Goal: Task Accomplishment & Management: Complete application form

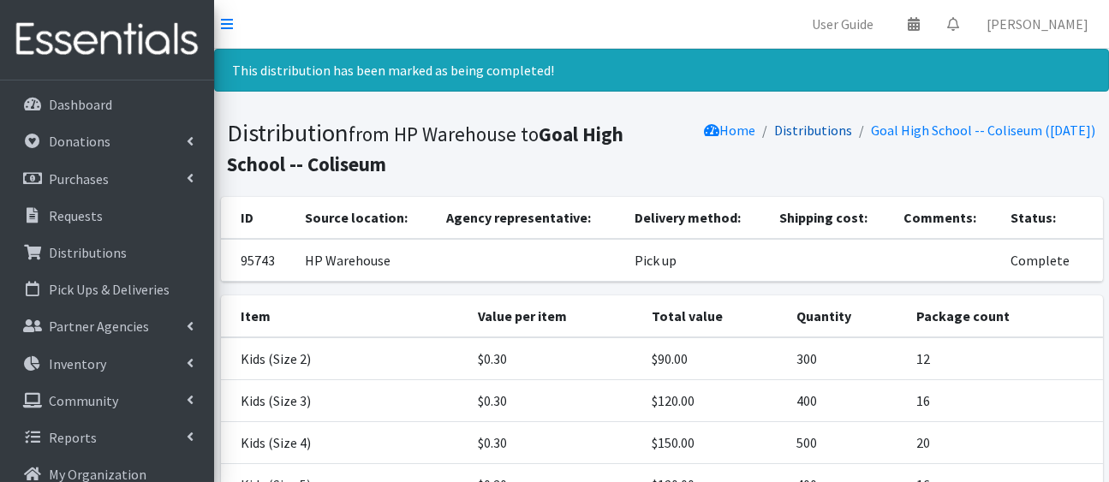
click at [790, 139] on link "Distributions" at bounding box center [814, 130] width 78 height 17
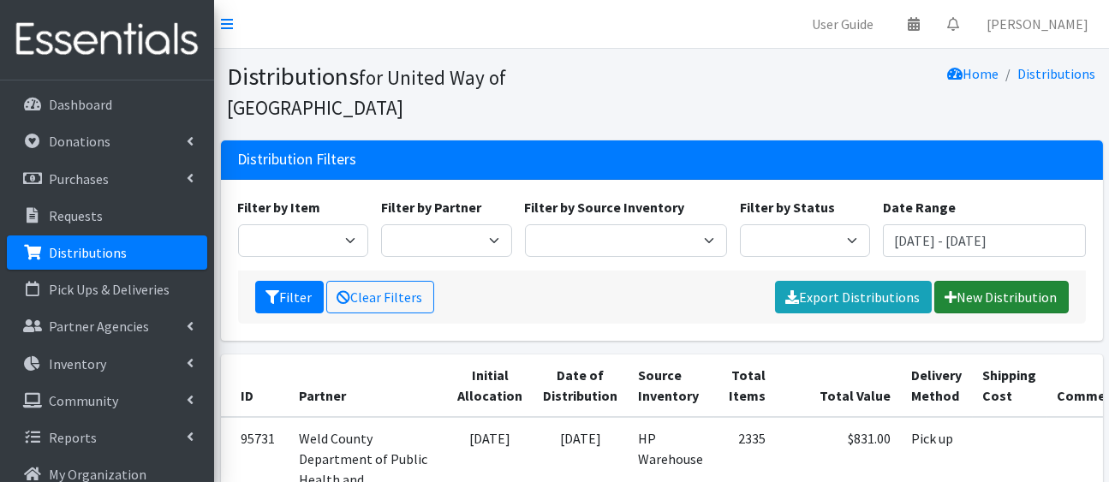
click at [977, 313] on link "New Distribution" at bounding box center [1001, 297] width 134 height 33
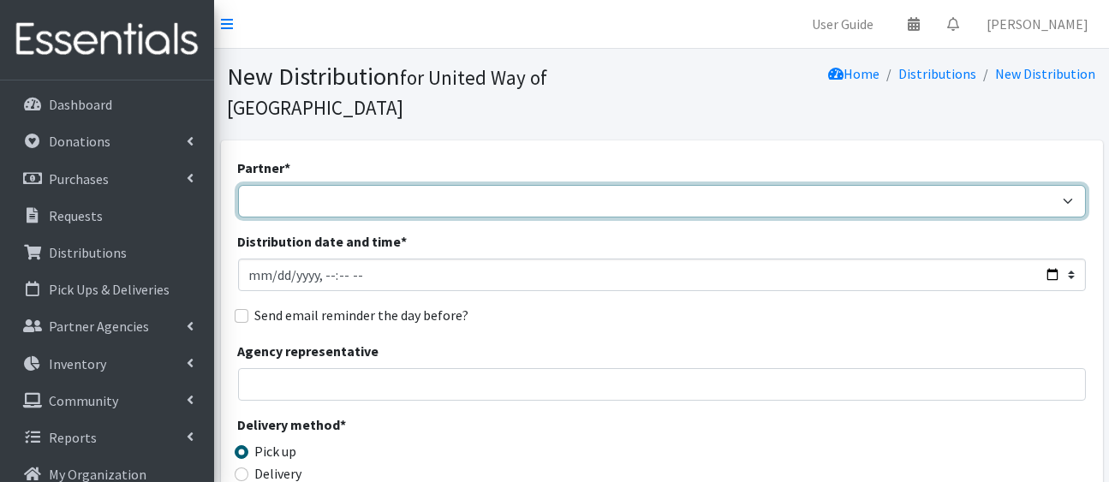
click at [688, 218] on select "[PERSON_NAME][GEOGRAPHIC_DATA] [GEOGRAPHIC_DATA][PERSON_NAME] Arty's Pantry at …" at bounding box center [662, 201] width 848 height 33
select select "2674"
click at [241, 212] on select "Ann K Heiman Elementary Araceli Calderon Arty's Pantry at AIMS Aurora Medina wi…" at bounding box center [662, 201] width 848 height 33
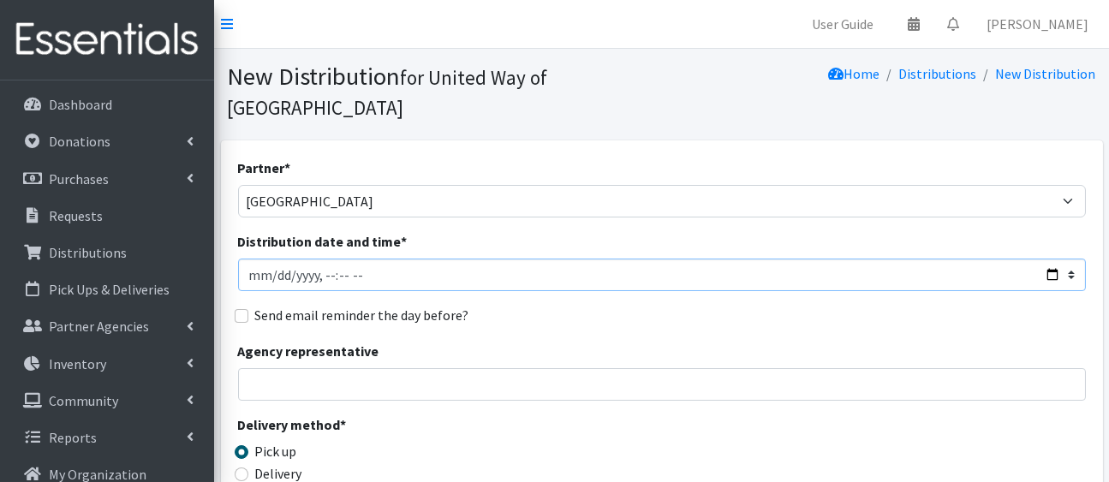
click at [1043, 291] on input "Distribution date and time *" at bounding box center [662, 275] width 848 height 33
type input "[DATE]T23:59"
click at [690, 325] on div "Send email reminder the day before?" at bounding box center [662, 315] width 848 height 21
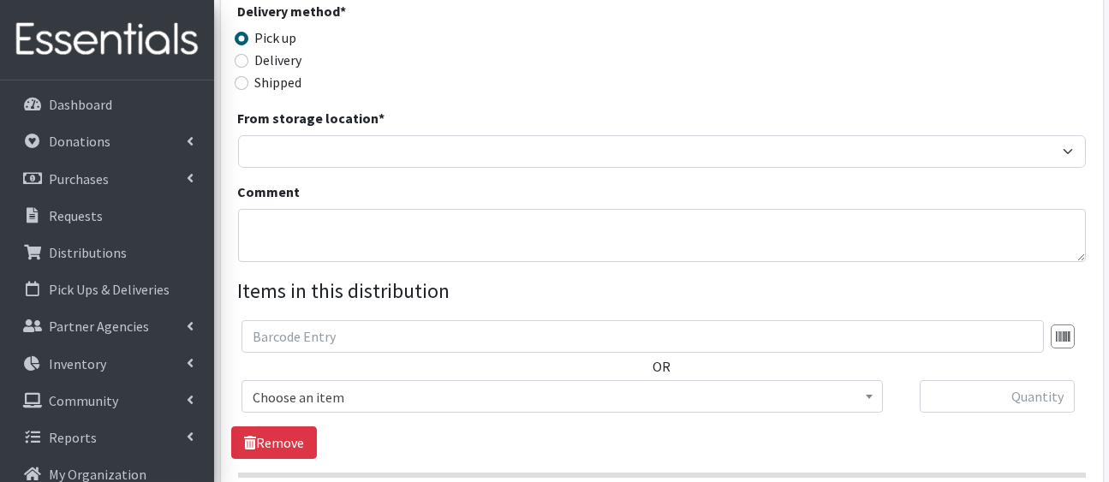
scroll to position [474, 0]
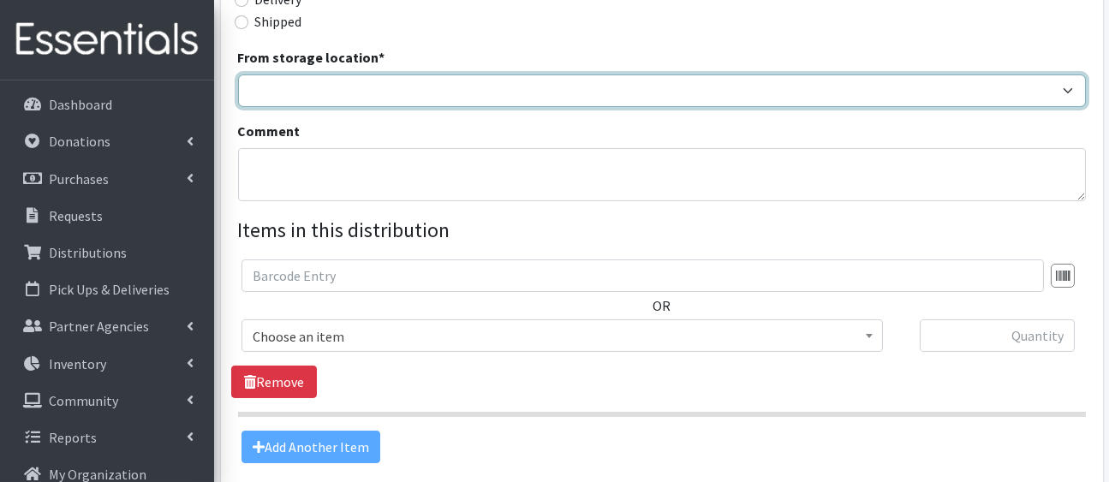
click at [597, 107] on select "HP Warehouse UWWC Downtown office, upstairs" at bounding box center [662, 91] width 848 height 33
select select "436"
click at [241, 107] on select "HP Warehouse UWWC Downtown office, upstairs" at bounding box center [662, 91] width 848 height 33
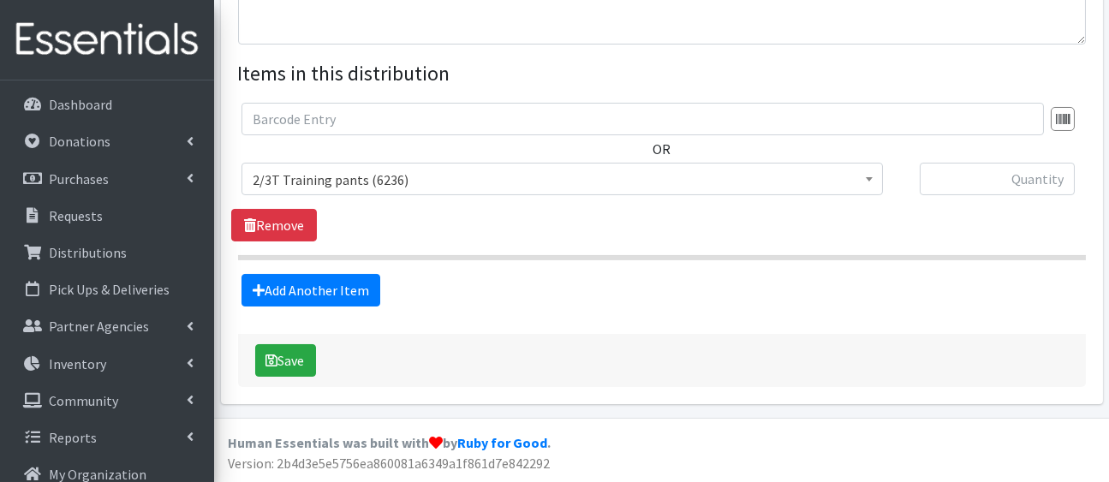
scroll to position [829, 0]
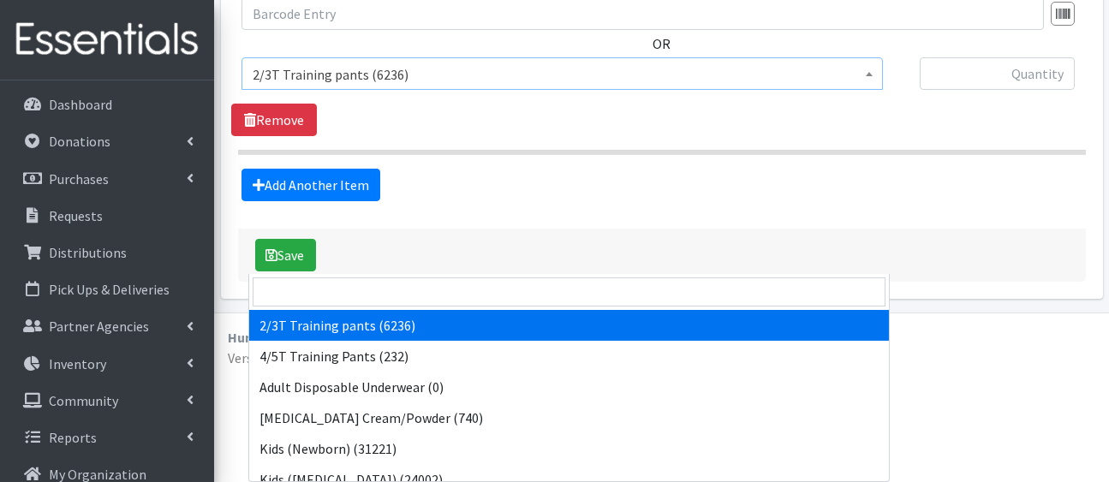
click at [602, 86] on span "2/3T Training pants (6236)" at bounding box center [562, 75] width 619 height 24
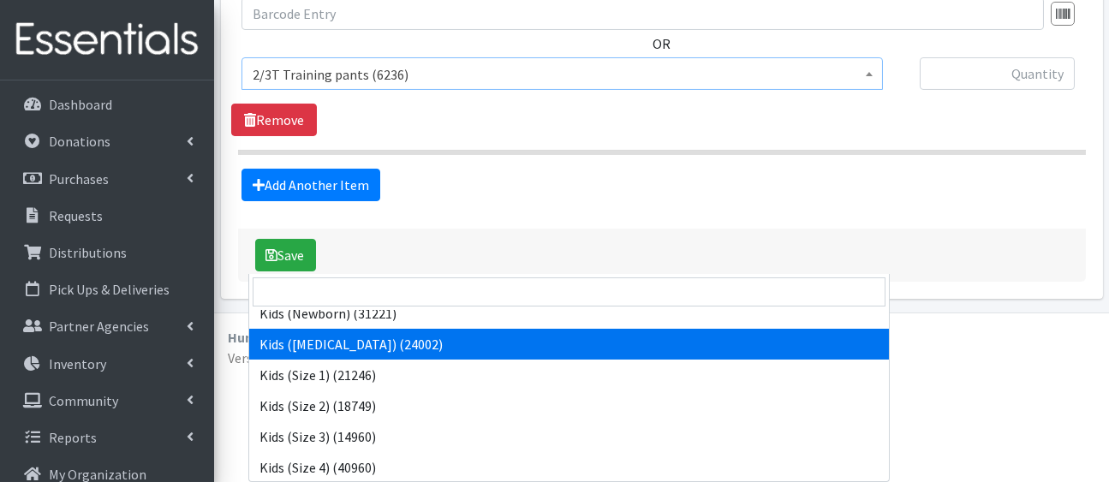
scroll to position [137, 0]
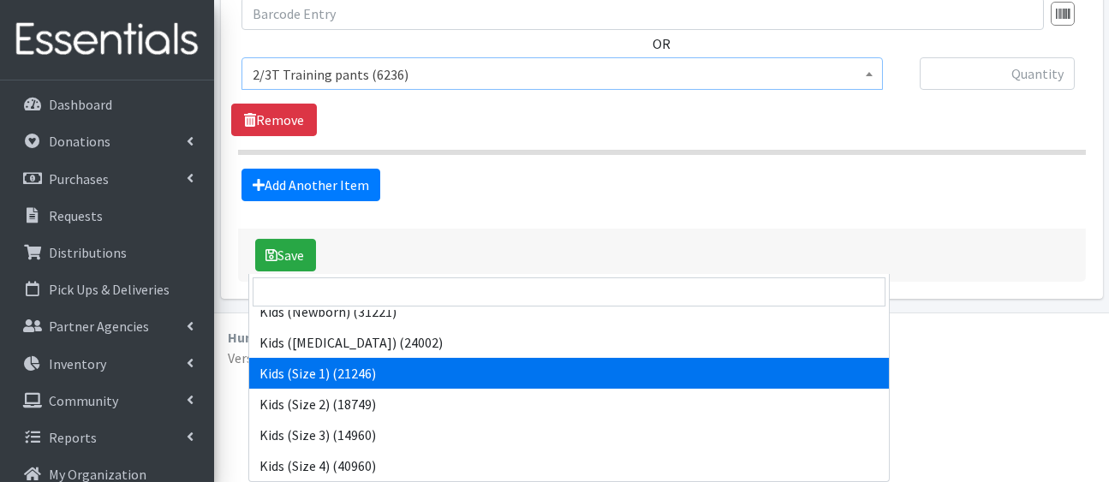
select select "5180"
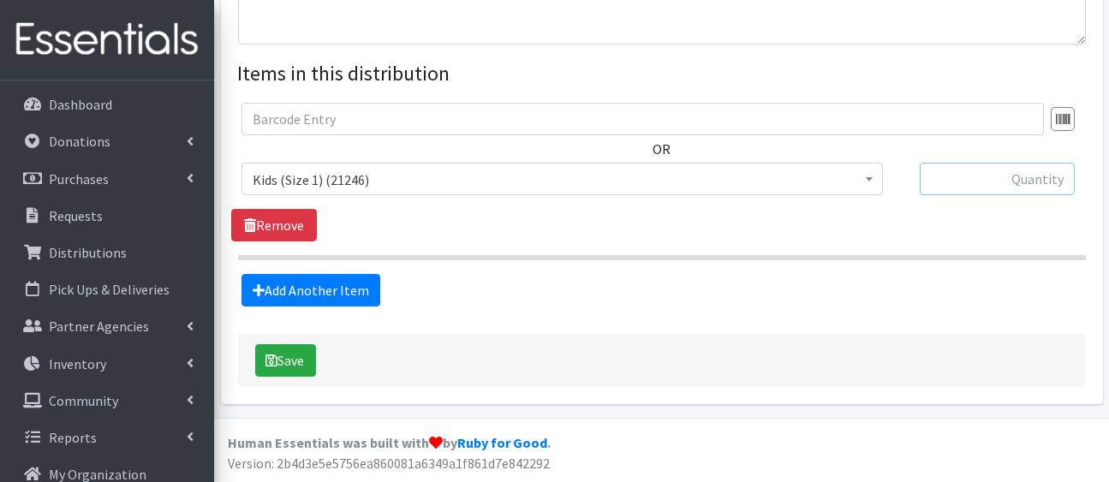
click at [969, 163] on input "text" at bounding box center [997, 179] width 155 height 33
type input "100"
click at [322, 307] on link "Add Another Item" at bounding box center [310, 290] width 139 height 33
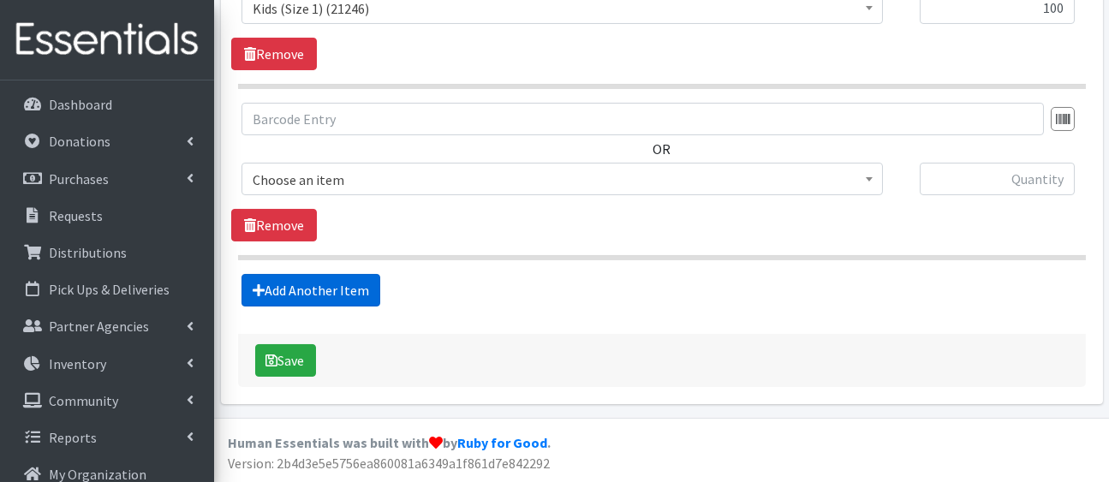
scroll to position [1131, 0]
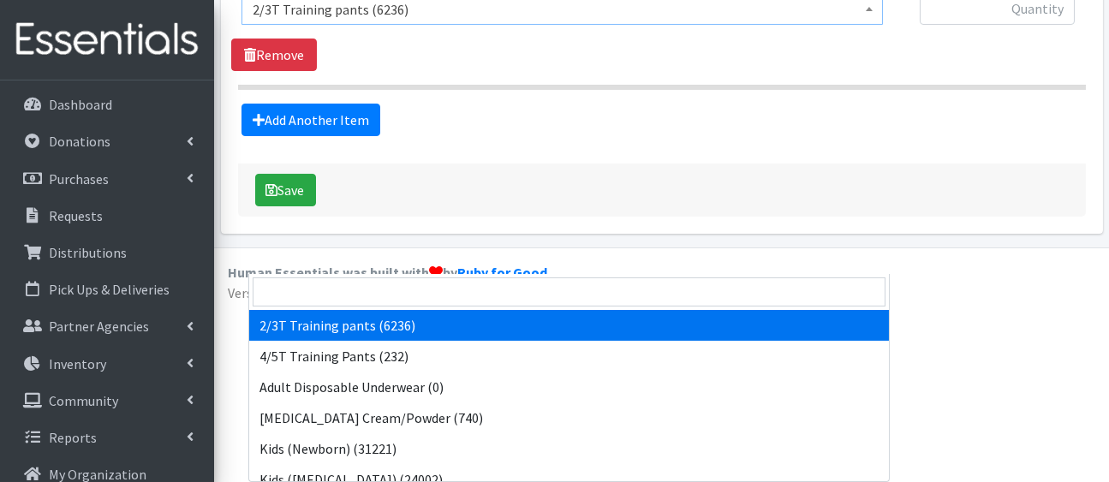
click at [370, 21] on span "2/3T Training pants (6236)" at bounding box center [562, 9] width 619 height 24
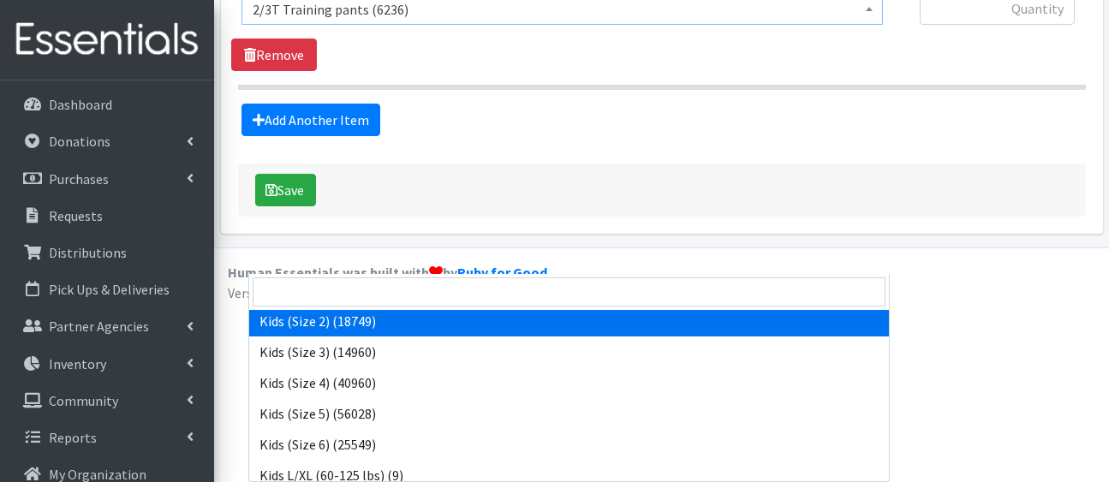
scroll to position [214, 0]
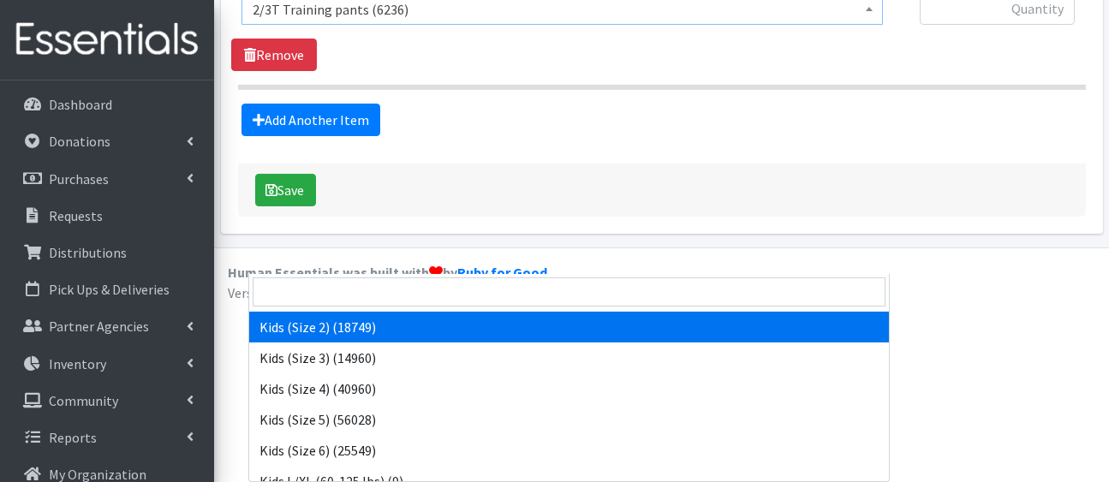
select select "5181"
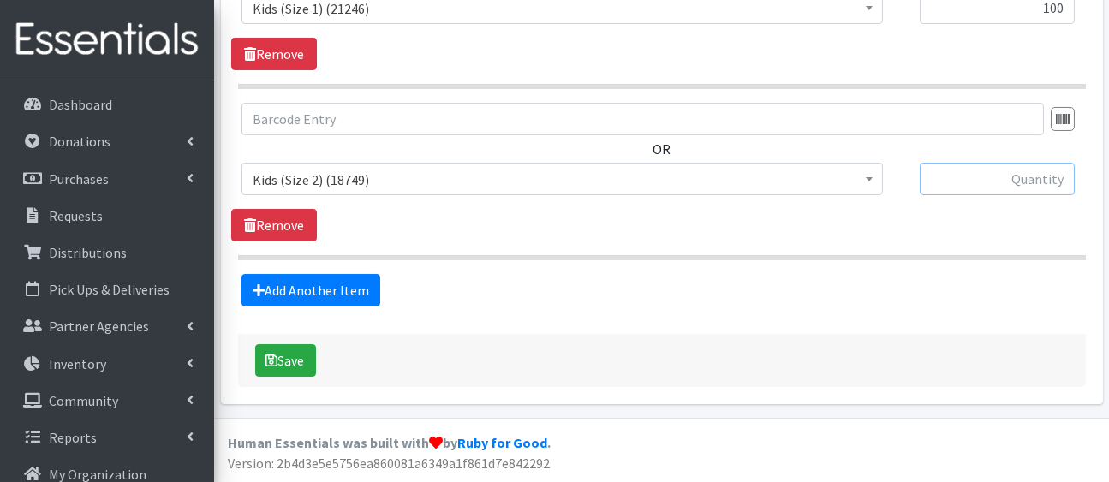
click at [999, 163] on input "text" at bounding box center [997, 179] width 155 height 33
type input "100"
click at [636, 274] on div "Add Another Item" at bounding box center [661, 290] width 861 height 33
click at [361, 274] on link "Add Another Item" at bounding box center [310, 290] width 139 height 33
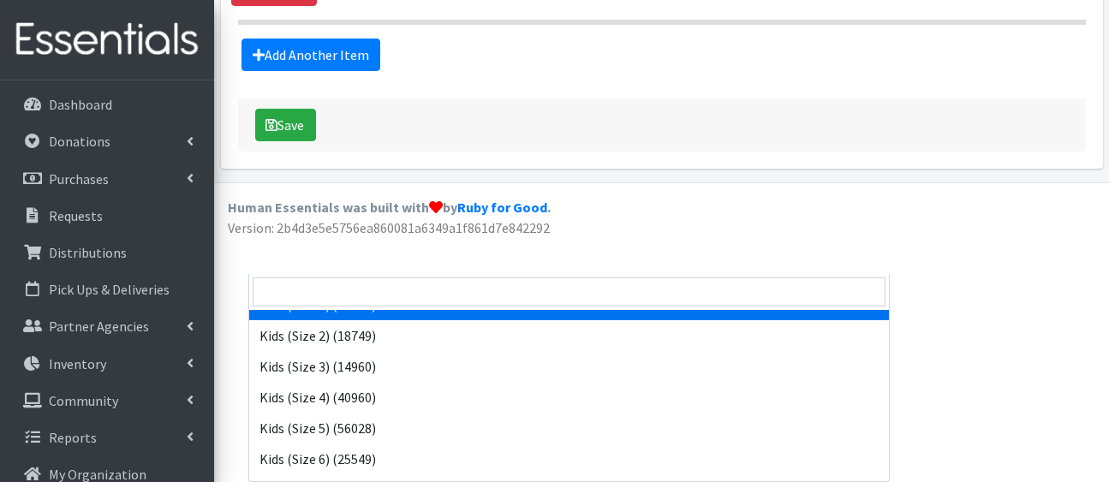
scroll to position [222, 0]
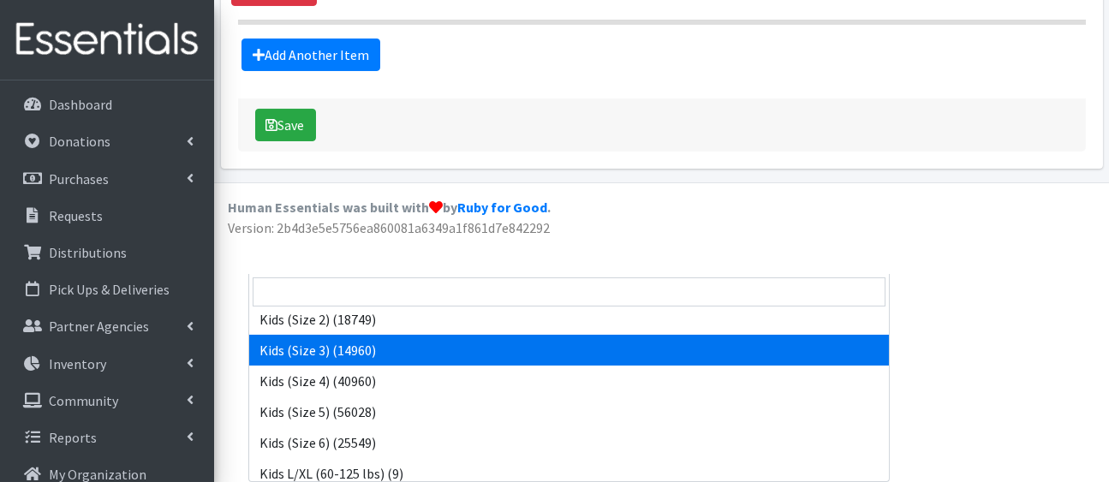
select select "5156"
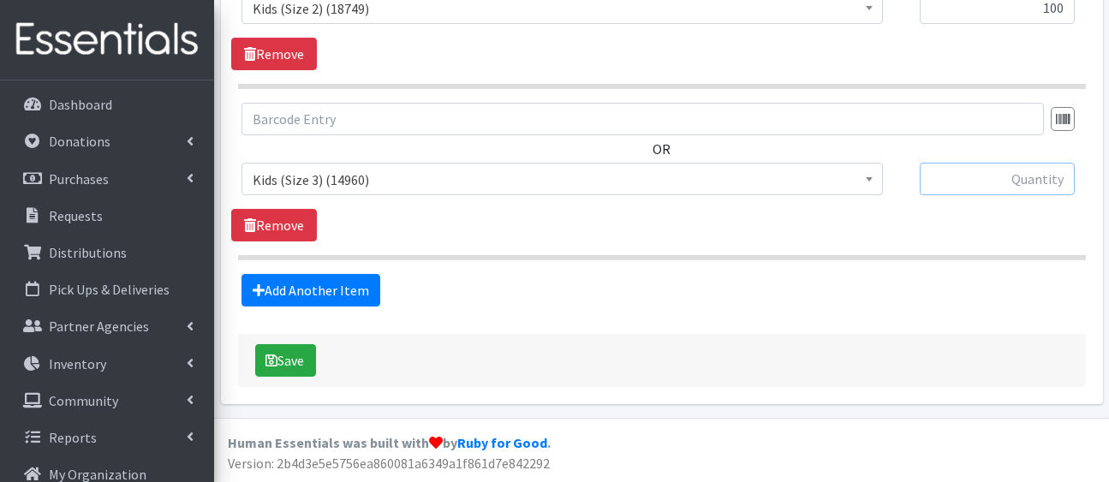
click at [999, 163] on input "text" at bounding box center [997, 179] width 155 height 33
type input "200"
click at [367, 274] on link "Add Another Item" at bounding box center [310, 290] width 139 height 33
click at [381, 163] on span "2/3T Training pants (6236)" at bounding box center [561, 179] width 641 height 33
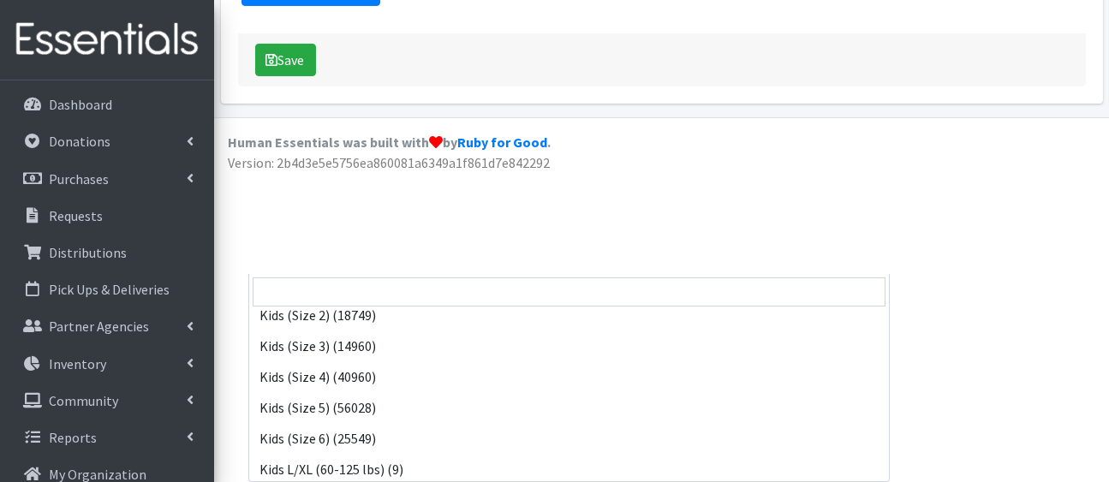
scroll to position [235, 0]
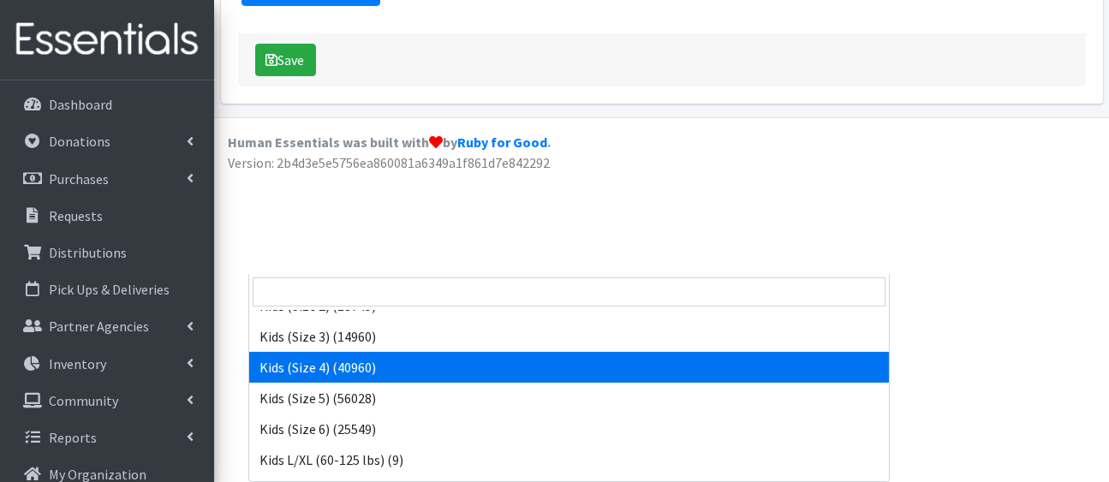
select select "5157"
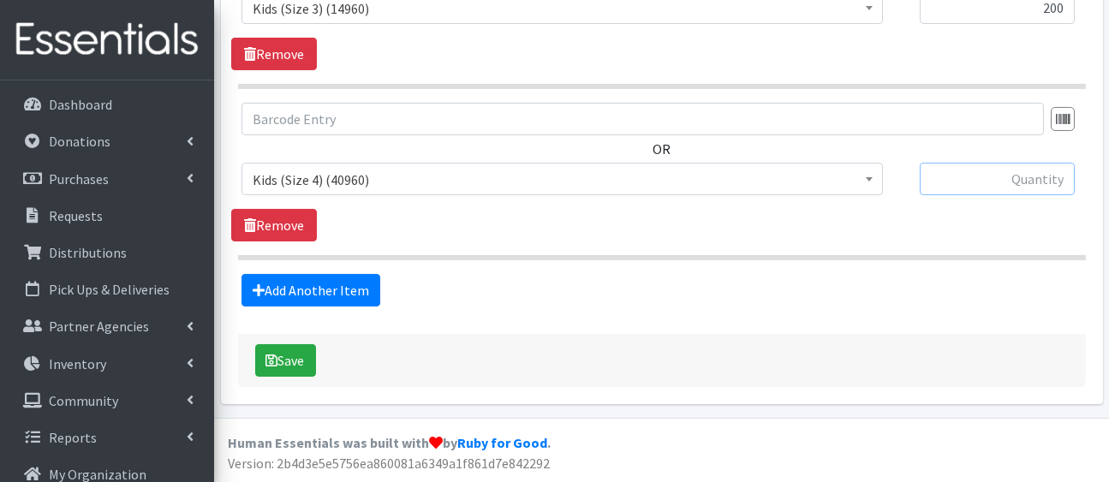
click at [957, 163] on input "text" at bounding box center [997, 179] width 155 height 33
type input "750"
click at [367, 274] on link "Add Another Item" at bounding box center [310, 290] width 139 height 33
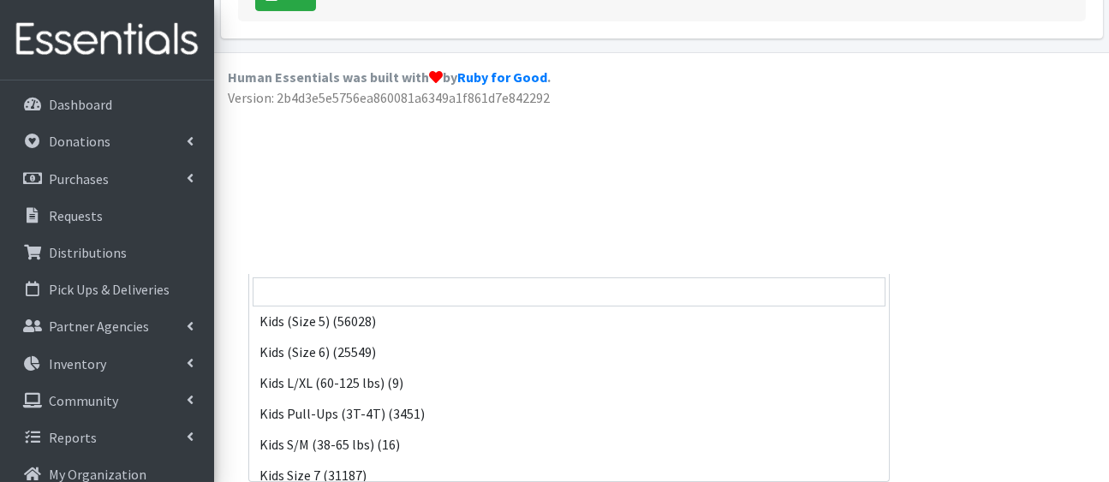
scroll to position [313, 0]
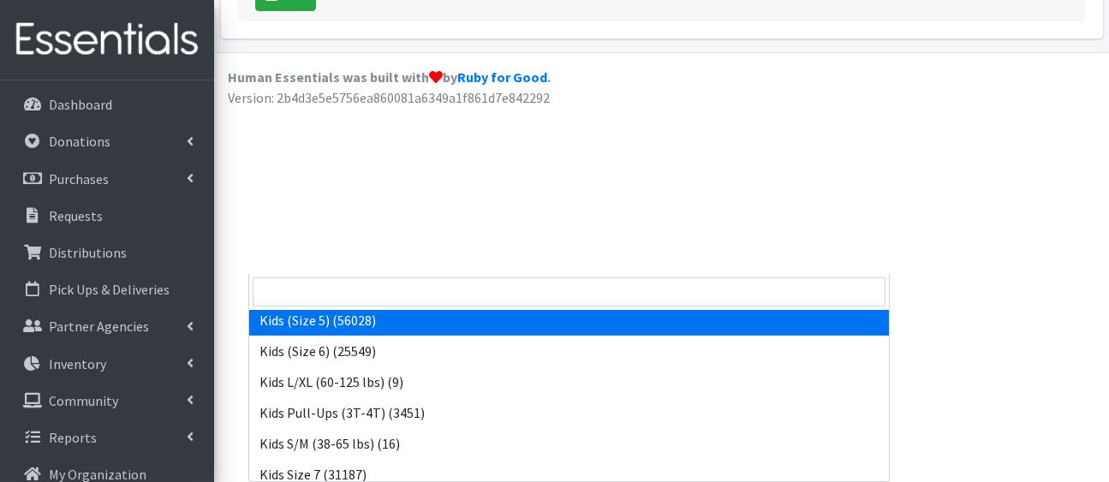
select select "5159"
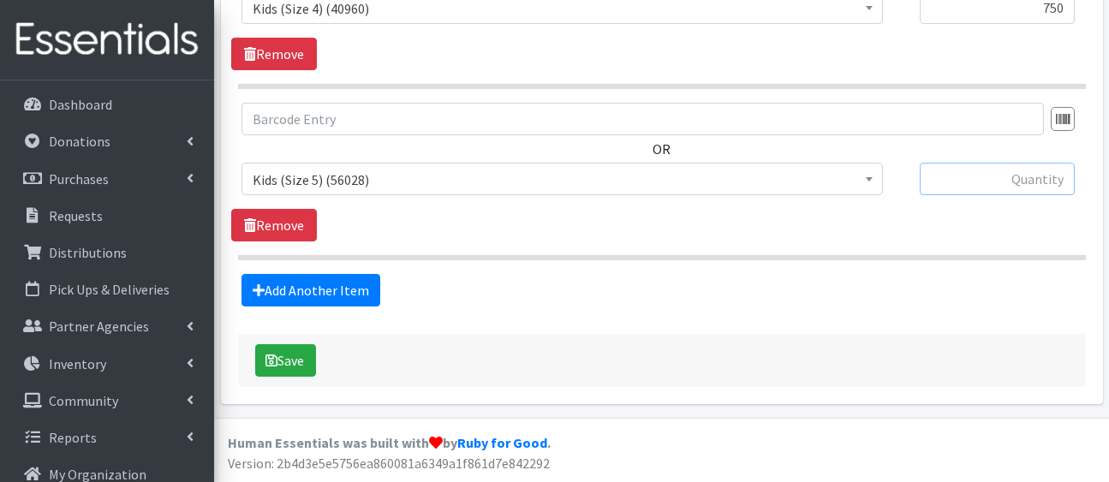
click at [972, 163] on input "text" at bounding box center [997, 179] width 155 height 33
type input "750"
click at [380, 274] on link "Add Another Item" at bounding box center [310, 290] width 139 height 33
click at [366, 168] on span "2/3T Training pants (6236)" at bounding box center [562, 180] width 619 height 24
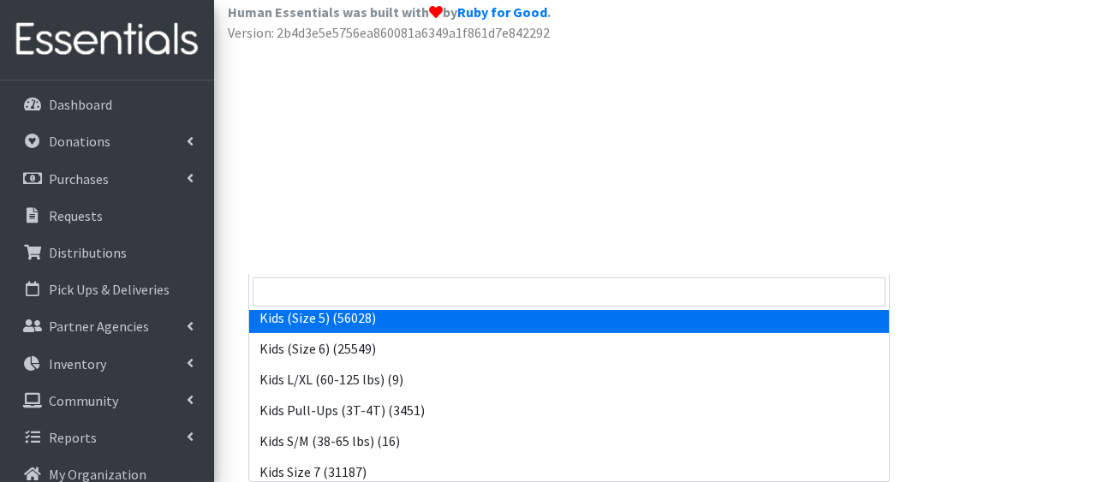
scroll to position [316, 0]
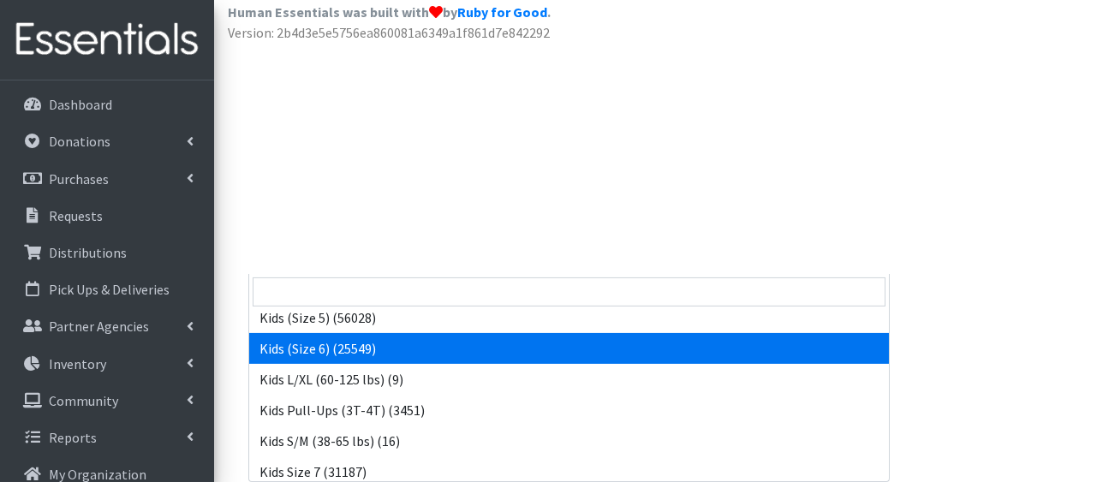
select select "5160"
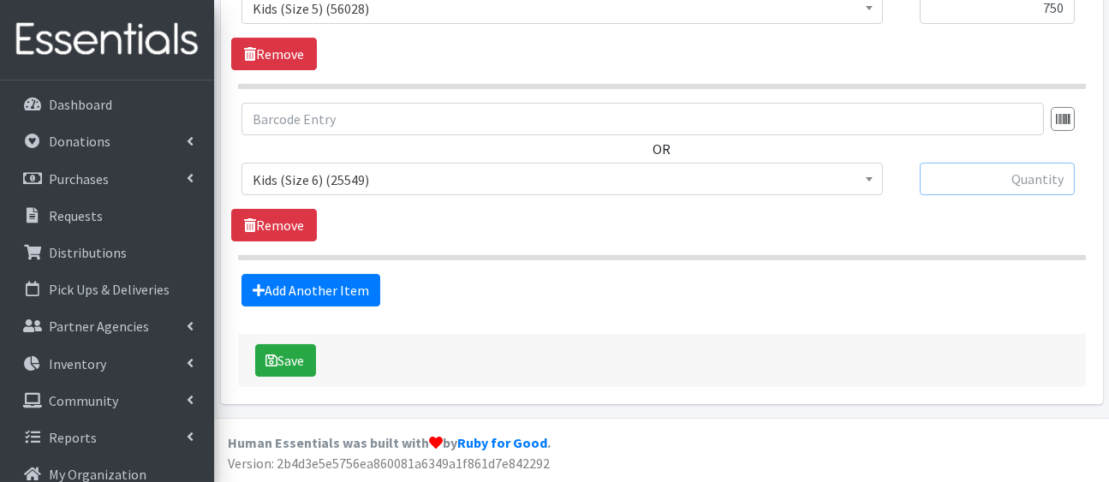
click at [975, 163] on input "text" at bounding box center [997, 179] width 155 height 33
type input "750"
click at [336, 274] on link "Add Another Item" at bounding box center [310, 290] width 139 height 33
click at [348, 168] on span "2/3T Training pants (6236)" at bounding box center [562, 180] width 619 height 24
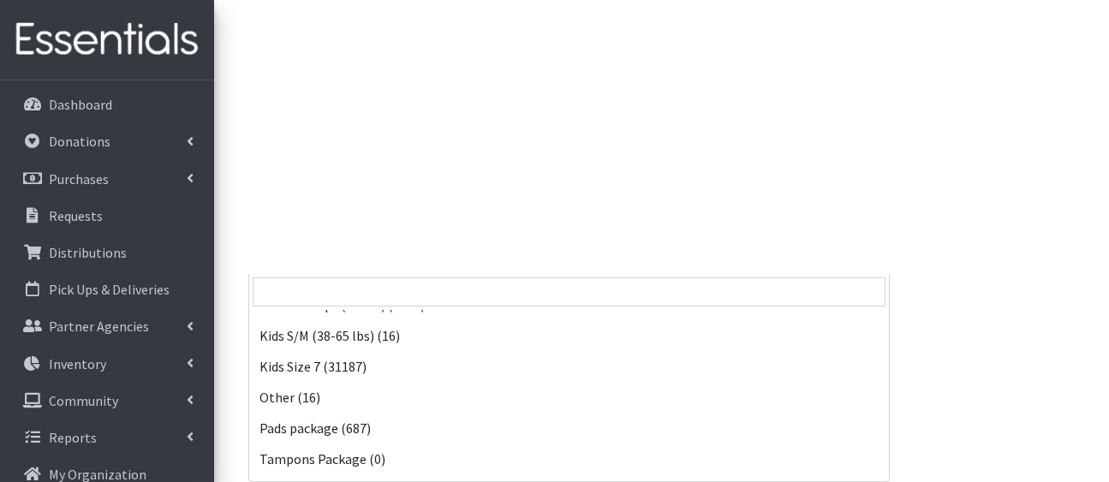
scroll to position [430, 0]
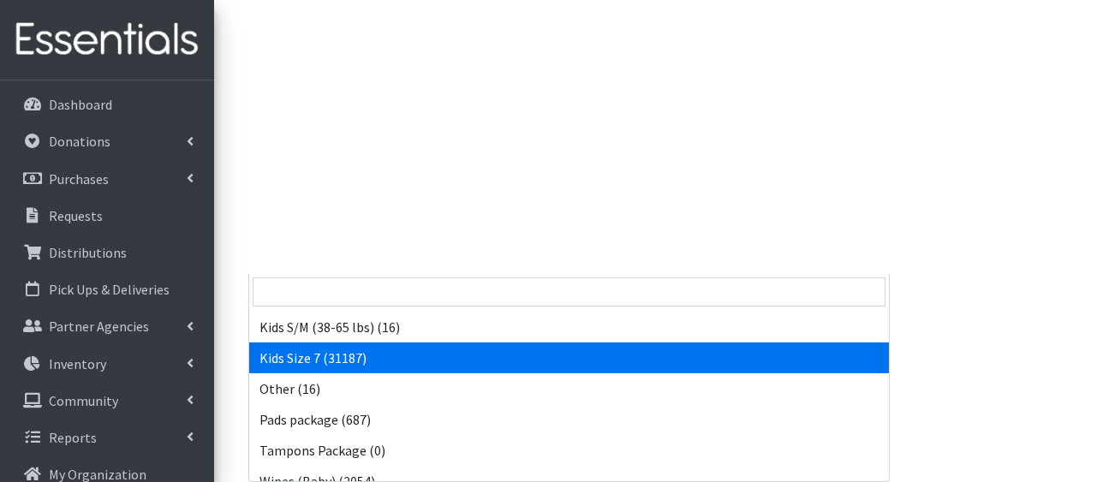
select select "5432"
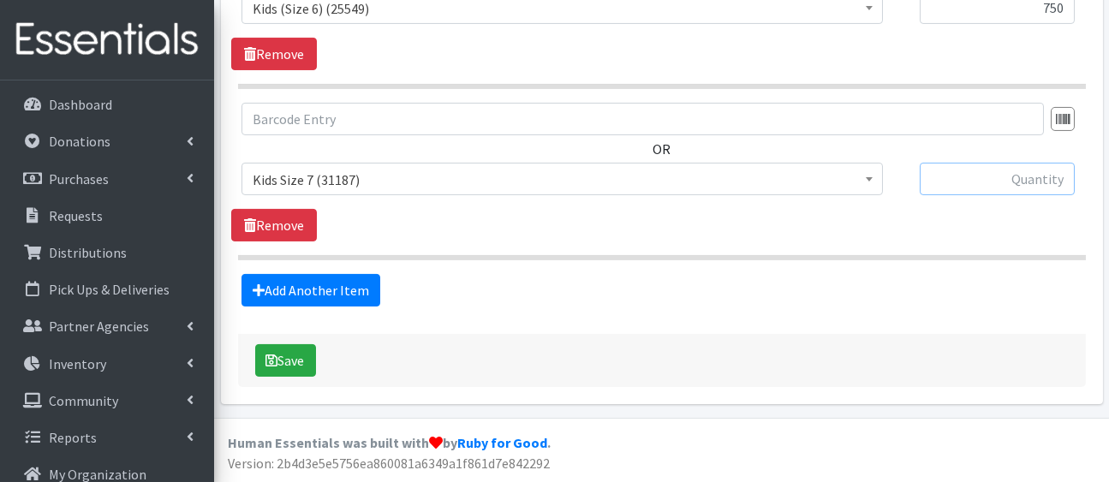
click at [963, 163] on input "text" at bounding box center [997, 179] width 155 height 33
type input "750"
click at [359, 274] on link "Add Another Item" at bounding box center [310, 290] width 139 height 33
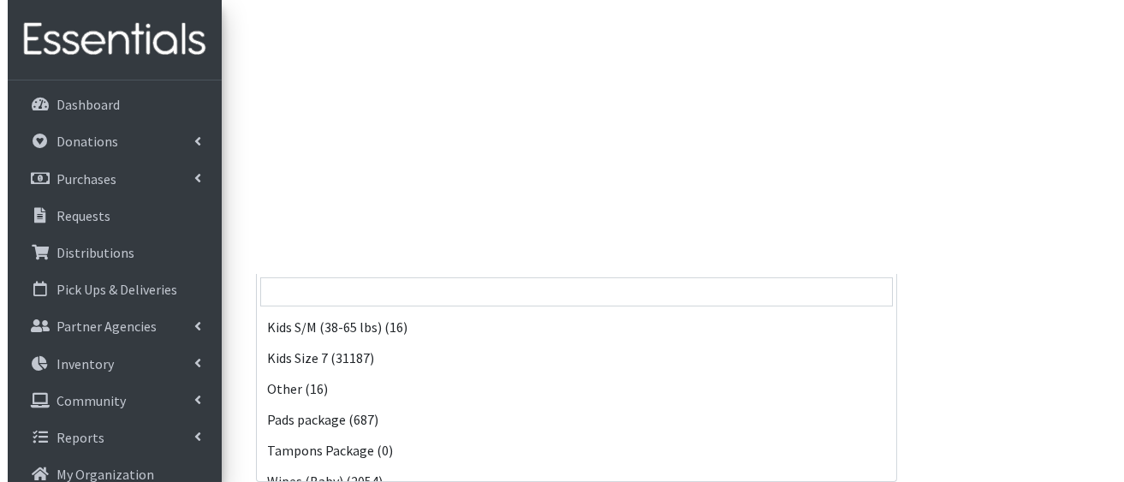
scroll to position [547, 0]
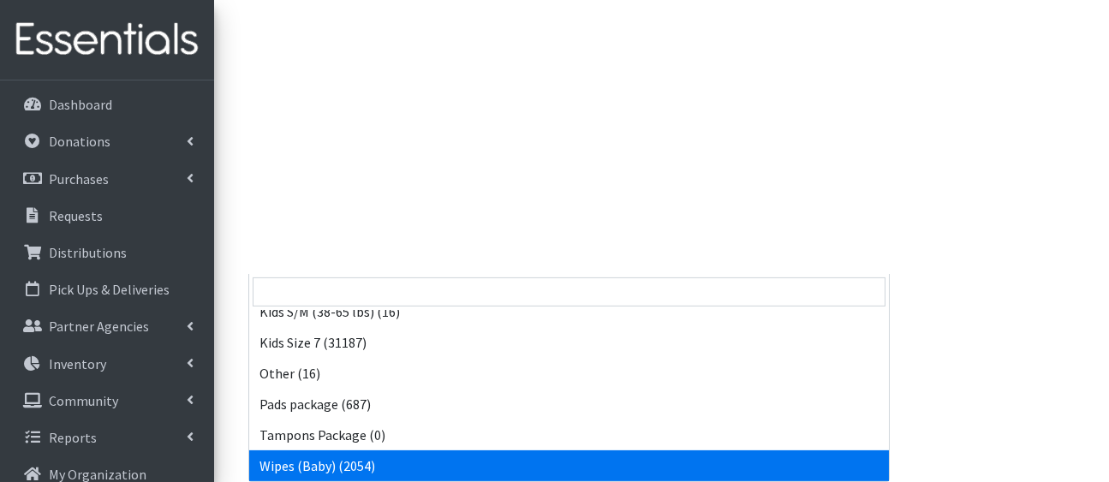
select select "5170"
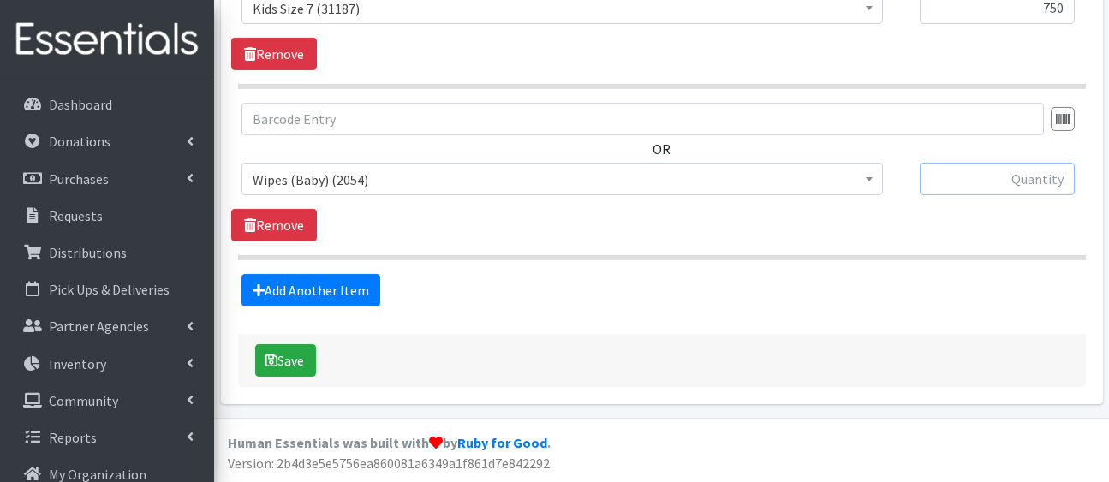
click at [932, 163] on input "text" at bounding box center [997, 179] width 155 height 33
type input "50"
click at [295, 344] on button "Save" at bounding box center [285, 360] width 61 height 33
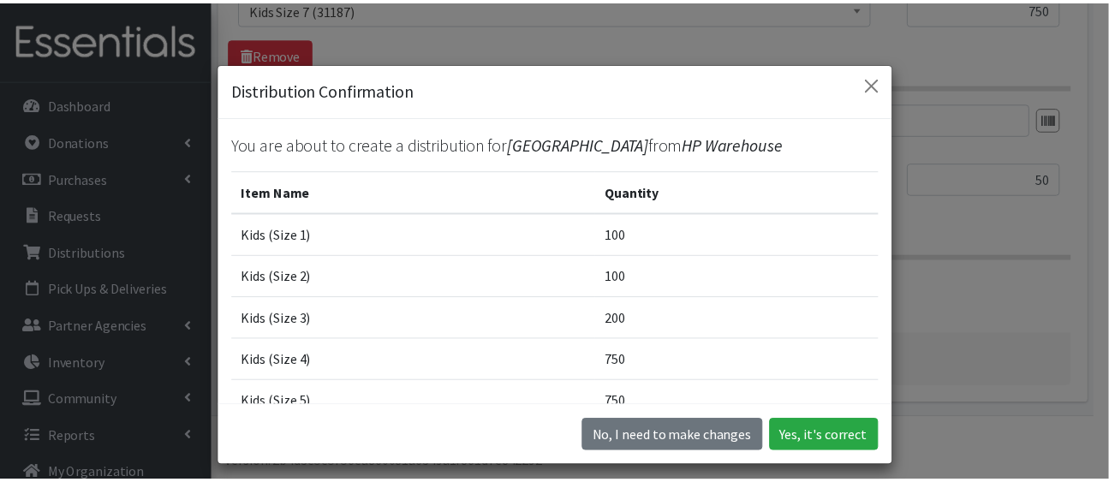
scroll to position [378, 0]
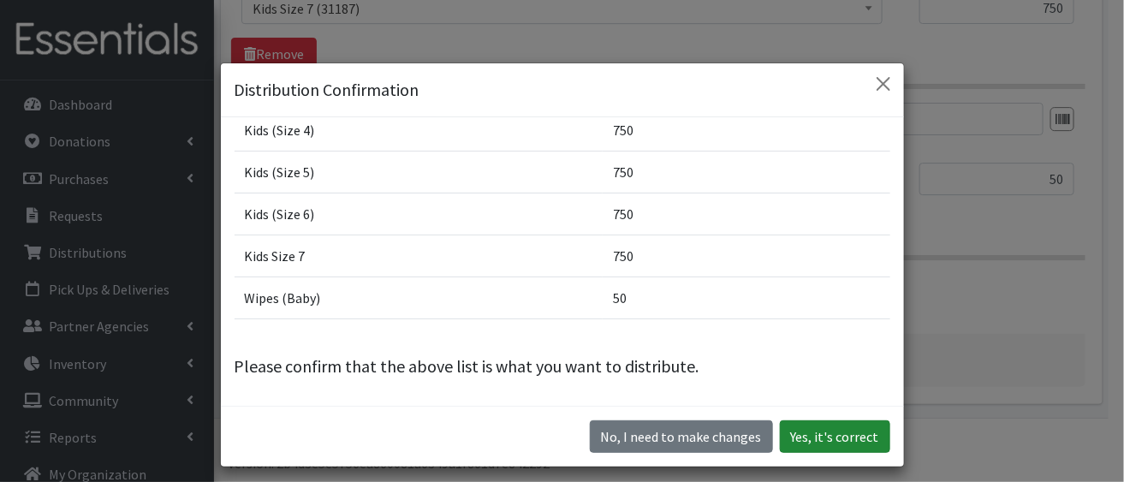
click at [824, 451] on button "Yes, it's correct" at bounding box center [835, 436] width 110 height 33
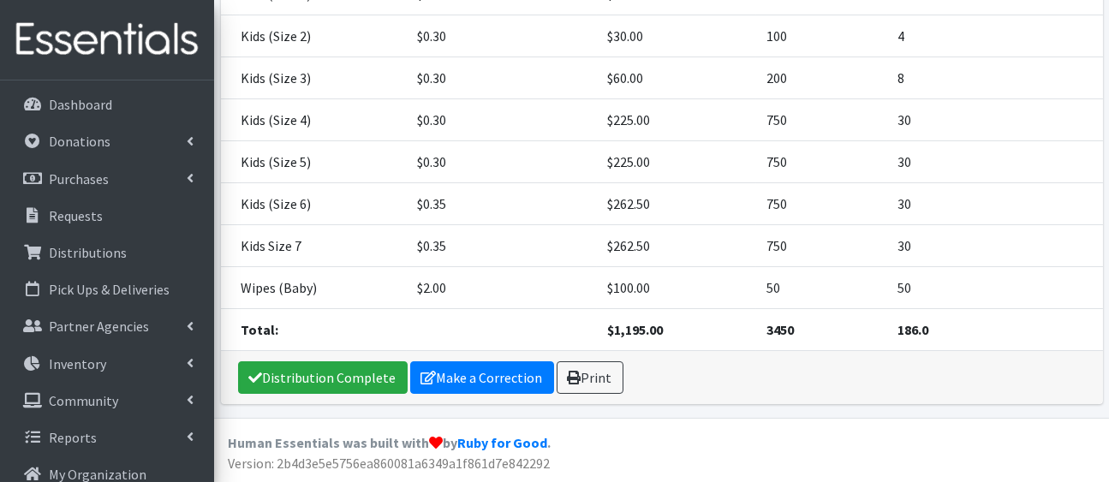
scroll to position [563, 0]
click at [311, 365] on link "Distribution Complete" at bounding box center [323, 377] width 170 height 33
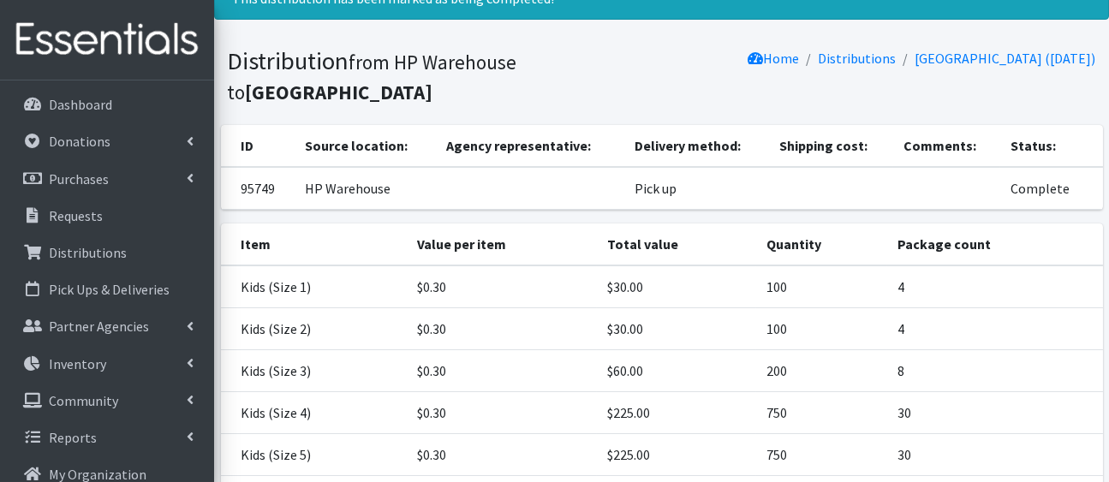
scroll to position [0, 0]
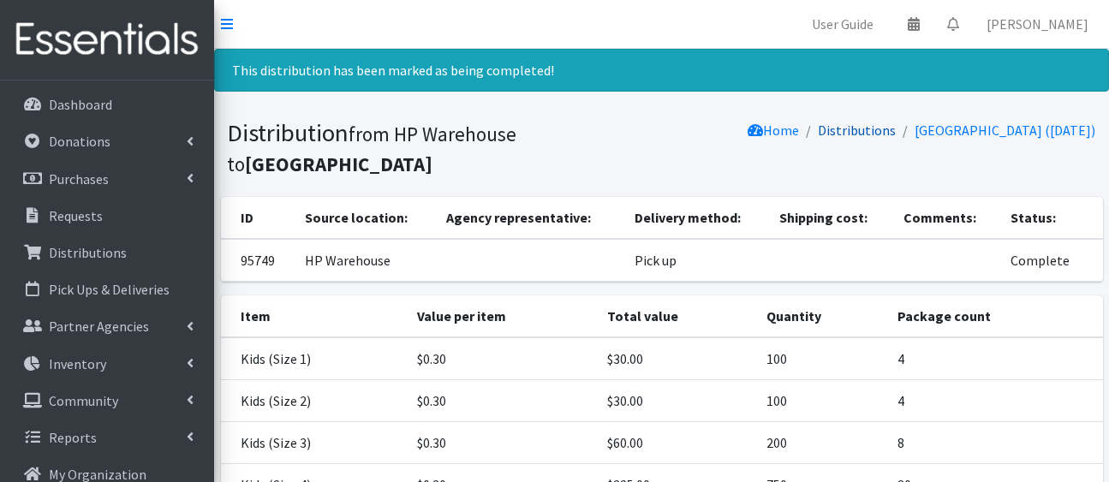
click at [819, 139] on link "Distributions" at bounding box center [858, 130] width 78 height 17
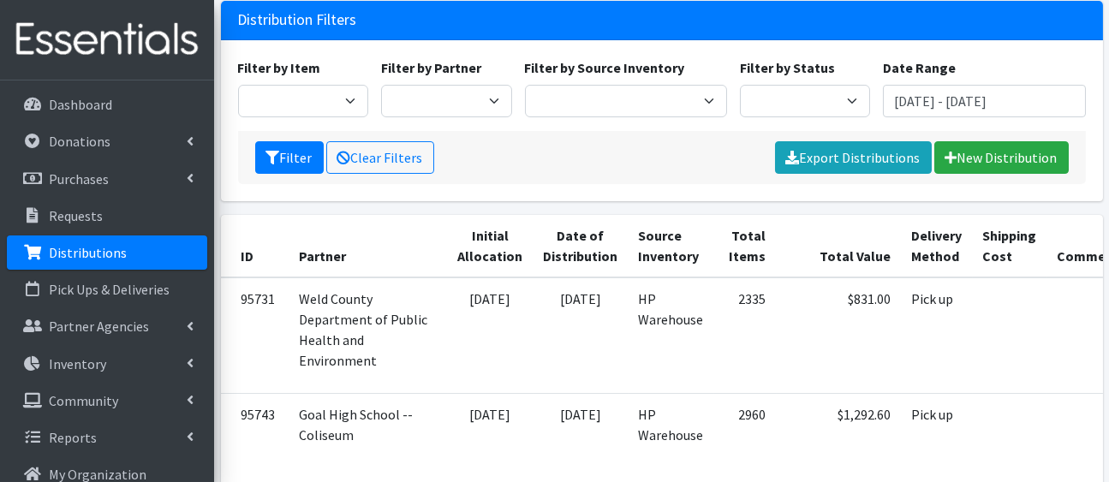
scroll to position [138, 0]
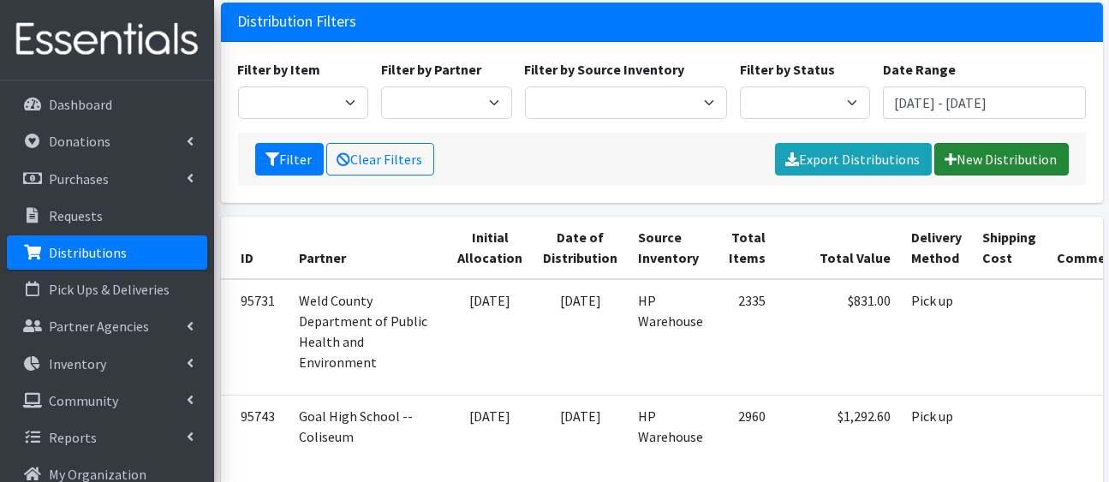
click at [996, 176] on link "New Distribution" at bounding box center [1001, 159] width 134 height 33
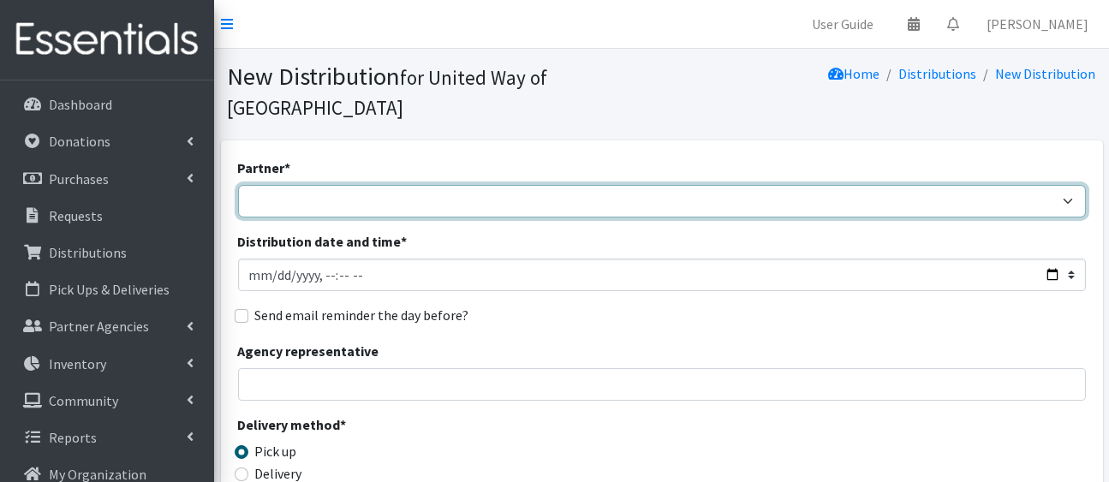
click at [901, 218] on select "[PERSON_NAME][GEOGRAPHIC_DATA] [GEOGRAPHIC_DATA][PERSON_NAME] Arty's Pantry at …" at bounding box center [662, 201] width 848 height 33
select select "2290"
click at [241, 212] on select "[PERSON_NAME][GEOGRAPHIC_DATA] [GEOGRAPHIC_DATA][PERSON_NAME] Arty's Pantry at …" at bounding box center [662, 201] width 848 height 33
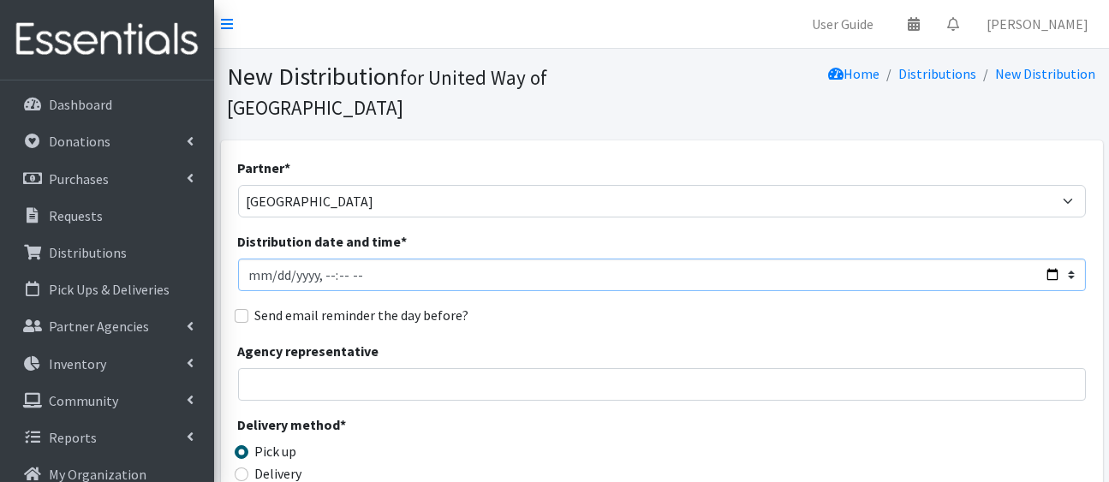
click at [1033, 291] on input "Distribution date and time *" at bounding box center [662, 275] width 848 height 33
type input "[DATE]T23:59"
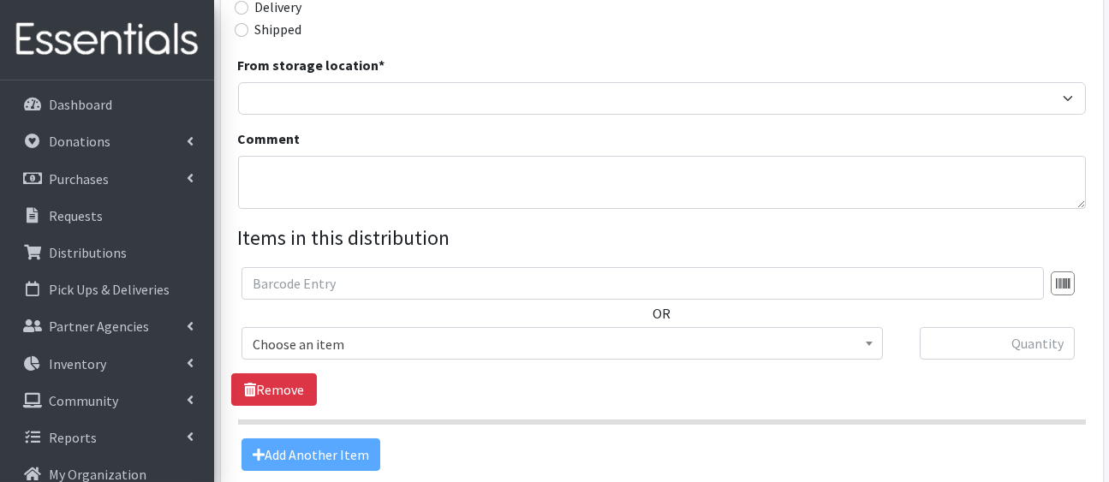
scroll to position [533, 0]
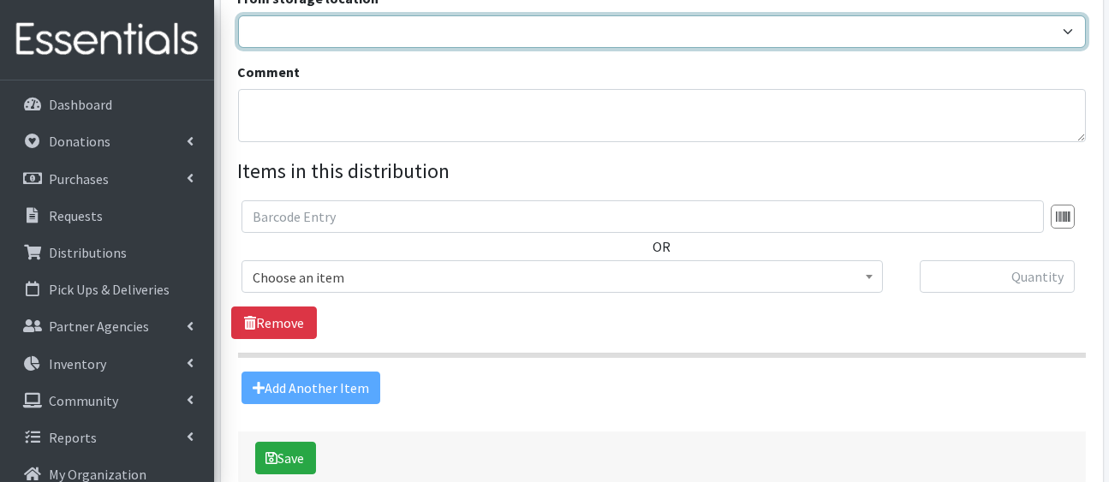
click at [590, 48] on select "HP Warehouse UWWC Downtown office, upstairs" at bounding box center [662, 31] width 848 height 33
select select "436"
click at [241, 48] on select "HP Warehouse UWWC Downtown office, upstairs" at bounding box center [662, 31] width 848 height 33
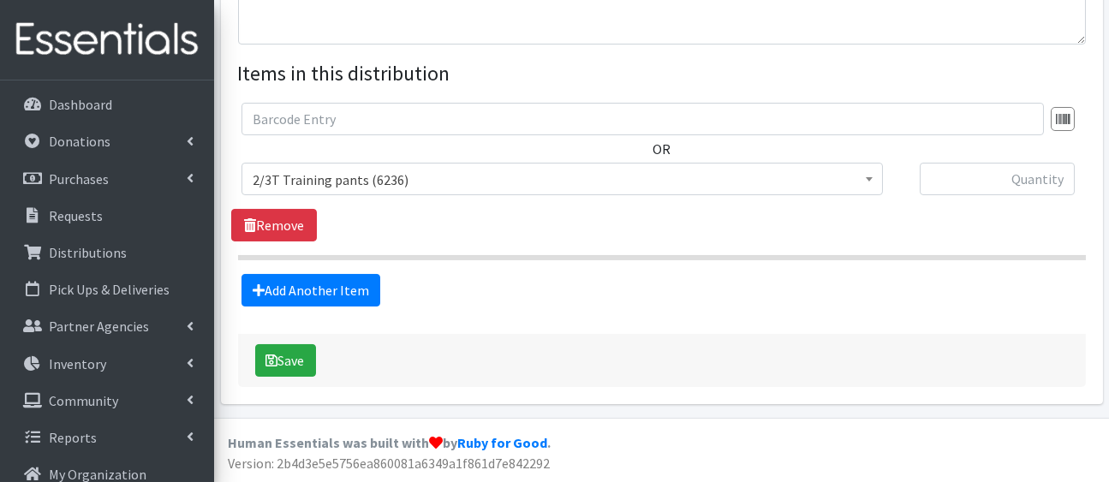
scroll to position [754, 0]
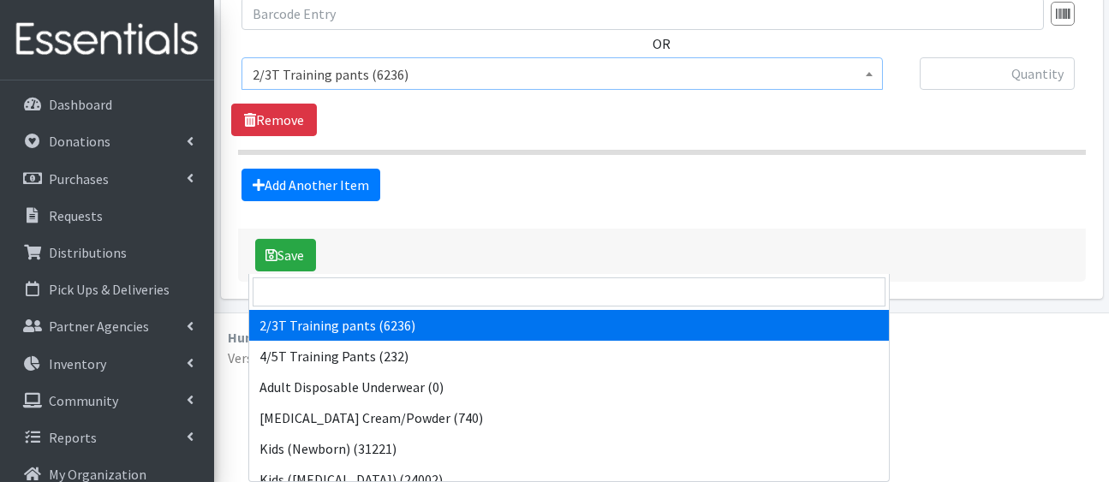
click at [545, 86] on span "2/3T Training pants (6236)" at bounding box center [562, 75] width 619 height 24
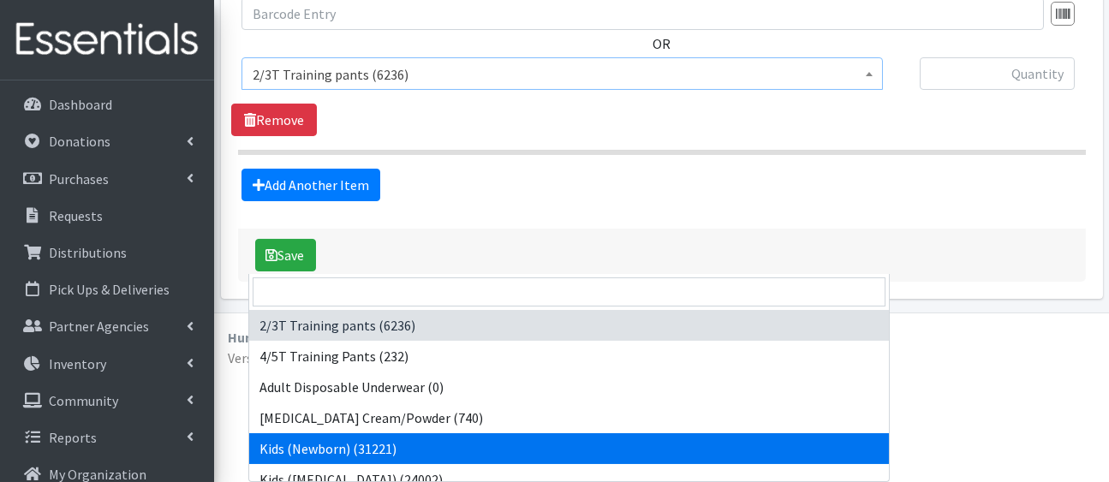
select select "5168"
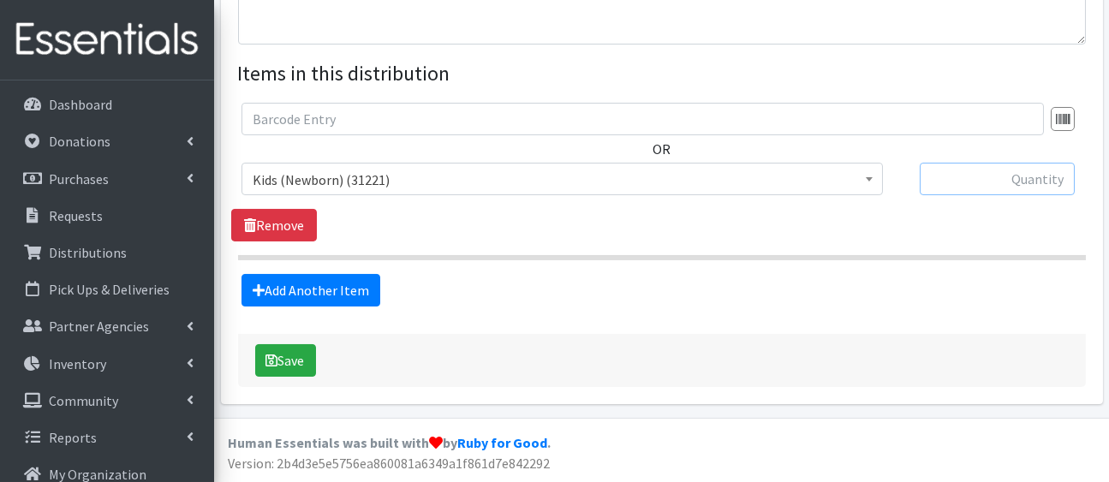
click at [980, 195] on input "text" at bounding box center [997, 179] width 155 height 33
type input "280"
click at [355, 307] on link "Add Another Item" at bounding box center [310, 290] width 139 height 33
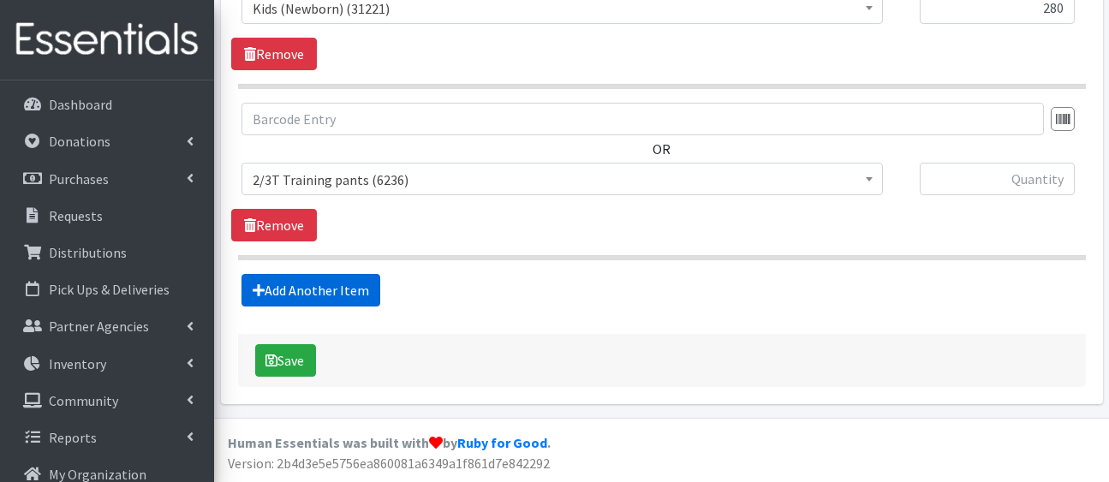
scroll to position [1131, 0]
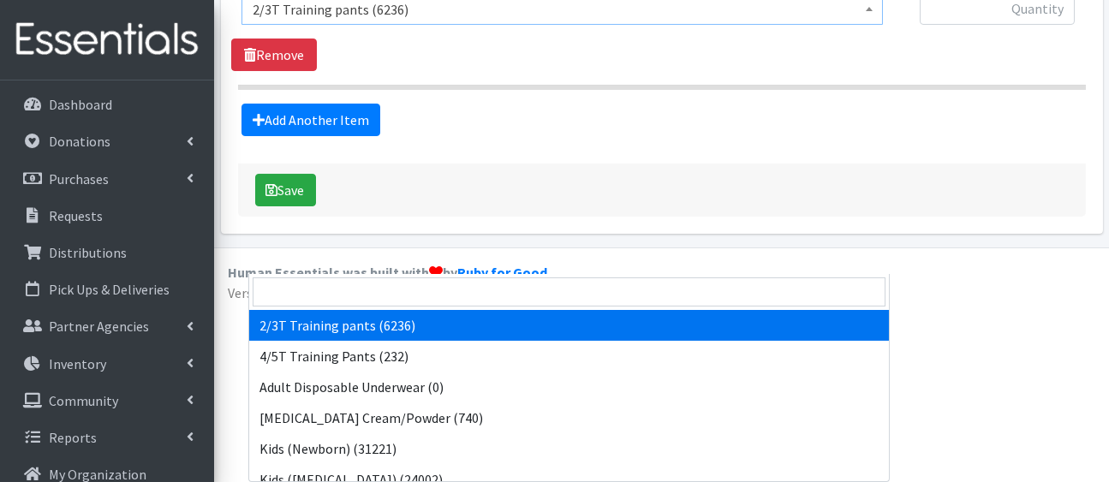
click at [385, 21] on span "2/3T Training pants (6236)" at bounding box center [562, 9] width 619 height 24
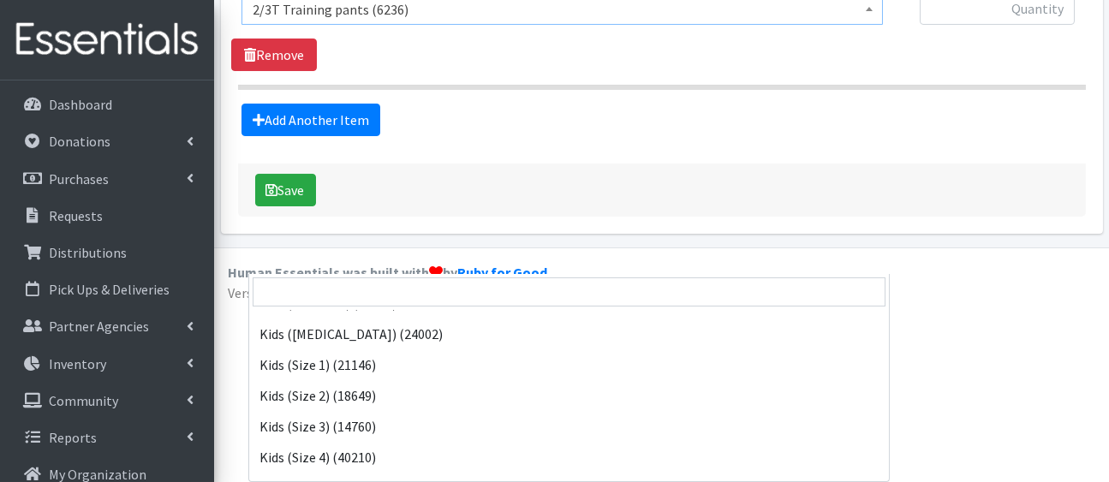
scroll to position [152, 0]
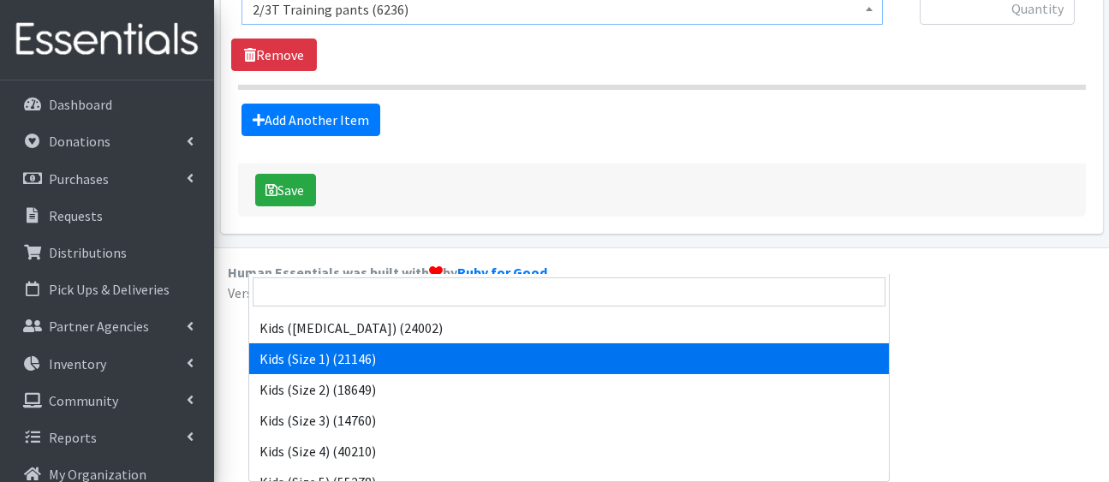
select select "5180"
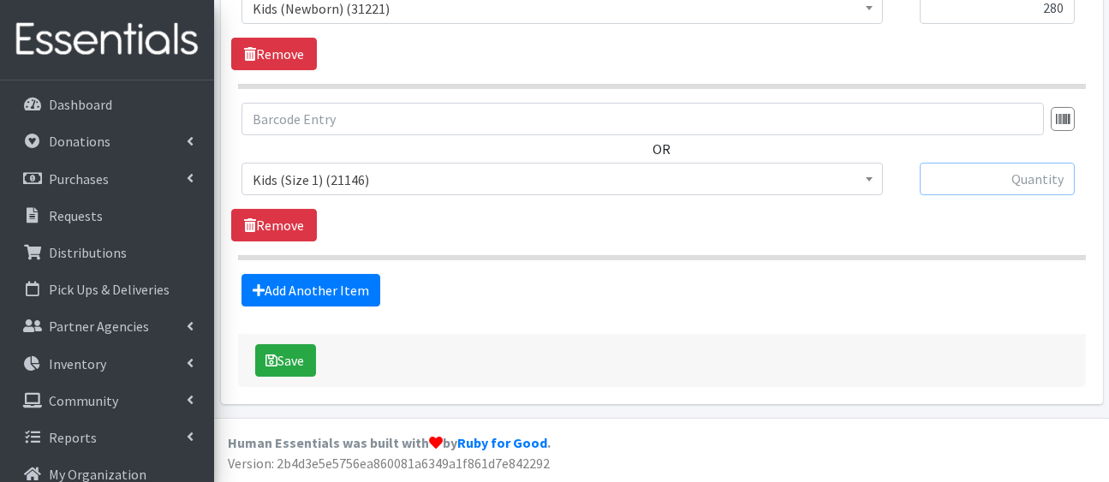
click at [964, 163] on input "text" at bounding box center [997, 179] width 155 height 33
type input "730"
click at [364, 274] on link "Add Another Item" at bounding box center [310, 290] width 139 height 33
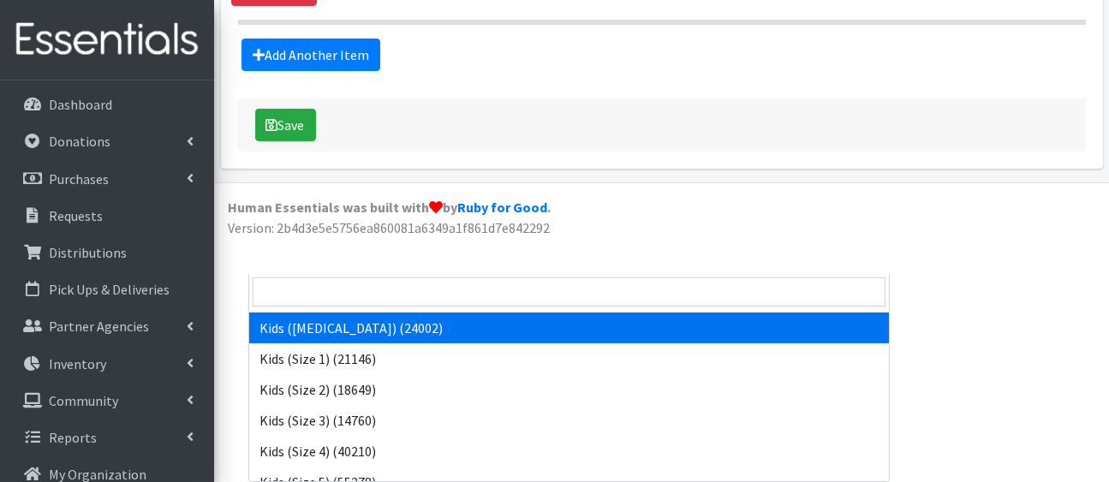
scroll to position [171, 0]
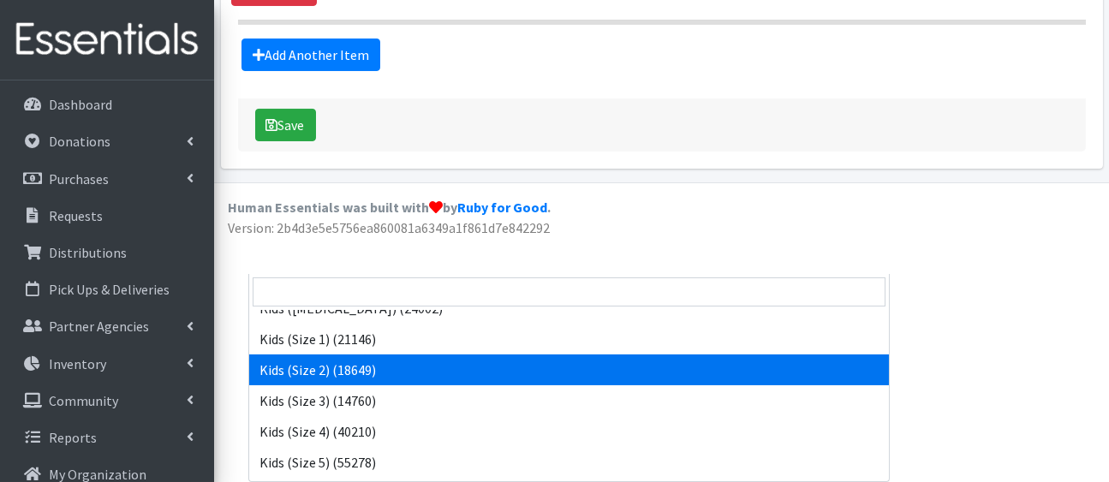
select select "5181"
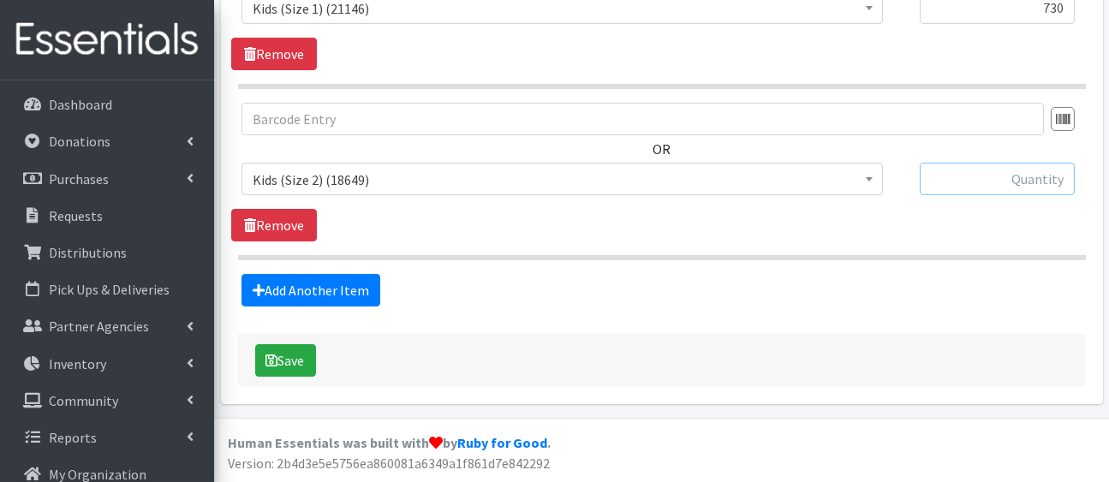
click at [1001, 163] on input "text" at bounding box center [997, 179] width 155 height 33
type input "1080"
click at [375, 274] on link "Add Another Item" at bounding box center [310, 290] width 139 height 33
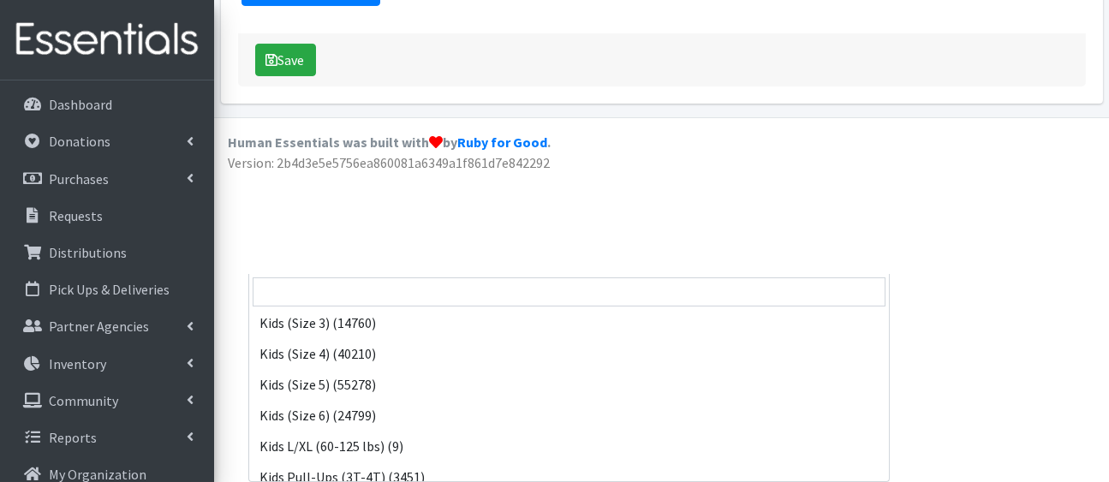
scroll to position [249, 0]
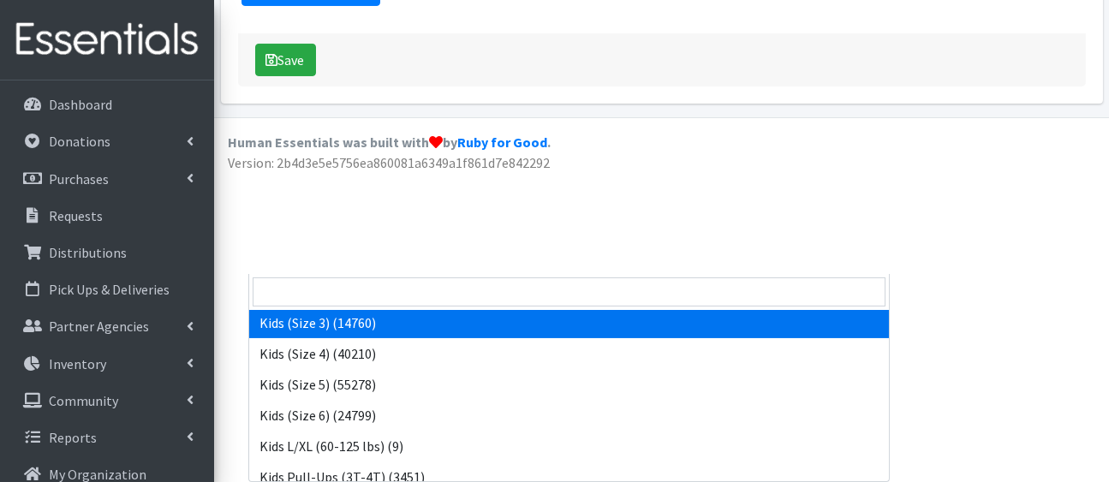
select select "5156"
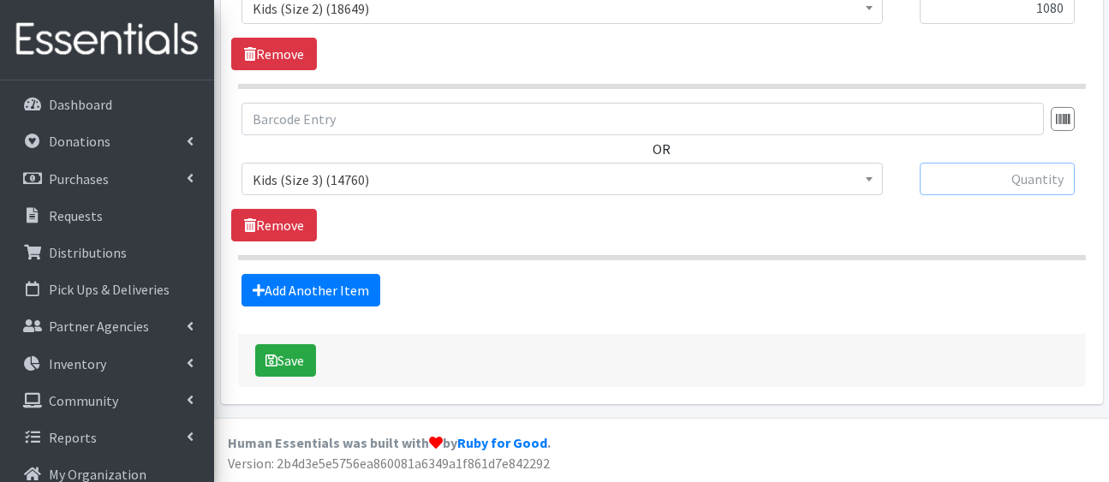
click at [950, 163] on input "text" at bounding box center [997, 179] width 155 height 33
type input "1630"
click at [344, 274] on link "Add Another Item" at bounding box center [310, 290] width 139 height 33
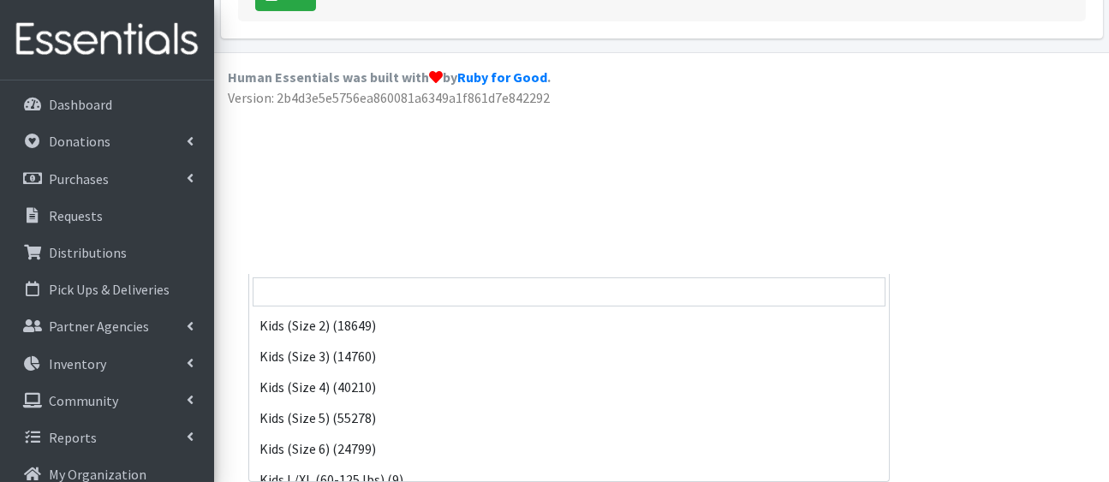
scroll to position [236, 0]
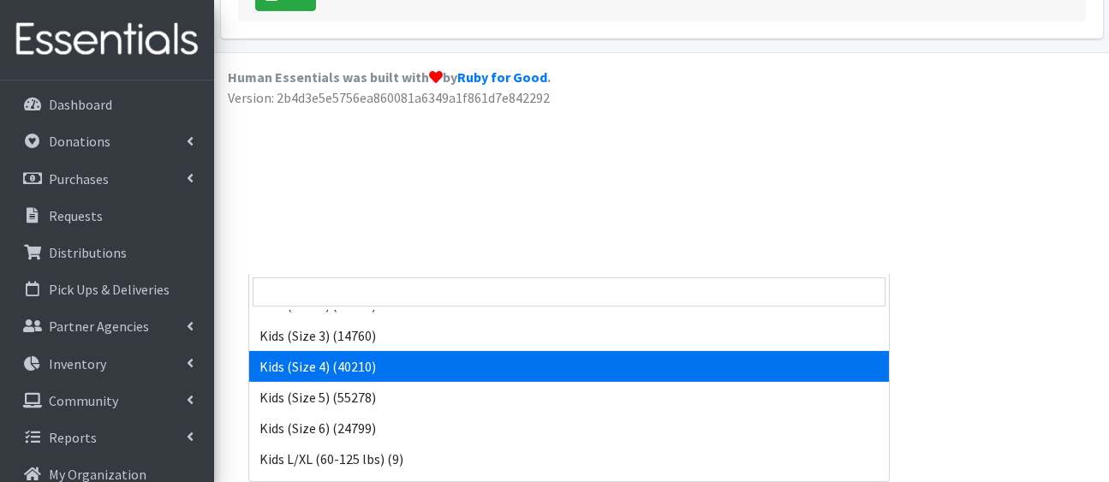
select select "5157"
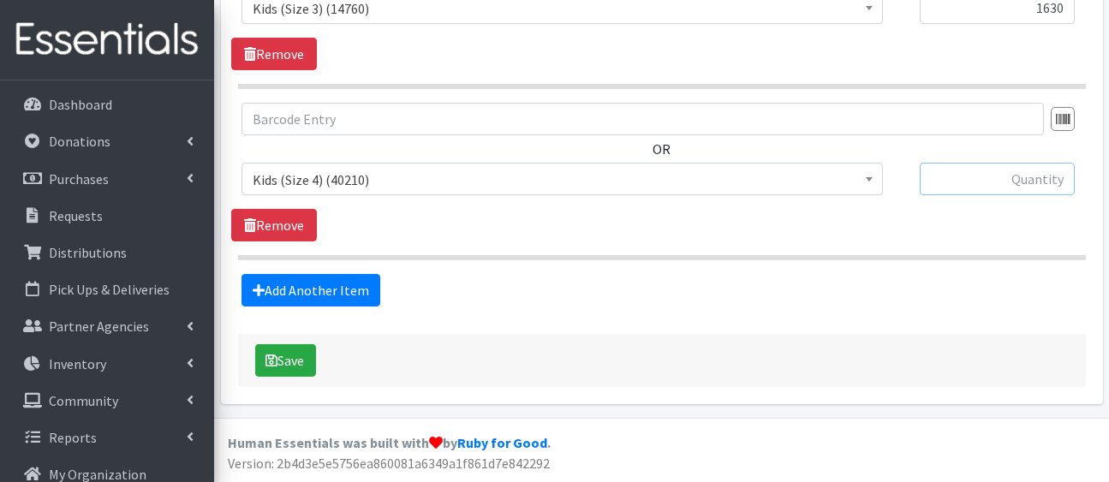
click at [974, 163] on input "text" at bounding box center [997, 179] width 155 height 33
type input "1880"
click at [380, 274] on link "Add Another Item" at bounding box center [310, 290] width 139 height 33
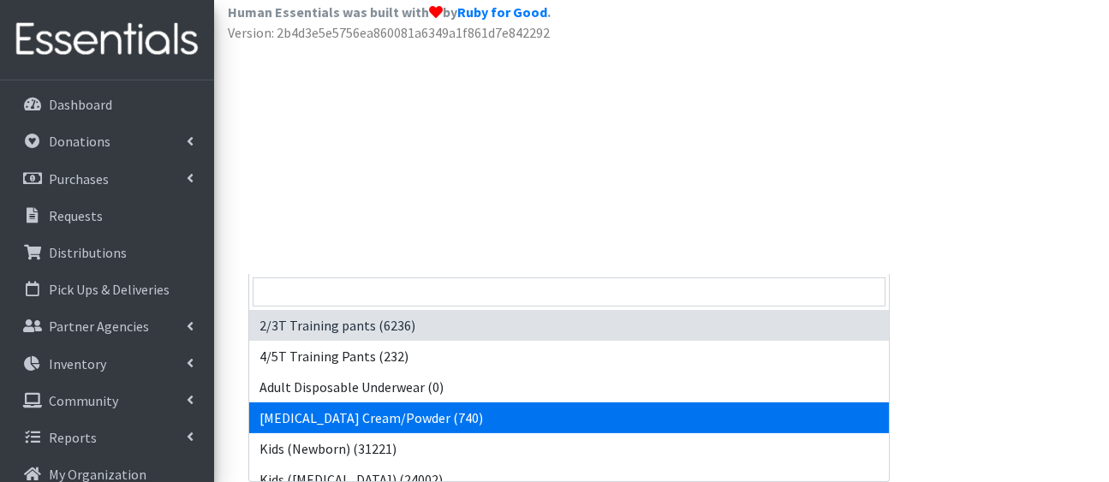
drag, startPoint x: 383, startPoint y: 95, endPoint x: 503, endPoint y: 273, distance: 214.7
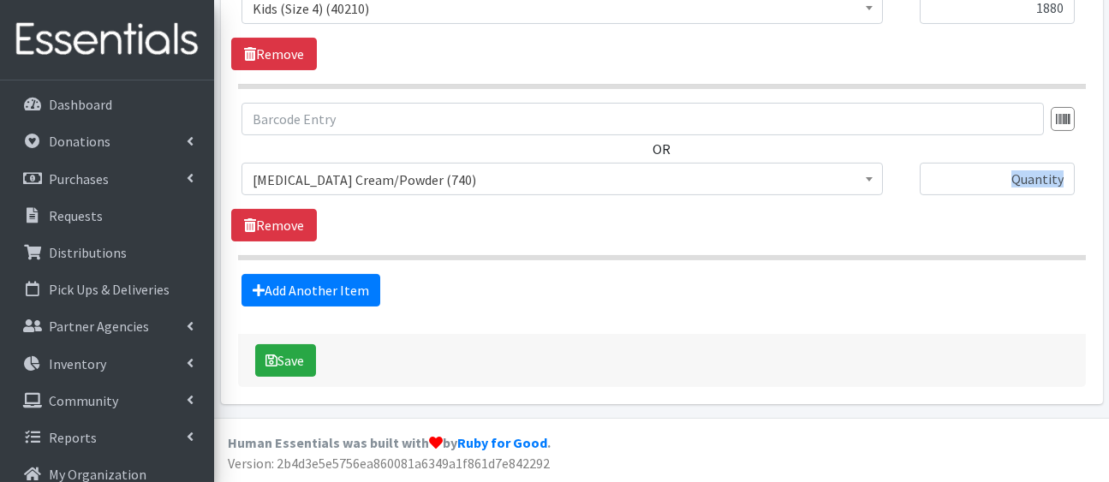
drag, startPoint x: 503, startPoint y: 273, endPoint x: 492, endPoint y: 80, distance: 192.9
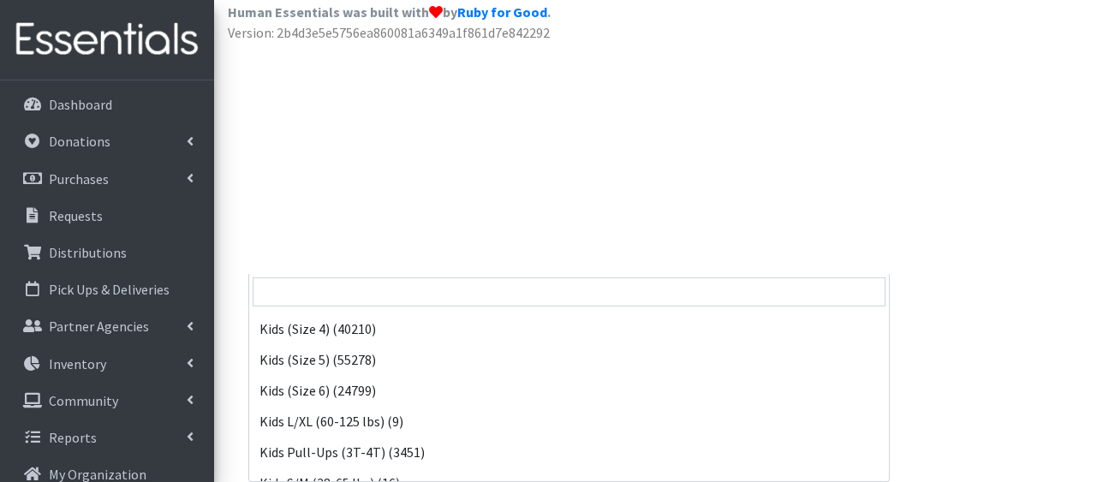
scroll to position [276, 0]
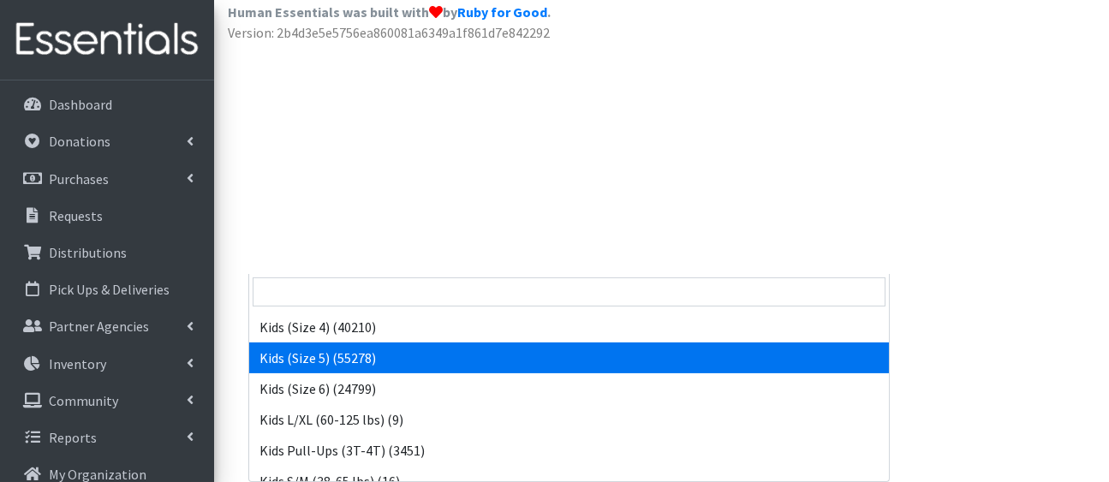
select select "5159"
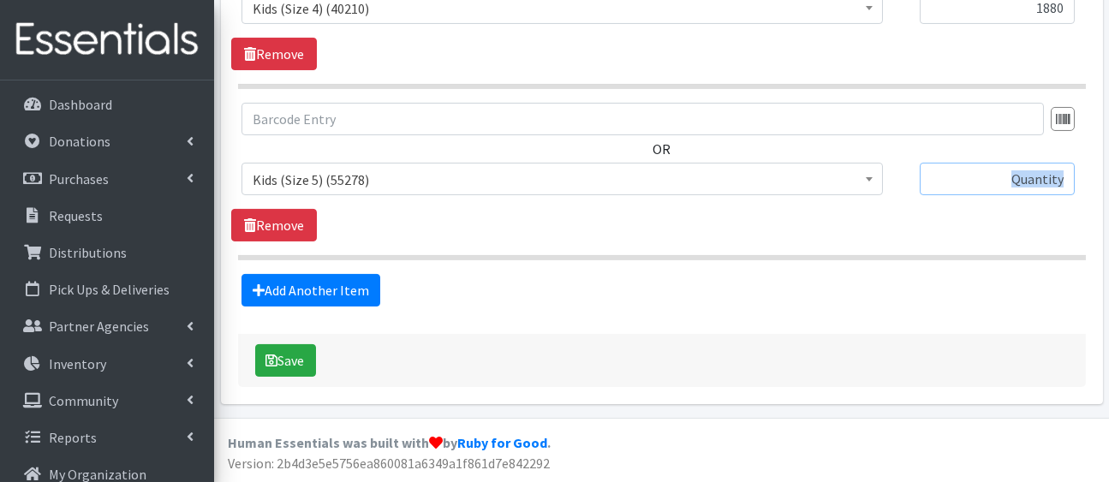
click at [964, 163] on input "text" at bounding box center [997, 179] width 155 height 33
type input "1910"
click at [987, 195] on div "OR 2/3T Training pants (6236) 4/5T Training Pants (232) Adult Disposable Underw…" at bounding box center [661, 172] width 861 height 139
click at [313, 274] on link "Add Another Item" at bounding box center [310, 290] width 139 height 33
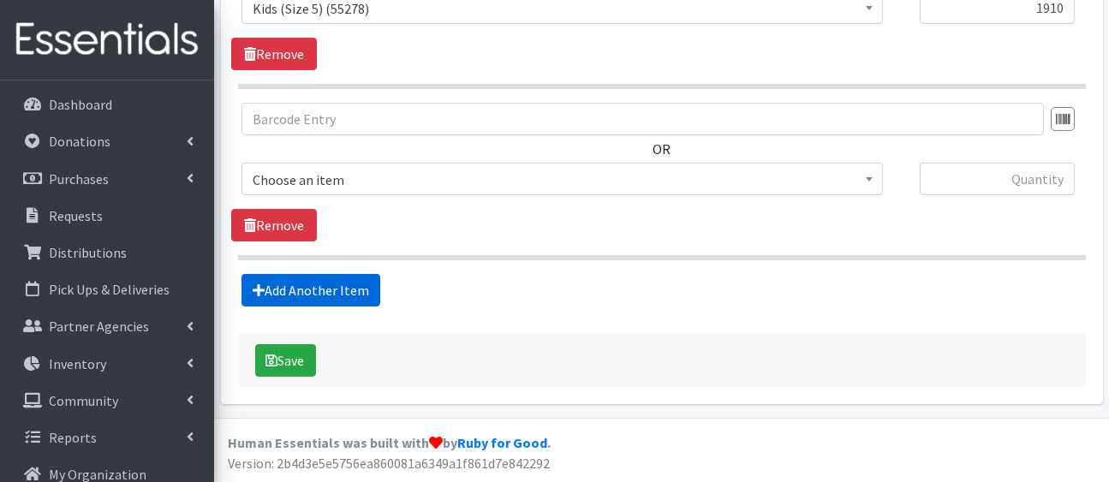
scroll to position [2314, 0]
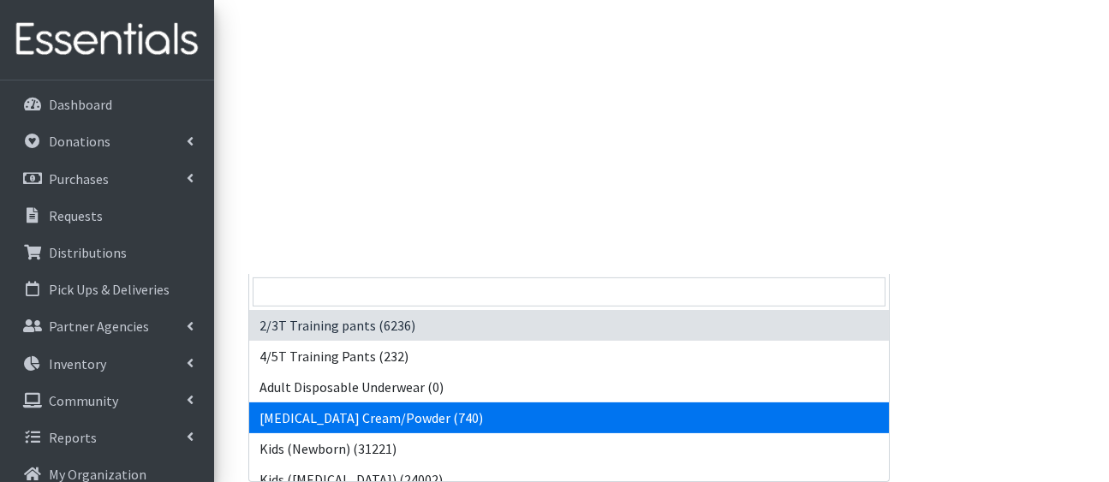
drag, startPoint x: 361, startPoint y: 95, endPoint x: 484, endPoint y: 283, distance: 225.2
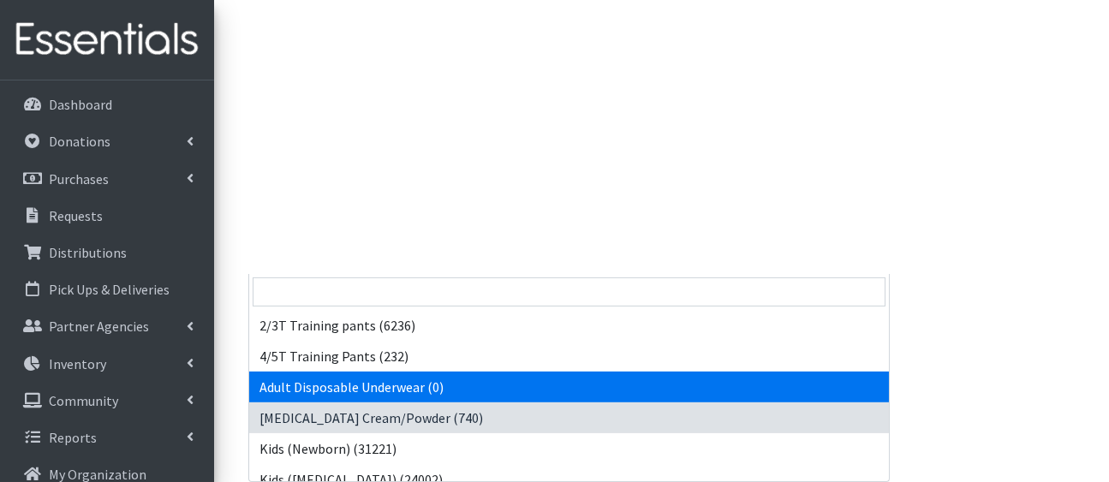
drag, startPoint x: 494, startPoint y: 80, endPoint x: 667, endPoint y: 230, distance: 228.9
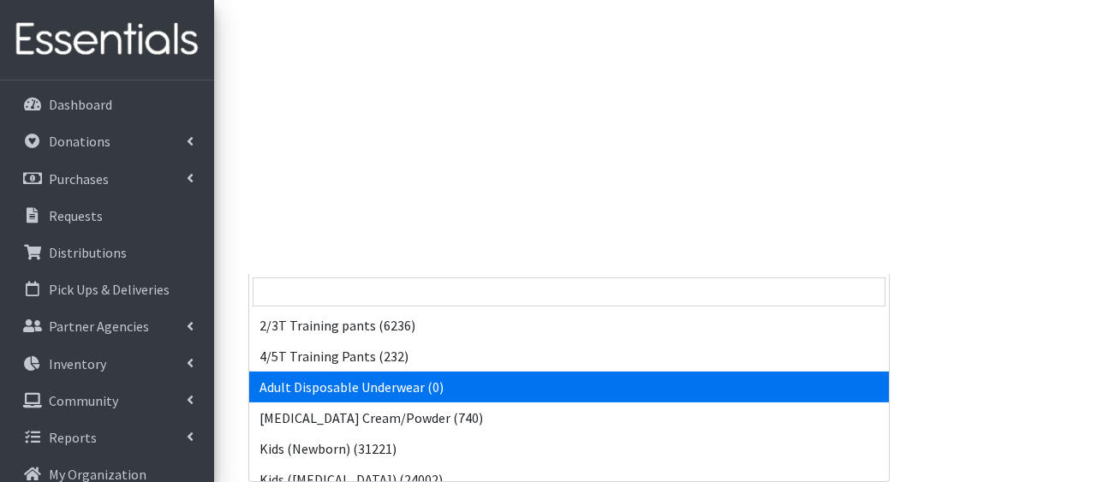
drag, startPoint x: 714, startPoint y: 93, endPoint x: 857, endPoint y: 250, distance: 212.2
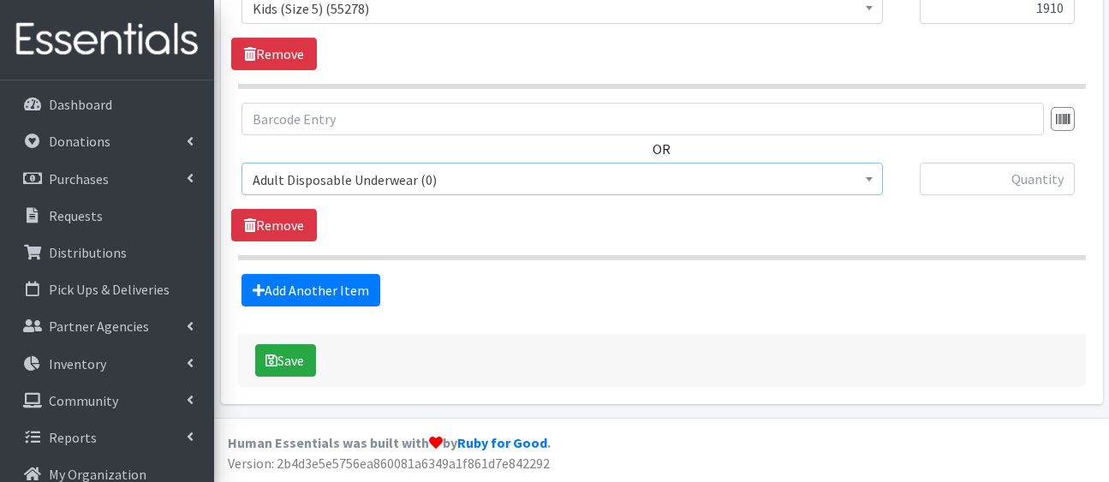
scroll to position [2315, 0]
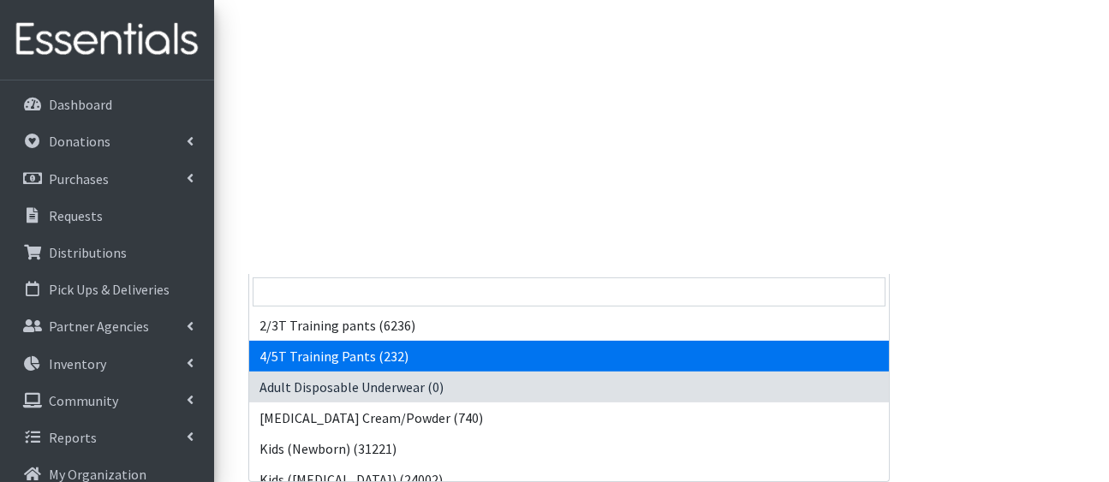
drag, startPoint x: 875, startPoint y: 105, endPoint x: 876, endPoint y: 269, distance: 163.6
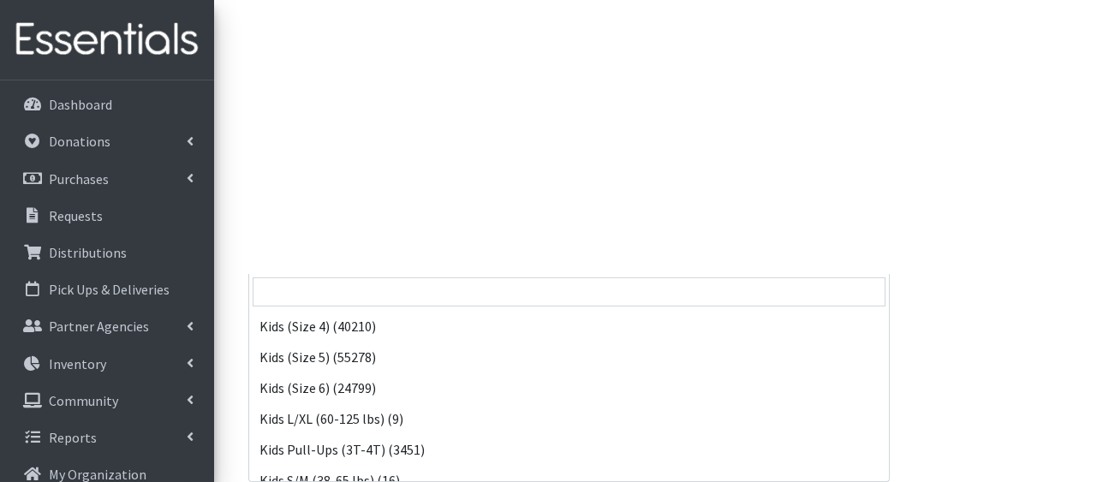
scroll to position [281, 0]
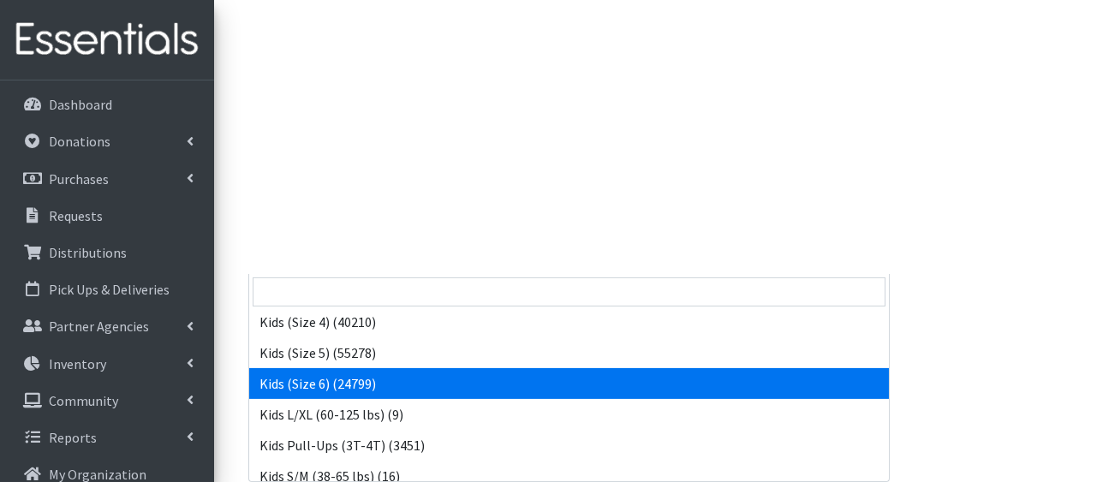
select select "5160"
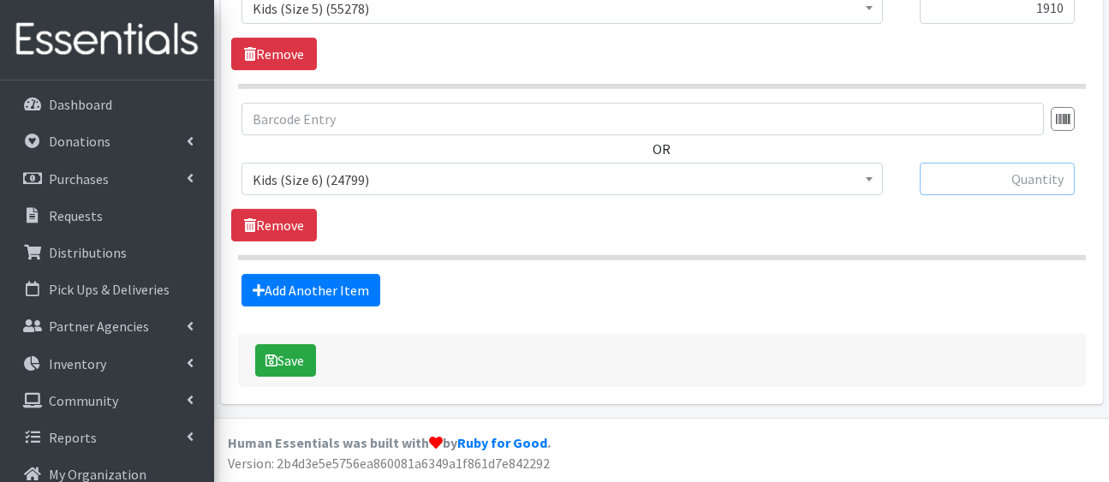
click at [1039, 163] on input "text" at bounding box center [997, 179] width 155 height 33
type input "1540"
click at [294, 274] on link "Add Another Item" at bounding box center [310, 290] width 139 height 33
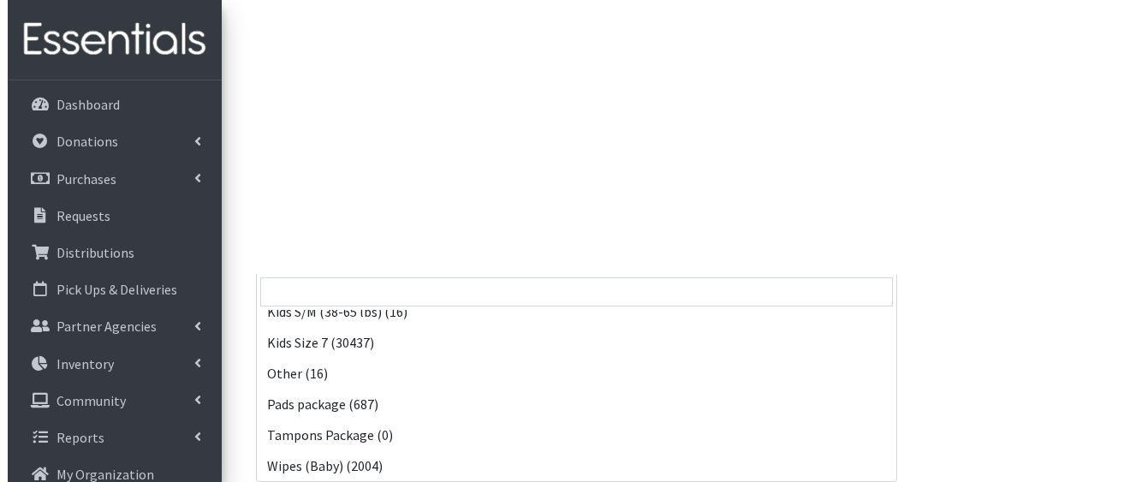
scroll to position [468, 0]
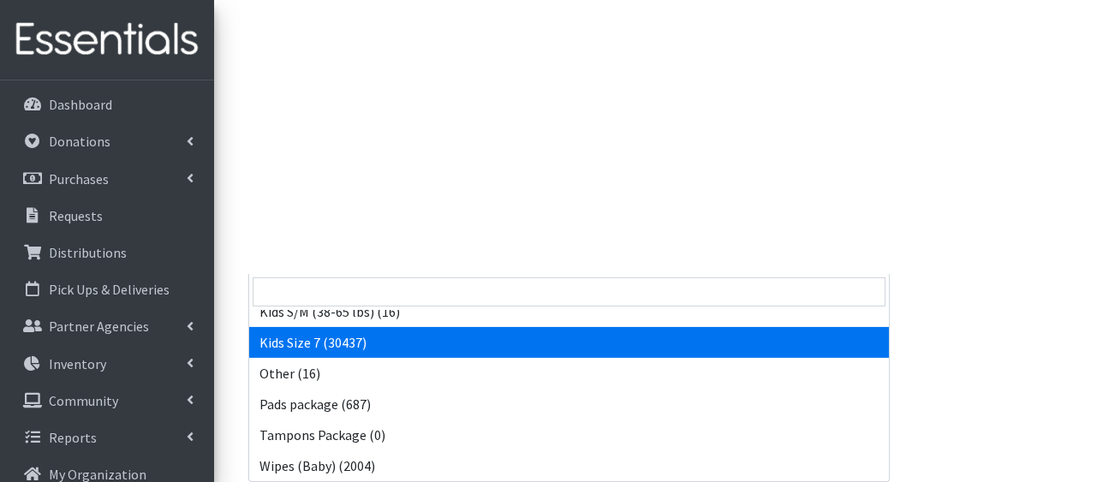
select select "5432"
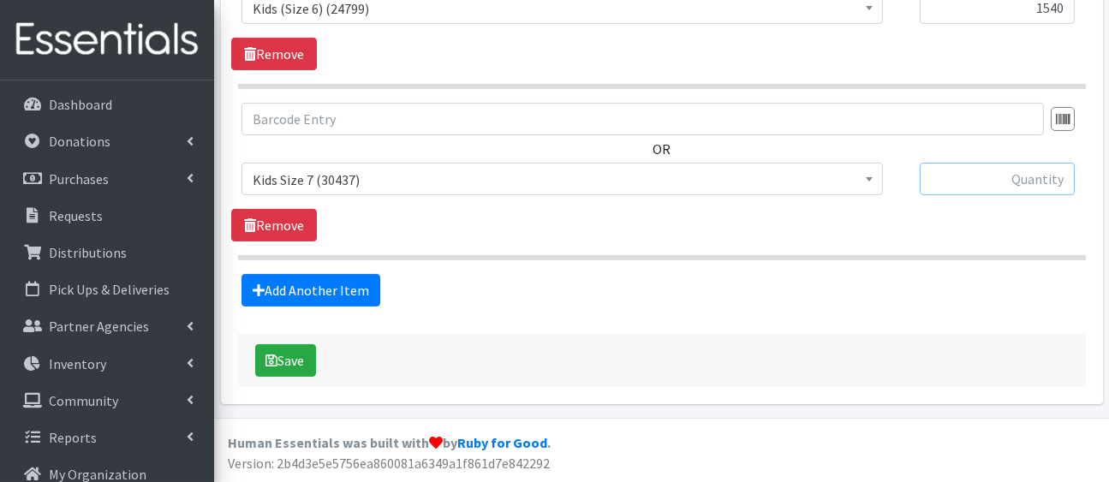
click at [1006, 163] on input "text" at bounding box center [997, 179] width 155 height 33
type input "1510"
click at [274, 347] on button "Save" at bounding box center [285, 360] width 61 height 33
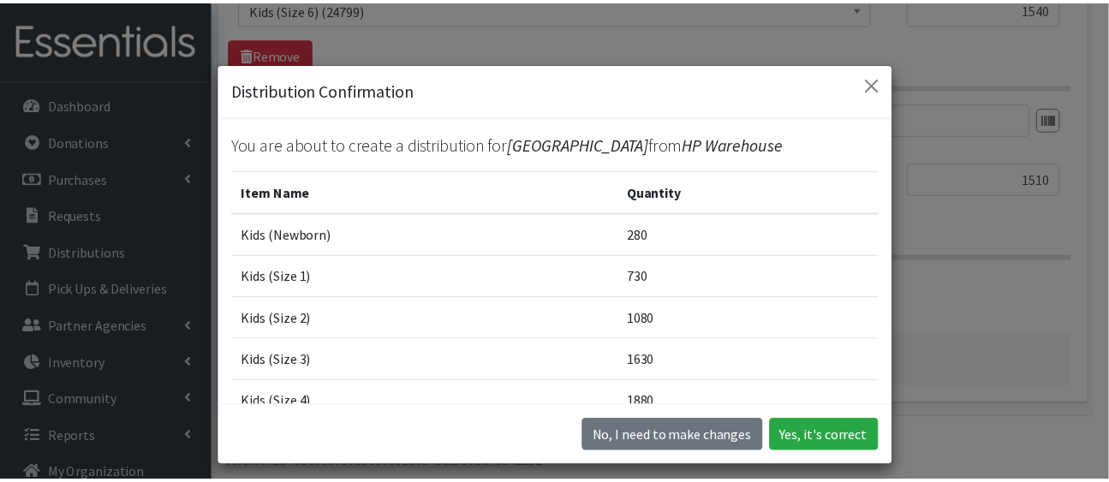
scroll to position [378, 0]
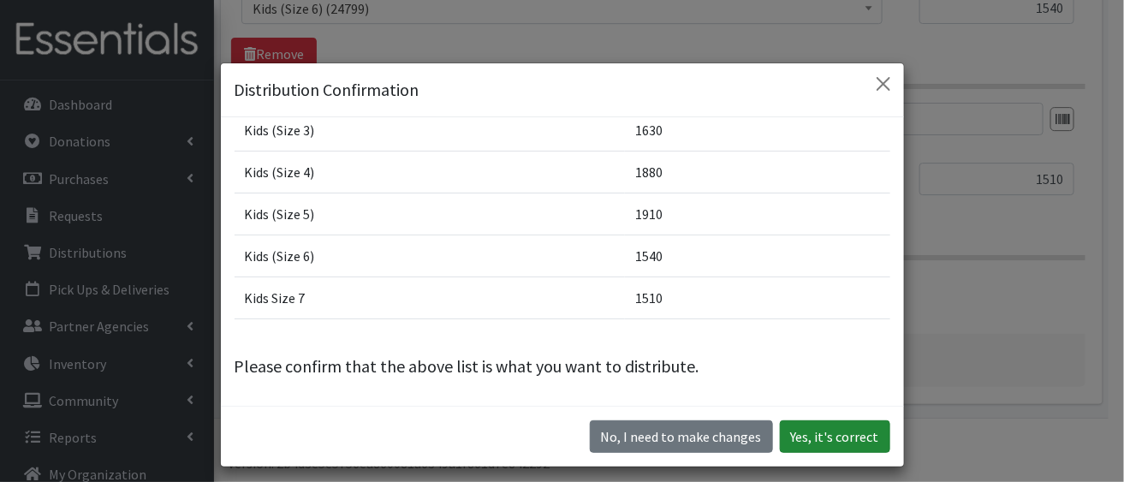
click at [783, 453] on button "Yes, it's correct" at bounding box center [835, 436] width 110 height 33
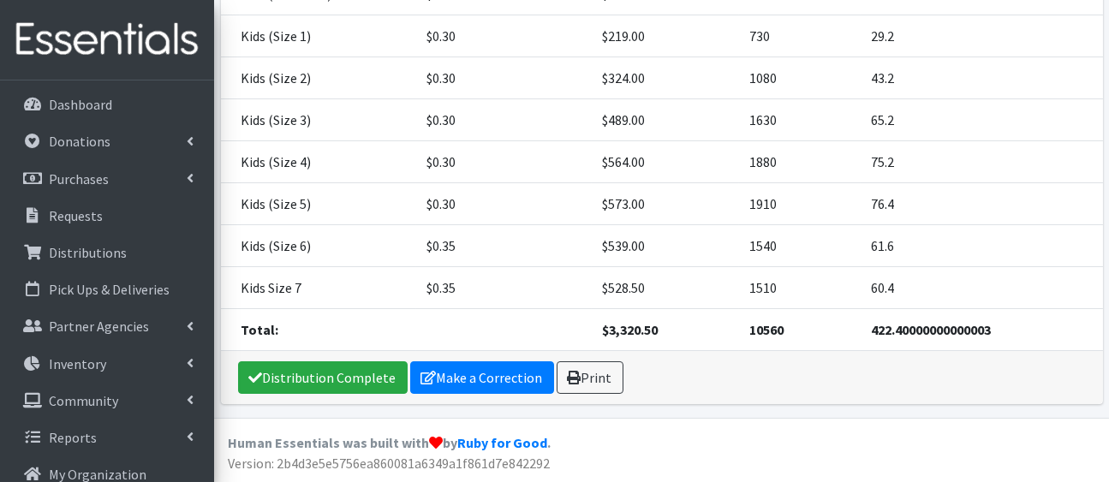
scroll to position [563, 0]
click at [320, 372] on link "Distribution Complete" at bounding box center [323, 377] width 170 height 33
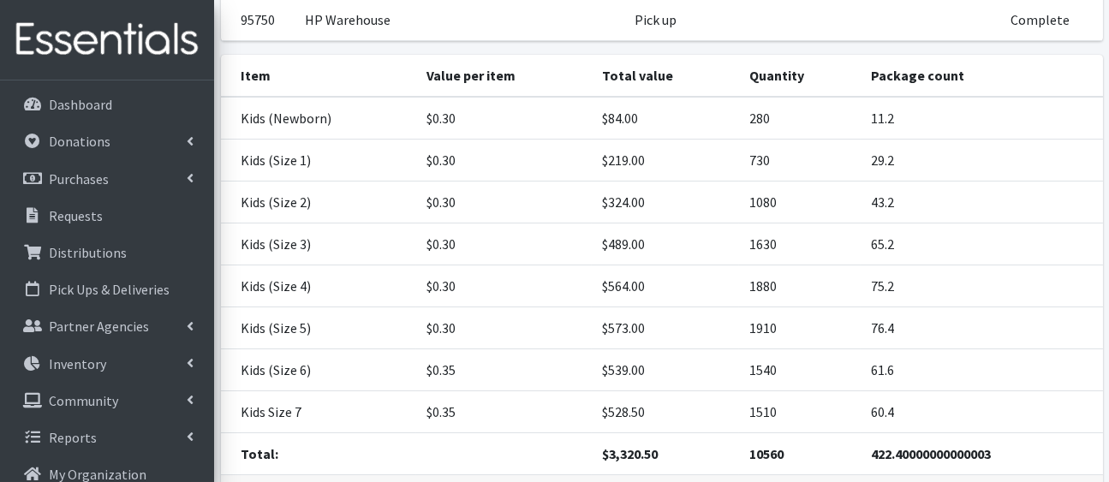
scroll to position [0, 0]
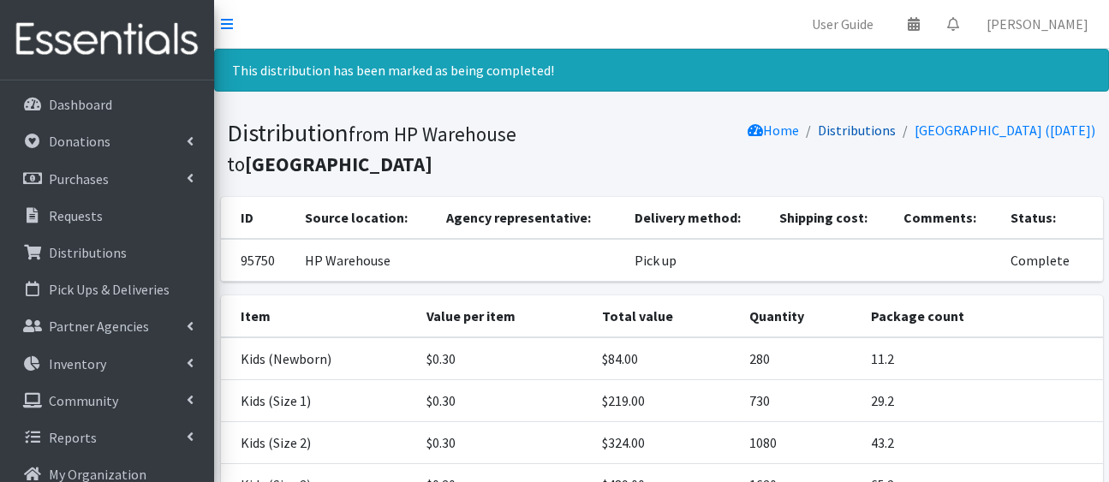
click at [824, 139] on link "Distributions" at bounding box center [858, 130] width 78 height 17
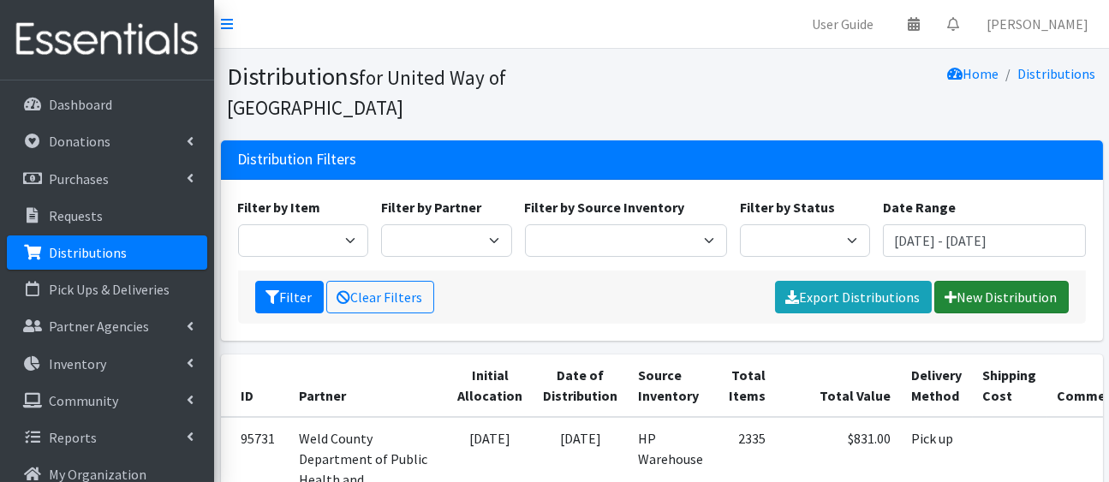
click at [940, 313] on link "New Distribution" at bounding box center [1001, 297] width 134 height 33
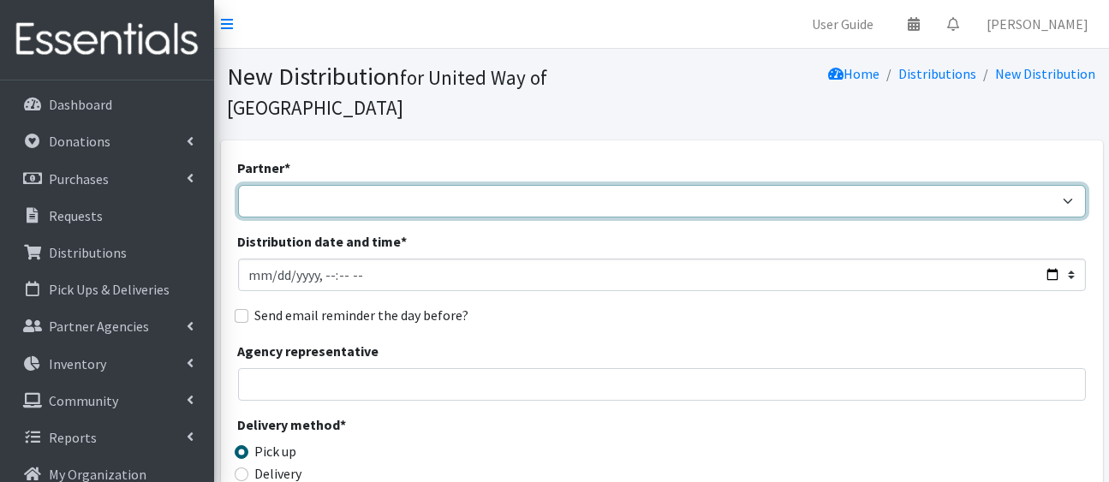
click at [638, 218] on select "[PERSON_NAME][GEOGRAPHIC_DATA] [GEOGRAPHIC_DATA][PERSON_NAME] Arty's Pantry at …" at bounding box center [662, 201] width 848 height 33
select select "2289"
click at [241, 212] on select "[PERSON_NAME][GEOGRAPHIC_DATA] [GEOGRAPHIC_DATA][PERSON_NAME] Arty's Pantry at …" at bounding box center [662, 201] width 848 height 33
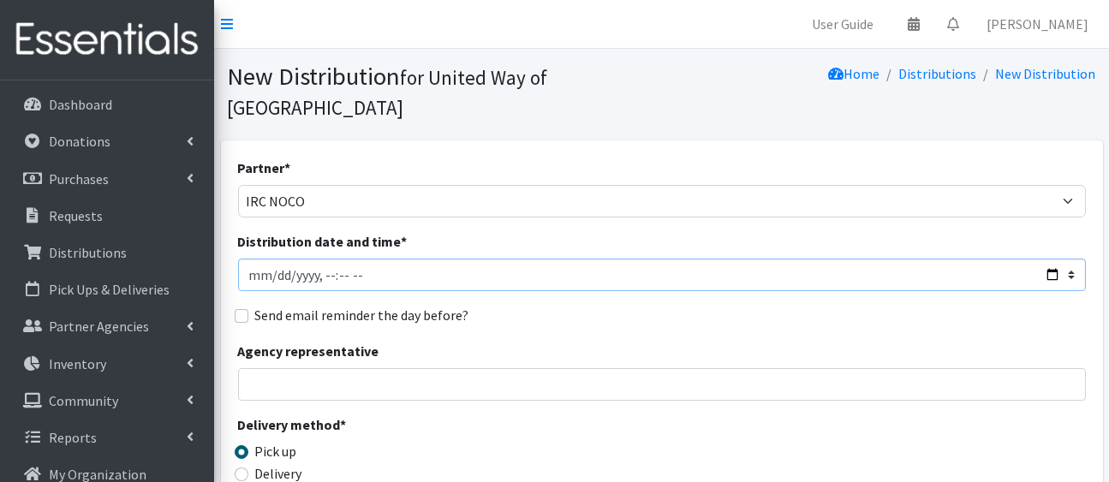
click at [1047, 291] on input "Distribution date and time *" at bounding box center [662, 275] width 848 height 33
type input "[DATE]T23:59"
click at [748, 401] on div "Agency representative" at bounding box center [662, 371] width 848 height 60
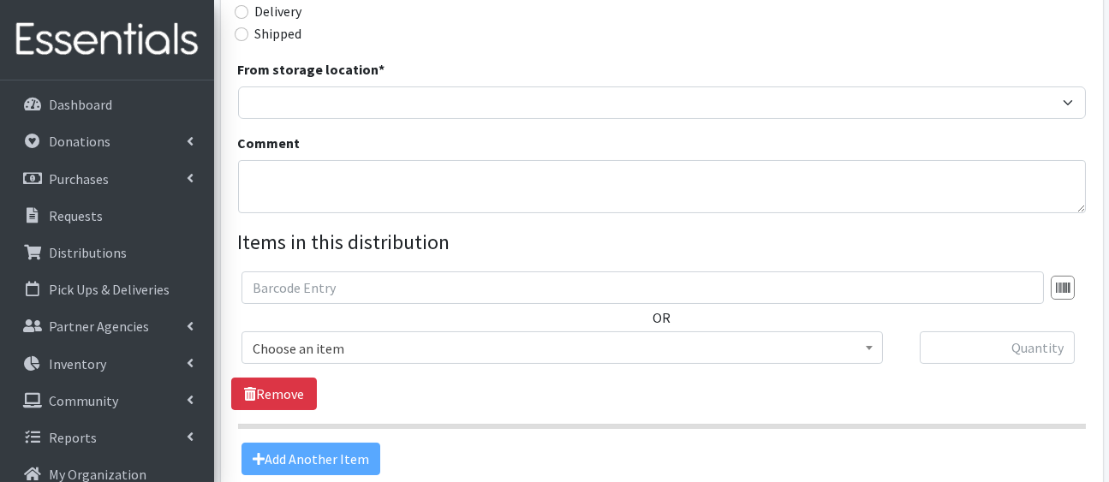
scroll to position [542, 0]
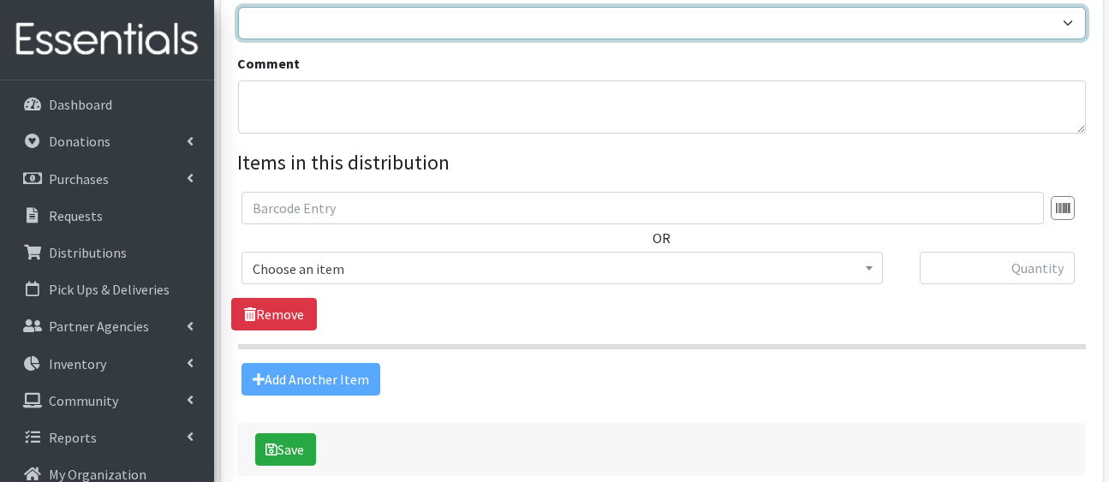
drag, startPoint x: 665, startPoint y: 144, endPoint x: 552, endPoint y: 202, distance: 126.4
click at [552, 202] on div "Partner * Ann K Heiman Elementary Araceli Calderon Arty's Pantry at AIMS Aurora…" at bounding box center [662, 6] width 848 height 780
select select "436"
click at [241, 39] on select "HP Warehouse UWWC Downtown office, upstairs" at bounding box center [662, 23] width 848 height 33
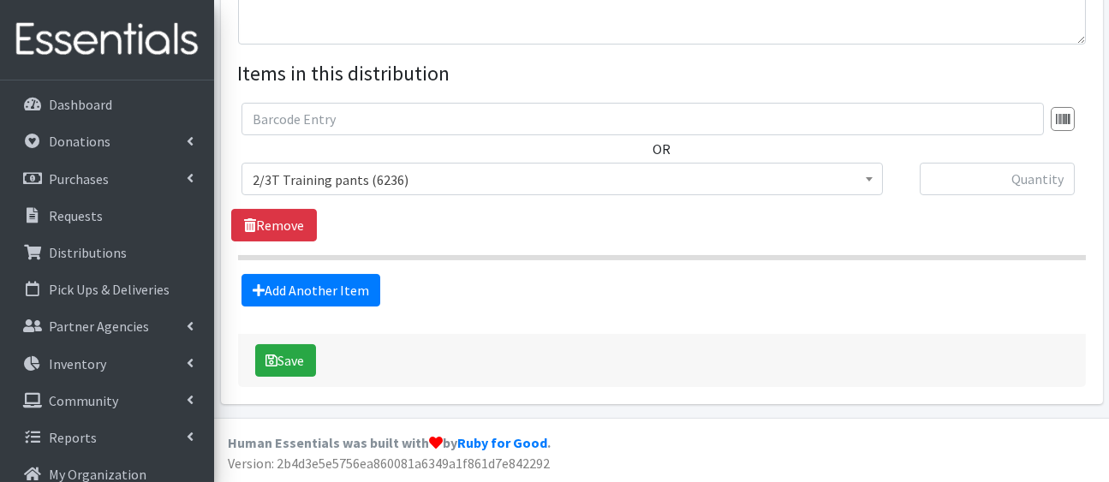
scroll to position [864, 0]
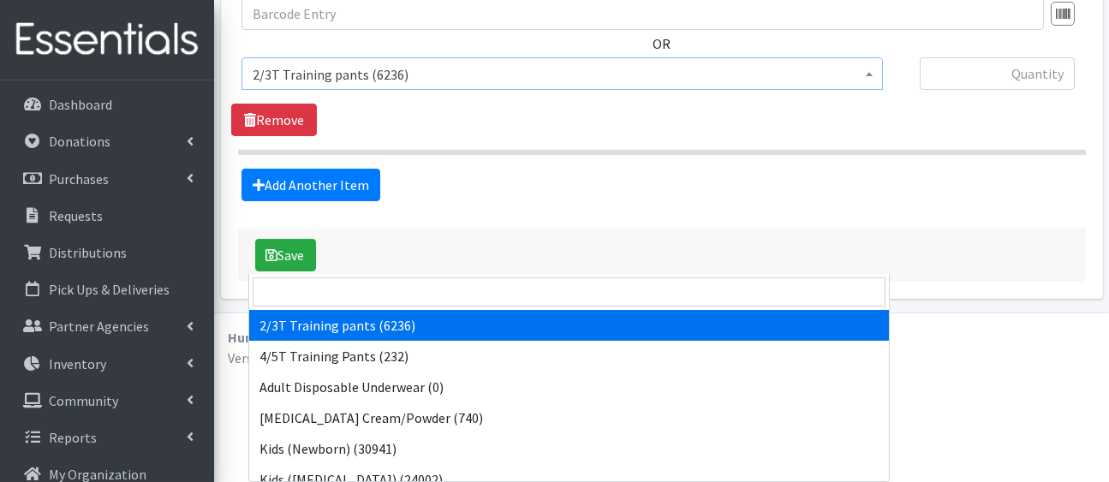
click at [549, 86] on span "2/3T Training pants (6236)" at bounding box center [562, 75] width 619 height 24
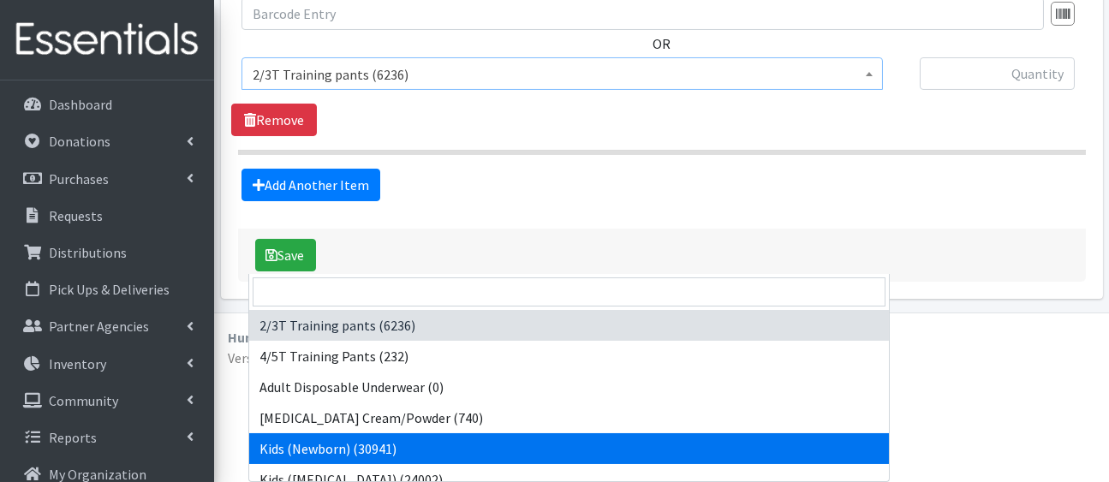
select select "5168"
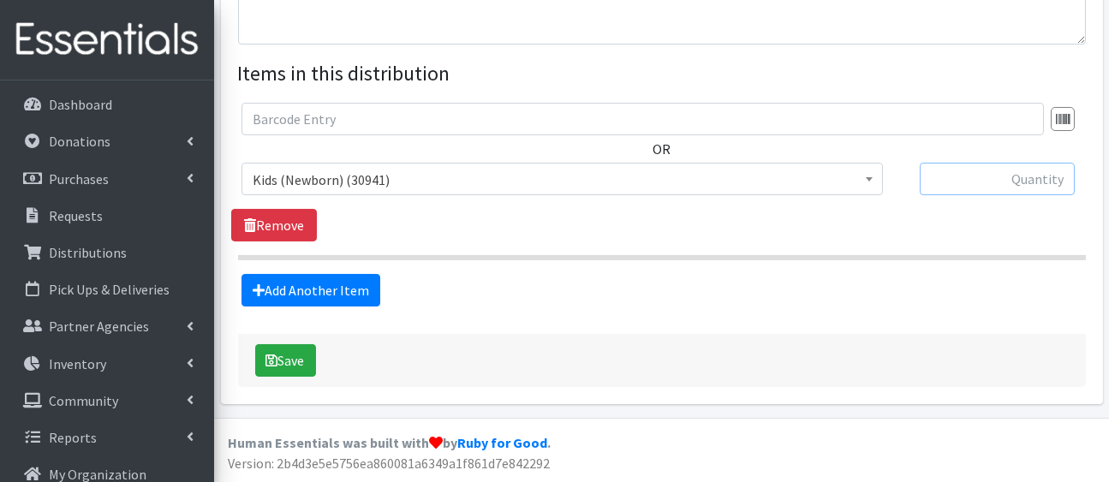
click at [973, 163] on input "text" at bounding box center [997, 179] width 155 height 33
type input "500"
click at [380, 298] on link "Add Another Item" at bounding box center [310, 290] width 139 height 33
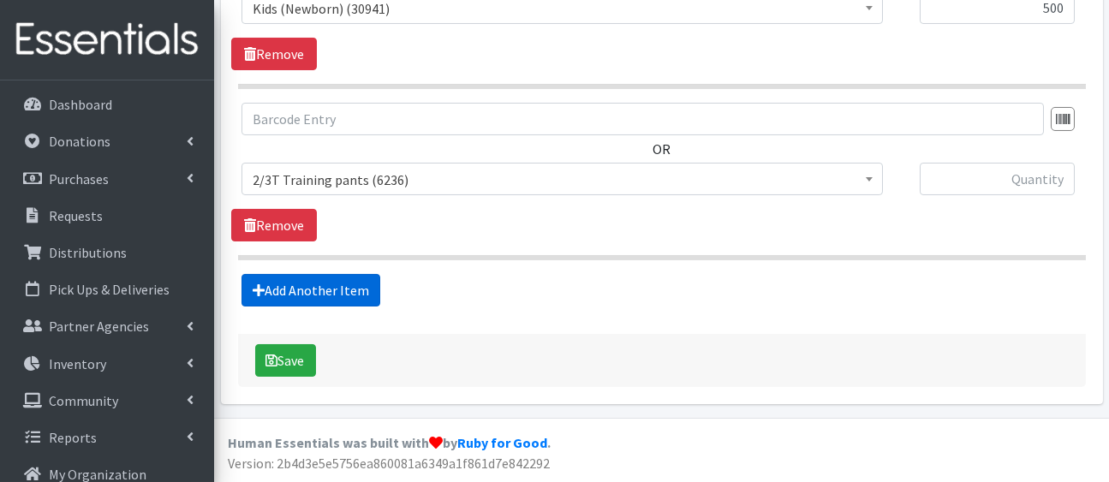
scroll to position [1131, 0]
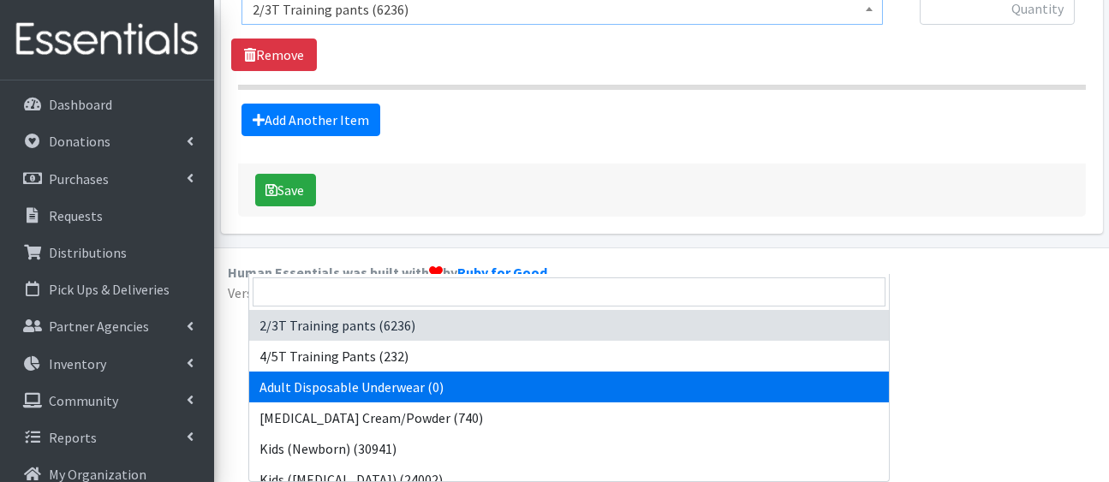
drag, startPoint x: 415, startPoint y: 107, endPoint x: 494, endPoint y: 270, distance: 180.8
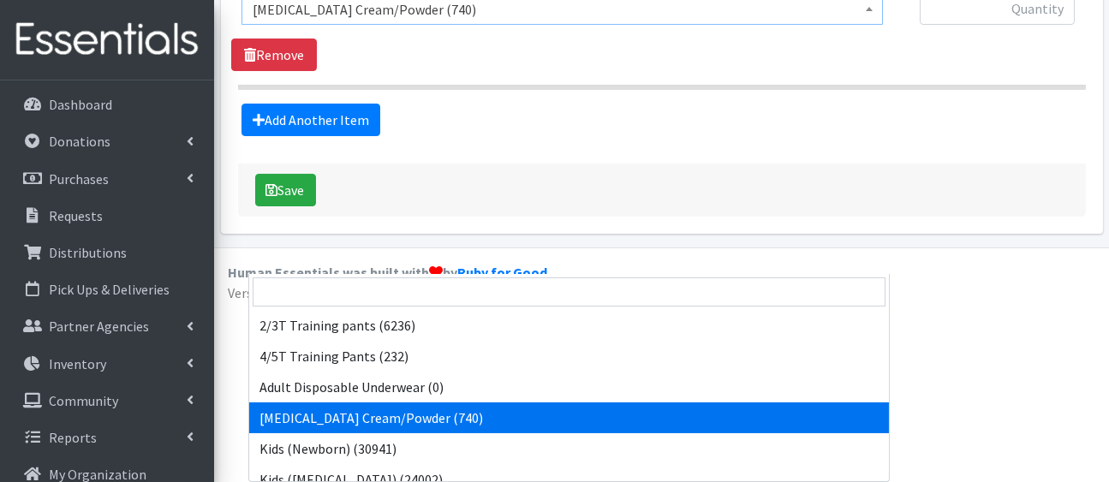
click at [499, 21] on span "[MEDICAL_DATA] Cream/Powder (740)" at bounding box center [562, 9] width 619 height 24
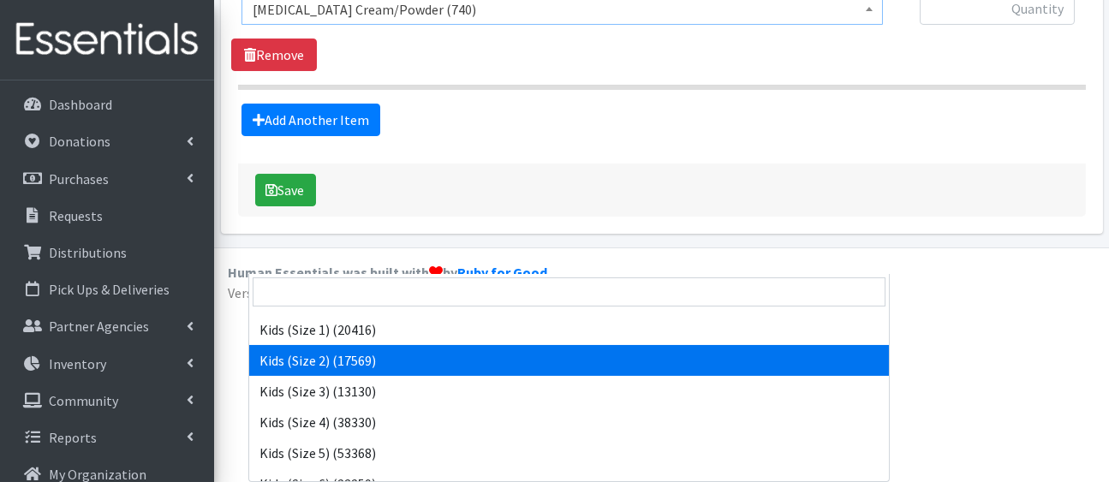
scroll to position [179, 0]
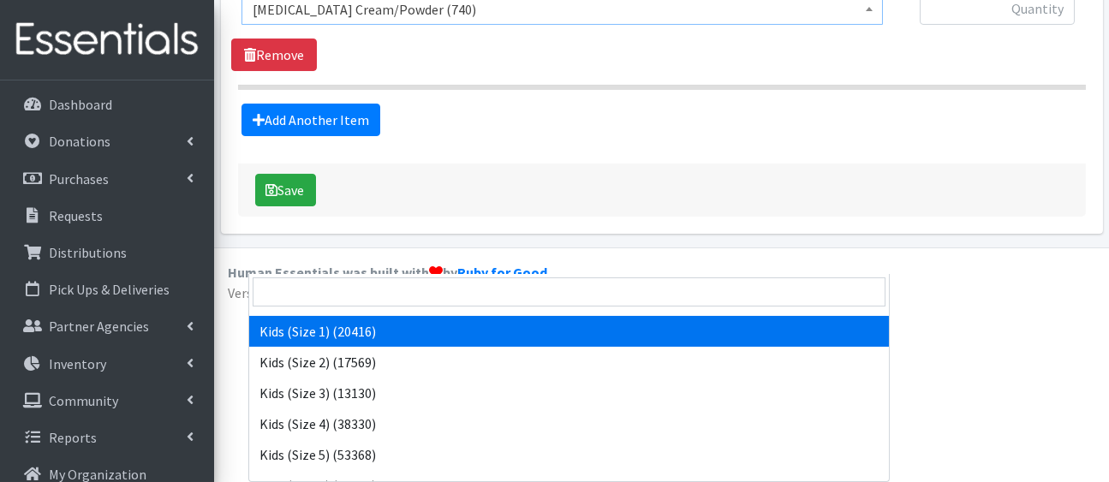
select select "5180"
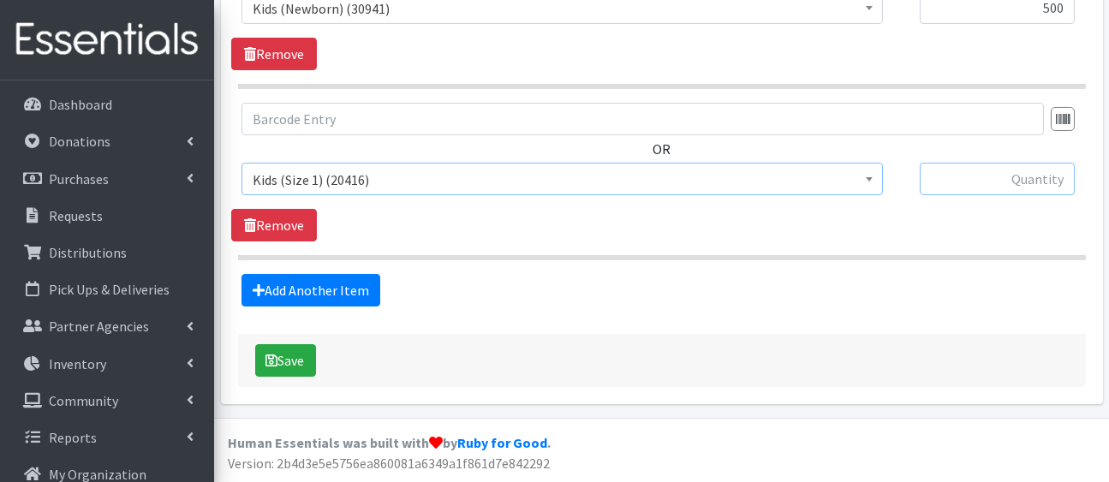
click at [1019, 163] on input "text" at bounding box center [997, 179] width 155 height 33
type input "500"
click at [329, 274] on link "Add Another Item" at bounding box center [310, 290] width 139 height 33
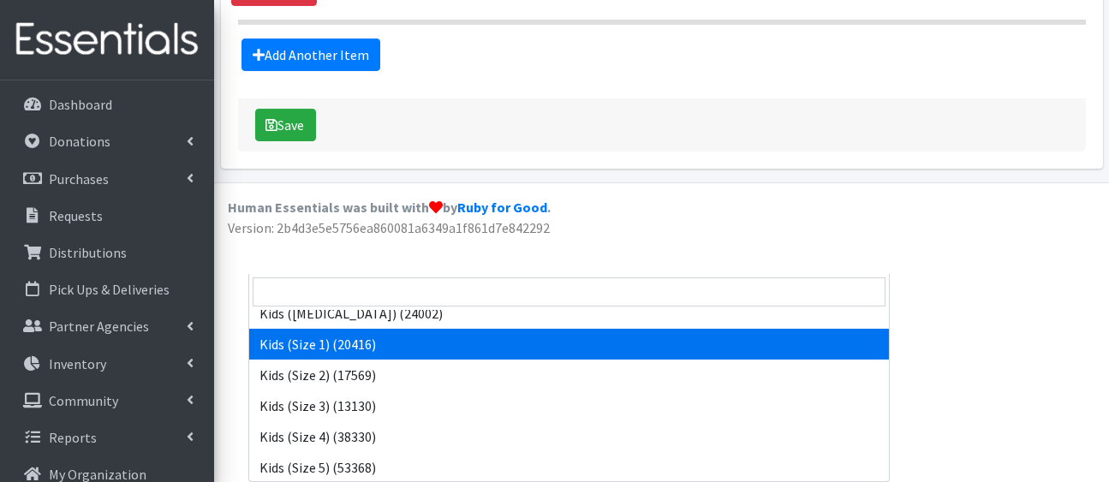
scroll to position [167, 0]
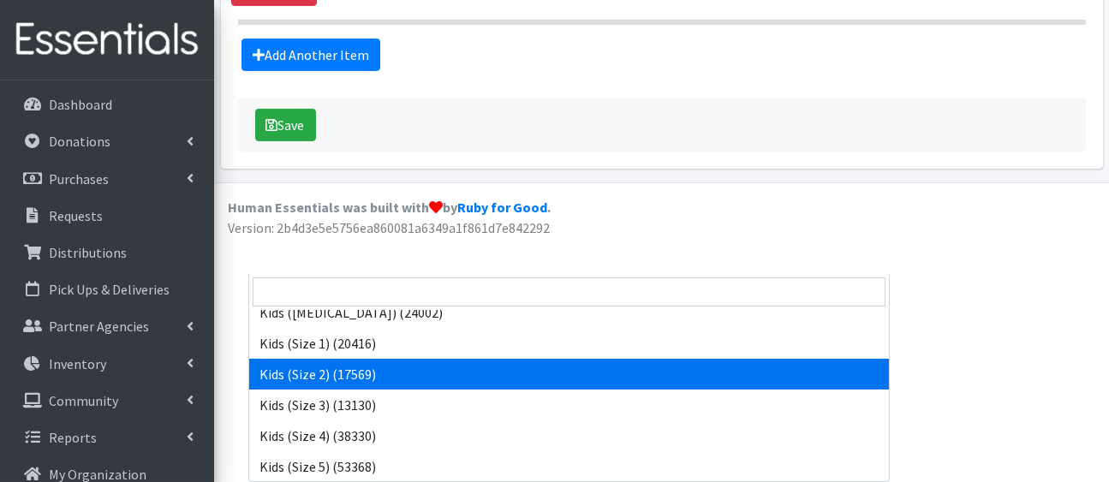
select select "5181"
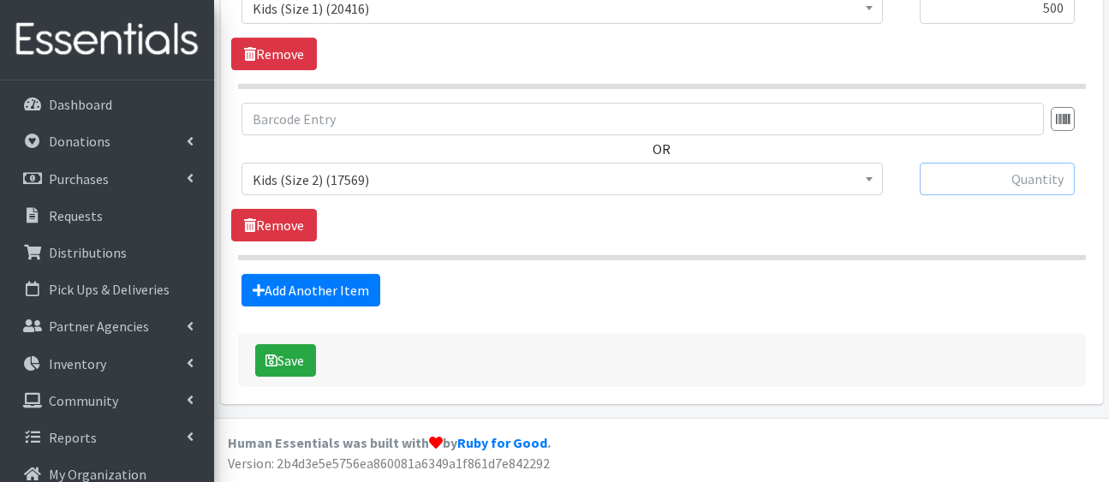
click at [963, 163] on input "text" at bounding box center [997, 179] width 155 height 33
type input "750"
click at [329, 274] on link "Add Another Item" at bounding box center [310, 290] width 139 height 33
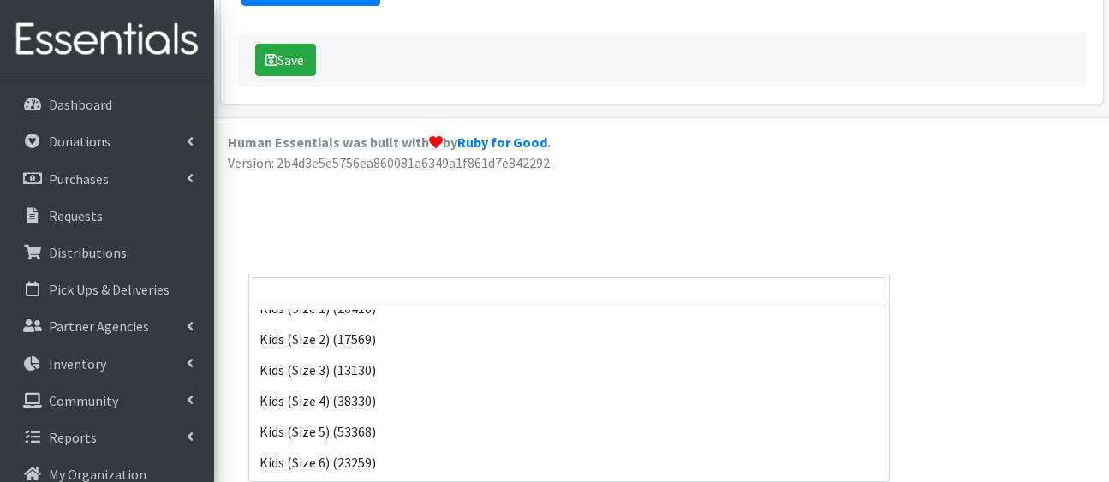
scroll to position [203, 0]
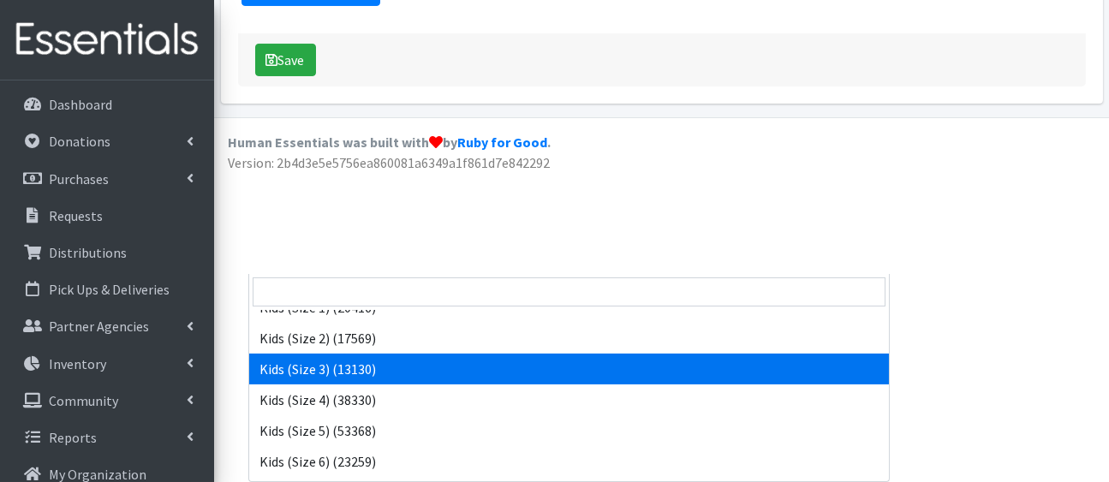
select select "5156"
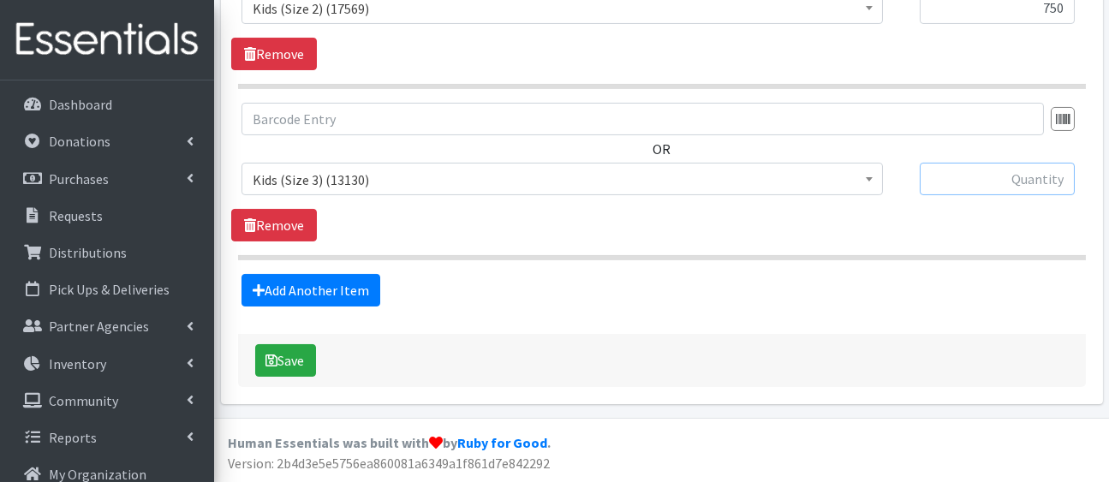
click at [982, 163] on input "text" at bounding box center [997, 179] width 155 height 33
type input "1500"
click at [340, 274] on link "Add Another Item" at bounding box center [310, 290] width 139 height 33
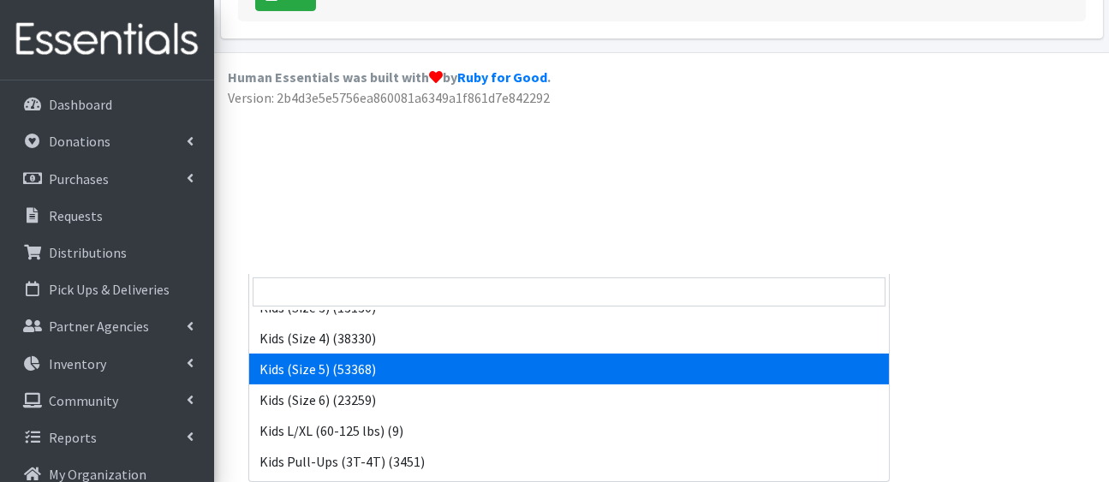
scroll to position [265, 0]
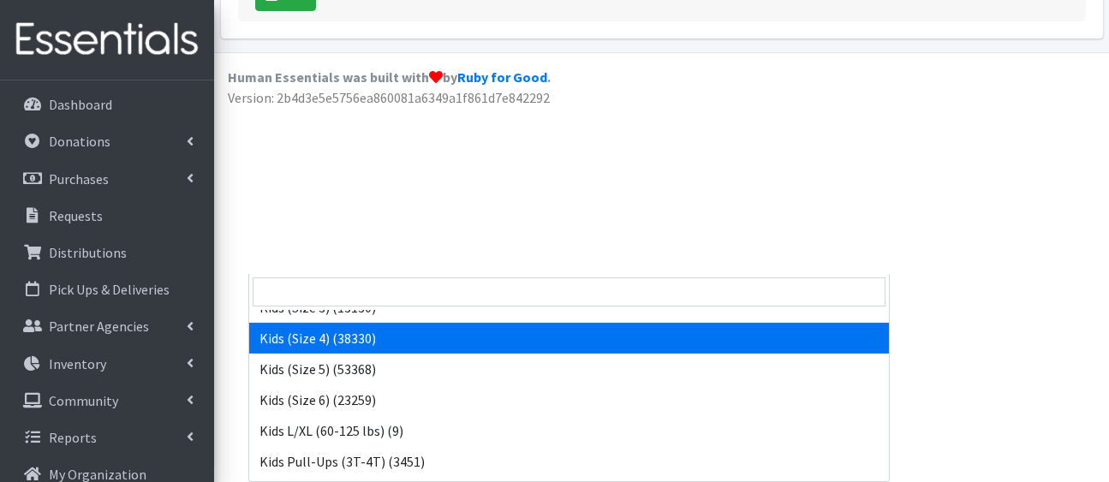
select select "5157"
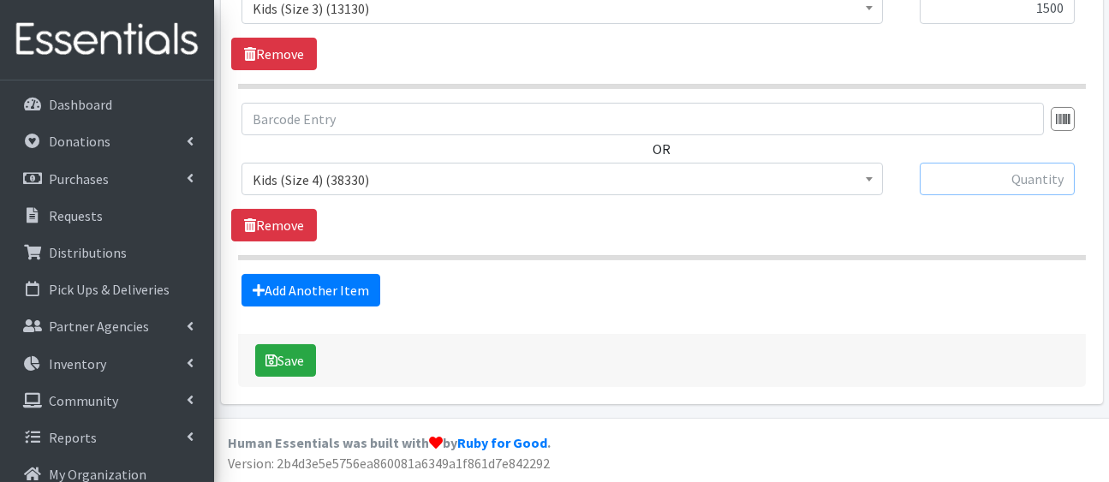
click at [989, 163] on input "text" at bounding box center [997, 179] width 155 height 33
type input "1750"
click at [376, 274] on link "Add Another Item" at bounding box center [310, 290] width 139 height 33
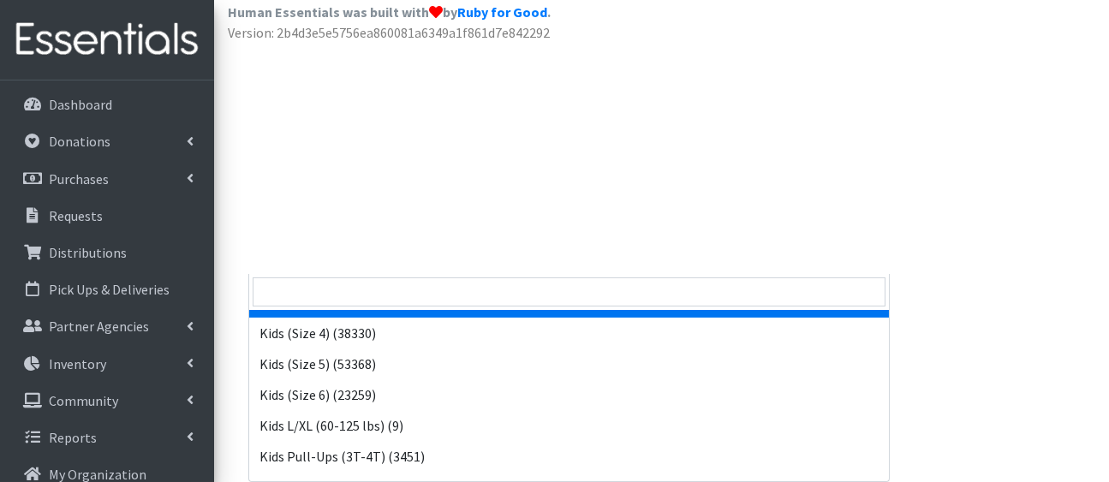
scroll to position [276, 0]
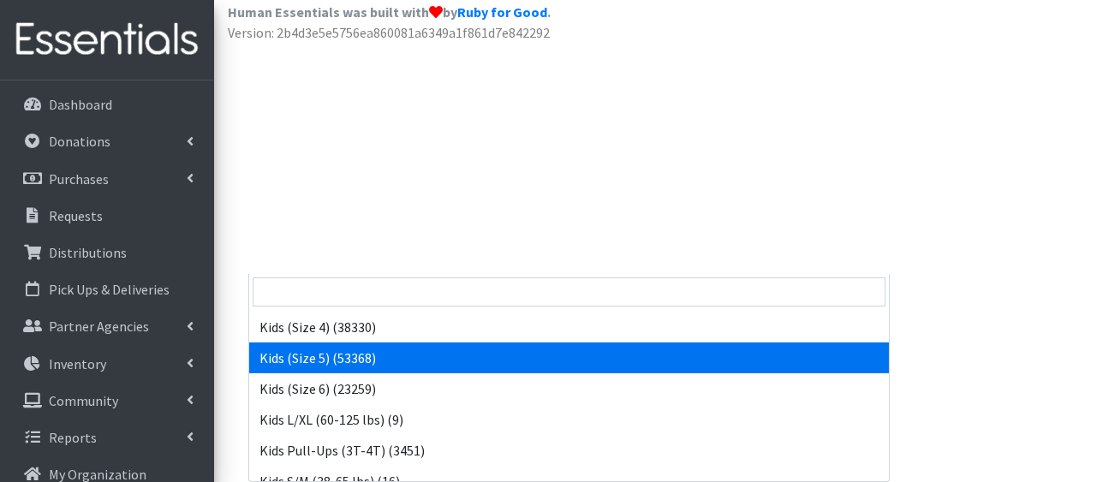
select select "5159"
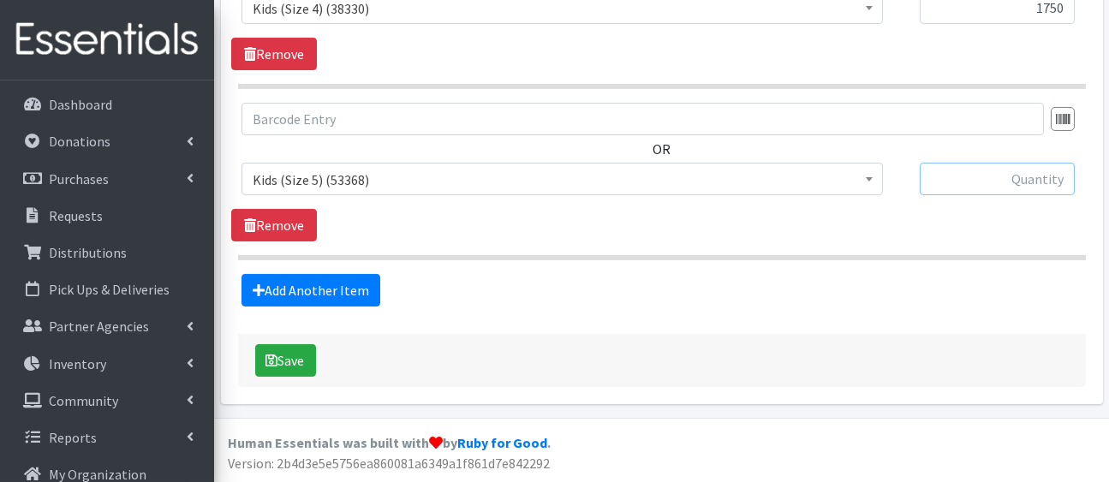
click at [1010, 163] on input "text" at bounding box center [997, 179] width 155 height 33
type input "1750"
click at [361, 274] on link "Add Another Item" at bounding box center [310, 290] width 139 height 33
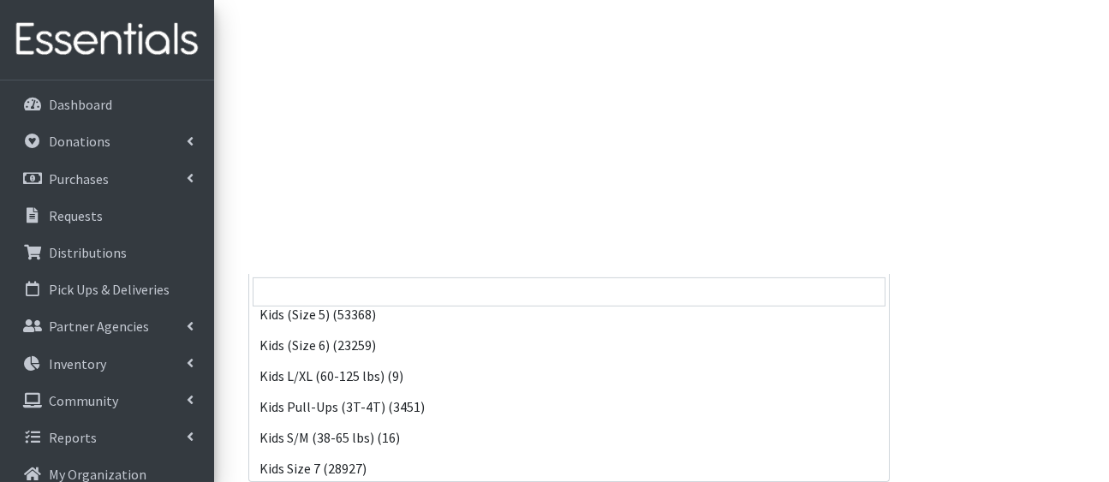
scroll to position [318, 0]
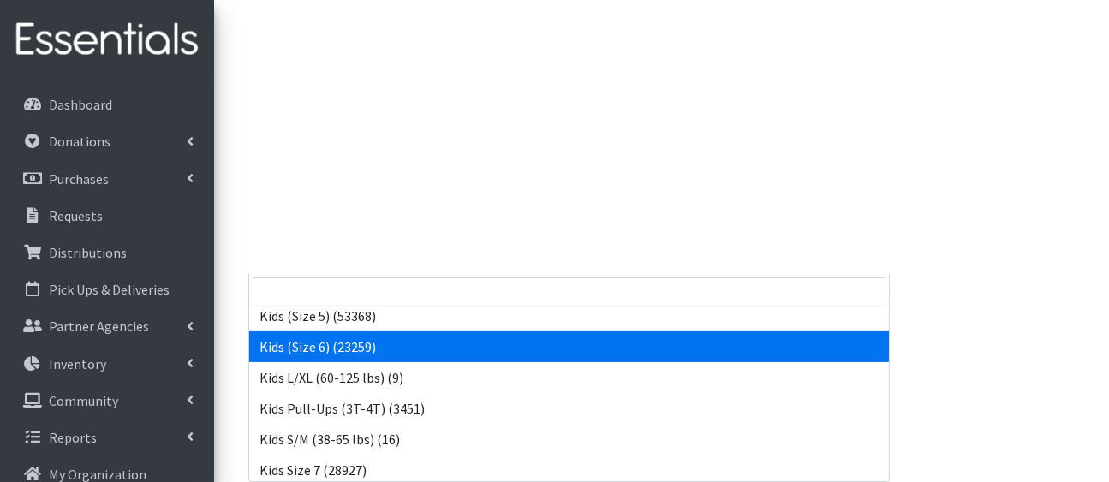
select select "5160"
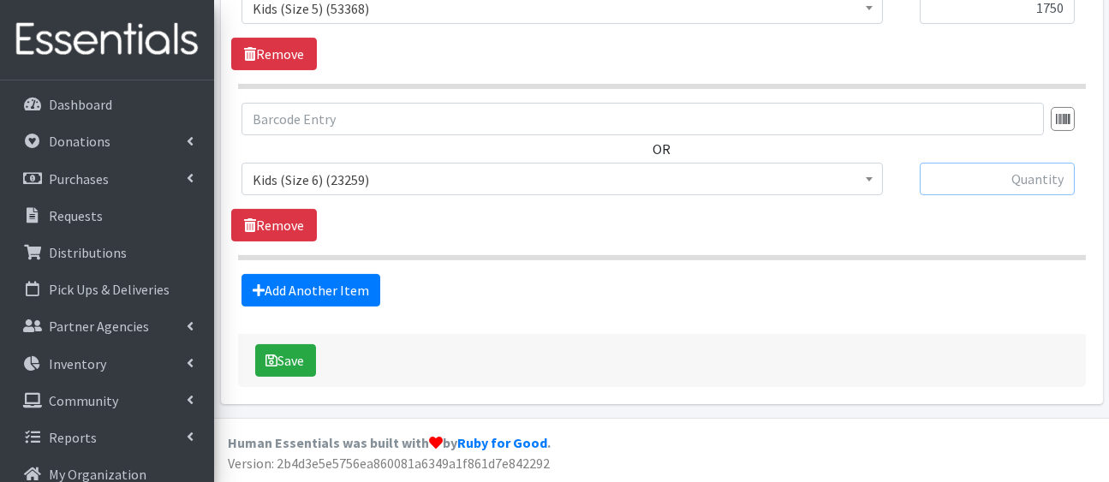
click at [968, 163] on input "text" at bounding box center [997, 179] width 155 height 33
type input "1750"
click at [366, 274] on link "Add Another Item" at bounding box center [310, 290] width 139 height 33
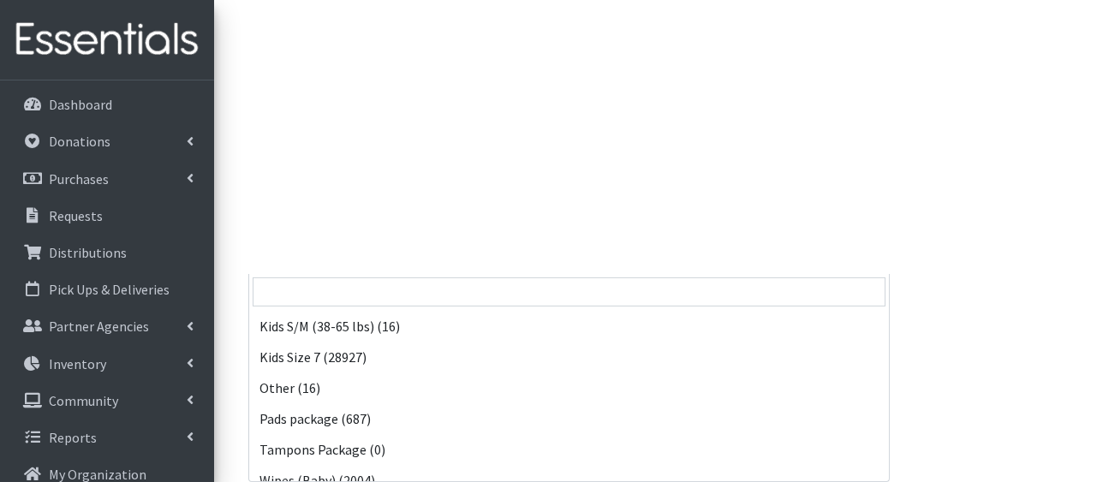
scroll to position [433, 0]
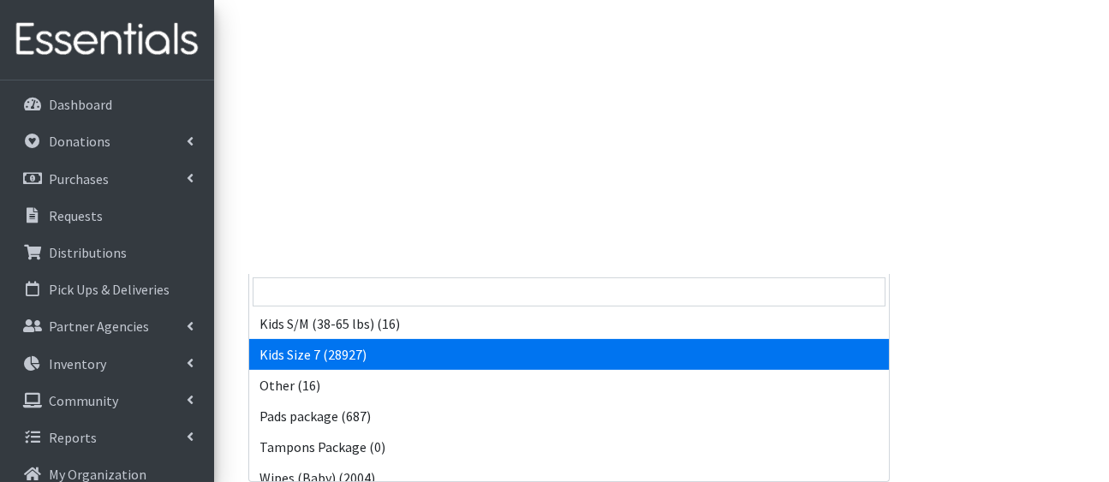
select select "5432"
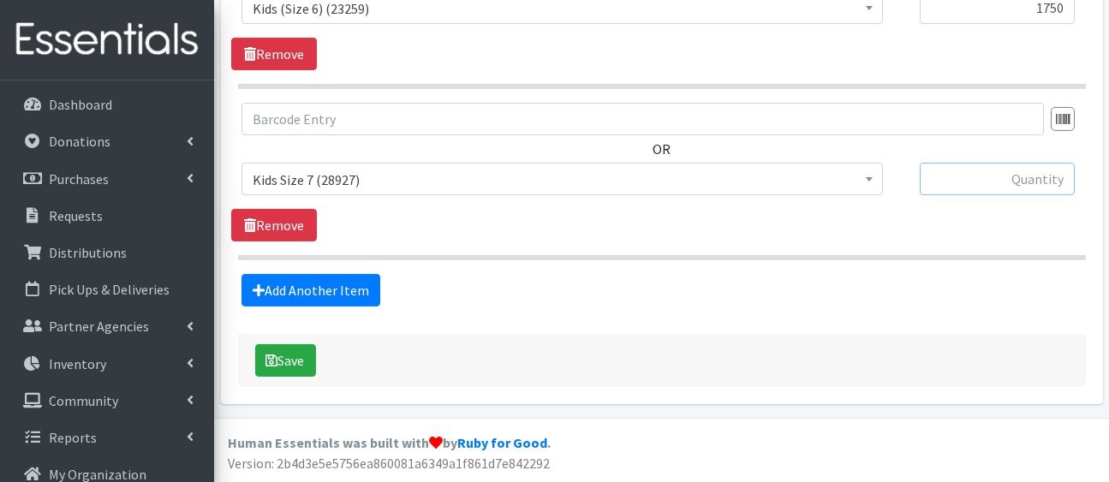
click at [963, 163] on input "text" at bounding box center [997, 179] width 155 height 33
type input "1750"
click at [357, 274] on link "Add Another Item" at bounding box center [310, 290] width 139 height 33
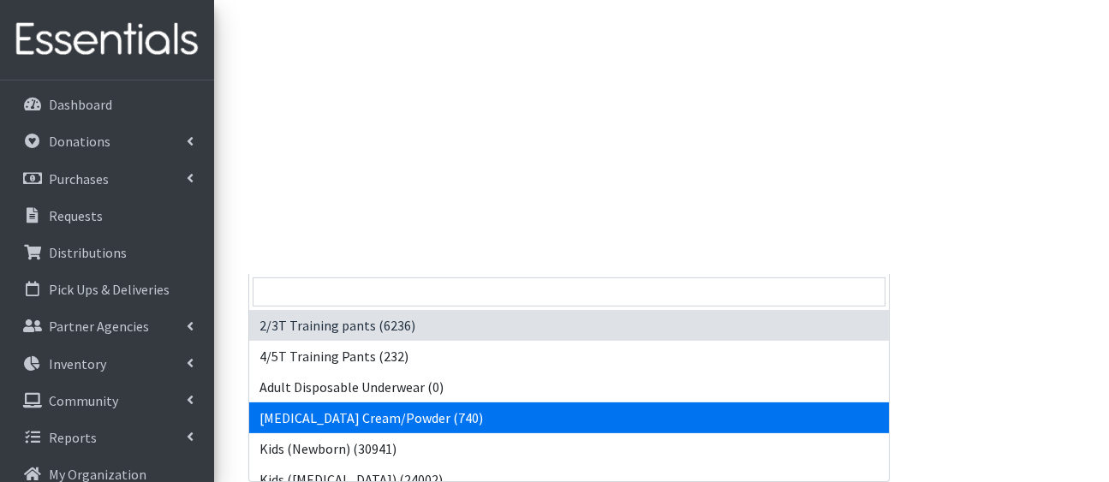
drag, startPoint x: 416, startPoint y: 92, endPoint x: 592, endPoint y: 287, distance: 262.6
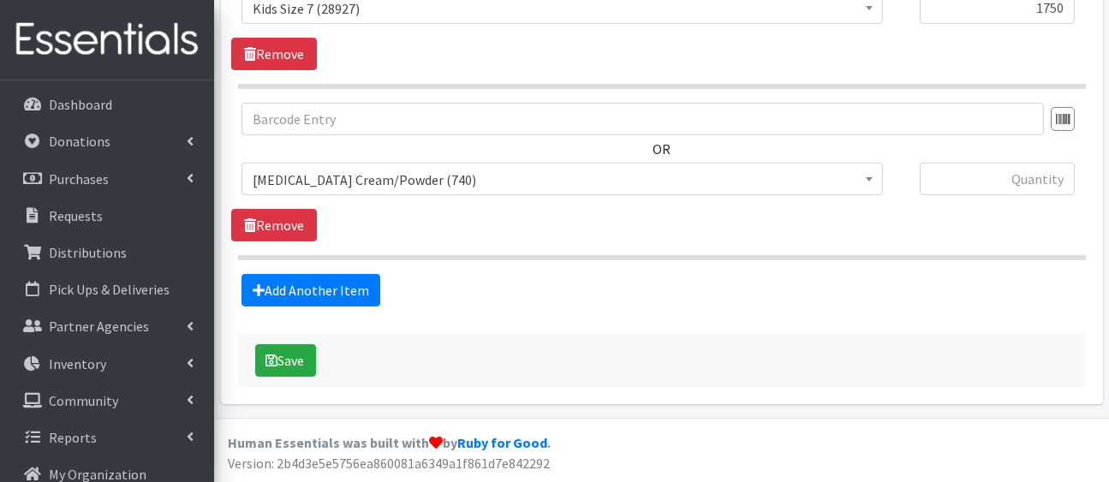
click at [607, 103] on div "OR 2/3T Training pants (6236) 4/5T Training Pants (232) Adult Disposable Underw…" at bounding box center [661, 156] width 861 height 106
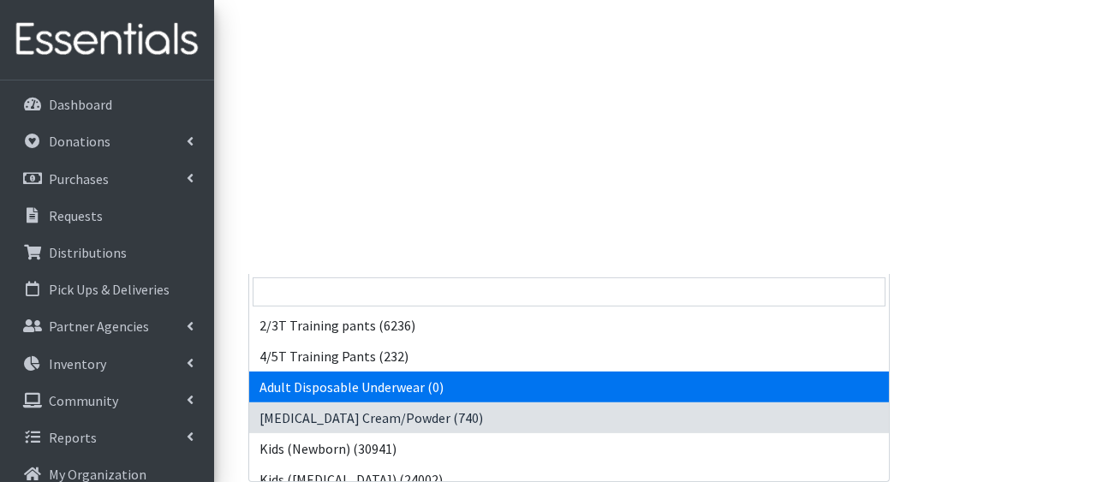
scroll to position [547, 0]
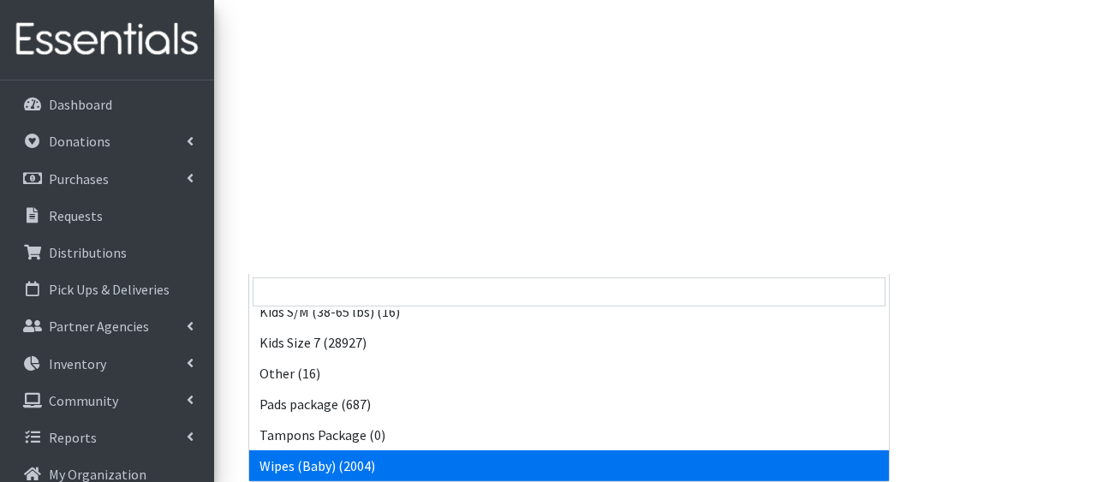
select select "5170"
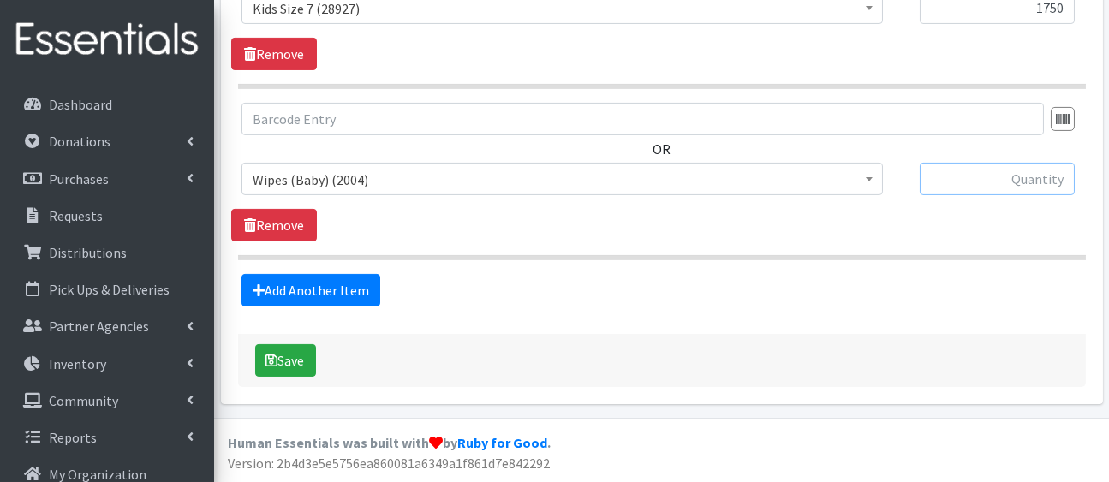
click at [974, 163] on input "text" at bounding box center [997, 179] width 155 height 33
type input "90"
click at [343, 274] on link "Add Another Item" at bounding box center [310, 290] width 139 height 33
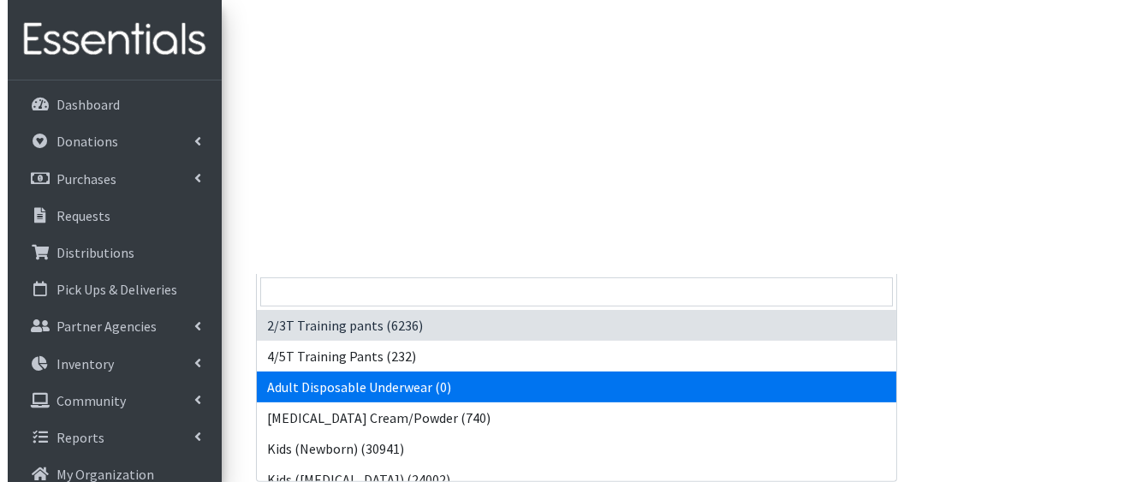
scroll to position [547, 0]
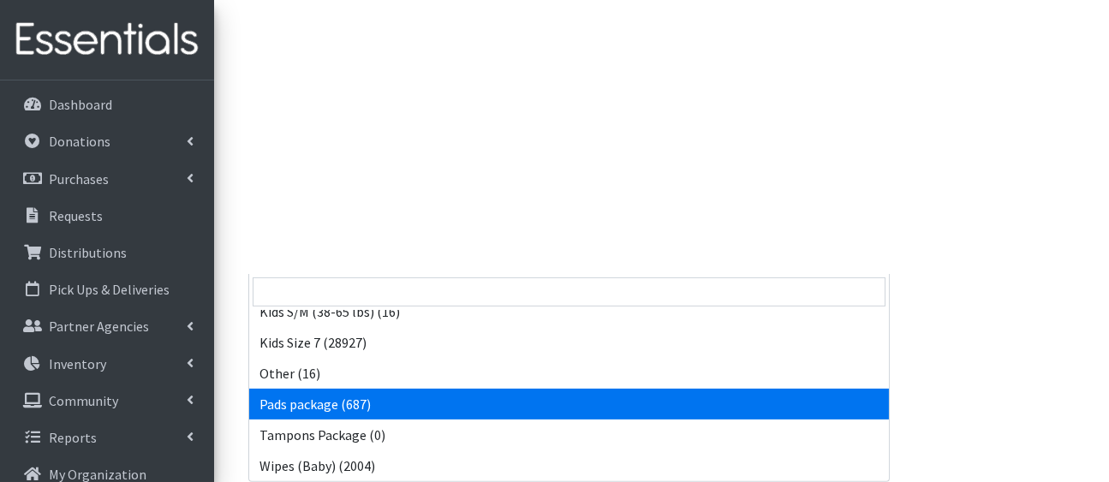
select select "5177"
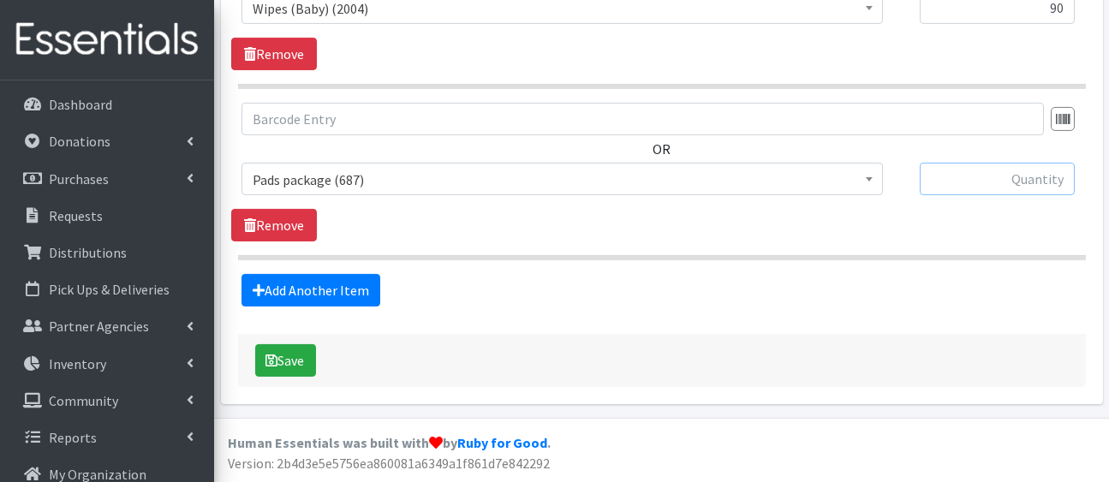
click at [1005, 163] on input "text" at bounding box center [997, 179] width 155 height 33
type input "40"
click at [298, 344] on button "Save" at bounding box center [285, 360] width 61 height 33
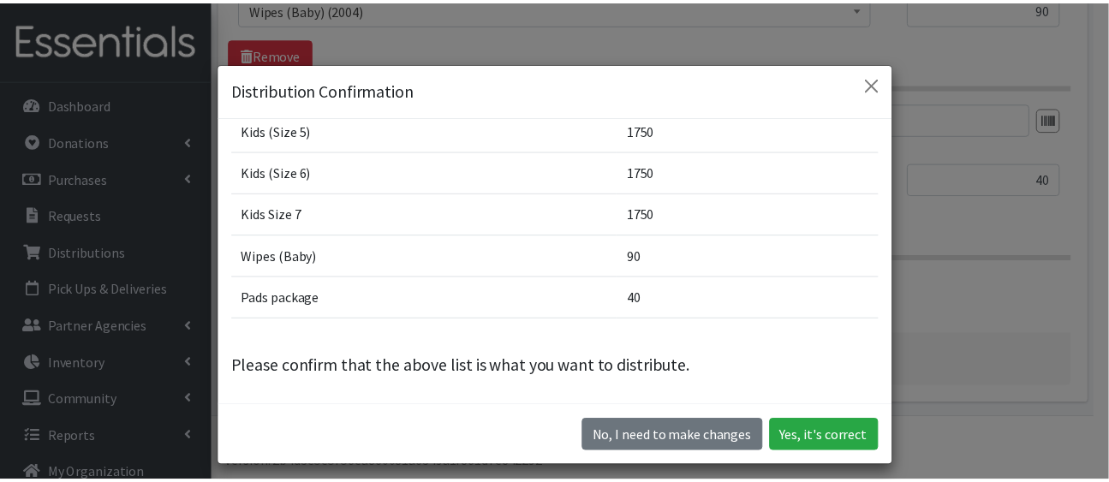
scroll to position [450, 0]
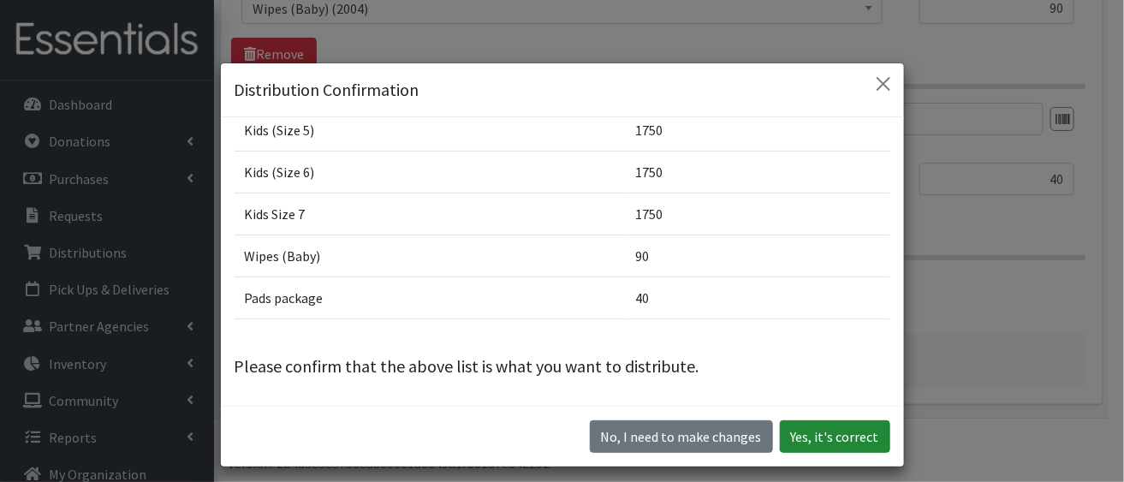
click at [822, 453] on button "Yes, it's correct" at bounding box center [835, 436] width 110 height 33
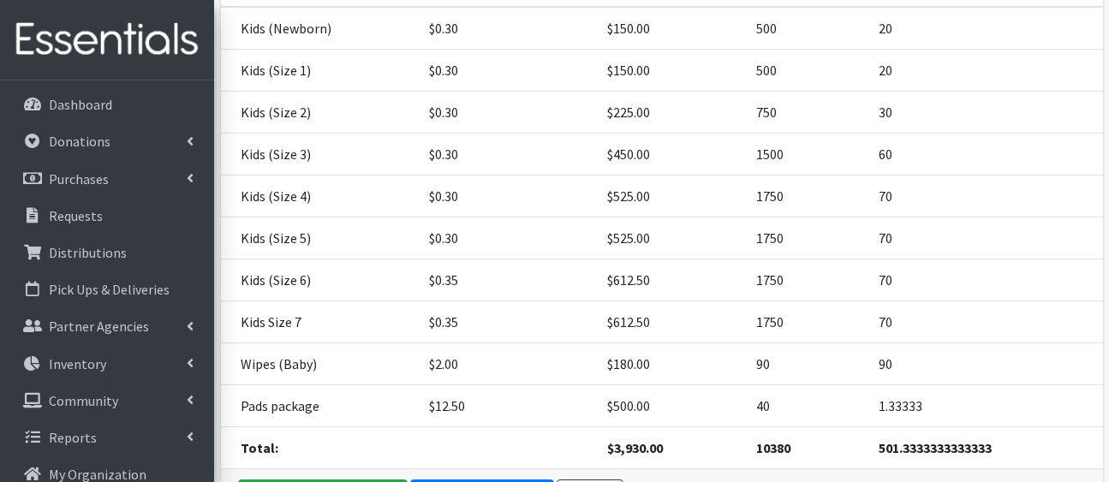
scroll to position [667, 0]
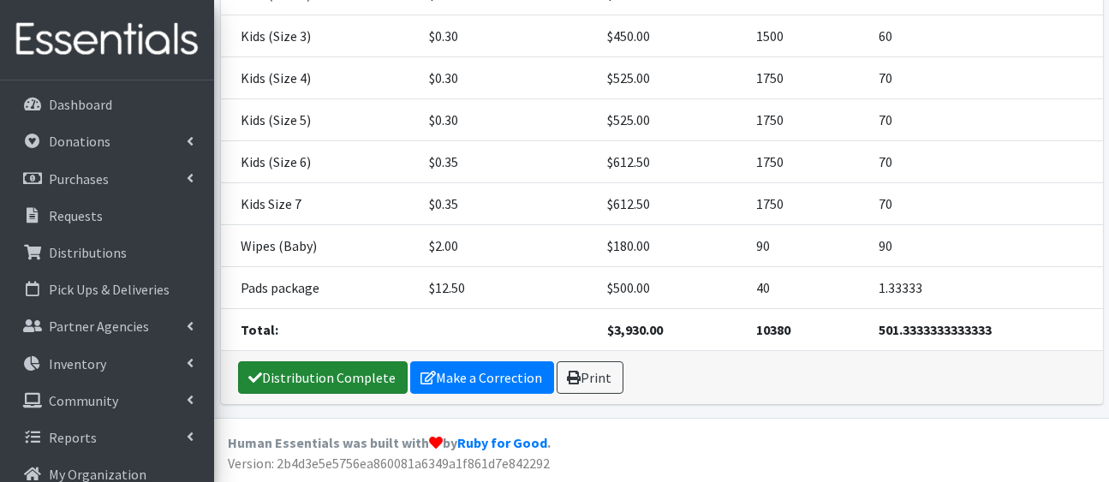
click at [350, 361] on link "Distribution Complete" at bounding box center [323, 377] width 170 height 33
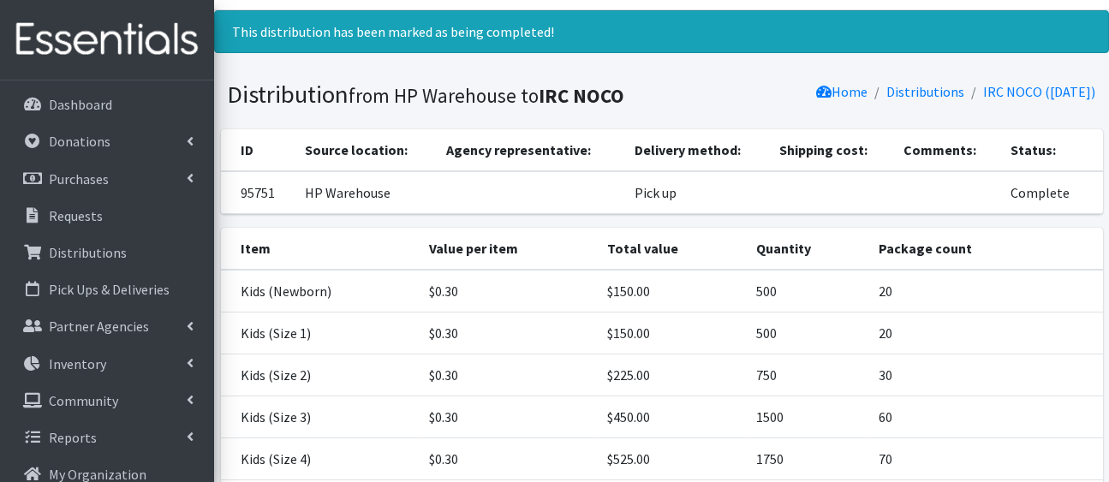
scroll to position [0, 0]
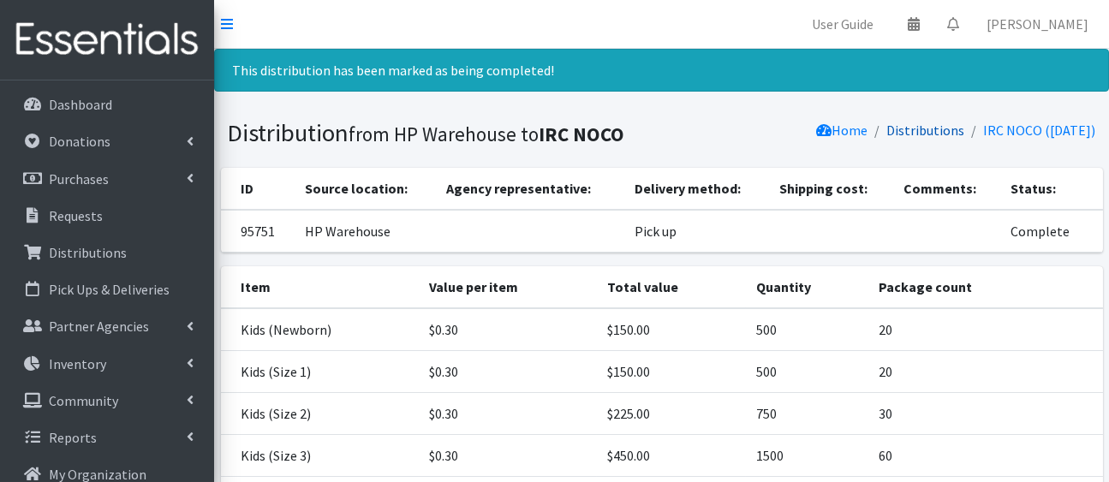
click at [887, 139] on link "Distributions" at bounding box center [926, 130] width 78 height 17
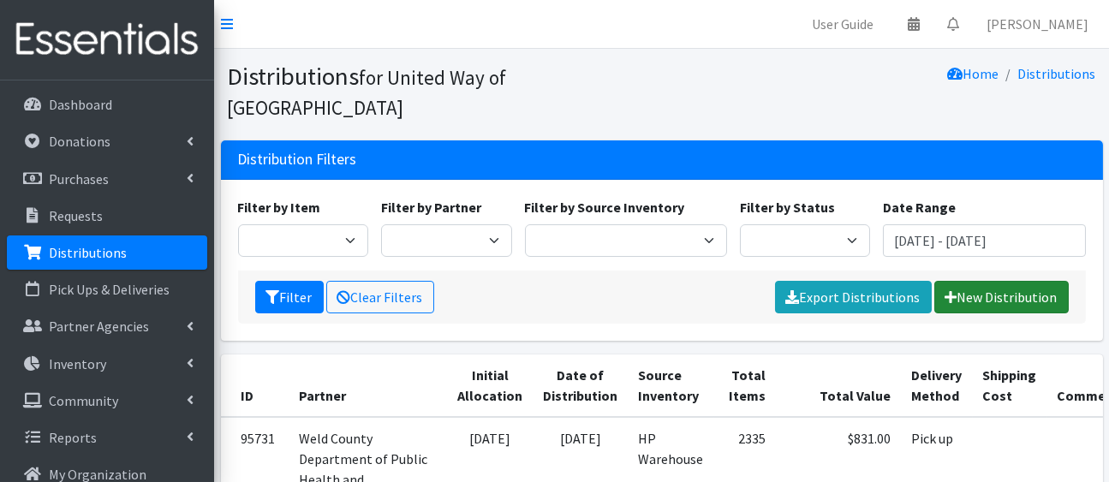
click at [942, 313] on link "New Distribution" at bounding box center [1001, 297] width 134 height 33
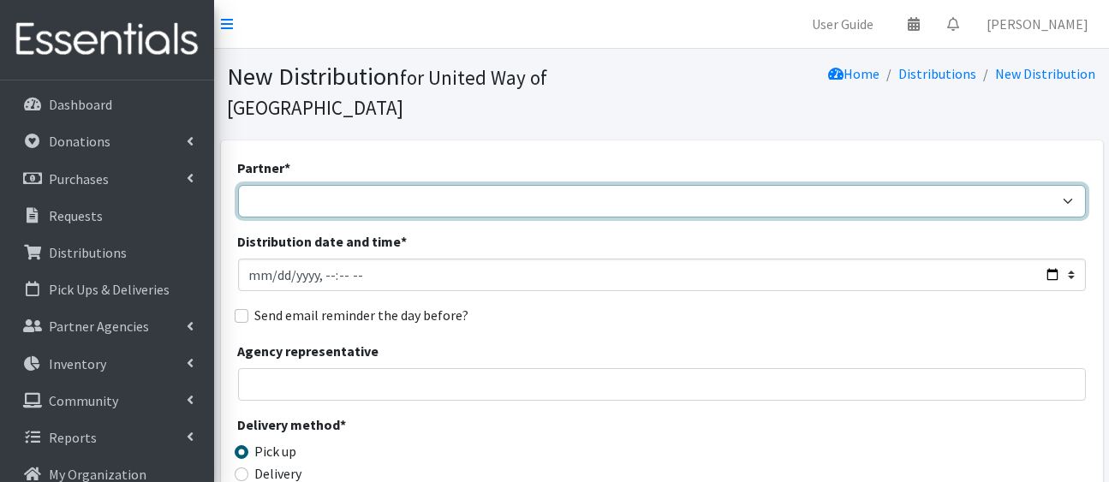
click at [465, 218] on select "[PERSON_NAME][GEOGRAPHIC_DATA] [GEOGRAPHIC_DATA][PERSON_NAME] Arty's Pantry at …" at bounding box center [662, 201] width 848 height 33
select select "2675"
click at [241, 212] on select "[PERSON_NAME][GEOGRAPHIC_DATA] [GEOGRAPHIC_DATA][PERSON_NAME] Arty's Pantry at …" at bounding box center [662, 201] width 848 height 33
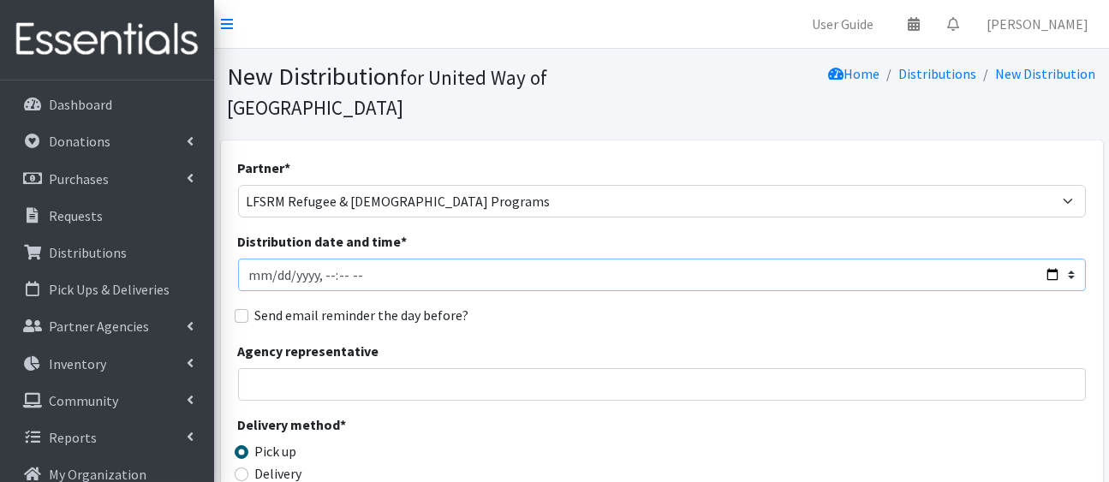
click at [1042, 291] on input "Distribution date and time *" at bounding box center [662, 275] width 848 height 33
type input "[DATE]T23:59"
click at [731, 325] on div "Send email reminder the day before?" at bounding box center [662, 315] width 848 height 21
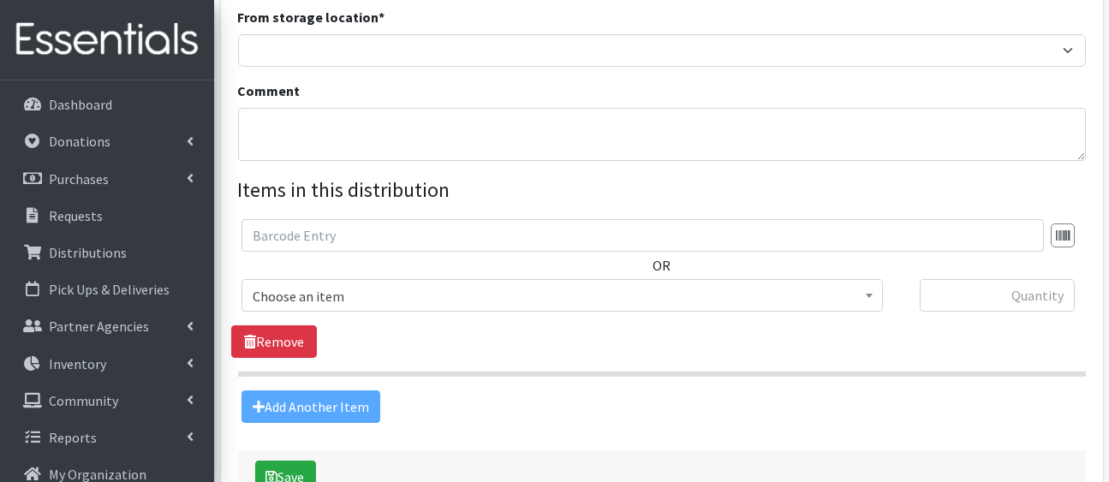
scroll to position [516, 0]
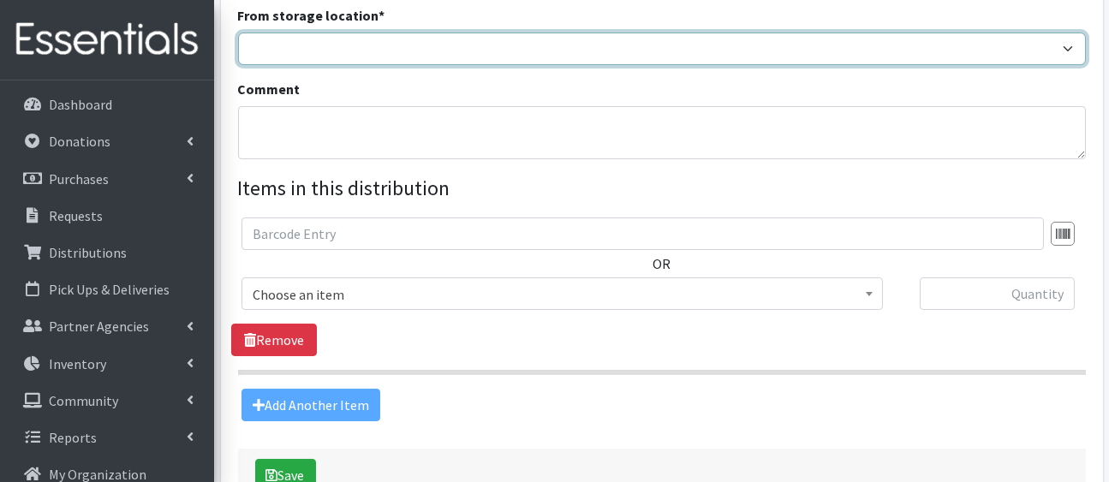
click at [671, 65] on select "HP Warehouse UWWC Downtown office, upstairs" at bounding box center [662, 49] width 848 height 33
select select "436"
click at [241, 65] on select "HP Warehouse UWWC Downtown office, upstairs" at bounding box center [662, 49] width 848 height 33
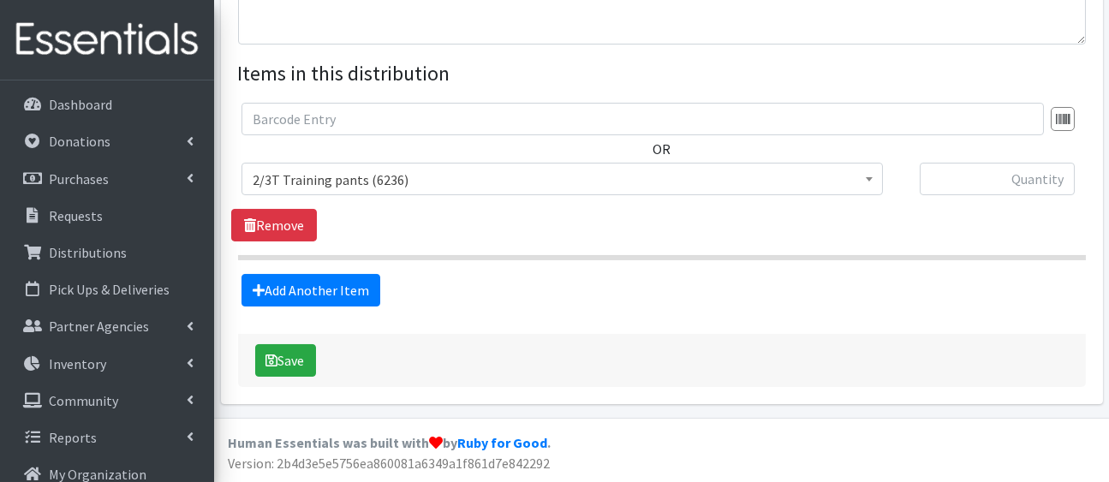
scroll to position [778, 0]
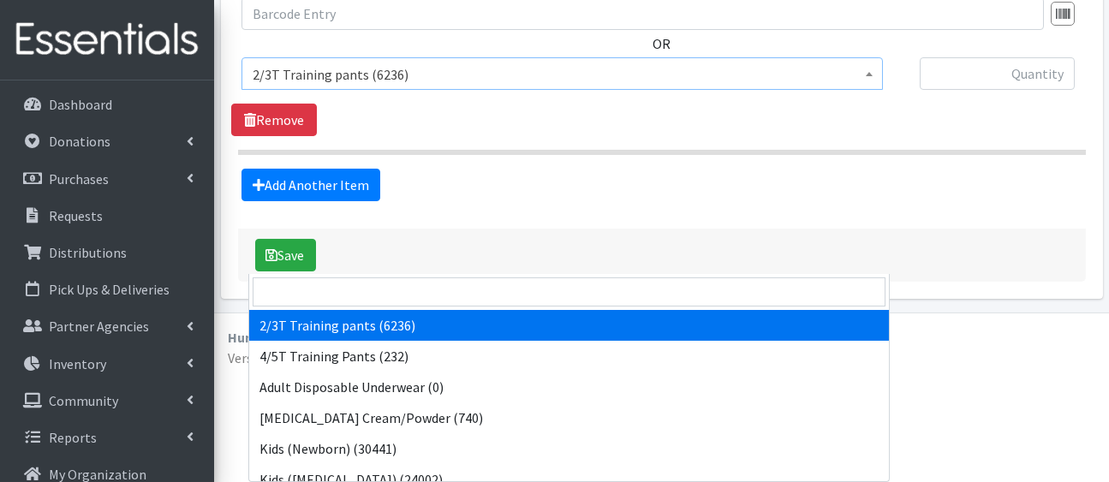
click at [636, 86] on span "2/3T Training pants (6236)" at bounding box center [562, 75] width 619 height 24
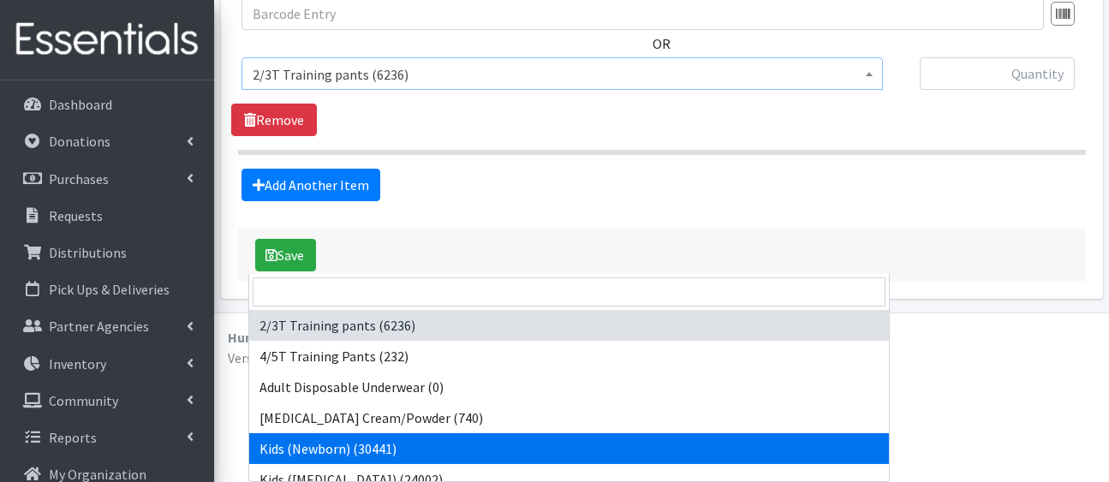
select select "5168"
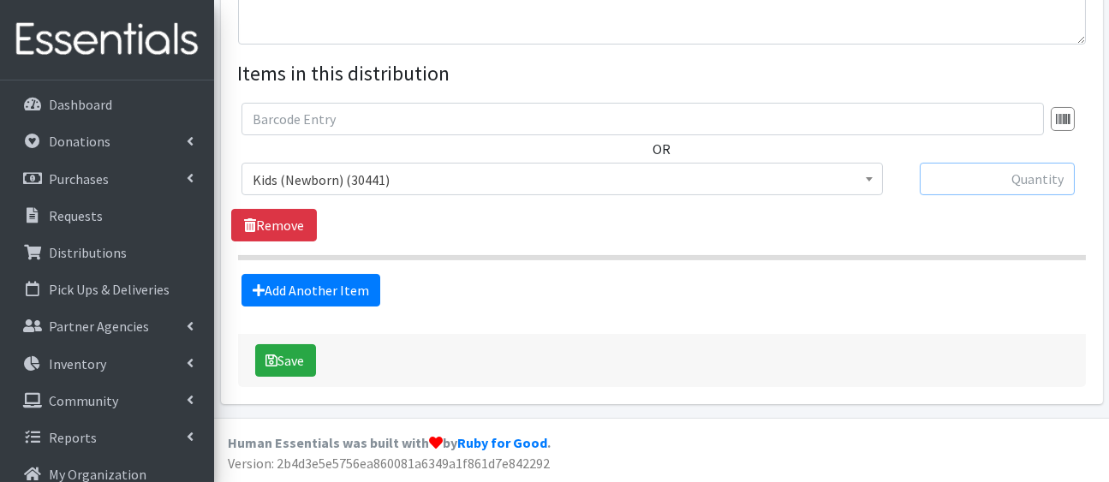
click at [977, 195] on input "text" at bounding box center [997, 179] width 155 height 33
type input "725"
click at [337, 307] on link "Add Another Item" at bounding box center [310, 290] width 139 height 33
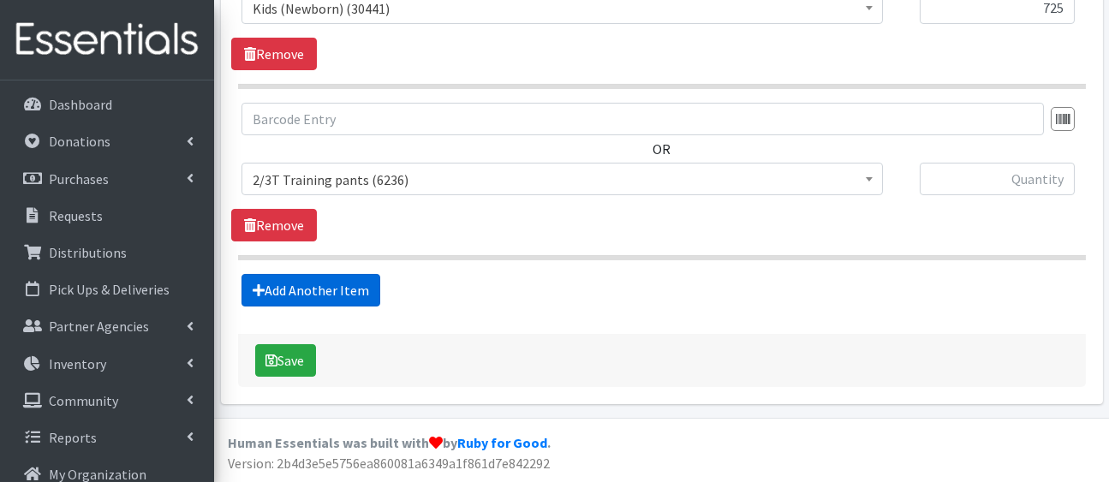
scroll to position [1131, 0]
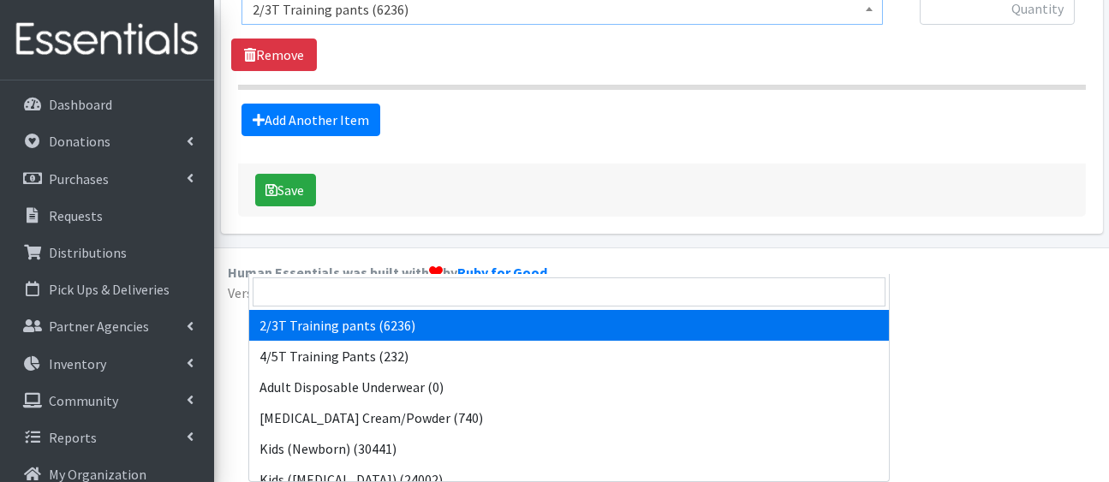
click at [414, 25] on span "2/3T Training pants (6236)" at bounding box center [561, 8] width 641 height 33
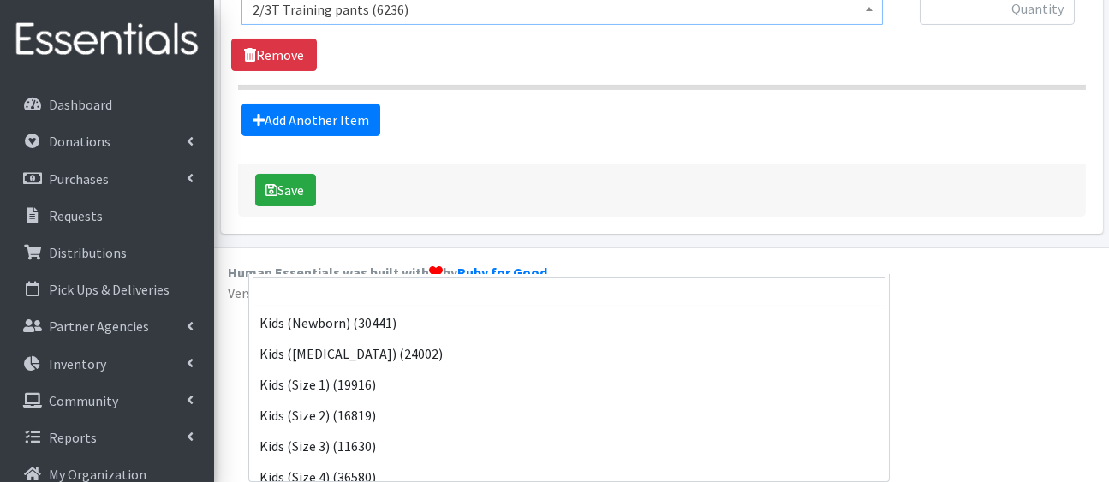
scroll to position [126, 0]
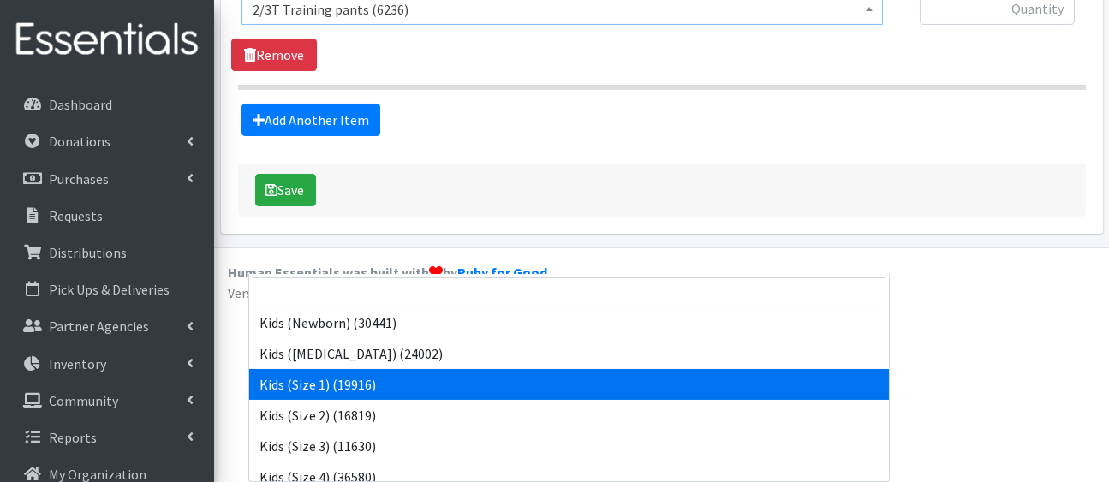
select select "5180"
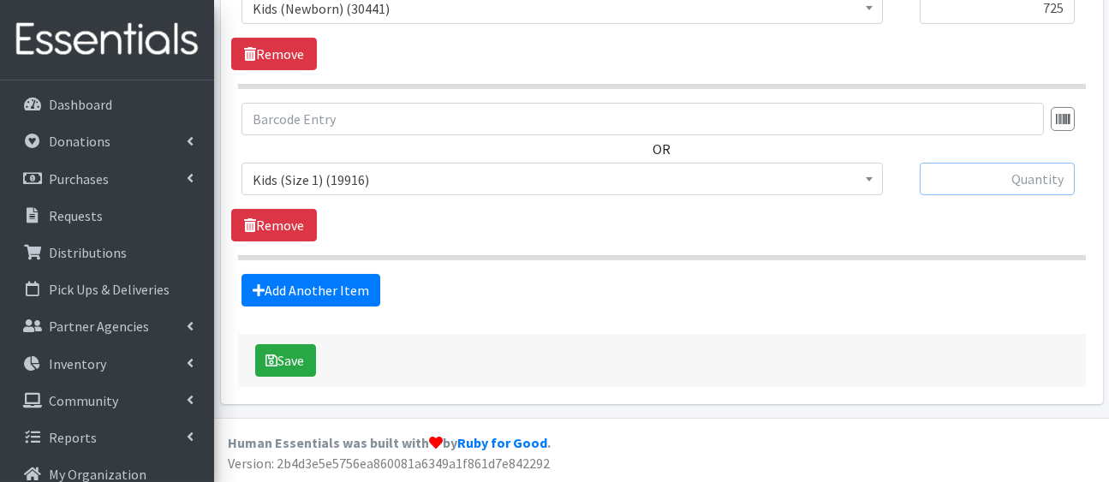
click at [970, 163] on input "text" at bounding box center [997, 179] width 155 height 33
type input "725"
click at [378, 274] on link "Add Another Item" at bounding box center [310, 290] width 139 height 33
click at [378, 168] on span "2/3T Training pants (6236)" at bounding box center [562, 180] width 619 height 24
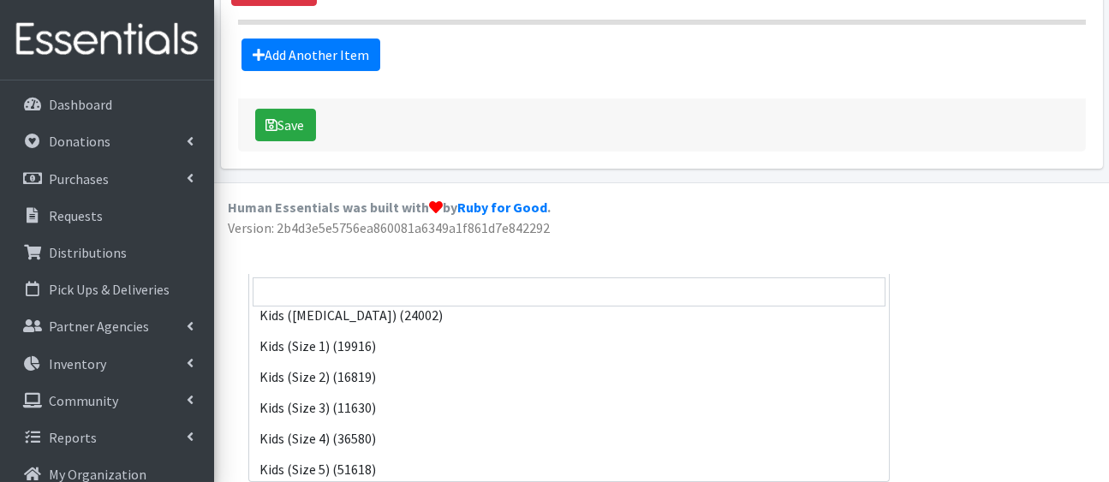
scroll to position [165, 0]
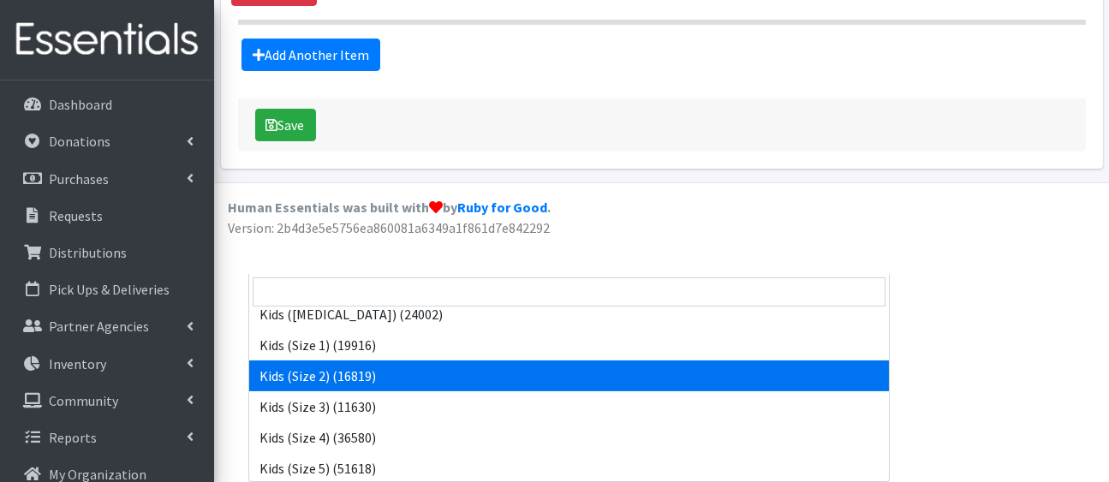
select select "5181"
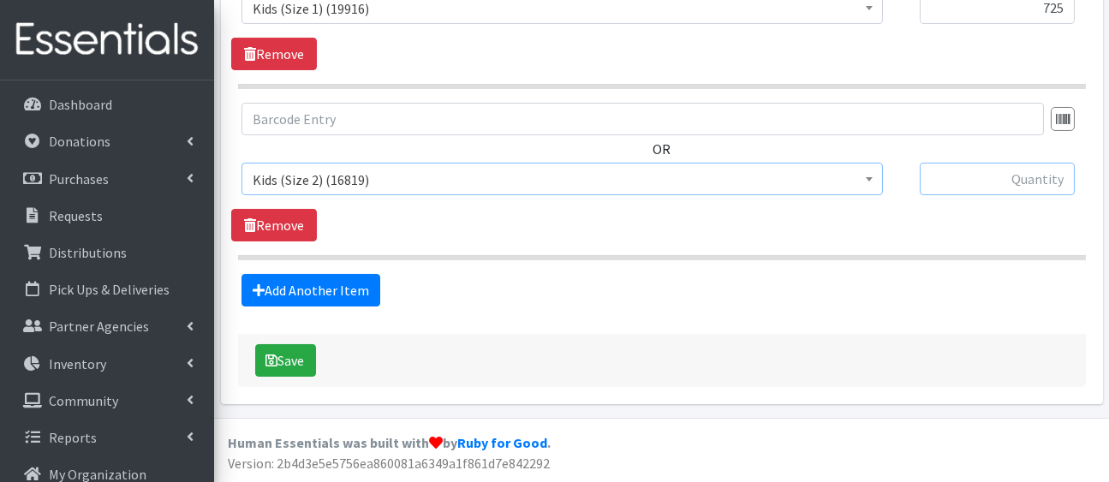
click at [948, 163] on input "text" at bounding box center [997, 179] width 155 height 33
type input "1000"
click at [366, 274] on link "Add Another Item" at bounding box center [310, 290] width 139 height 33
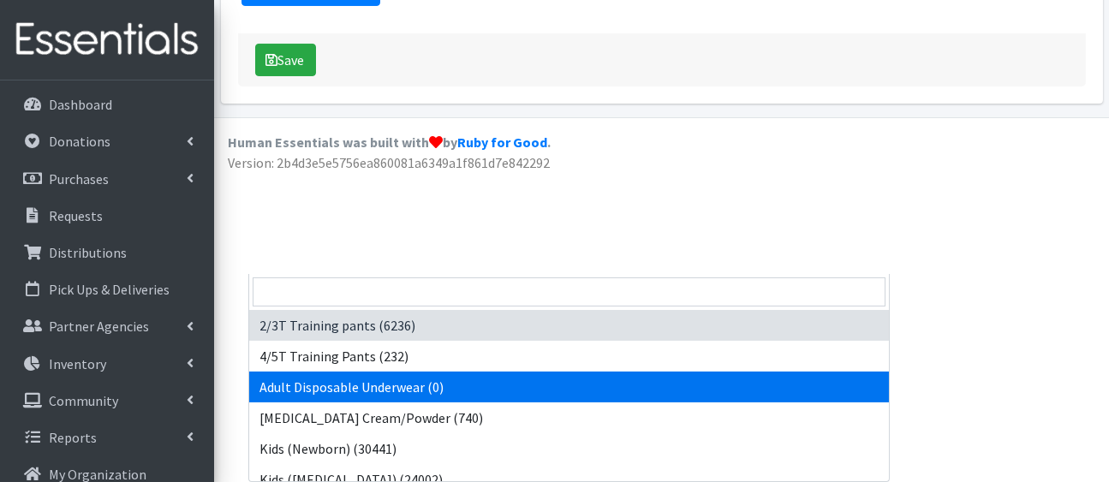
drag, startPoint x: 391, startPoint y: 97, endPoint x: 548, endPoint y: 256, distance: 223.4
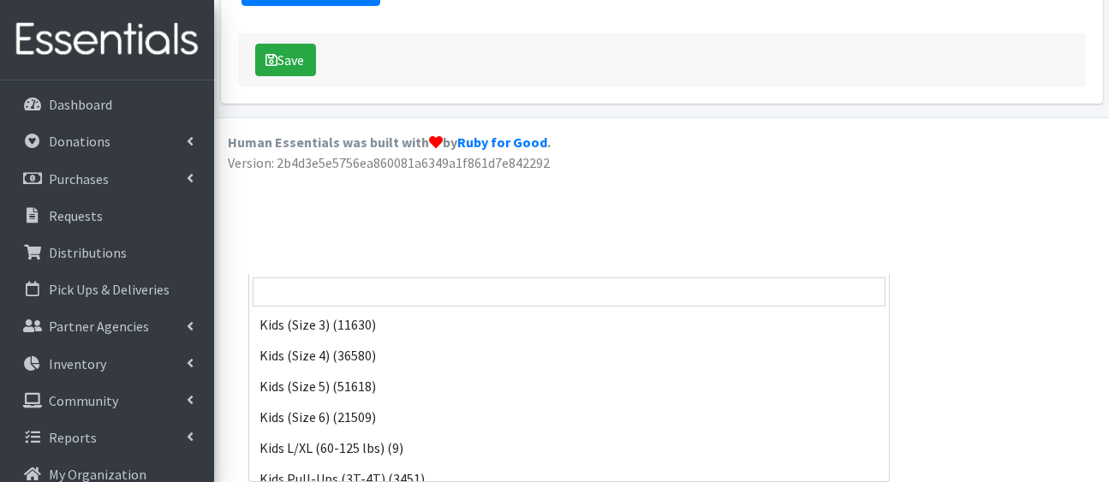
scroll to position [247, 0]
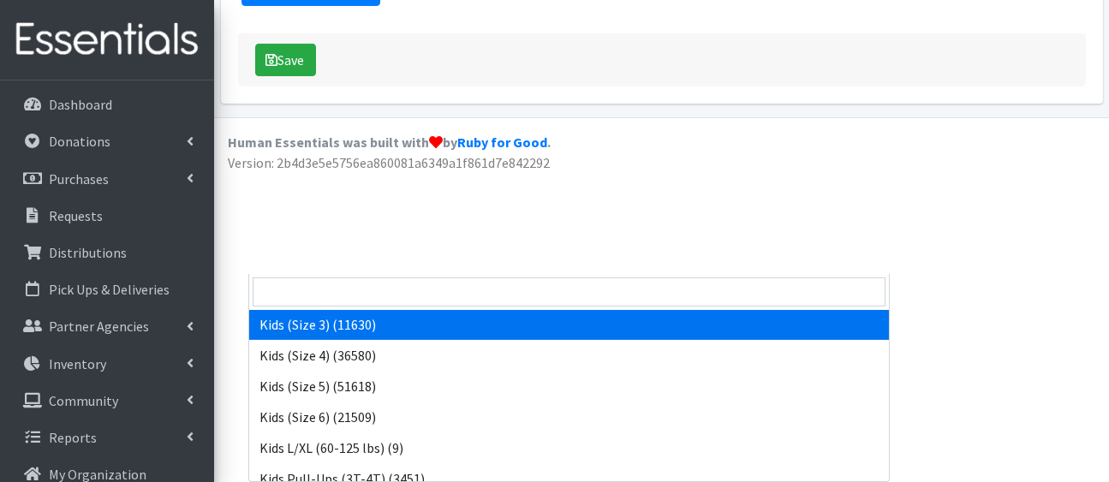
select select "5156"
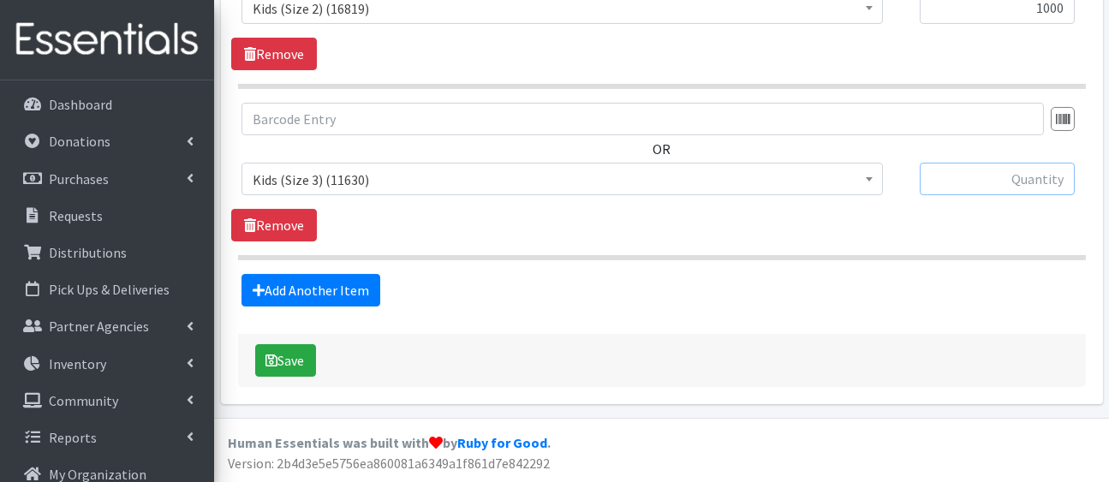
click at [1009, 163] on input "text" at bounding box center [997, 179] width 155 height 33
type input "1000"
click at [367, 274] on link "Add Another Item" at bounding box center [310, 290] width 139 height 33
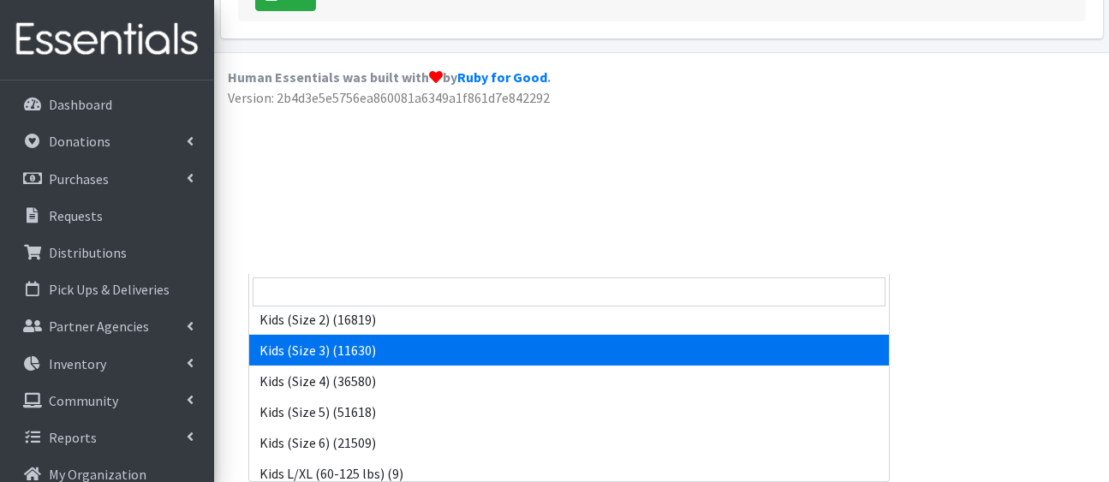
scroll to position [224, 0]
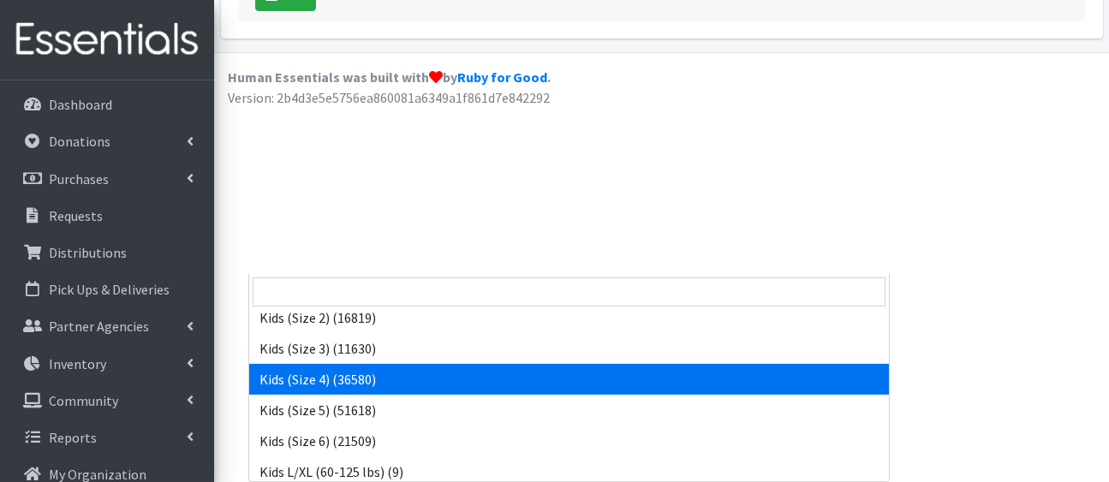
select select "5157"
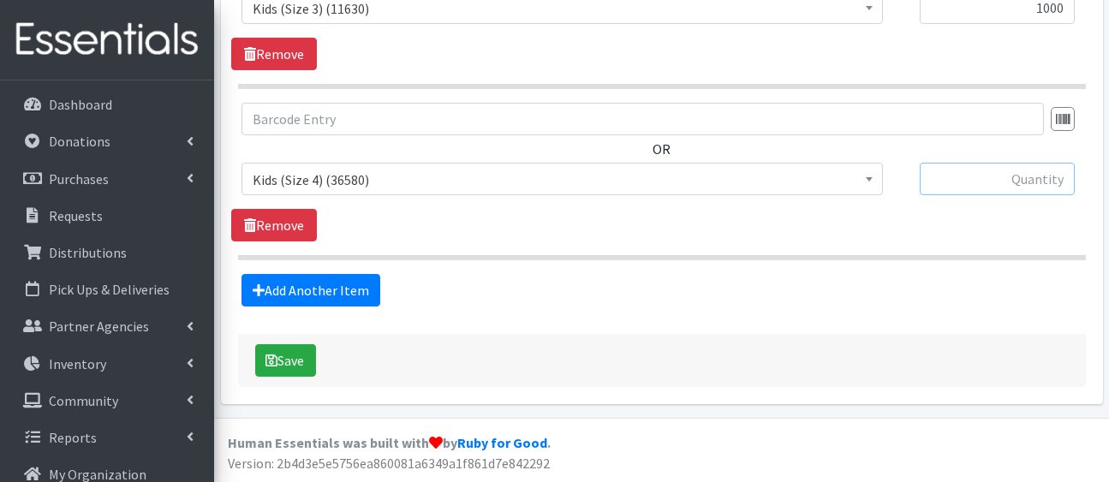
click at [972, 163] on input "text" at bounding box center [997, 179] width 155 height 33
type input "1000"
click at [348, 274] on link "Add Another Item" at bounding box center [310, 290] width 139 height 33
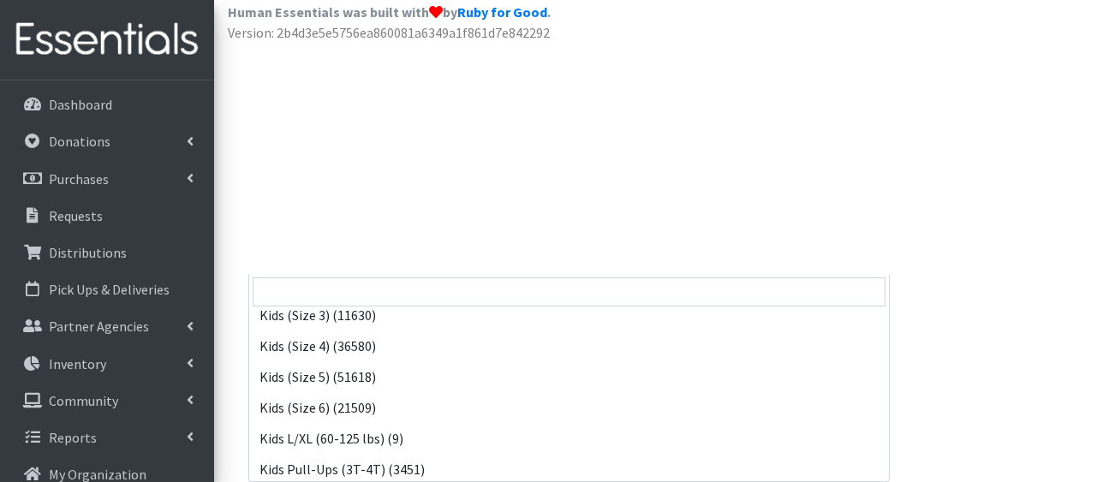
scroll to position [259, 0]
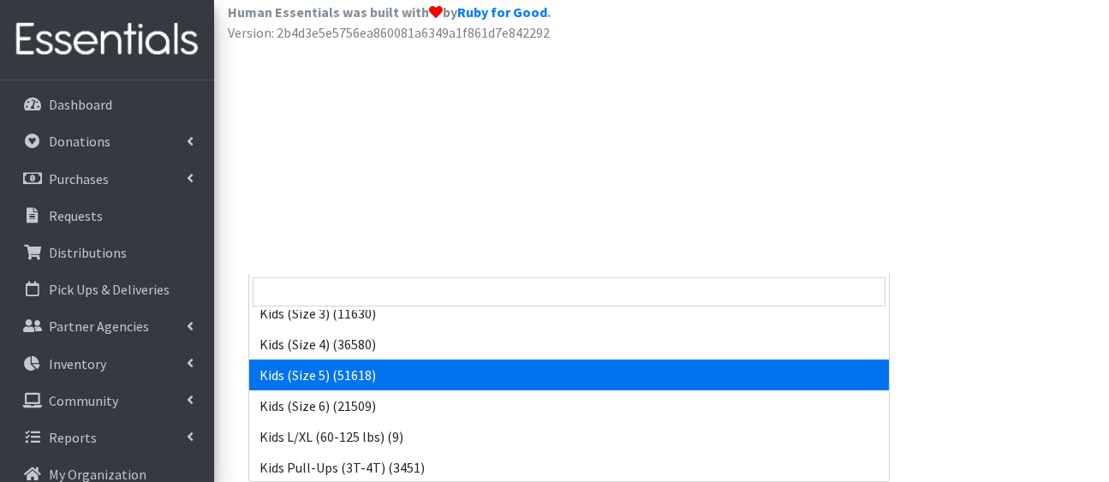
select select "5159"
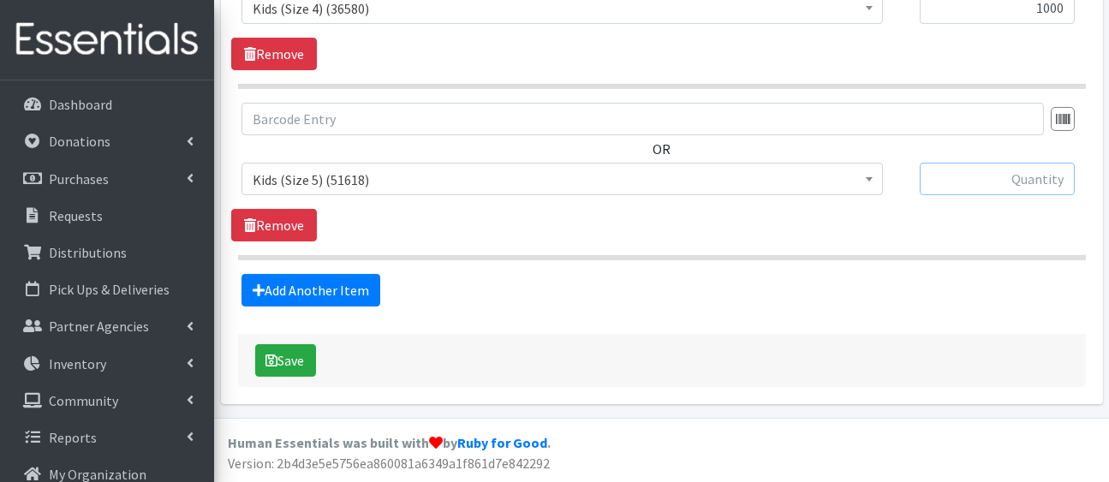
click at [951, 163] on input "text" at bounding box center [997, 179] width 155 height 33
type input "1600"
click at [337, 274] on link "Add Another Item" at bounding box center [310, 290] width 139 height 33
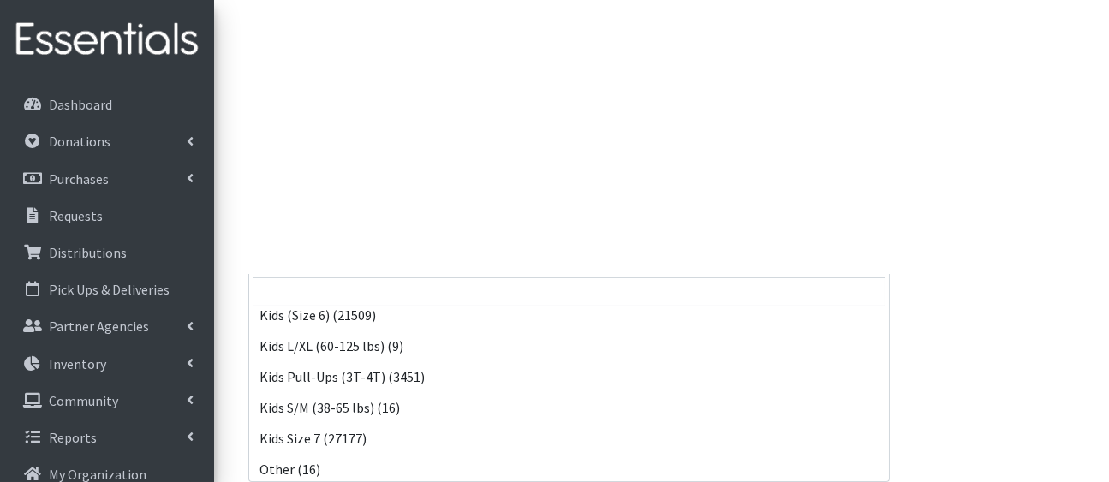
scroll to position [355, 0]
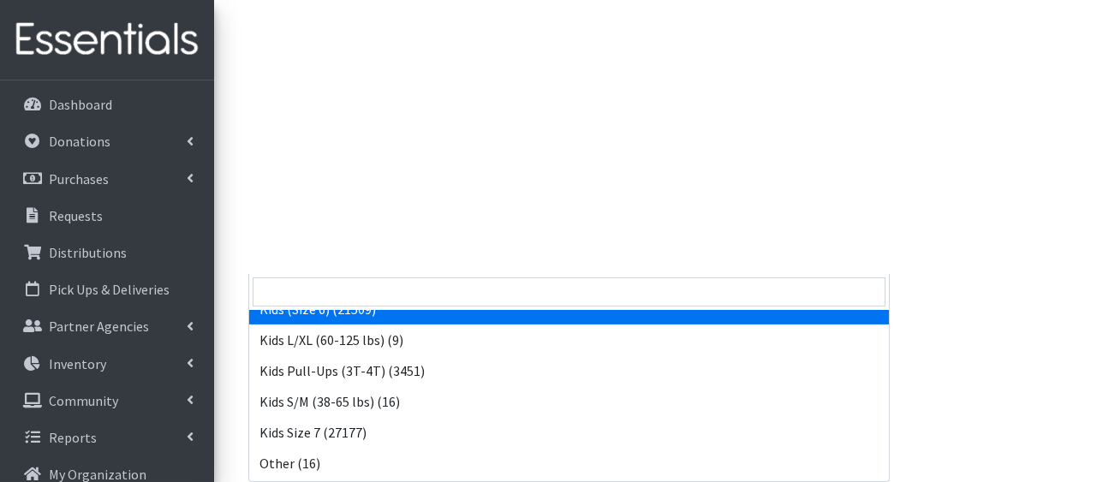
select select "5160"
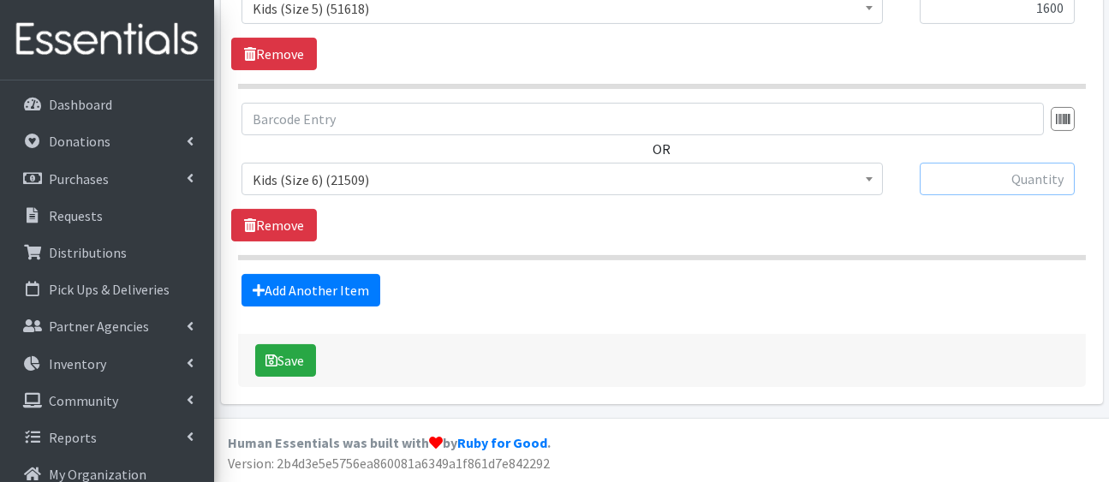
click at [937, 163] on input "text" at bounding box center [997, 179] width 155 height 33
type input "1600"
click at [375, 274] on link "Add Another Item" at bounding box center [310, 290] width 139 height 33
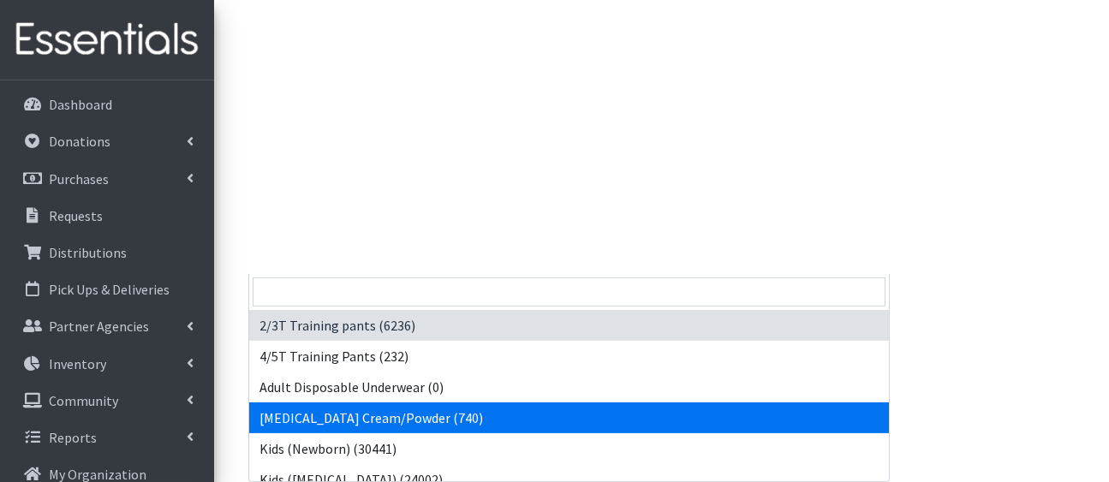
drag, startPoint x: 402, startPoint y: 108, endPoint x: 520, endPoint y: 284, distance: 211.9
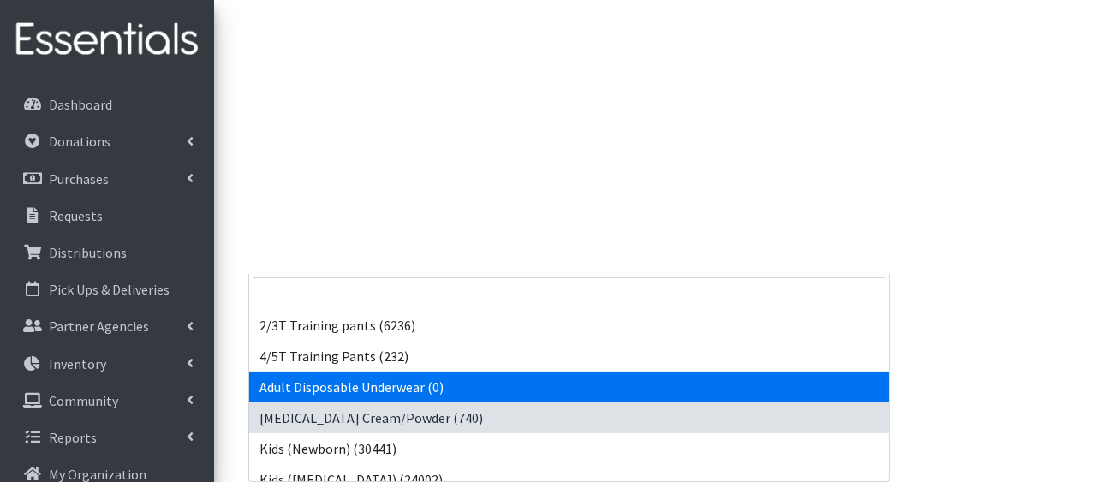
drag, startPoint x: 522, startPoint y: 95, endPoint x: 690, endPoint y: 252, distance: 230.3
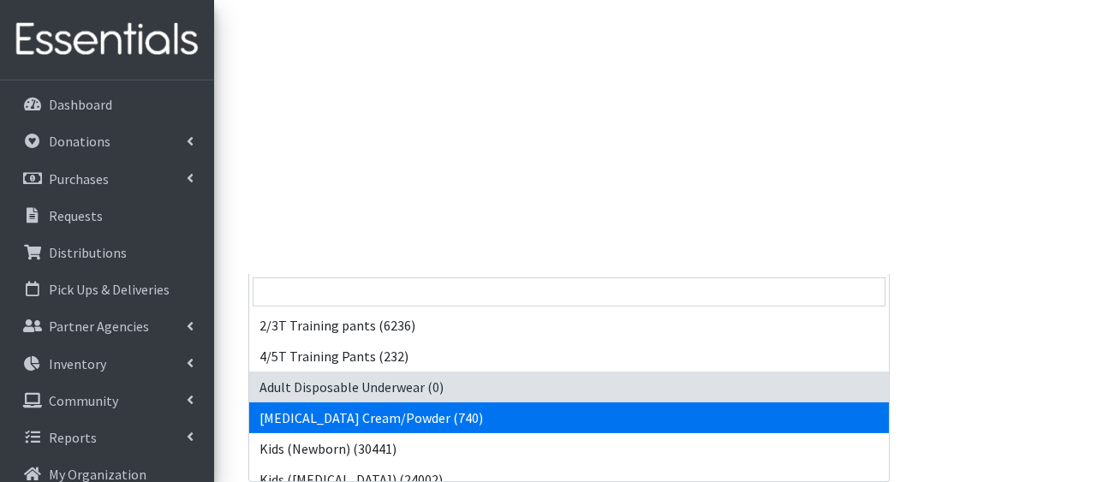
drag, startPoint x: 754, startPoint y: 101, endPoint x: 846, endPoint y: 273, distance: 195.0
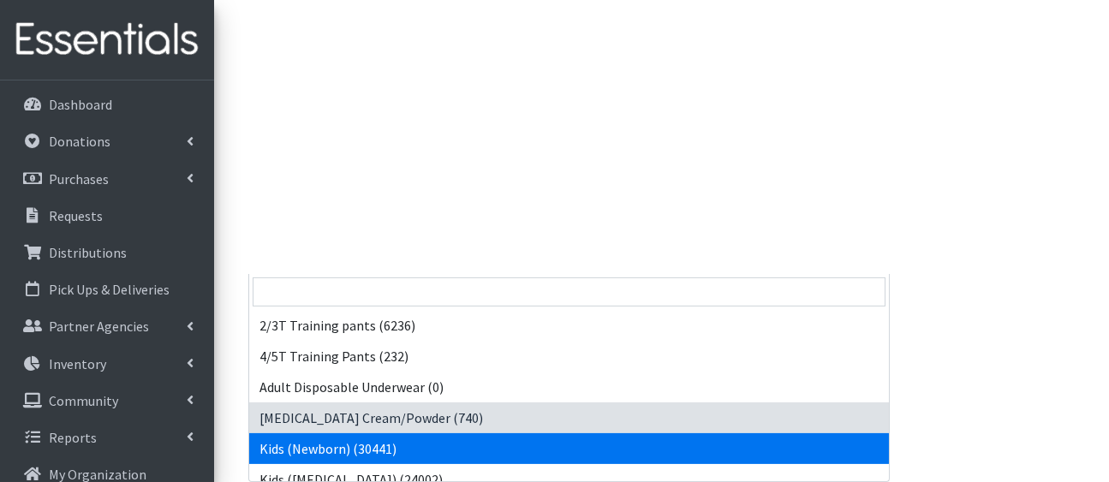
drag, startPoint x: 872, startPoint y: 96, endPoint x: 881, endPoint y: 295, distance: 199.7
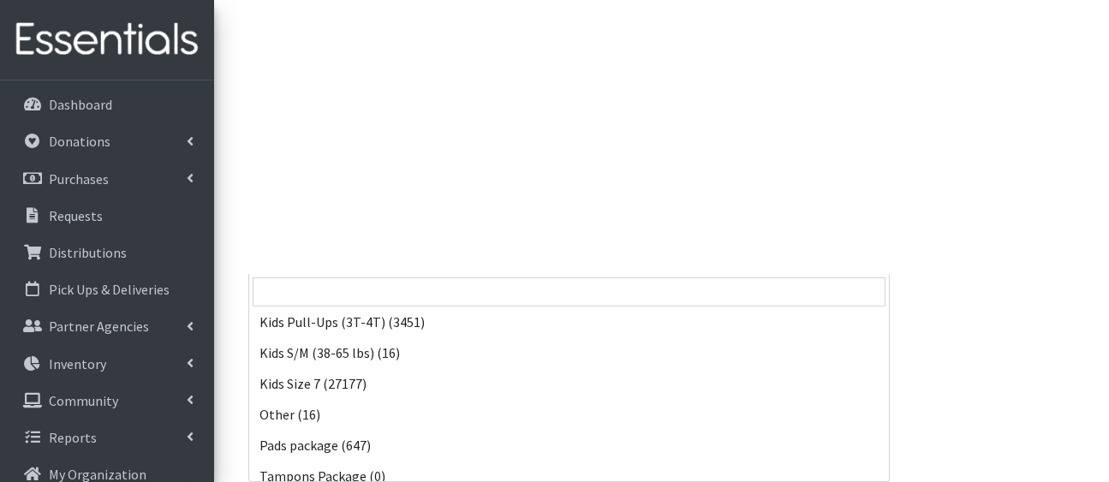
scroll to position [406, 0]
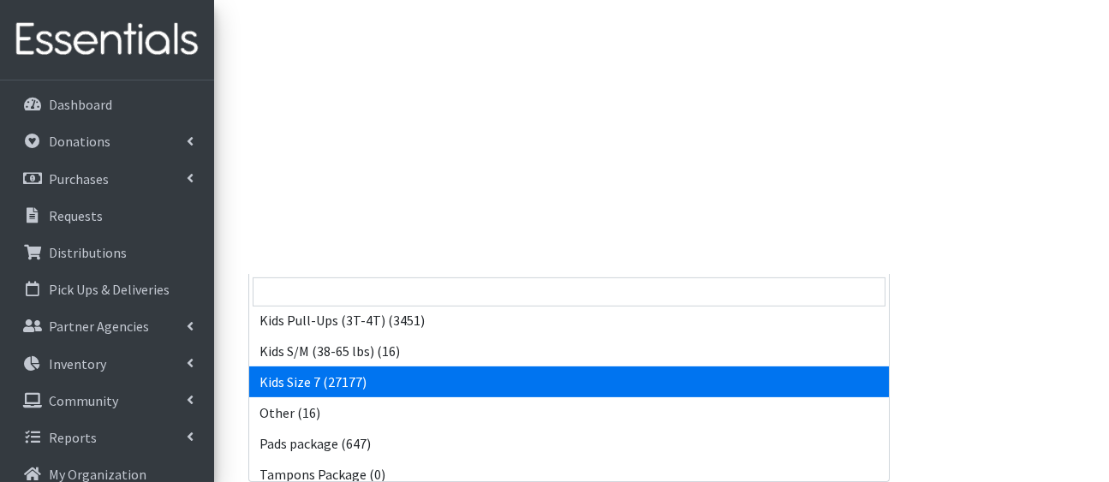
select select "5432"
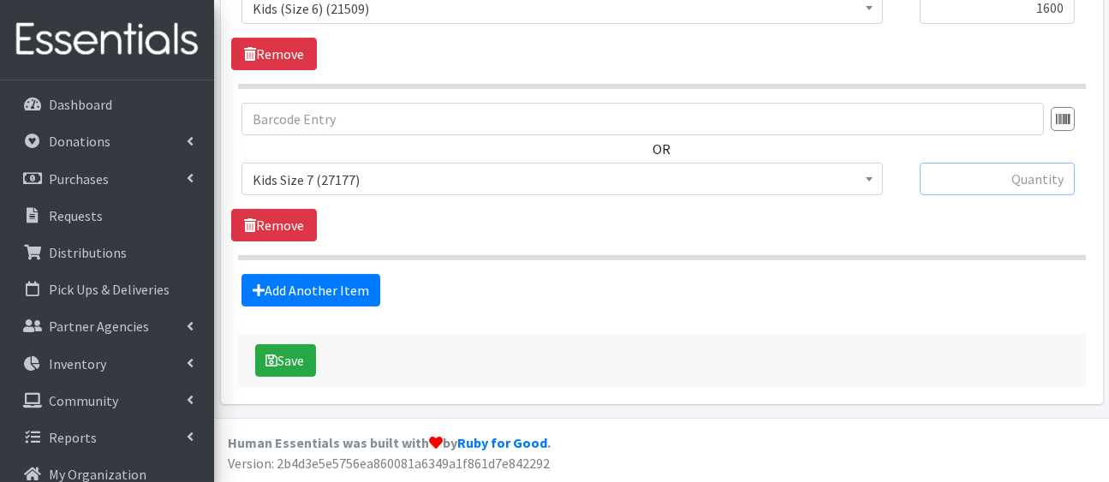
click at [1046, 163] on input "text" at bounding box center [997, 179] width 155 height 33
type input "1600"
click at [380, 274] on link "Add Another Item" at bounding box center [310, 290] width 139 height 33
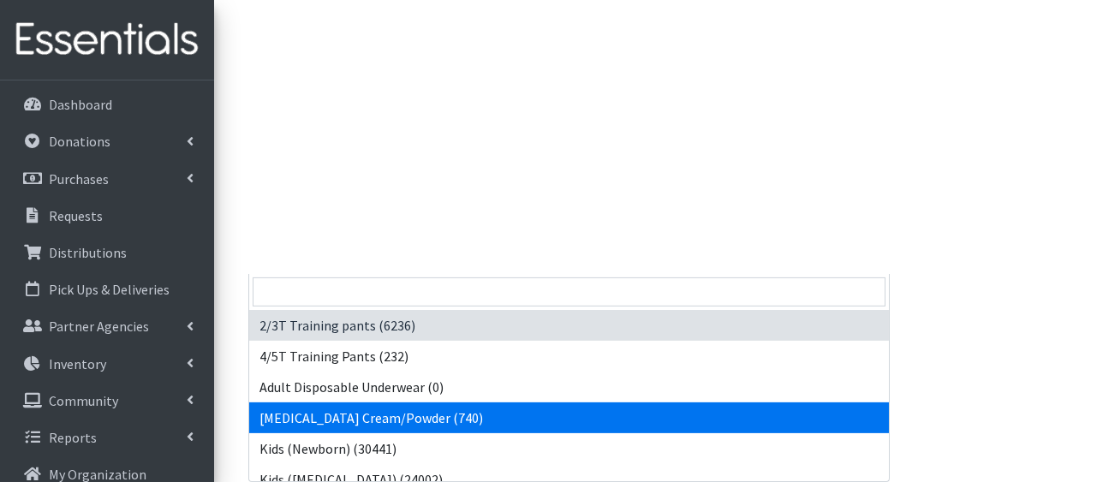
drag, startPoint x: 372, startPoint y: 95, endPoint x: 556, endPoint y: 282, distance: 262.2
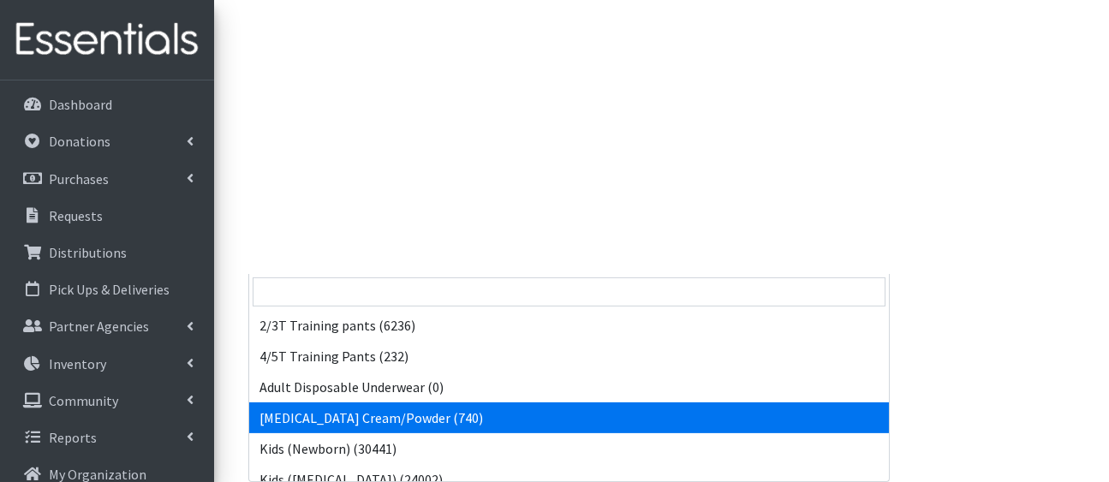
drag, startPoint x: 667, startPoint y: 110, endPoint x: 864, endPoint y: 276, distance: 257.7
drag, startPoint x: 879, startPoint y: 89, endPoint x: 873, endPoint y: 280, distance: 191.1
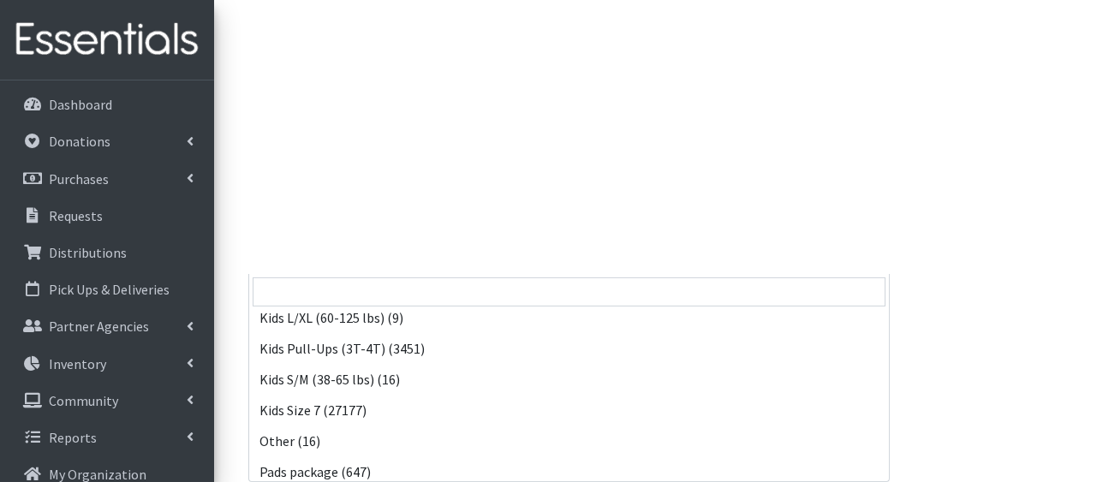
scroll to position [547, 0]
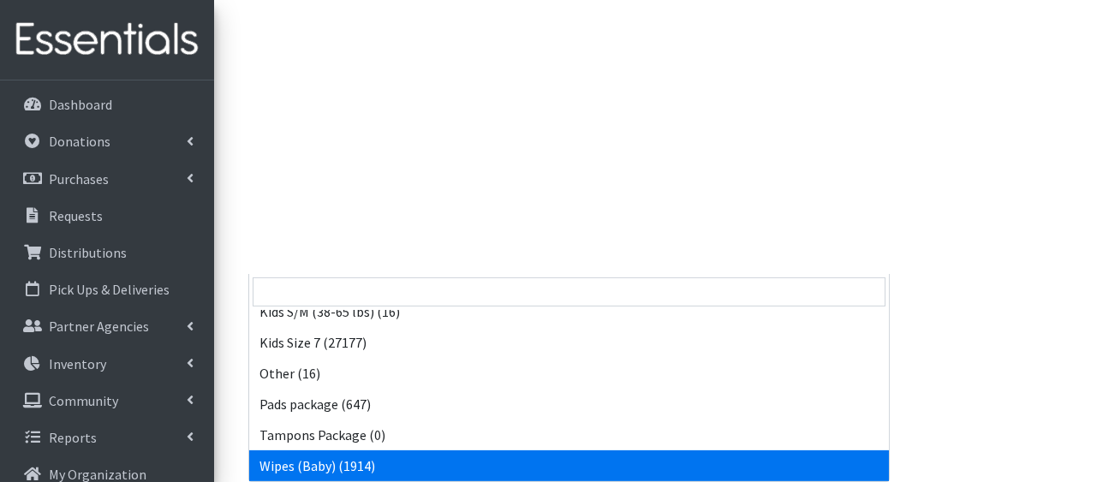
select select "5170"
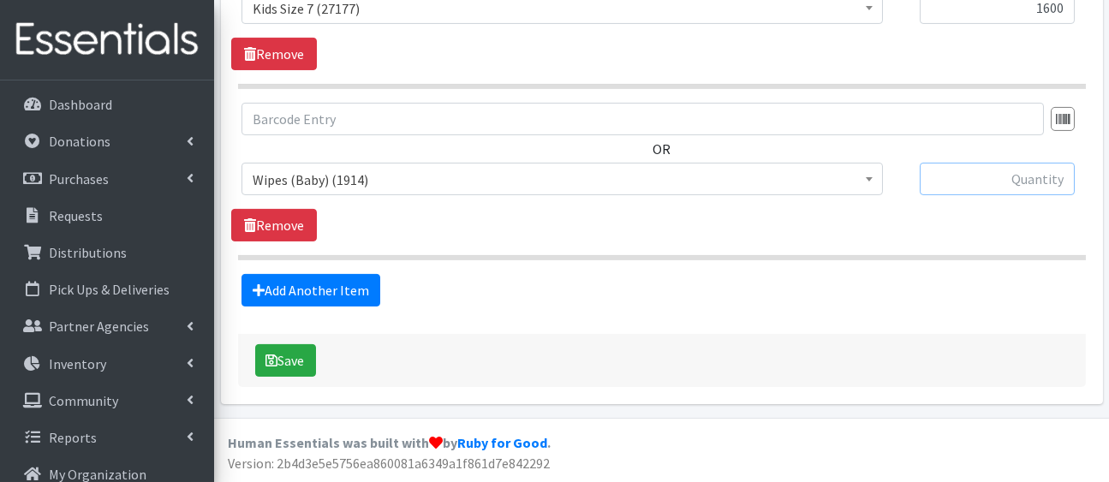
click at [1010, 163] on input "text" at bounding box center [997, 179] width 155 height 33
type input "100"
click at [380, 274] on link "Add Another Item" at bounding box center [310, 290] width 139 height 33
click at [256, 218] on icon at bounding box center [250, 225] width 12 height 14
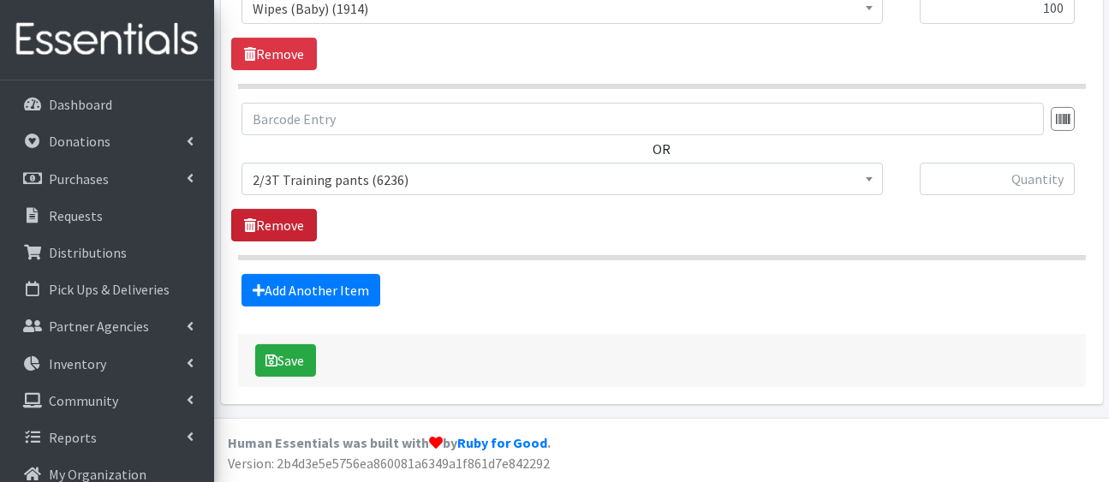
scroll to position [2804, 0]
click at [298, 241] on link "Remove" at bounding box center [274, 225] width 86 height 33
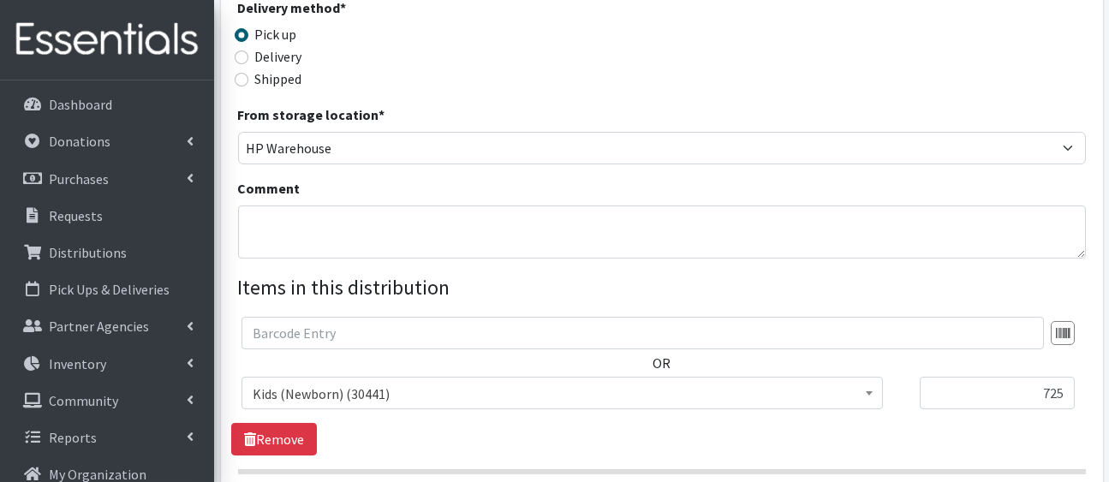
scroll to position [433, 0]
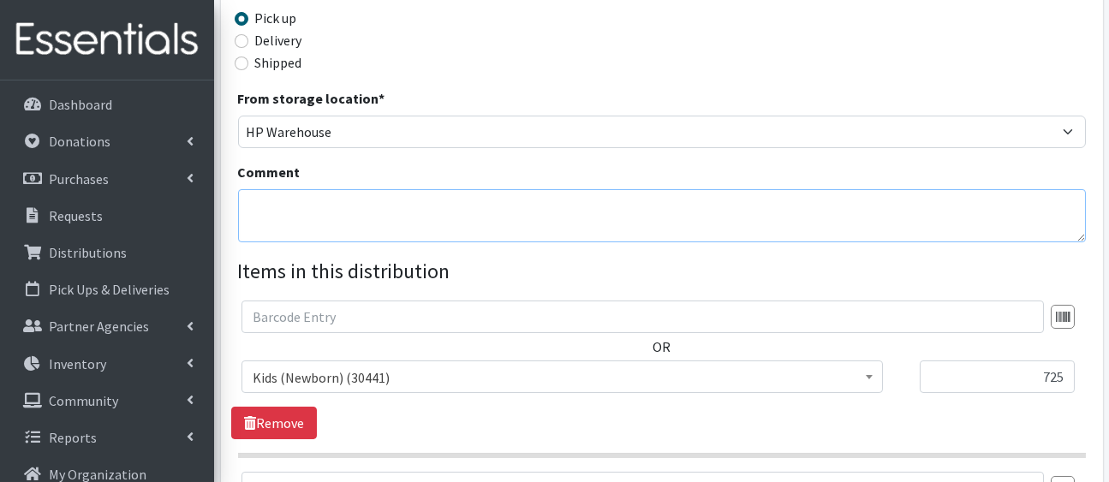
click at [494, 242] on textarea "Comment" at bounding box center [662, 215] width 848 height 53
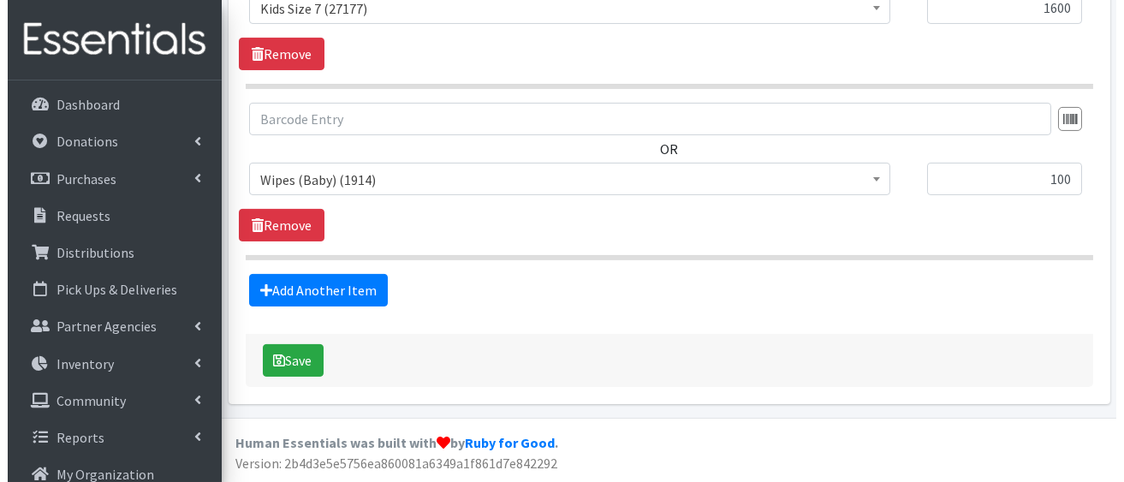
scroll to position [2787, 0]
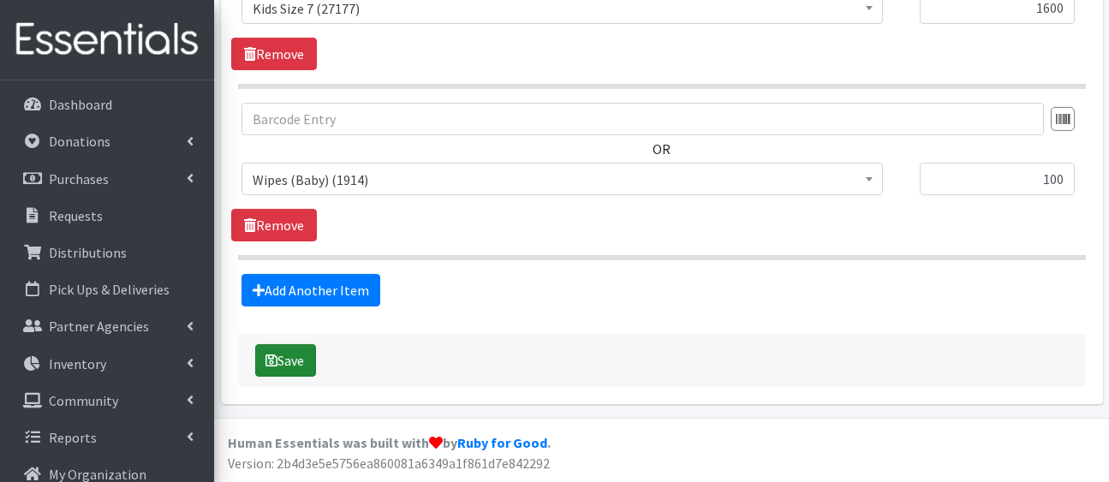
type textarea "also 15 bar soaps"
click at [316, 344] on button "Save" at bounding box center [285, 360] width 61 height 33
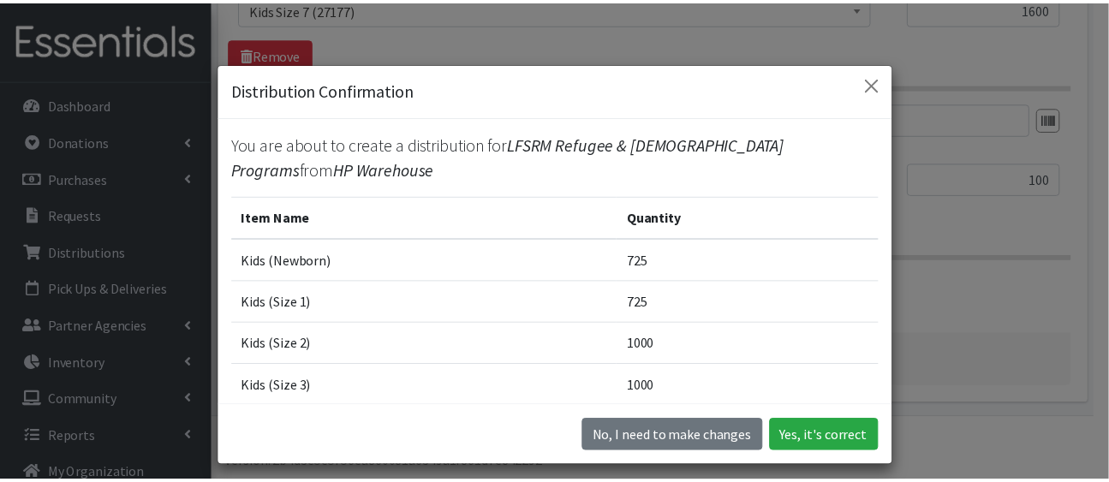
scroll to position [430, 0]
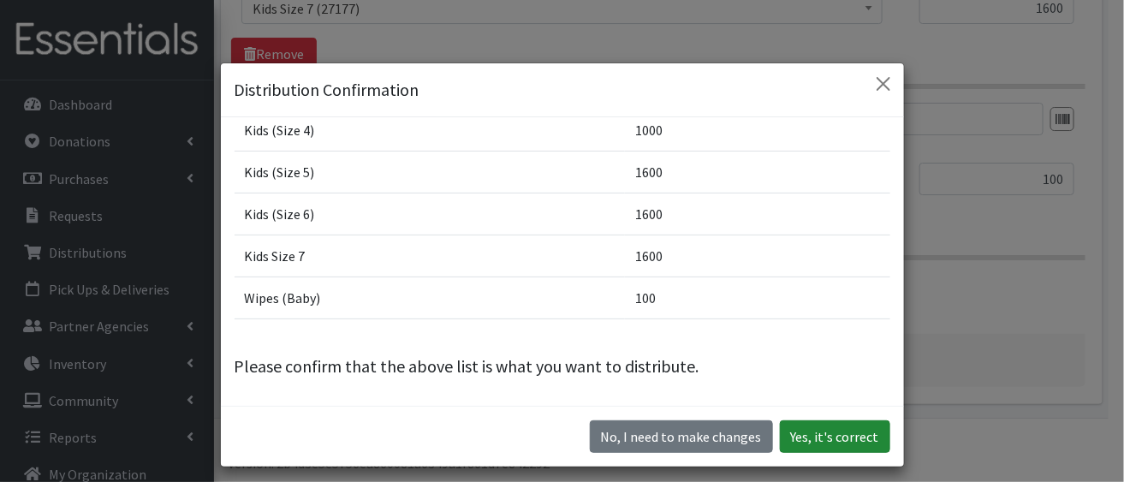
click at [780, 450] on button "Yes, it's correct" at bounding box center [835, 436] width 110 height 33
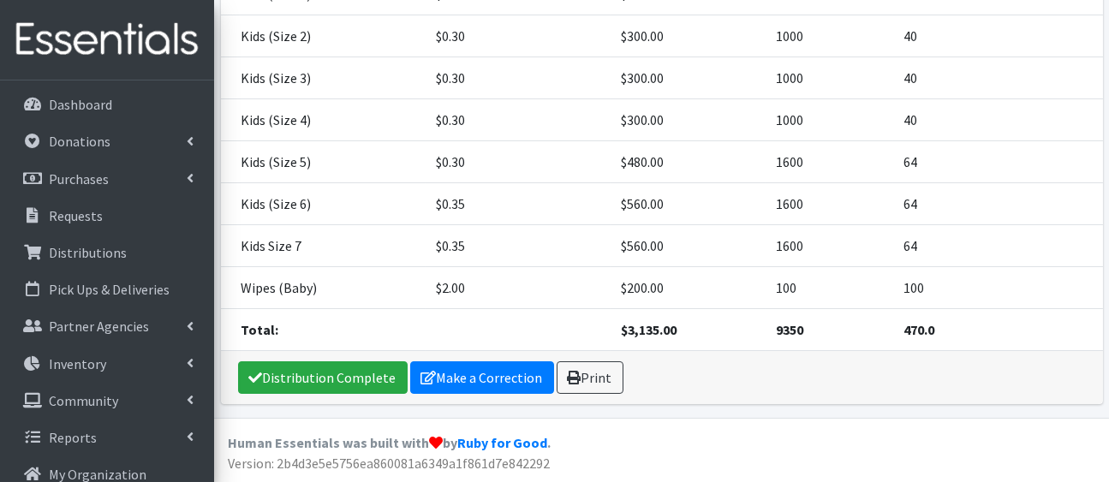
scroll to position [641, 0]
click at [407, 371] on link "Distribution Complete" at bounding box center [323, 377] width 170 height 33
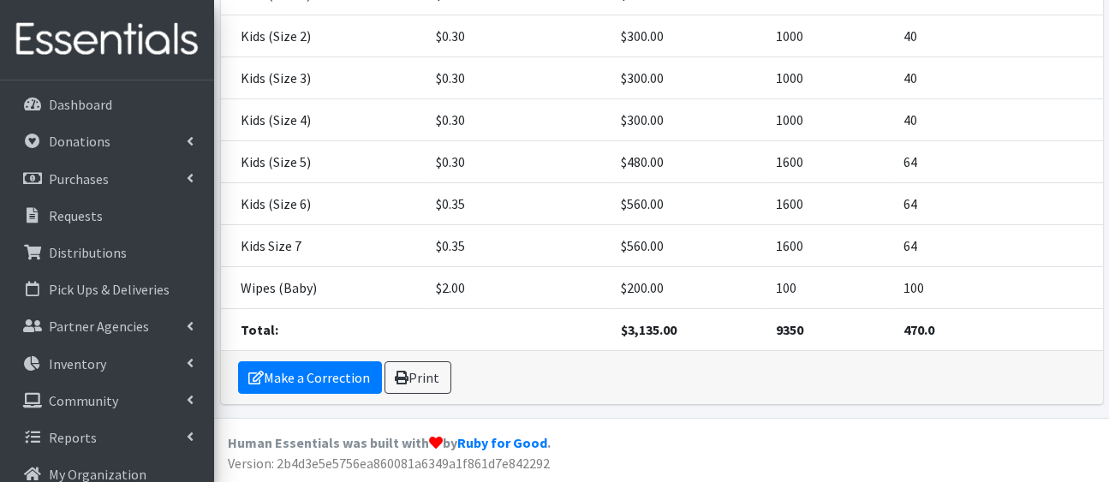
scroll to position [0, 0]
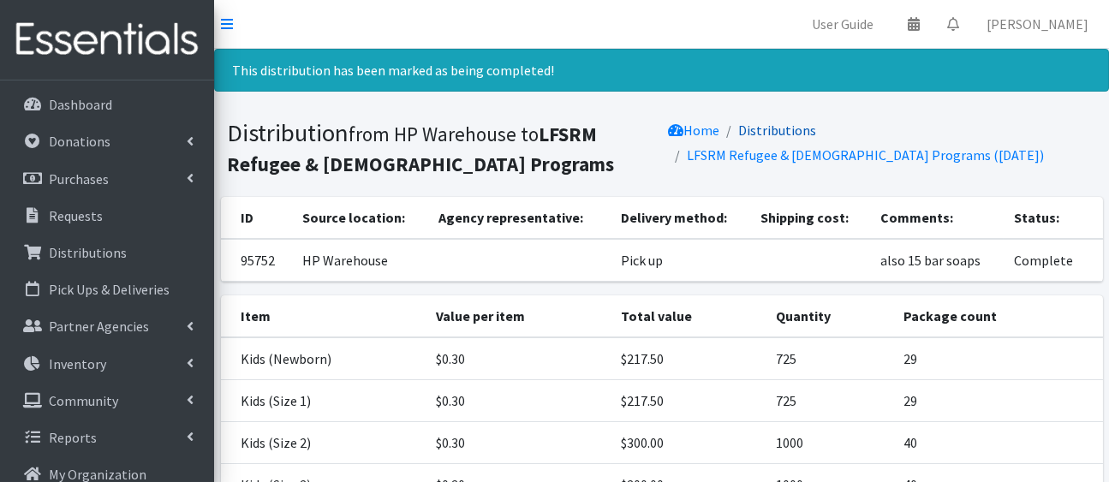
click at [816, 139] on link "Distributions" at bounding box center [777, 130] width 78 height 17
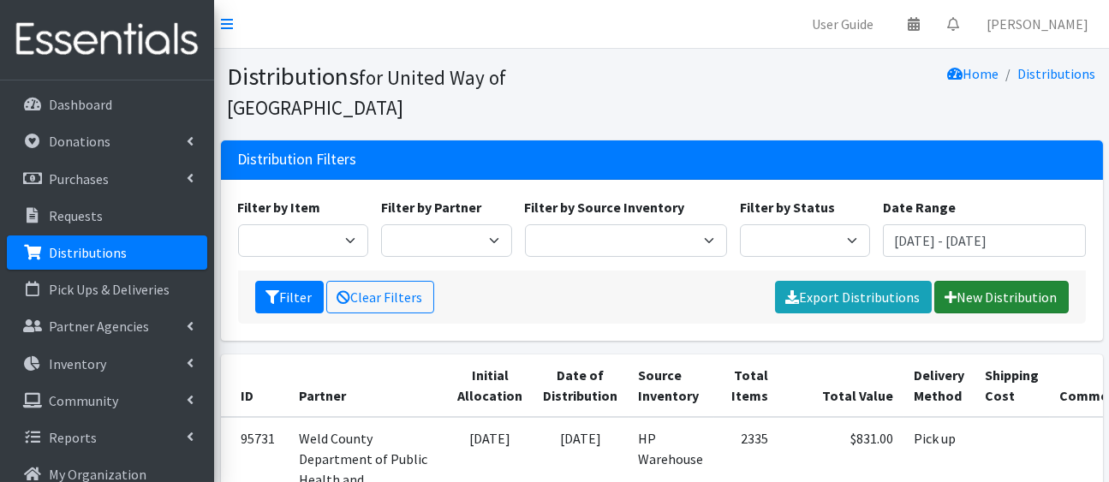
click at [978, 313] on link "New Distribution" at bounding box center [1001, 297] width 134 height 33
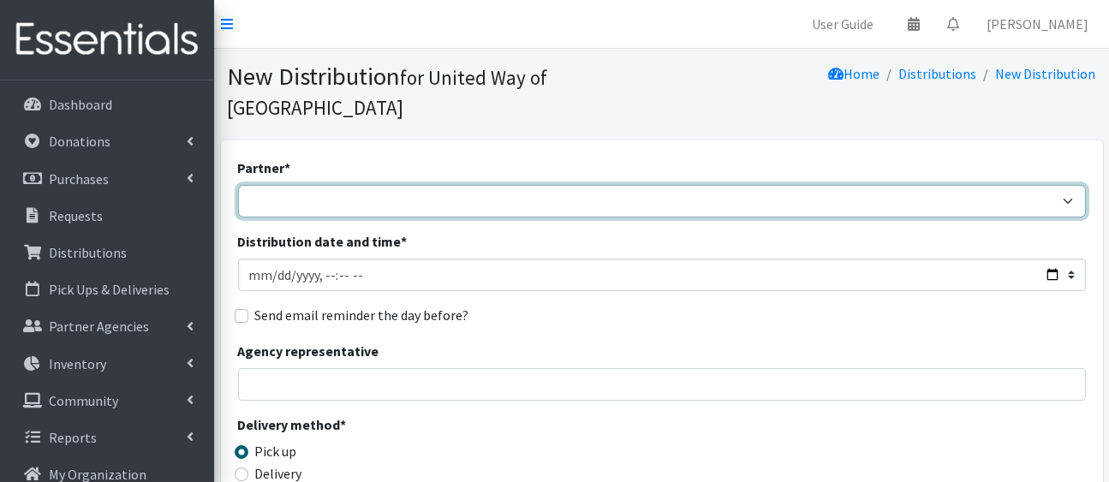
click at [475, 218] on select "Ann K Heiman Elementary Araceli Calderon Arty's Pantry at AIMS Aurora Medina wi…" at bounding box center [662, 201] width 848 height 33
select select "5657"
click at [241, 212] on select "Ann K Heiman Elementary Araceli Calderon Arty's Pantry at AIMS Aurora Medina wi…" at bounding box center [662, 201] width 848 height 33
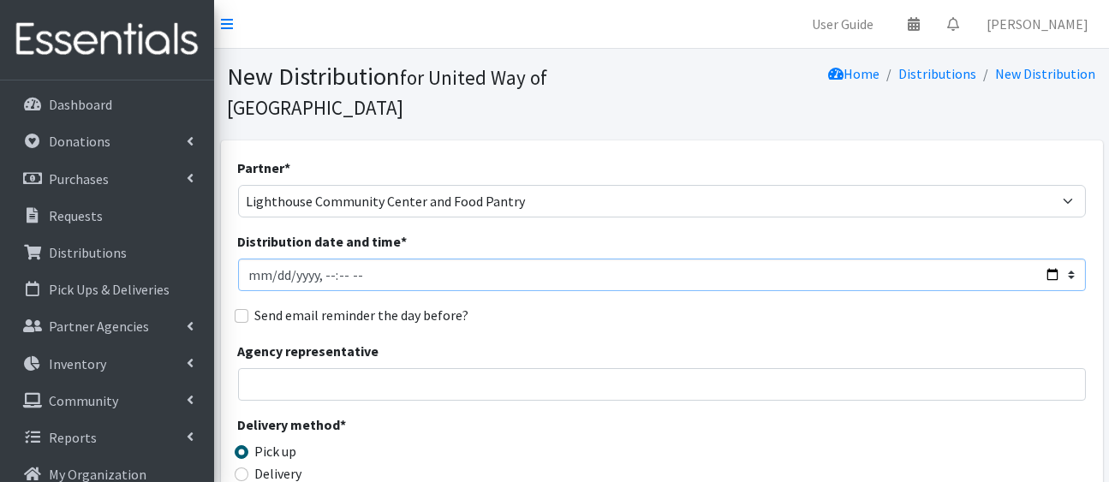
click at [1038, 291] on input "Distribution date and time *" at bounding box center [662, 275] width 848 height 33
type input "2025-08-18T23:59"
click at [764, 325] on div "Send email reminder the day before?" at bounding box center [662, 315] width 848 height 21
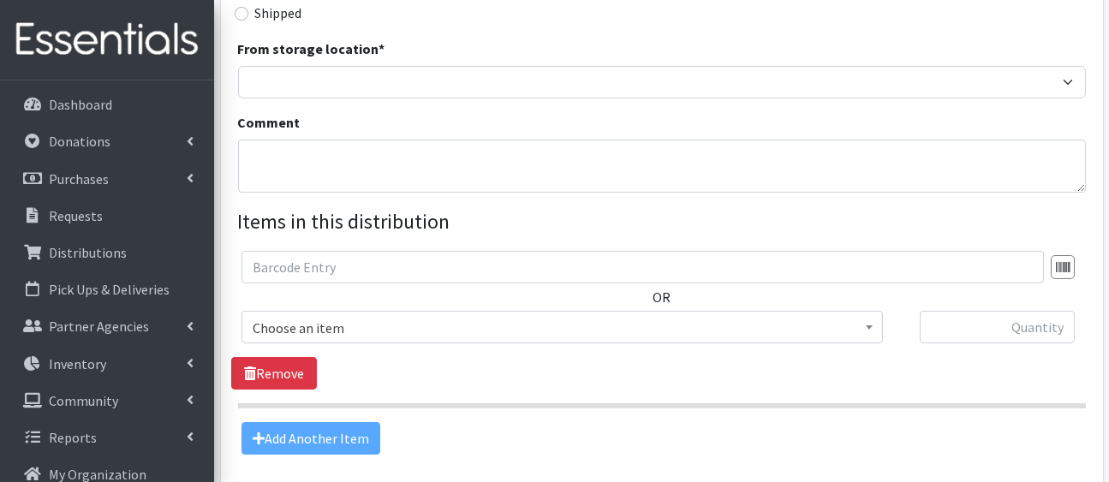
scroll to position [488, 0]
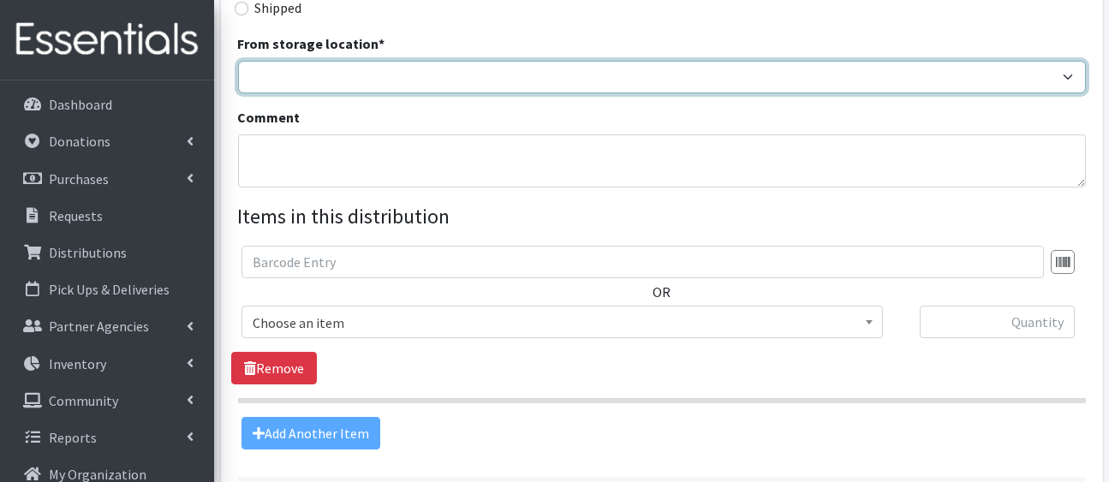
drag, startPoint x: 681, startPoint y: 191, endPoint x: 595, endPoint y: 249, distance: 103.6
click at [595, 249] on div "Partner * Ann K Heiman Elementary Araceli Calderon Arty's Pantry at AIMS Aurora…" at bounding box center [662, 59] width 848 height 780
select select "436"
click at [241, 93] on select "HP Warehouse UWWC Downtown office, upstairs" at bounding box center [662, 77] width 848 height 33
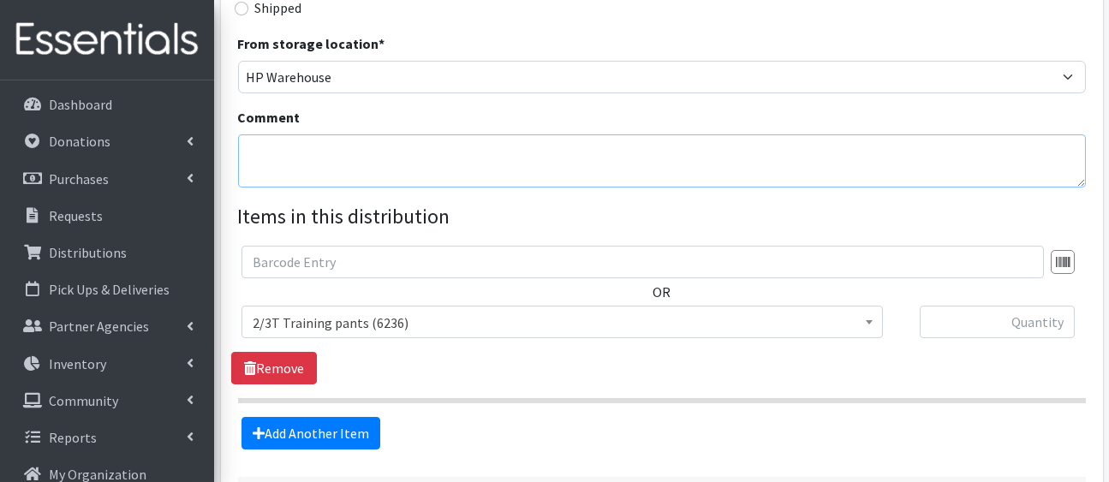
click at [527, 188] on textarea "Comment" at bounding box center [662, 160] width 848 height 53
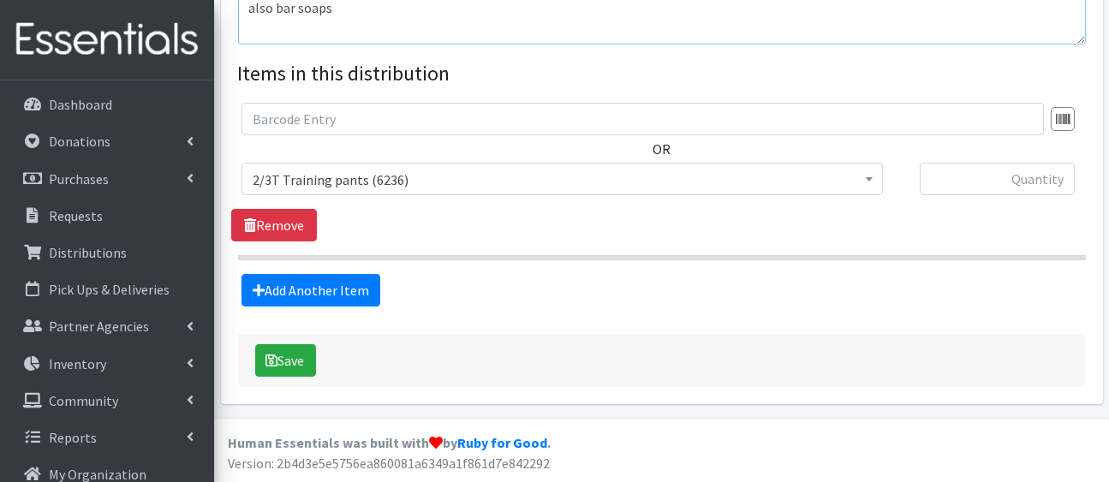
scroll to position [872, 0]
type textarea "also bar soaps"
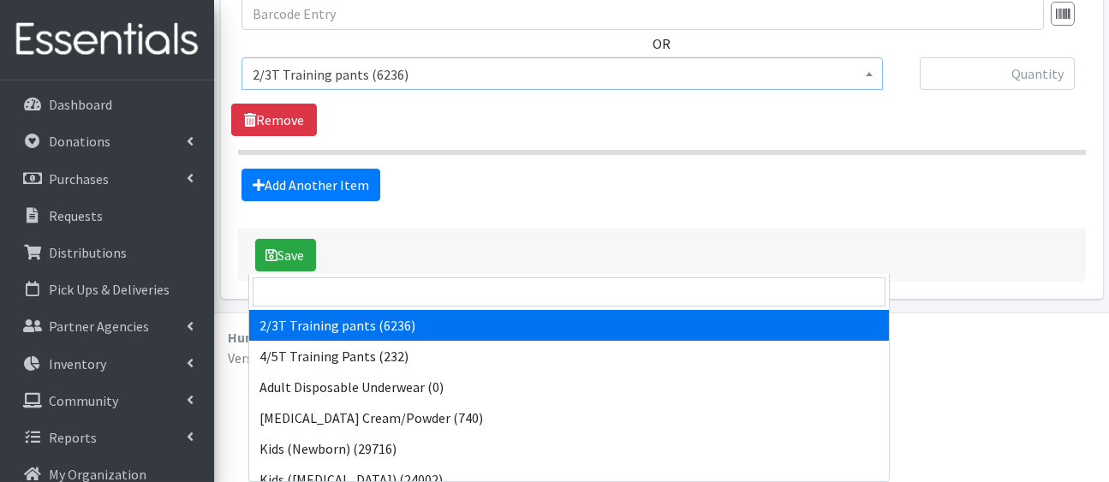
click at [644, 86] on span "2/3T Training pants (6236)" at bounding box center [562, 75] width 619 height 24
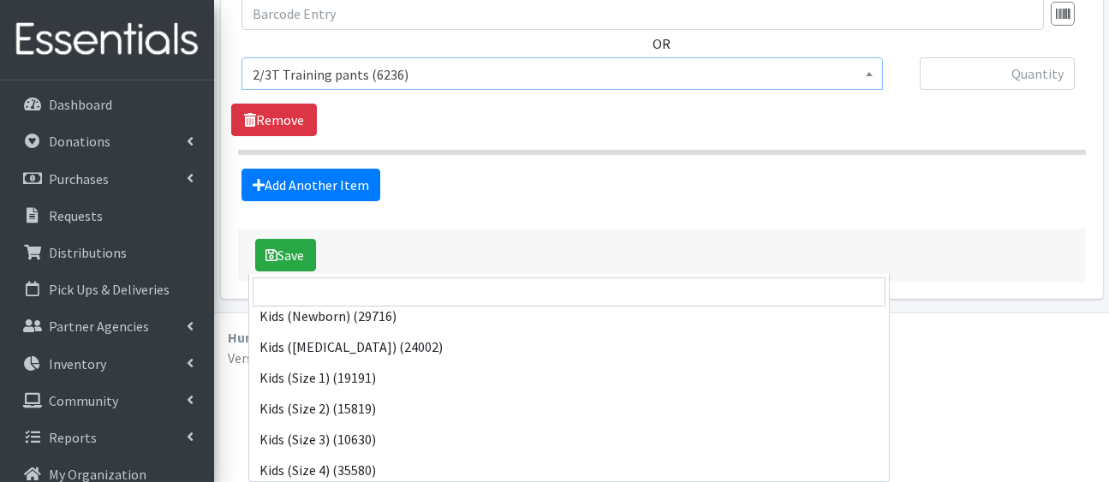
scroll to position [148, 0]
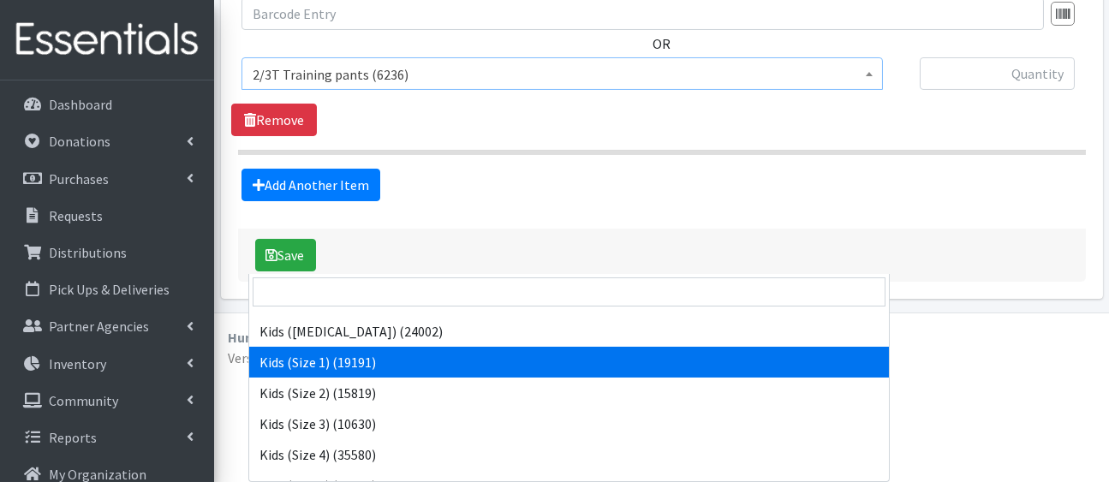
select select "5180"
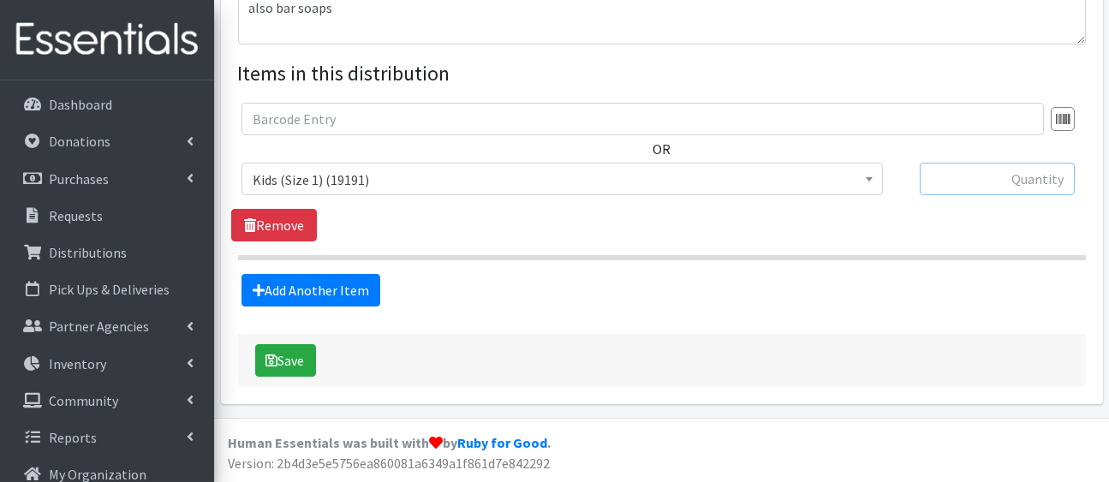
click at [929, 163] on input "text" at bounding box center [997, 179] width 155 height 33
type input "750"
click at [335, 280] on link "Add Another Item" at bounding box center [310, 290] width 139 height 33
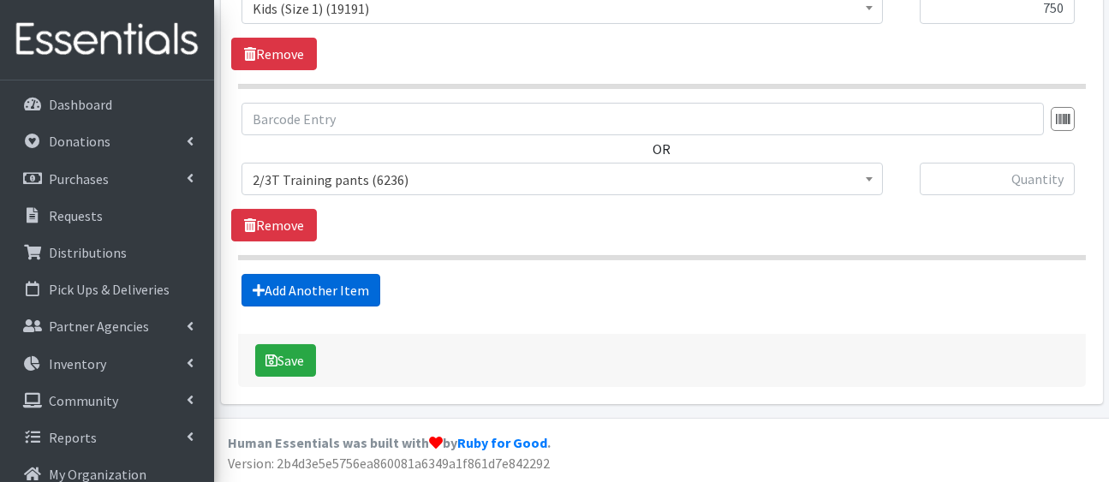
scroll to position [1131, 0]
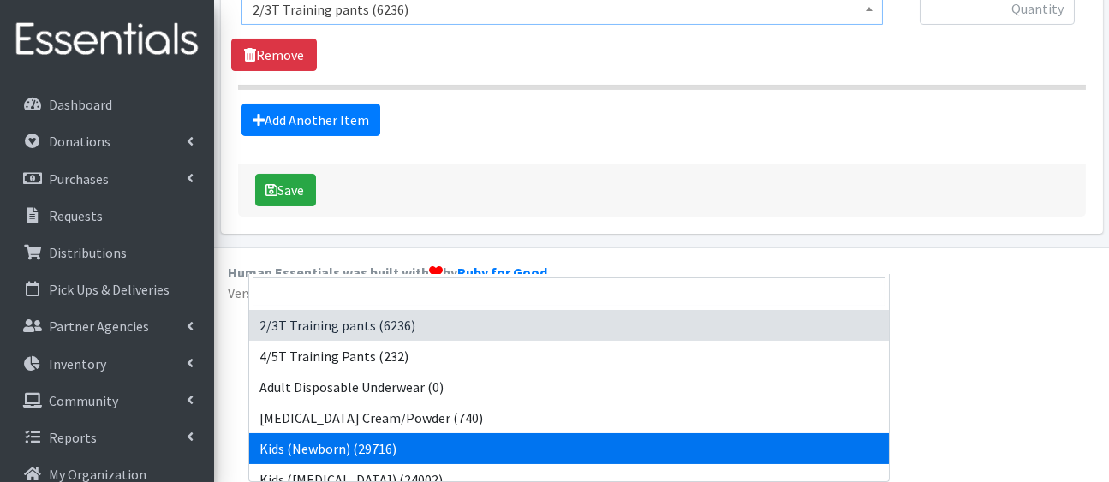
drag, startPoint x: 473, startPoint y: 104, endPoint x: 526, endPoint y: 320, distance: 223.1
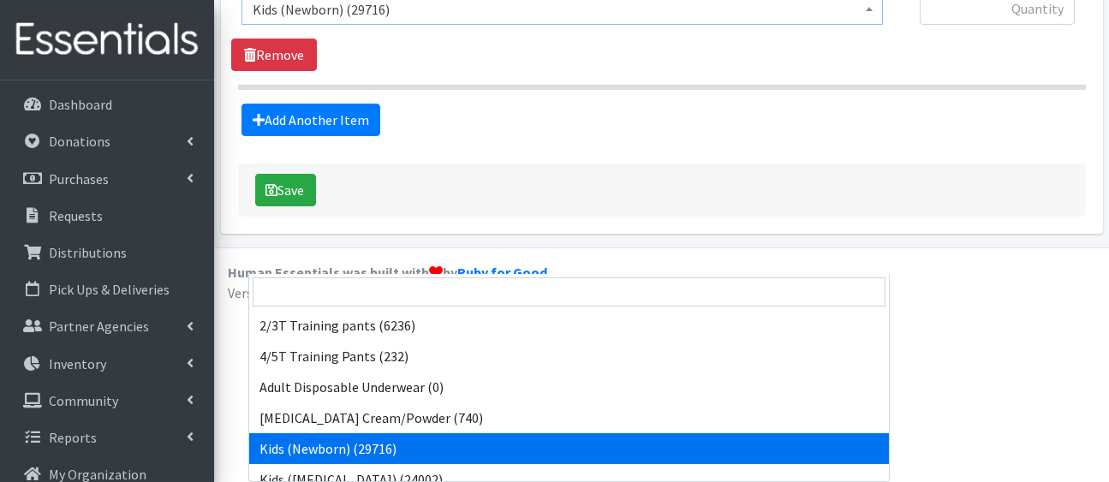
scroll to position [107, 0]
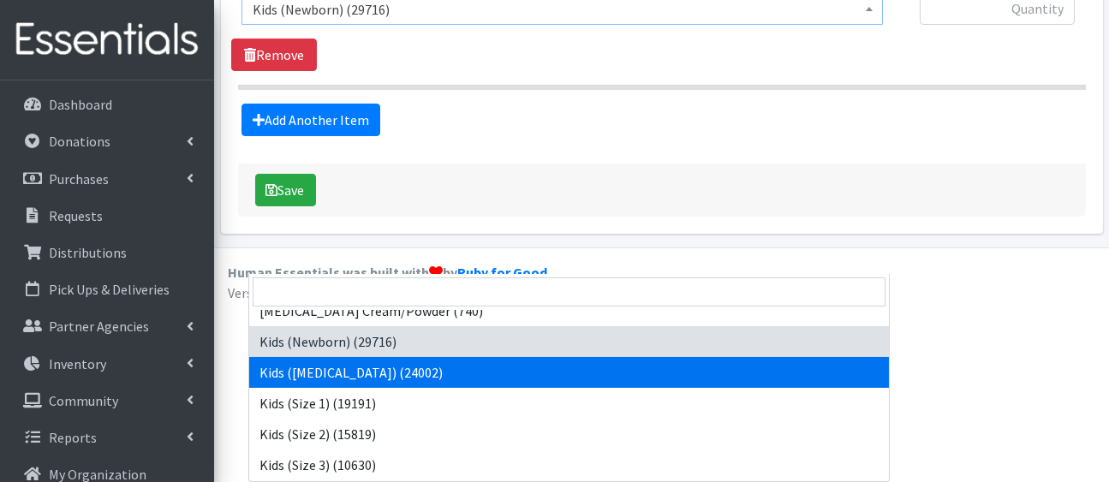
drag, startPoint x: 545, startPoint y: 98, endPoint x: 641, endPoint y: 250, distance: 179.4
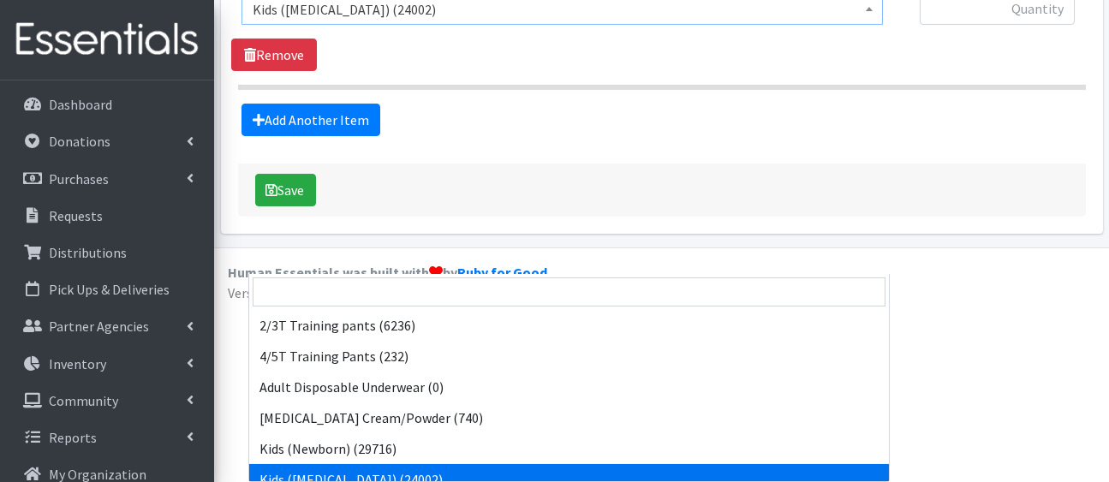
scroll to position [143, 0]
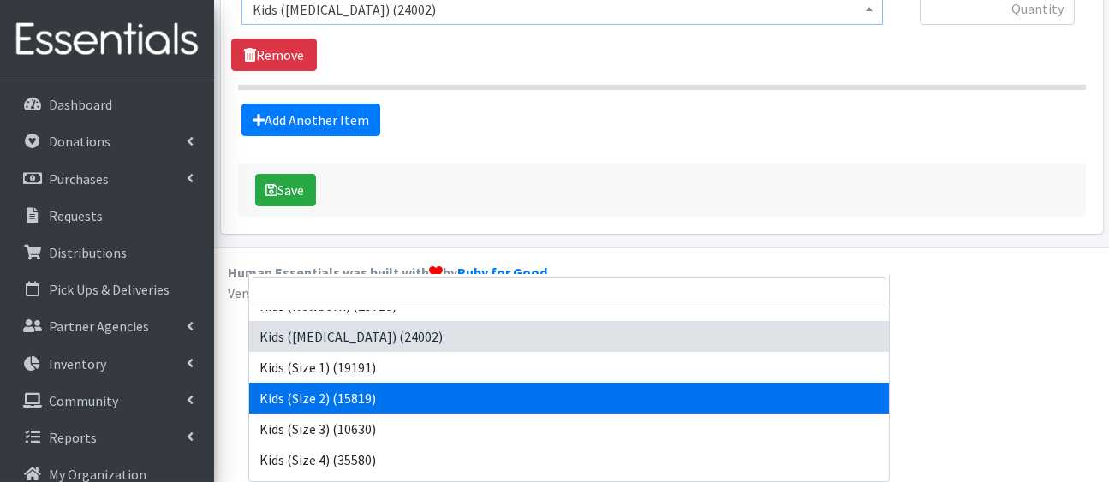
drag, startPoint x: 704, startPoint y: 95, endPoint x: 805, endPoint y: 275, distance: 206.3
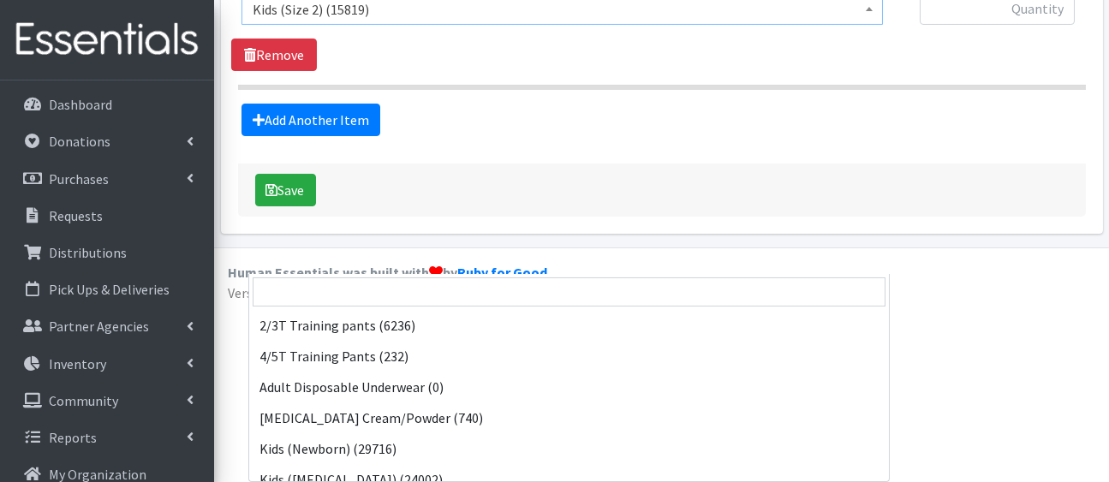
drag, startPoint x: 805, startPoint y: 275, endPoint x: 763, endPoint y: 79, distance: 200.5
click at [763, 25] on span "Kids (Size 2) (15819)" at bounding box center [561, 8] width 641 height 33
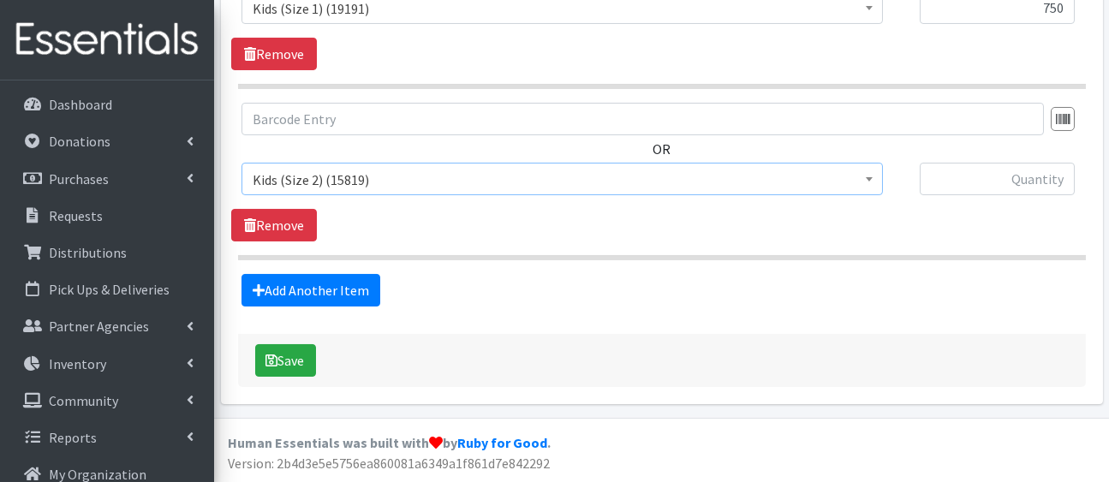
click at [873, 164] on span at bounding box center [869, 177] width 17 height 27
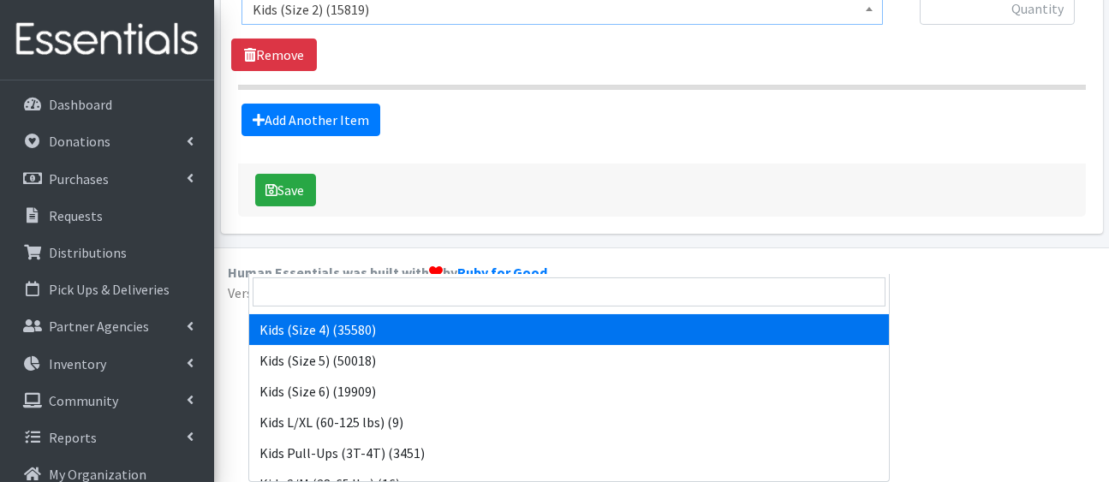
scroll to position [274, 0]
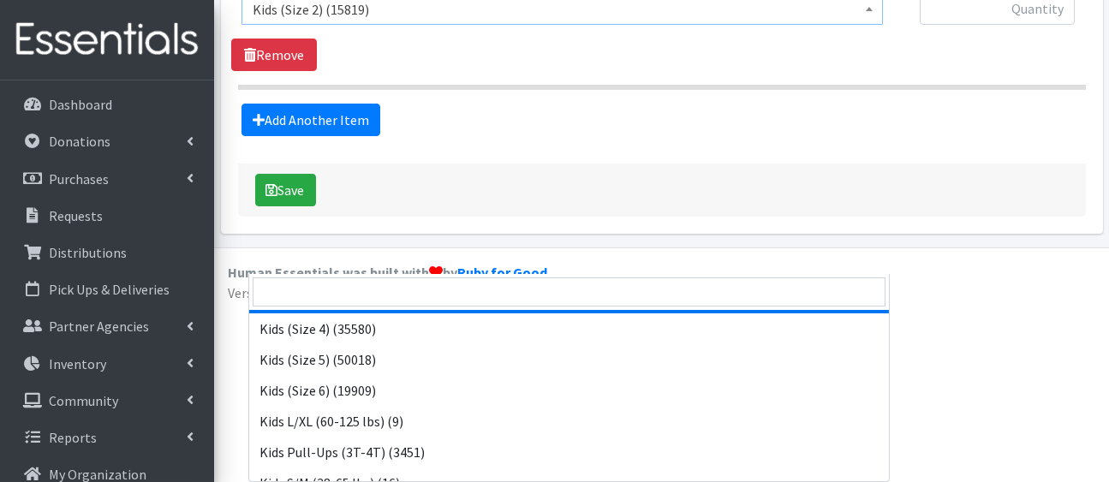
select select "5156"
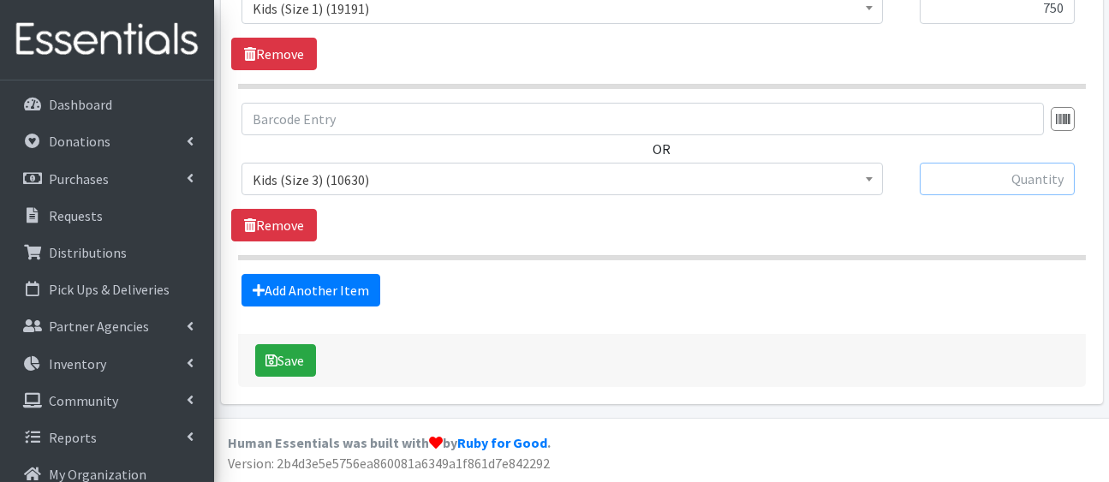
click at [1028, 163] on input "text" at bounding box center [997, 179] width 155 height 33
type input "750"
click at [1038, 24] on input "750" at bounding box center [997, 7] width 155 height 33
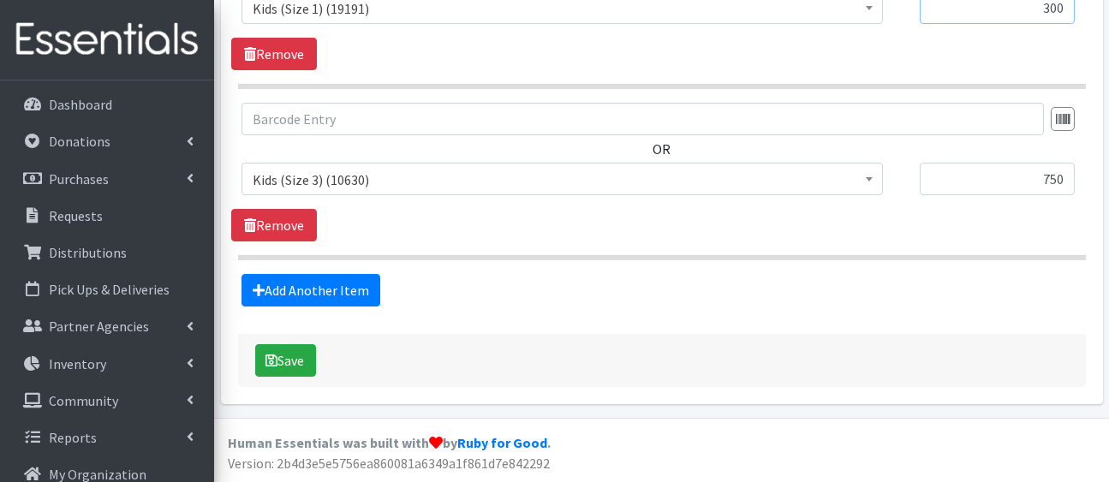
type input "300"
click at [1034, 195] on input "750" at bounding box center [997, 179] width 155 height 33
type input "300"
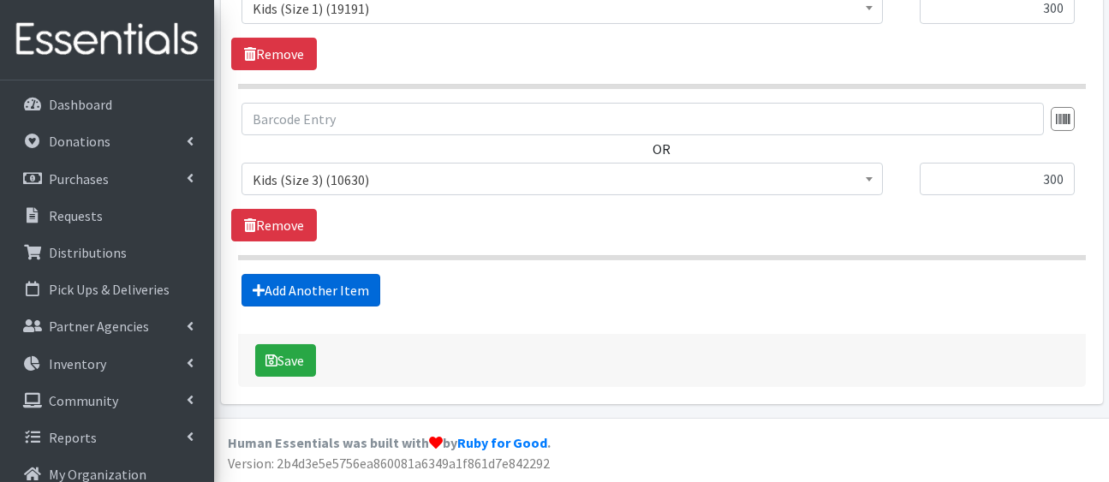
click at [377, 274] on link "Add Another Item" at bounding box center [310, 290] width 139 height 33
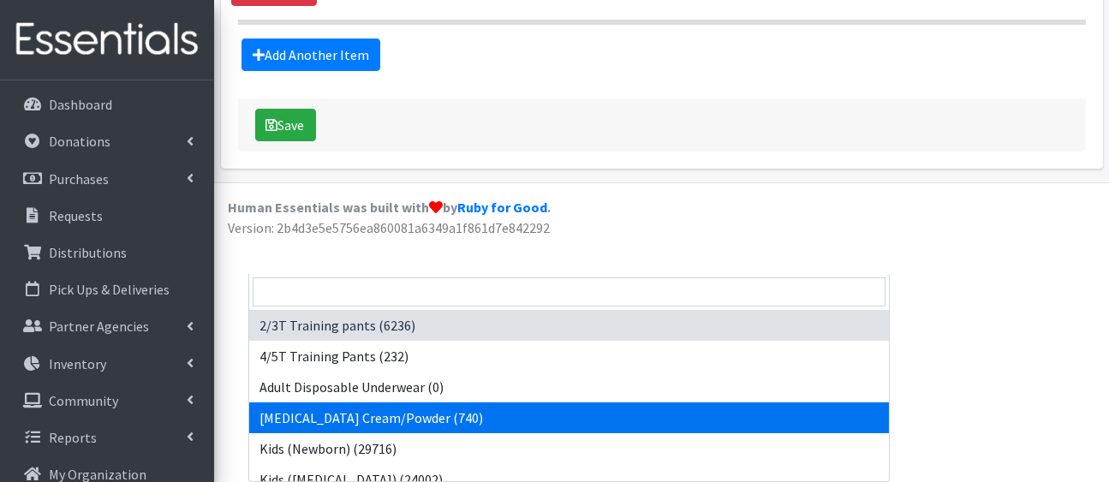
drag, startPoint x: 375, startPoint y: 100, endPoint x: 470, endPoint y: 271, distance: 195.1
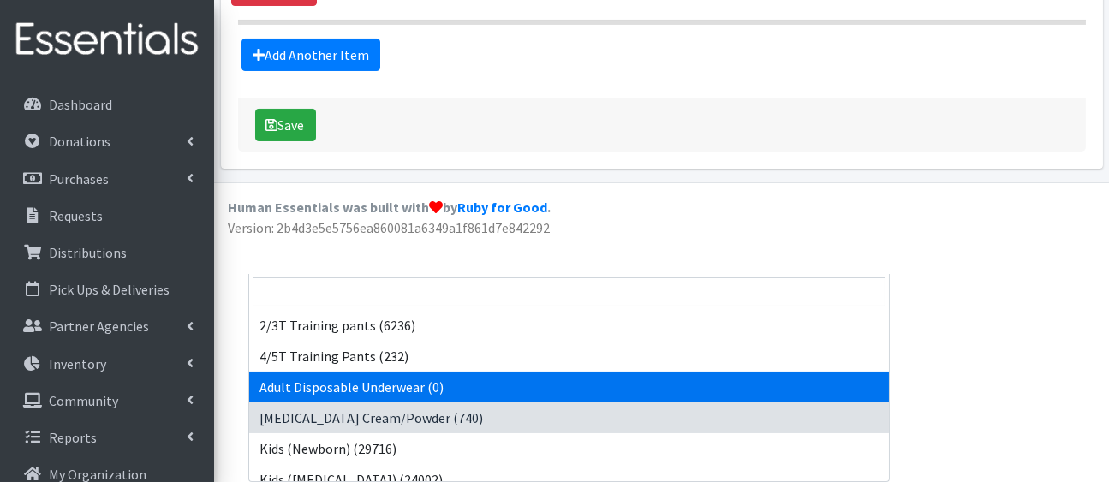
drag, startPoint x: 504, startPoint y: 92, endPoint x: 661, endPoint y: 248, distance: 221.6
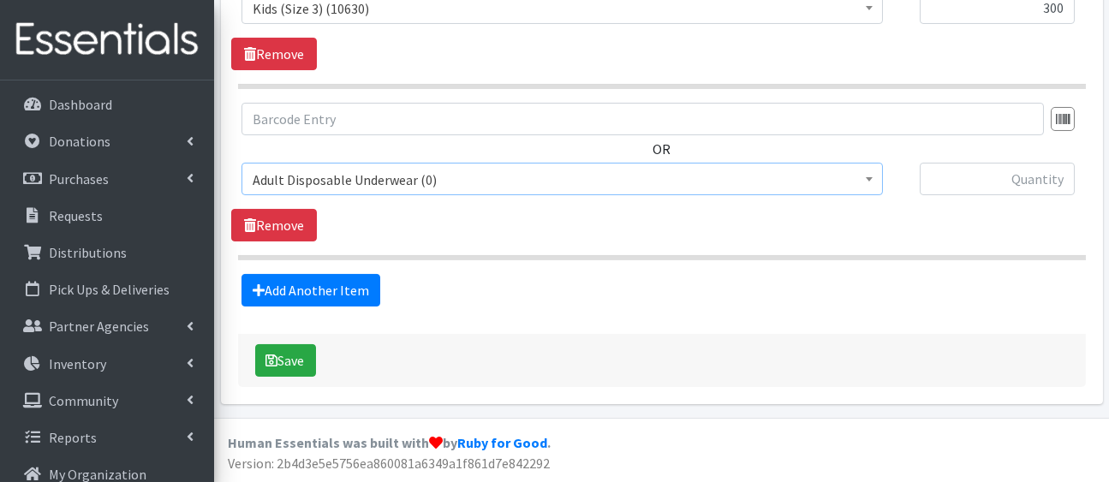
scroll to position [1369, 0]
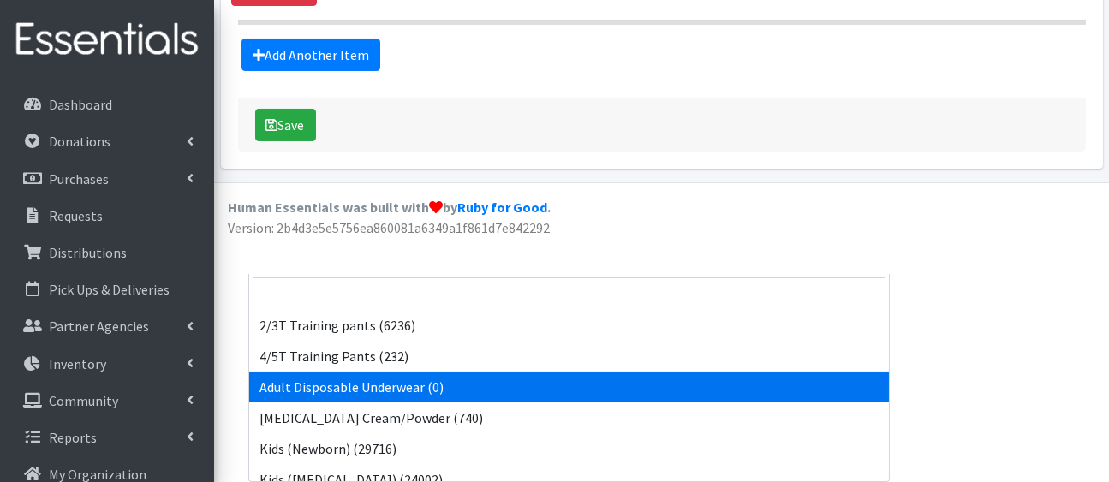
drag, startPoint x: 684, startPoint y: 110, endPoint x: 803, endPoint y: 261, distance: 192.7
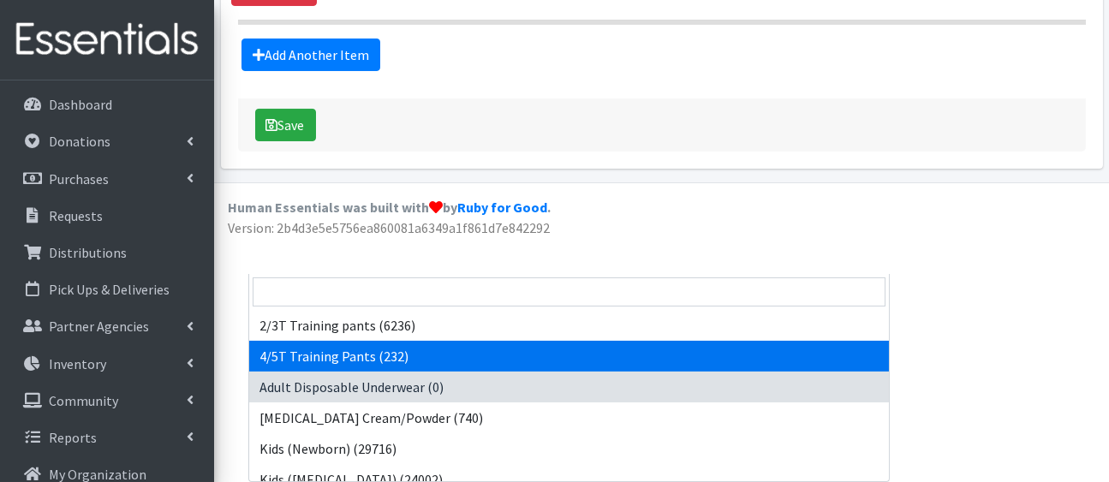
drag, startPoint x: 876, startPoint y: 99, endPoint x: 883, endPoint y: 261, distance: 162.0
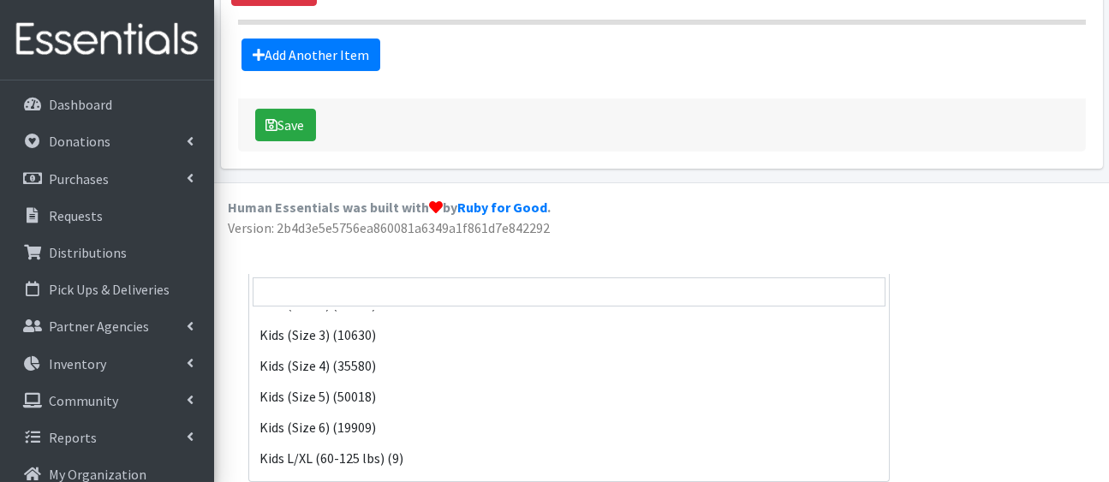
scroll to position [238, 0]
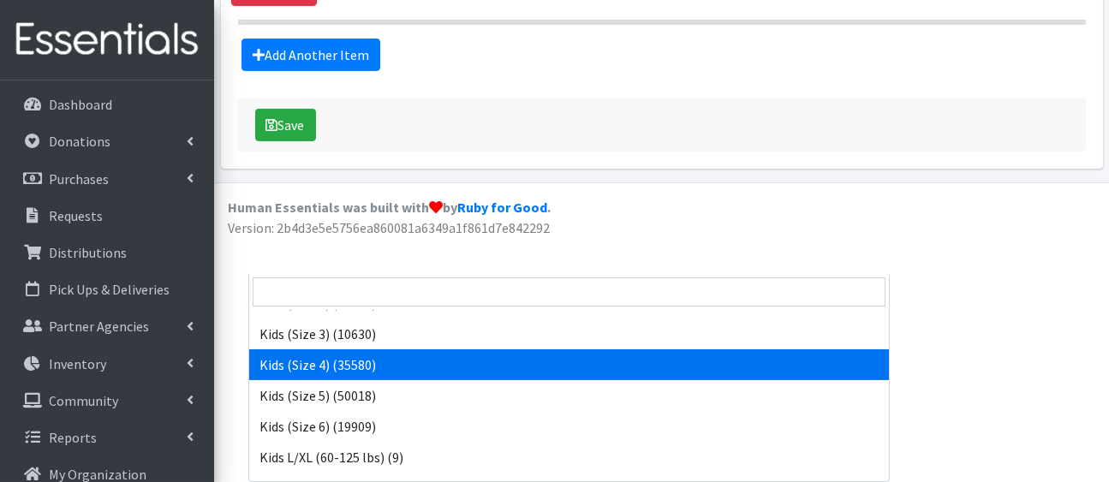
select select "5157"
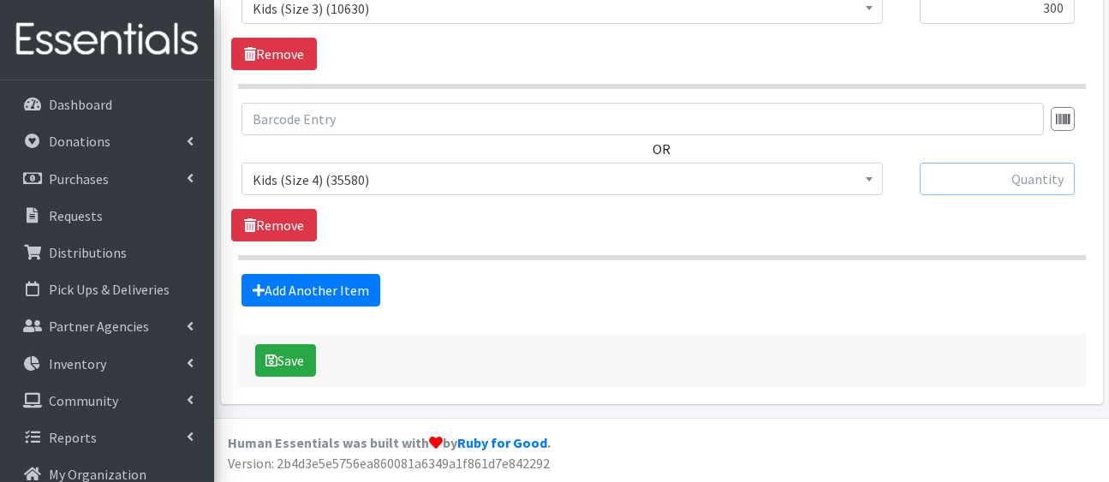
click at [1016, 163] on input "text" at bounding box center [997, 179] width 155 height 33
type input "300"
click at [356, 274] on link "Add Another Item" at bounding box center [310, 290] width 139 height 33
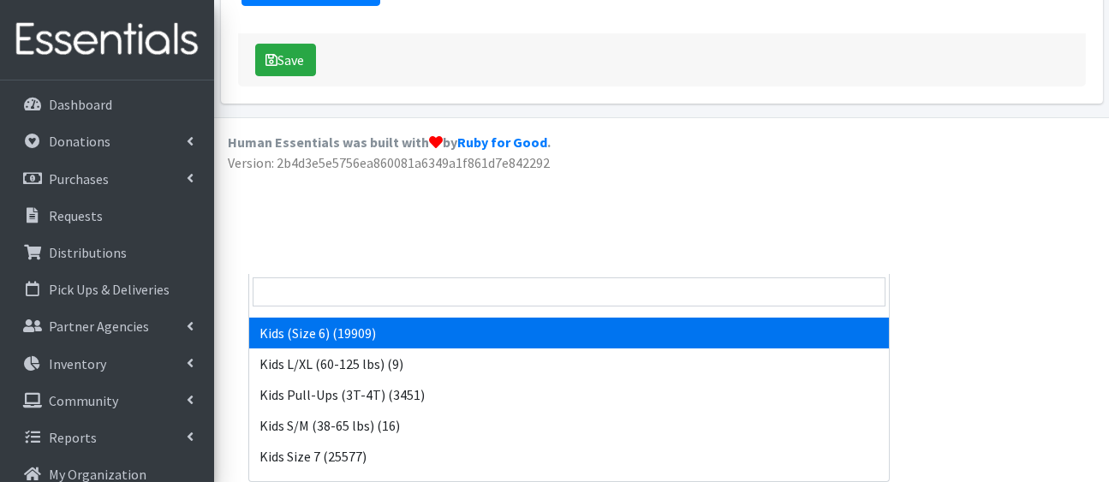
scroll to position [331, 0]
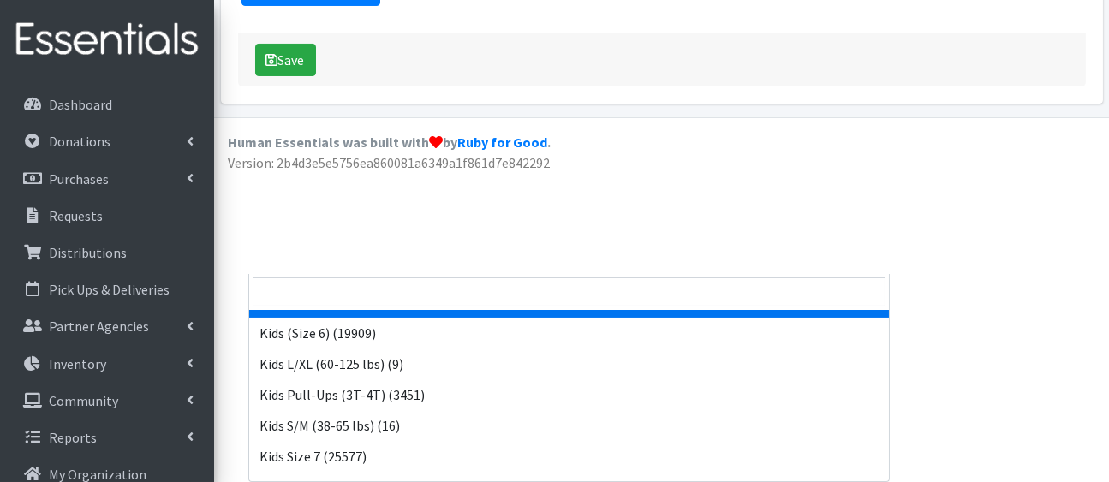
select select "5159"
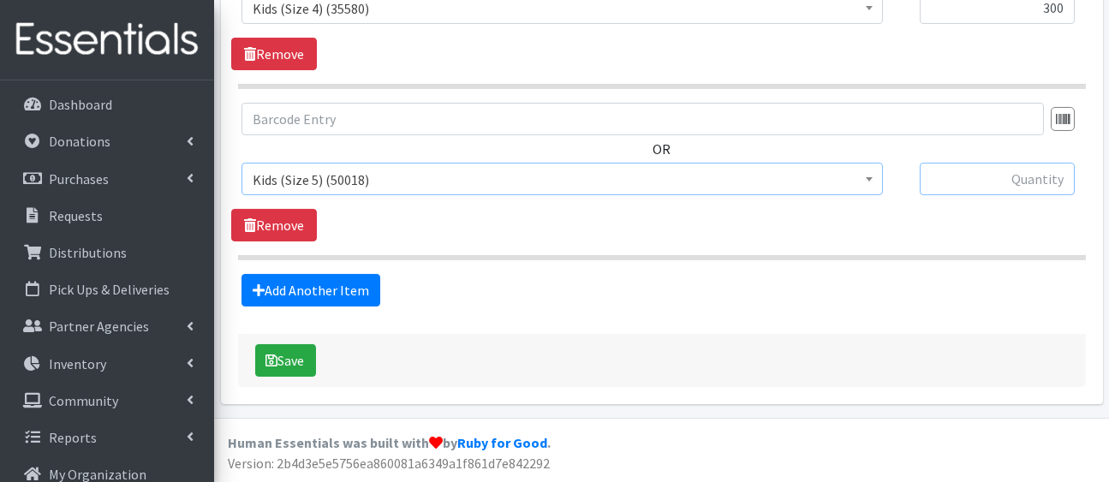
click at [931, 163] on input "text" at bounding box center [997, 179] width 155 height 33
type input "300"
click at [277, 274] on link "Add Another Item" at bounding box center [310, 290] width 139 height 33
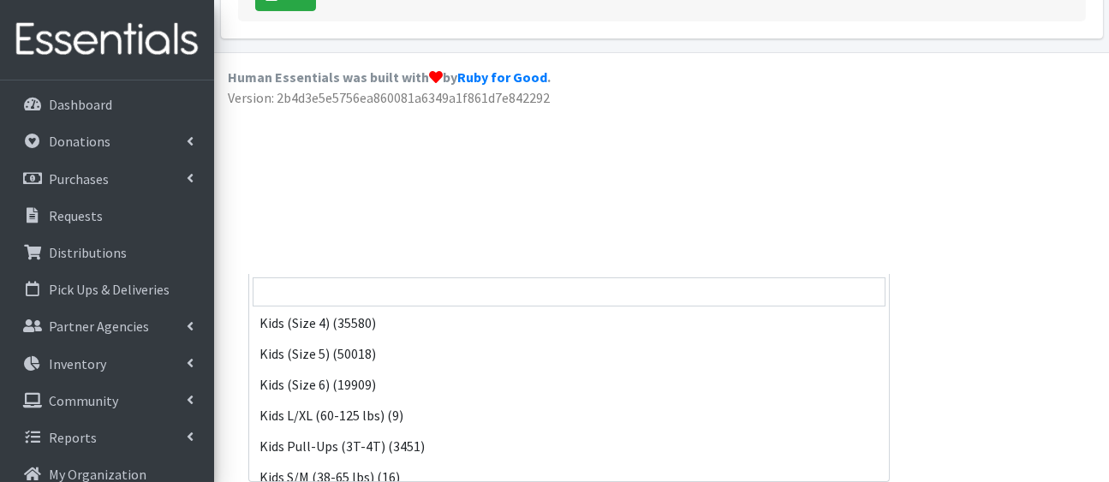
scroll to position [292, 0]
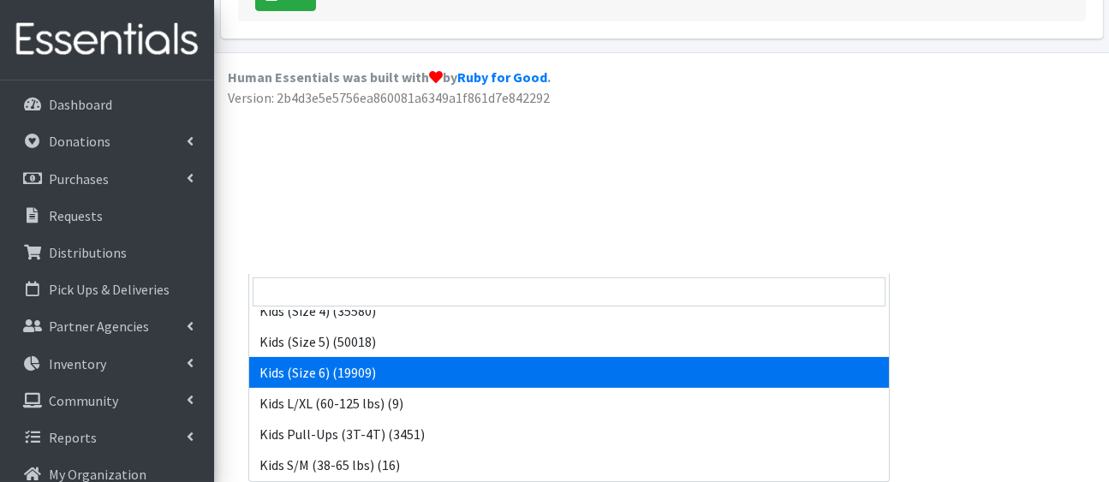
select select "5160"
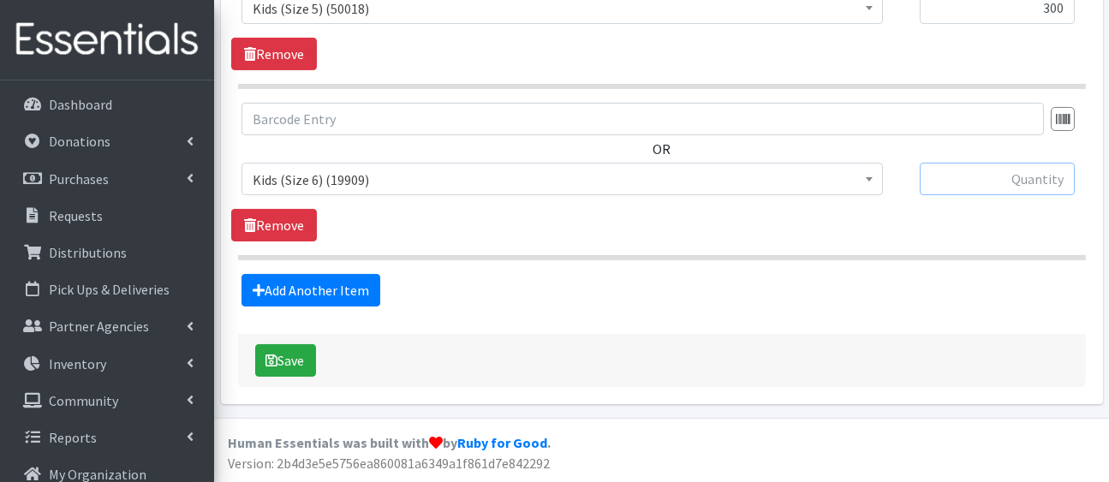
click at [953, 163] on input "text" at bounding box center [997, 179] width 155 height 33
type input "300"
click at [342, 274] on link "Add Another Item" at bounding box center [310, 290] width 139 height 33
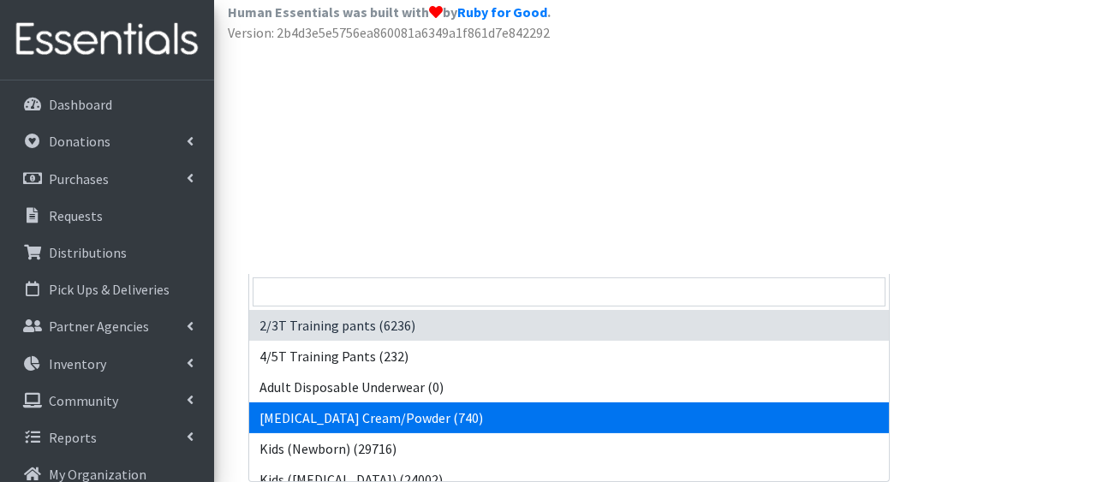
drag, startPoint x: 354, startPoint y: 99, endPoint x: 553, endPoint y: 293, distance: 278.0
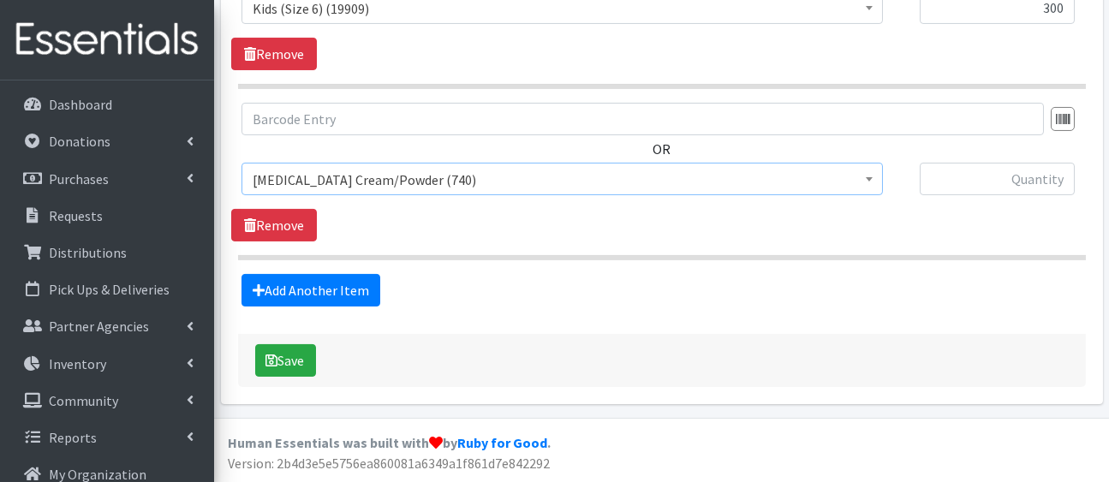
scroll to position [2078, 0]
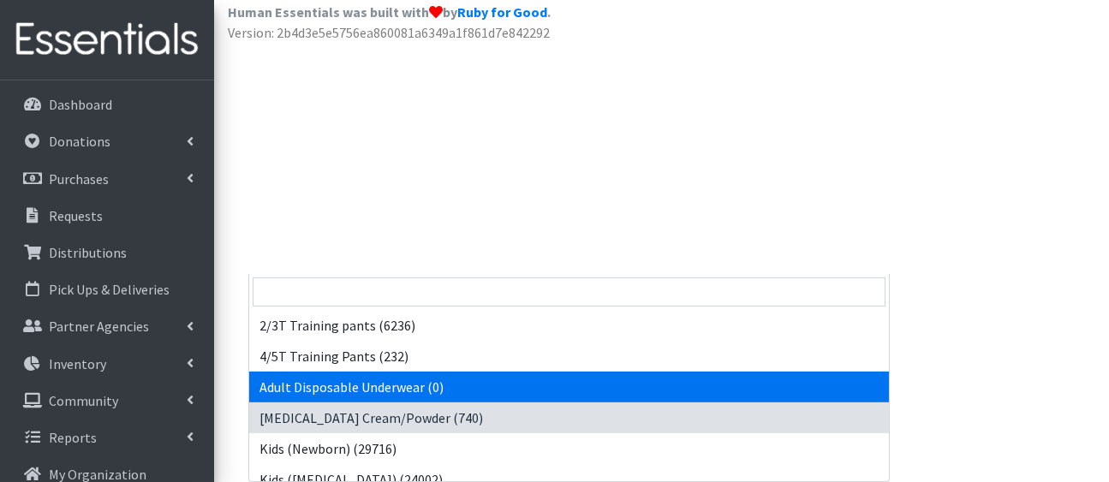
drag, startPoint x: 530, startPoint y: 101, endPoint x: 666, endPoint y: 259, distance: 208.9
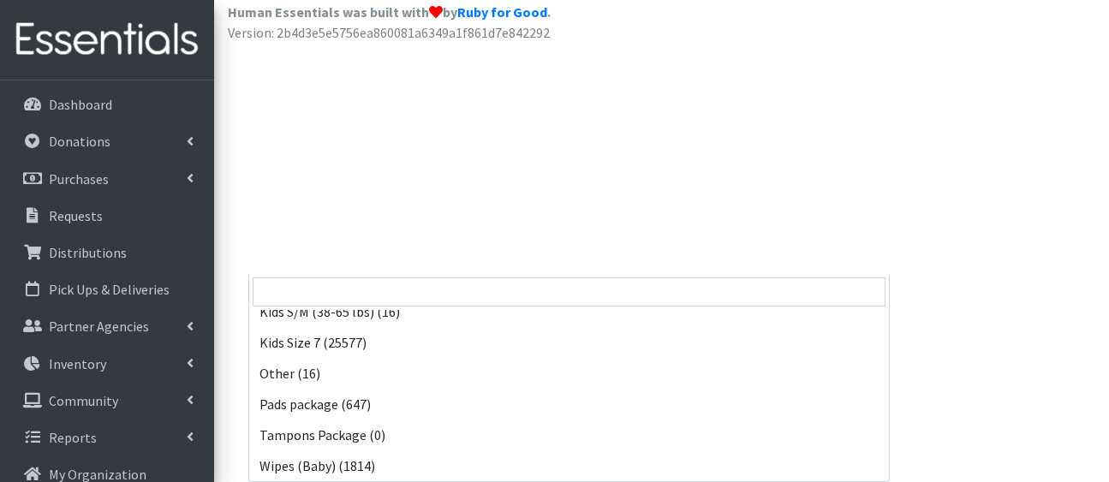
scroll to position [456, 0]
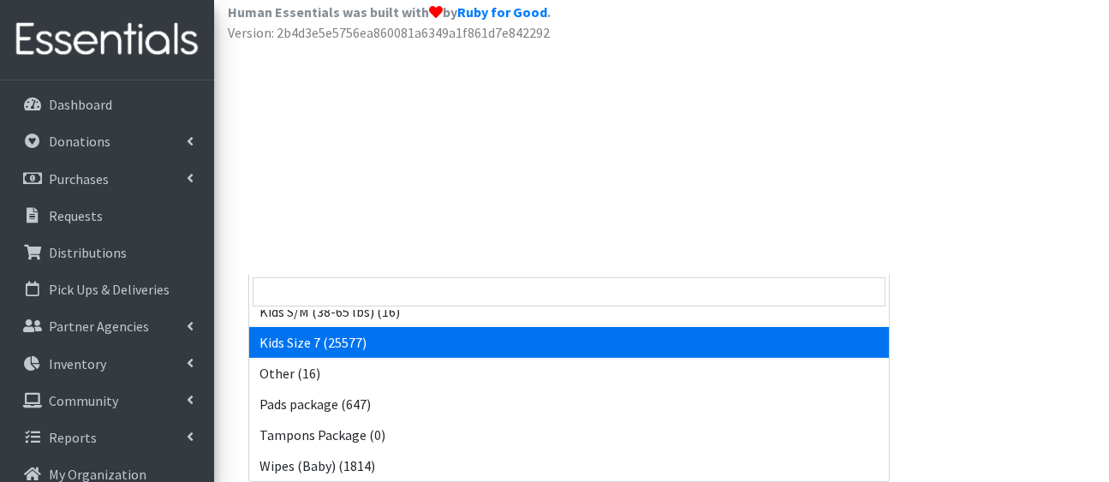
select select "5432"
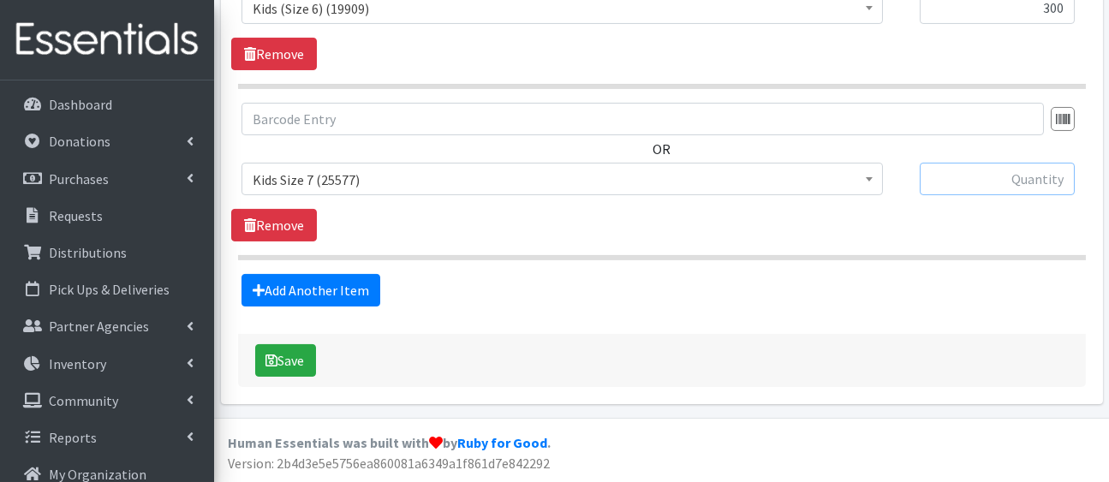
click at [1029, 163] on input "text" at bounding box center [997, 179] width 155 height 33
type input "300"
click at [359, 274] on link "Add Another Item" at bounding box center [310, 290] width 139 height 33
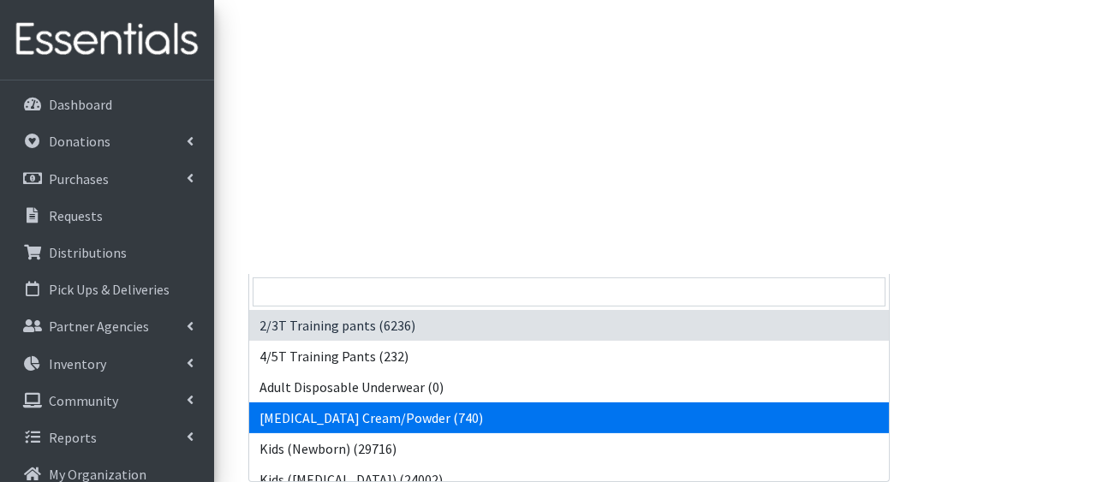
scroll to position [547, 0]
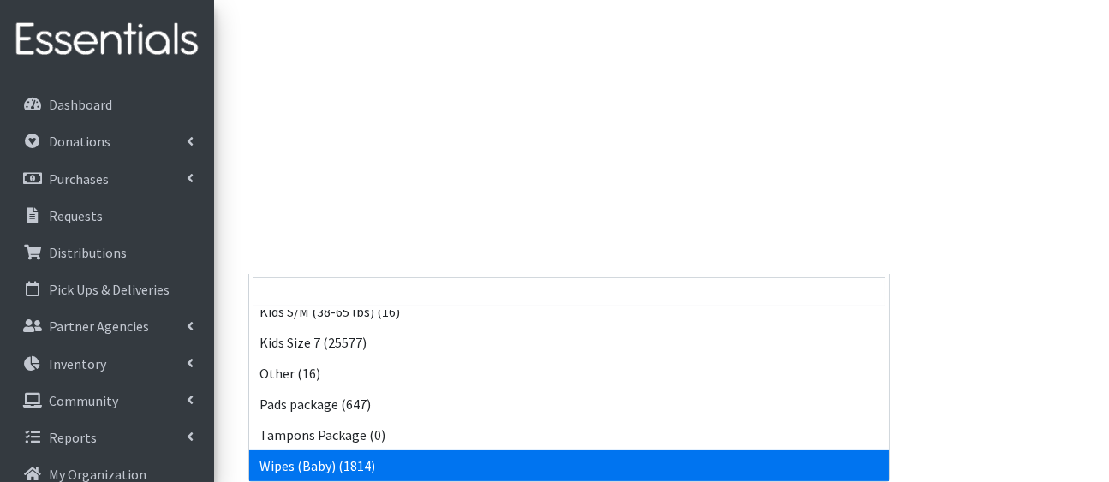
select select "5170"
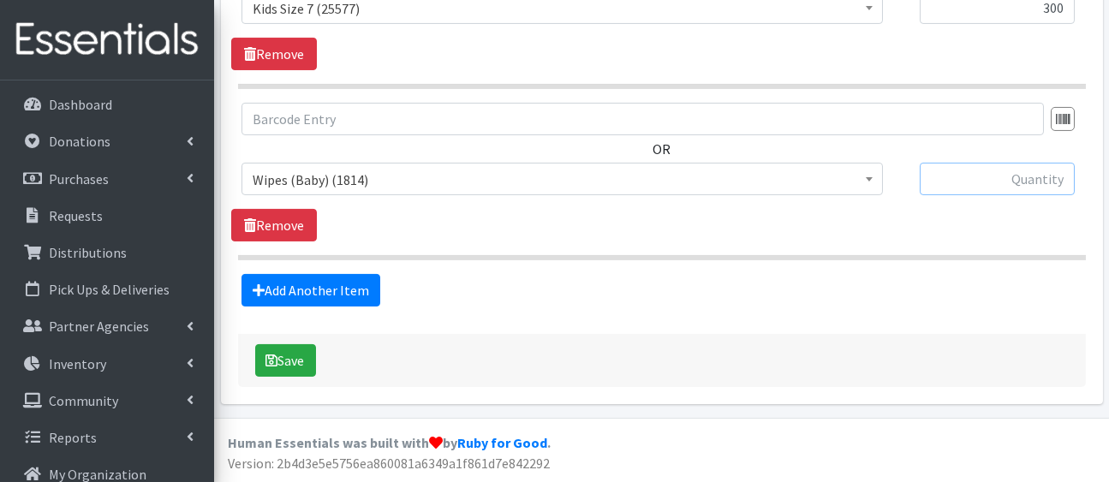
click at [952, 163] on input "text" at bounding box center [997, 179] width 155 height 33
type input "96"
click at [380, 274] on link "Add Another Item" at bounding box center [310, 290] width 139 height 33
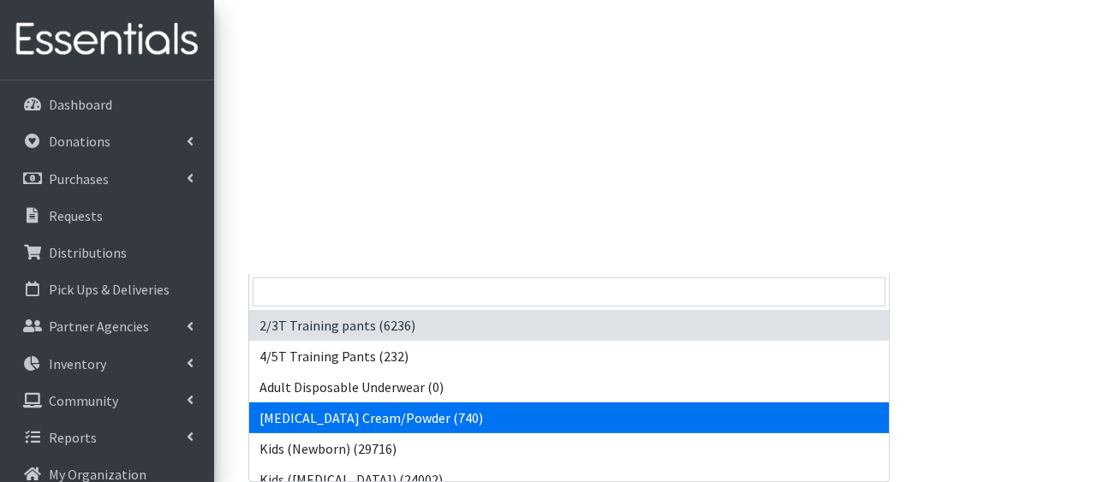
drag, startPoint x: 344, startPoint y: 95, endPoint x: 523, endPoint y: 271, distance: 251.3
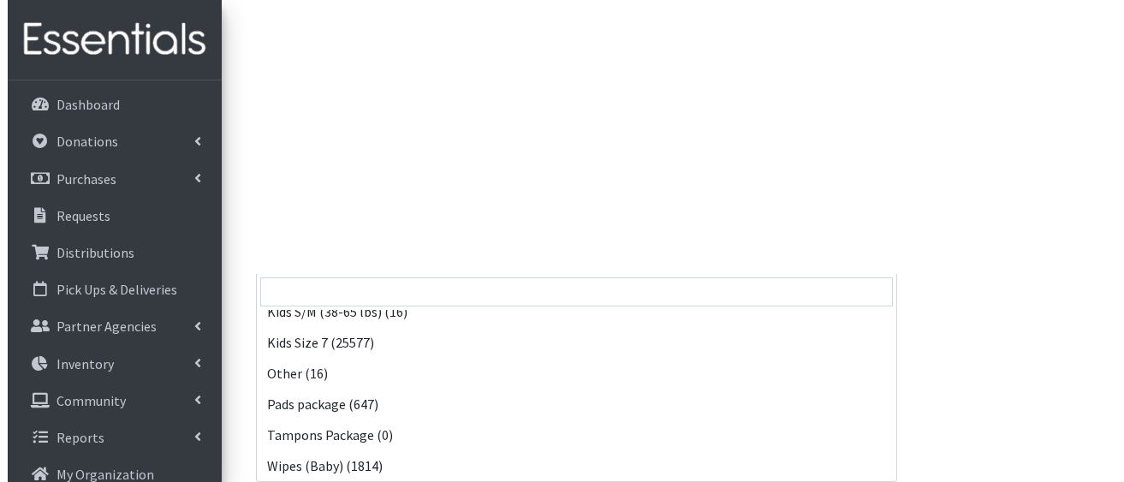
scroll to position [547, 0]
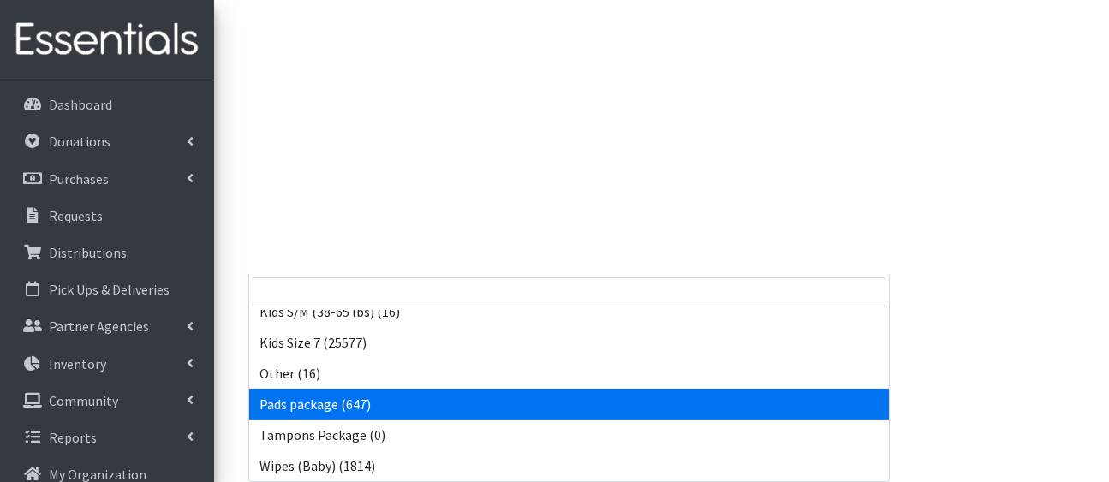
select select "5177"
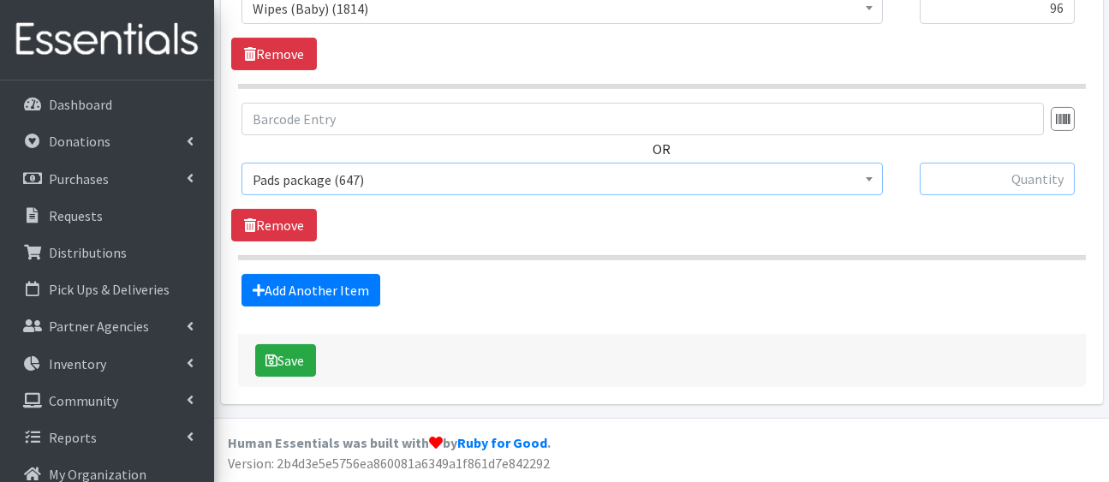
click at [998, 163] on input "text" at bounding box center [997, 179] width 155 height 33
type input "24"
click at [315, 349] on button "Save" at bounding box center [285, 360] width 61 height 33
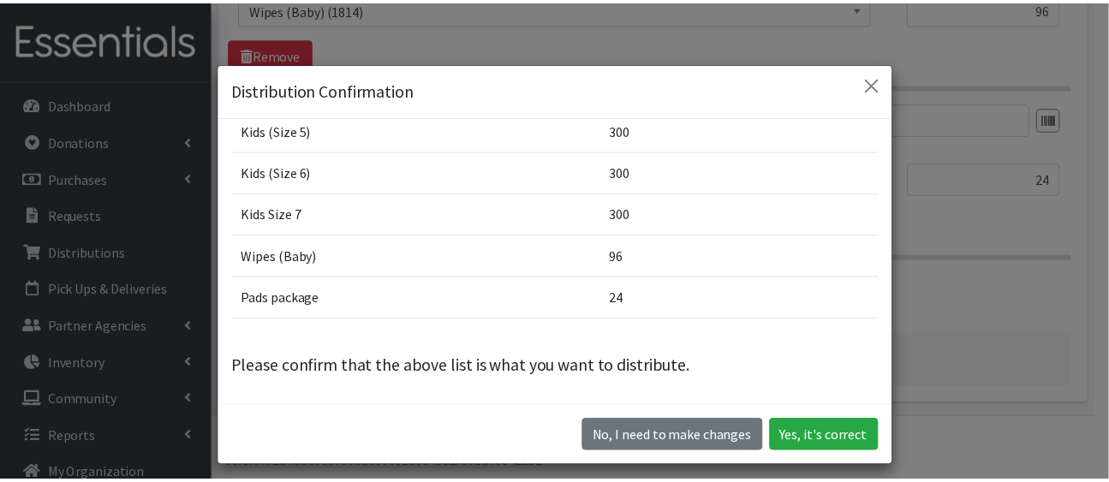
scroll to position [59, 0]
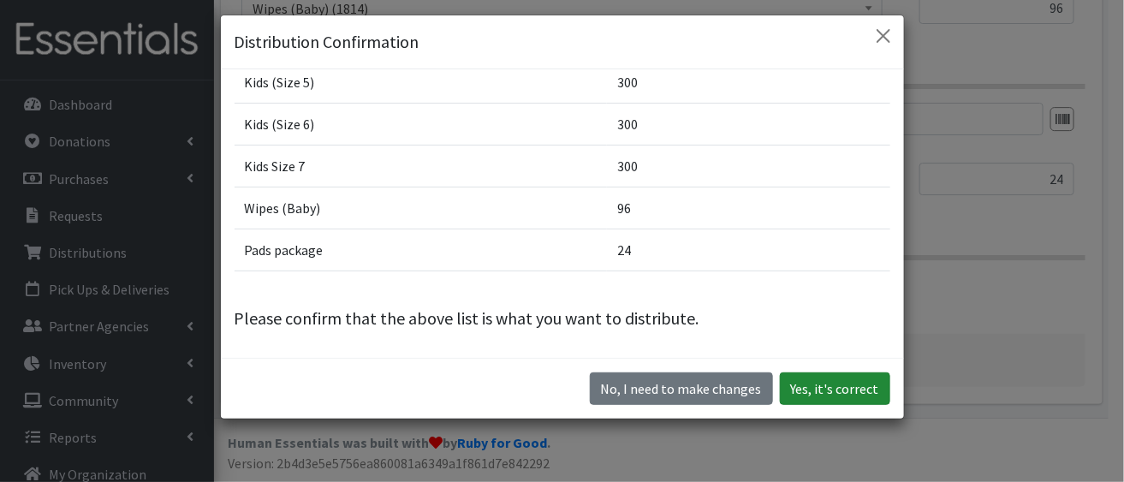
click at [834, 405] on button "Yes, it's correct" at bounding box center [835, 389] width 110 height 33
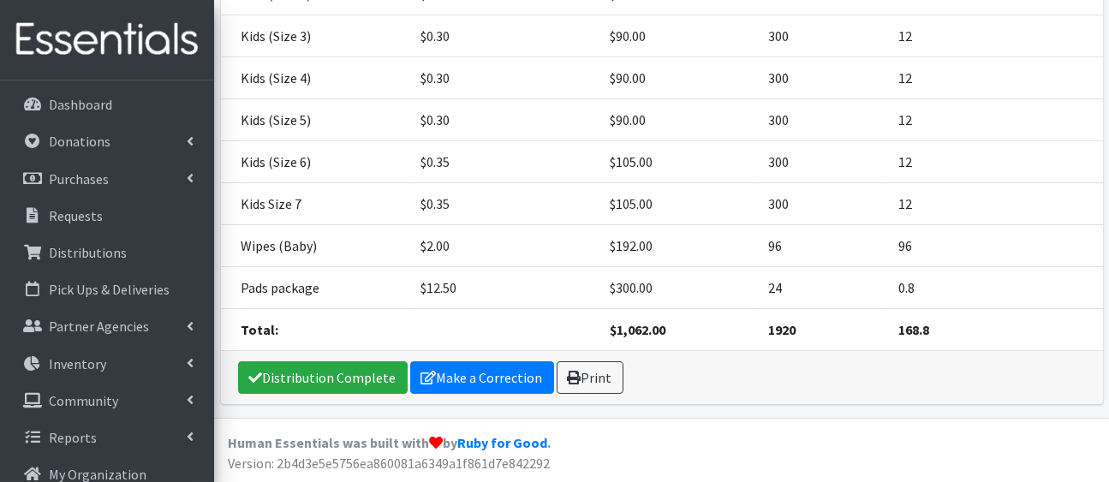
scroll to position [625, 0]
click at [303, 361] on link "Distribution Complete" at bounding box center [323, 377] width 170 height 33
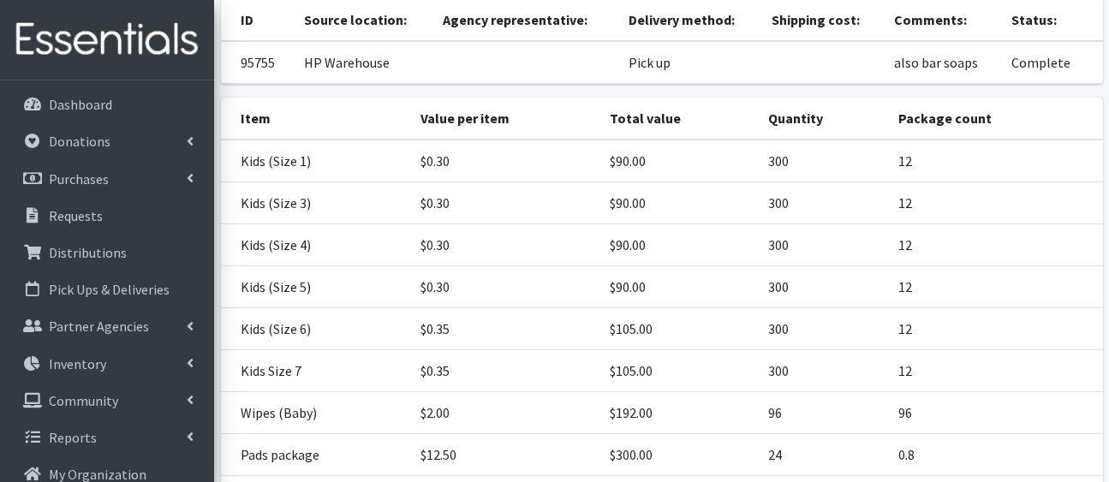
scroll to position [0, 0]
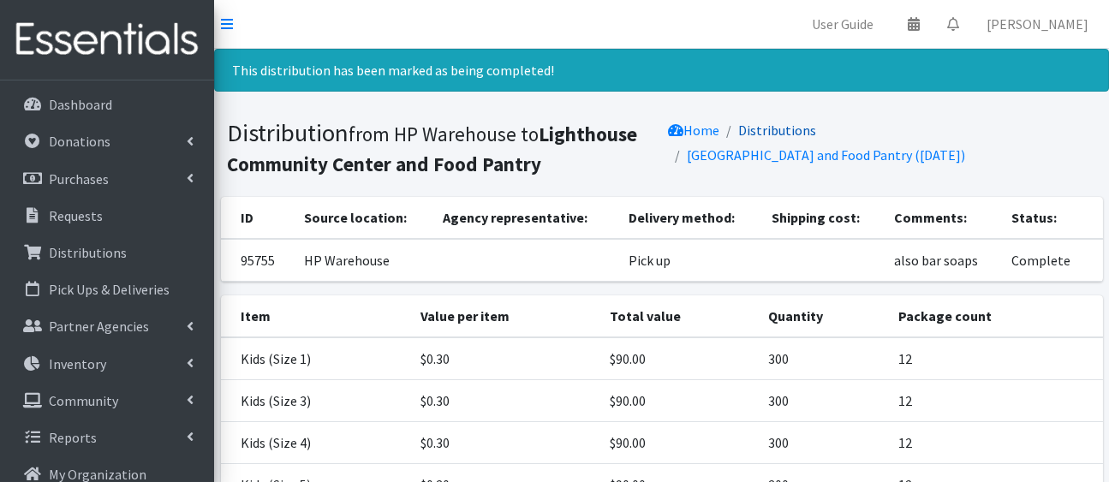
click at [808, 139] on link "Distributions" at bounding box center [777, 130] width 78 height 17
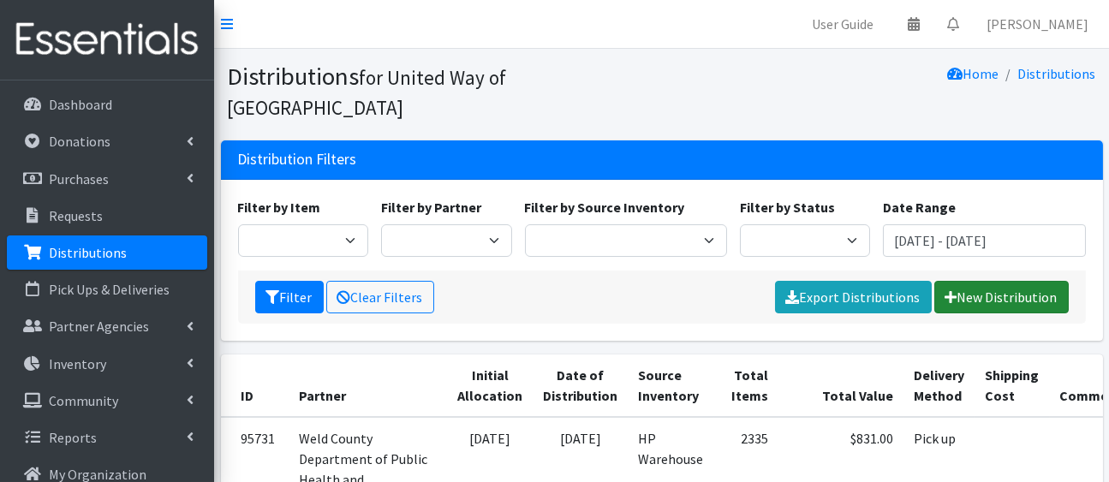
click at [951, 313] on link "New Distribution" at bounding box center [1001, 297] width 134 height 33
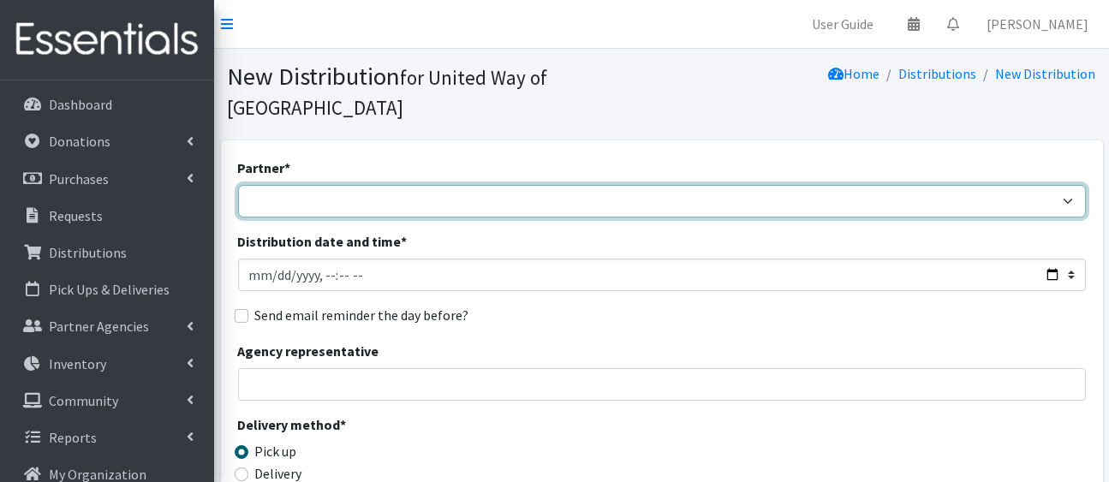
click at [858, 218] on select "Ann K Heiman Elementary Araceli Calderon Arty's Pantry at AIMS Aurora Medina wi…" at bounding box center [662, 201] width 848 height 33
select select "1608"
click at [241, 212] on select "Ann K Heiman Elementary Araceli Calderon Arty's Pantry at AIMS Aurora Medina wi…" at bounding box center [662, 201] width 848 height 33
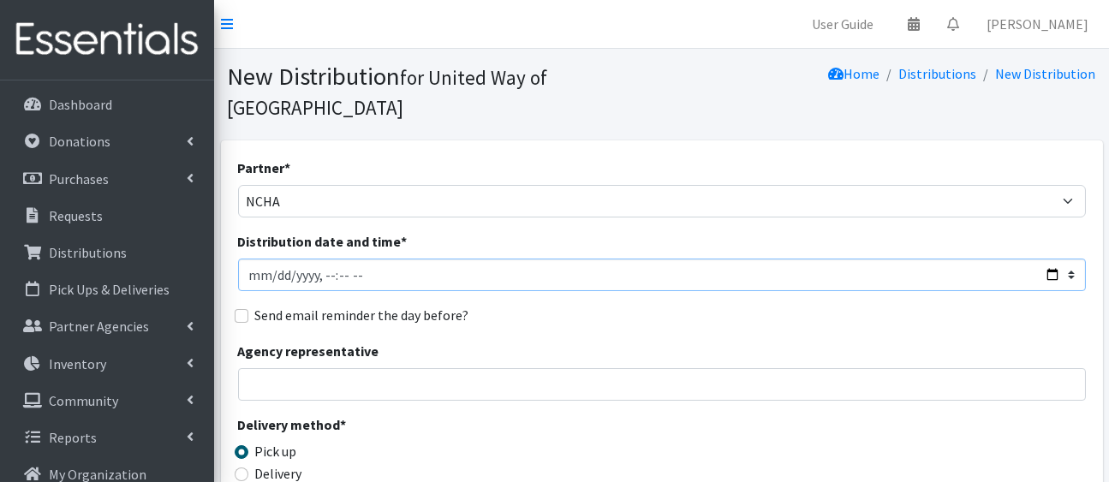
click at [1044, 291] on input "Distribution date and time *" at bounding box center [662, 275] width 848 height 33
type input "2025-08-17T23:59"
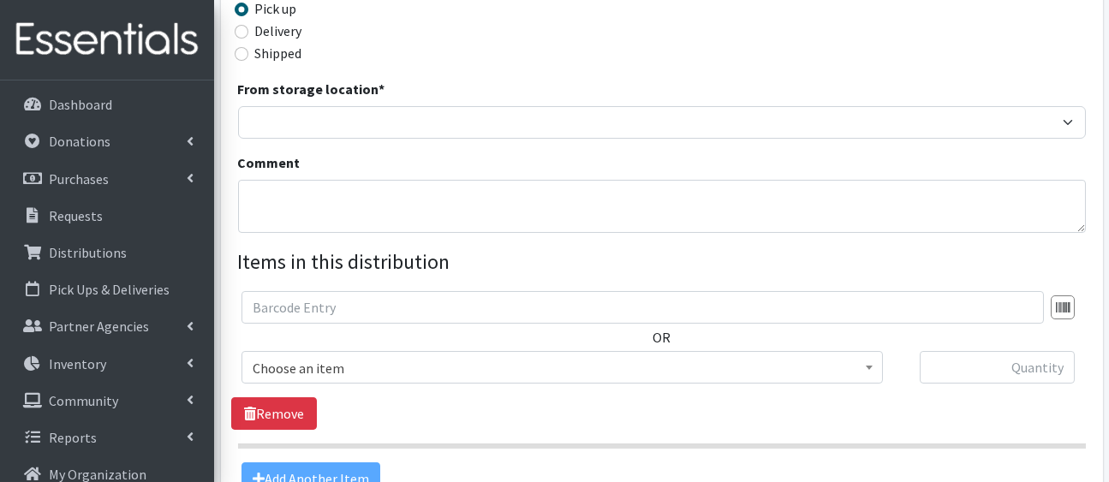
scroll to position [451, 0]
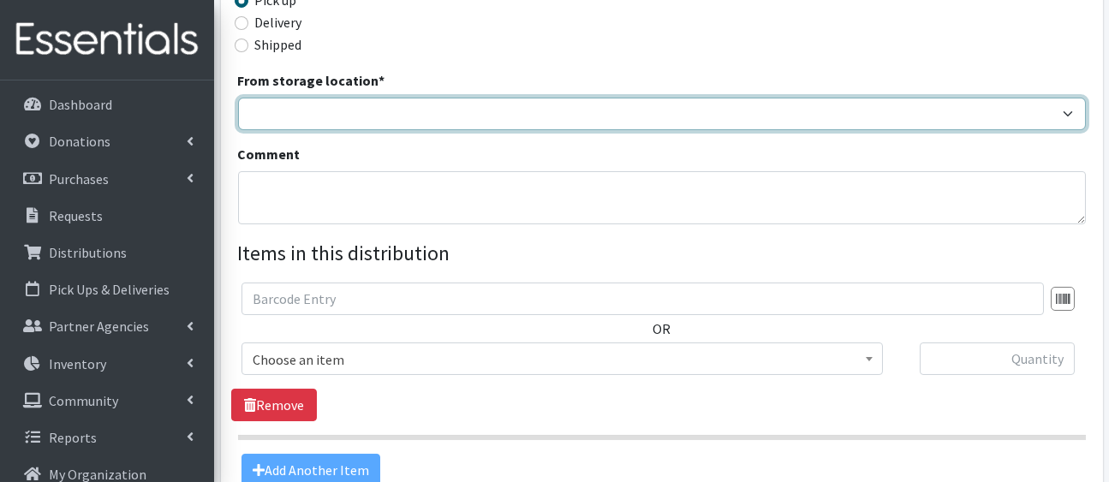
drag, startPoint x: 653, startPoint y: 241, endPoint x: 623, endPoint y: 295, distance: 62.1
click at [623, 295] on div "Partner * Ann K Heiman Elementary Araceli Calderon Arty's Pantry at AIMS Aurora…" at bounding box center [662, 96] width 848 height 780
select select "436"
click at [241, 130] on select "HP Warehouse UWWC Downtown office, upstairs" at bounding box center [662, 114] width 848 height 33
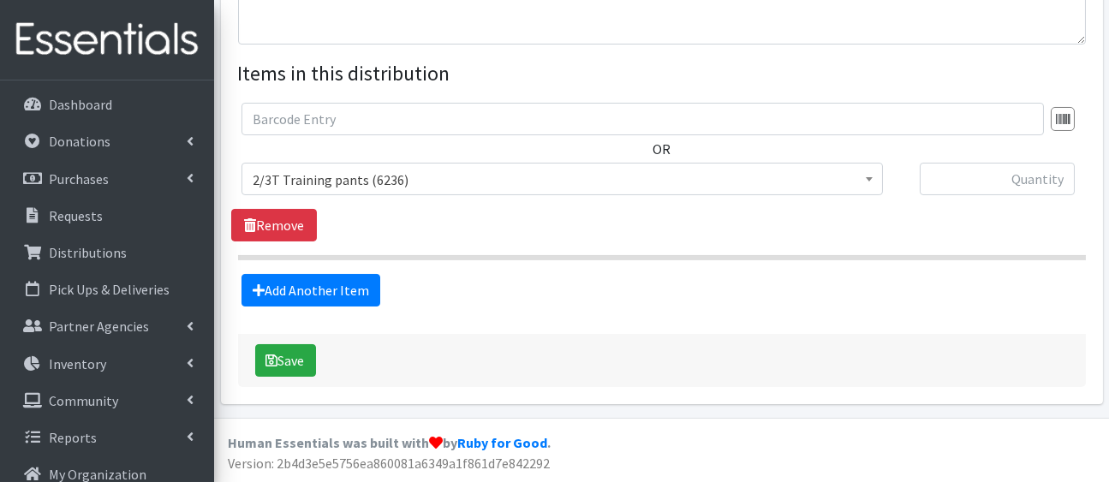
scroll to position [747, 0]
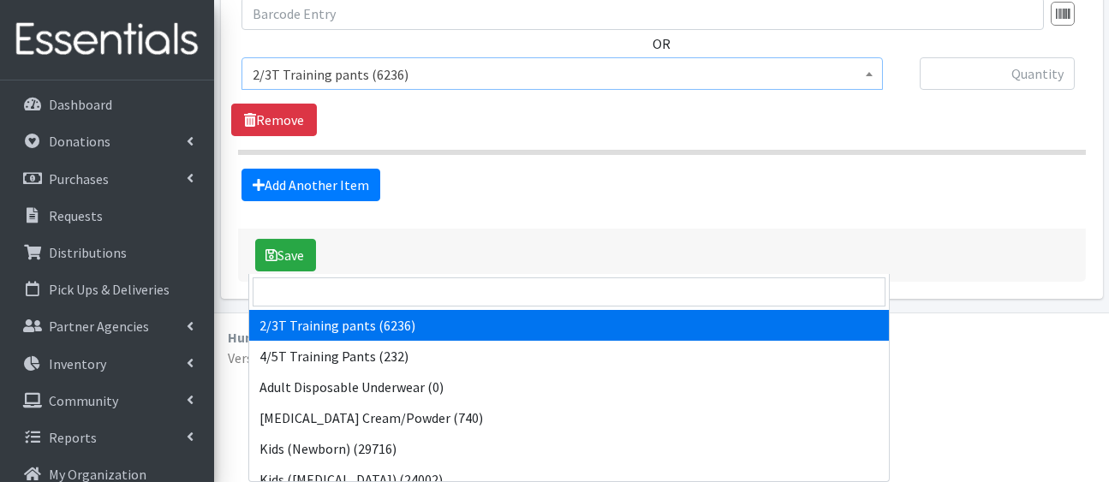
click at [626, 90] on span "2/3T Training pants (6236)" at bounding box center [561, 73] width 641 height 33
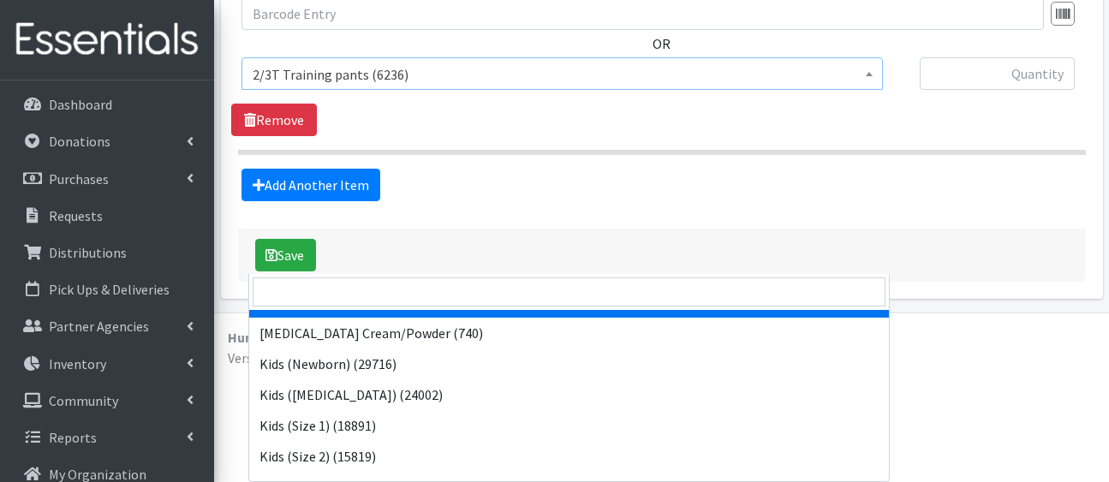
scroll to position [96, 0]
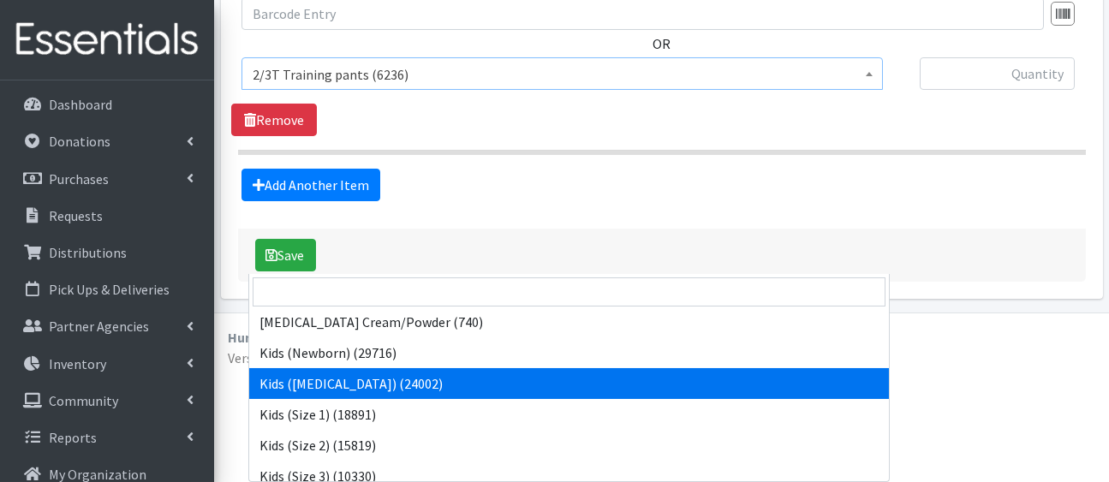
select select "5171"
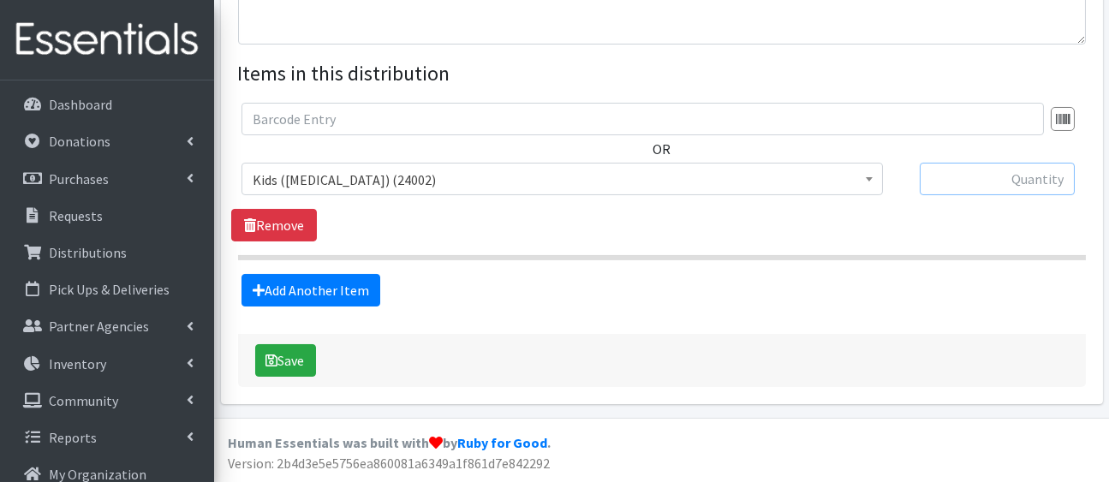
click at [939, 195] on input "text" at bounding box center [997, 179] width 155 height 33
type input "60"
click at [337, 307] on link "Add Another Item" at bounding box center [310, 290] width 139 height 33
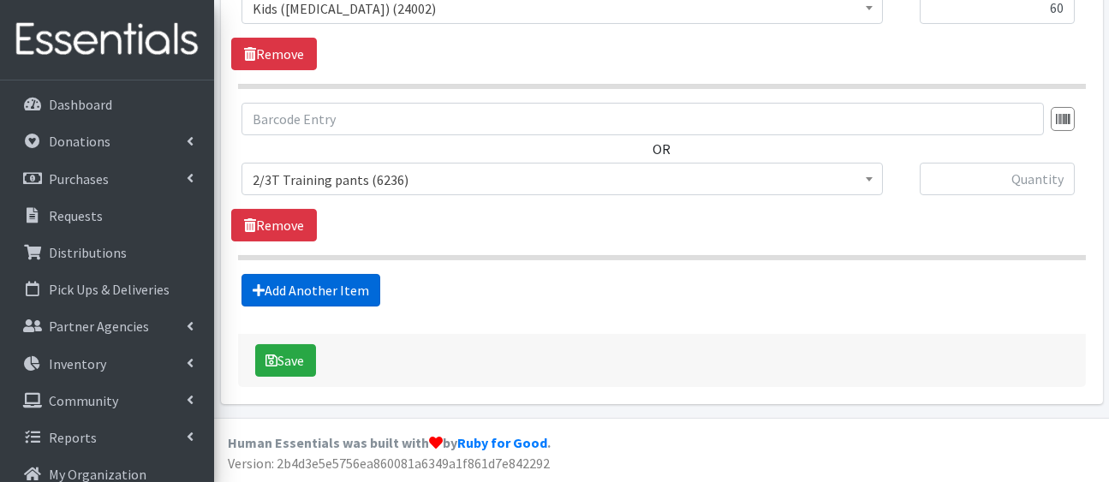
scroll to position [1131, 0]
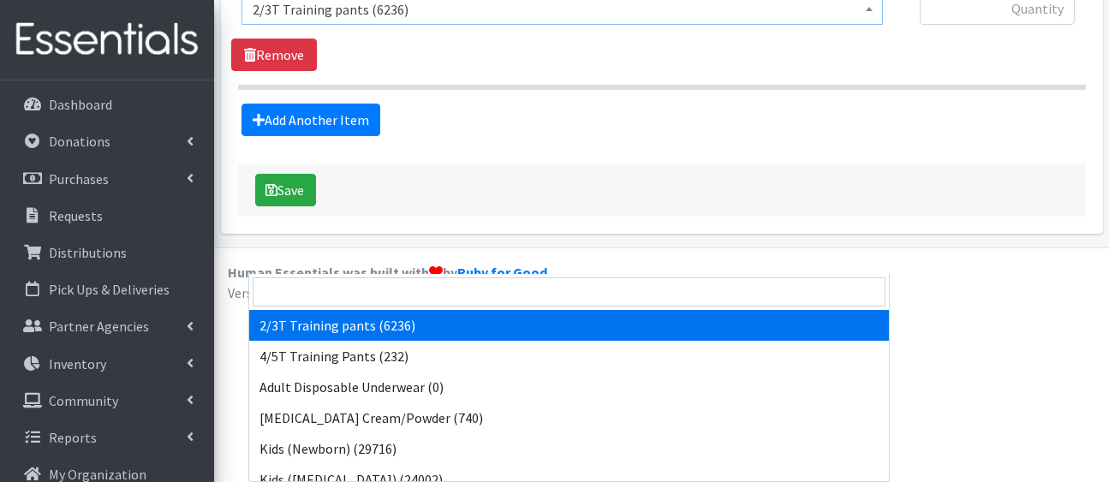
click at [343, 21] on span "2/3T Training pants (6236)" at bounding box center [562, 9] width 619 height 24
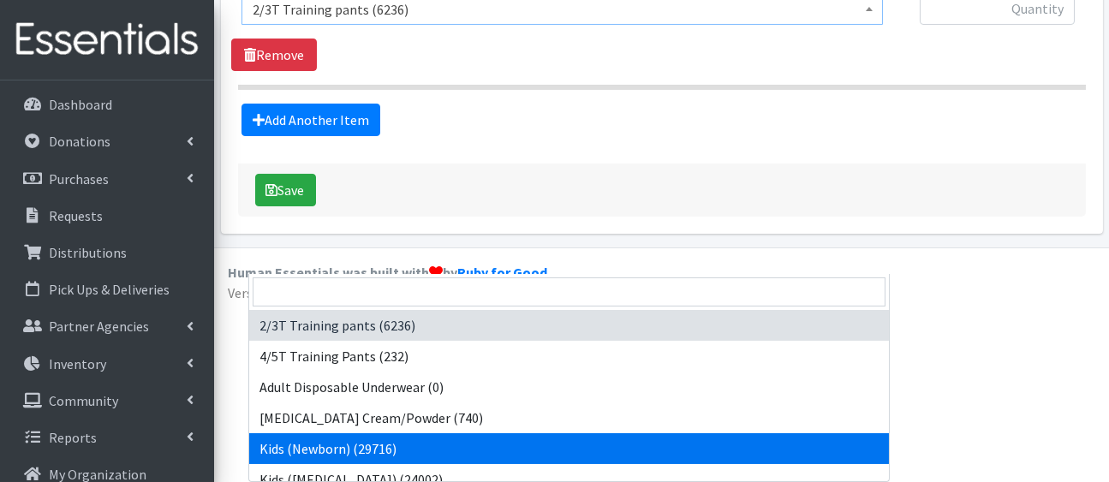
select select "5168"
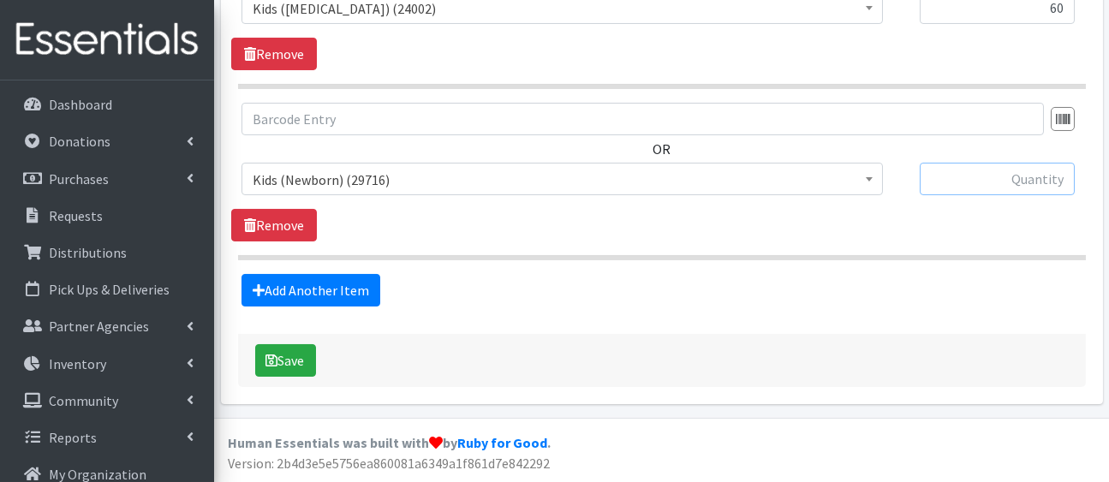
click at [1000, 163] on input "text" at bounding box center [997, 179] width 155 height 33
type input "50"
click at [367, 274] on link "Add Another Item" at bounding box center [310, 290] width 139 height 33
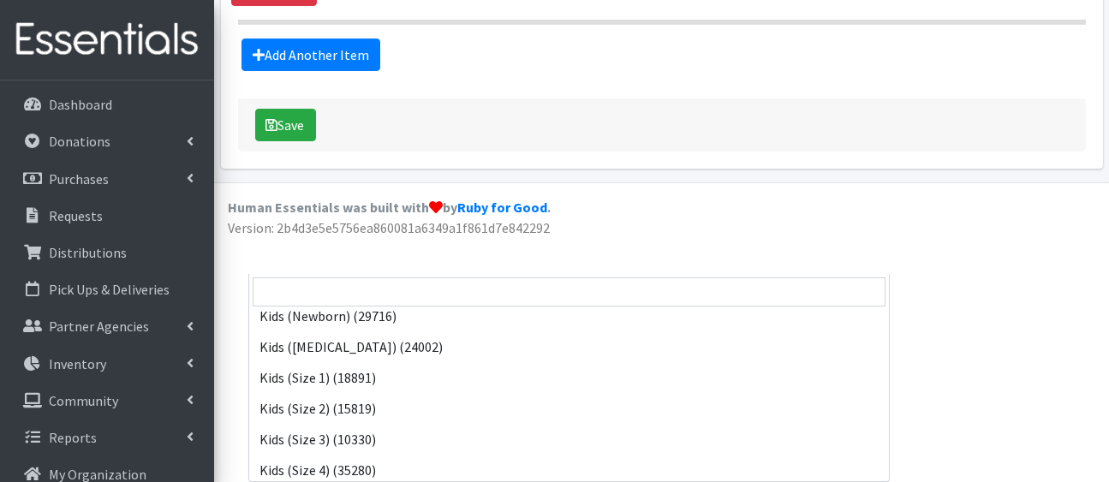
scroll to position [135, 0]
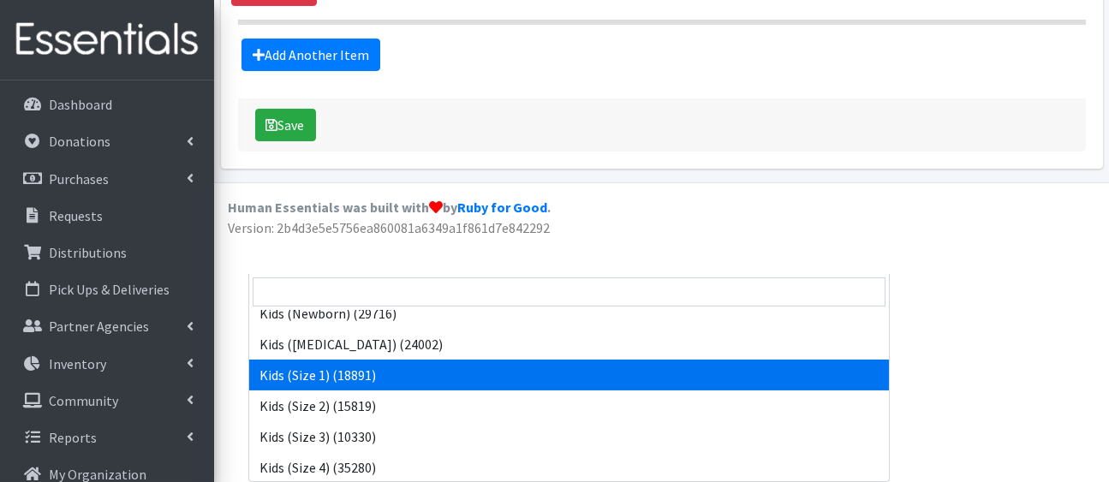
select select "5180"
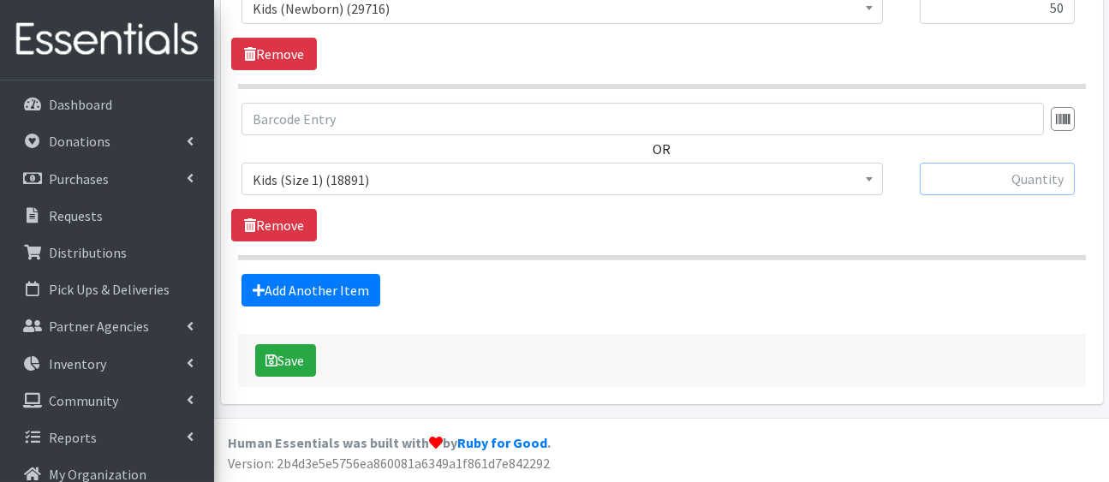
click at [989, 163] on input "text" at bounding box center [997, 179] width 155 height 33
type input "50"
click at [380, 274] on link "Add Another Item" at bounding box center [310, 290] width 139 height 33
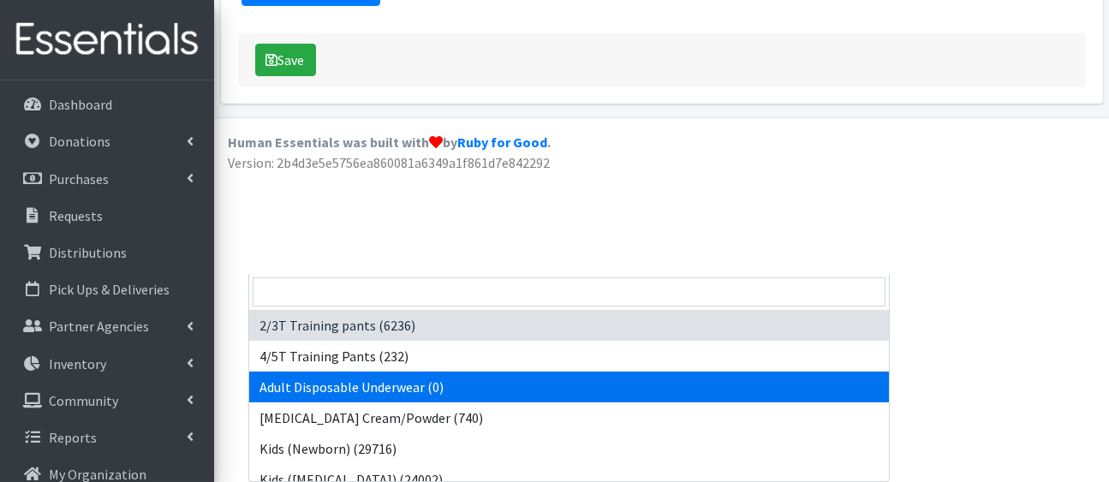
drag, startPoint x: 392, startPoint y: 90, endPoint x: 553, endPoint y: 257, distance: 232.0
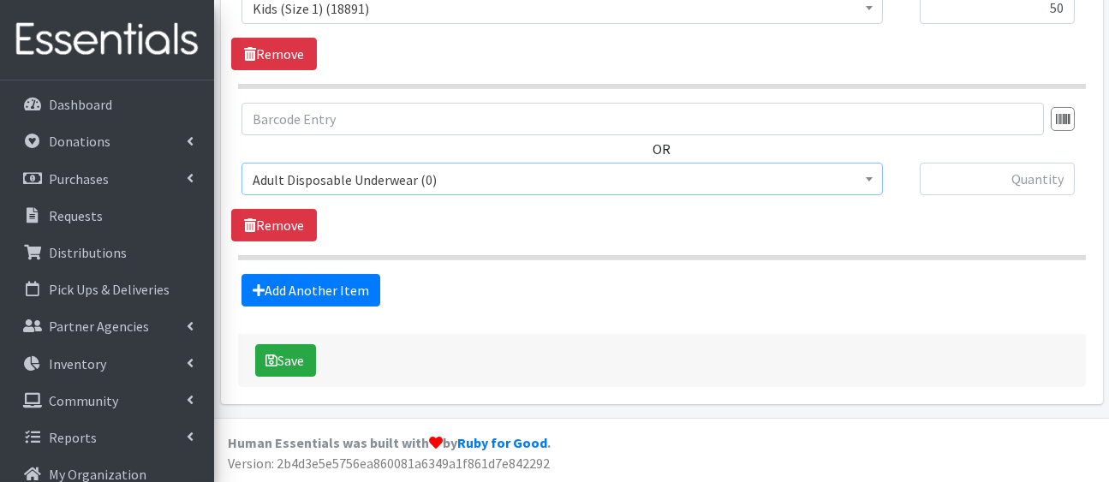
scroll to position [1606, 0]
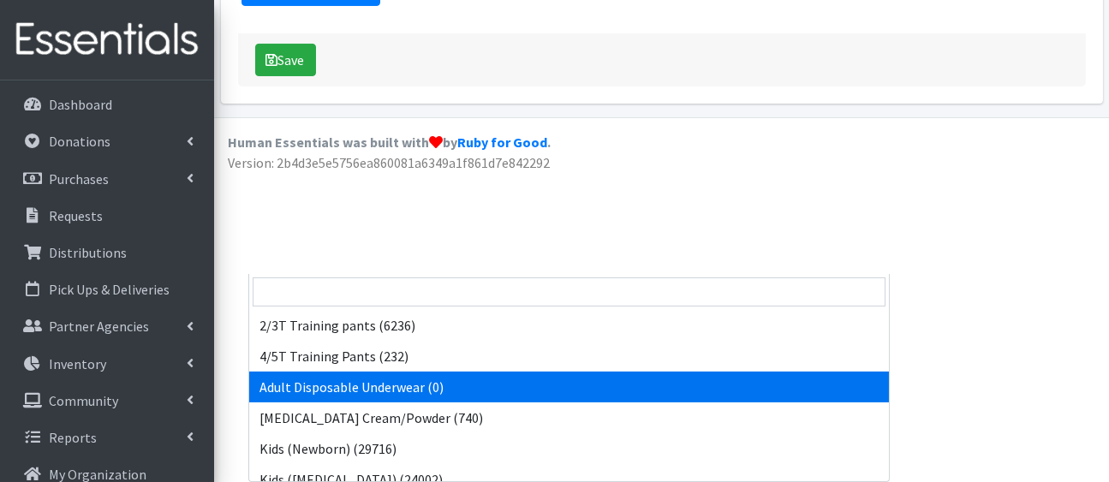
drag, startPoint x: 575, startPoint y: 97, endPoint x: 692, endPoint y: 252, distance: 194.4
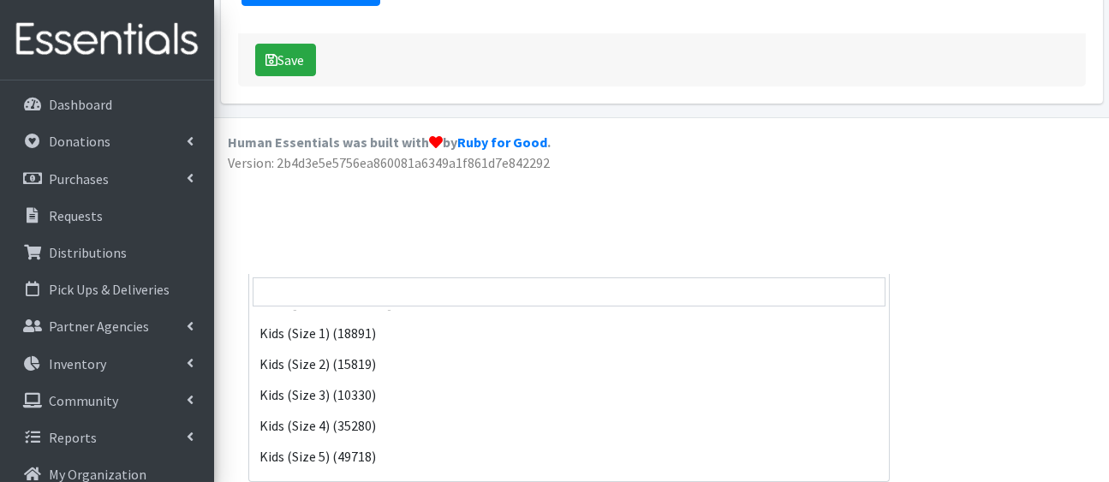
scroll to position [179, 0]
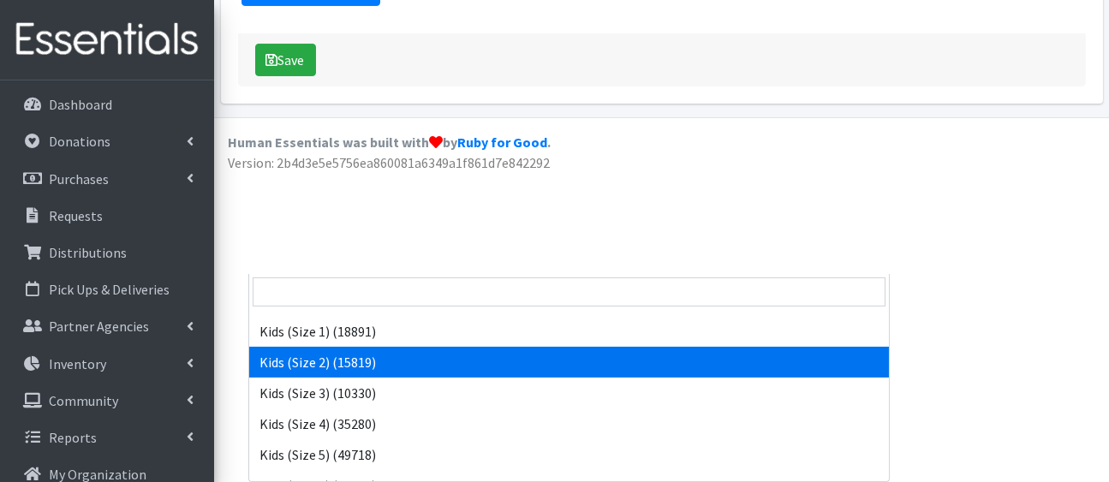
select select "5181"
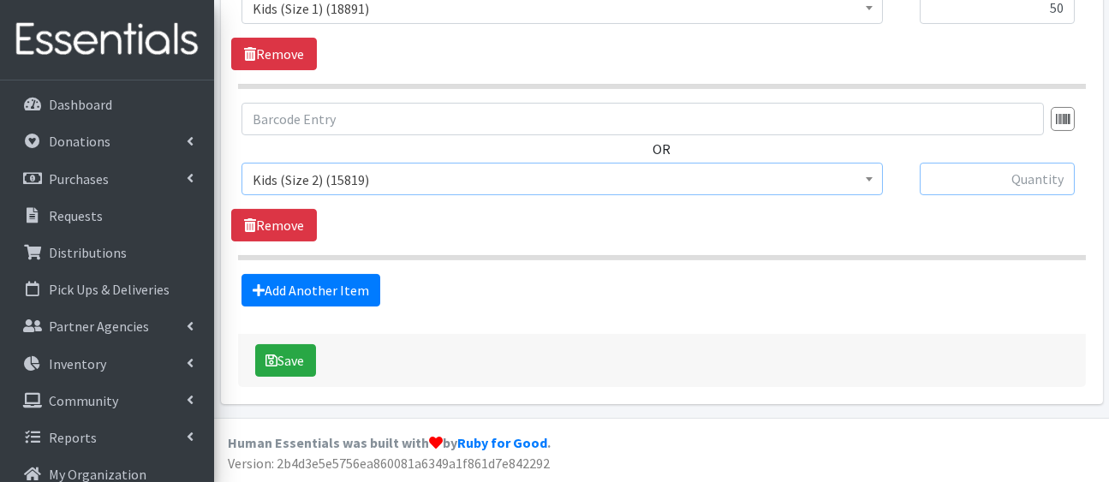
click at [1028, 163] on input "text" at bounding box center [997, 179] width 155 height 33
type input "50"
click at [903, 170] on div "OR 2/3T Training pants (6236) 4/5T Training Pants (232) Adult Disposable Underw…" at bounding box center [661, 172] width 861 height 139
click at [338, 278] on link "Add Another Item" at bounding box center [310, 290] width 139 height 33
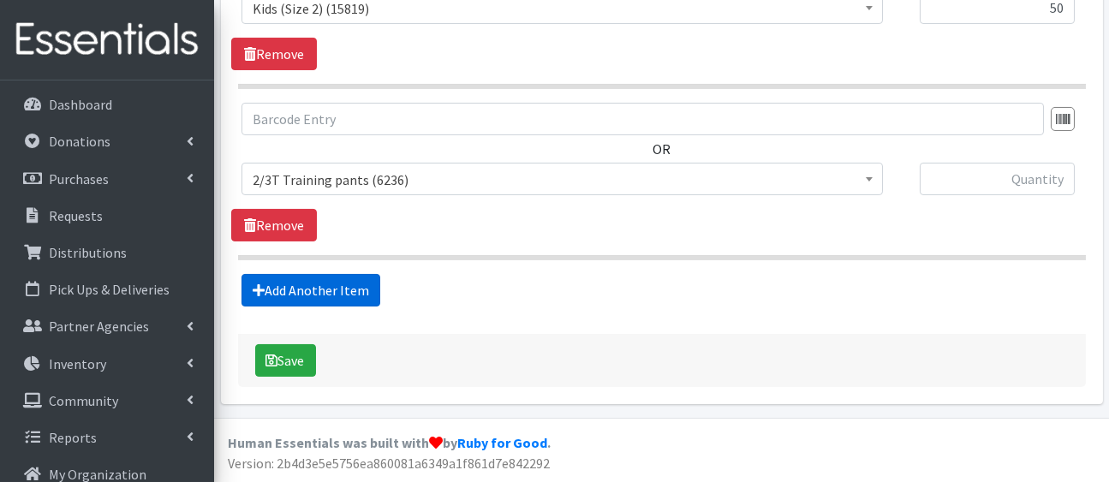
scroll to position [1841, 0]
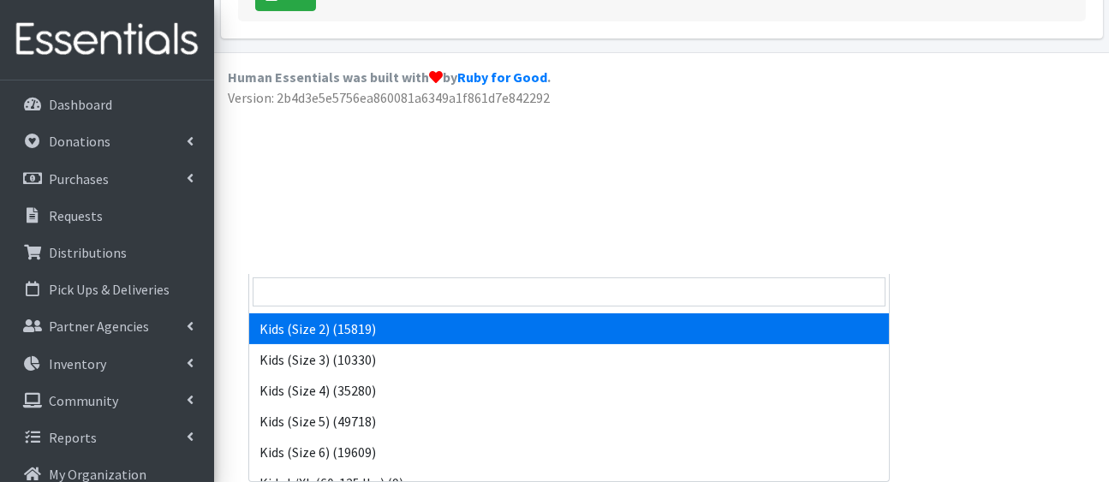
scroll to position [214, 0]
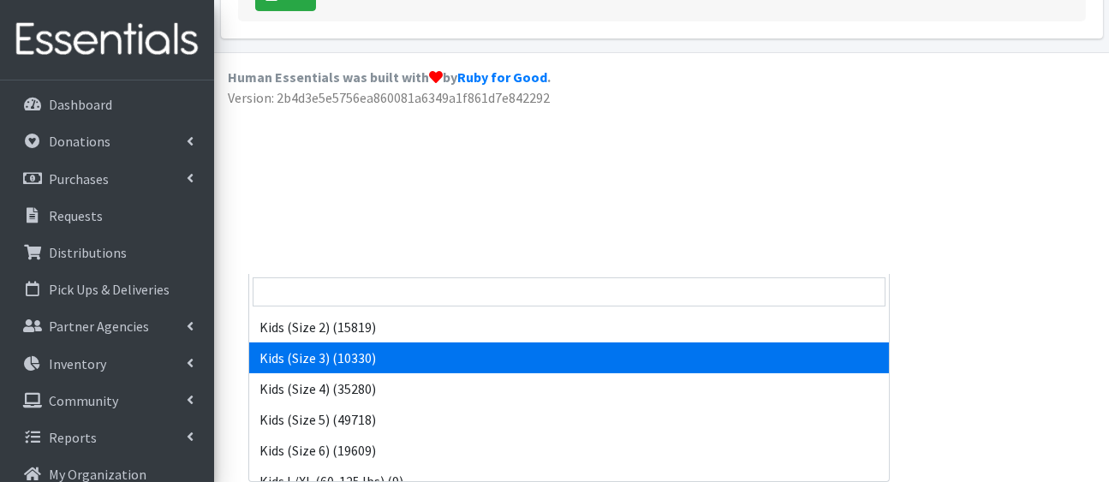
select select "5156"
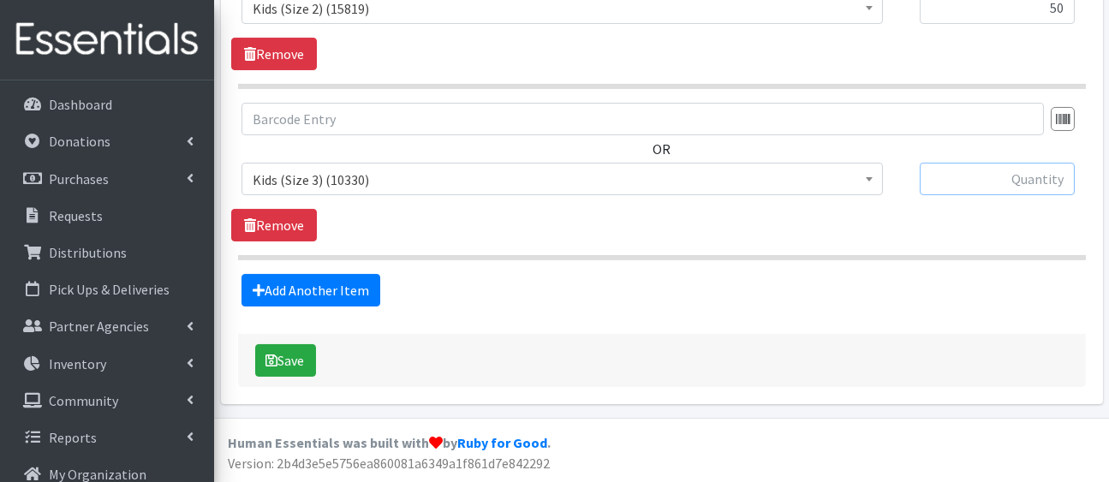
click at [963, 163] on input "text" at bounding box center [997, 179] width 155 height 33
type input "75"
click at [327, 274] on link "Add Another Item" at bounding box center [310, 290] width 139 height 33
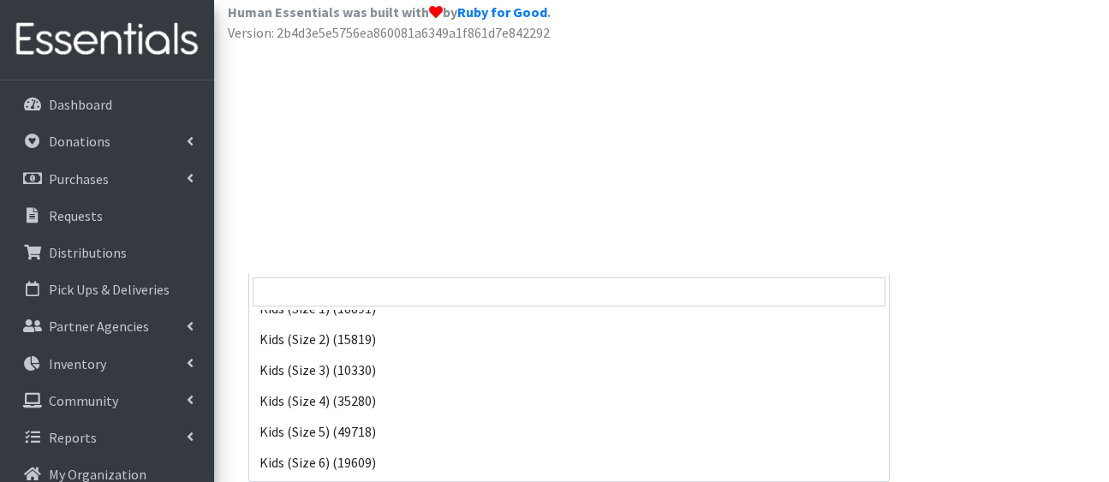
scroll to position [203, 0]
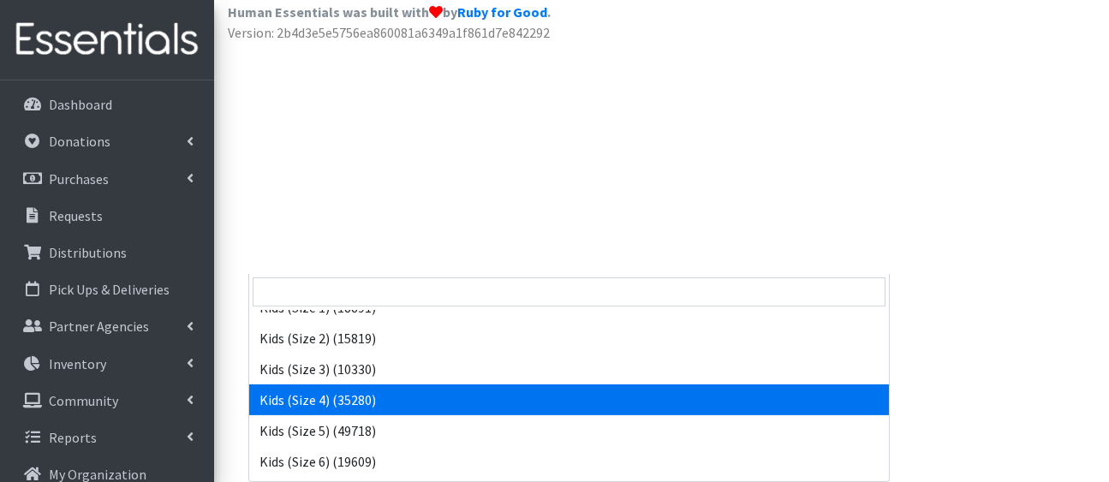
select select "5157"
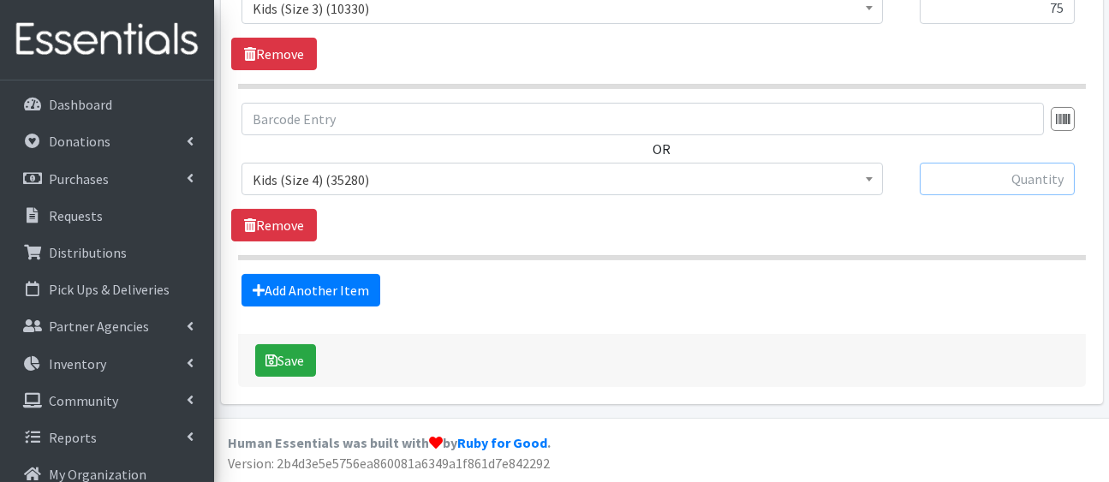
click at [963, 163] on input "text" at bounding box center [997, 179] width 155 height 33
type input "50"
click at [370, 274] on link "Add Another Item" at bounding box center [310, 290] width 139 height 33
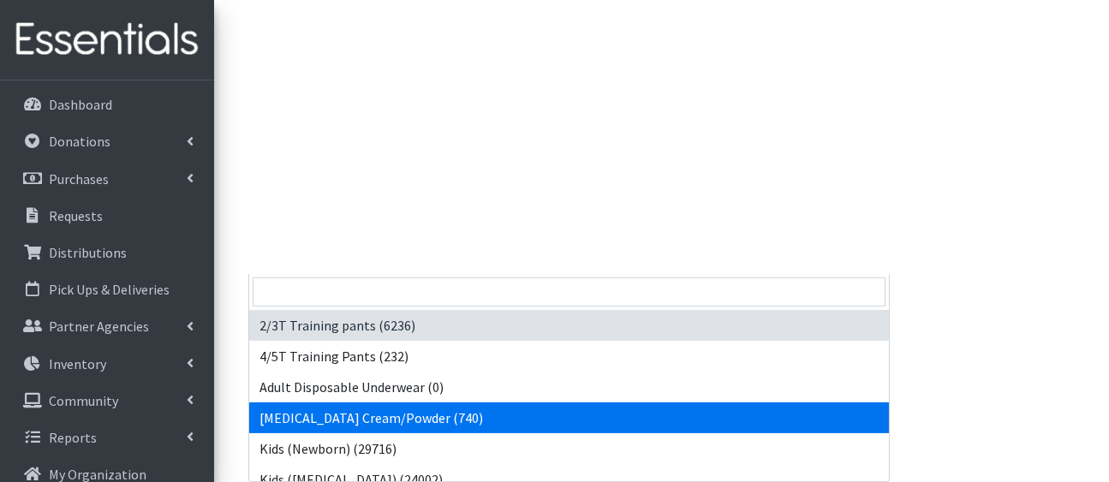
drag, startPoint x: 408, startPoint y: 102, endPoint x: 551, endPoint y: 283, distance: 229.9
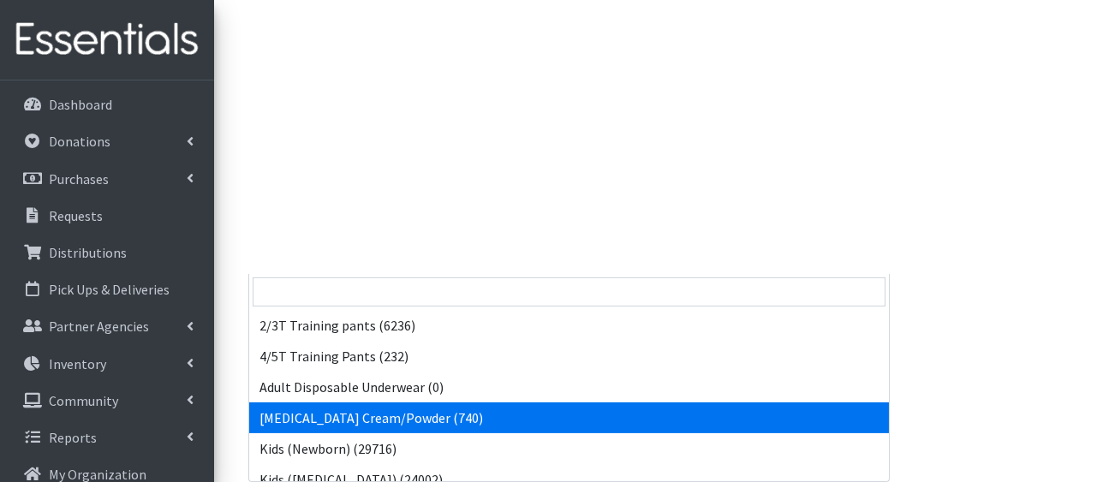
drag, startPoint x: 569, startPoint y: 111, endPoint x: 738, endPoint y: 268, distance: 230.9
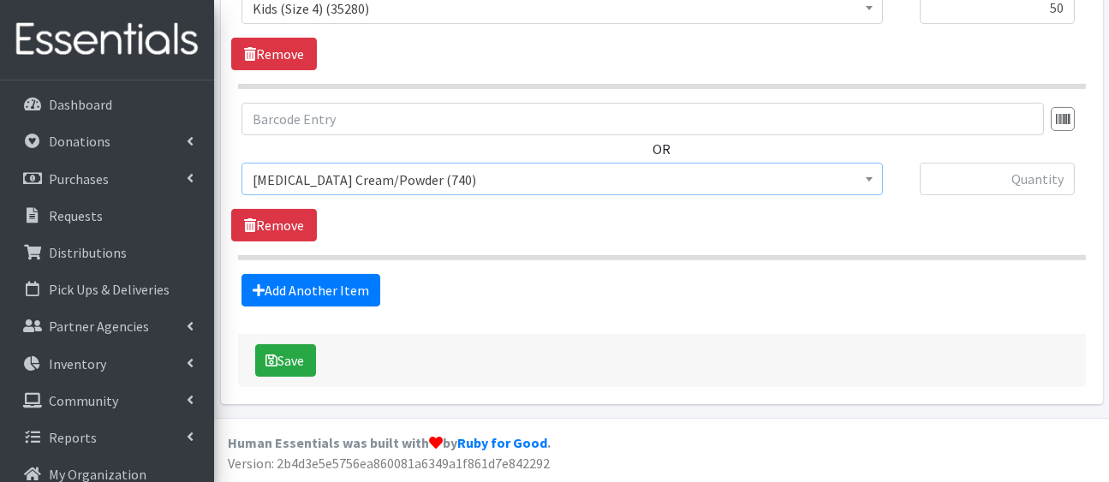
scroll to position [2315, 0]
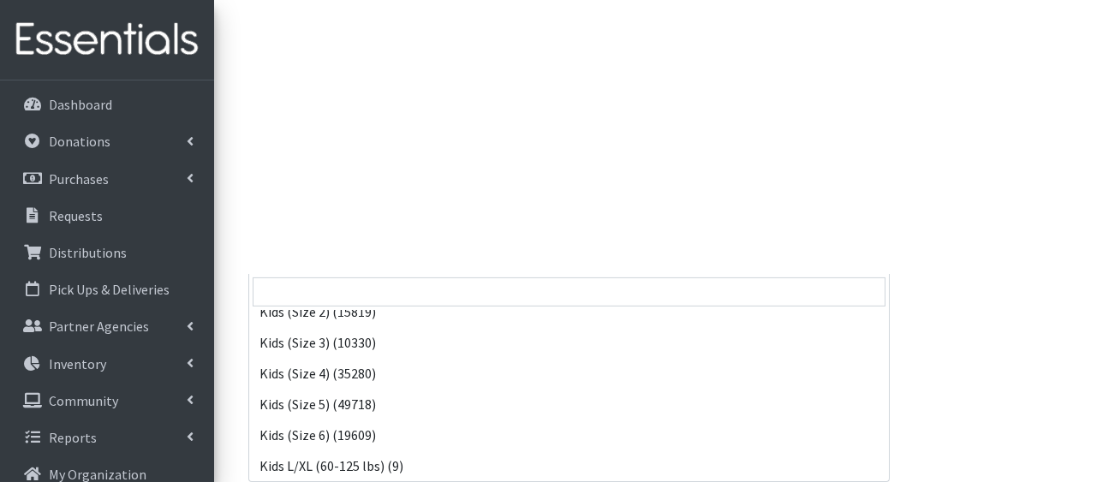
scroll to position [259, 0]
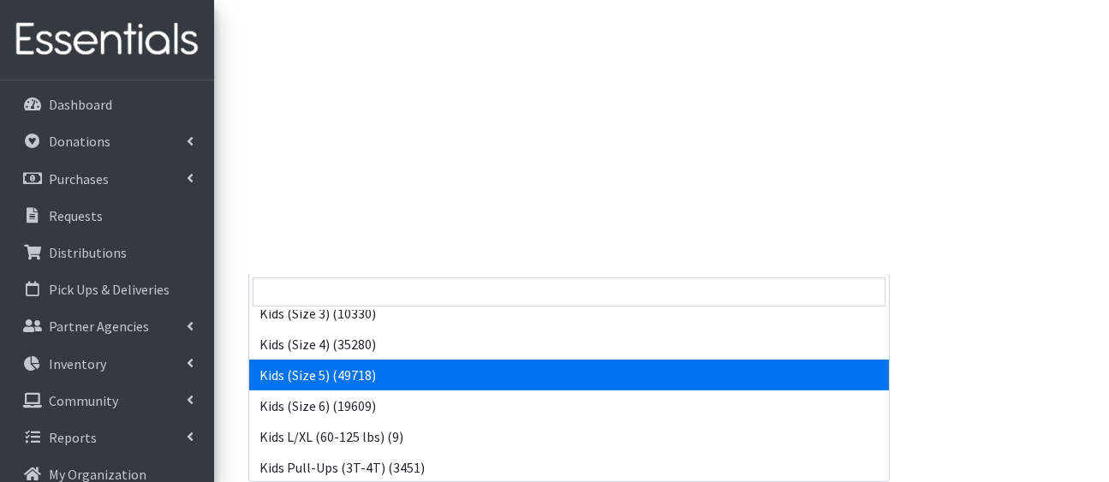
select select "5159"
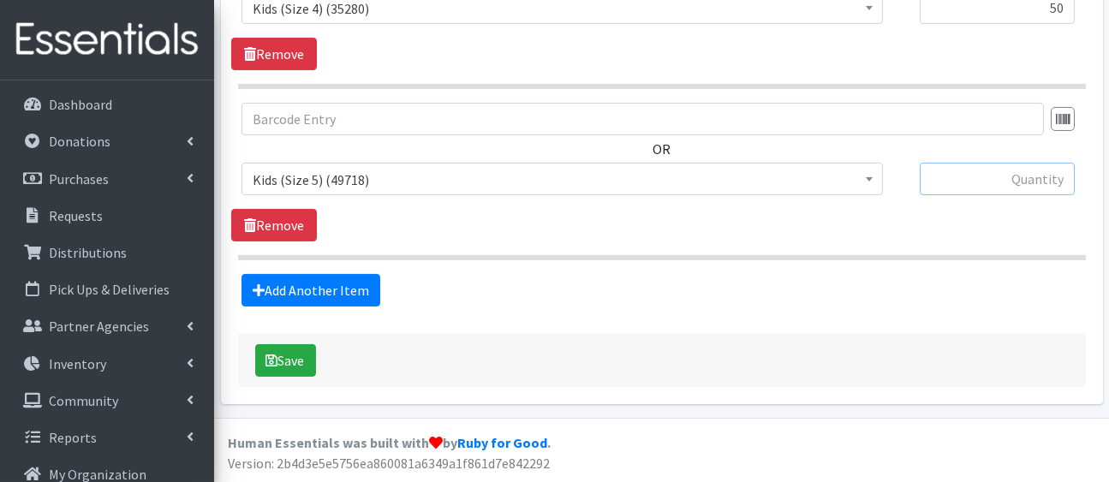
click at [1017, 163] on input "text" at bounding box center [997, 179] width 155 height 33
type input "100"
click at [371, 274] on link "Add Another Item" at bounding box center [310, 290] width 139 height 33
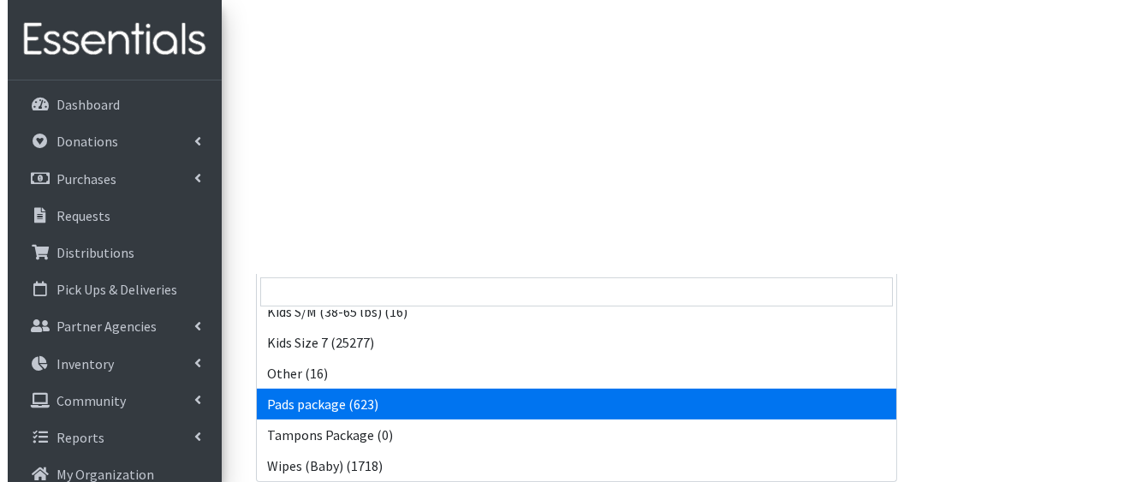
scroll to position [510, 0]
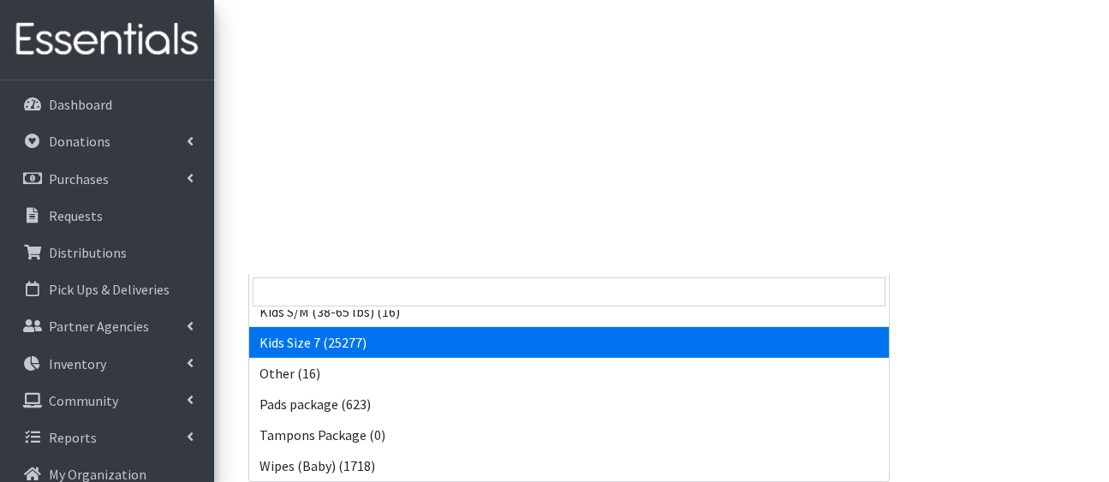
select select "5432"
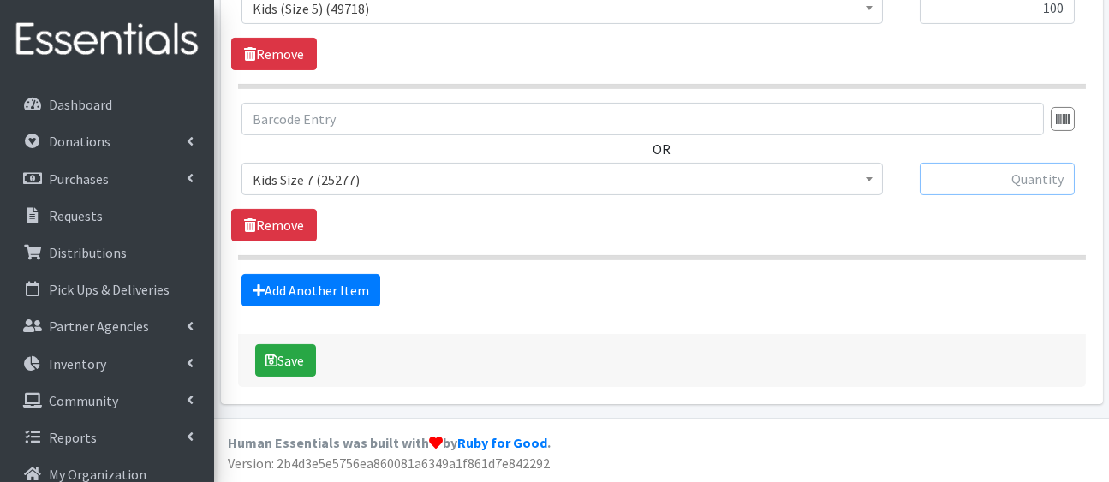
click at [951, 163] on input "text" at bounding box center [997, 179] width 155 height 33
type input "50"
click at [295, 344] on button "Save" at bounding box center [285, 360] width 61 height 33
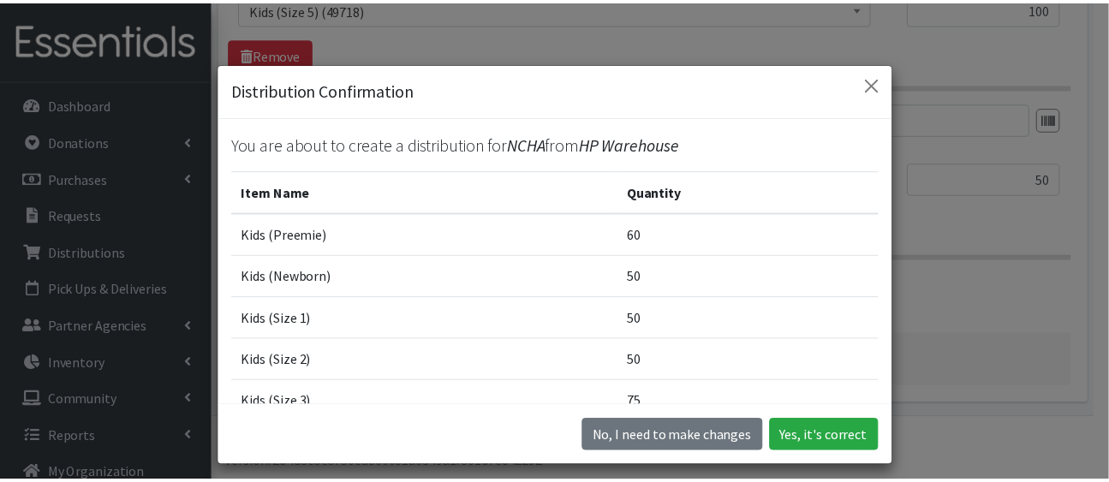
scroll to position [346, 0]
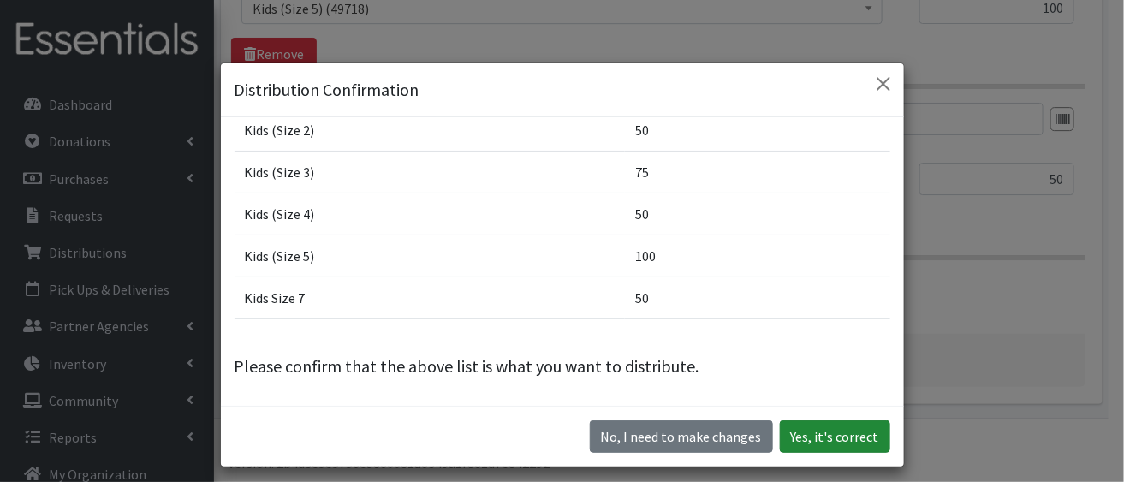
click at [828, 441] on button "Yes, it's correct" at bounding box center [835, 436] width 110 height 33
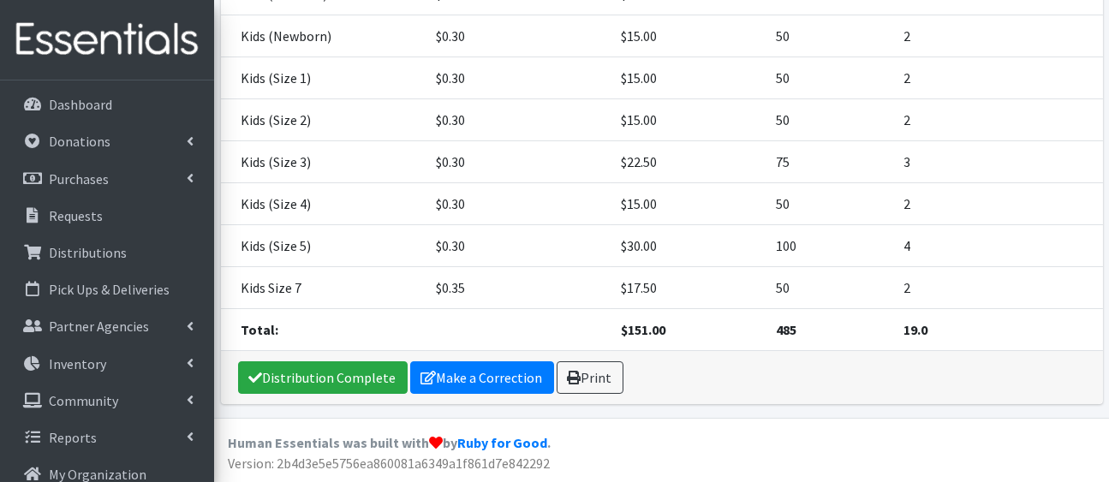
scroll to position [464, 0]
click at [324, 394] on link "Distribution Complete" at bounding box center [323, 377] width 170 height 33
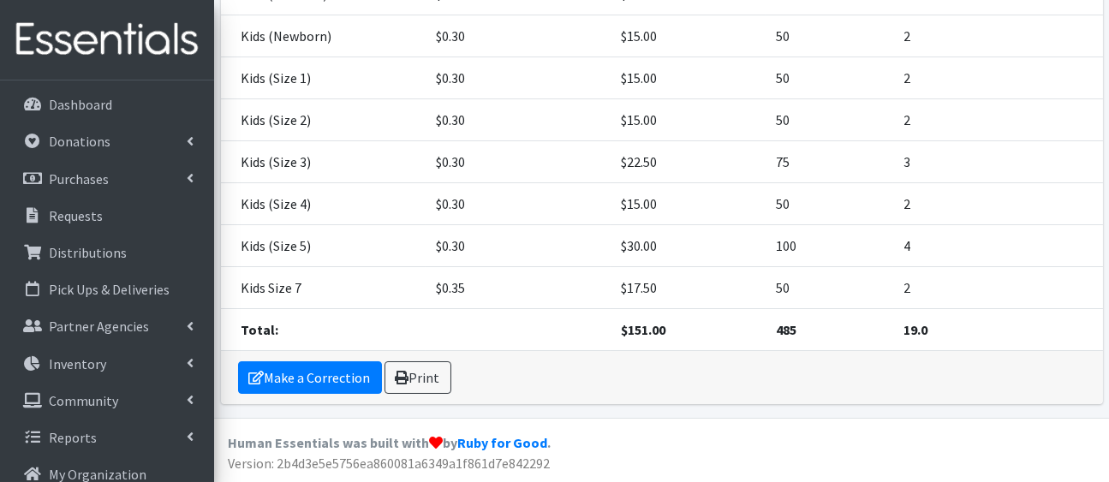
scroll to position [0, 0]
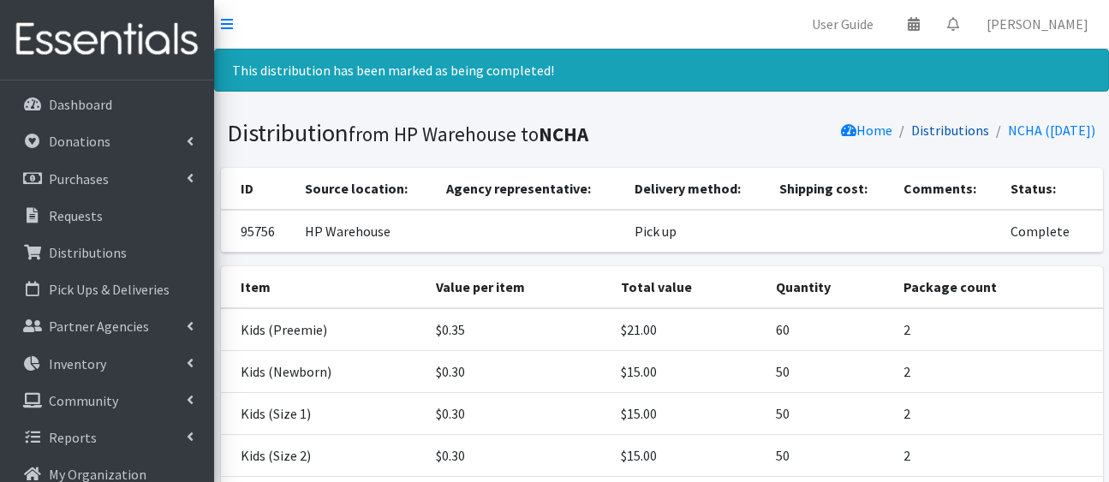
click at [912, 139] on link "Distributions" at bounding box center [951, 130] width 78 height 17
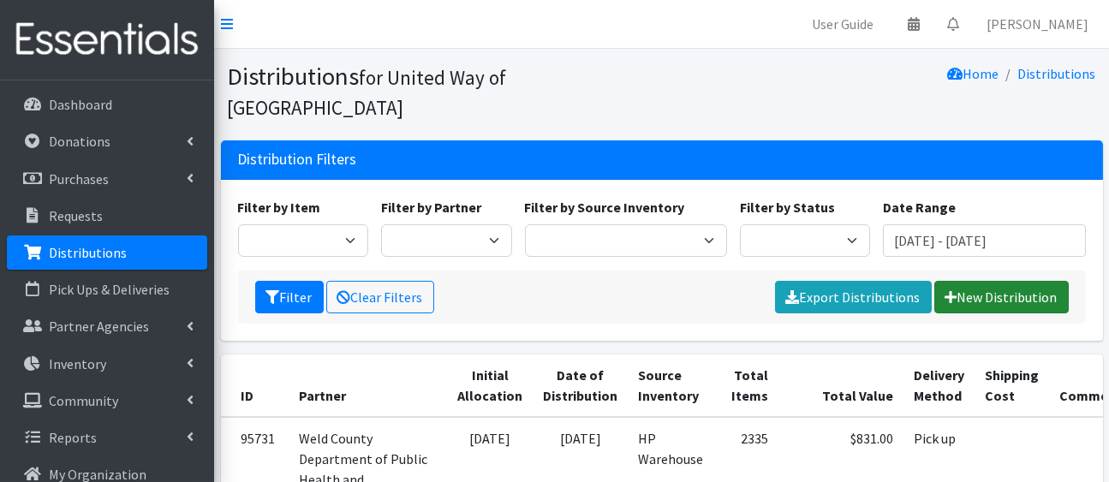
click at [969, 313] on link "New Distribution" at bounding box center [1001, 297] width 134 height 33
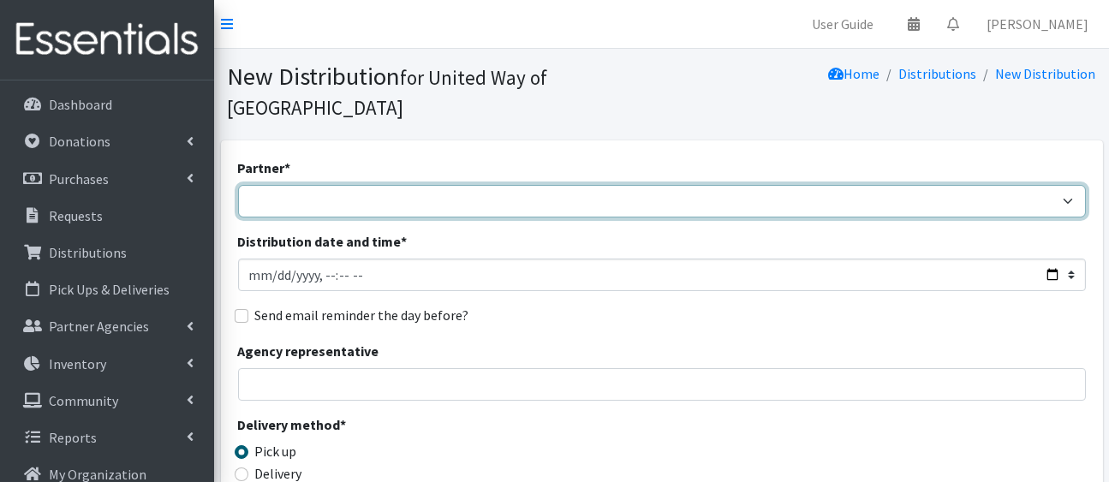
click at [664, 218] on select "Ann K Heiman Elementary Araceli Calderon Arty's Pantry at AIMS Aurora Medina wi…" at bounding box center [662, 201] width 848 height 33
select select "1742"
click at [241, 212] on select "Ann K Heiman Elementary Araceli Calderon Arty's Pantry at AIMS Aurora Medina wi…" at bounding box center [662, 201] width 848 height 33
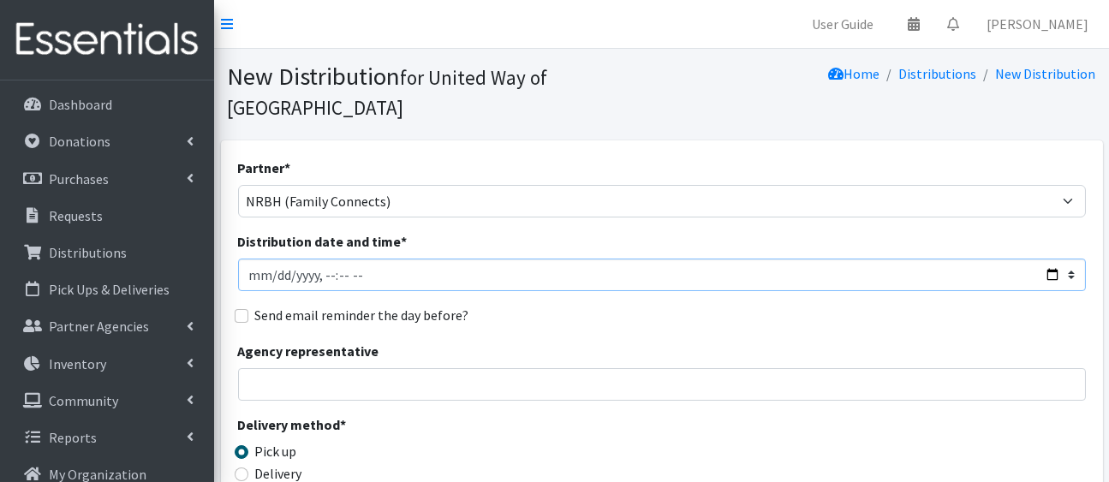
click at [1044, 291] on input "Distribution date and time *" at bounding box center [662, 275] width 848 height 33
type input "2025-08-20T23:59"
click at [739, 327] on fieldset "Send email reminder the day before?" at bounding box center [662, 316] width 848 height 22
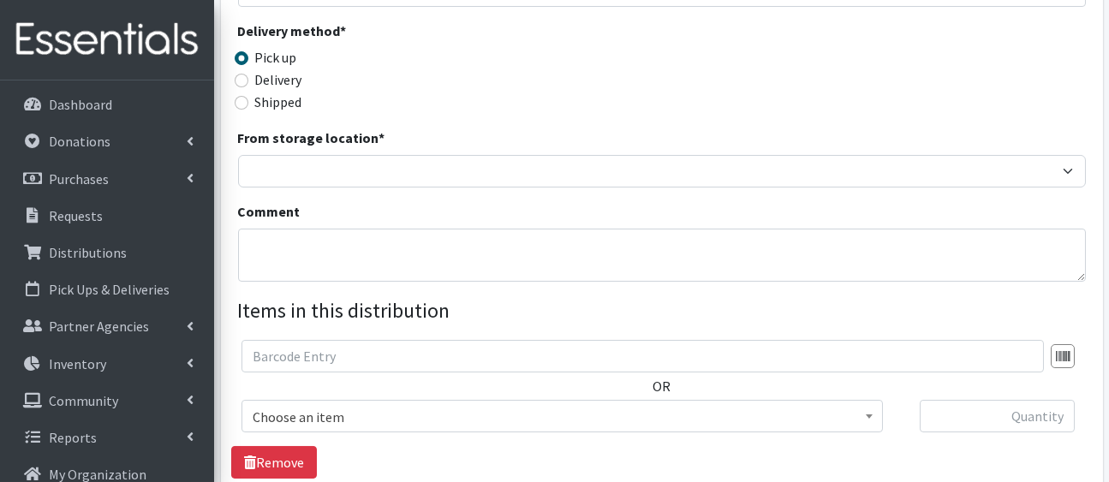
scroll to position [398, 0]
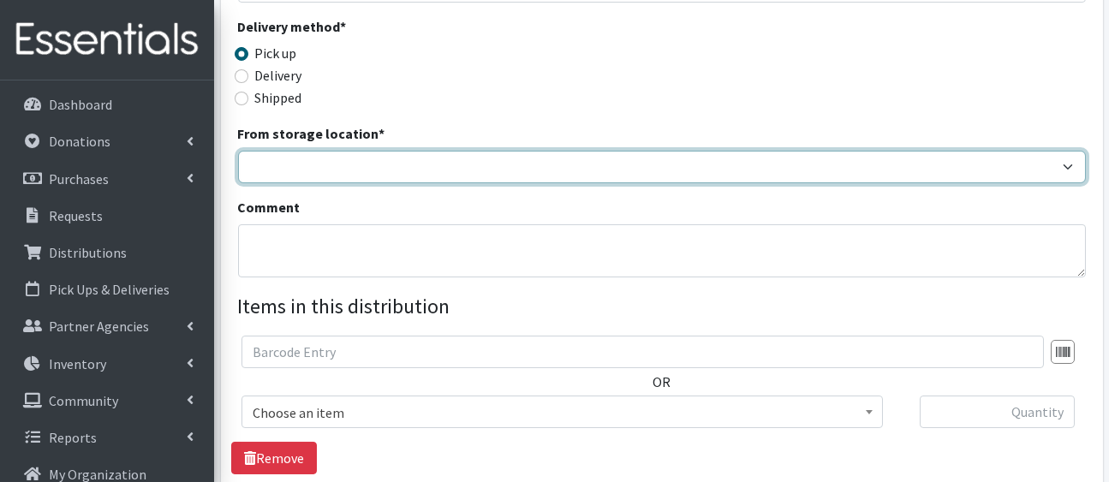
drag, startPoint x: 694, startPoint y: 300, endPoint x: 666, endPoint y: 350, distance: 57.5
click at [666, 350] on div "Partner * Ann K Heiman Elementary Araceli Calderon Arty's Pantry at AIMS Aurora…" at bounding box center [662, 149] width 848 height 780
select select "436"
click at [241, 183] on select "HP Warehouse UWWC Downtown office, upstairs" at bounding box center [662, 167] width 848 height 33
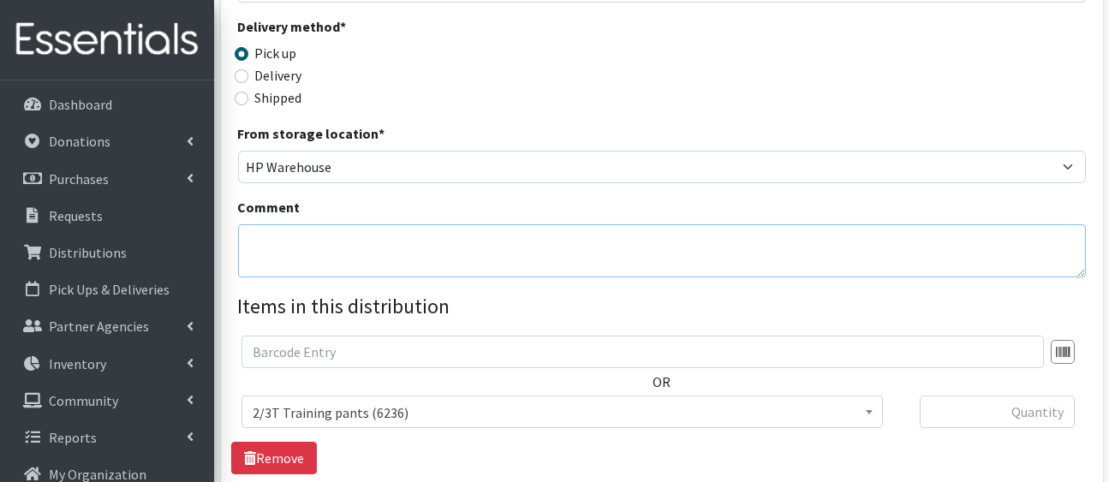
click at [602, 277] on textarea "Comment" at bounding box center [662, 250] width 848 height 53
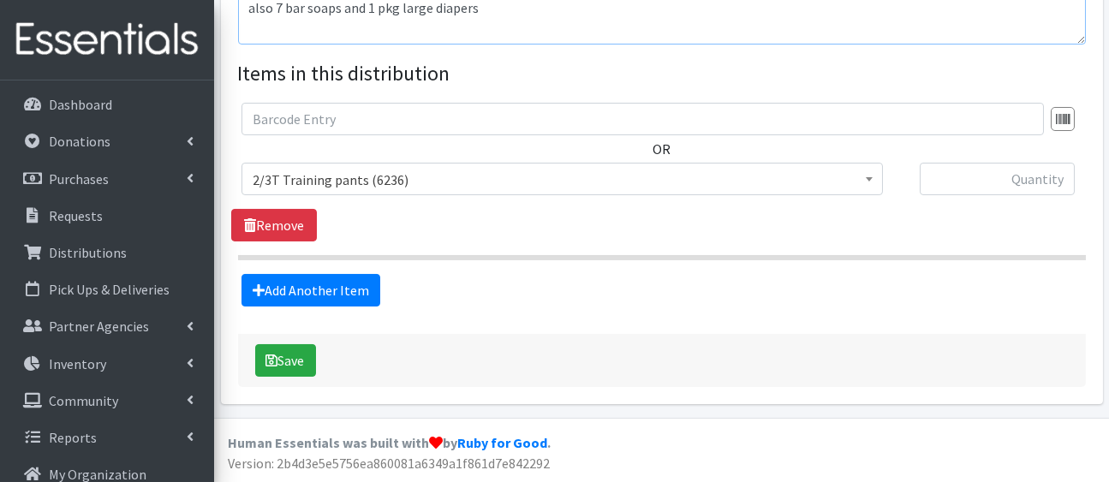
scroll to position [790, 0]
type textarea "also 7 bar soaps and 1 pkg large diapers"
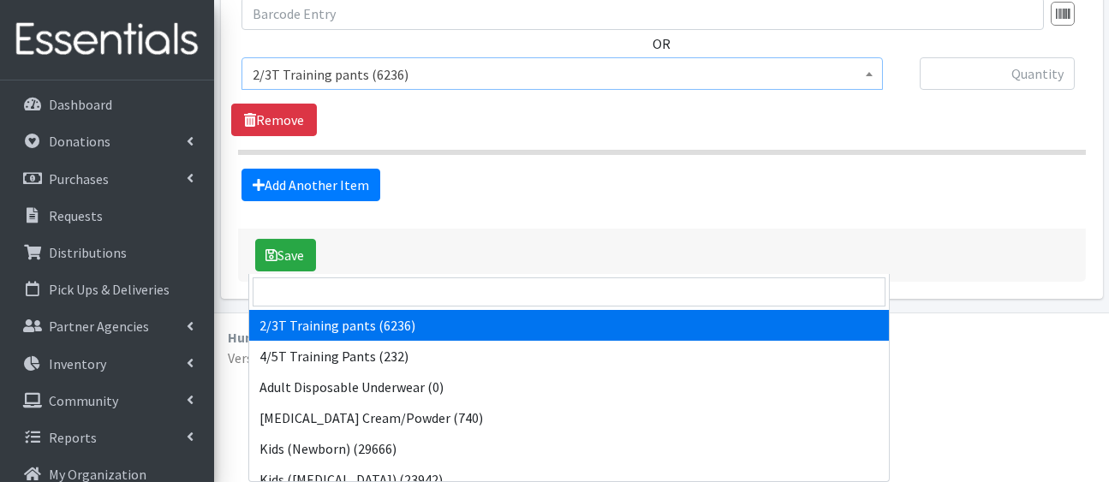
click at [671, 86] on span "2/3T Training pants (6236)" at bounding box center [562, 75] width 619 height 24
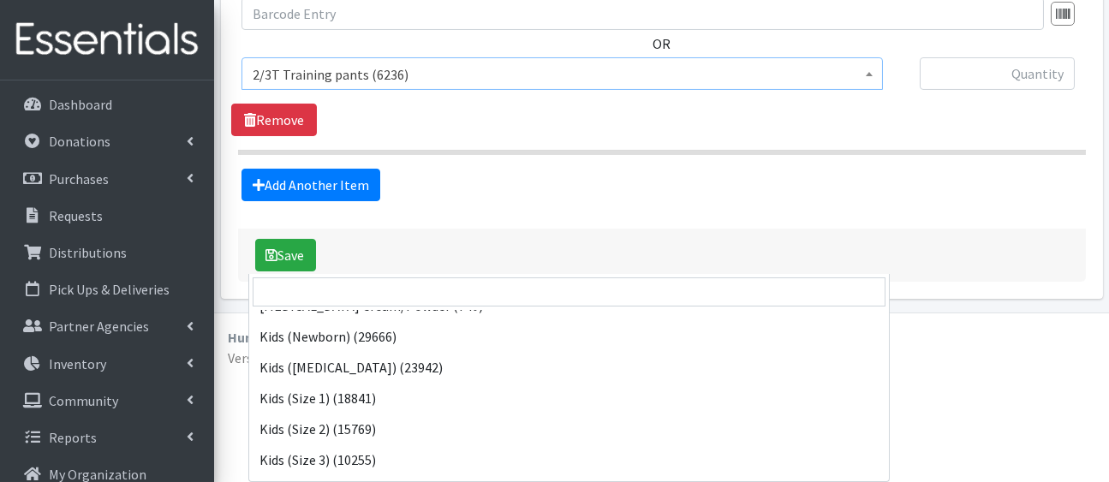
scroll to position [126, 0]
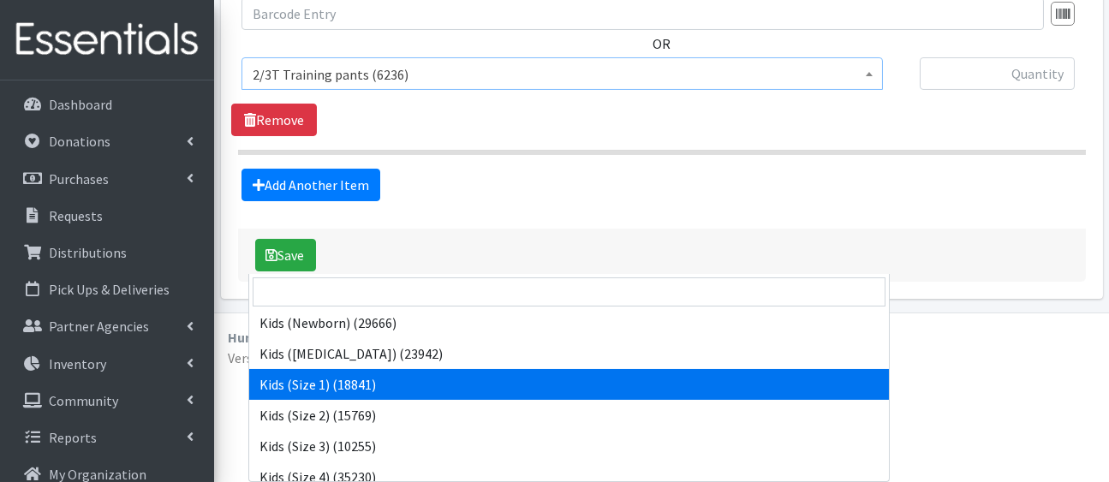
select select "5180"
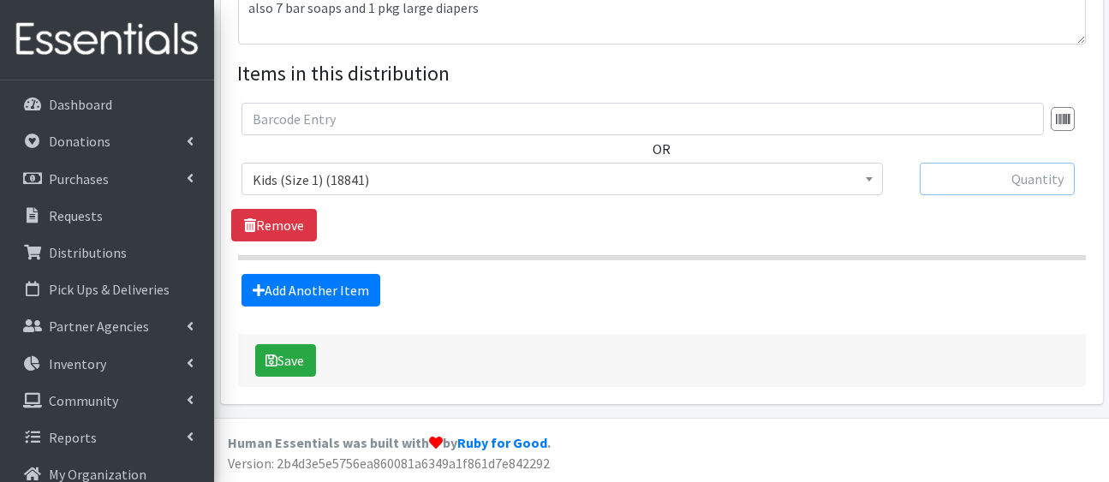
click at [944, 195] on input "text" at bounding box center [997, 179] width 155 height 33
type input "50"
click at [367, 307] on link "Add Another Item" at bounding box center [310, 290] width 139 height 33
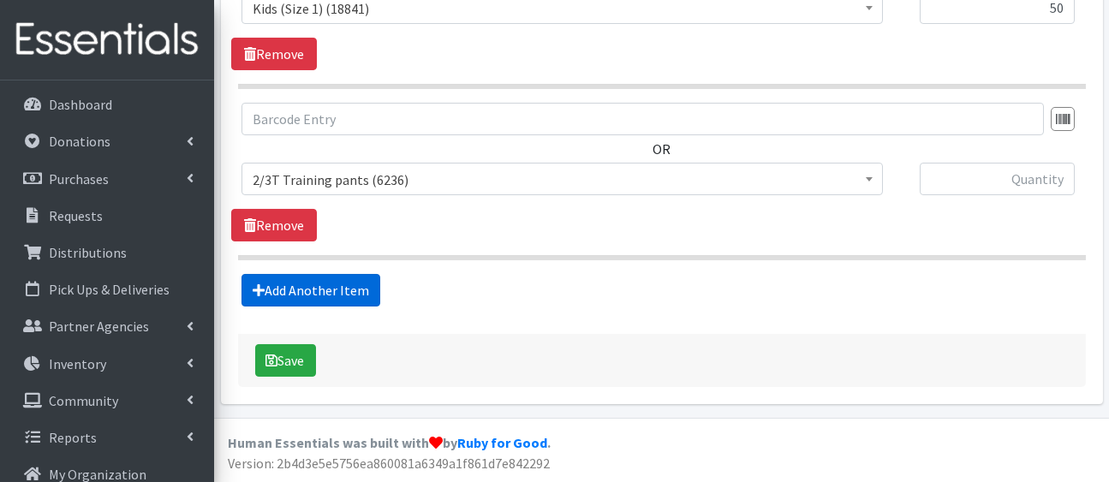
scroll to position [1131, 0]
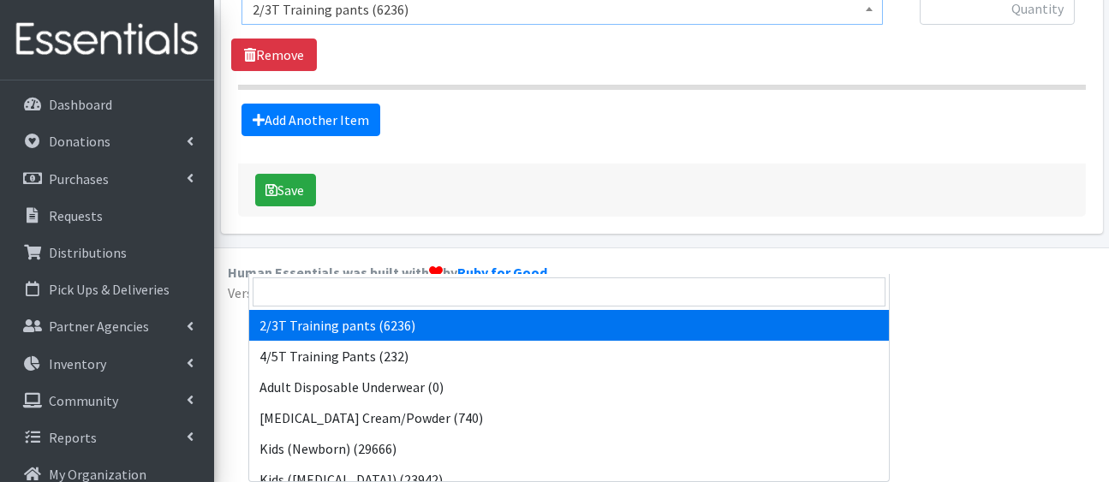
click at [383, 21] on span "2/3T Training pants (6236)" at bounding box center [562, 9] width 619 height 24
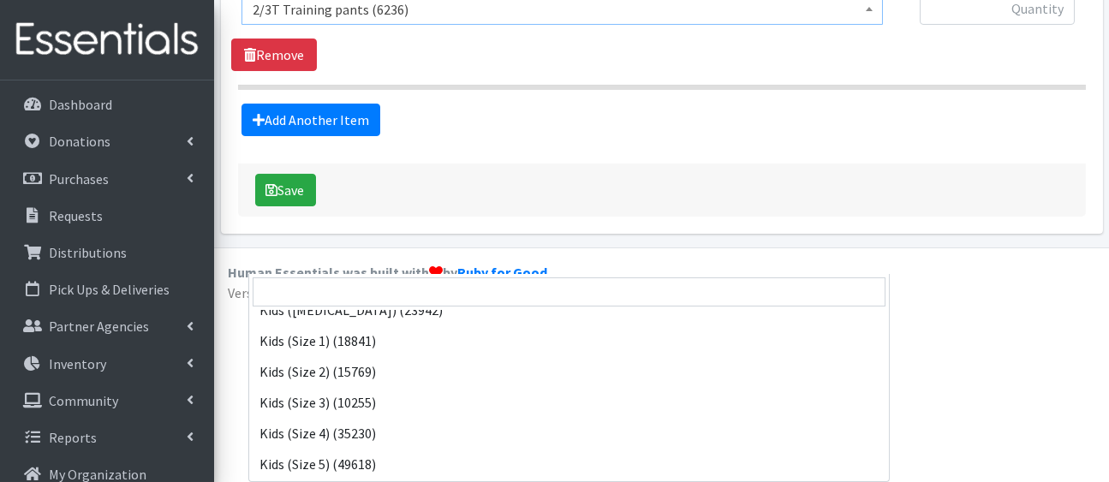
scroll to position [171, 0]
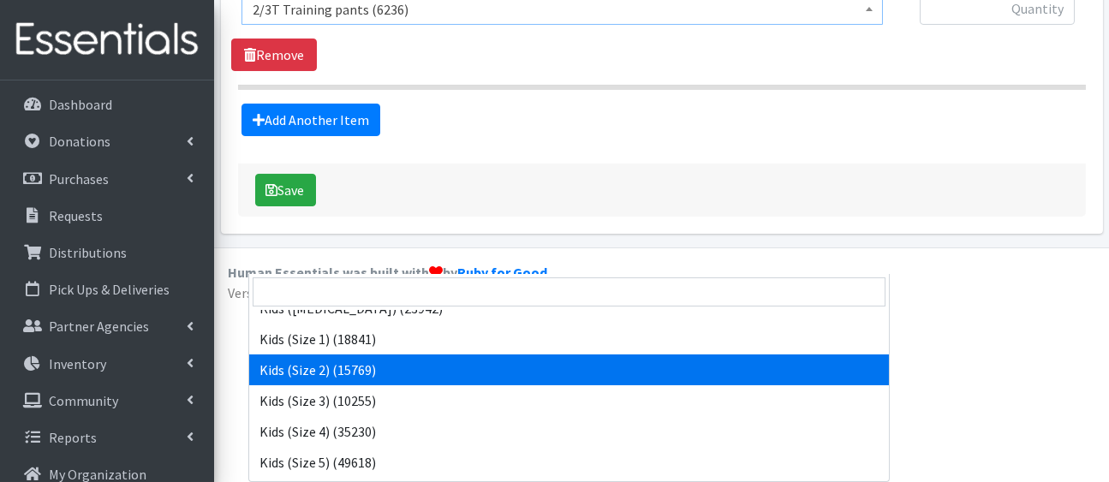
select select "5181"
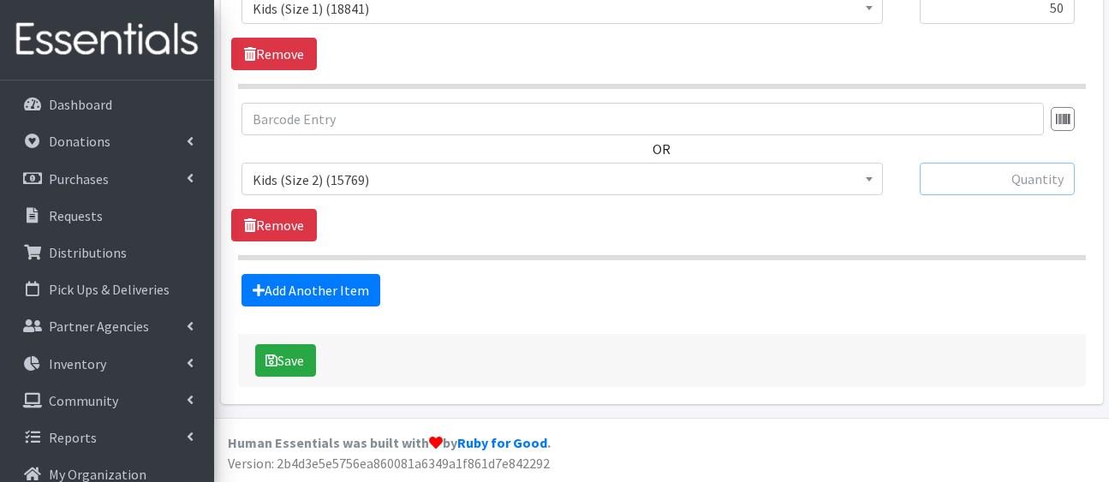
click at [977, 163] on input "text" at bounding box center [997, 179] width 155 height 33
type input "150"
click at [346, 274] on link "Add Another Item" at bounding box center [310, 290] width 139 height 33
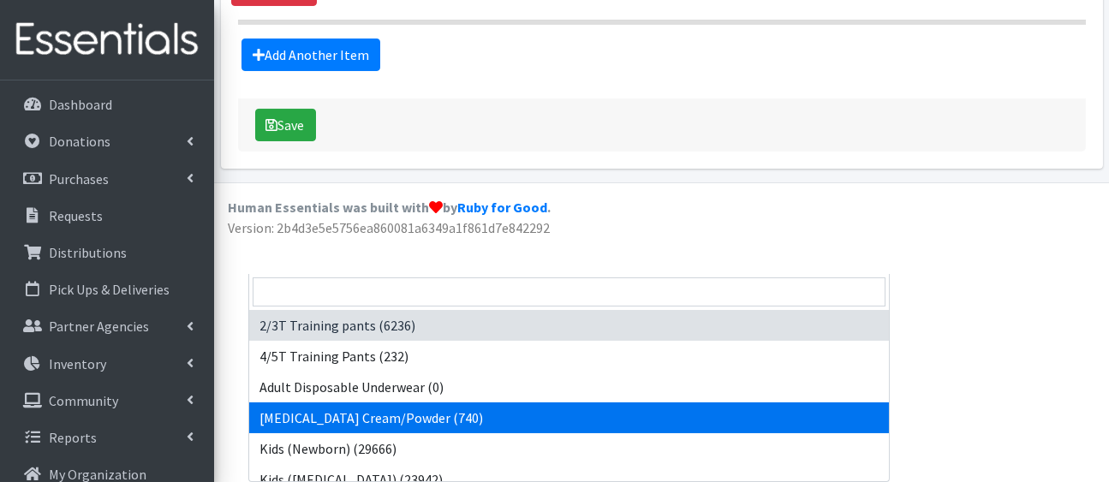
drag, startPoint x: 407, startPoint y: 91, endPoint x: 577, endPoint y: 267, distance: 245.3
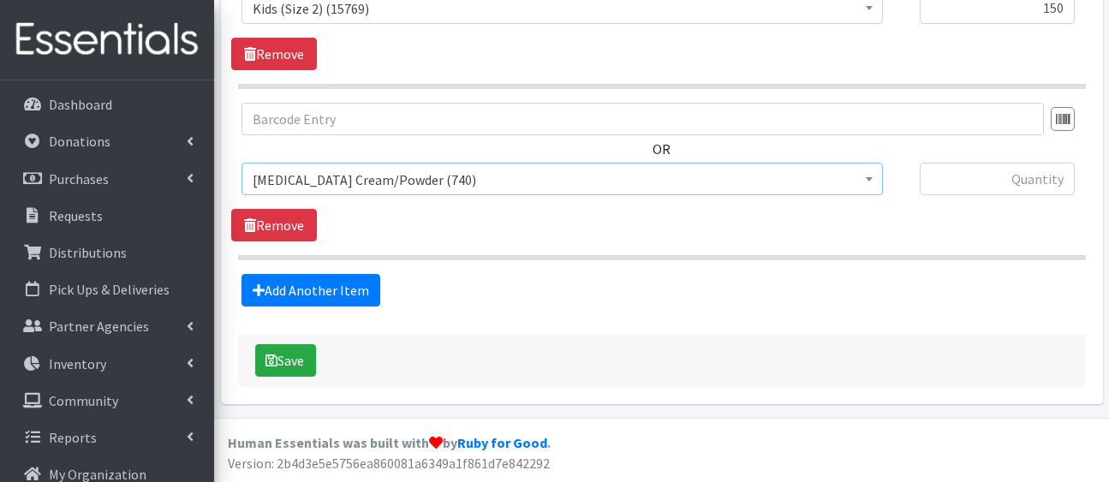
scroll to position [1369, 0]
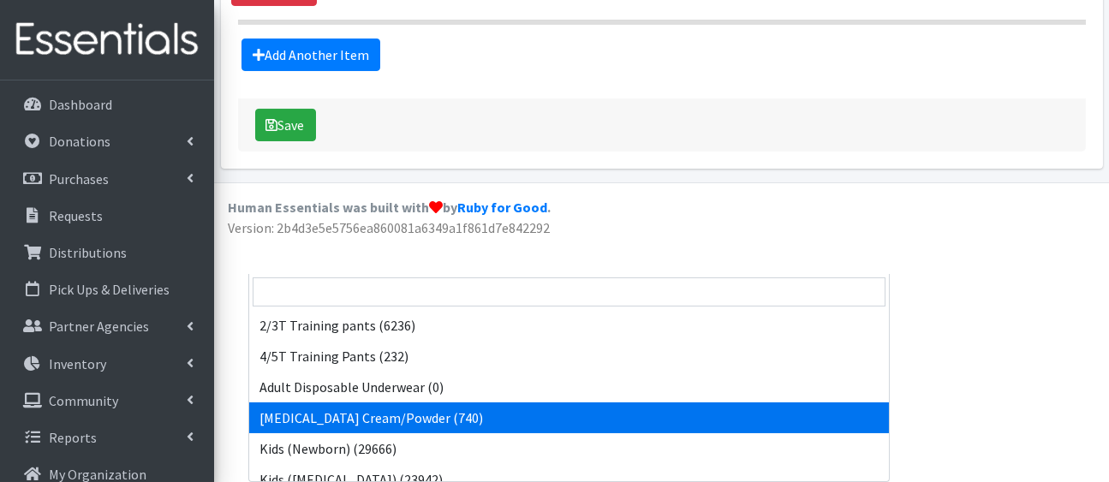
drag, startPoint x: 660, startPoint y: 95, endPoint x: 853, endPoint y: 268, distance: 258.9
drag, startPoint x: 885, startPoint y: 110, endPoint x: 880, endPoint y: 303, distance: 193.6
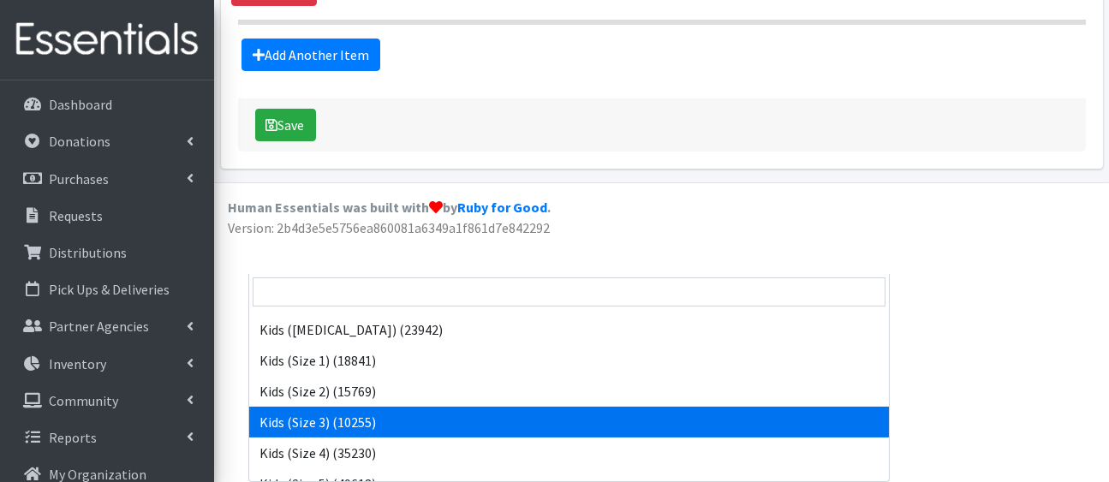
select select "5156"
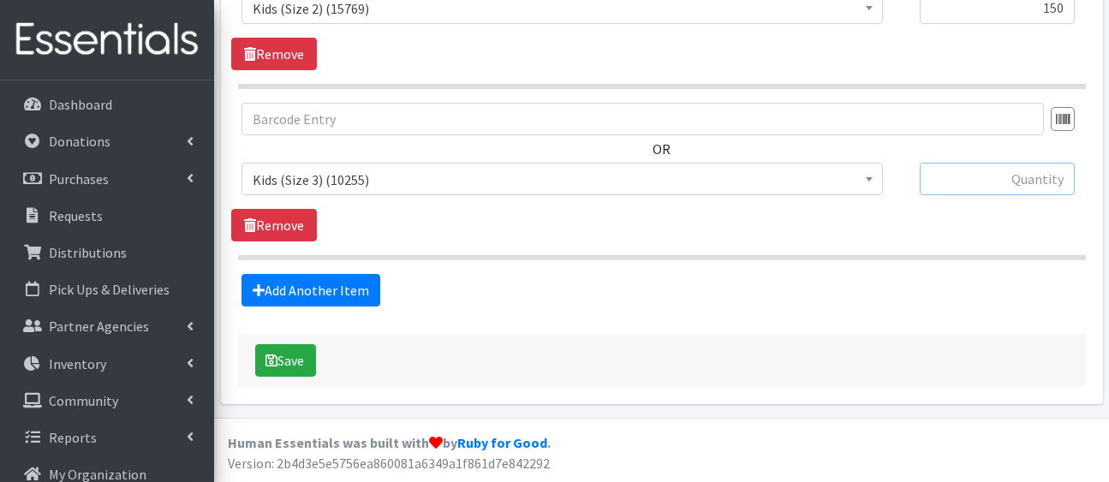
click at [1000, 163] on input "text" at bounding box center [997, 179] width 155 height 33
type input "400"
click at [380, 274] on link "Add Another Item" at bounding box center [310, 290] width 139 height 33
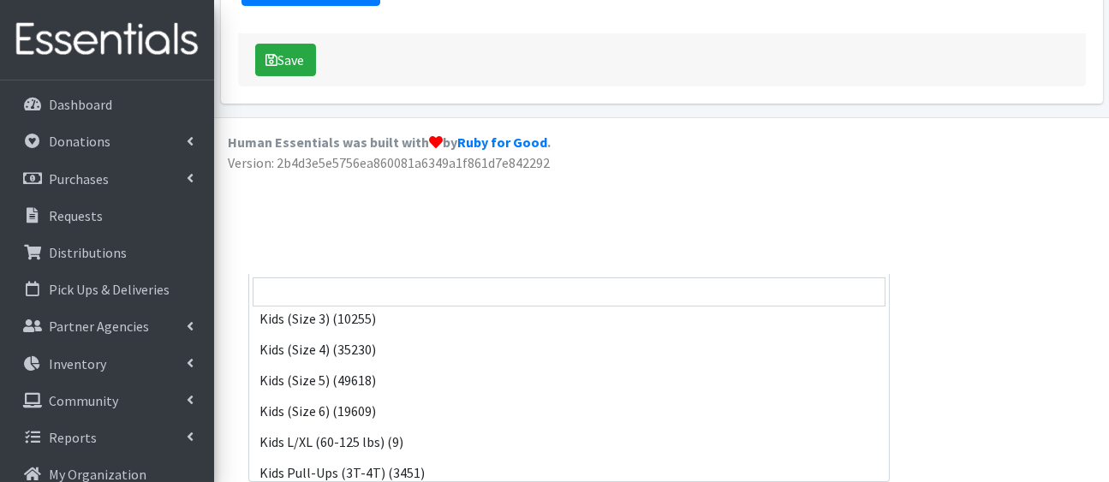
scroll to position [255, 0]
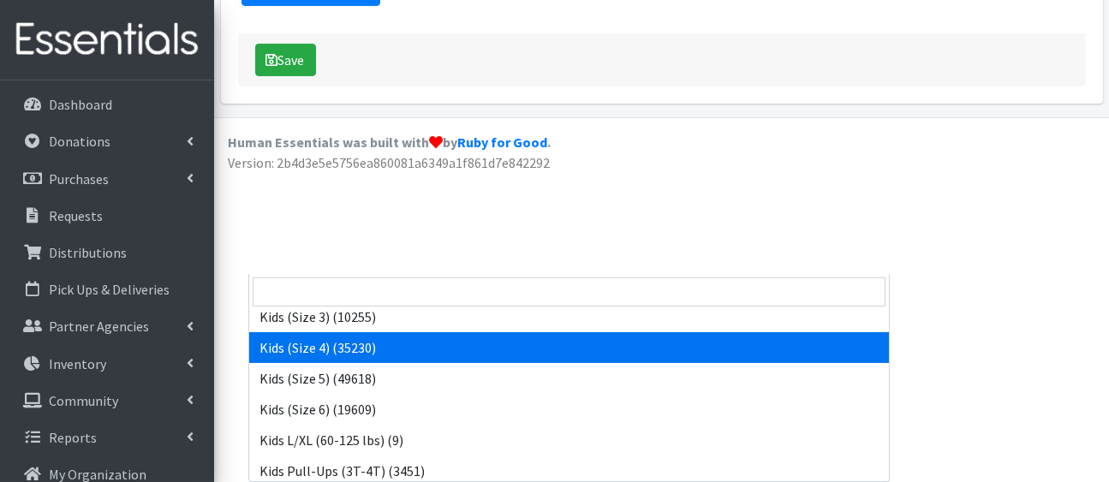
select select "5157"
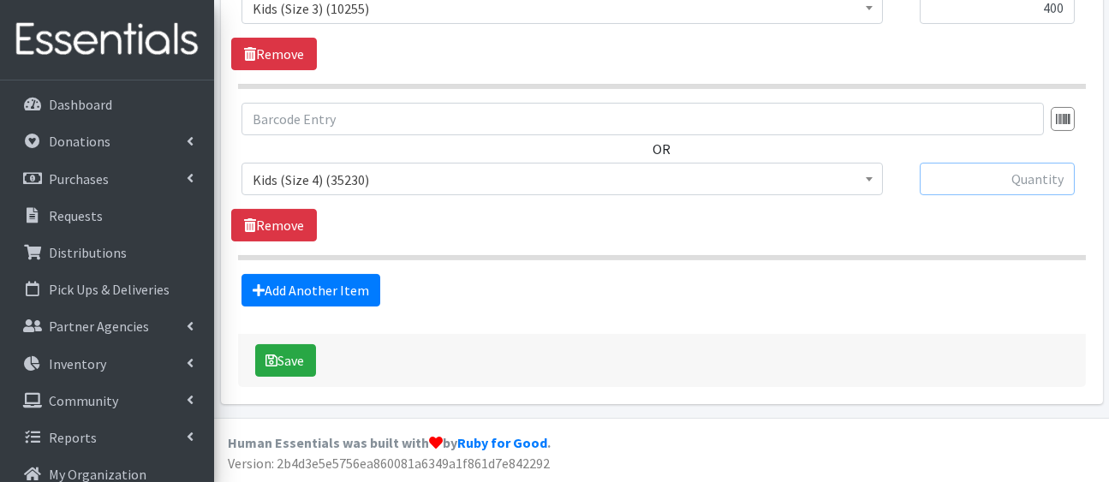
click at [1016, 163] on input "text" at bounding box center [997, 179] width 155 height 33
type input "400"
click at [343, 274] on link "Add Another Item" at bounding box center [310, 290] width 139 height 33
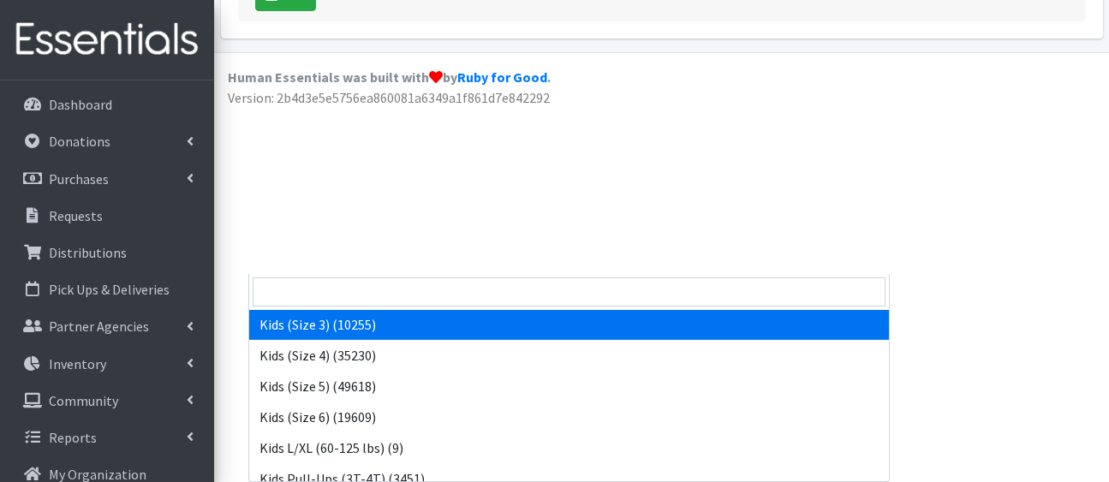
scroll to position [255, 0]
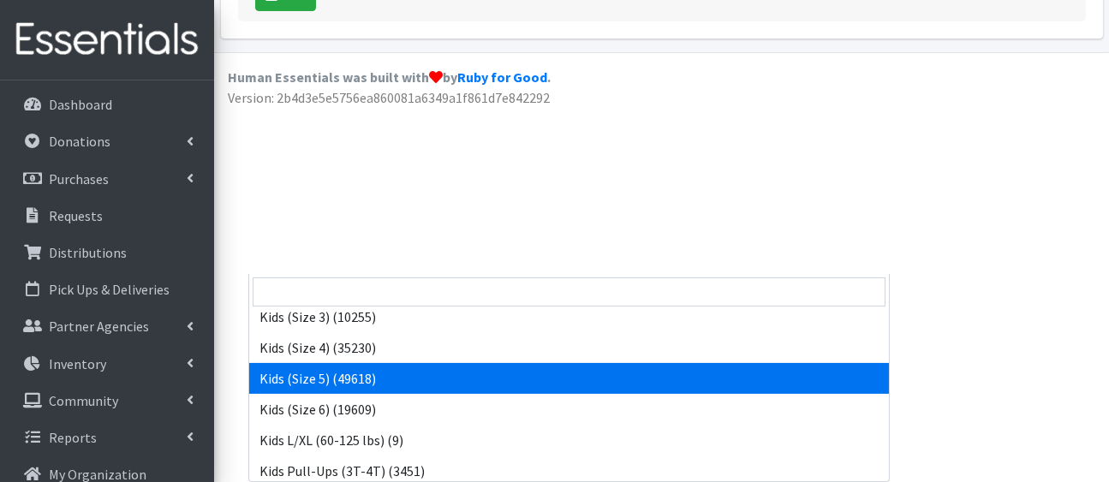
select select "5159"
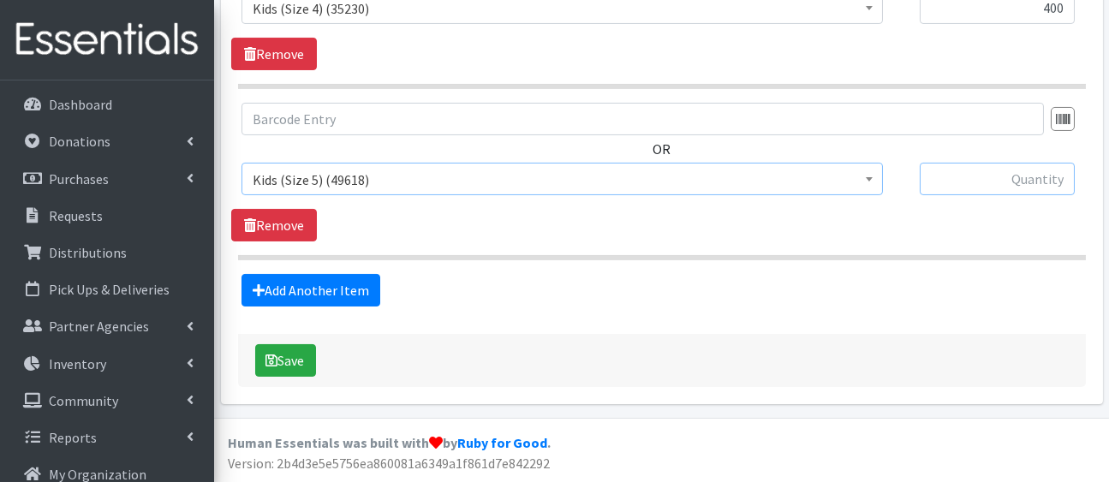
click at [1018, 163] on input "text" at bounding box center [997, 179] width 155 height 33
type input "500"
click at [307, 274] on link "Add Another Item" at bounding box center [310, 290] width 139 height 33
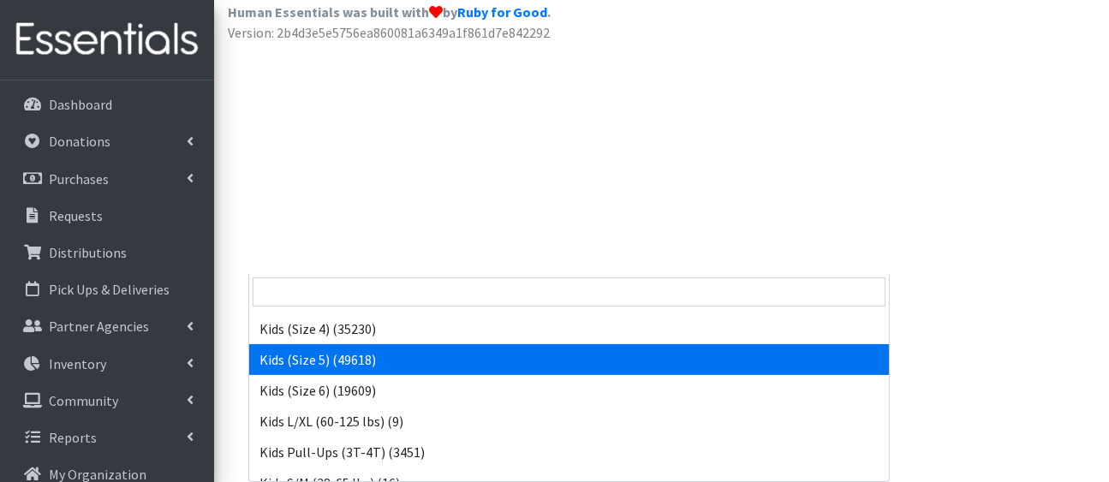
scroll to position [325, 0]
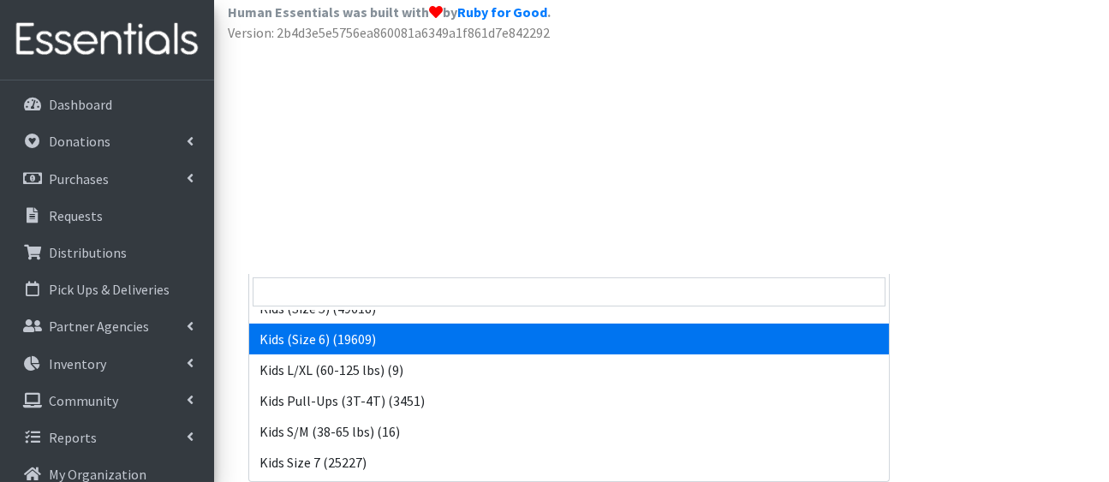
select select "5160"
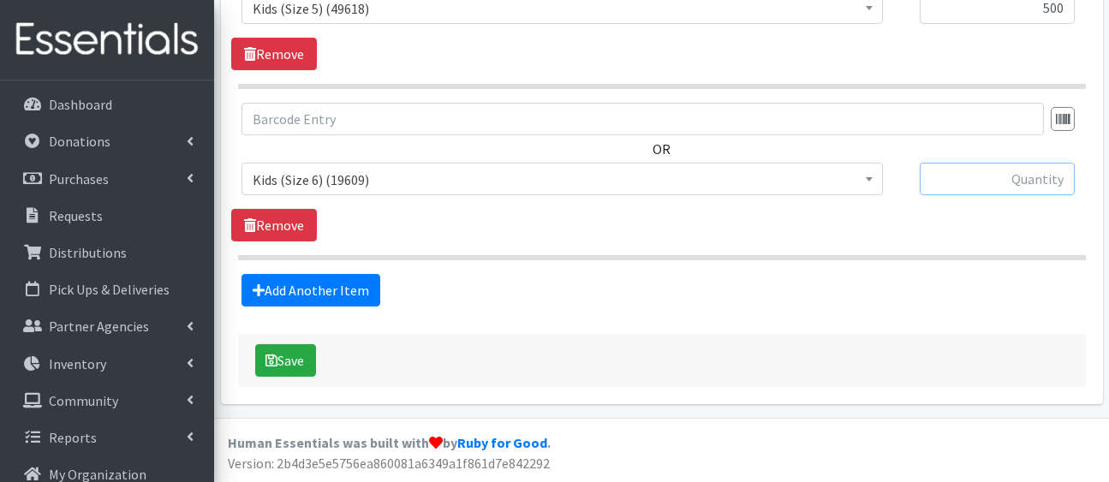
click at [1003, 163] on input "text" at bounding box center [997, 179] width 155 height 33
type input "500"
click at [348, 274] on link "Add Another Item" at bounding box center [310, 290] width 139 height 33
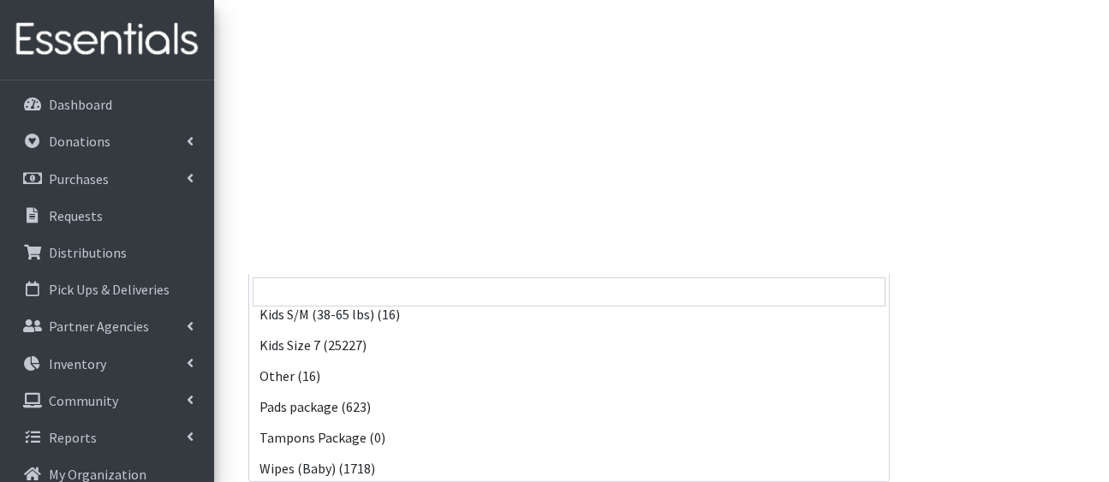
scroll to position [445, 0]
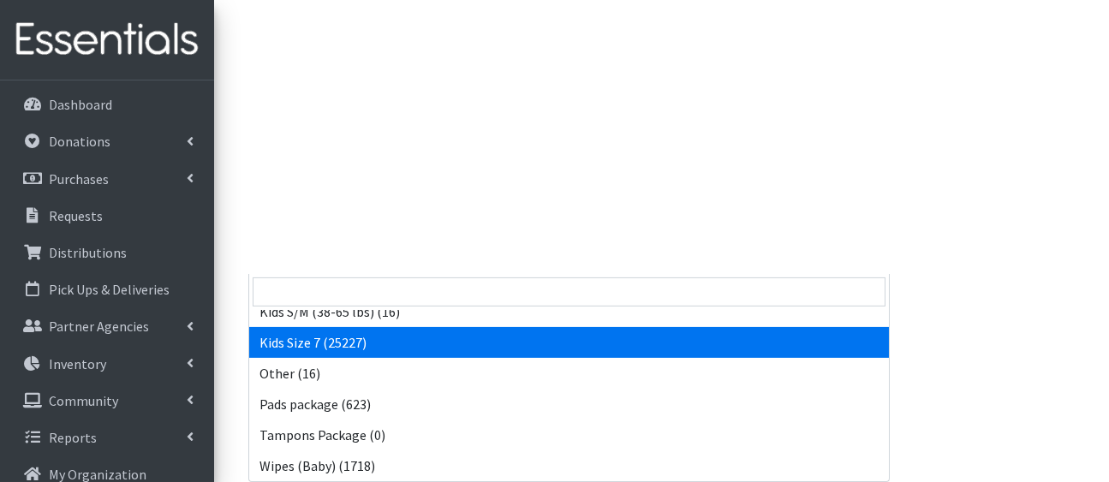
select select "5432"
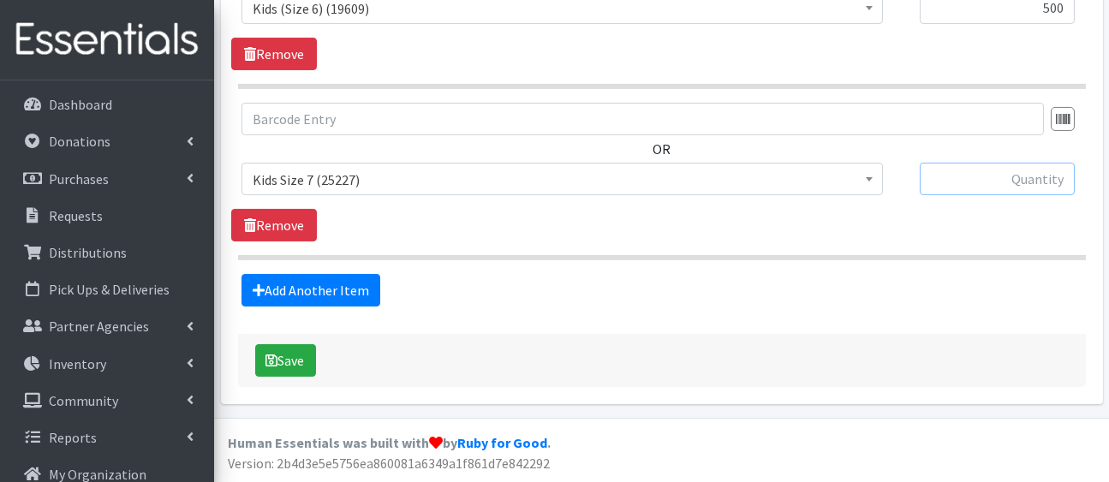
click at [977, 163] on input "text" at bounding box center [997, 179] width 155 height 33
type input "500"
click at [369, 274] on link "Add Another Item" at bounding box center [310, 290] width 139 height 33
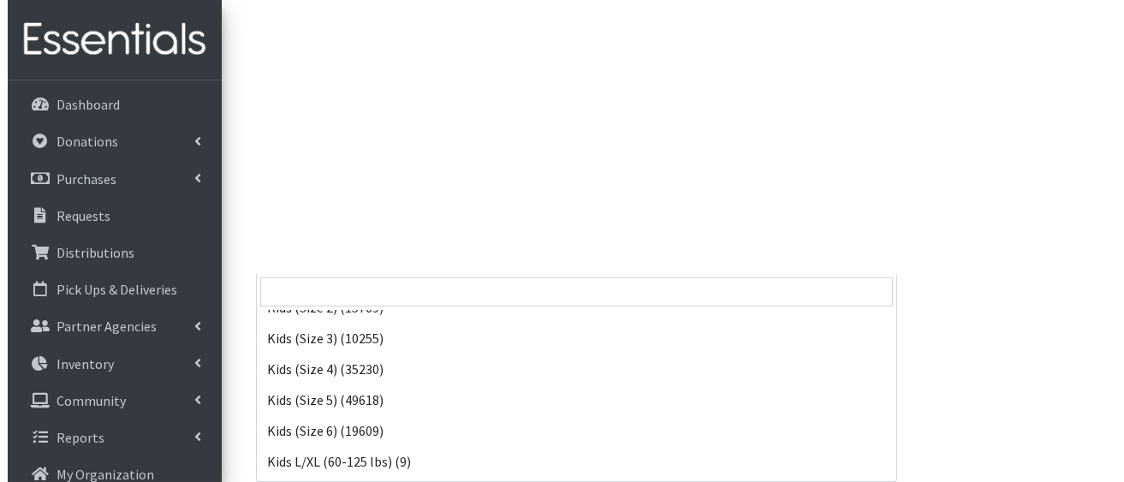
scroll to position [547, 0]
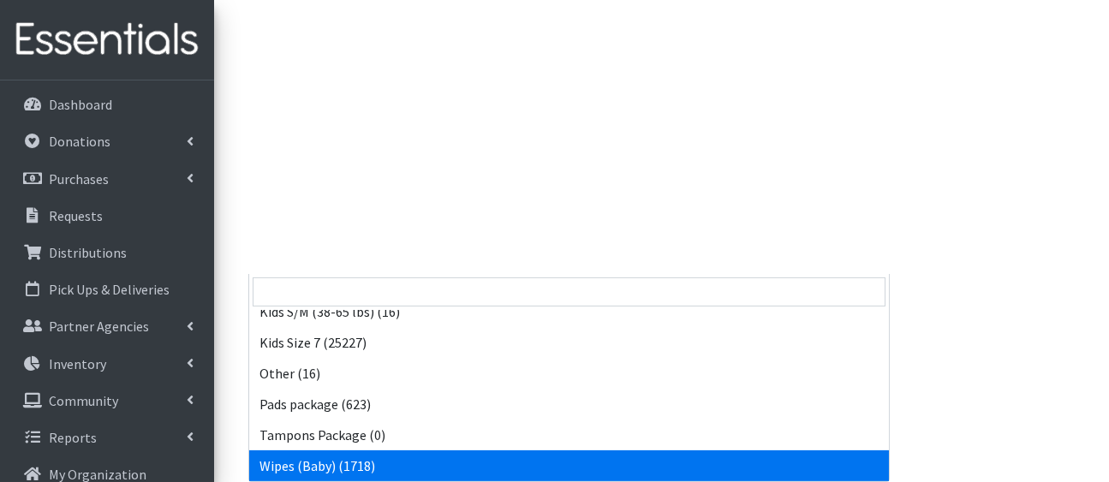
select select "5170"
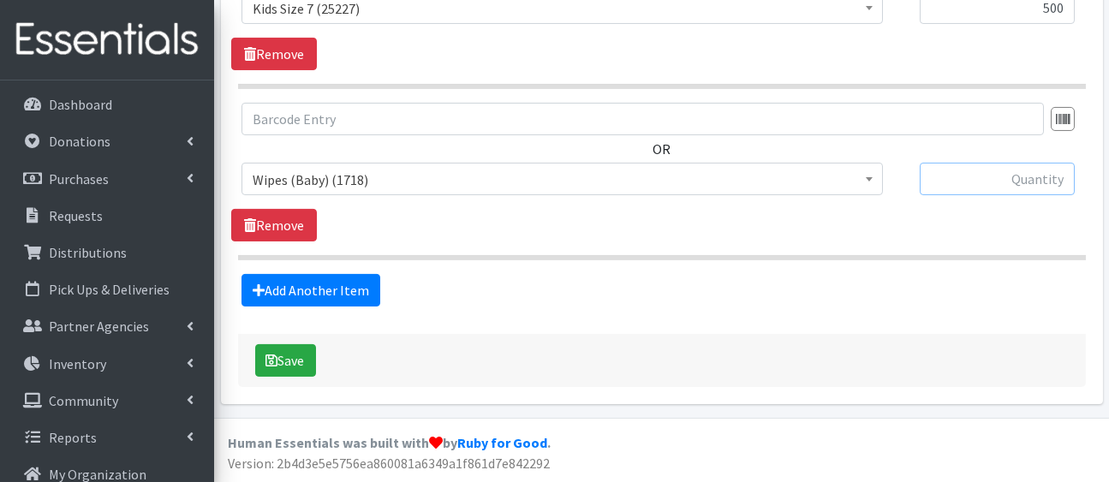
click at [973, 163] on input "text" at bounding box center [997, 179] width 155 height 33
type input "50"
click at [316, 344] on button "Save" at bounding box center [285, 360] width 61 height 33
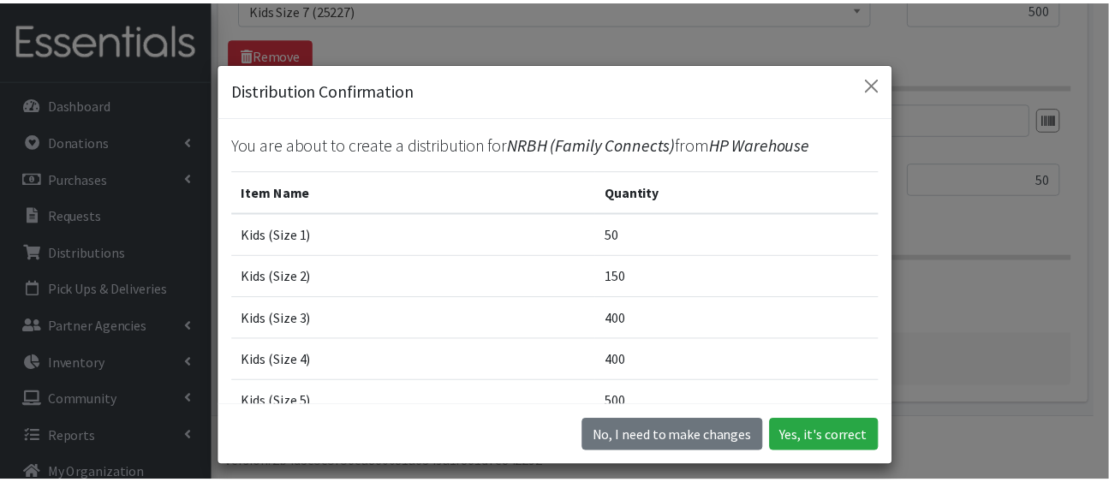
scroll to position [378, 0]
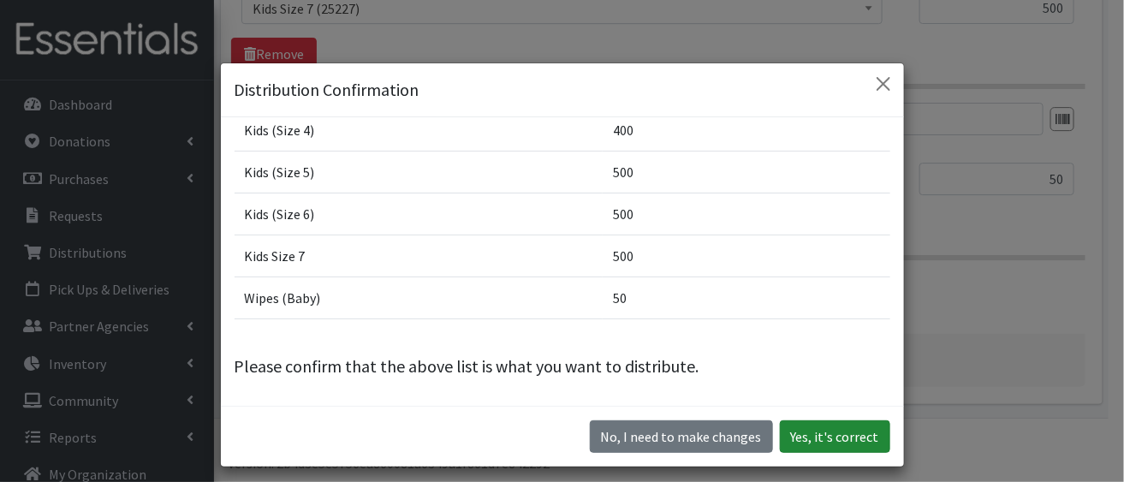
click at [814, 441] on button "Yes, it's correct" at bounding box center [835, 436] width 110 height 33
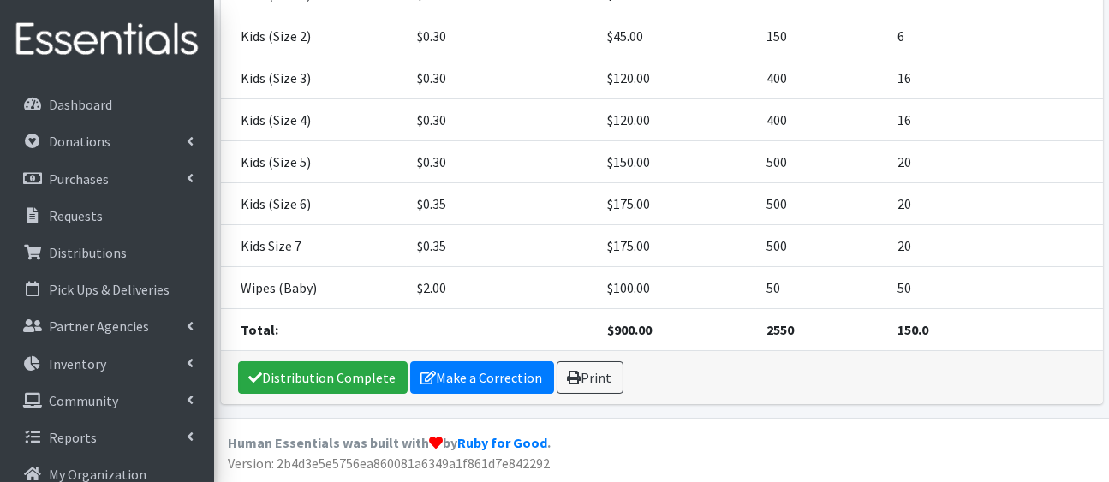
scroll to position [588, 0]
click at [348, 367] on link "Distribution Complete" at bounding box center [323, 377] width 170 height 33
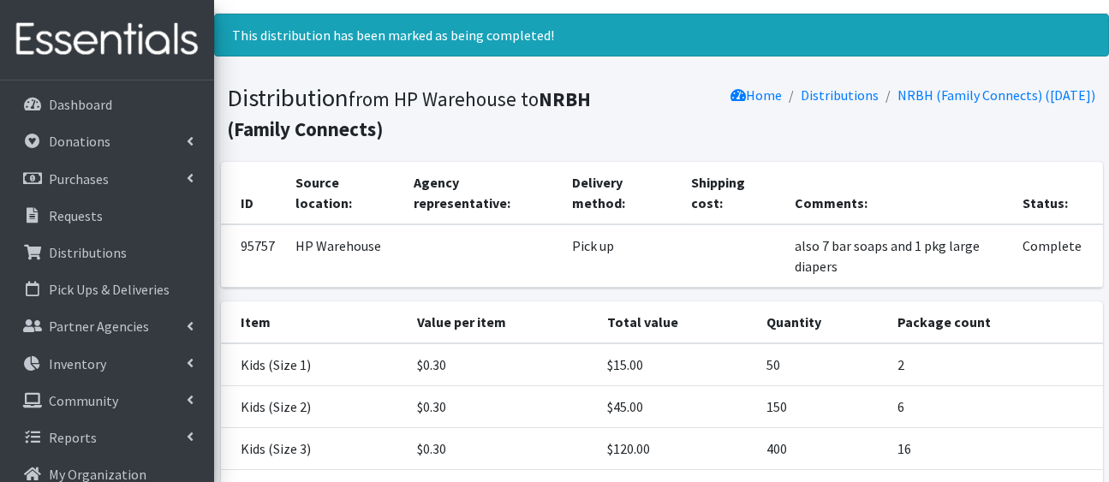
scroll to position [0, 0]
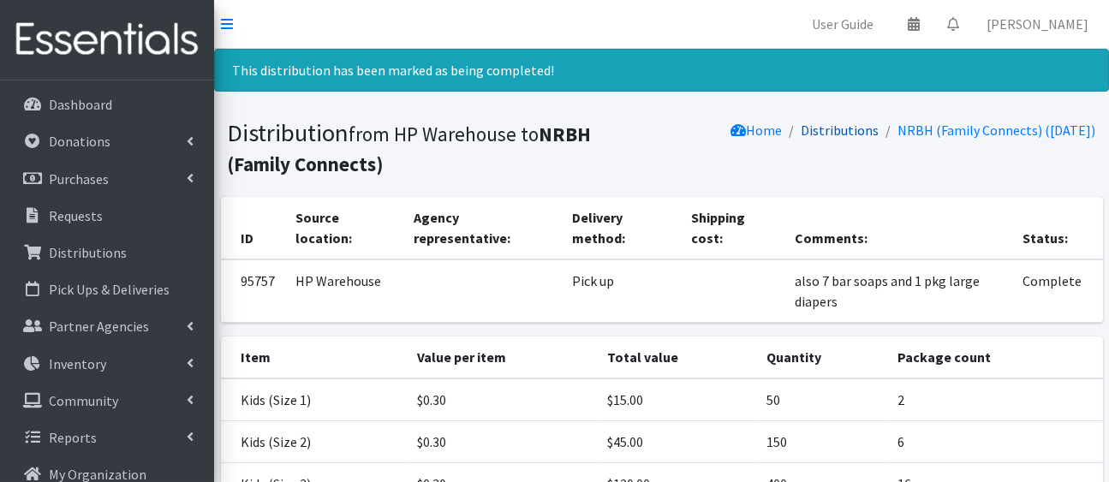
click at [802, 139] on link "Distributions" at bounding box center [841, 130] width 78 height 17
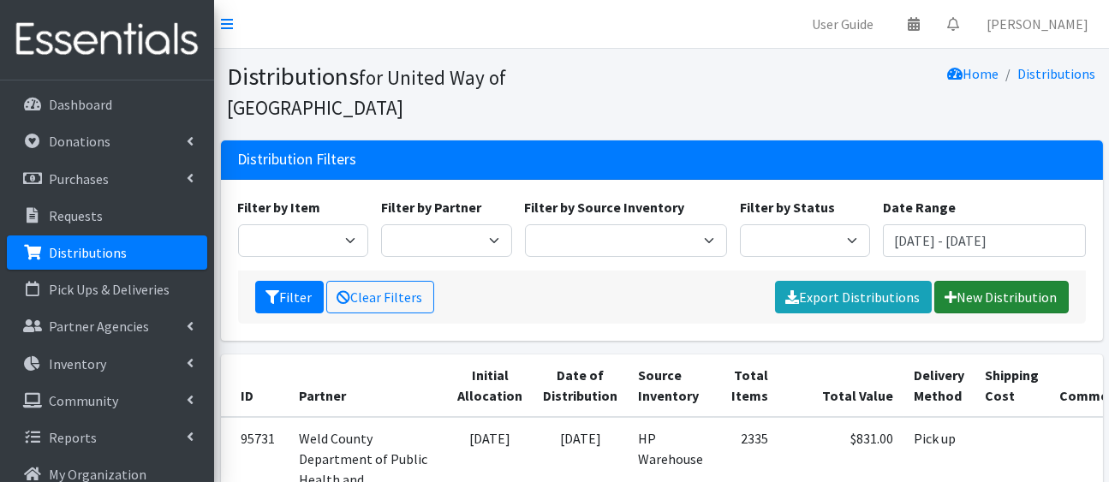
click at [989, 313] on link "New Distribution" at bounding box center [1001, 297] width 134 height 33
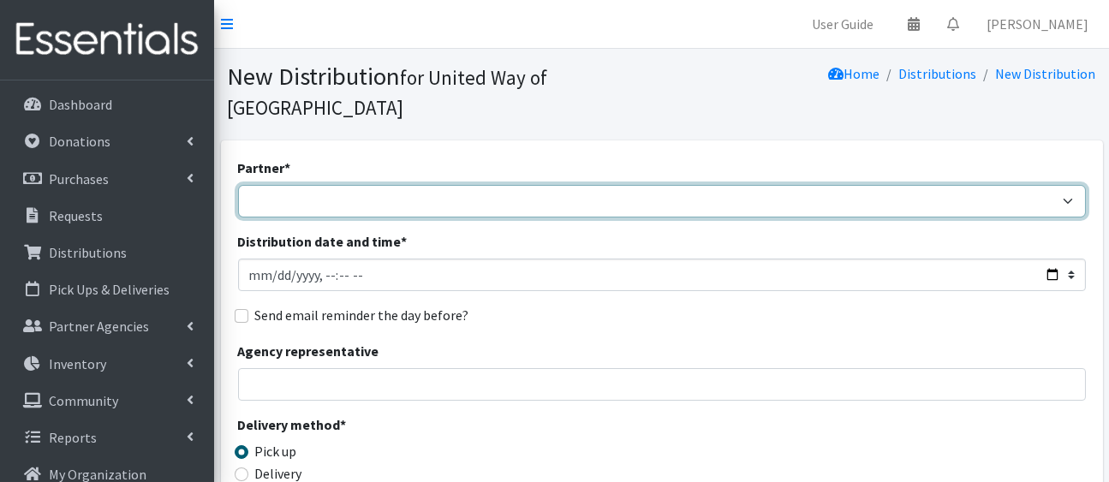
click at [446, 218] on select "[PERSON_NAME][GEOGRAPHIC_DATA] [GEOGRAPHIC_DATA][PERSON_NAME] Arty's Pantry at …" at bounding box center [662, 201] width 848 height 33
select select "4511"
click at [241, 212] on select "[PERSON_NAME][GEOGRAPHIC_DATA] [GEOGRAPHIC_DATA][PERSON_NAME] Arty's Pantry at …" at bounding box center [662, 201] width 848 height 33
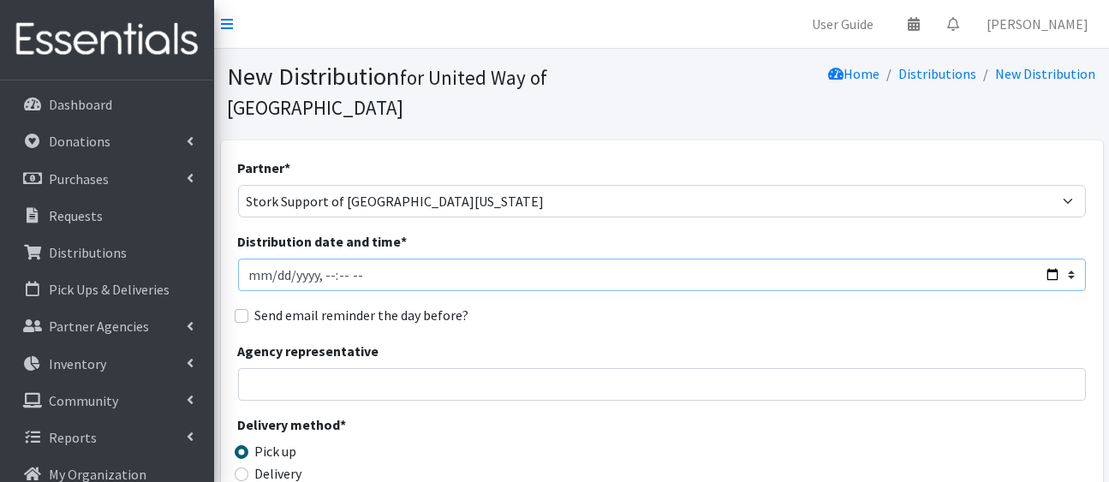
click at [1030, 291] on input "Distribution date and time *" at bounding box center [662, 275] width 848 height 33
type input "[DATE]T23:59"
click at [700, 325] on div "Send email reminder the day before?" at bounding box center [662, 315] width 848 height 21
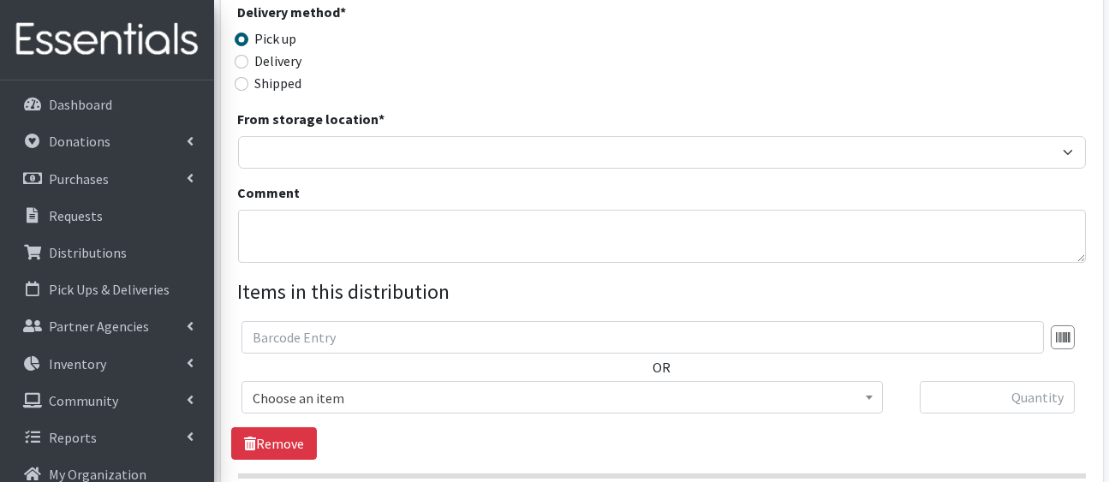
scroll to position [430, 0]
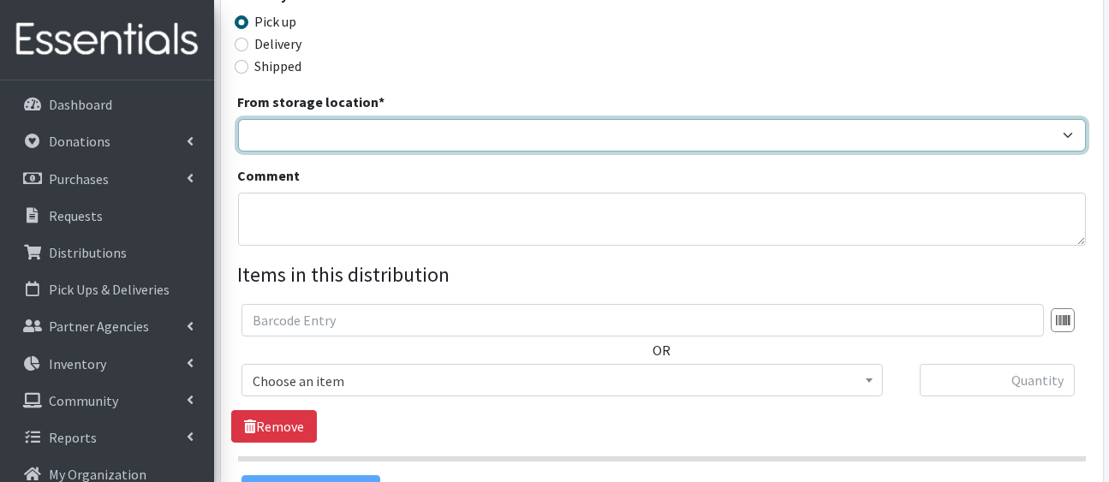
click at [670, 152] on select "HP Warehouse UWWC Downtown office, upstairs" at bounding box center [662, 135] width 848 height 33
select select "436"
click at [241, 152] on select "HP Warehouse UWWC Downtown office, upstairs" at bounding box center [662, 135] width 848 height 33
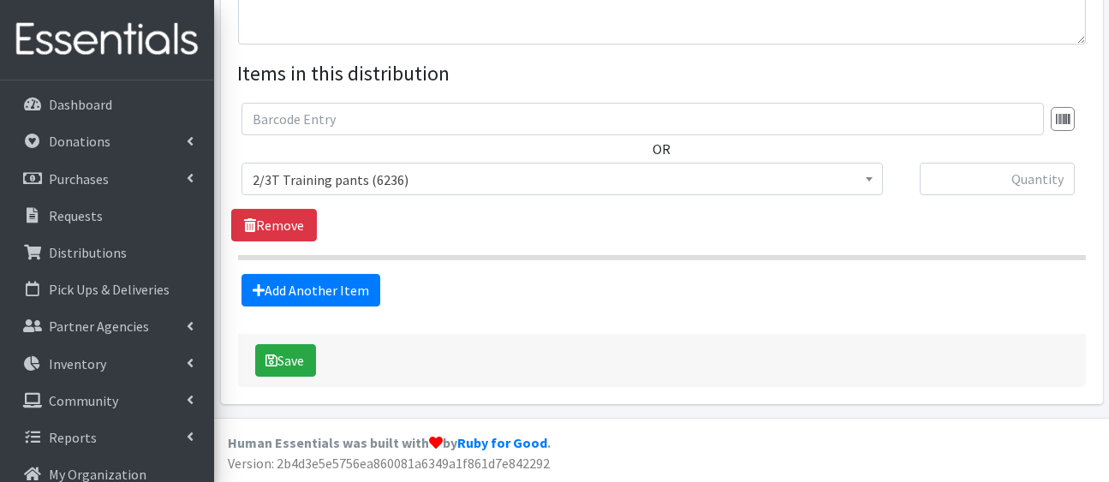
scroll to position [671, 0]
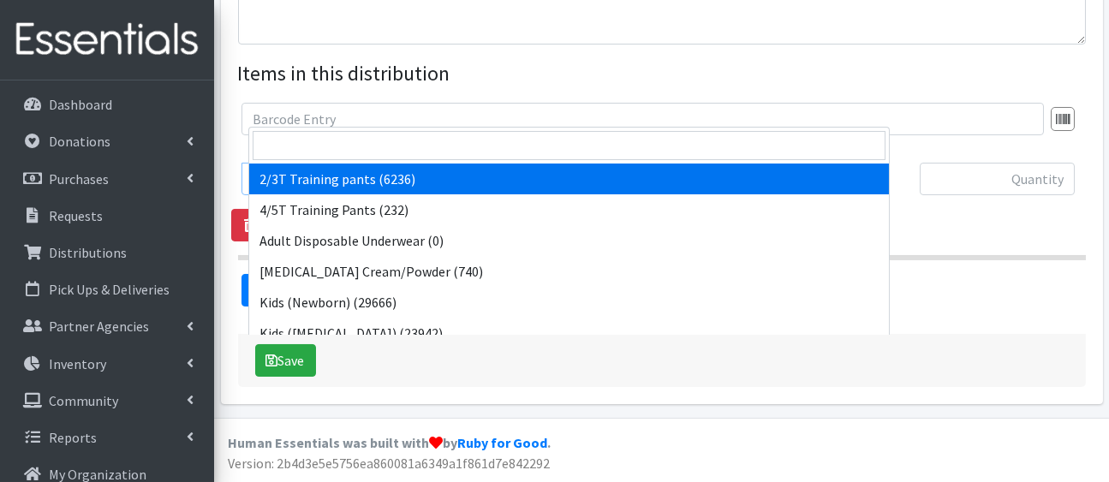
click at [642, 192] on span "2/3T Training pants (6236)" at bounding box center [562, 180] width 619 height 24
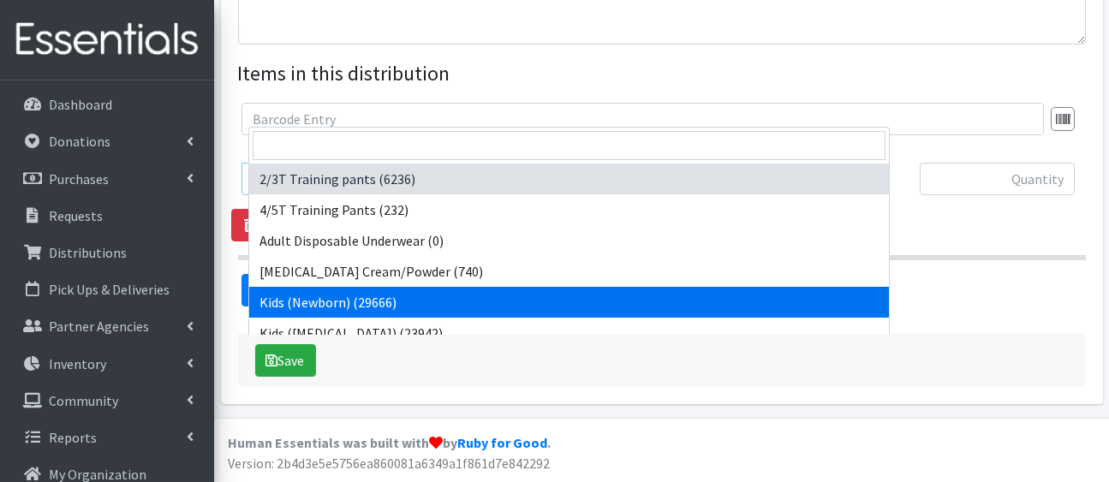
select select "5168"
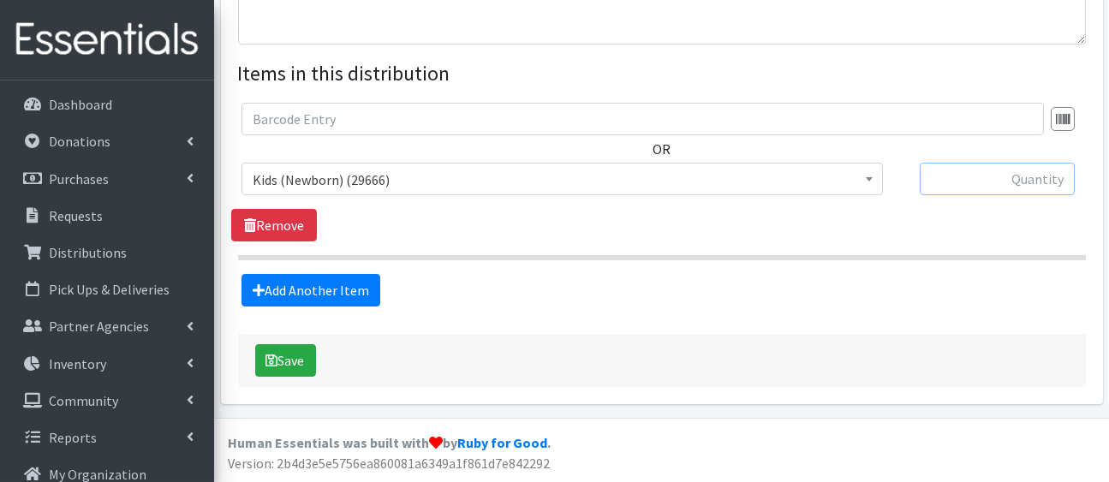
click at [1022, 195] on input "text" at bounding box center [997, 179] width 155 height 33
type input "1000"
click at [292, 344] on button "Save" at bounding box center [285, 360] width 61 height 33
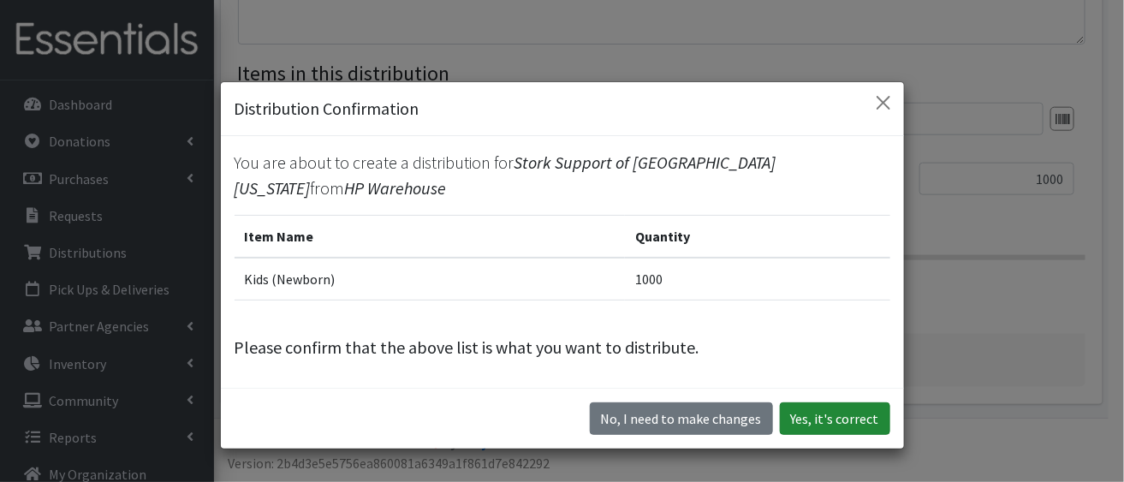
click at [794, 435] on button "Yes, it's correct" at bounding box center [835, 418] width 110 height 33
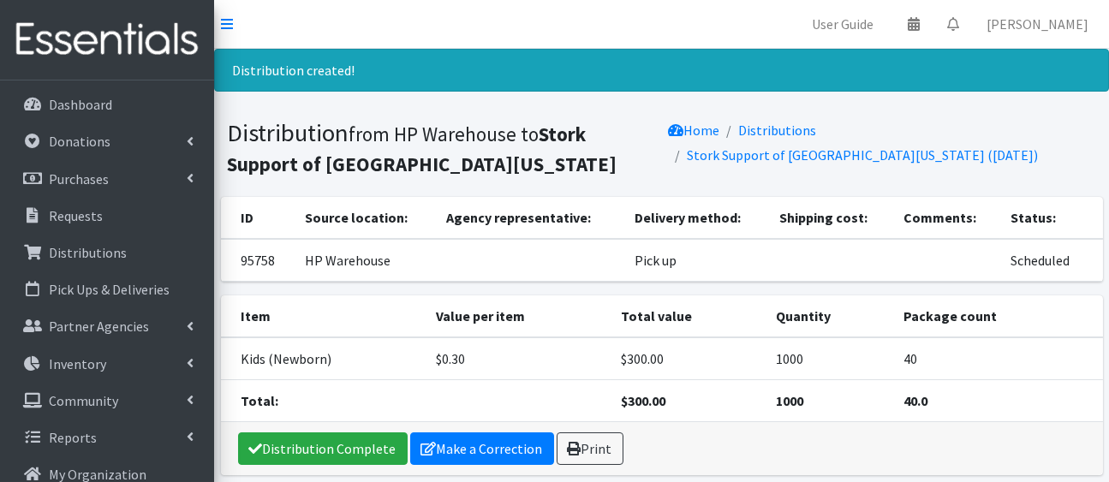
scroll to position [200, 0]
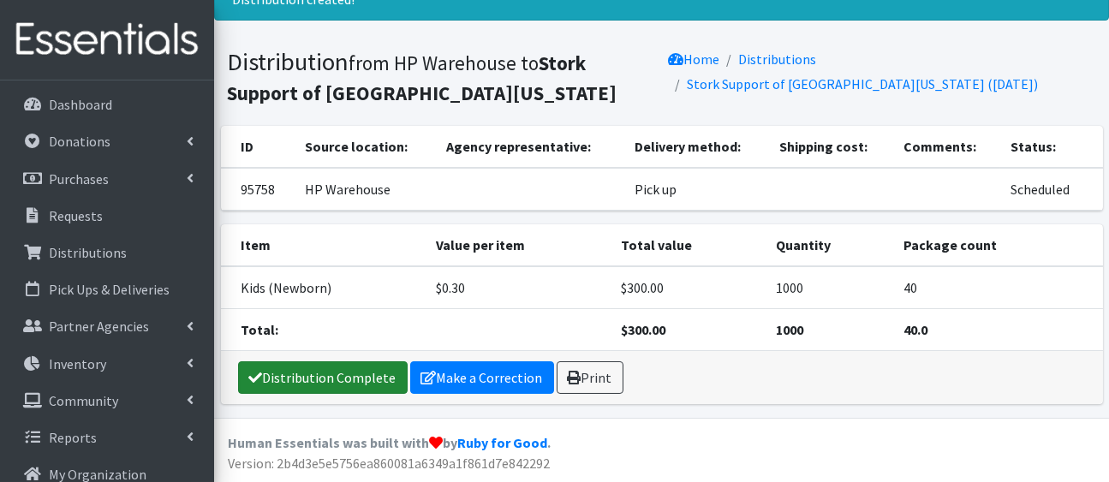
click at [398, 361] on link "Distribution Complete" at bounding box center [323, 377] width 170 height 33
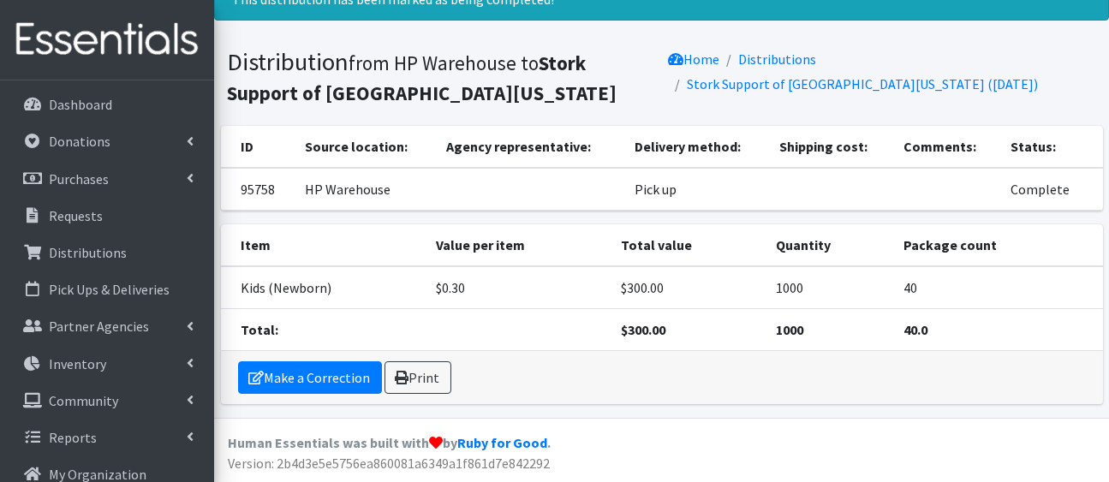
scroll to position [0, 0]
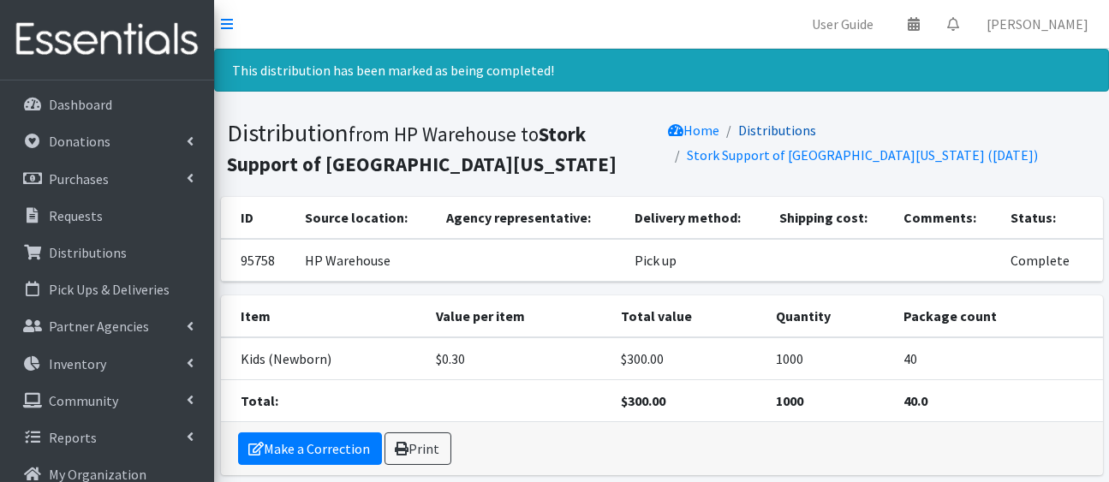
click at [796, 139] on link "Distributions" at bounding box center [777, 130] width 78 height 17
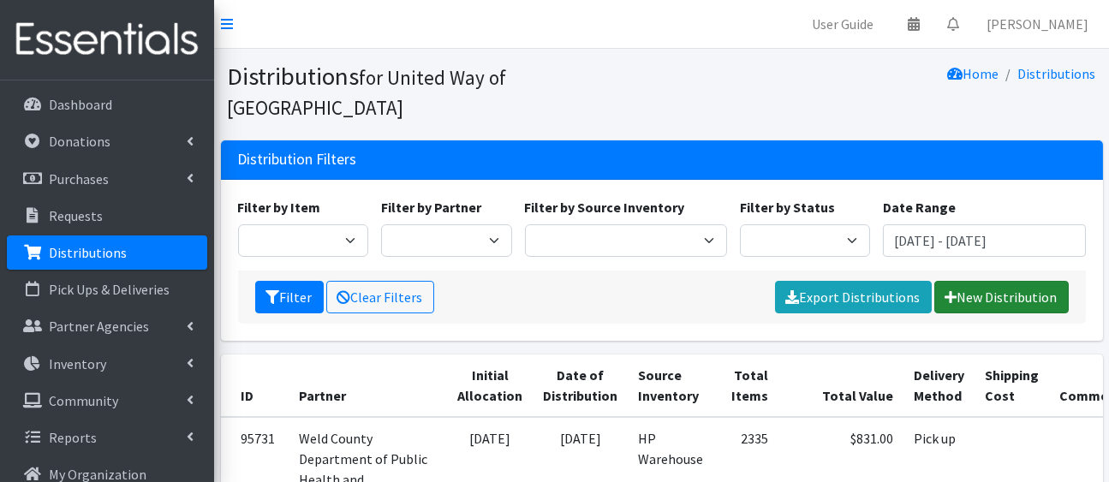
click at [977, 313] on link "New Distribution" at bounding box center [1001, 297] width 134 height 33
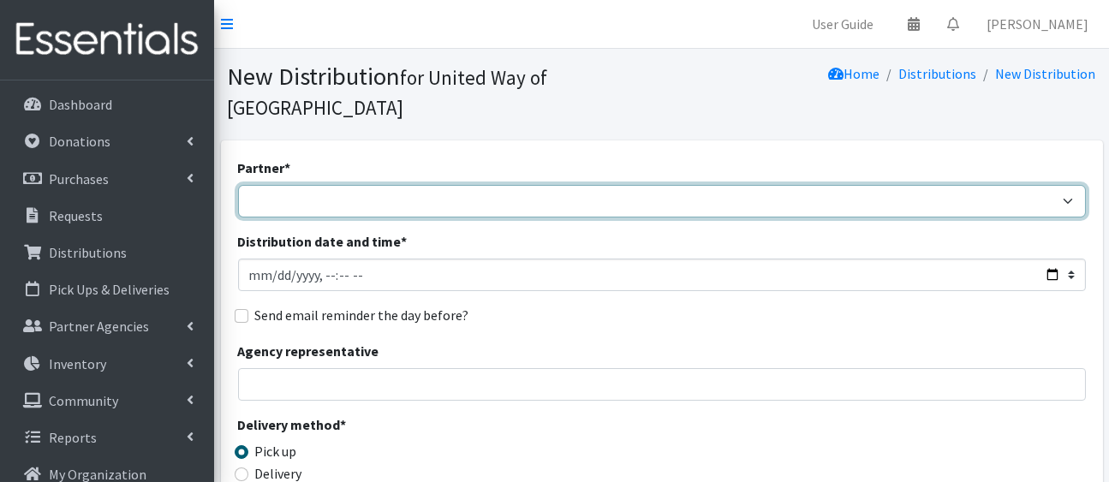
click at [601, 218] on select "[PERSON_NAME][GEOGRAPHIC_DATA] [GEOGRAPHIC_DATA][PERSON_NAME] Arty's Pantry at …" at bounding box center [662, 201] width 848 height 33
select select "3591"
click at [241, 212] on select "[PERSON_NAME][GEOGRAPHIC_DATA] [GEOGRAPHIC_DATA][PERSON_NAME] Arty's Pantry at …" at bounding box center [662, 201] width 848 height 33
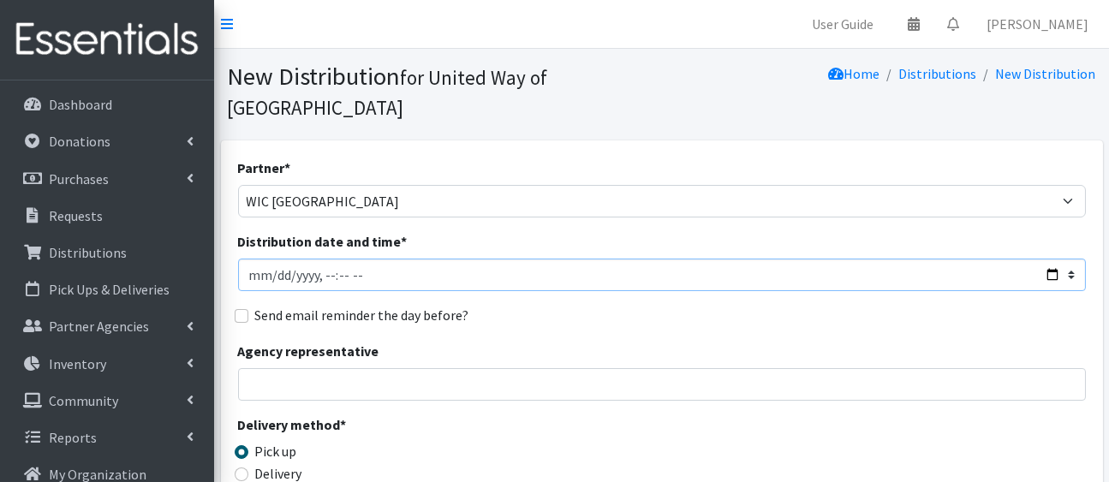
click at [1046, 291] on input "Distribution date and time *" at bounding box center [662, 275] width 848 height 33
type input "[DATE]T23:59"
click at [751, 325] on div "Send email reminder the day before?" at bounding box center [662, 315] width 848 height 21
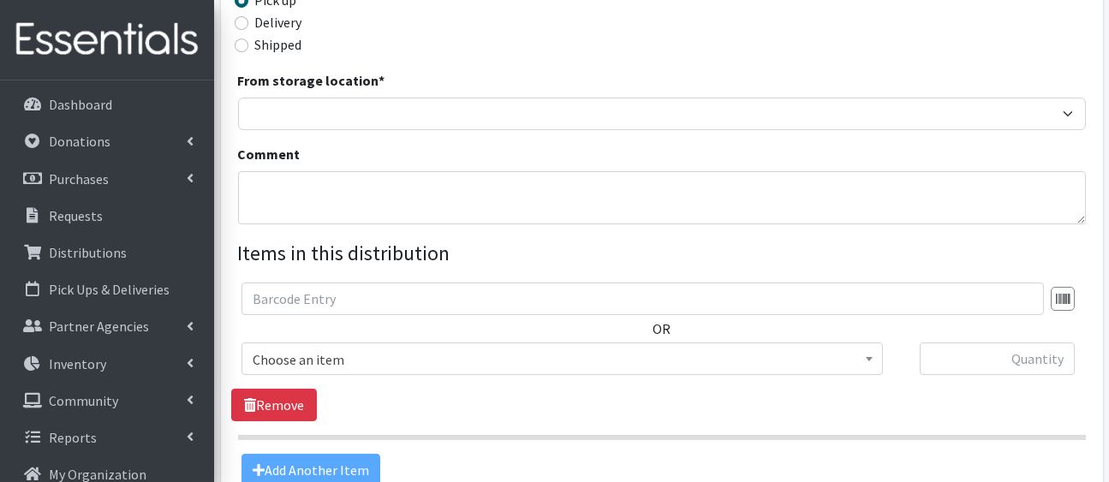
scroll to position [455, 0]
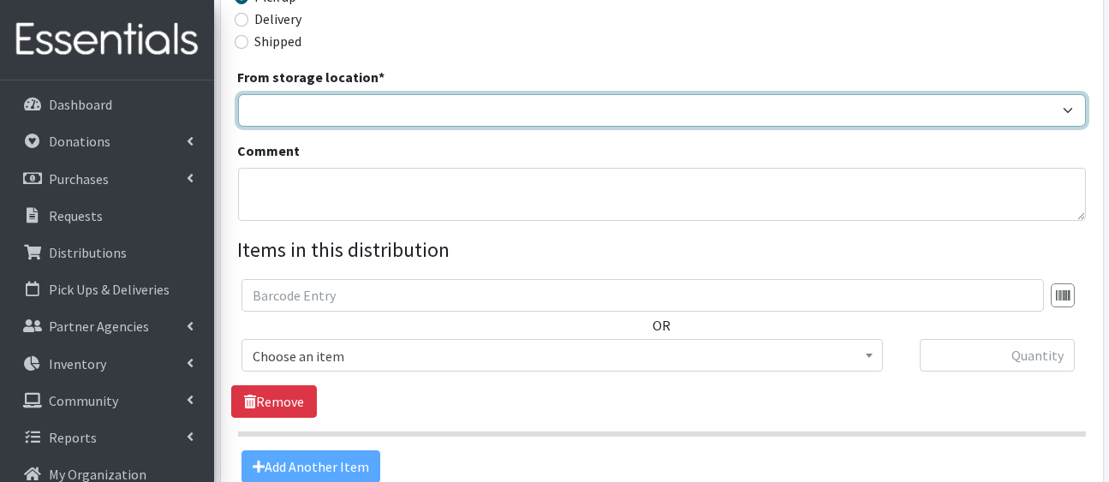
click at [724, 127] on select "HP Warehouse UWWC Downtown office, upstairs" at bounding box center [662, 110] width 848 height 33
select select "436"
click at [241, 127] on select "HP Warehouse UWWC Downtown office, upstairs" at bounding box center [662, 110] width 848 height 33
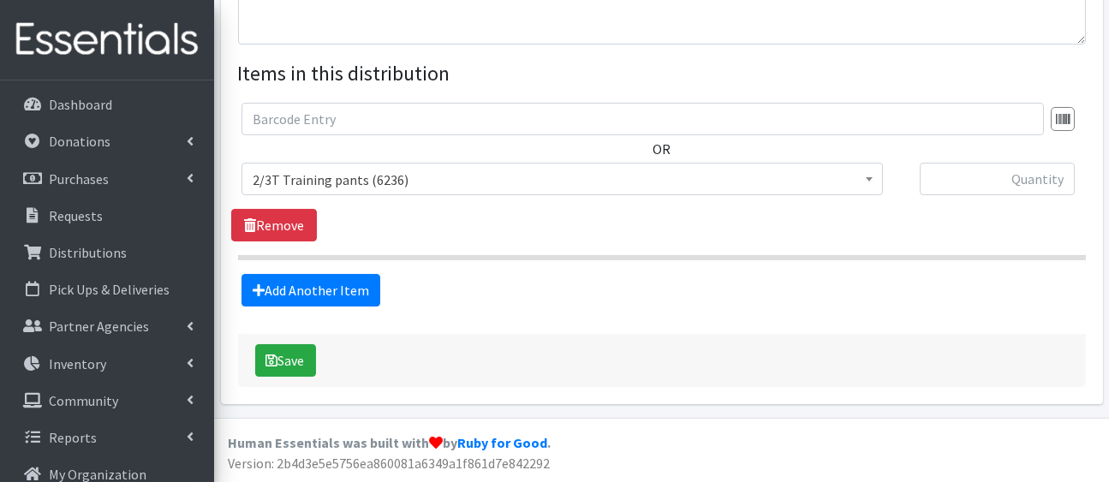
scroll to position [746, 0]
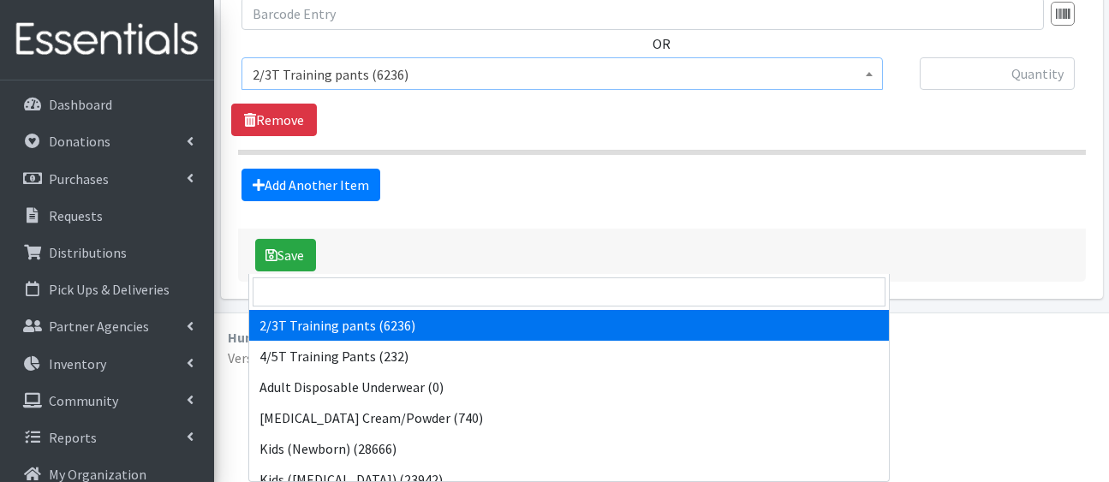
click at [714, 86] on span "2/3T Training pants (6236)" at bounding box center [562, 75] width 619 height 24
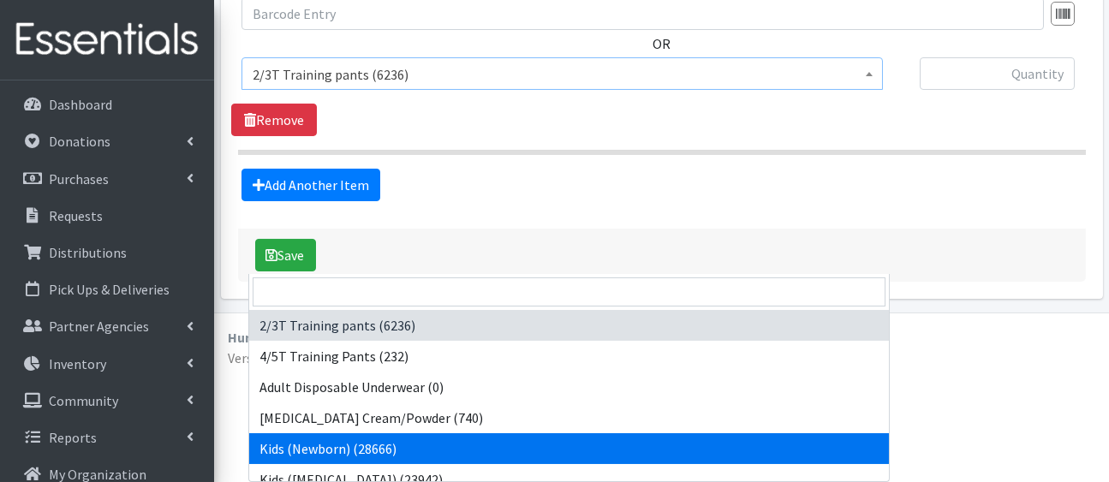
select select "5168"
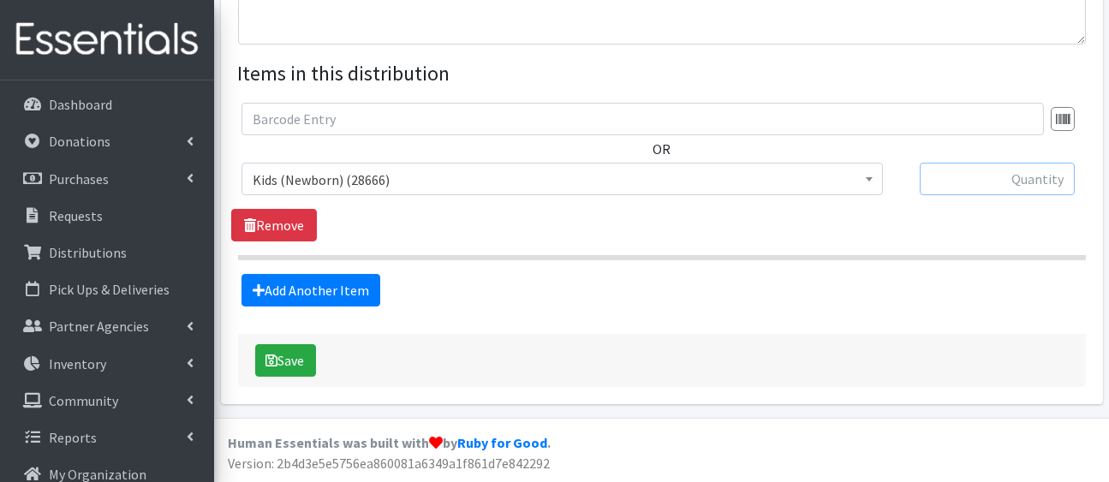
click at [969, 195] on input "text" at bounding box center [997, 179] width 155 height 33
type input "250"
click at [373, 307] on link "Add Another Item" at bounding box center [310, 290] width 139 height 33
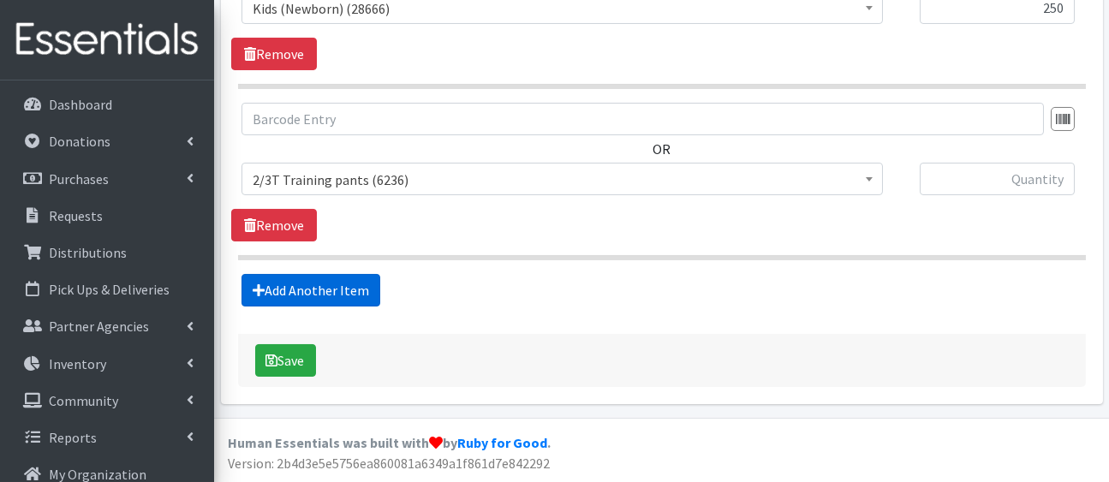
scroll to position [1131, 0]
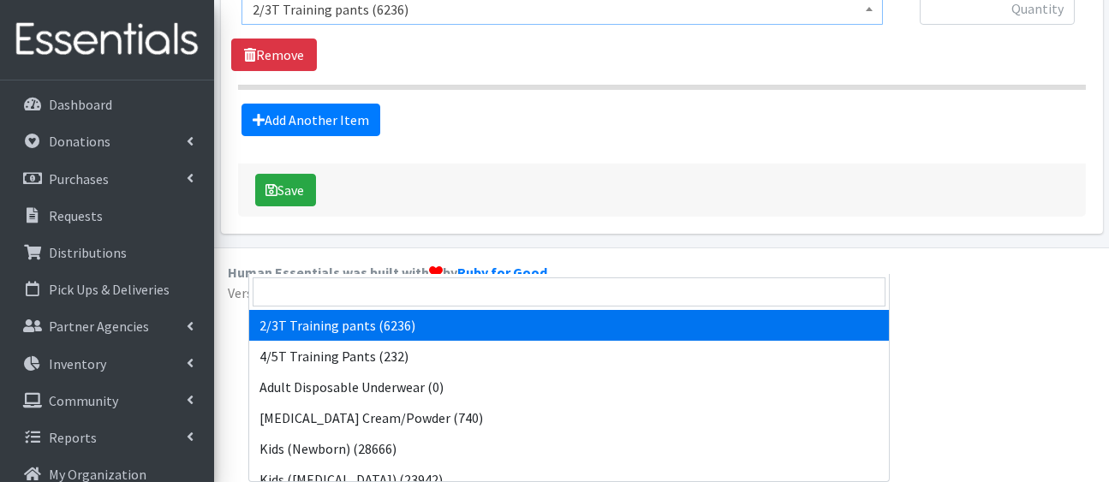
click at [414, 21] on span "2/3T Training pants (6236)" at bounding box center [562, 9] width 619 height 24
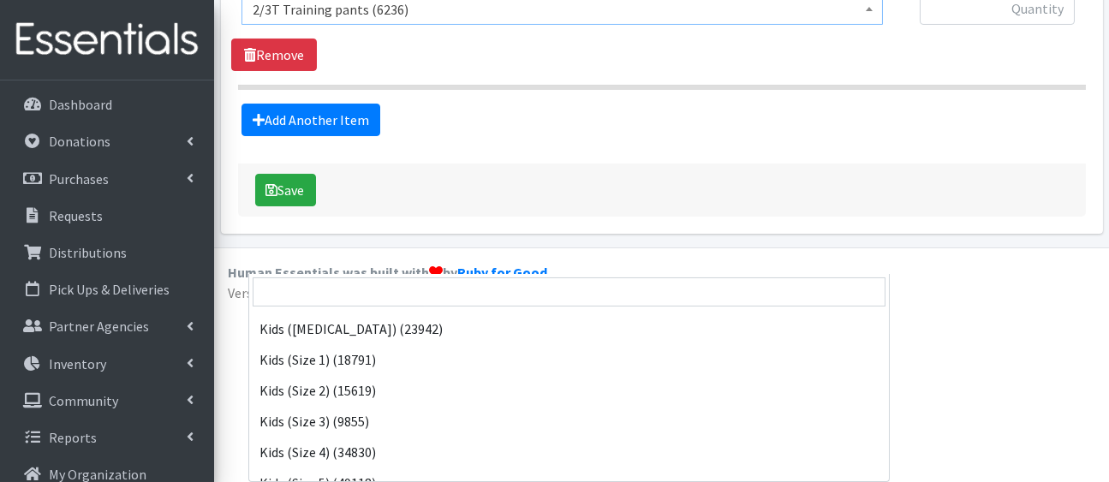
scroll to position [152, 0]
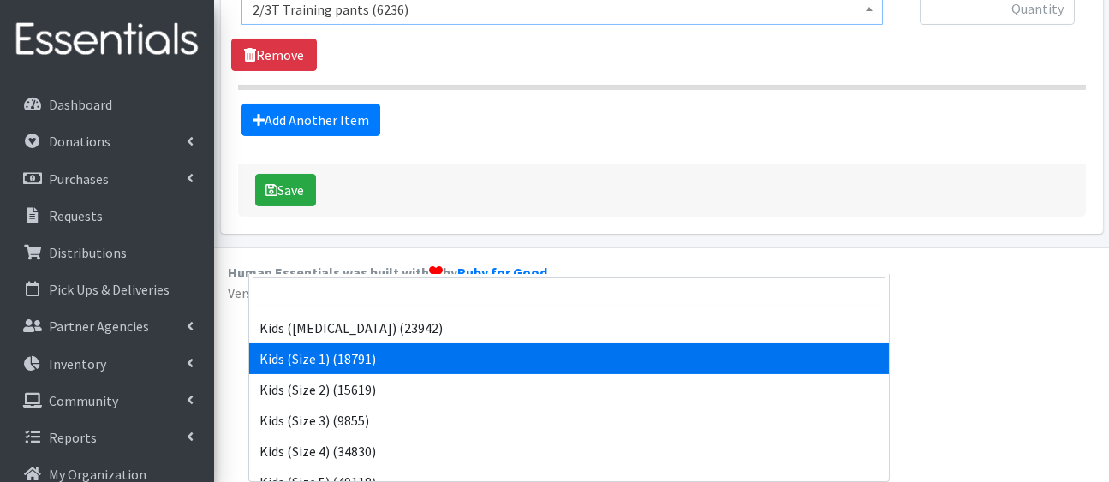
select select "5180"
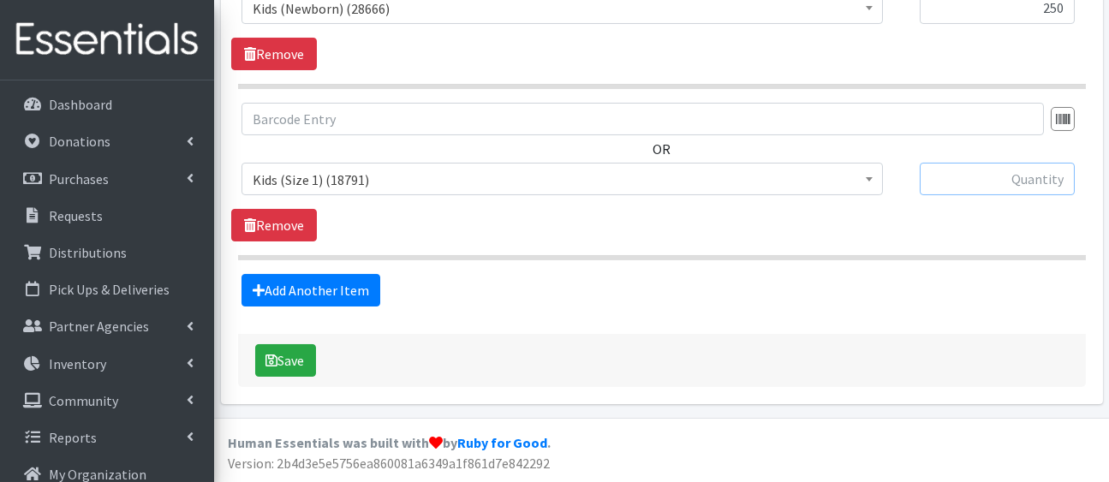
click at [957, 163] on input "text" at bounding box center [997, 179] width 155 height 33
type input "750"
click at [366, 274] on link "Add Another Item" at bounding box center [310, 290] width 139 height 33
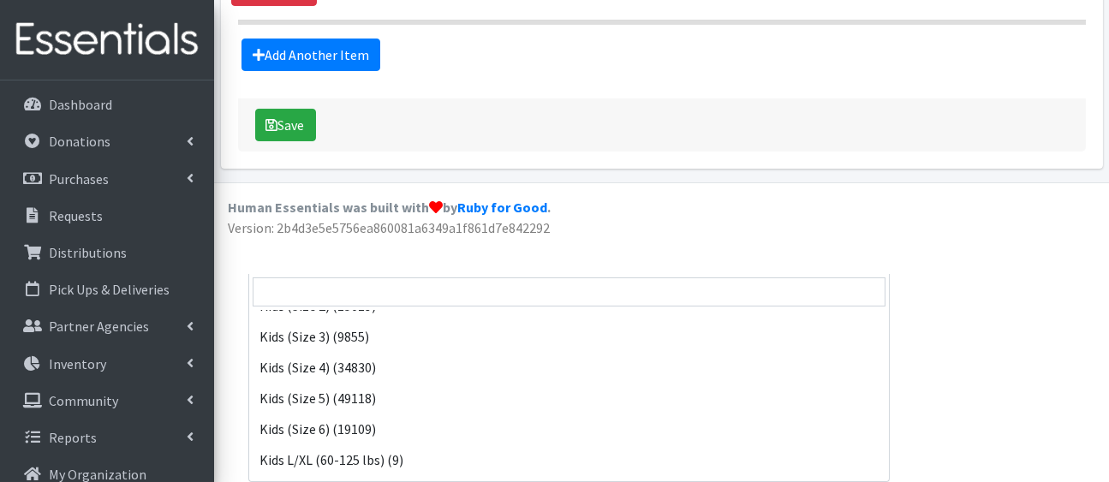
scroll to position [236, 0]
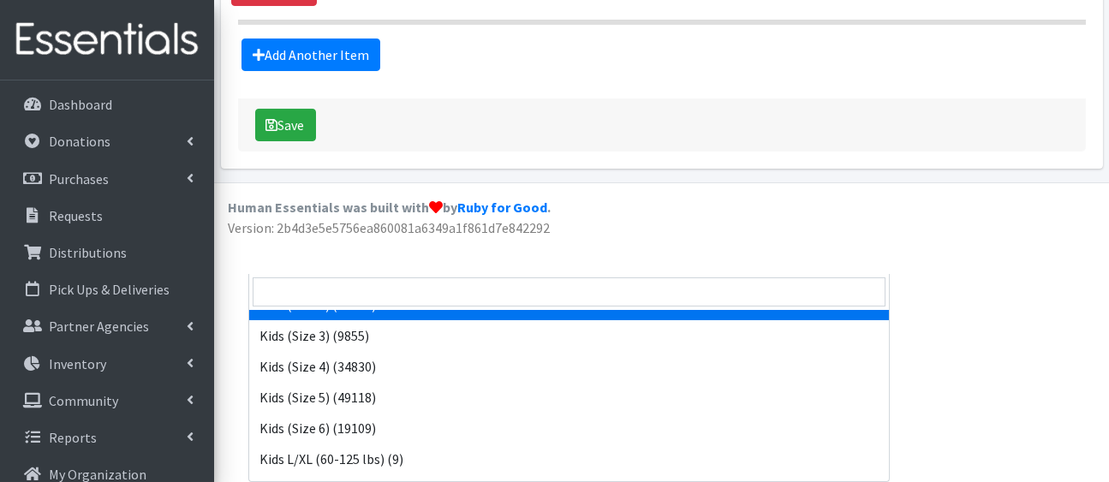
select select "5181"
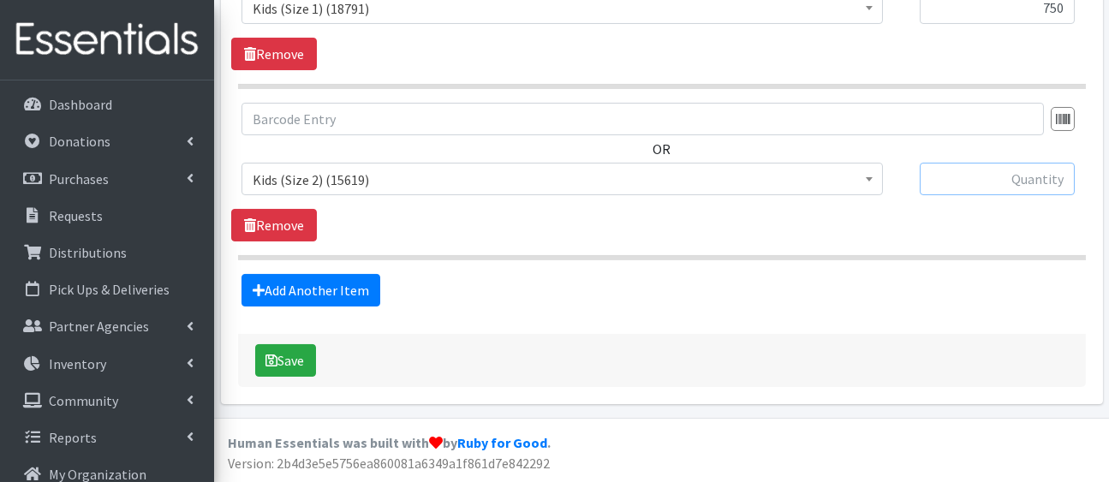
click at [1028, 163] on input "text" at bounding box center [997, 179] width 155 height 33
type input "250"
click at [351, 274] on link "Add Another Item" at bounding box center [310, 290] width 139 height 33
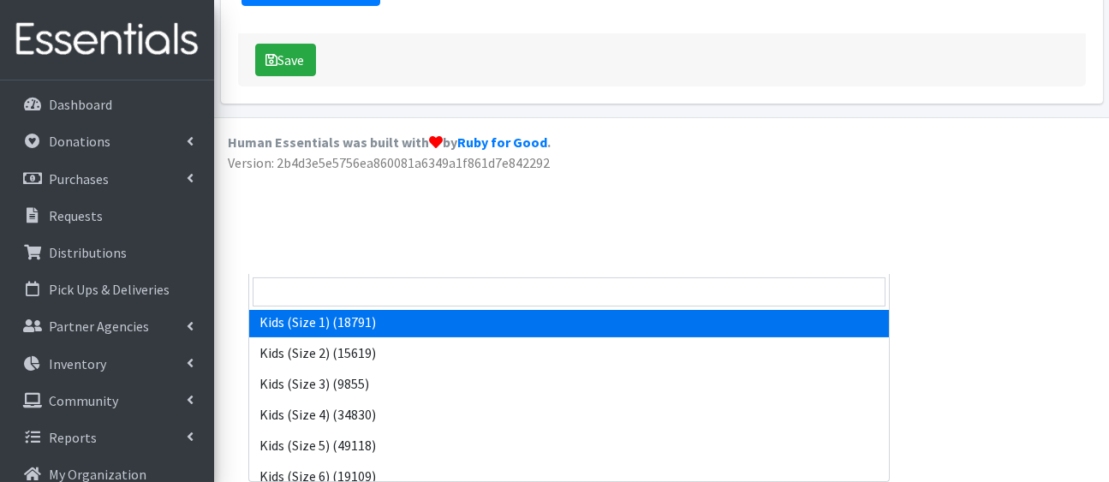
scroll to position [191, 0]
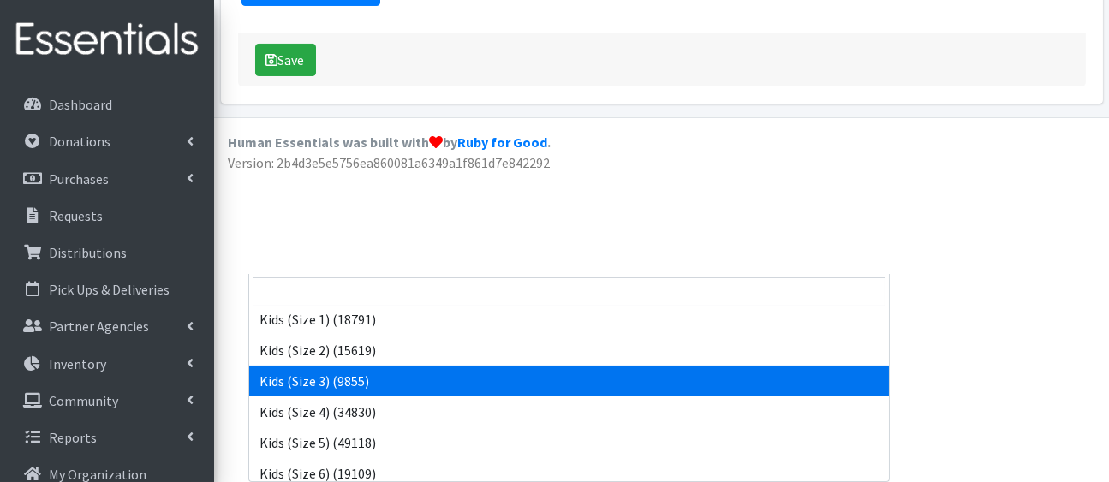
select select "5156"
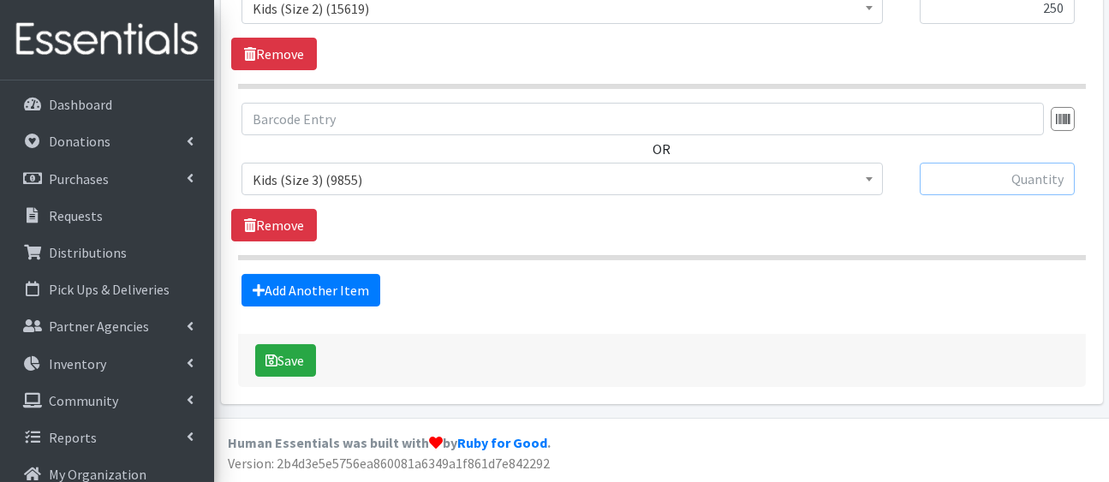
click at [1018, 163] on input "text" at bounding box center [997, 179] width 155 height 33
type input "750"
click at [349, 274] on link "Add Another Item" at bounding box center [310, 290] width 139 height 33
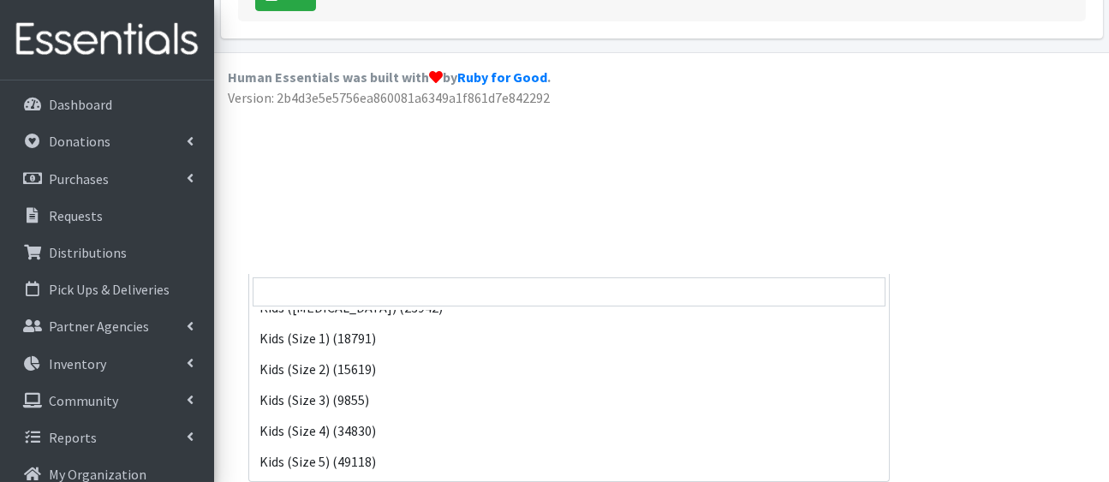
scroll to position [185, 0]
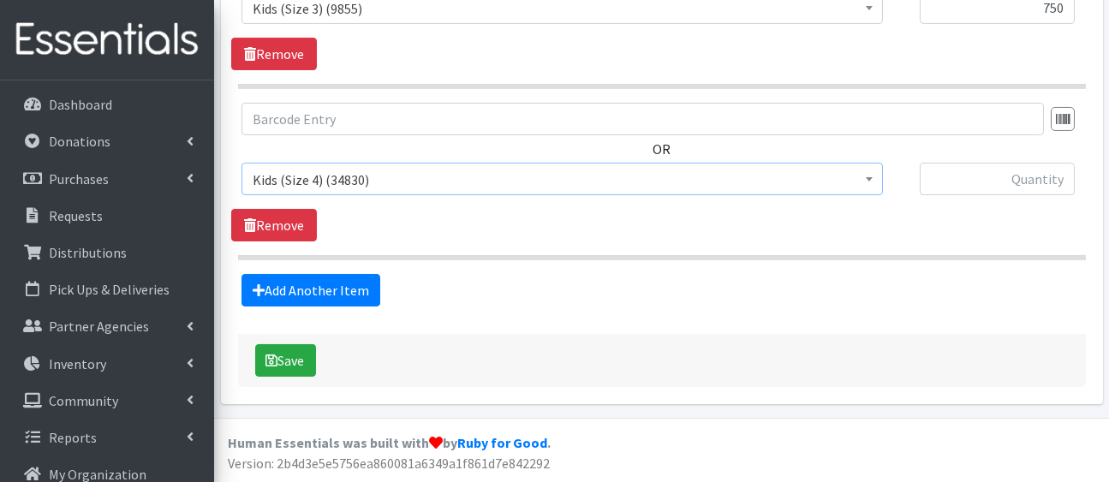
select select "5157"
click at [992, 163] on input "text" at bounding box center [997, 179] width 155 height 33
type input "750"
click at [354, 307] on link "Add Another Item" at bounding box center [310, 290] width 139 height 33
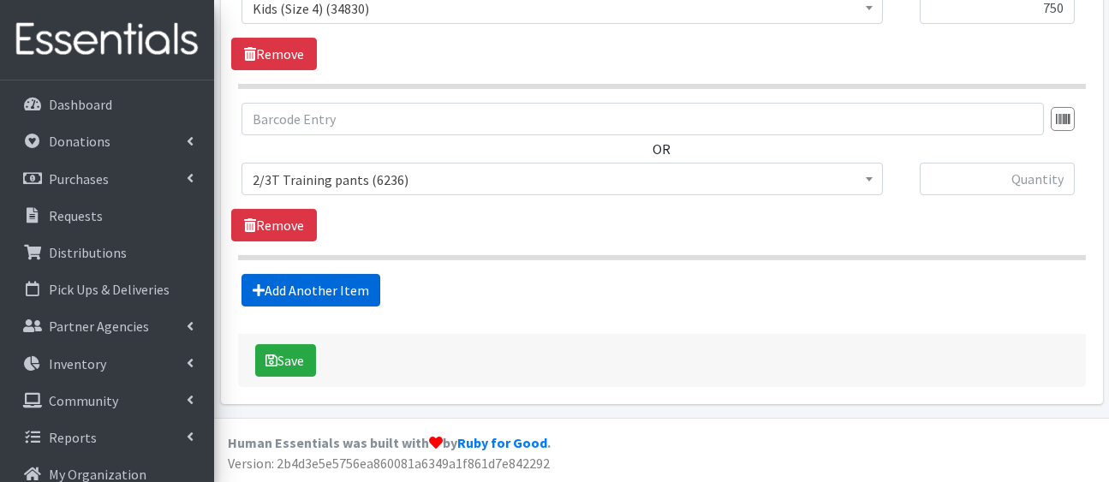
scroll to position [2077, 0]
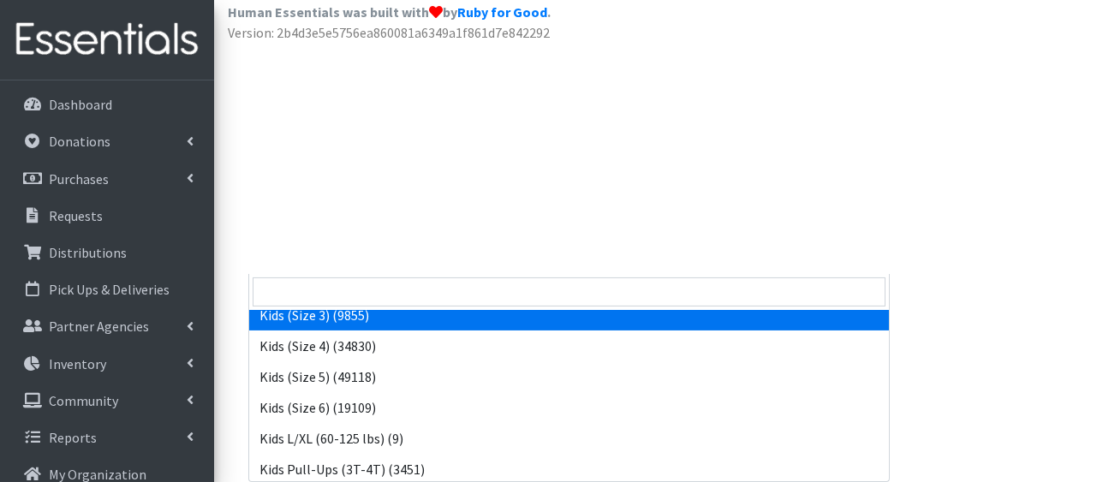
scroll to position [259, 0]
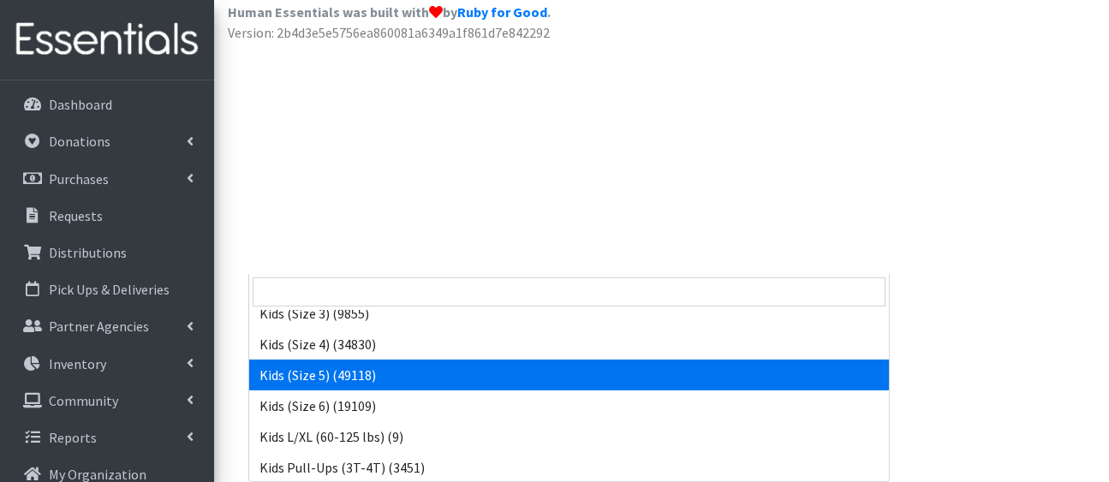
select select "5159"
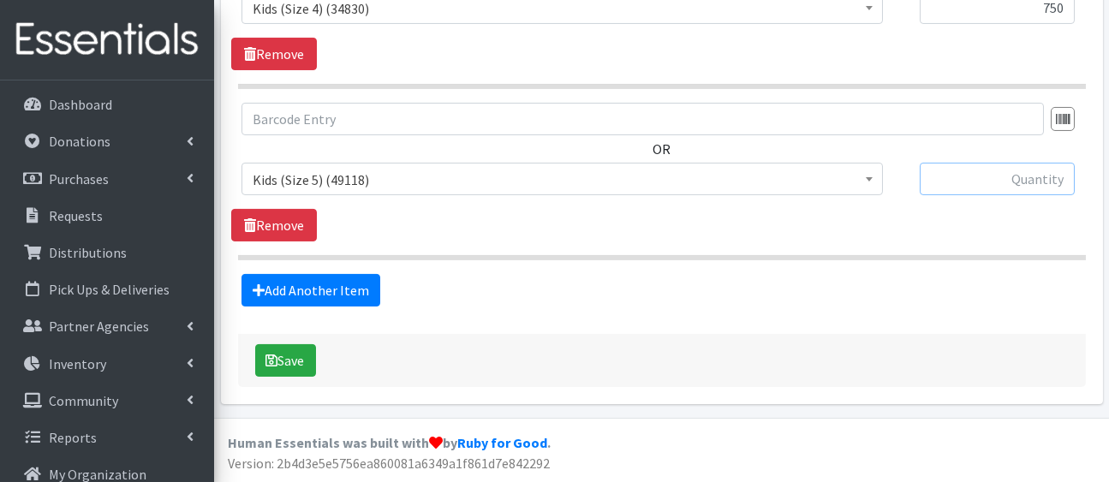
click at [945, 163] on input "text" at bounding box center [997, 179] width 155 height 33
type input "750"
click at [356, 274] on link "Add Another Item" at bounding box center [310, 290] width 139 height 33
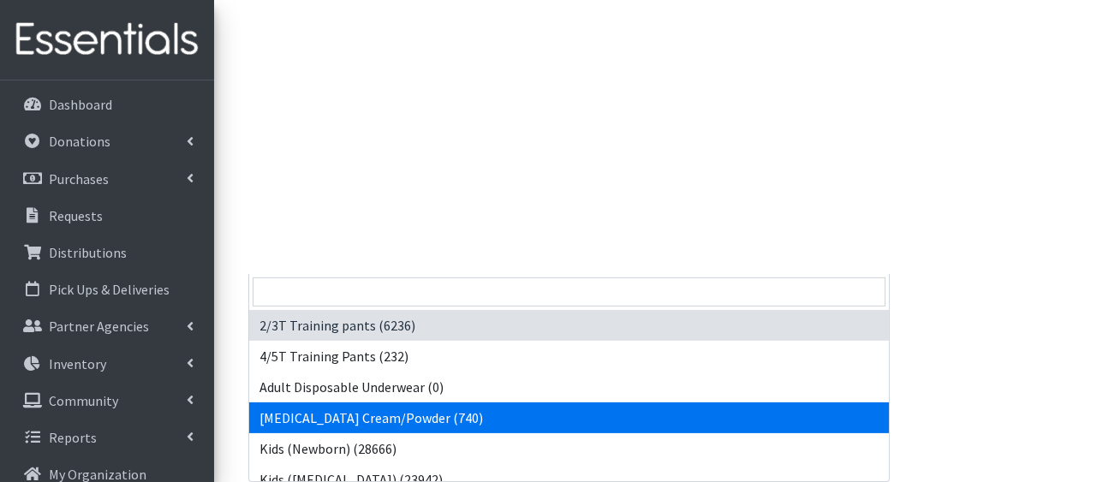
drag, startPoint x: 394, startPoint y: 98, endPoint x: 716, endPoint y: 265, distance: 362.3
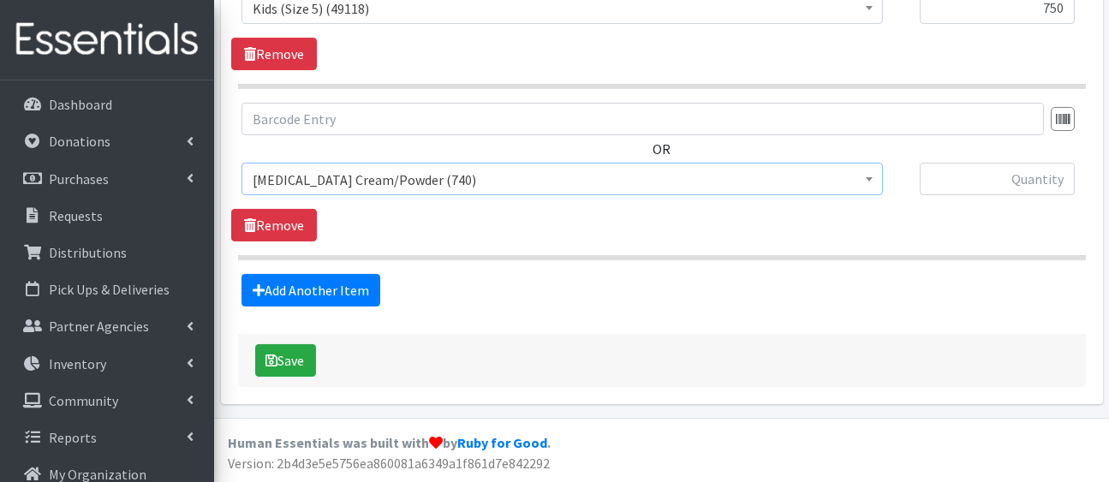
scroll to position [2315, 0]
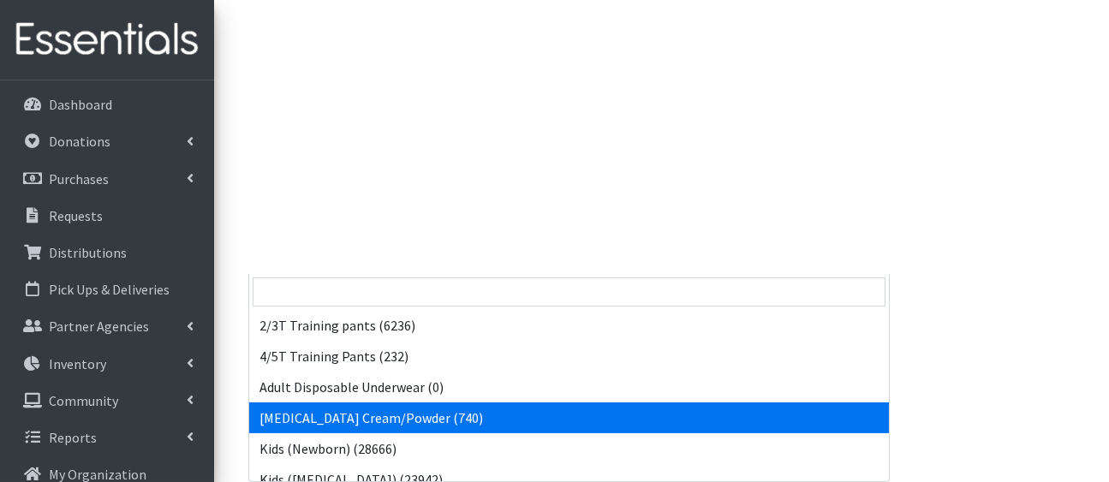
drag, startPoint x: 806, startPoint y: 110, endPoint x: 866, endPoint y: 278, distance: 179.0
drag, startPoint x: 881, startPoint y: 94, endPoint x: 879, endPoint y: 319, distance: 224.4
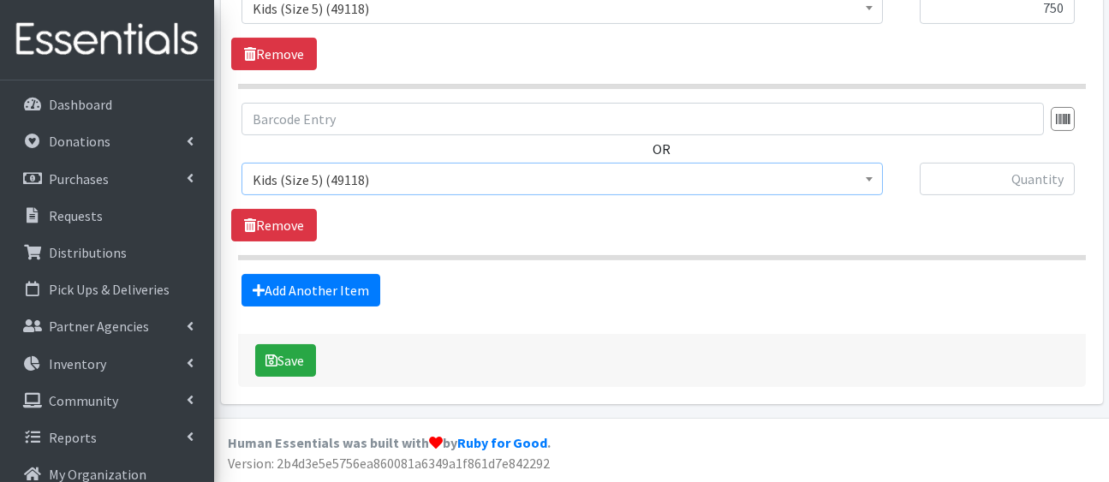
scroll to position [2153, 0]
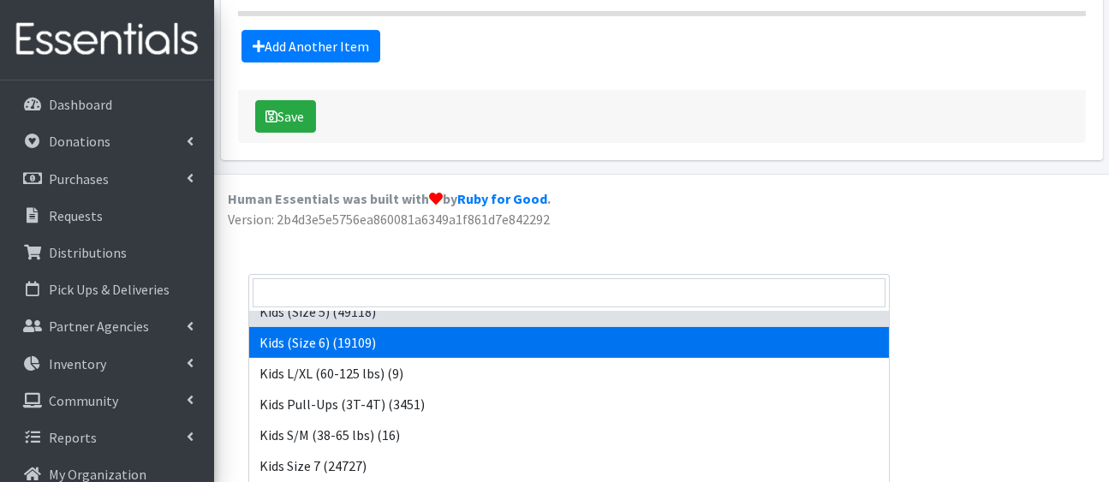
select select "5160"
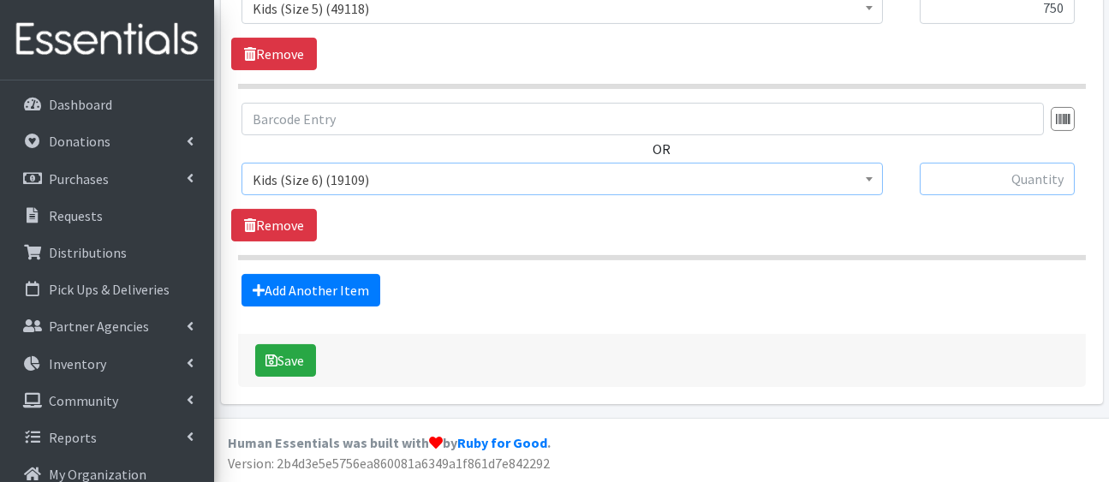
click at [1013, 195] on input "text" at bounding box center [997, 179] width 155 height 33
type input "750"
click at [366, 307] on link "Add Another Item" at bounding box center [310, 290] width 139 height 33
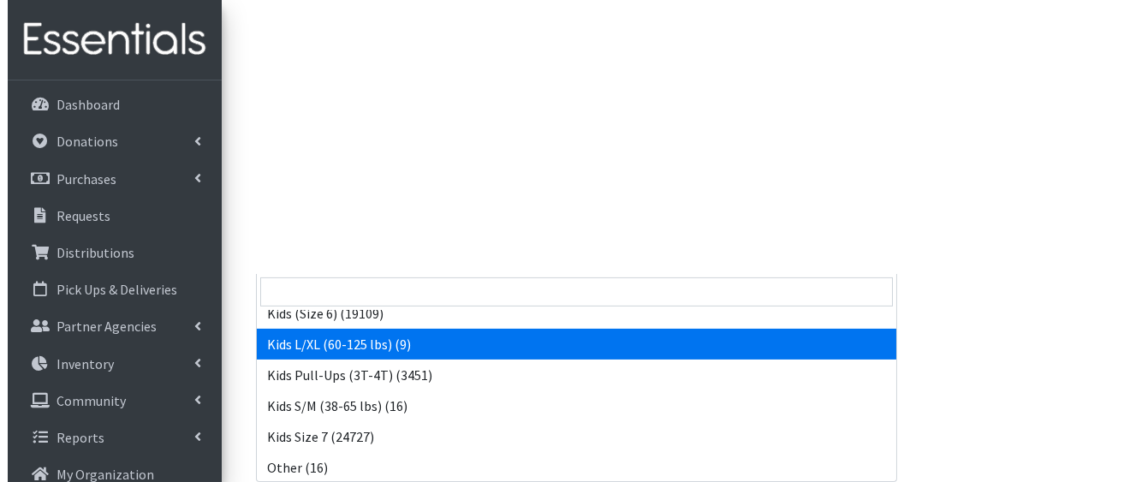
scroll to position [467, 0]
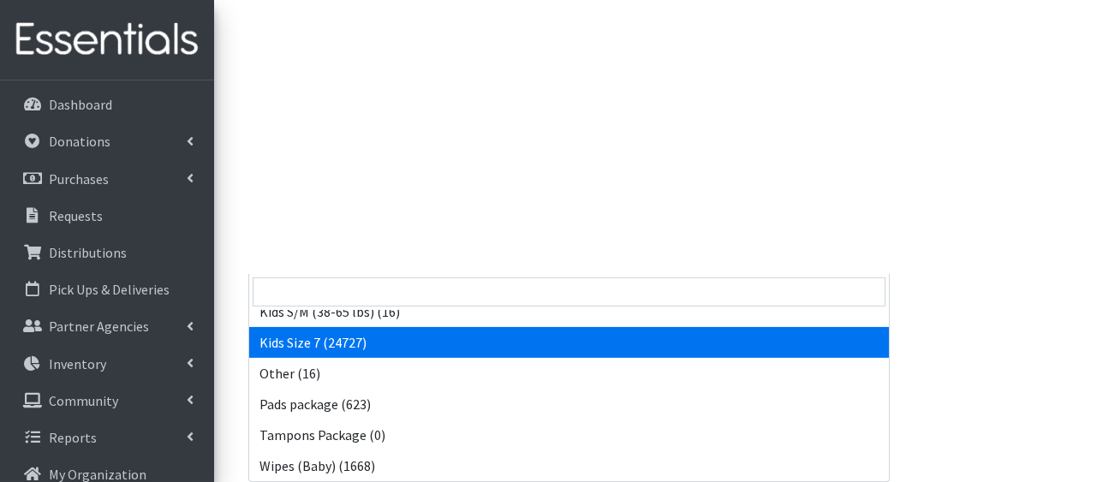
select select "5432"
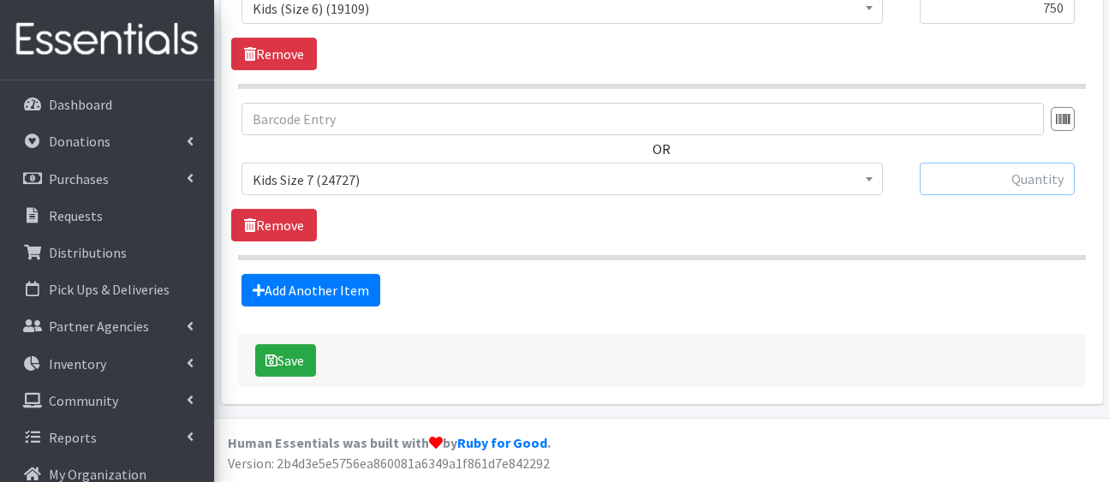
click at [936, 163] on input "text" at bounding box center [997, 179] width 155 height 33
type input "750"
click at [300, 344] on button "Save" at bounding box center [285, 360] width 61 height 33
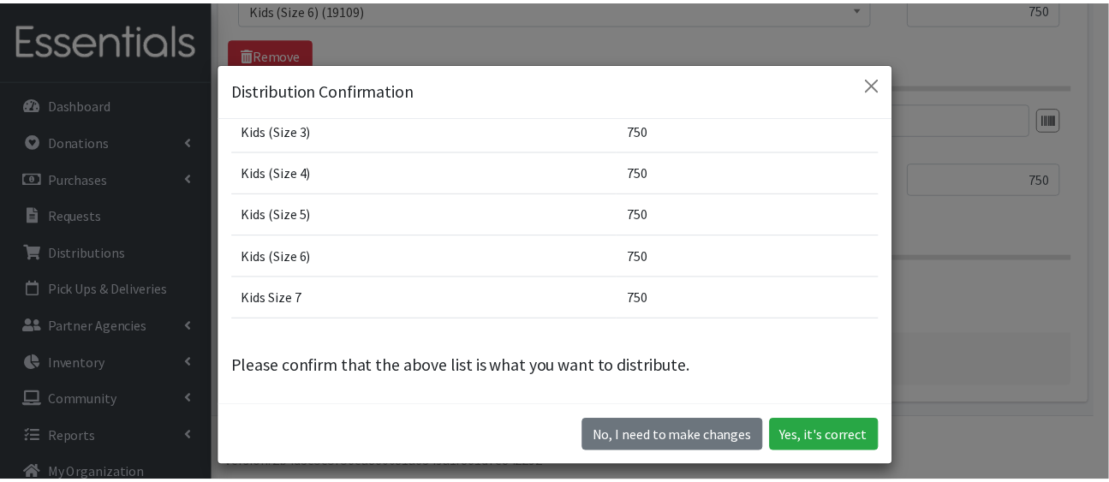
scroll to position [378, 0]
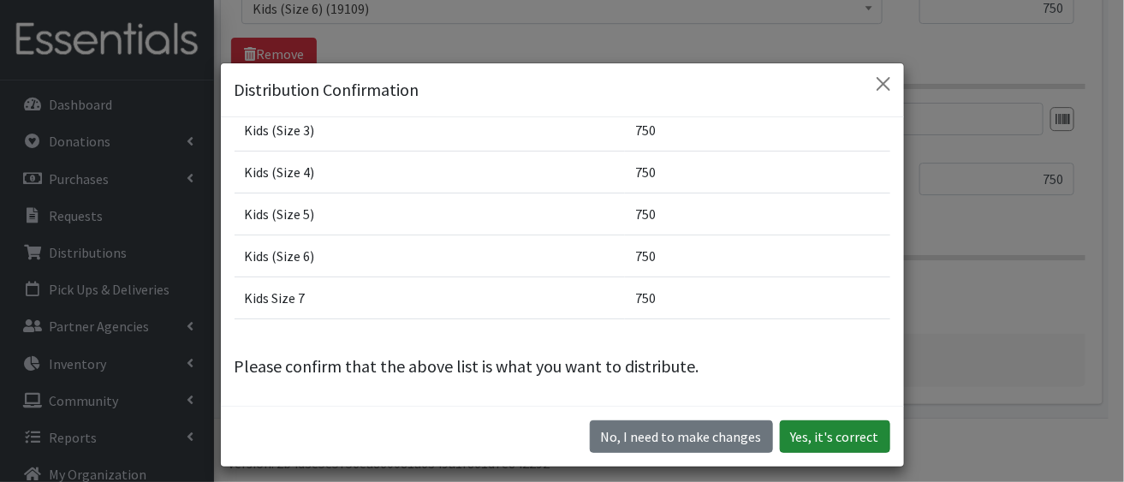
click at [855, 453] on button "Yes, it's correct" at bounding box center [835, 436] width 110 height 33
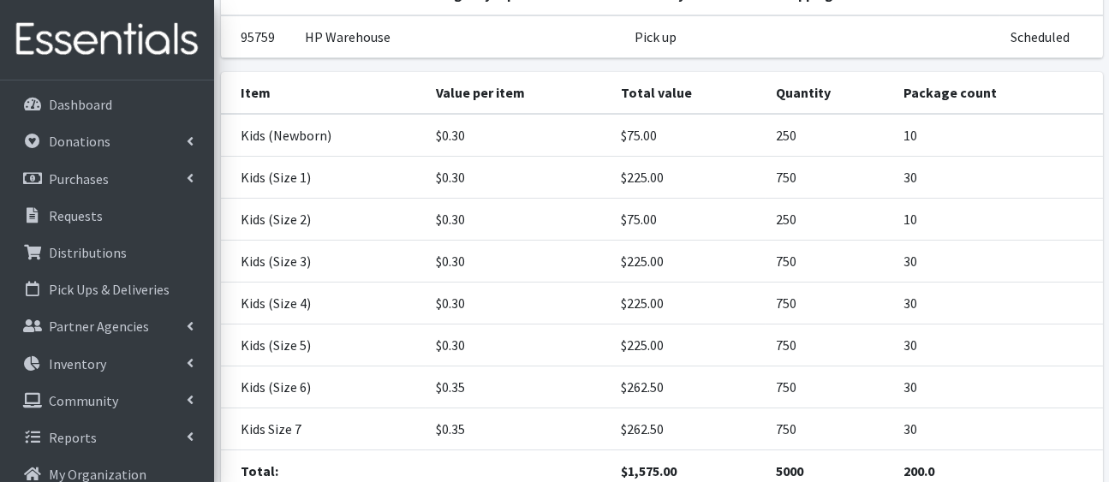
scroll to position [563, 0]
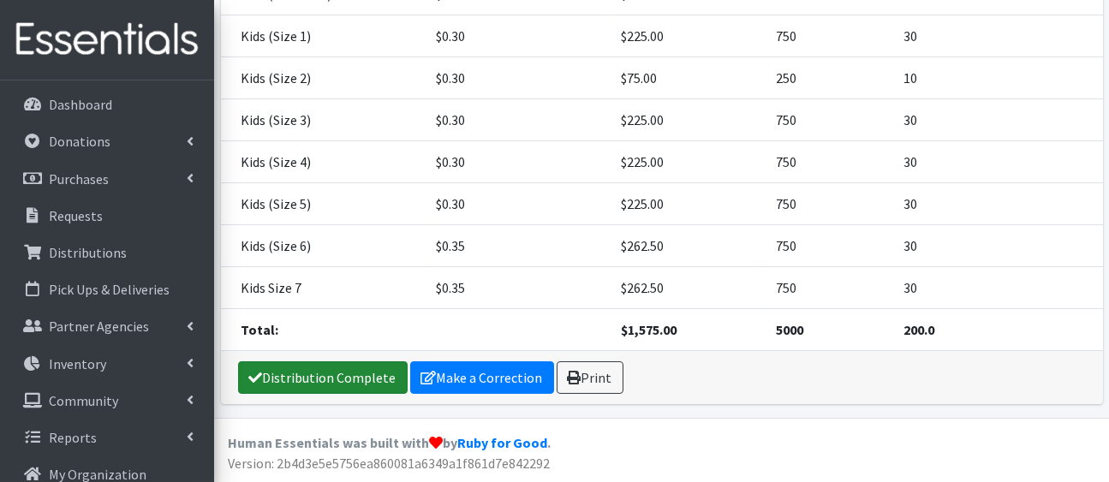
click at [408, 376] on link "Distribution Complete" at bounding box center [323, 377] width 170 height 33
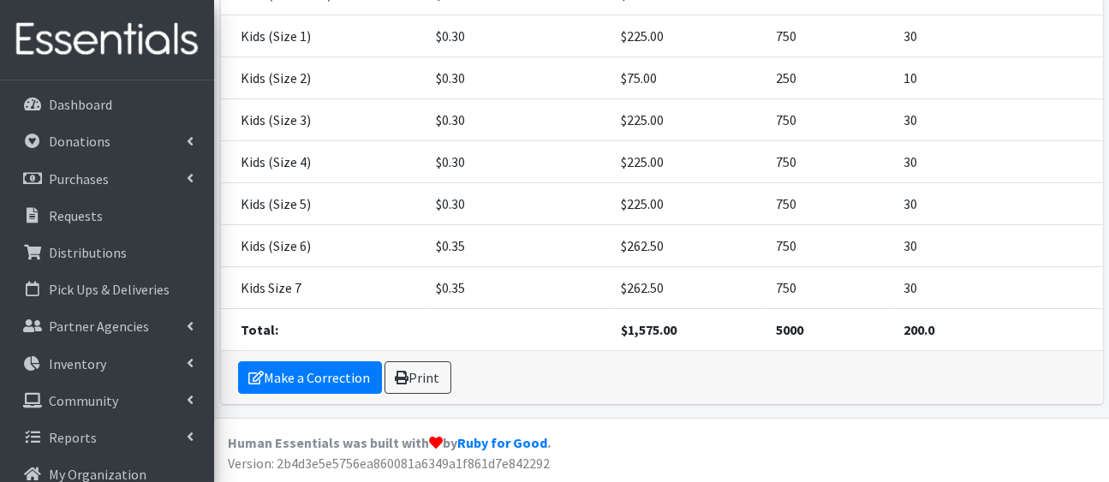
scroll to position [0, 0]
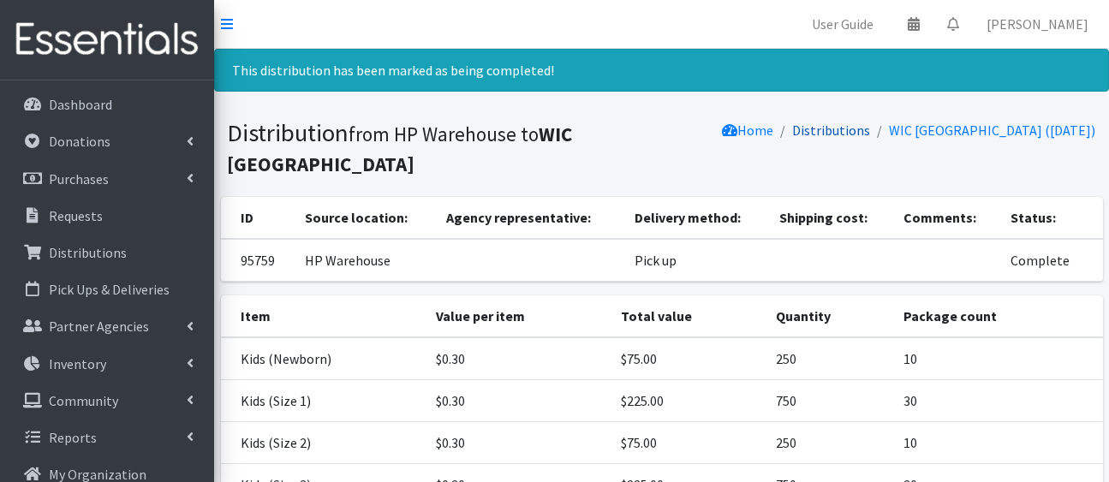
click at [808, 139] on link "Distributions" at bounding box center [832, 130] width 78 height 17
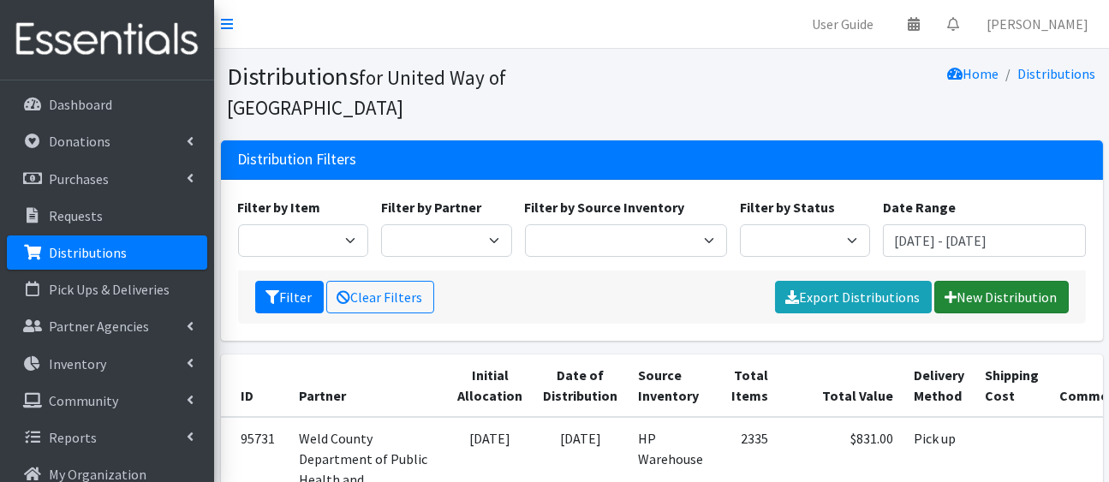
click at [963, 313] on link "New Distribution" at bounding box center [1001, 297] width 134 height 33
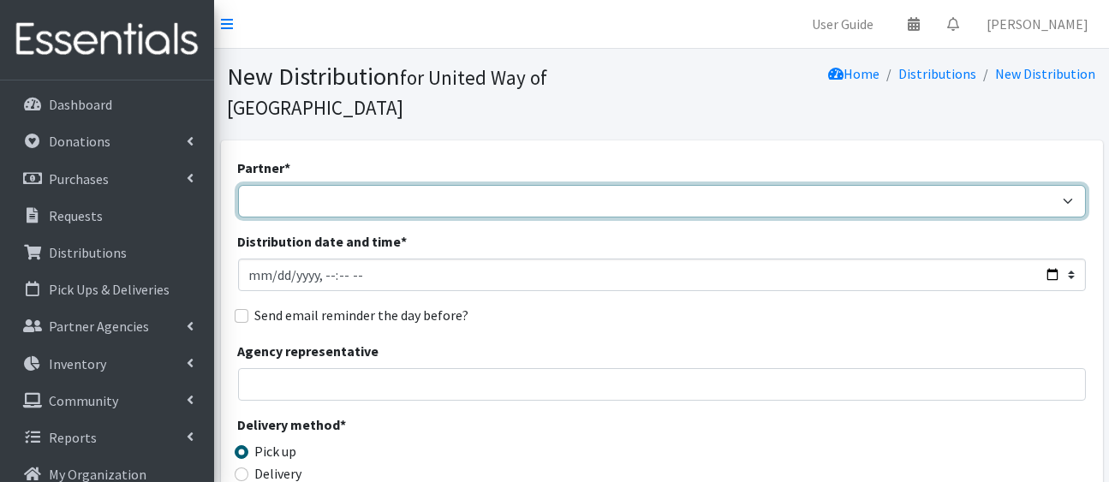
click at [540, 218] on select "[PERSON_NAME][GEOGRAPHIC_DATA] [GEOGRAPHIC_DATA][PERSON_NAME] Arty's Pantry at …" at bounding box center [662, 201] width 848 height 33
select select "7001"
click at [241, 212] on select "Ann K Heiman Elementary Araceli Calderon Arty's Pantry at AIMS Aurora Medina wi…" at bounding box center [662, 201] width 848 height 33
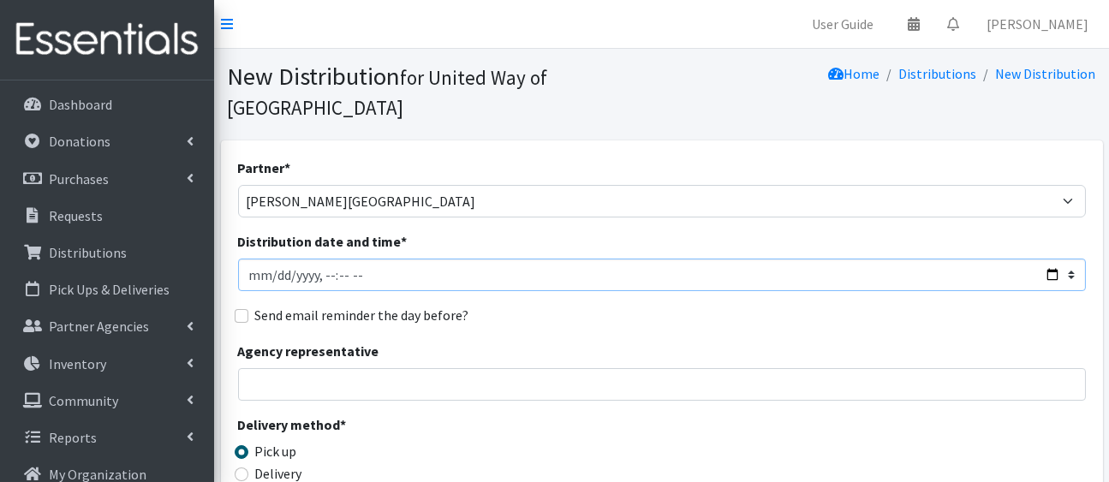
click at [1036, 291] on input "Distribution date and time *" at bounding box center [662, 275] width 848 height 33
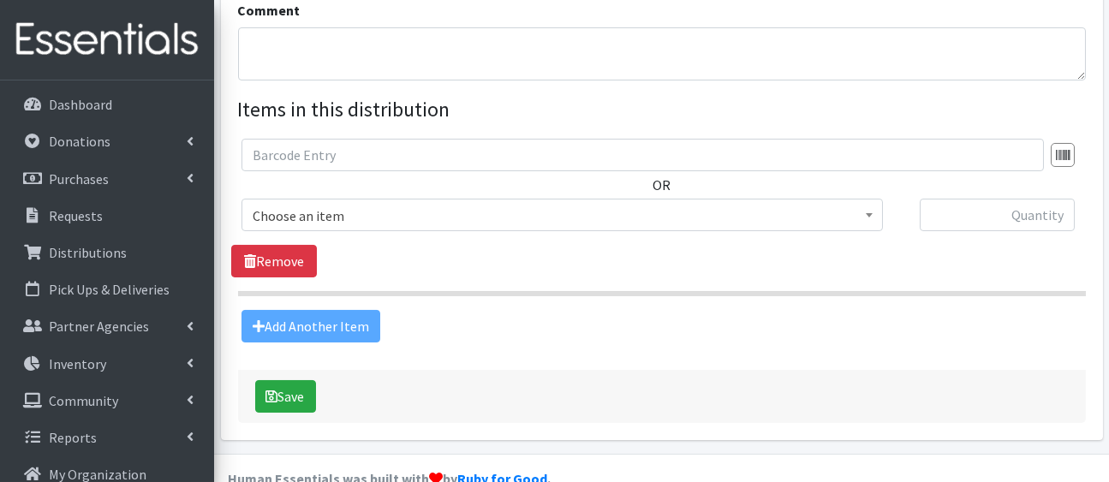
scroll to position [599, 0]
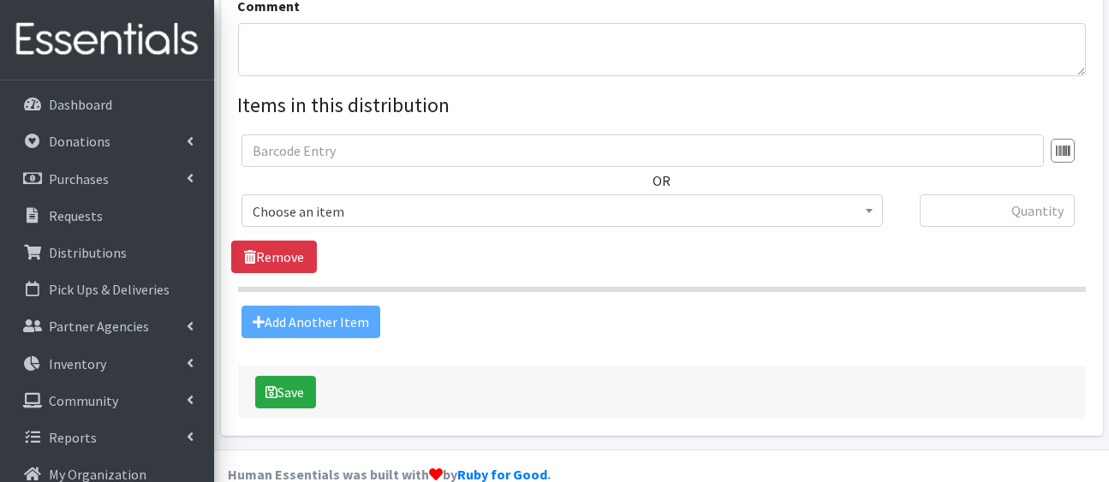
drag, startPoint x: 633, startPoint y: 86, endPoint x: 617, endPoint y: 146, distance: 61.9
select select "436"
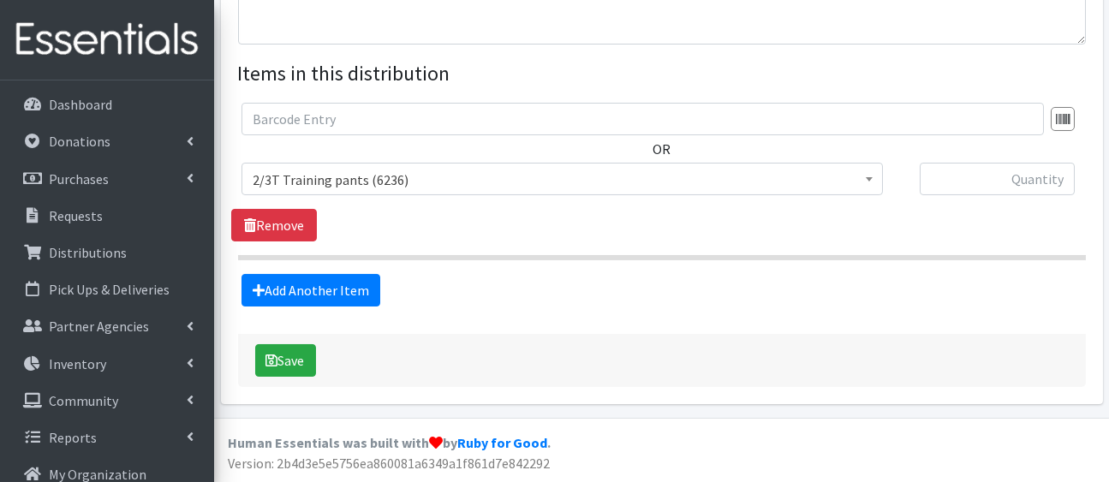
scroll to position [813, 0]
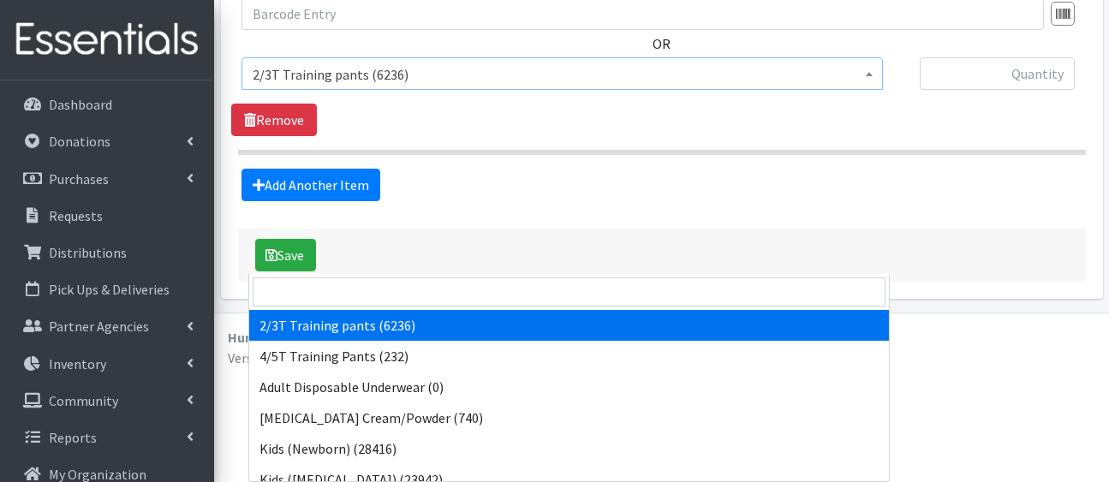
click at [611, 86] on span "2/3T Training pants (6236)" at bounding box center [562, 75] width 619 height 24
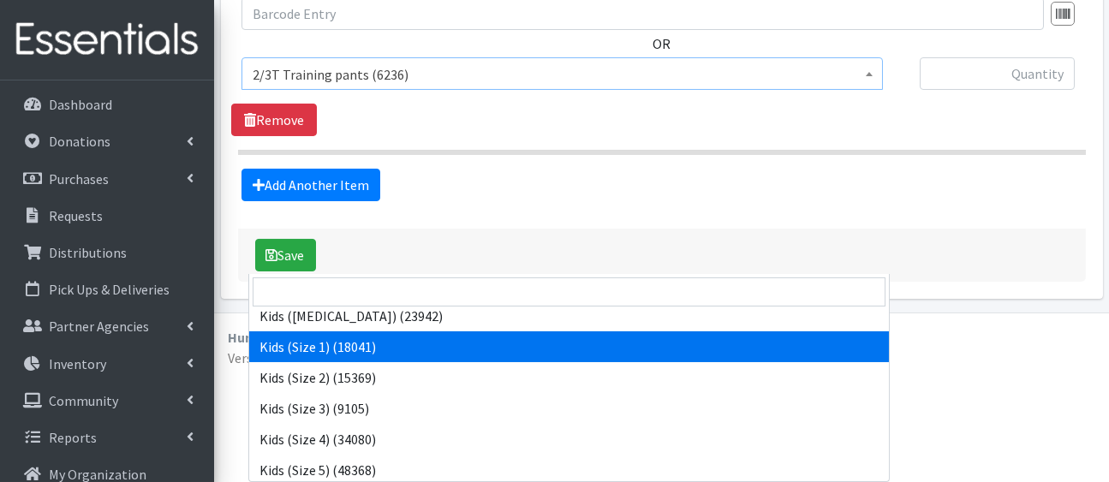
scroll to position [164, 0]
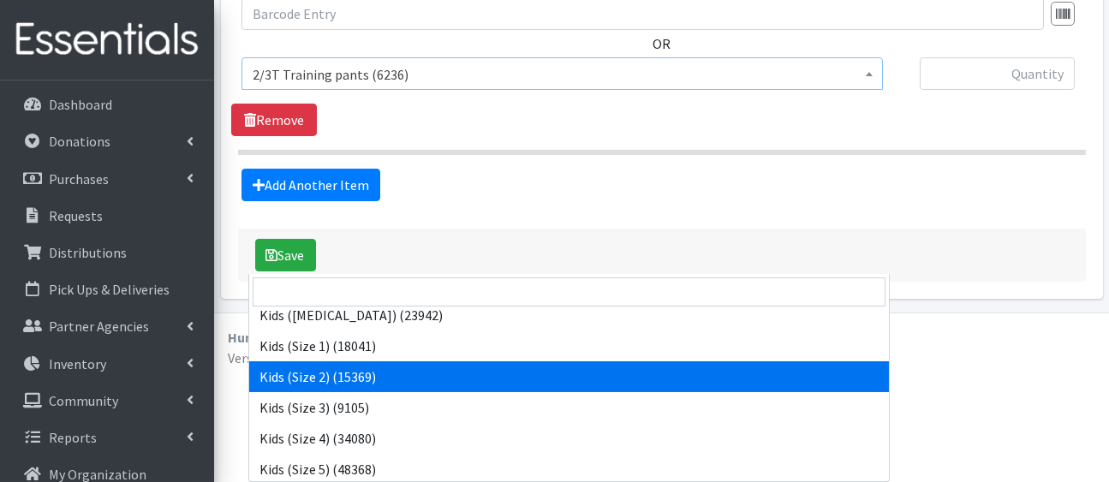
select select "5181"
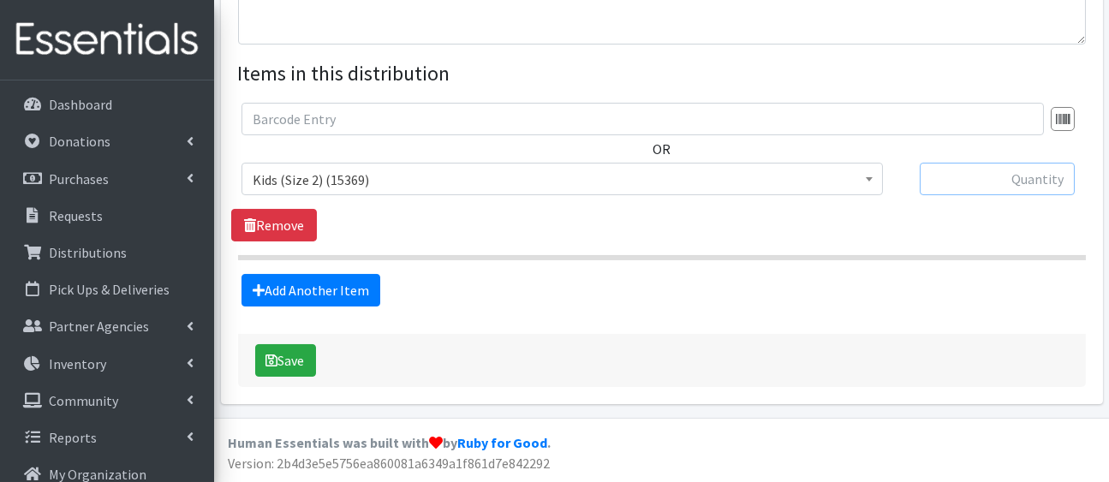
click at [1025, 170] on input "text" at bounding box center [997, 179] width 155 height 33
type input "75"
click at [317, 307] on link "Add Another Item" at bounding box center [310, 290] width 139 height 33
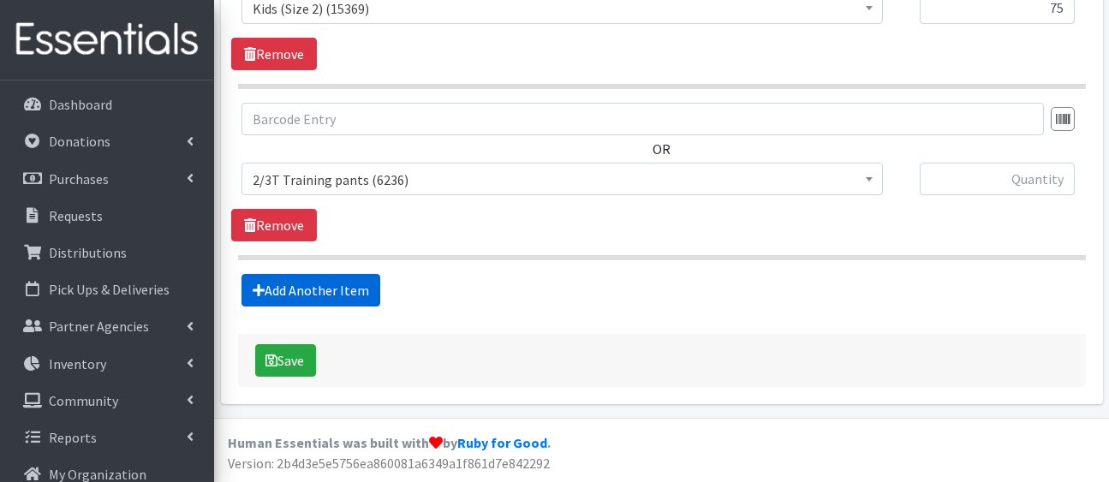
scroll to position [1131, 0]
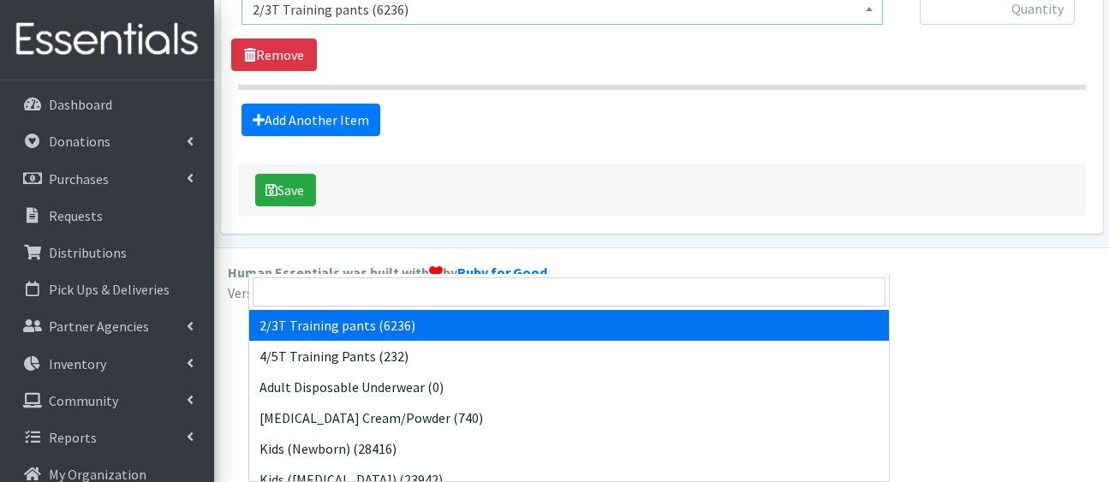
click at [456, 25] on span "2/3T Training pants (6236)" at bounding box center [561, 8] width 641 height 33
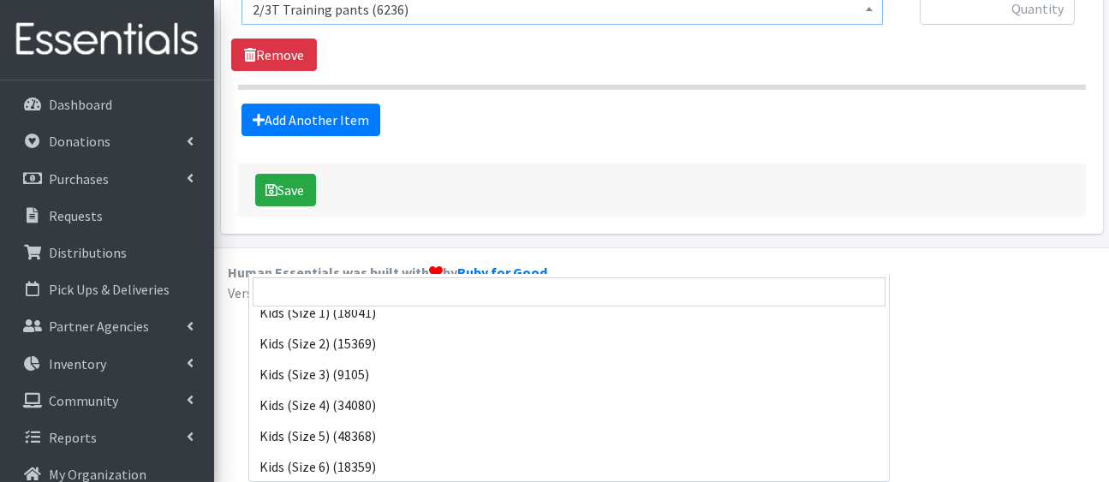
scroll to position [199, 0]
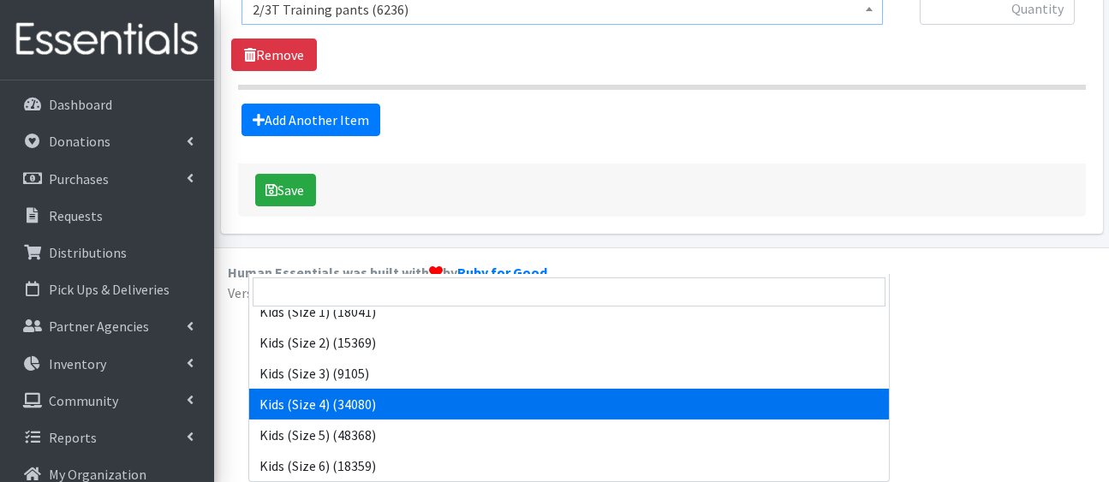
select select "5157"
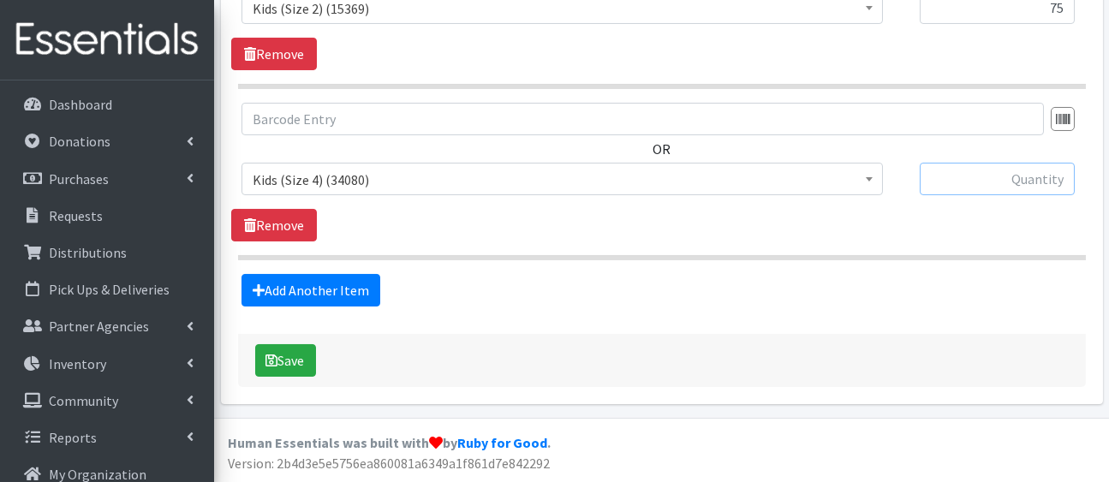
click at [966, 163] on input "text" at bounding box center [997, 179] width 155 height 33
type input "75"
click at [348, 274] on link "Add Another Item" at bounding box center [310, 290] width 139 height 33
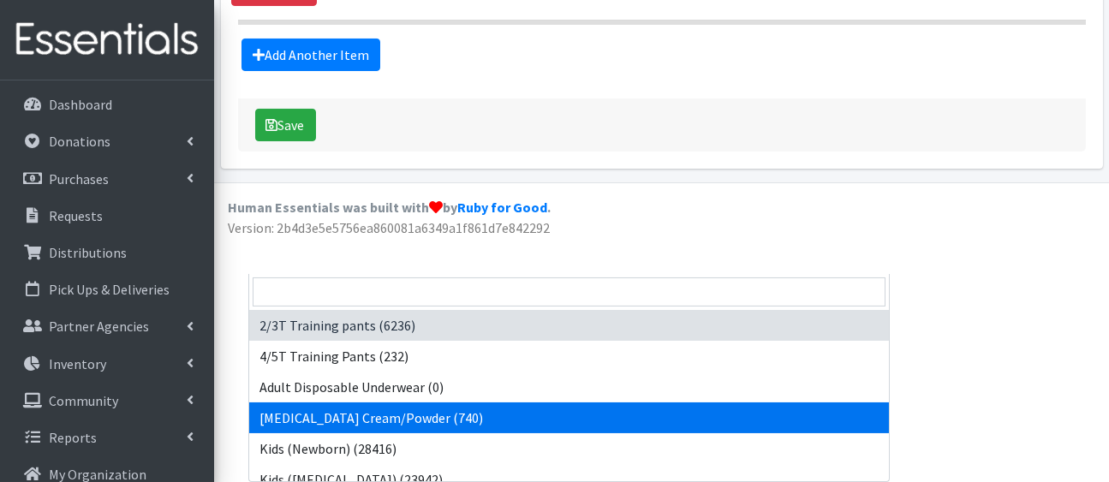
drag, startPoint x: 492, startPoint y: 86, endPoint x: 695, endPoint y: 273, distance: 276.3
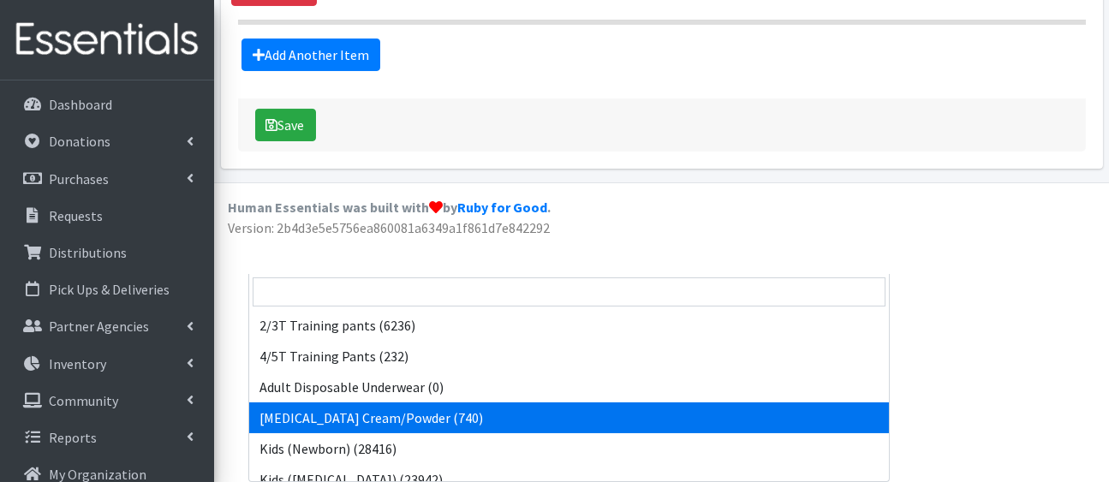
drag, startPoint x: 796, startPoint y: 102, endPoint x: 829, endPoint y: 274, distance: 175.3
drag, startPoint x: 881, startPoint y: 110, endPoint x: 884, endPoint y: 317, distance: 207.2
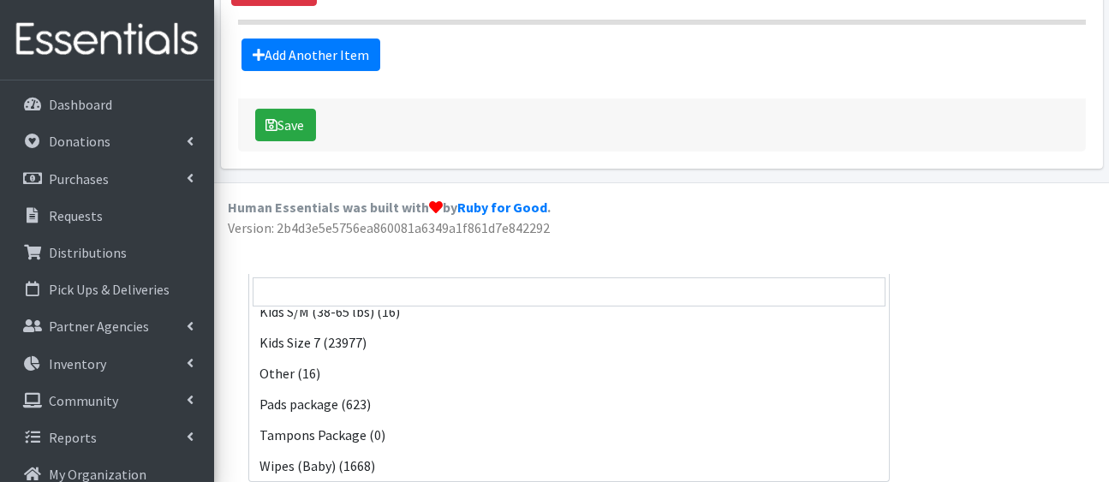
scroll to position [533, 0]
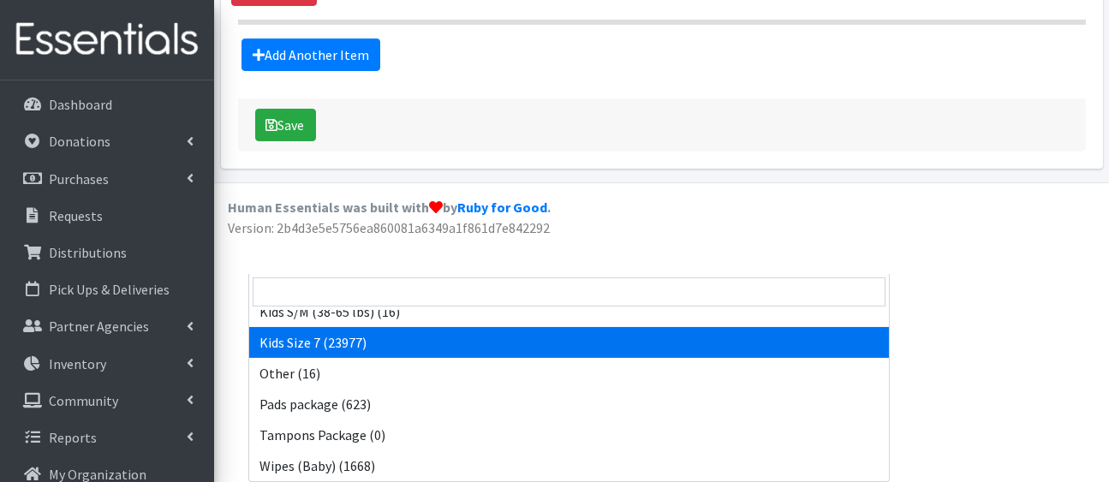
select select "5432"
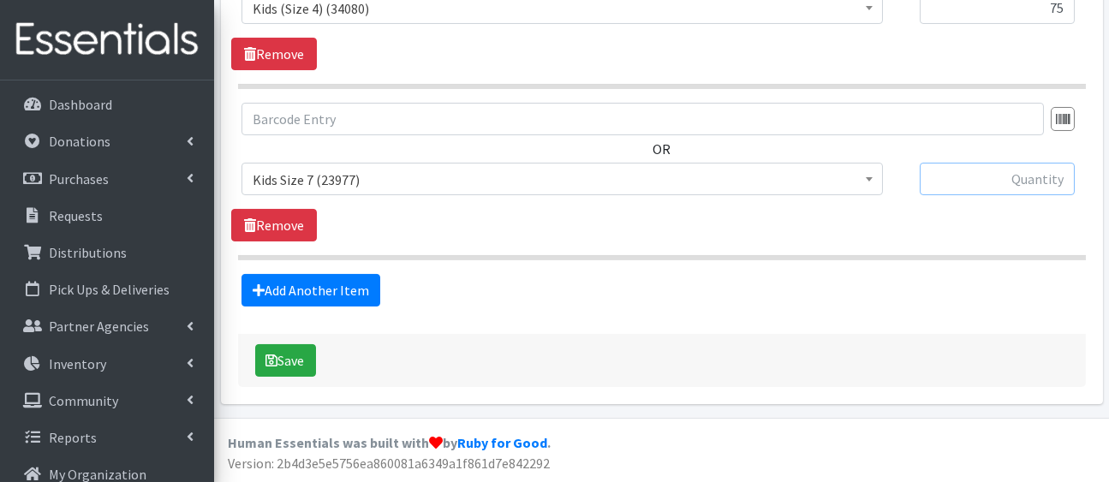
click at [992, 163] on input "text" at bounding box center [997, 179] width 155 height 33
type input "100"
click at [362, 274] on link "Add Another Item" at bounding box center [310, 290] width 139 height 33
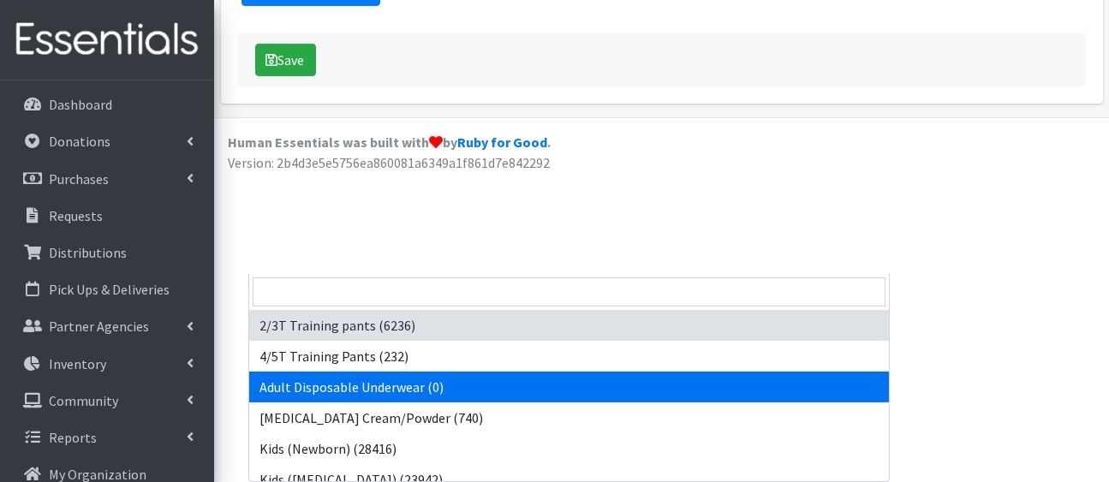
drag, startPoint x: 459, startPoint y: 82, endPoint x: 623, endPoint y: 243, distance: 229.5
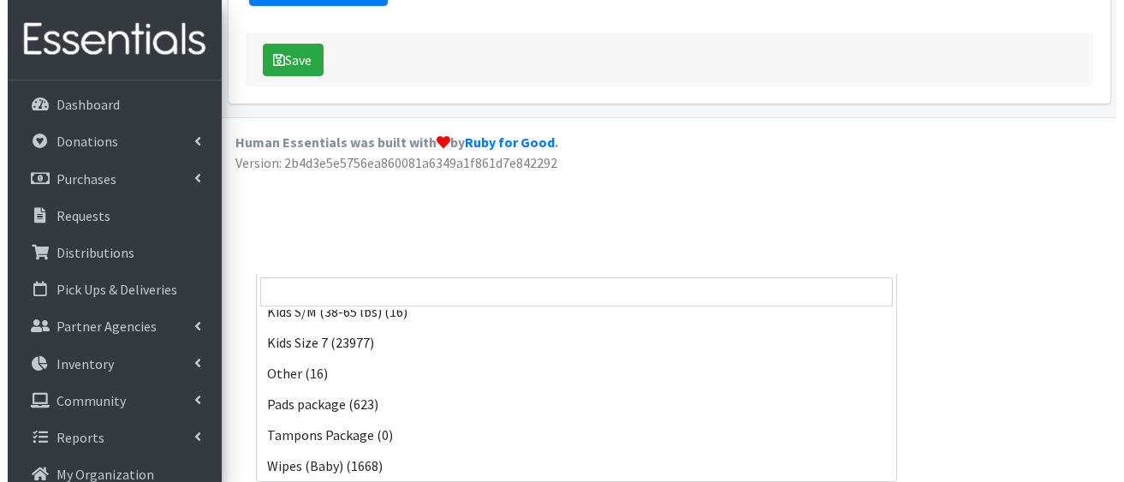
scroll to position [547, 0]
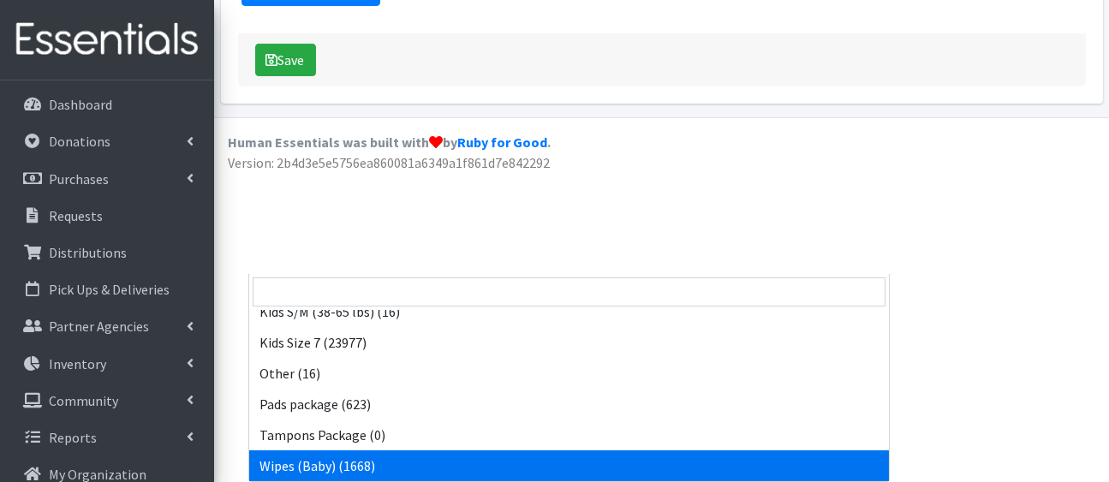
select select "5170"
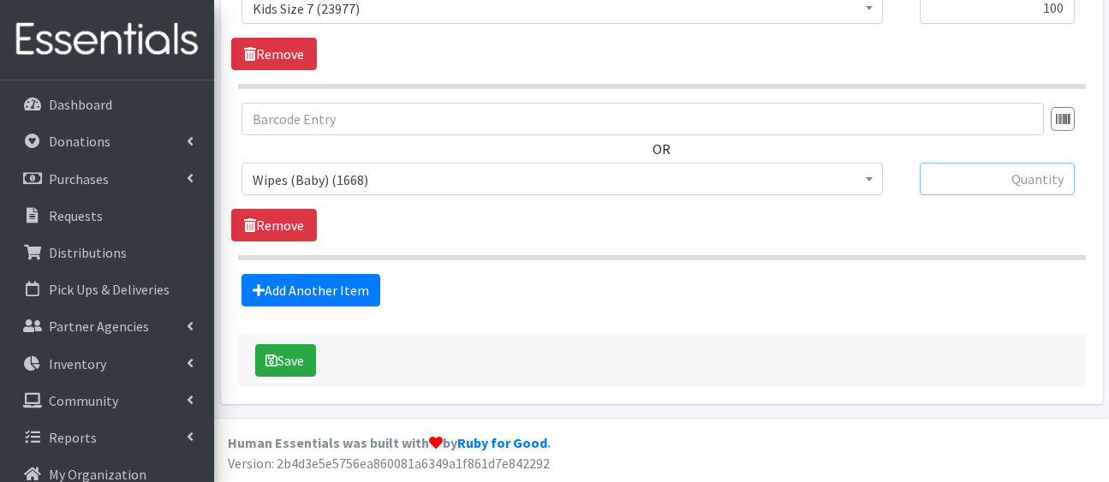
click at [1000, 163] on input "text" at bounding box center [997, 179] width 155 height 33
type input "5"
click at [299, 344] on button "Save" at bounding box center [285, 360] width 61 height 33
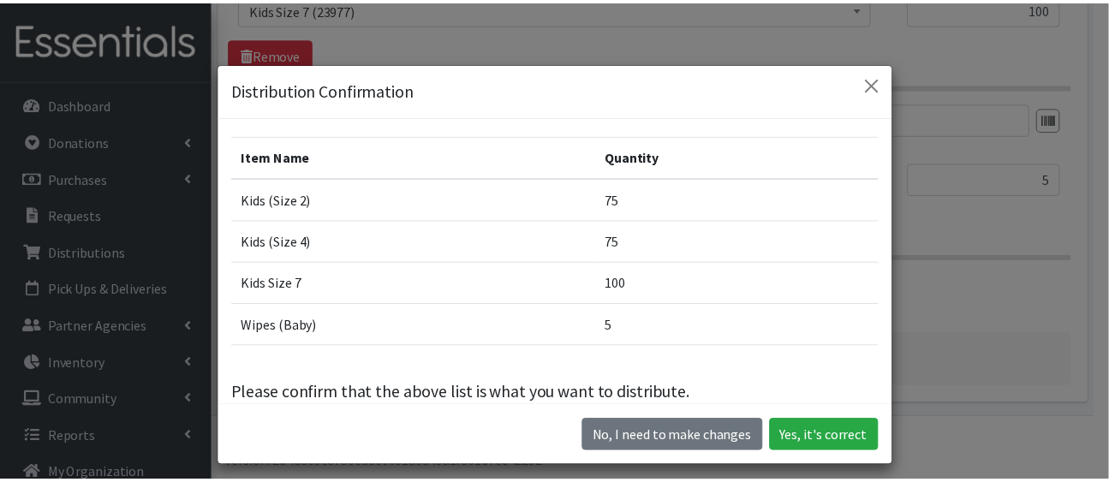
scroll to position [59, 0]
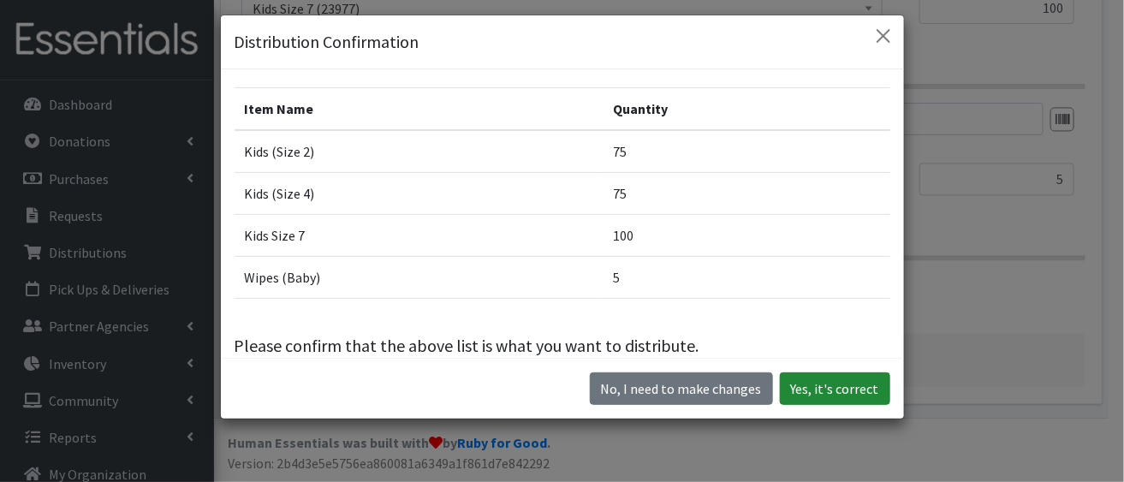
click at [780, 400] on button "Yes, it's correct" at bounding box center [835, 389] width 110 height 33
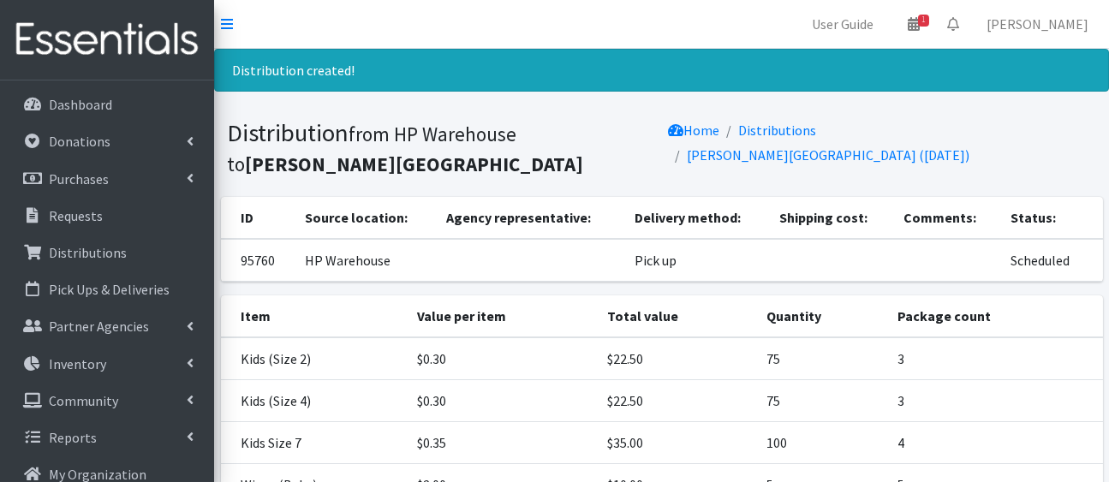
scroll to position [355, 0]
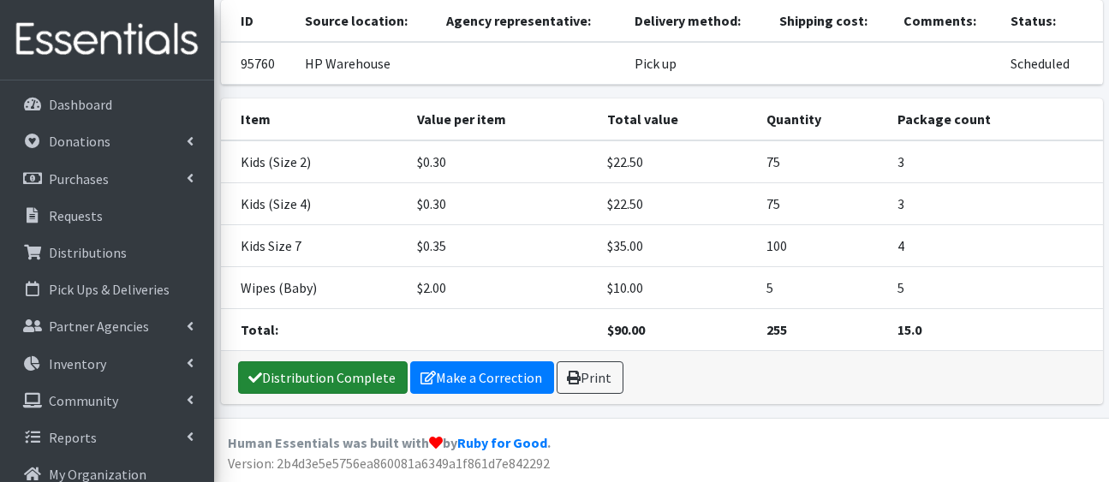
click at [383, 376] on link "Distribution Complete" at bounding box center [323, 377] width 170 height 33
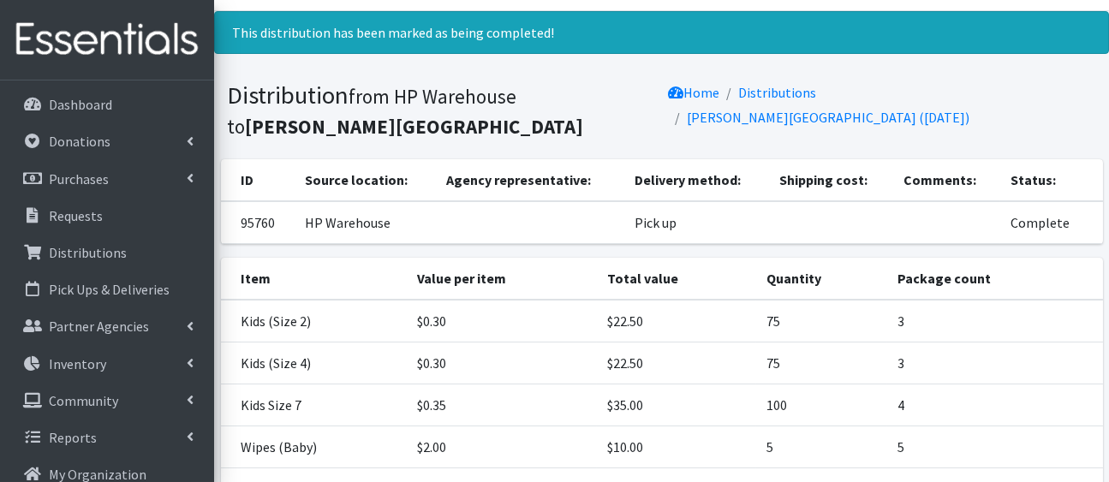
scroll to position [0, 0]
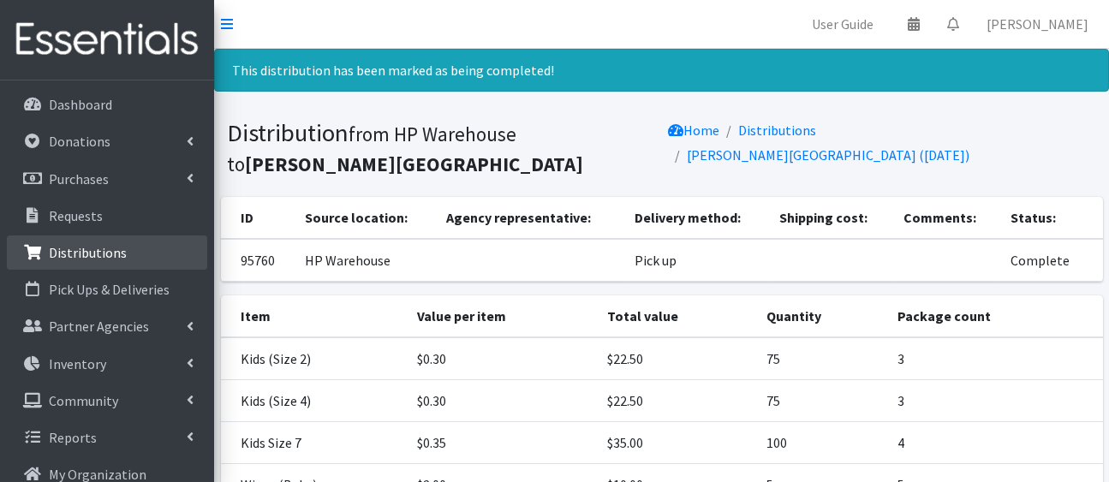
click at [113, 261] on p "Distributions" at bounding box center [88, 252] width 78 height 17
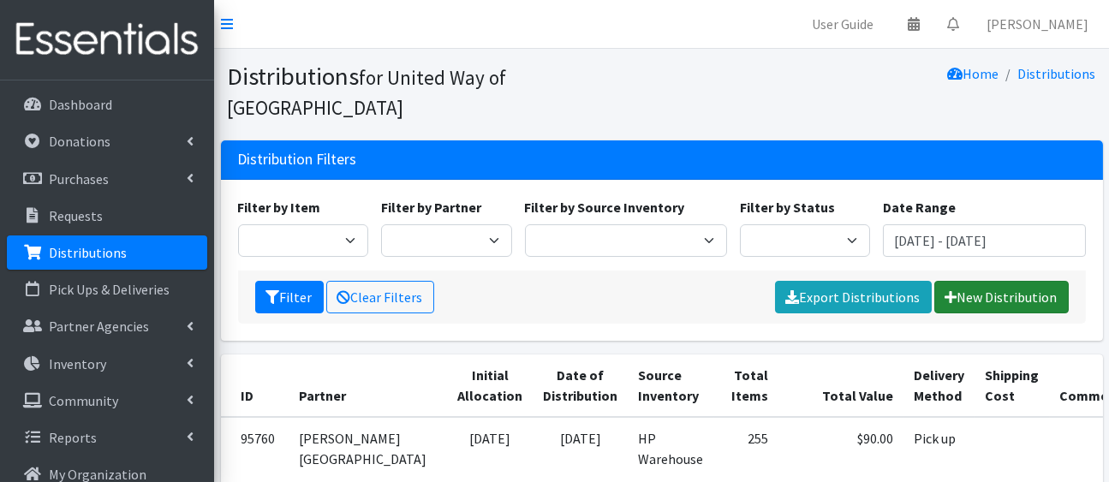
click at [1008, 313] on link "New Distribution" at bounding box center [1001, 297] width 134 height 33
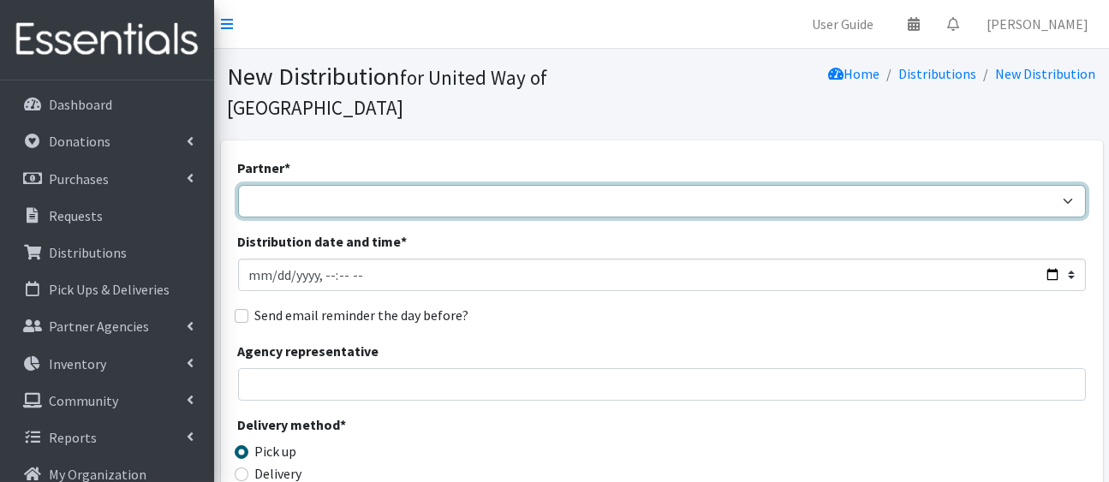
click at [837, 218] on select "[PERSON_NAME][GEOGRAPHIC_DATA] [GEOGRAPHIC_DATA][PERSON_NAME] Arty's Pantry at …" at bounding box center [662, 201] width 848 height 33
click at [241, 212] on select "[PERSON_NAME][GEOGRAPHIC_DATA] [GEOGRAPHIC_DATA][PERSON_NAME] Arty's Pantry at …" at bounding box center [662, 201] width 848 height 33
click at [676, 218] on select "Ann K Heiman Elementary Araceli Calderon Arty's Pantry at AIMS Aurora Medina wi…" at bounding box center [662, 201] width 848 height 33
select select "2040"
click at [241, 212] on select "Ann K Heiman Elementary Araceli Calderon Arty's Pantry at AIMS Aurora Medina wi…" at bounding box center [662, 201] width 848 height 33
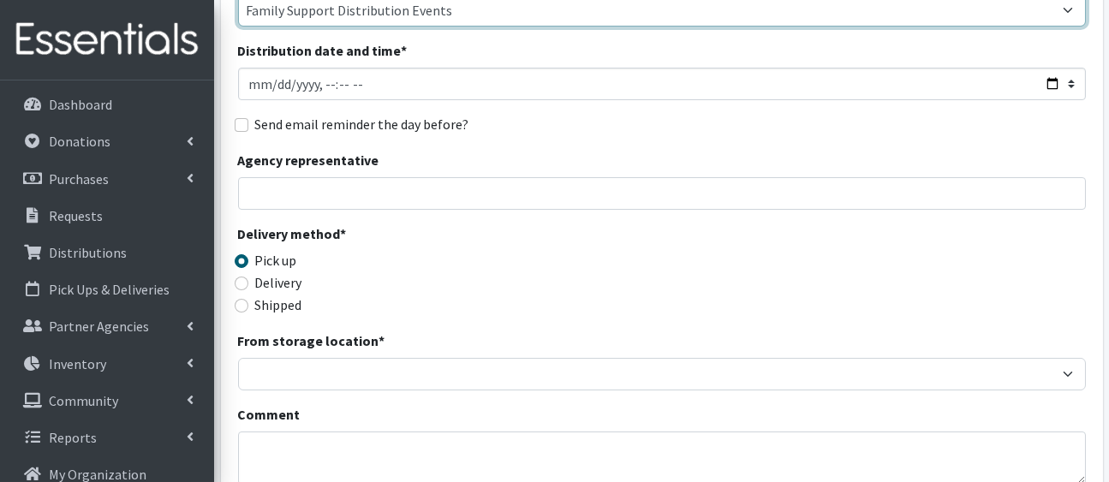
scroll to position [187, 0]
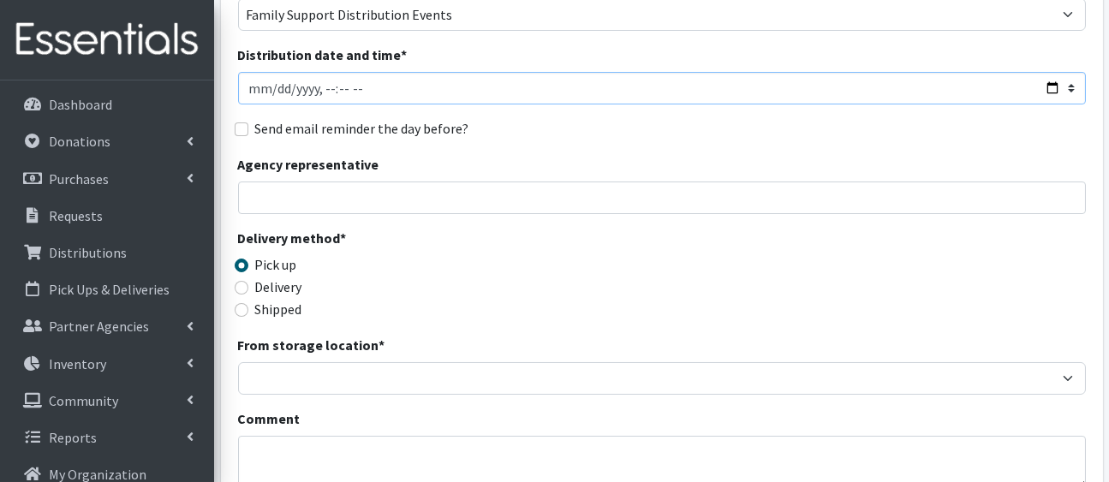
click at [1049, 104] on input "Distribution date and time *" at bounding box center [662, 88] width 848 height 33
type input "2025-08-29T23:59"
click at [791, 210] on div "Partner * Ann K Heiman Elementary Araceli Calderon Arty's Pantry at AIMS Aurora…" at bounding box center [662, 361] width 848 height 780
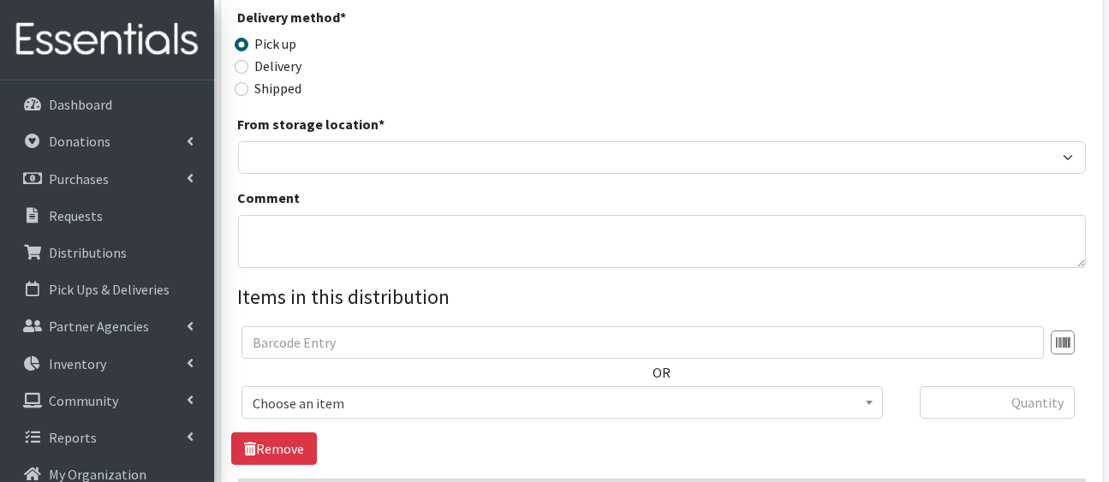
scroll to position [411, 0]
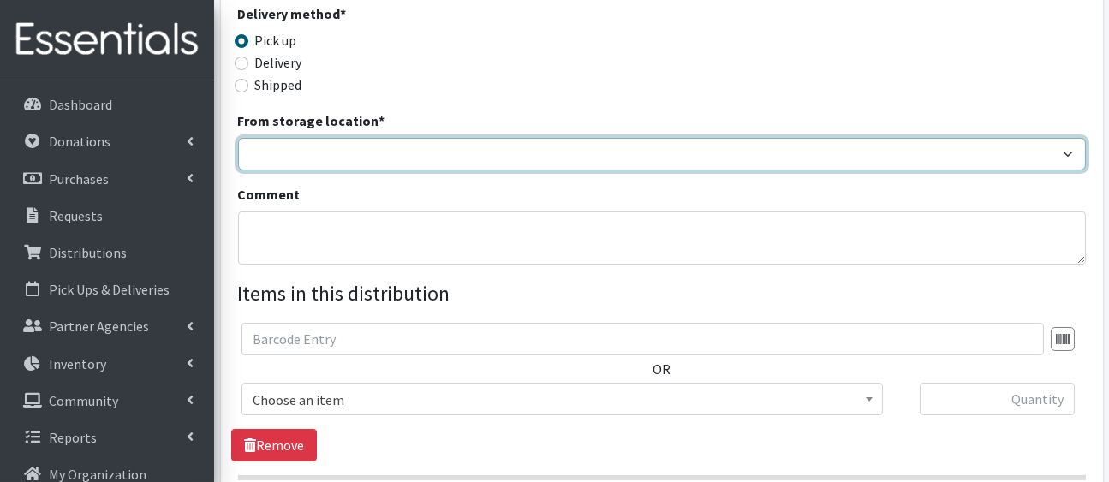
click at [703, 170] on select "HP Warehouse UWWC Downtown office, upstairs" at bounding box center [662, 154] width 848 height 33
select select "436"
click at [241, 170] on select "HP Warehouse UWWC Downtown office, upstairs" at bounding box center [662, 154] width 848 height 33
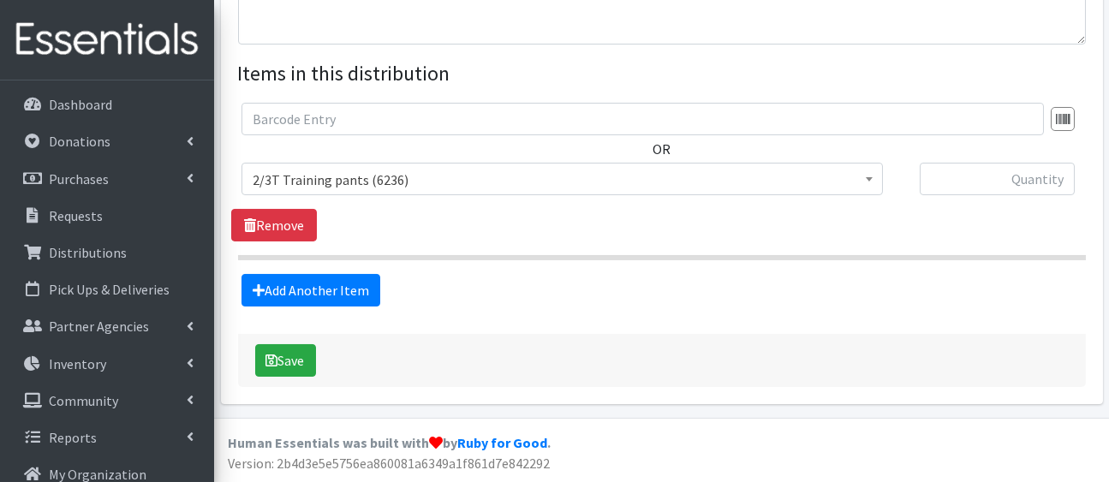
scroll to position [748, 0]
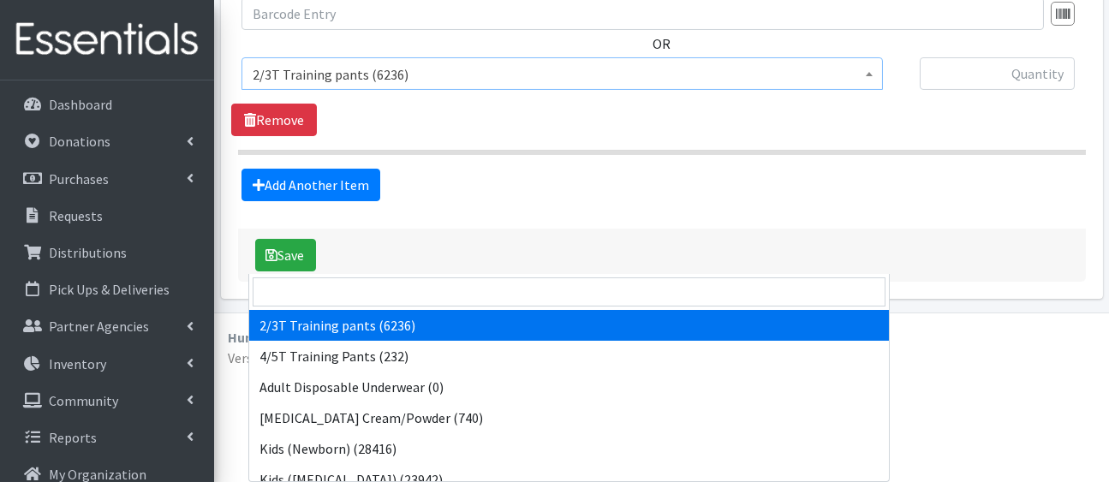
click at [639, 90] on span "2/3T Training pants (6236)" at bounding box center [561, 73] width 641 height 33
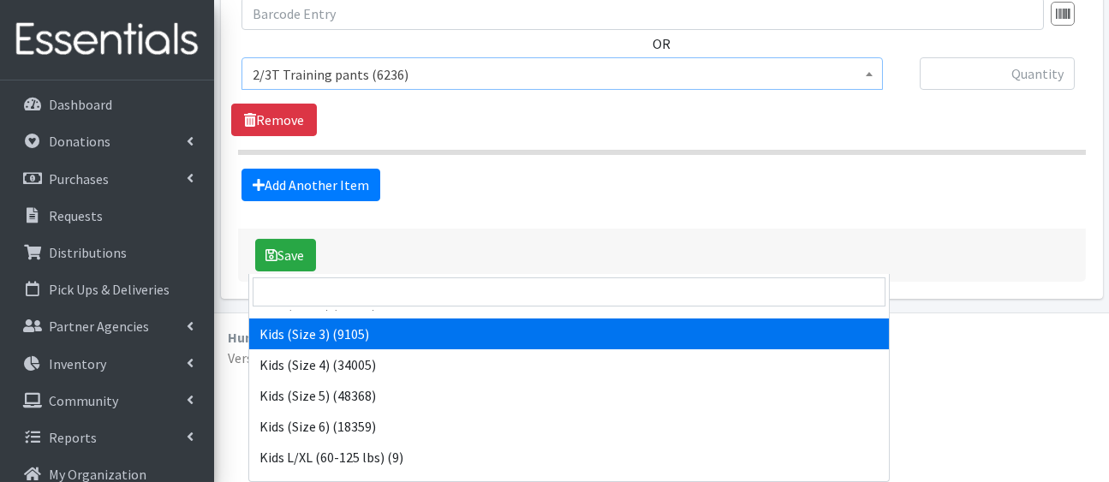
scroll to position [240, 0]
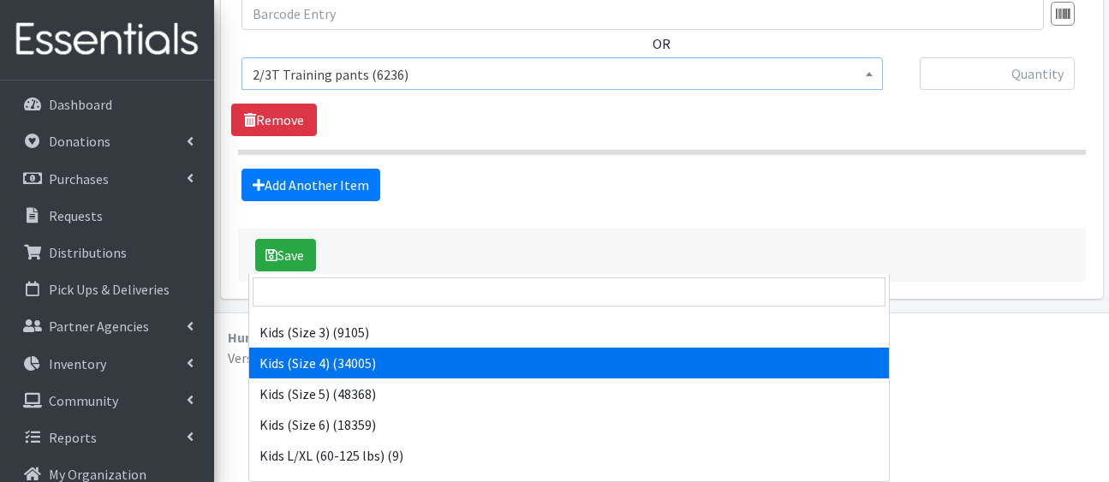
select select "5157"
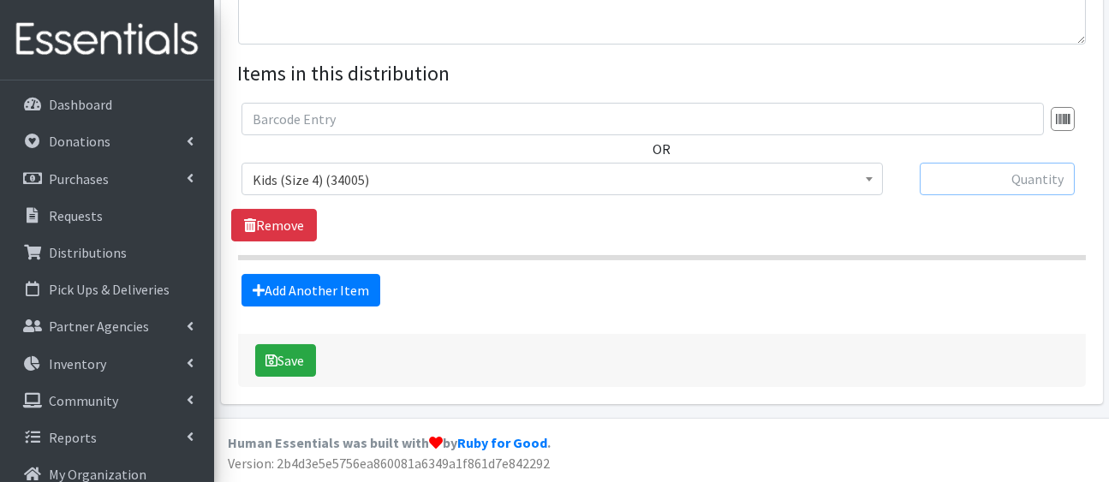
click at [944, 195] on input "text" at bounding box center [997, 179] width 155 height 33
type input "100"
click at [695, 260] on section "OR 2/3T Training pants (6236) 4/5T Training Pants (232) Adult Disposable Underw…" at bounding box center [662, 182] width 848 height 158
click at [380, 274] on link "Add Another Item" at bounding box center [310, 290] width 139 height 33
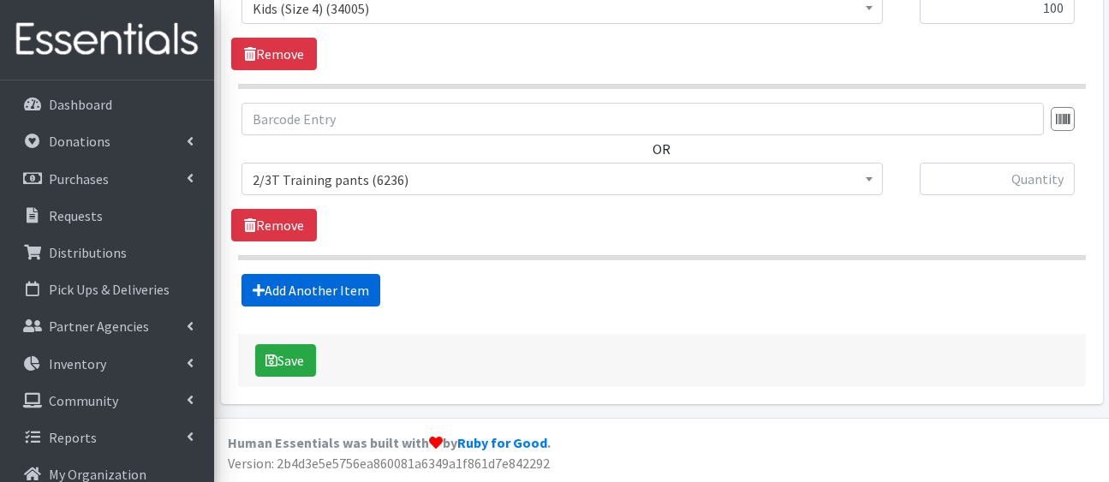
scroll to position [1131, 0]
click at [392, 168] on span "2/3T Training pants (6236)" at bounding box center [562, 180] width 619 height 24
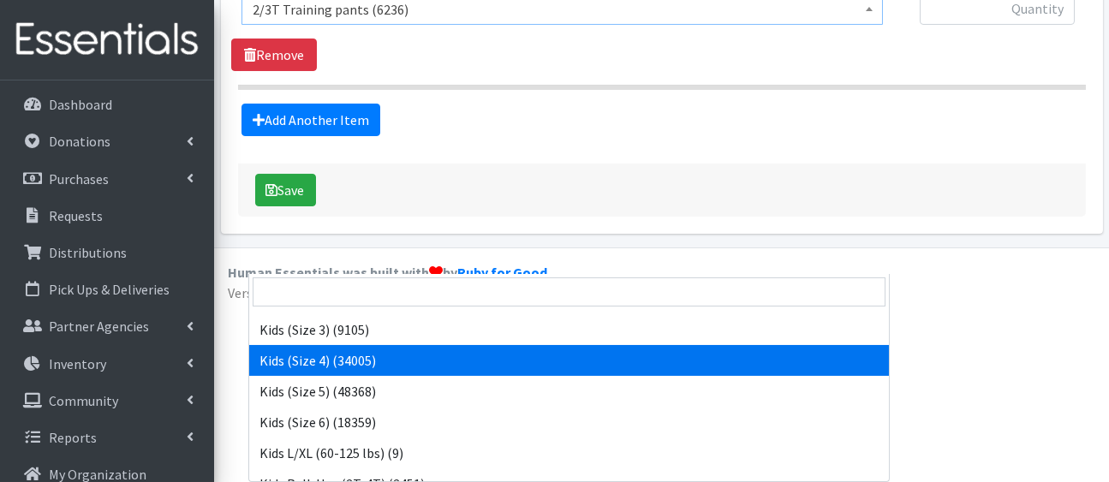
scroll to position [243, 0]
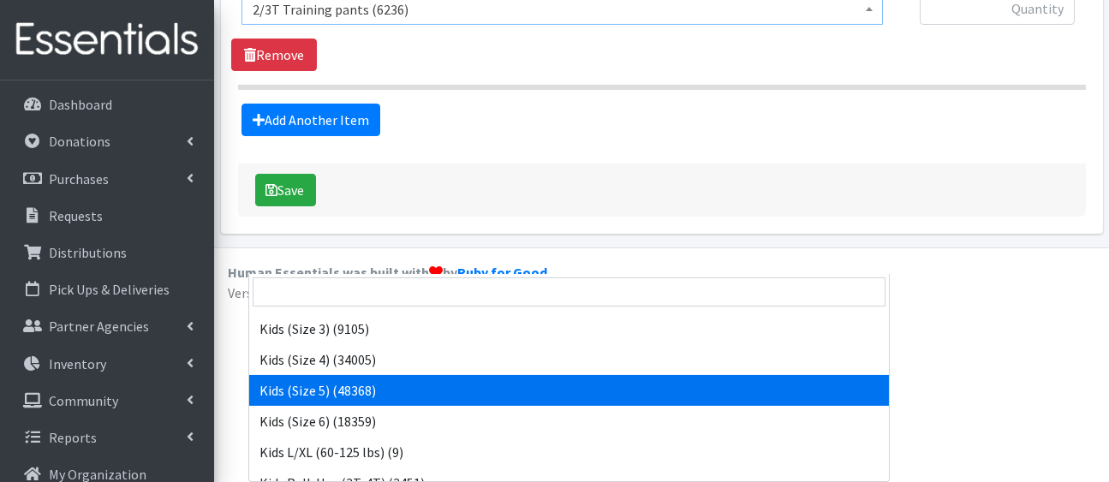
select select "5159"
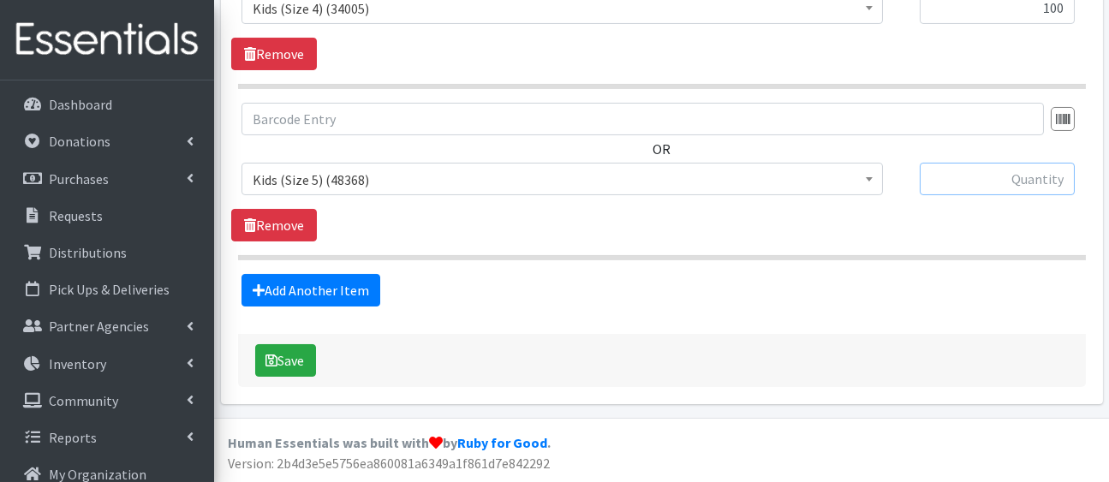
click at [945, 163] on input "text" at bounding box center [997, 179] width 155 height 33
type input "75"
click at [380, 274] on link "Add Another Item" at bounding box center [310, 290] width 139 height 33
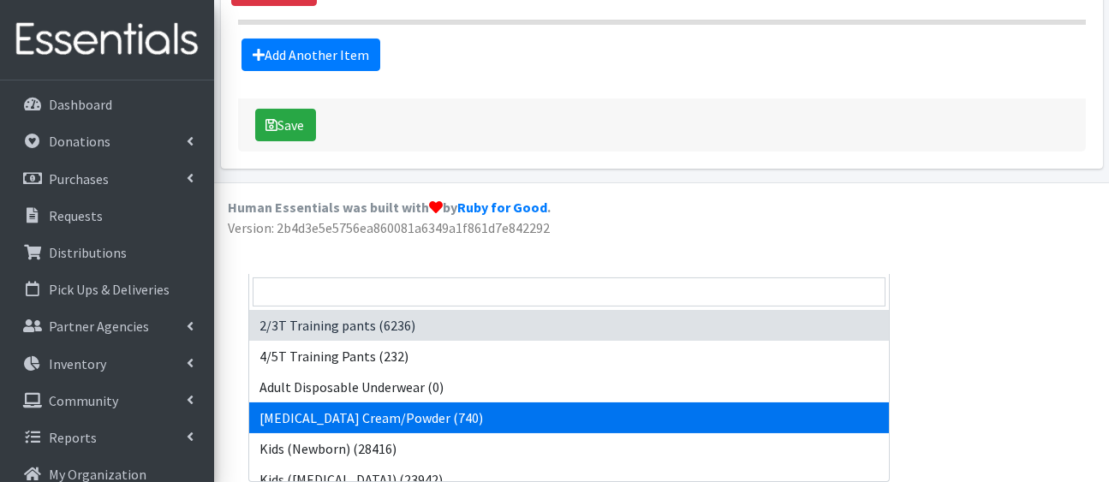
drag, startPoint x: 424, startPoint y: 91, endPoint x: 545, endPoint y: 263, distance: 210.2
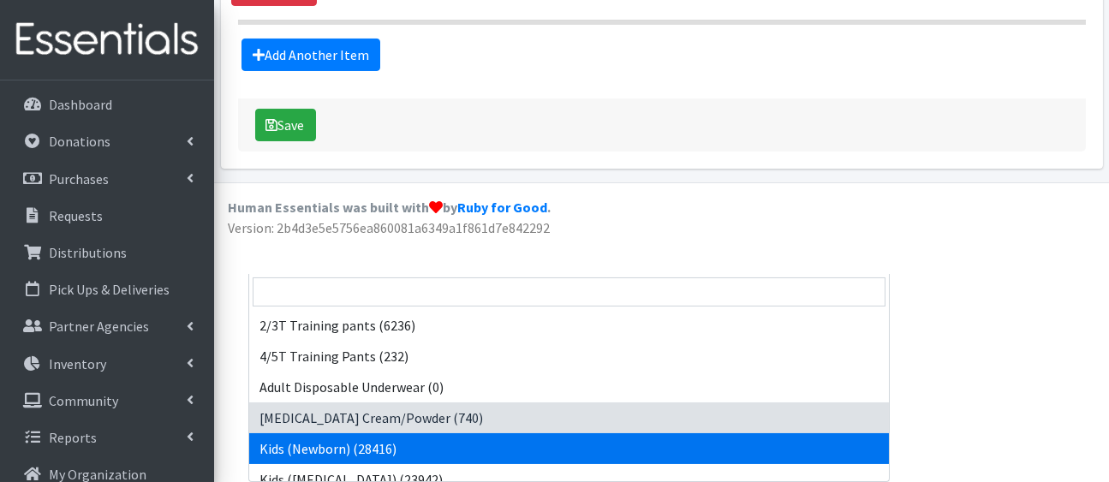
drag, startPoint x: 863, startPoint y: 106, endPoint x: 884, endPoint y: 315, distance: 210.0
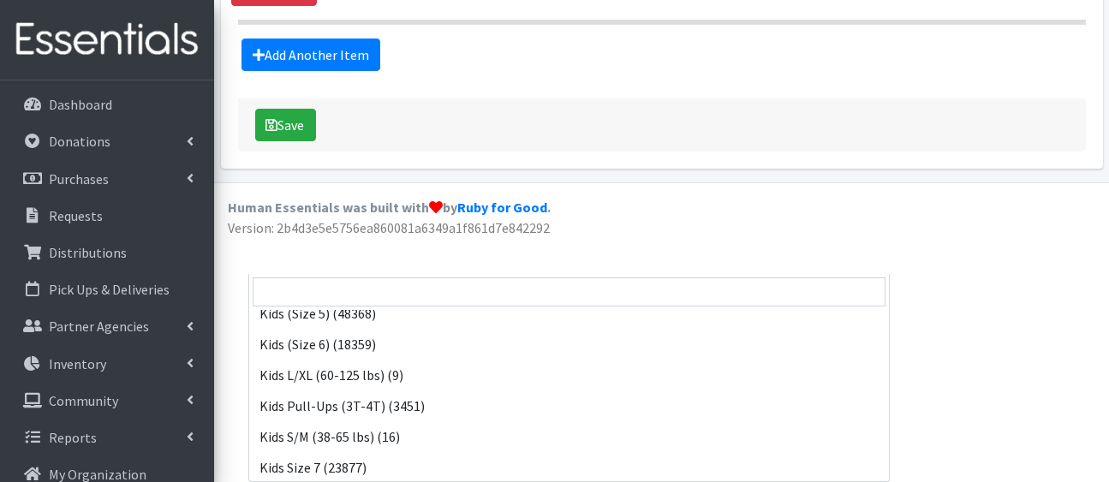
scroll to position [343, 0]
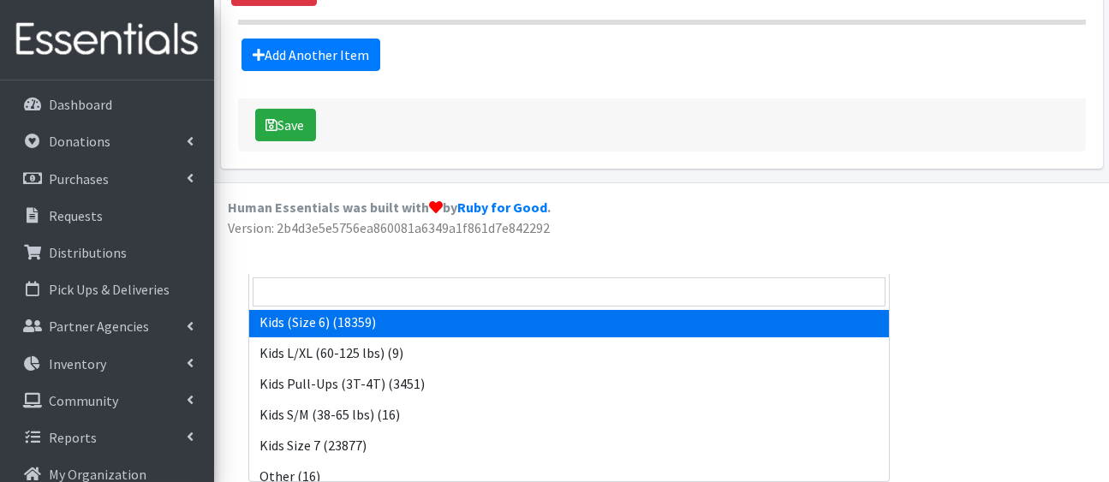
select select "5160"
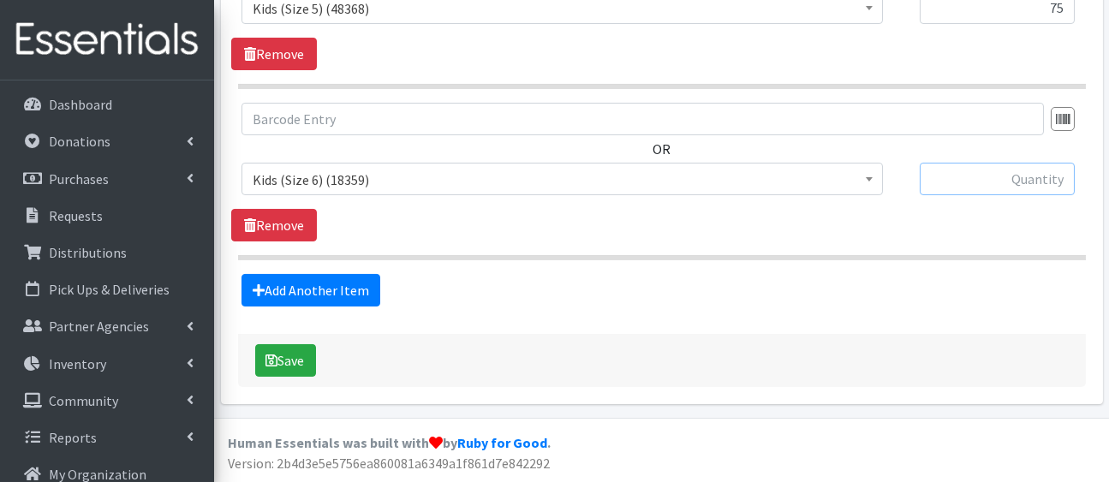
click at [1030, 163] on input "text" at bounding box center [997, 179] width 155 height 33
type input "75"
click at [341, 274] on link "Add Another Item" at bounding box center [310, 290] width 139 height 33
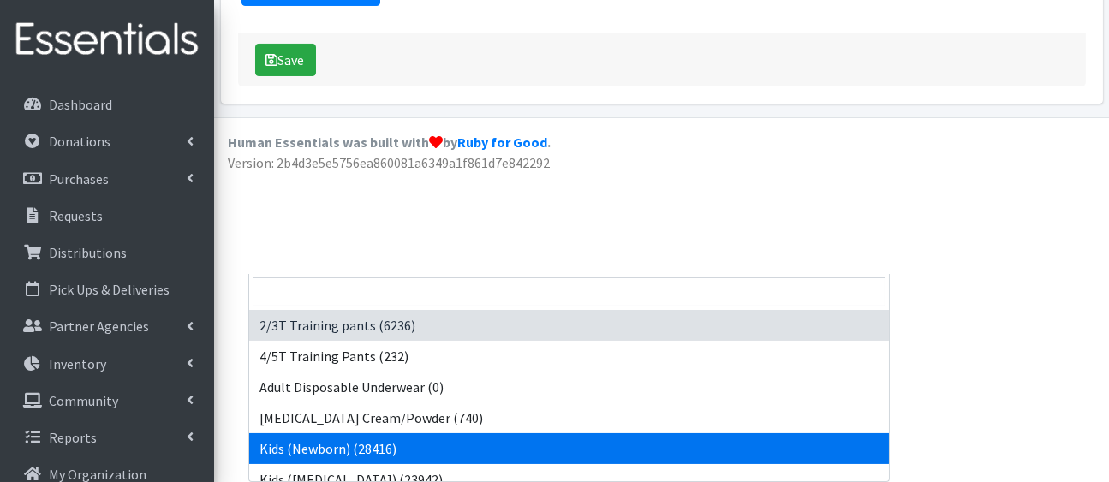
drag, startPoint x: 454, startPoint y: 92, endPoint x: 881, endPoint y: 319, distance: 483.4
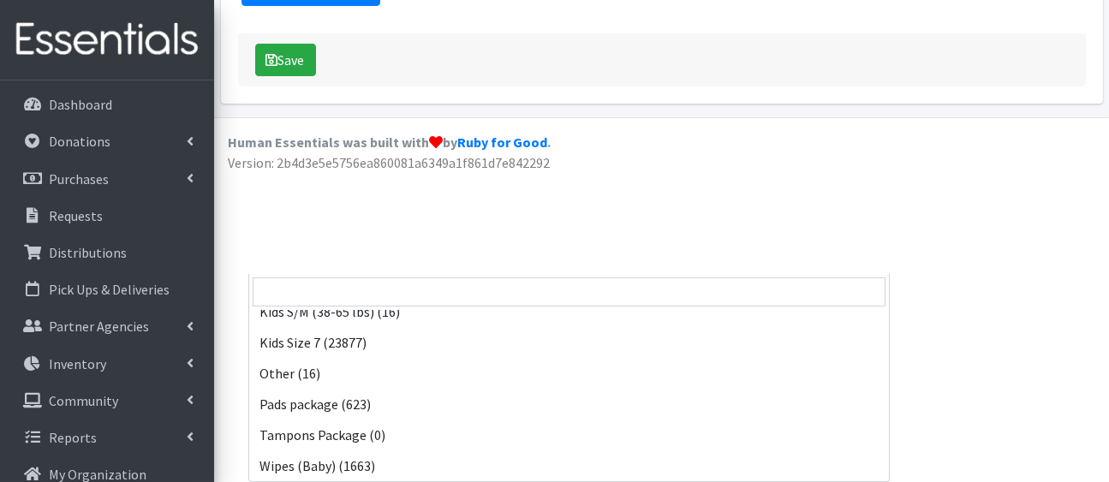
scroll to position [456, 0]
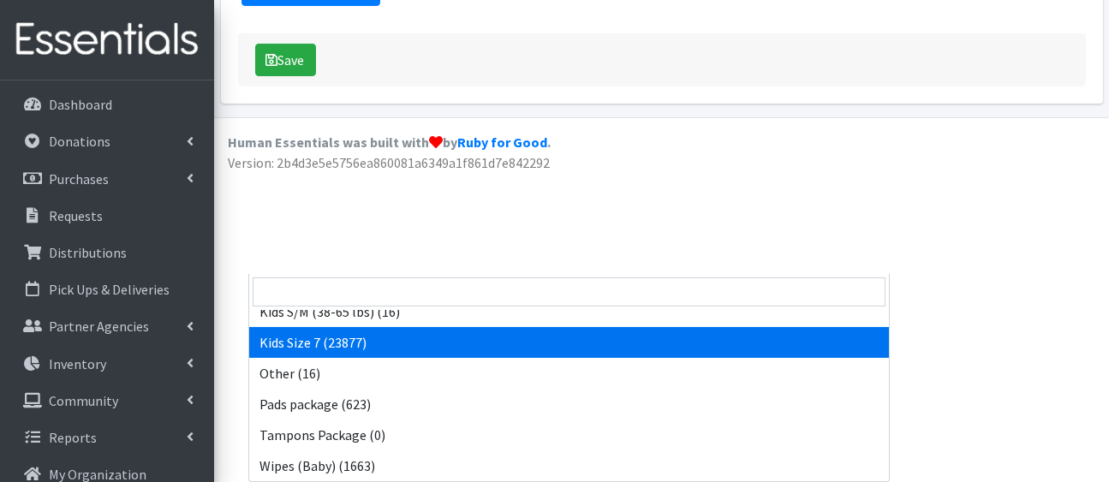
select select "5432"
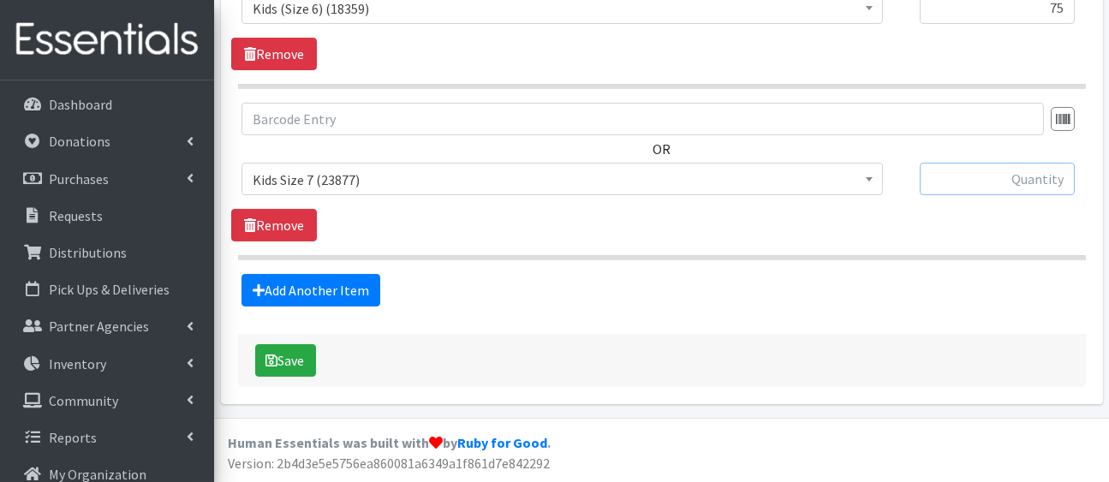
click at [1028, 163] on input "text" at bounding box center [997, 179] width 155 height 33
type input "50"
click at [343, 274] on link "Add Another Item" at bounding box center [310, 290] width 139 height 33
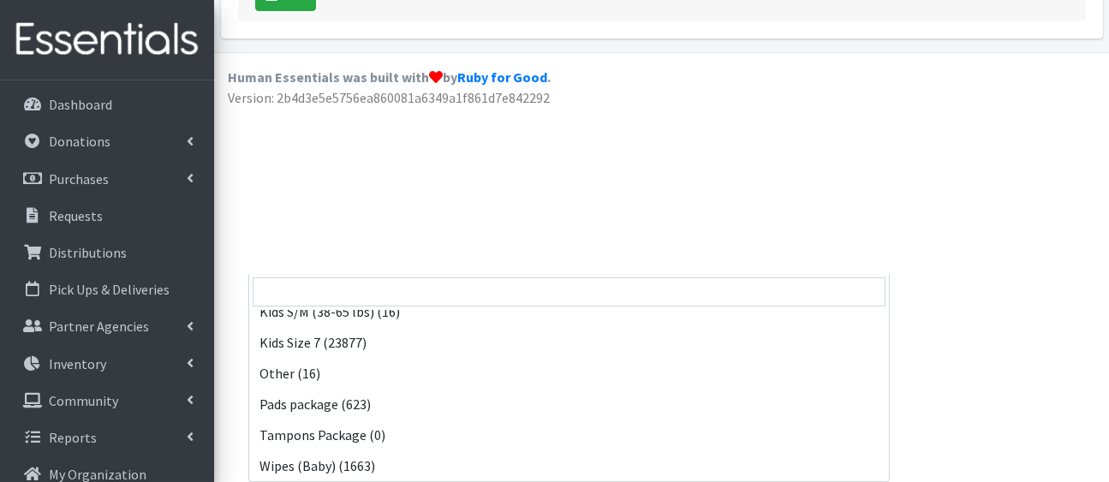
scroll to position [547, 0]
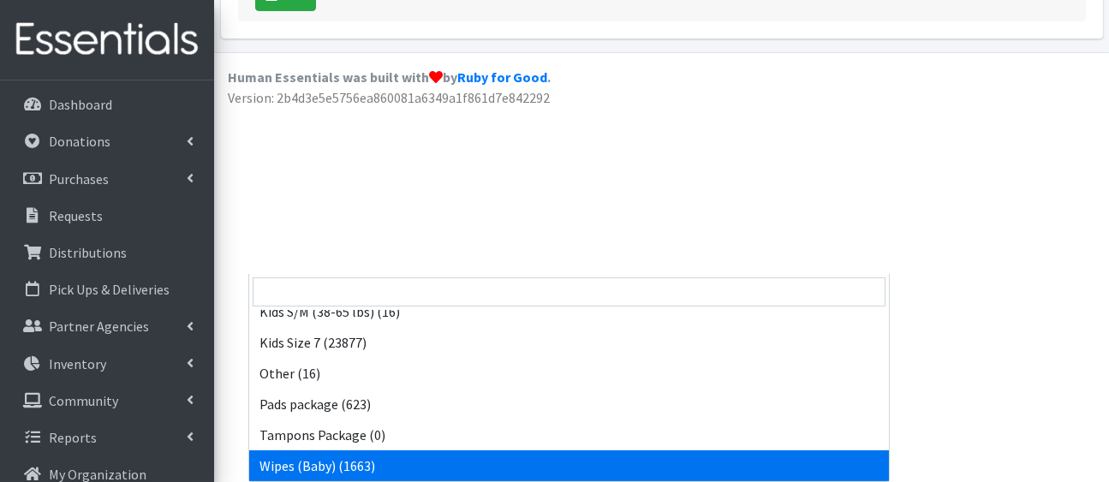
select select "5170"
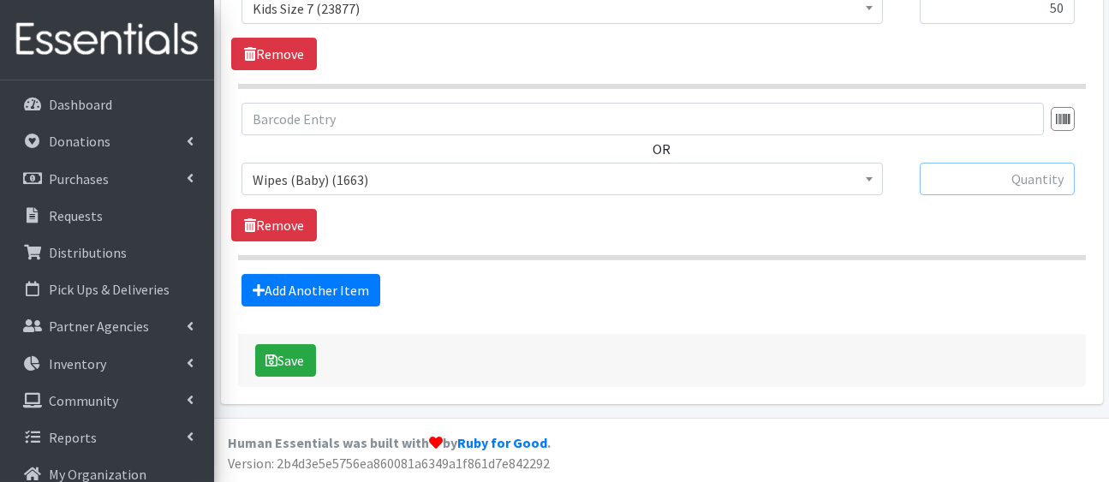
click at [1016, 163] on input "text" at bounding box center [997, 179] width 155 height 33
type input "11"
click at [344, 274] on link "Add Another Item" at bounding box center [310, 290] width 139 height 33
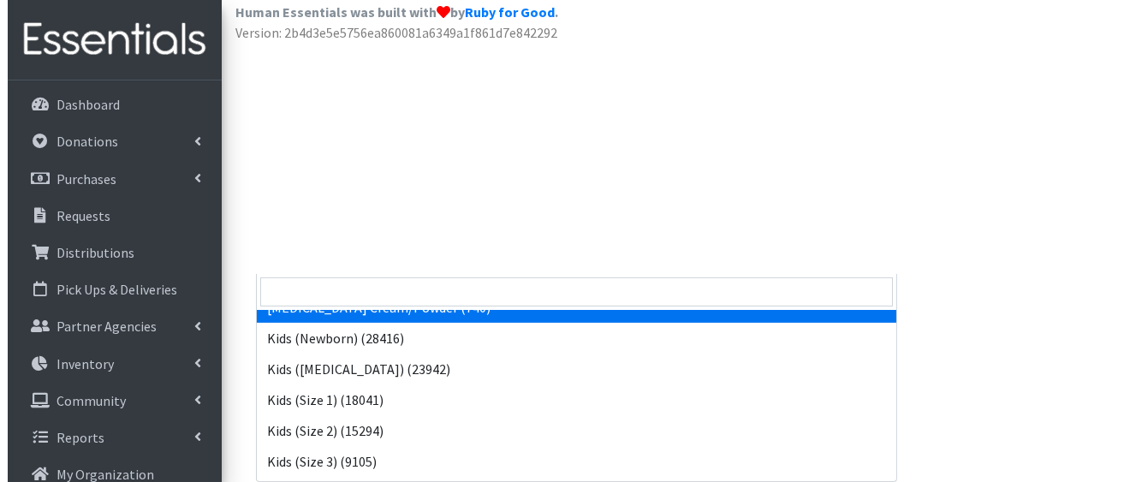
scroll to position [115, 0]
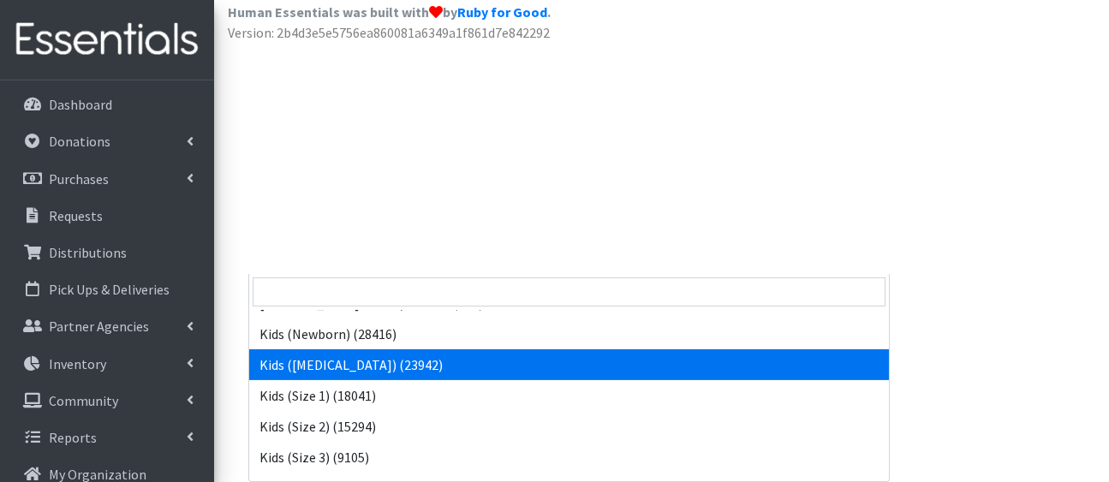
select select "5171"
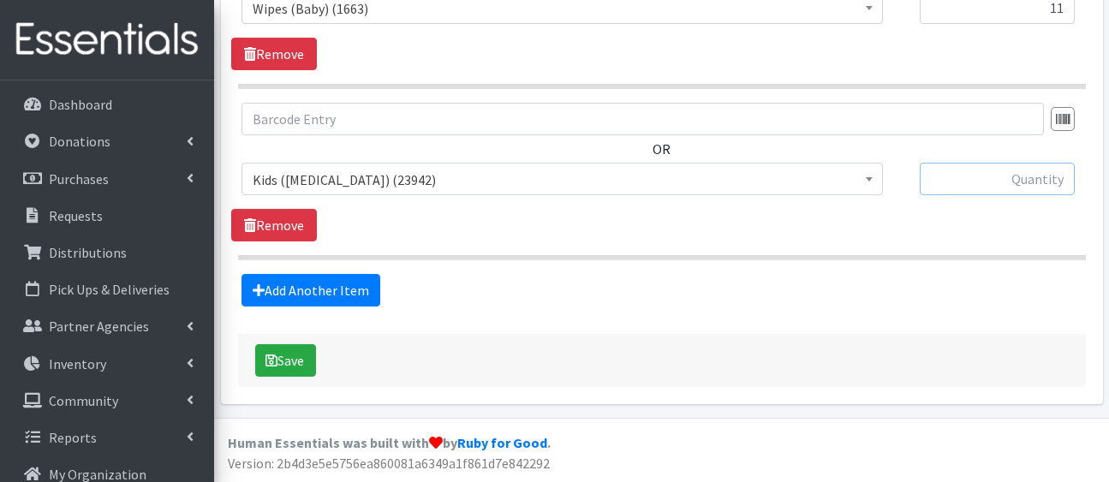
click at [1017, 163] on input "text" at bounding box center [997, 179] width 155 height 33
type input "30"
click at [307, 345] on button "Save" at bounding box center [285, 360] width 61 height 33
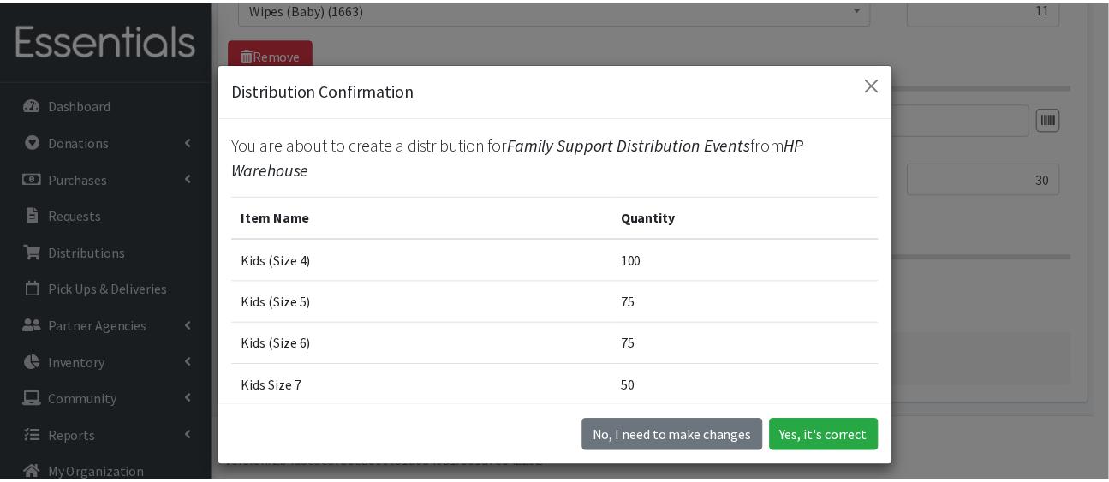
scroll to position [274, 0]
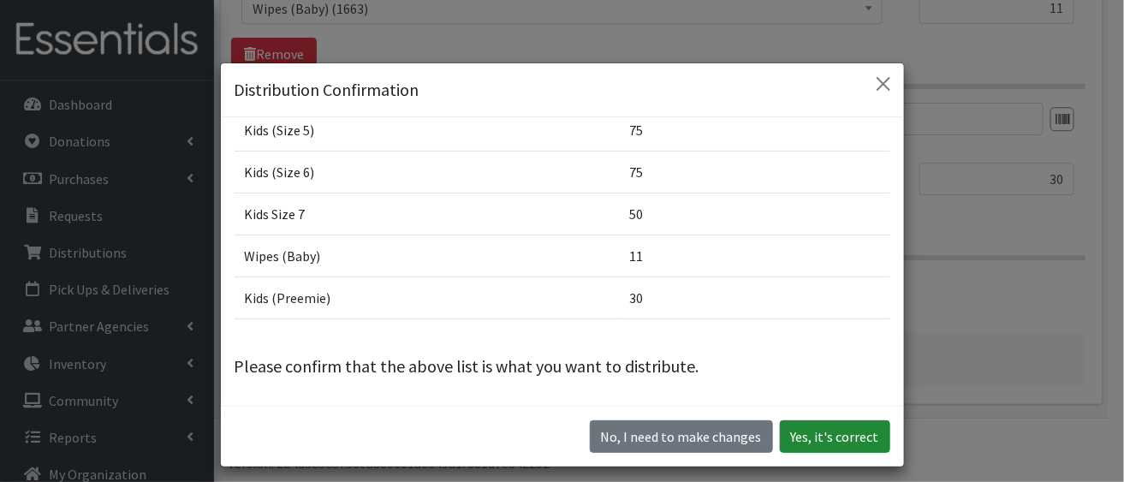
click at [808, 447] on button "Yes, it's correct" at bounding box center [835, 436] width 110 height 33
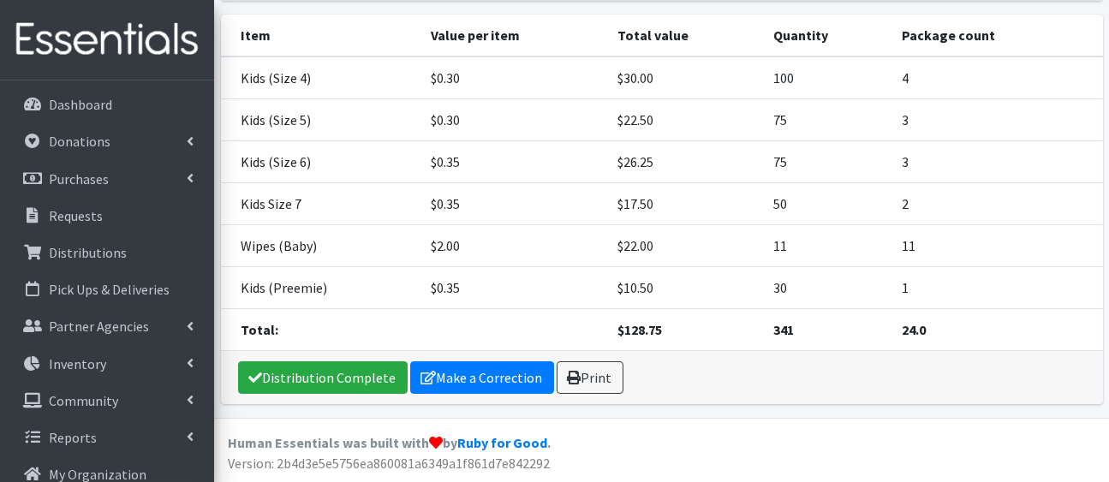
scroll to position [459, 0]
click at [359, 367] on link "Distribution Complete" at bounding box center [323, 377] width 170 height 33
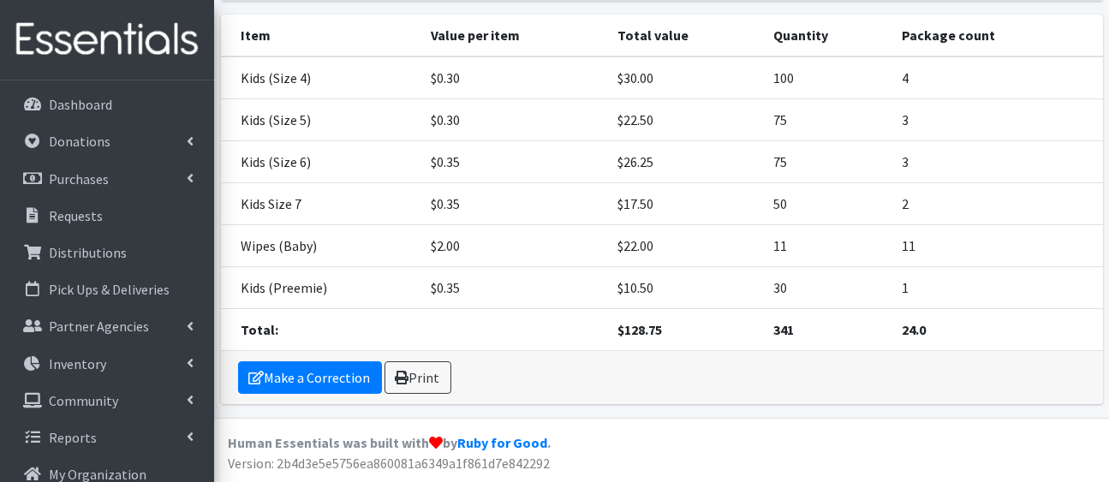
scroll to position [0, 0]
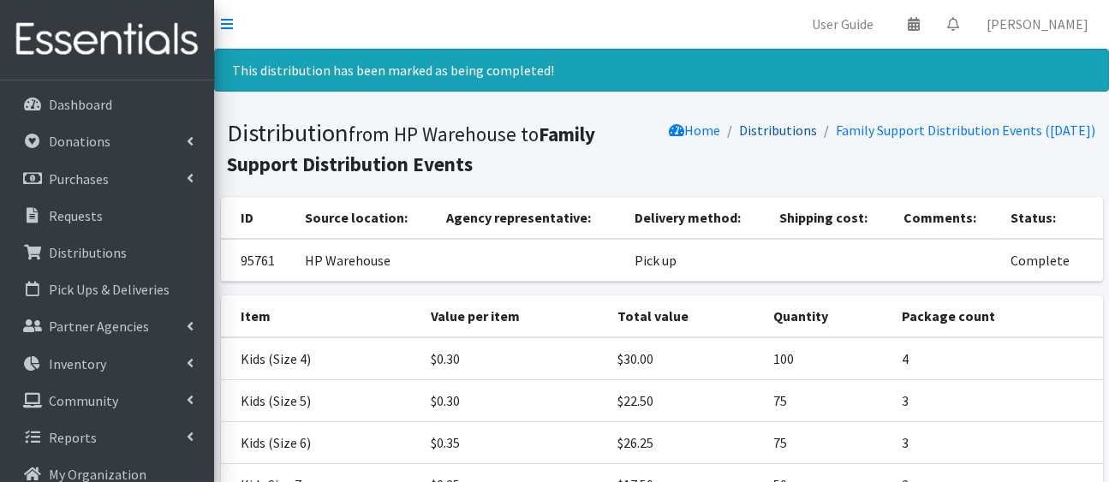
click at [796, 139] on link "Distributions" at bounding box center [779, 130] width 78 height 17
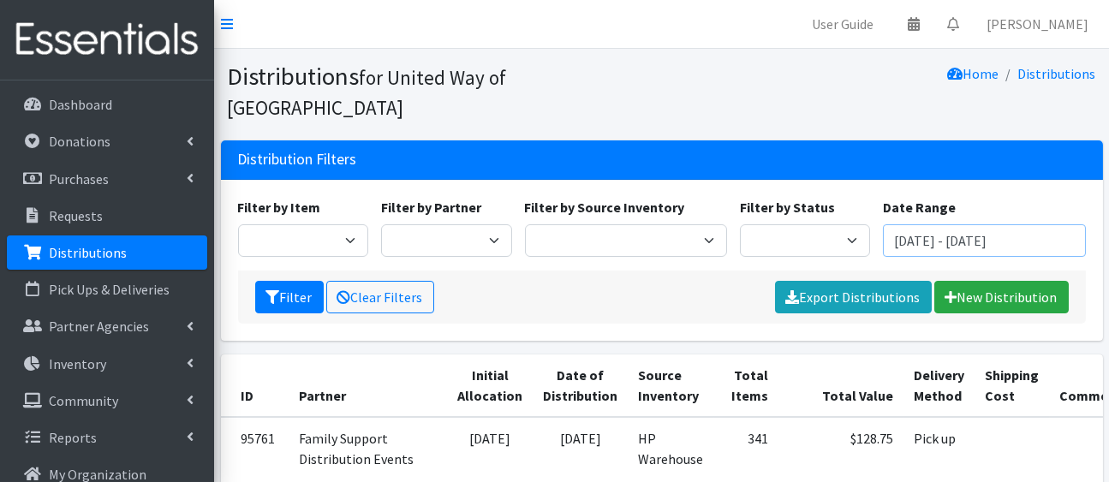
click at [937, 257] on input "[DATE] - [DATE]" at bounding box center [984, 240] width 202 height 33
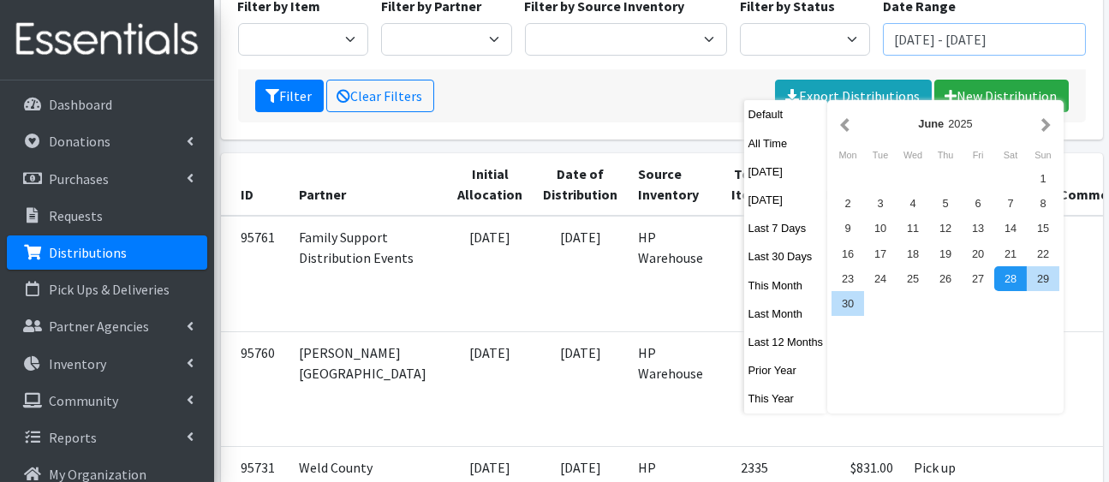
scroll to position [202, 0]
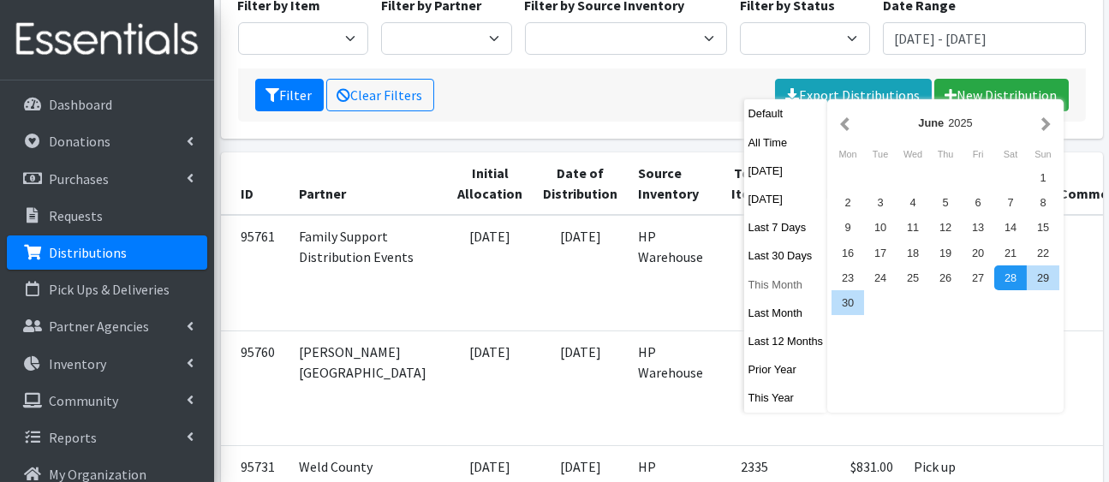
click at [778, 297] on button "This Month" at bounding box center [786, 284] width 84 height 25
type input "[DATE] - [DATE]"
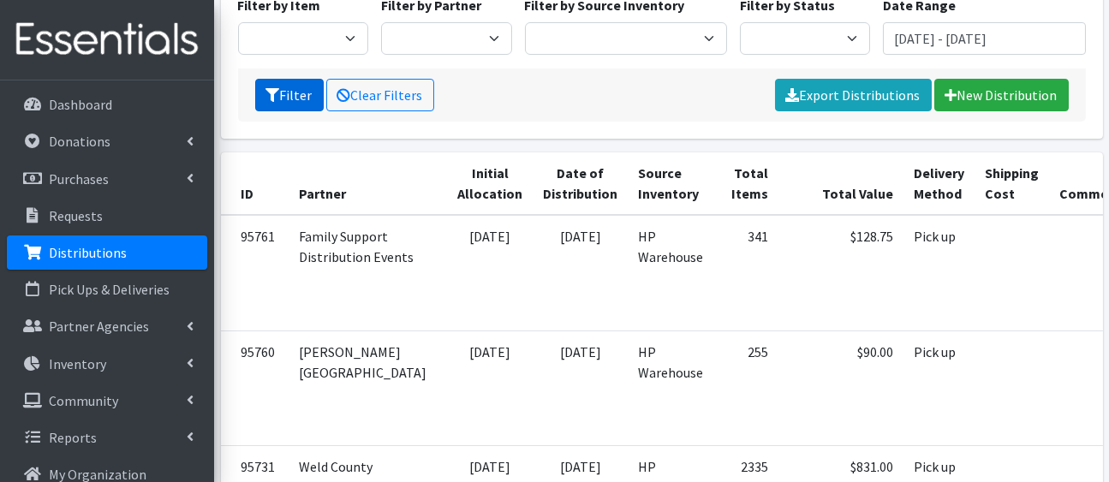
click at [320, 111] on button "Filter" at bounding box center [289, 95] width 69 height 33
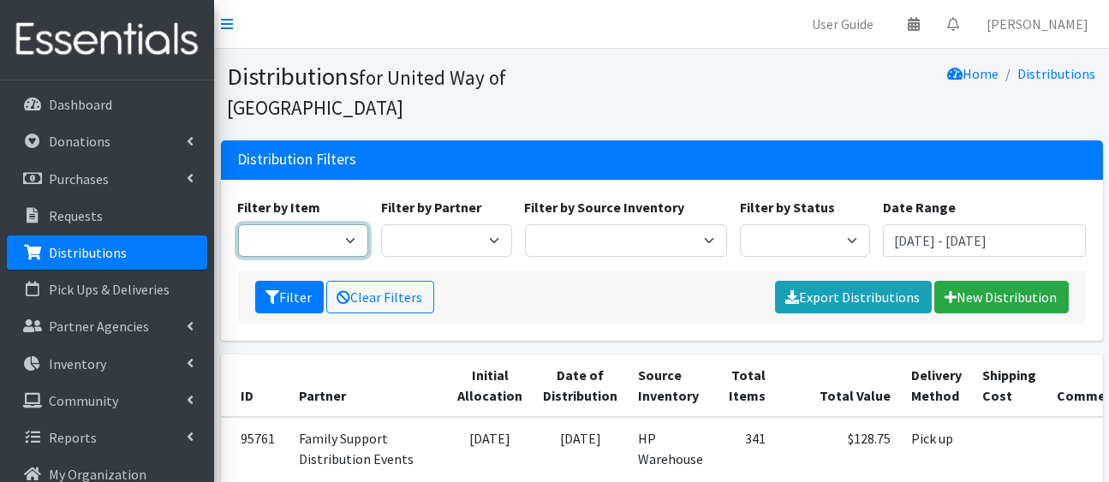
click at [349, 257] on select "2/3T Training pants 4/5T Training Pants Adult Disposable Underwear [MEDICAL_DAT…" at bounding box center [303, 240] width 131 height 33
select select "5176"
click at [241, 257] on select "2/3T Training pants 4/5T Training Pants Adult Disposable Underwear [MEDICAL_DAT…" at bounding box center [303, 240] width 131 height 33
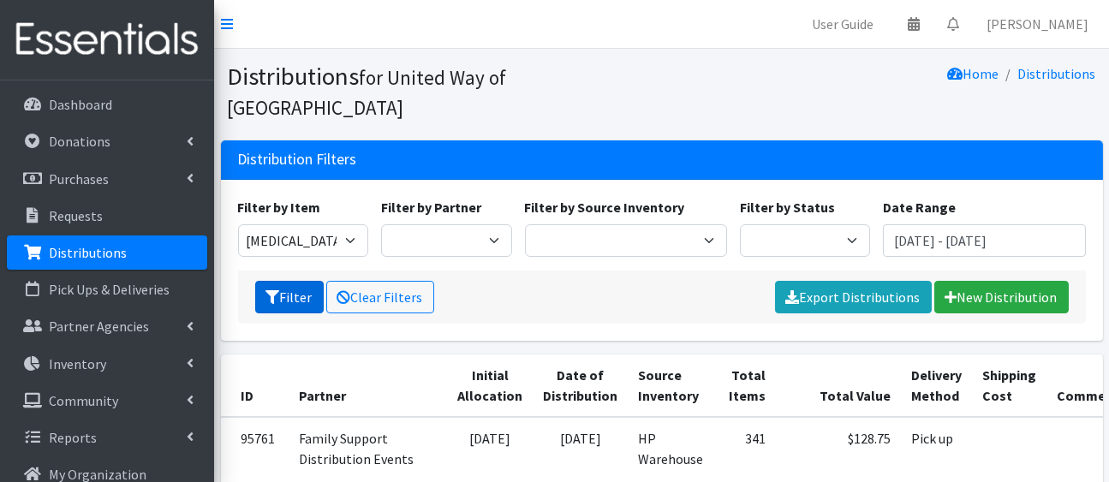
click at [318, 313] on button "Filter" at bounding box center [289, 297] width 69 height 33
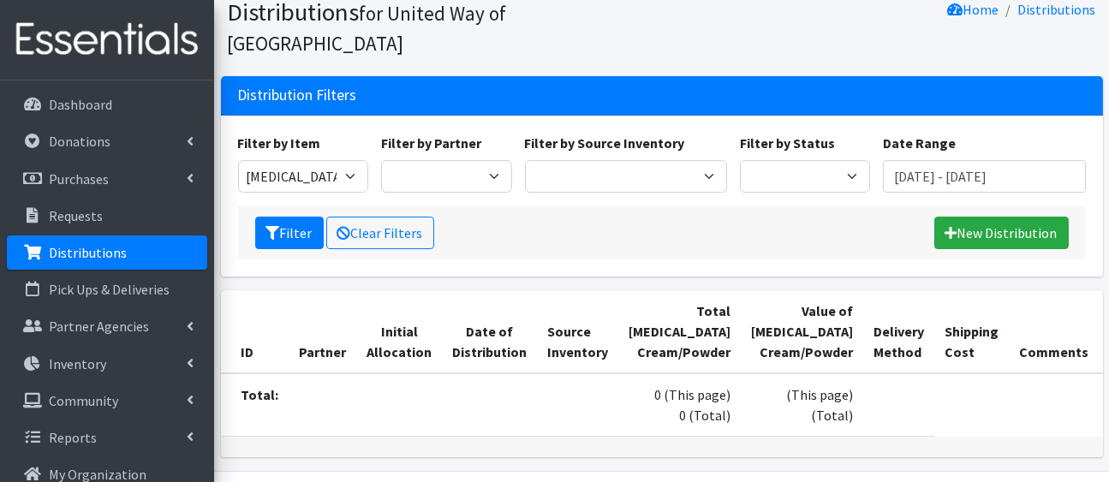
scroll to position [26, 0]
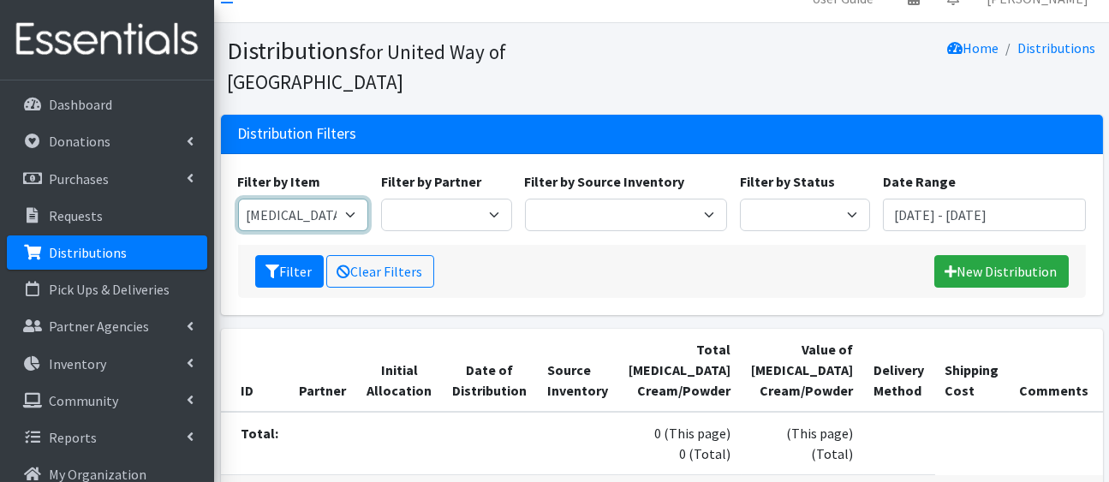
click at [335, 231] on select "2/3T Training pants 4/5T Training Pants Adult Disposable Underwear [MEDICAL_DAT…" at bounding box center [303, 215] width 131 height 33
select select "5177"
click at [241, 231] on select "2/3T Training pants 4/5T Training Pants Adult Disposable Underwear [MEDICAL_DAT…" at bounding box center [303, 215] width 131 height 33
click at [319, 288] on button "Filter" at bounding box center [289, 271] width 69 height 33
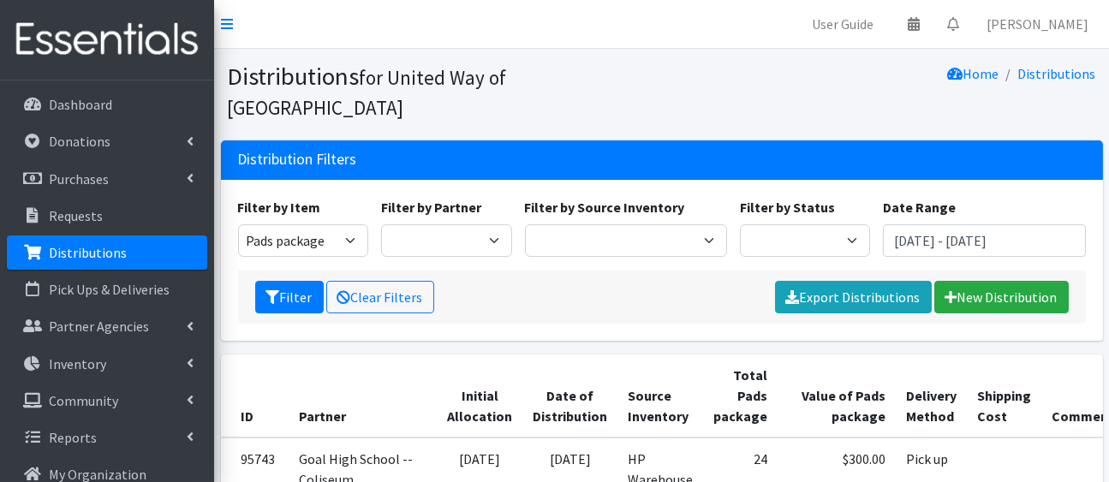
scroll to position [1, 0]
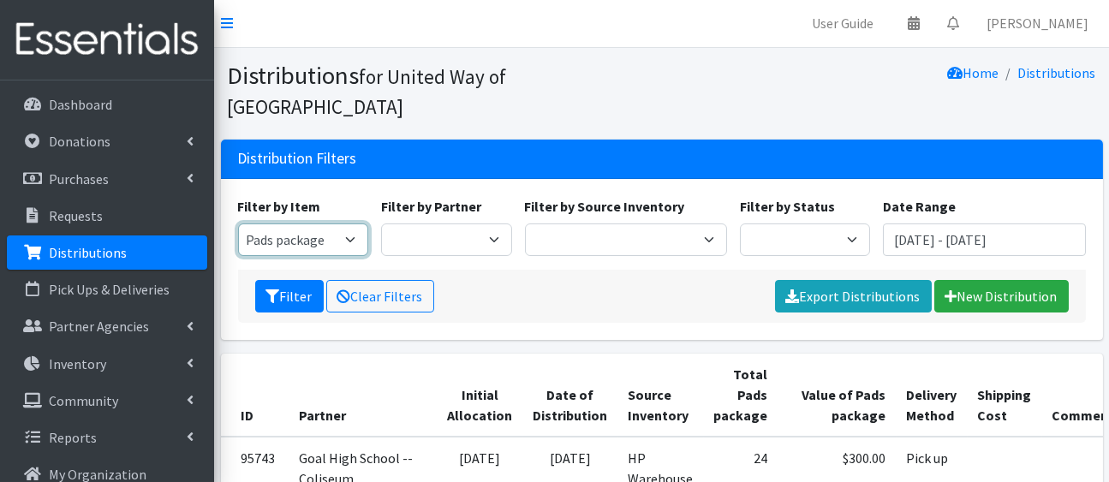
click at [346, 256] on select "2/3T Training pants 4/5T Training Pants Adult Disposable Underwear [MEDICAL_DAT…" at bounding box center [303, 240] width 131 height 33
select select "5170"
click at [241, 256] on select "2/3T Training pants 4/5T Training Pants Adult Disposable Underwear [MEDICAL_DAT…" at bounding box center [303, 240] width 131 height 33
click at [313, 313] on button "Filter" at bounding box center [289, 296] width 69 height 33
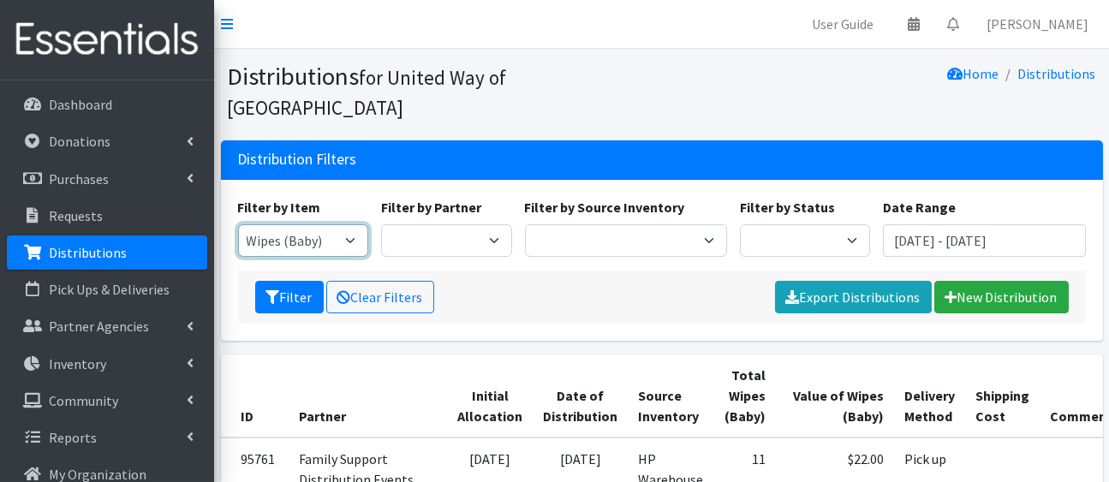
click at [347, 257] on select "2/3T Training pants 4/5T Training Pants Adult Disposable Underwear [MEDICAL_DAT…" at bounding box center [303, 240] width 131 height 33
click at [599, 324] on div "Filter Clear Filters Export Distributions New Distribution" at bounding box center [662, 297] width 848 height 53
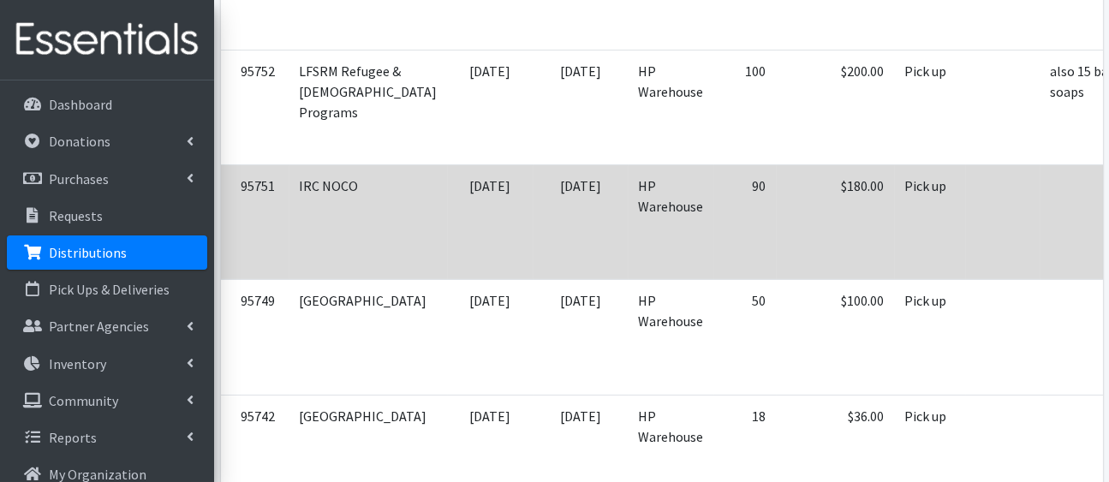
scroll to position [1339, 0]
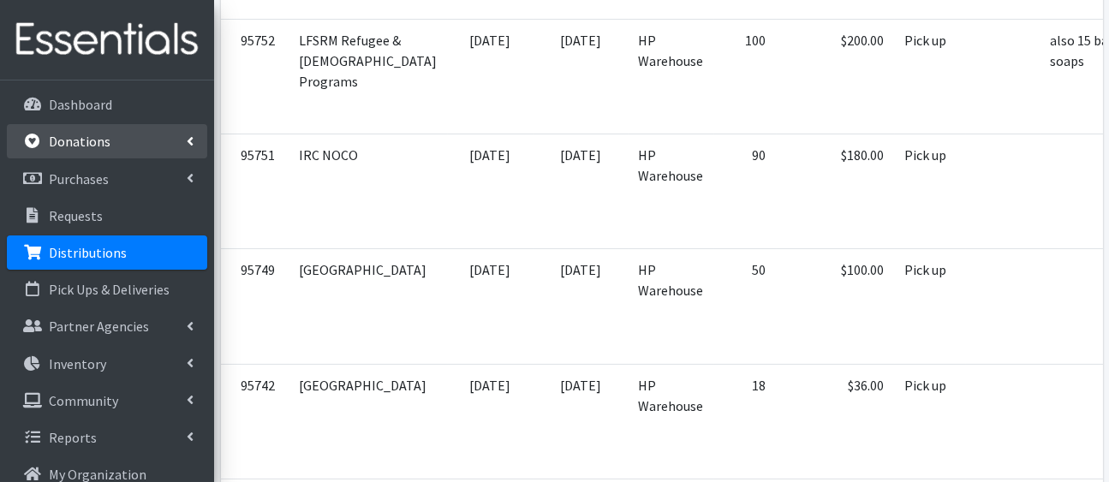
click at [93, 150] on p "Donations" at bounding box center [80, 141] width 62 height 17
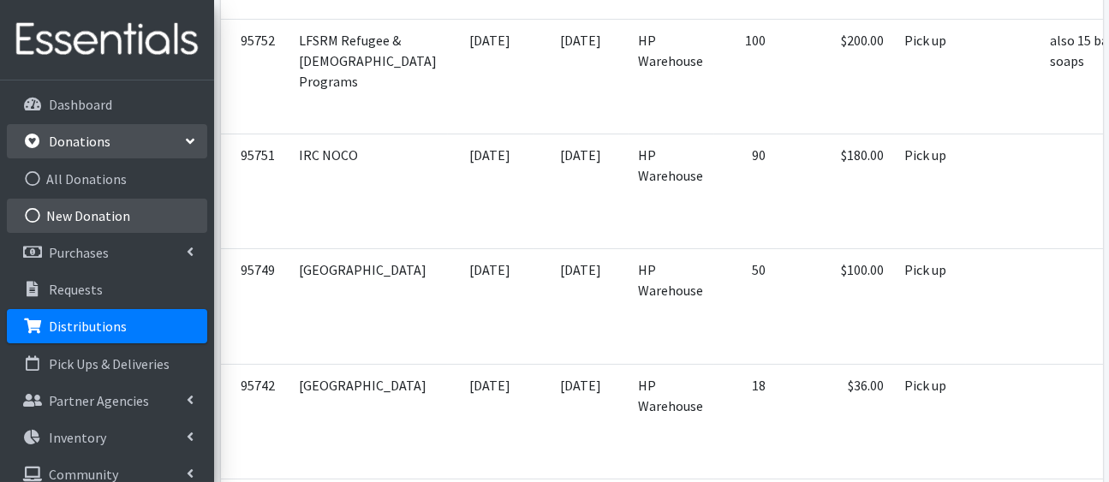
click at [85, 233] on link "New Donation" at bounding box center [107, 216] width 200 height 34
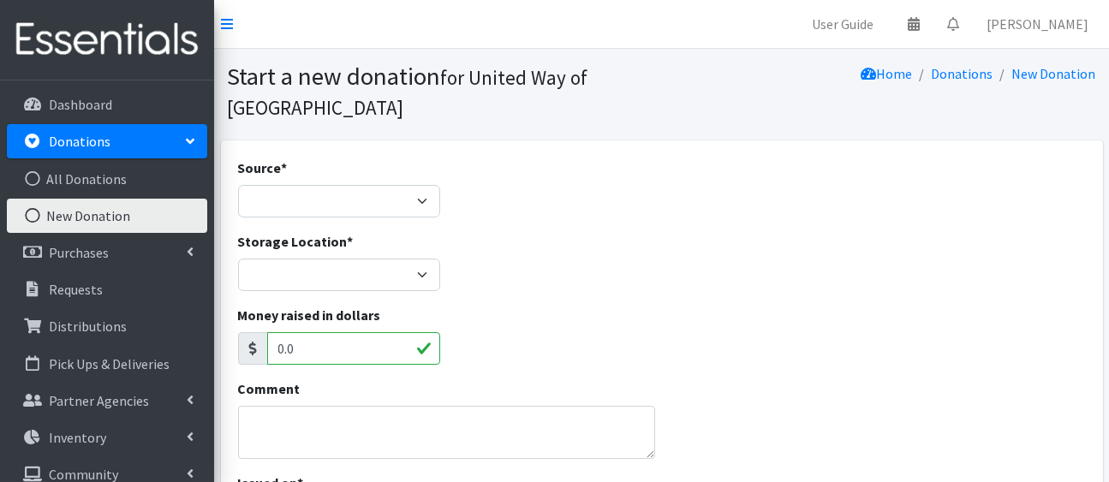
click at [443, 231] on div "Source * Product Drive Manufacturer Donation Site Misc. Donation" at bounding box center [338, 195] width 215 height 74
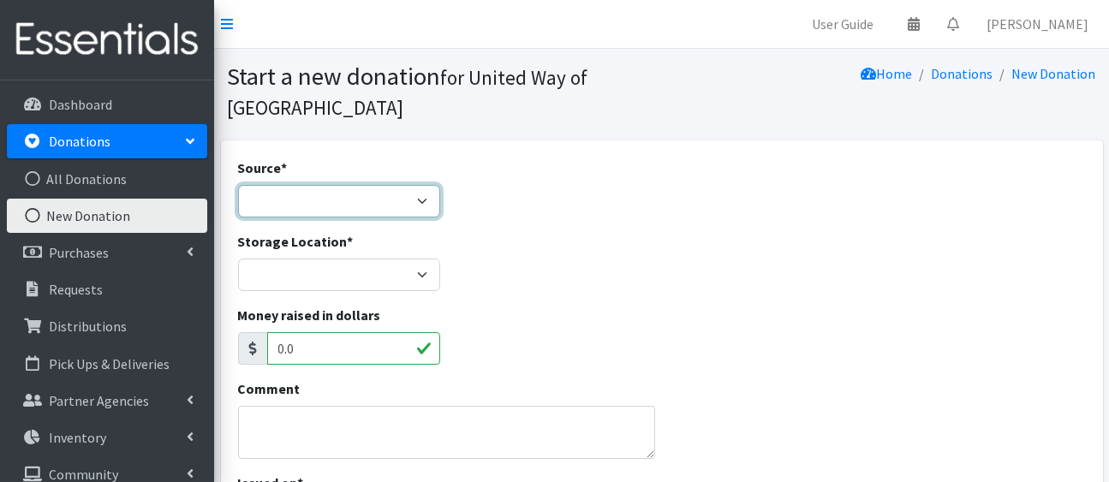
click at [421, 218] on select "Product Drive Manufacturer Donation Site Misc. Donation" at bounding box center [339, 201] width 202 height 33
select select "Misc. Donation"
click at [241, 212] on select "Product Drive Manufacturer Donation Site Misc. Donation" at bounding box center [339, 201] width 202 height 33
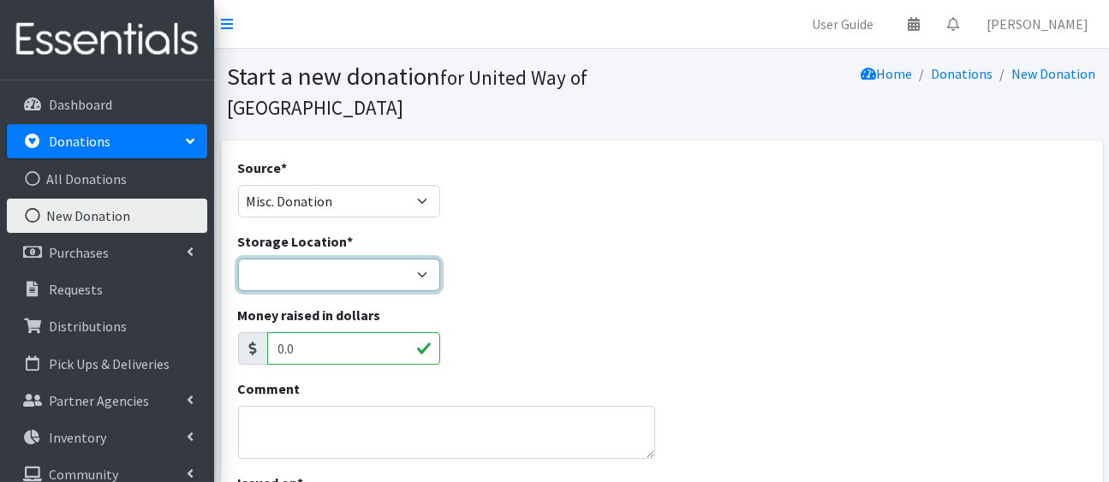
click at [425, 291] on select "HP Warehouse UWWC Downtown office, upstairs" at bounding box center [339, 275] width 202 height 33
select select "436"
click at [241, 291] on select "HP Warehouse UWWC Downtown office, upstairs" at bounding box center [339, 275] width 202 height 33
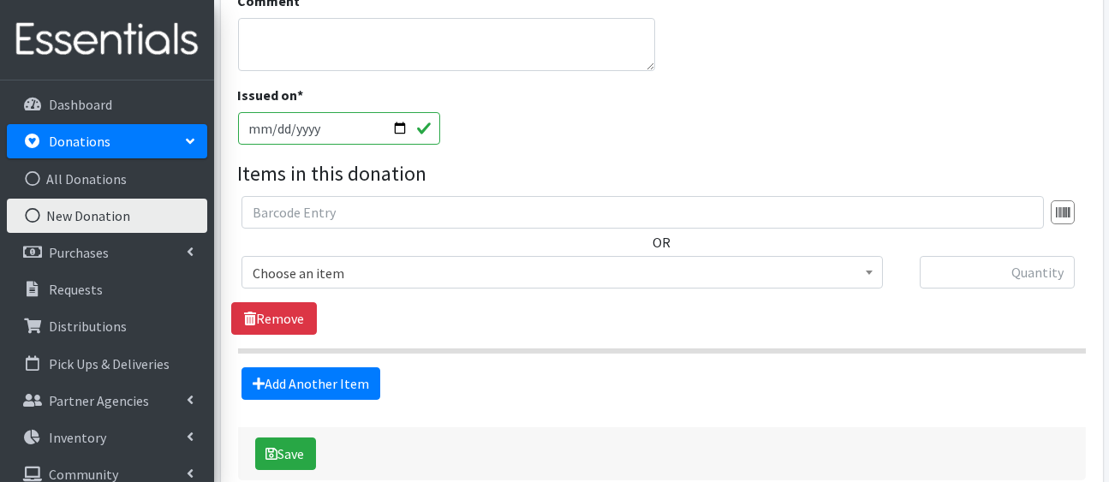
scroll to position [394, 0]
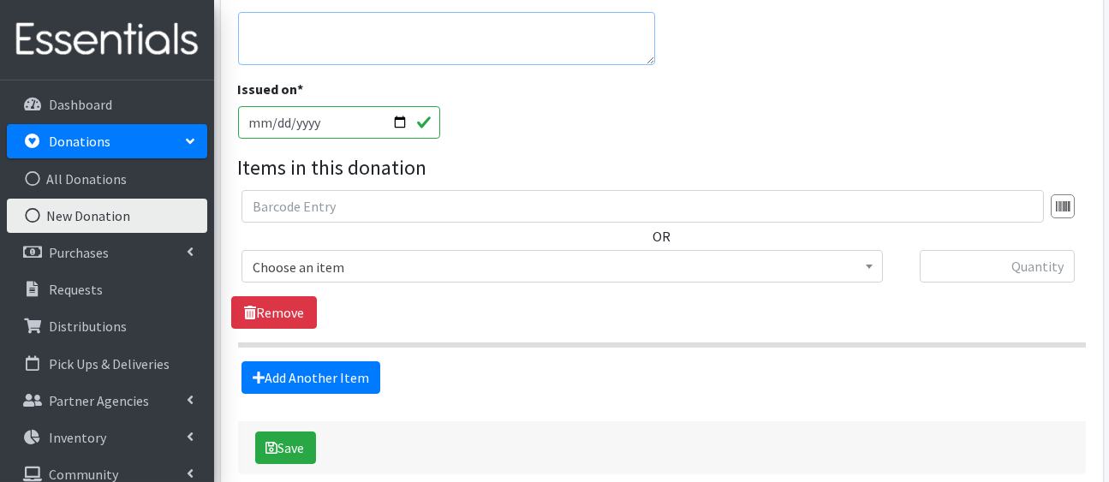
click at [357, 65] on textarea "Comment" at bounding box center [447, 38] width 418 height 53
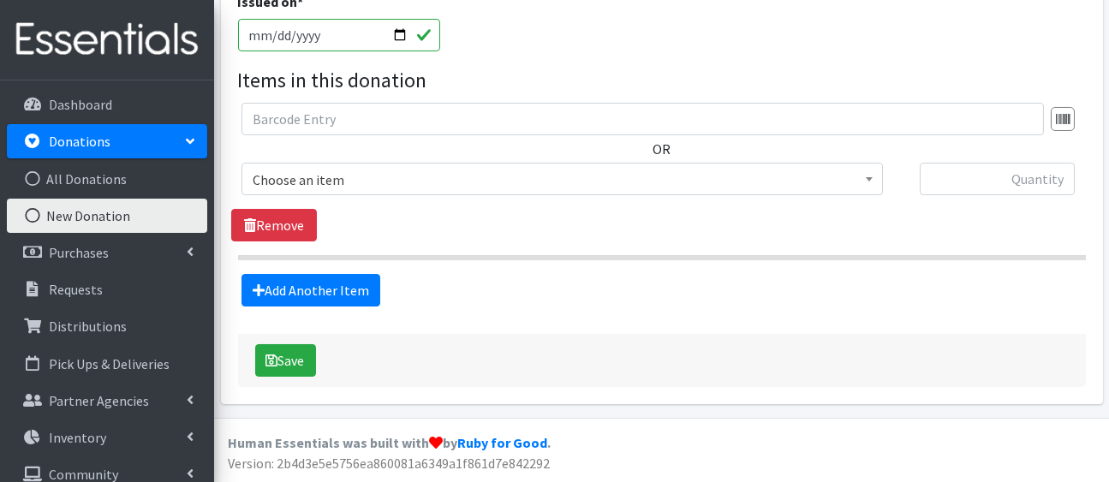
scroll to position [627, 0]
type textarea "from HPLD [DATE]"
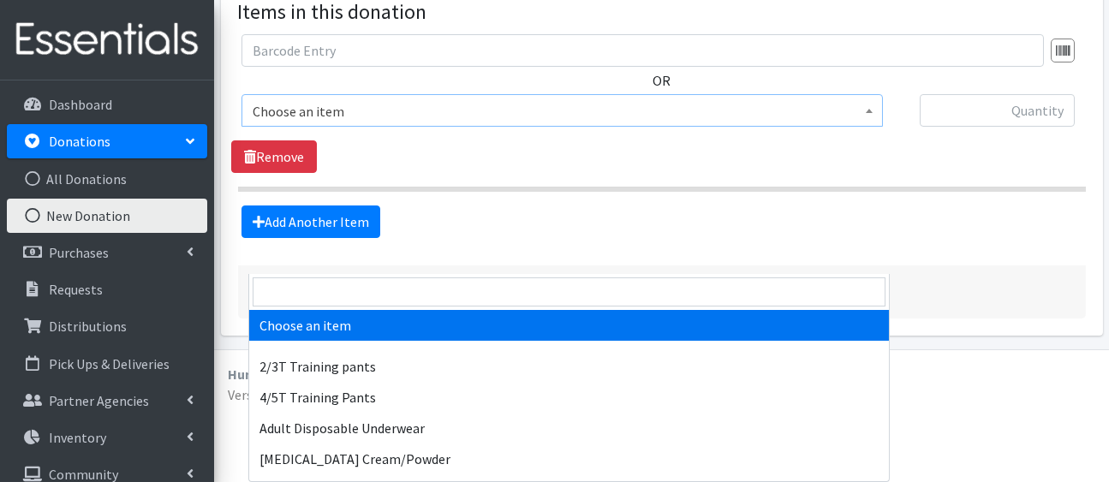
click at [546, 123] on span "Choose an item" at bounding box center [562, 111] width 619 height 24
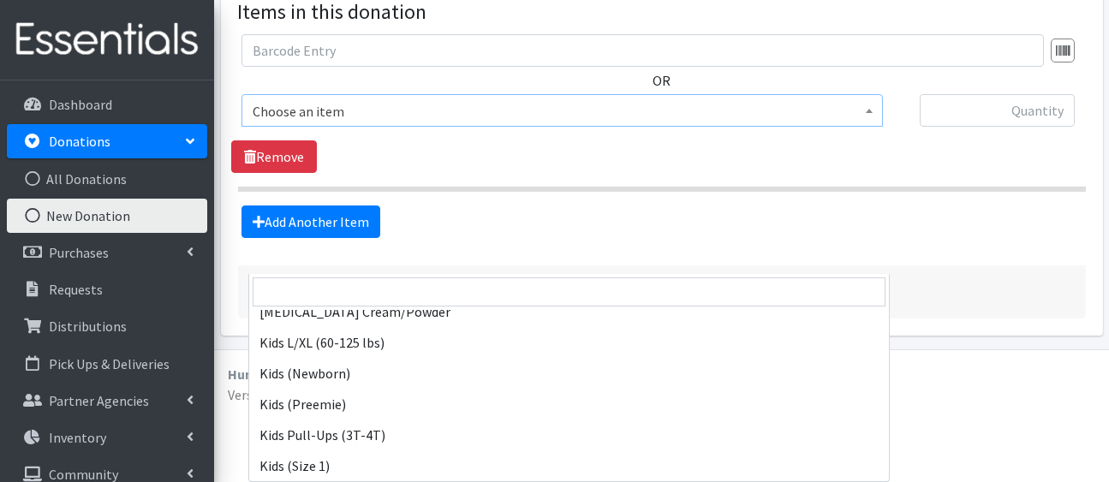
scroll to position [148, 0]
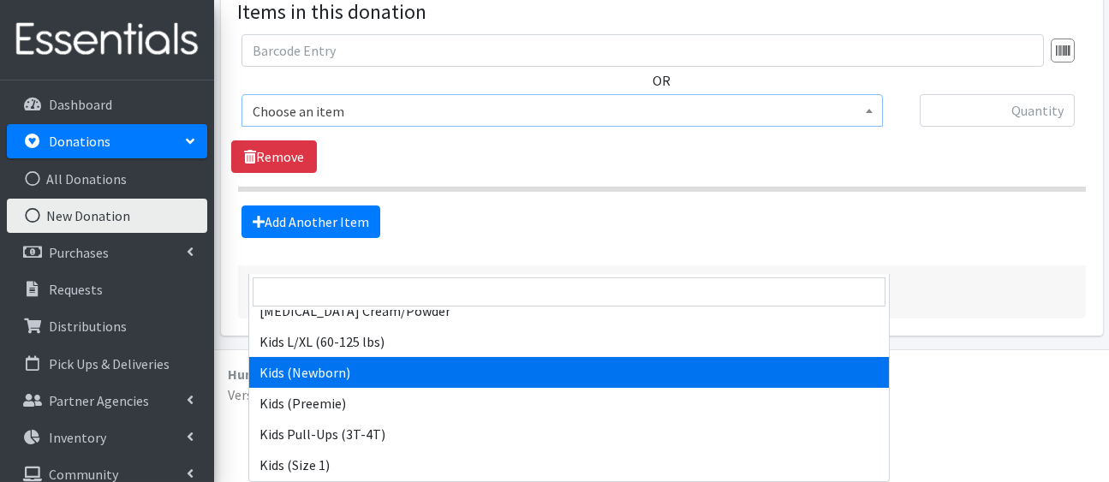
select select "5168"
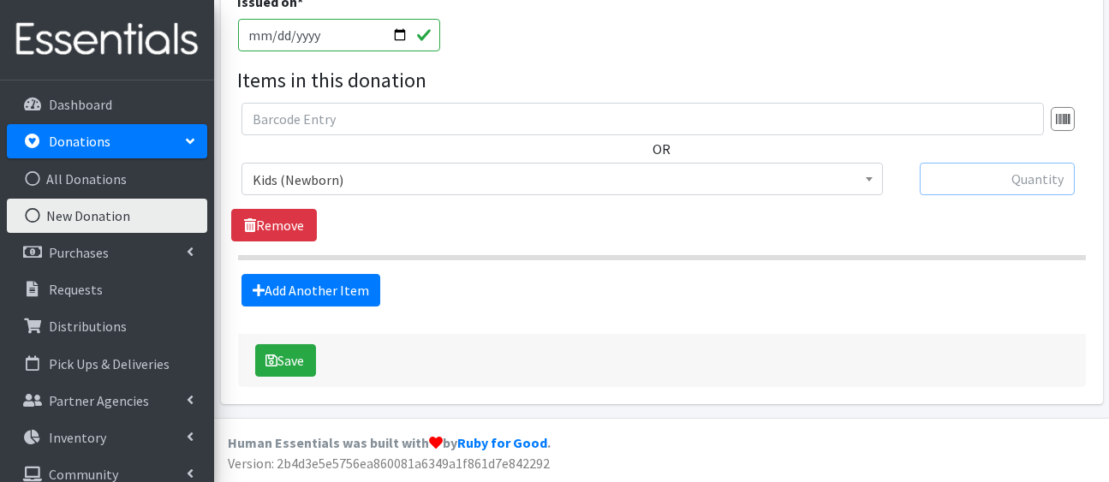
click at [960, 184] on input "text" at bounding box center [997, 179] width 155 height 33
type input "149"
click at [370, 307] on link "Add Another Item" at bounding box center [310, 290] width 139 height 33
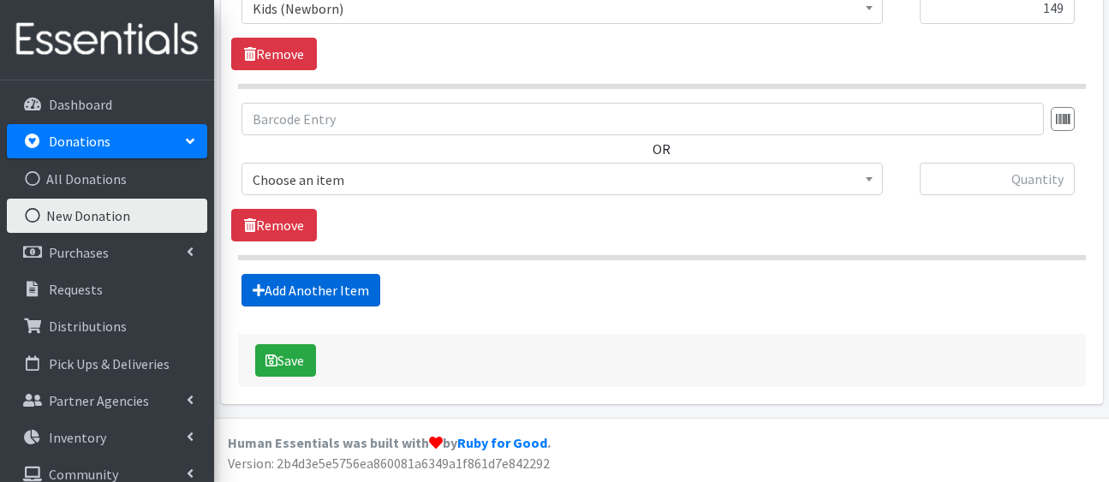
scroll to position [945, 0]
click at [448, 163] on span "Choose an item" at bounding box center [561, 179] width 641 height 33
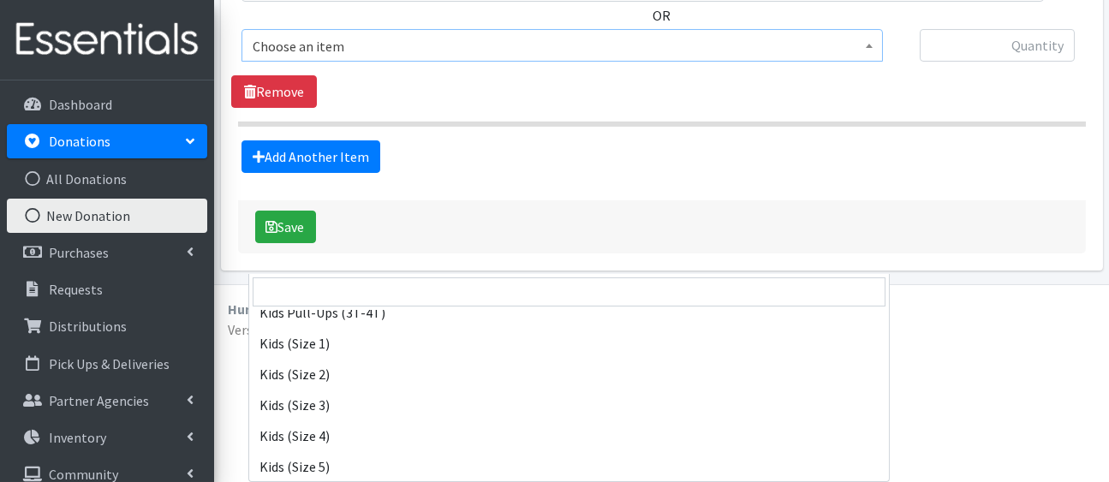
scroll to position [271, 0]
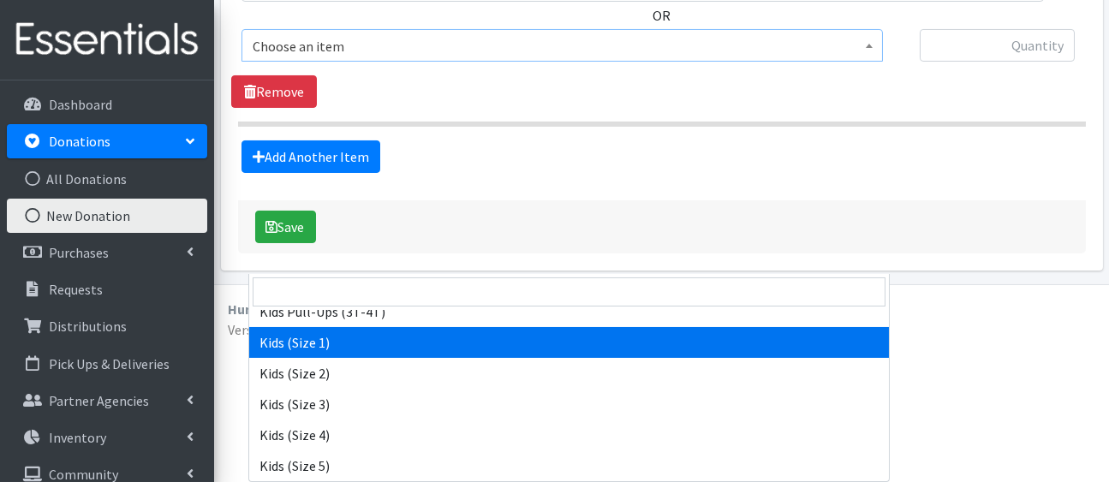
select select "5180"
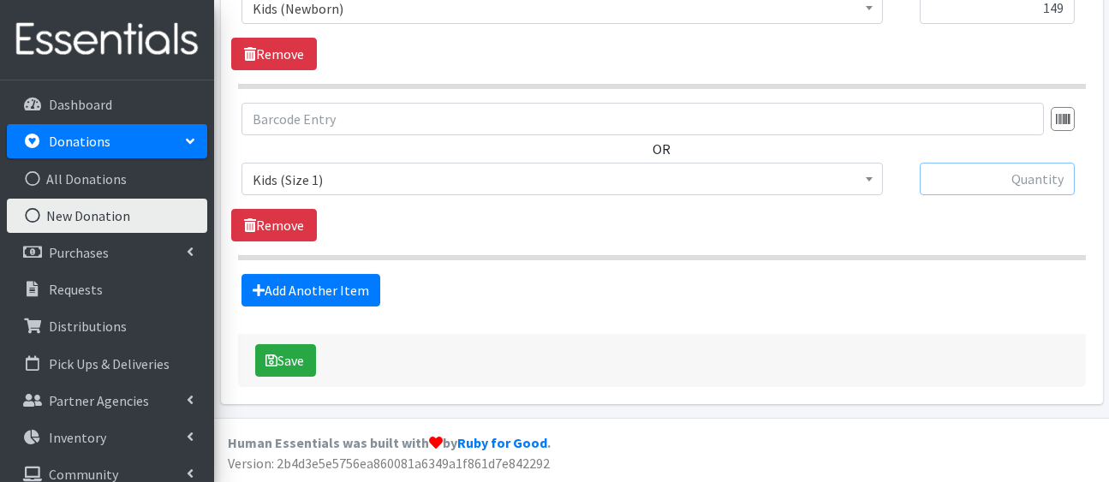
click at [962, 163] on input "text" at bounding box center [997, 179] width 155 height 33
type input "12"
click at [346, 274] on link "Add Another Item" at bounding box center [310, 290] width 139 height 33
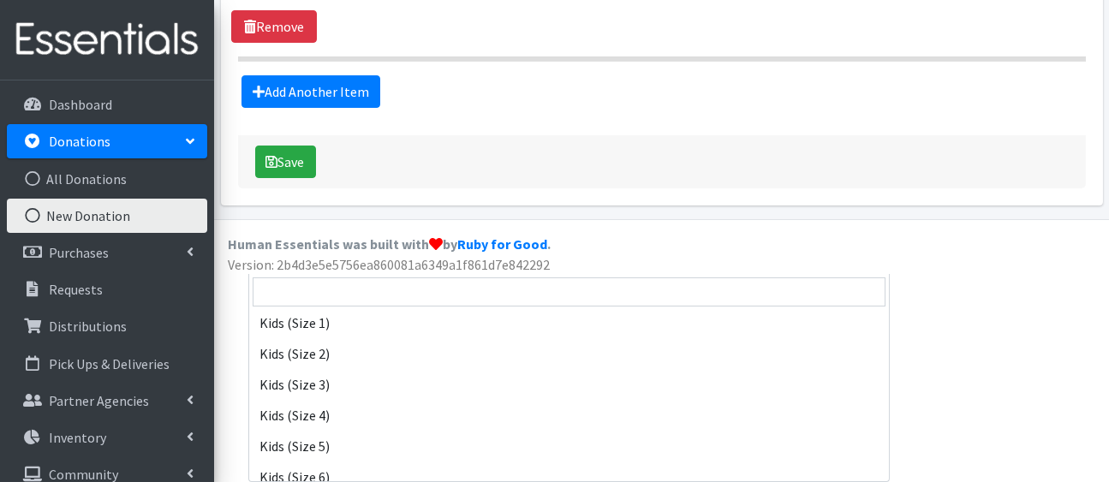
scroll to position [292, 0]
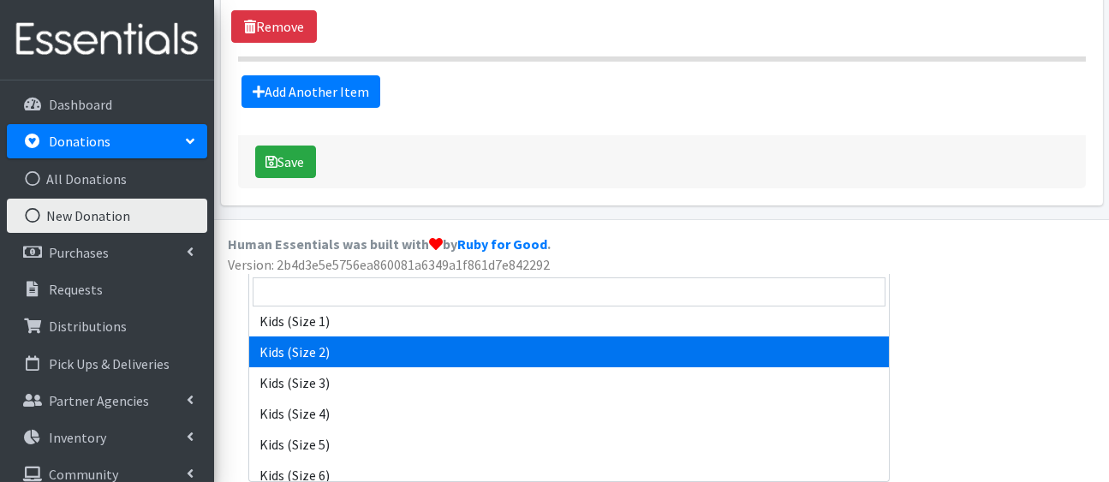
select select "5181"
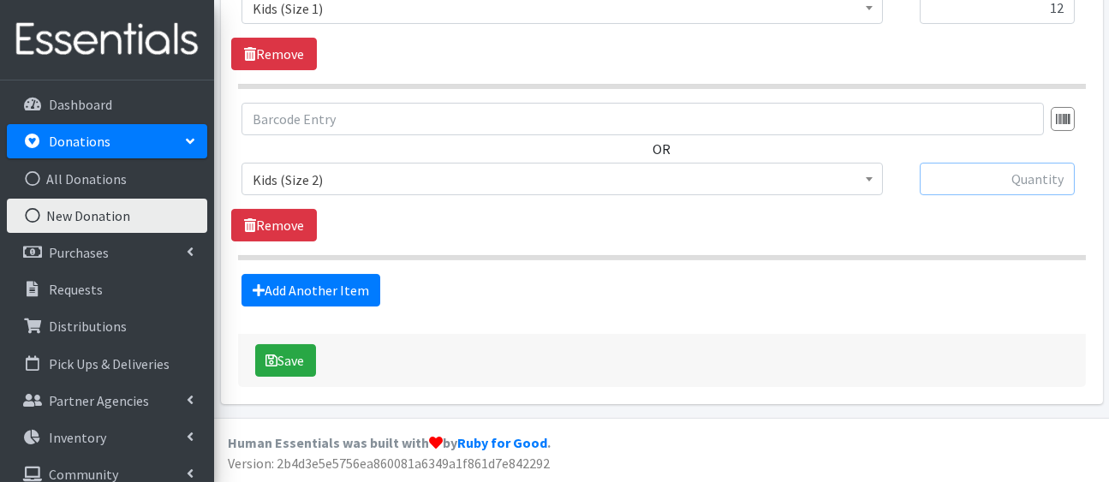
click at [980, 163] on input "text" at bounding box center [997, 179] width 155 height 33
type input "15"
click at [367, 274] on link "Add Another Item" at bounding box center [310, 290] width 139 height 33
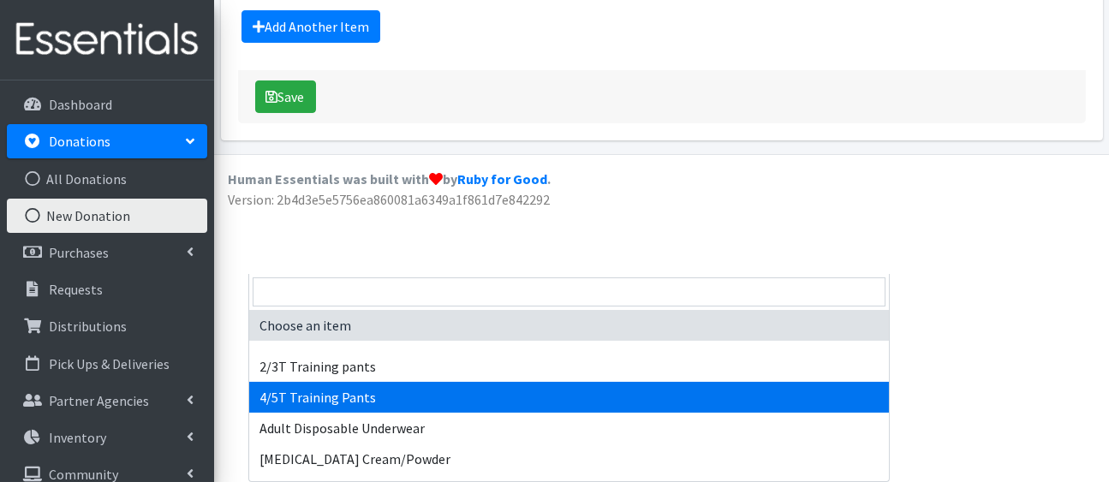
drag, startPoint x: 474, startPoint y: 92, endPoint x: 617, endPoint y: 258, distance: 219.2
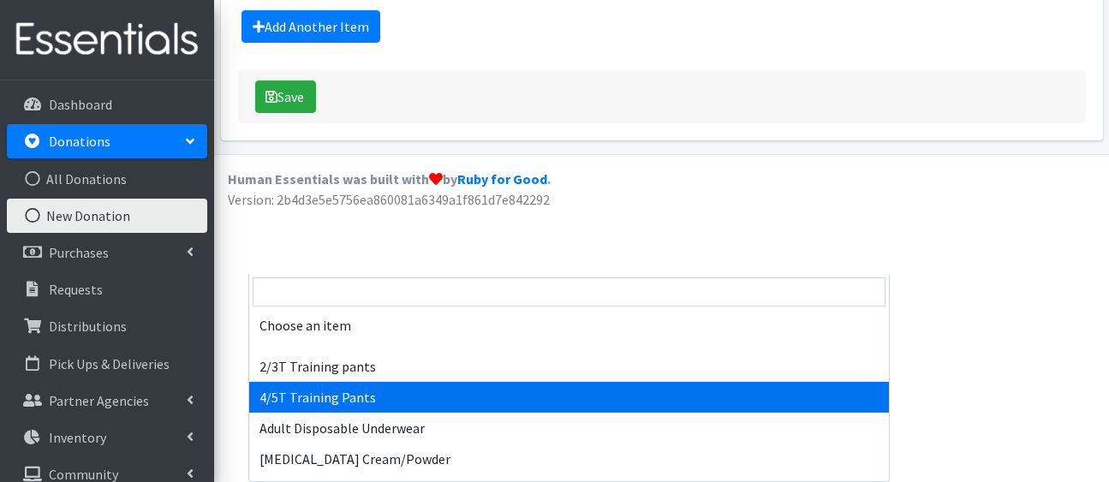
drag, startPoint x: 692, startPoint y: 102, endPoint x: 785, endPoint y: 270, distance: 192.0
drag, startPoint x: 877, startPoint y: 93, endPoint x: 881, endPoint y: 317, distance: 223.5
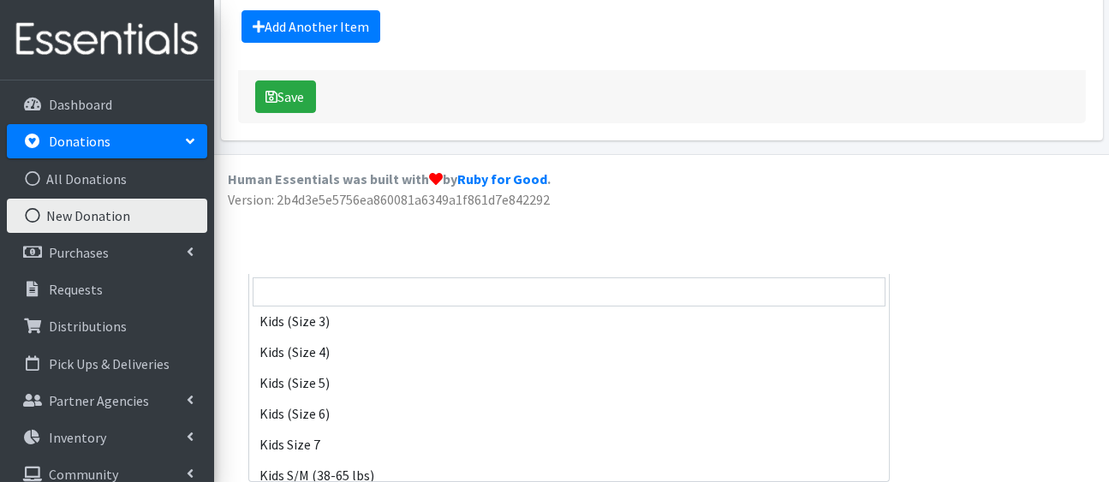
scroll to position [380, 0]
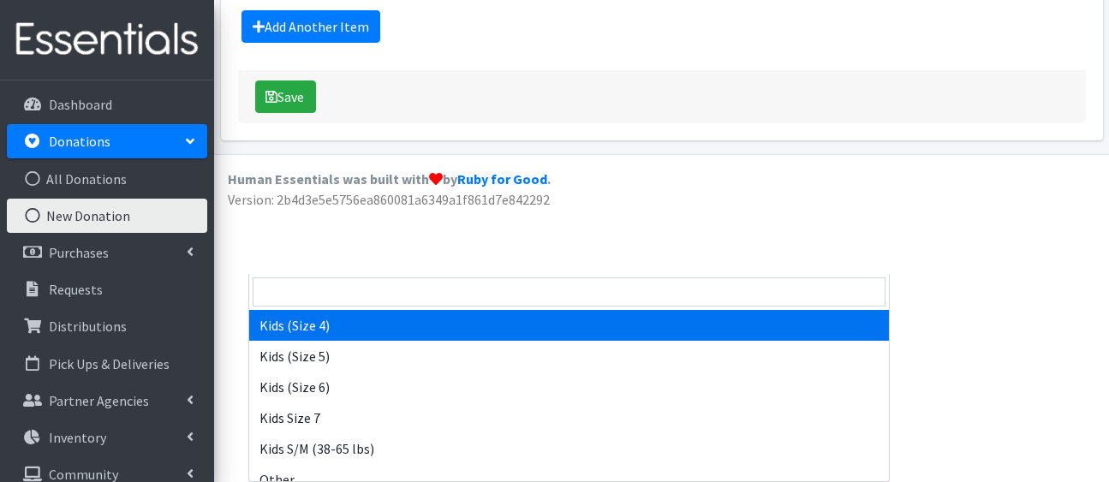
select select "5157"
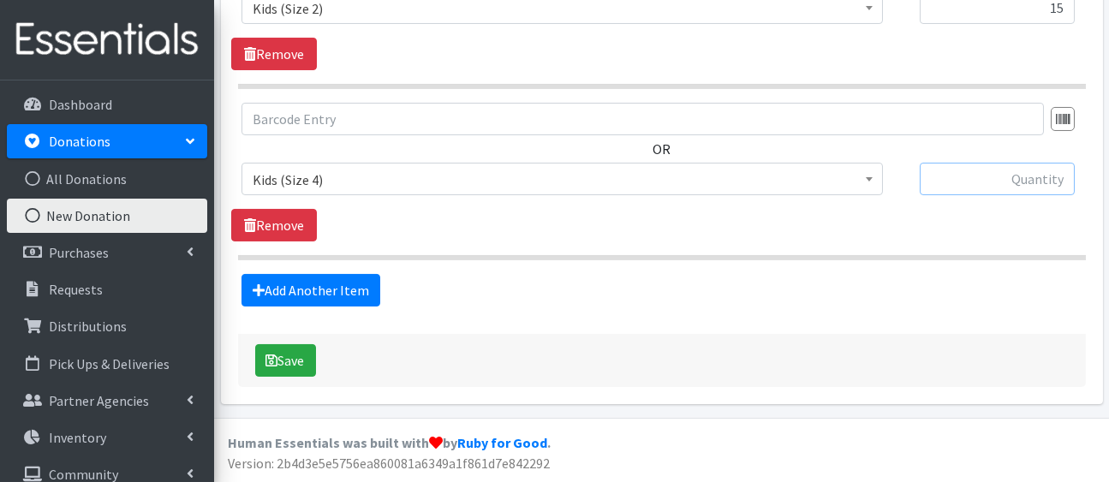
click at [1012, 163] on input "text" at bounding box center [997, 179] width 155 height 33
type input "13"
click at [357, 274] on link "Add Another Item" at bounding box center [310, 290] width 139 height 33
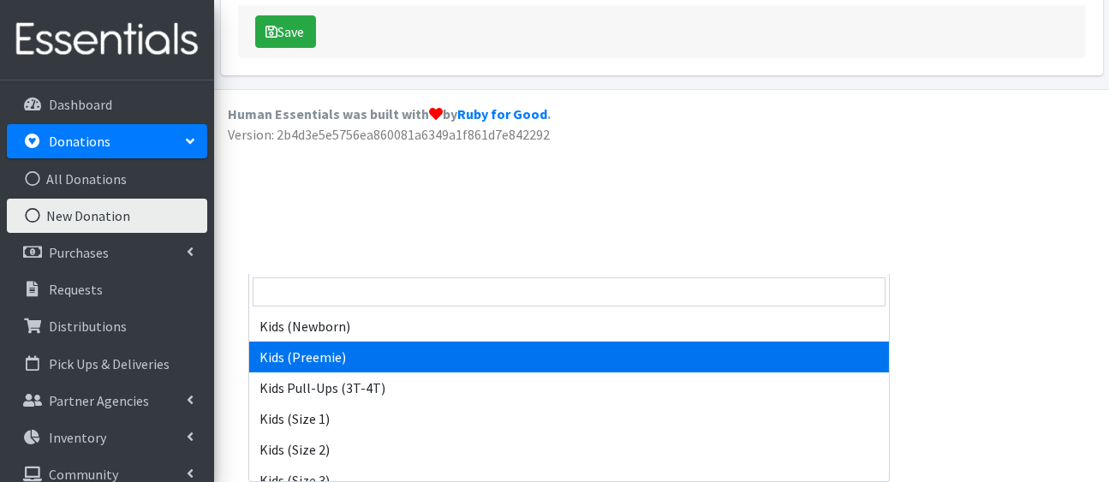
scroll to position [196, 0]
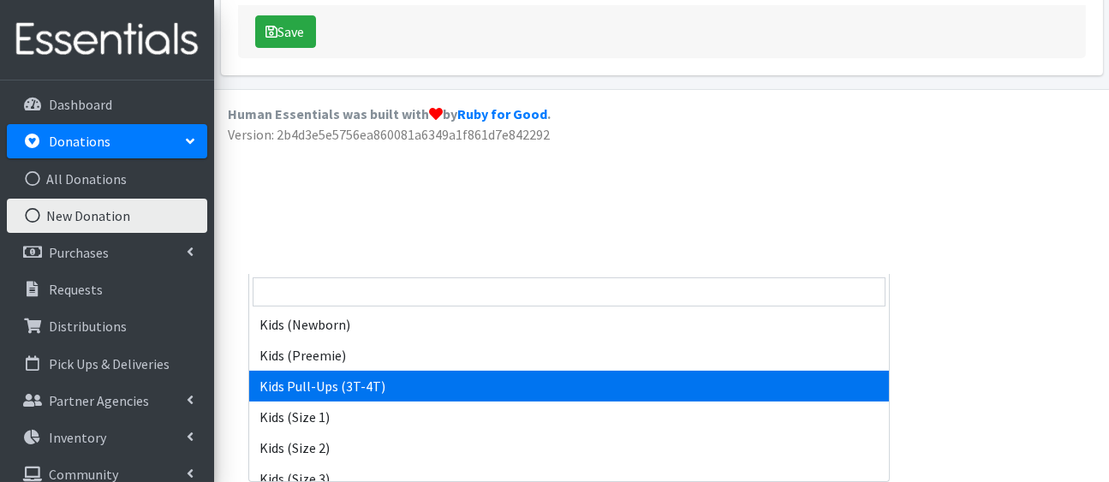
select select "5167"
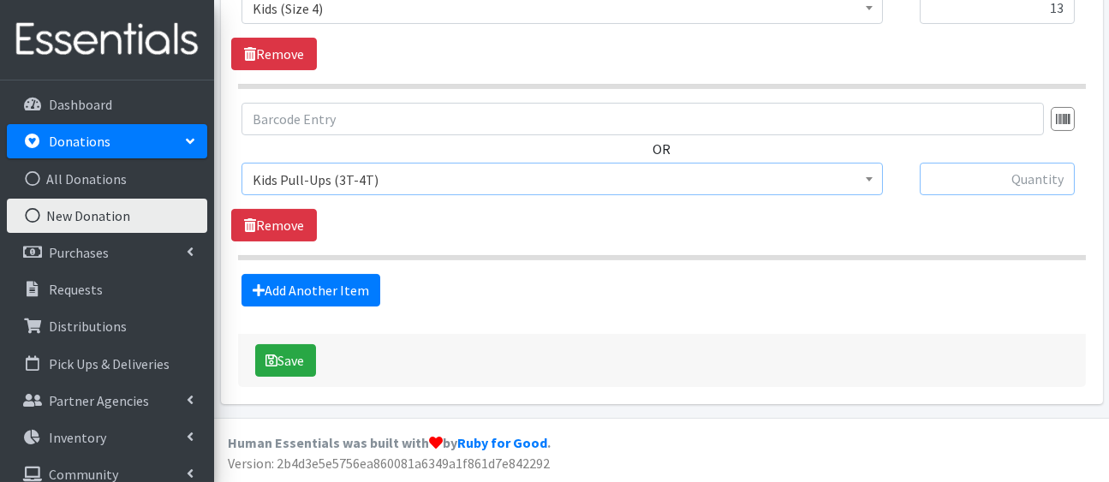
click at [1040, 163] on input "text" at bounding box center [997, 179] width 155 height 33
type input "62"
click at [373, 274] on link "Add Another Item" at bounding box center [310, 290] width 139 height 33
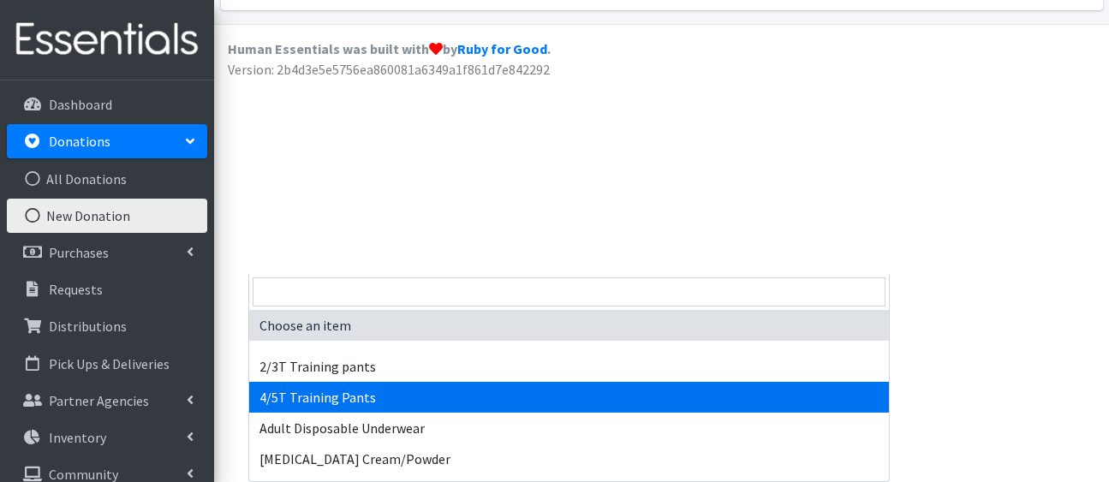
select select "5431"
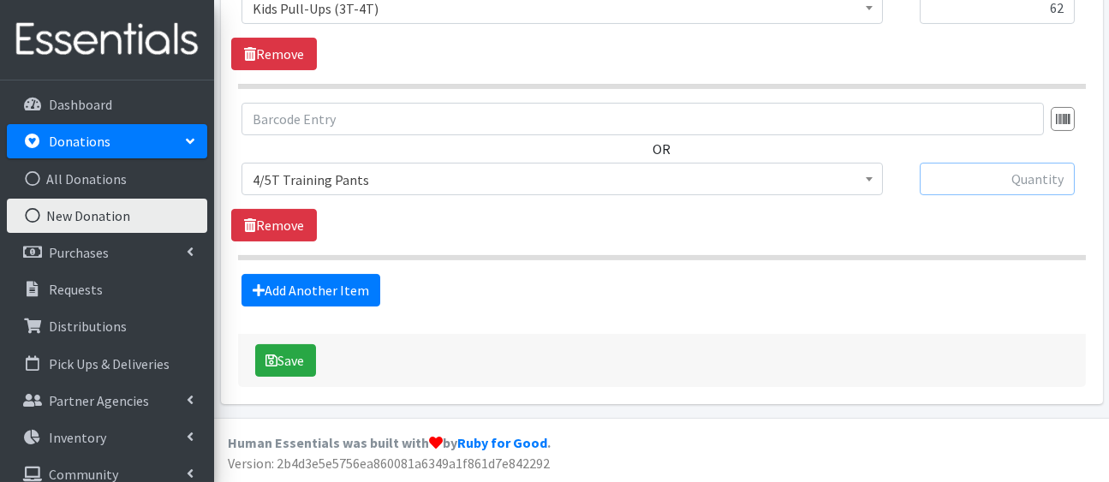
click at [1040, 163] on input "text" at bounding box center [997, 179] width 155 height 33
type input "19"
click at [316, 344] on button "Save" at bounding box center [285, 360] width 61 height 33
